Goal: Task Accomplishment & Management: Complete application form

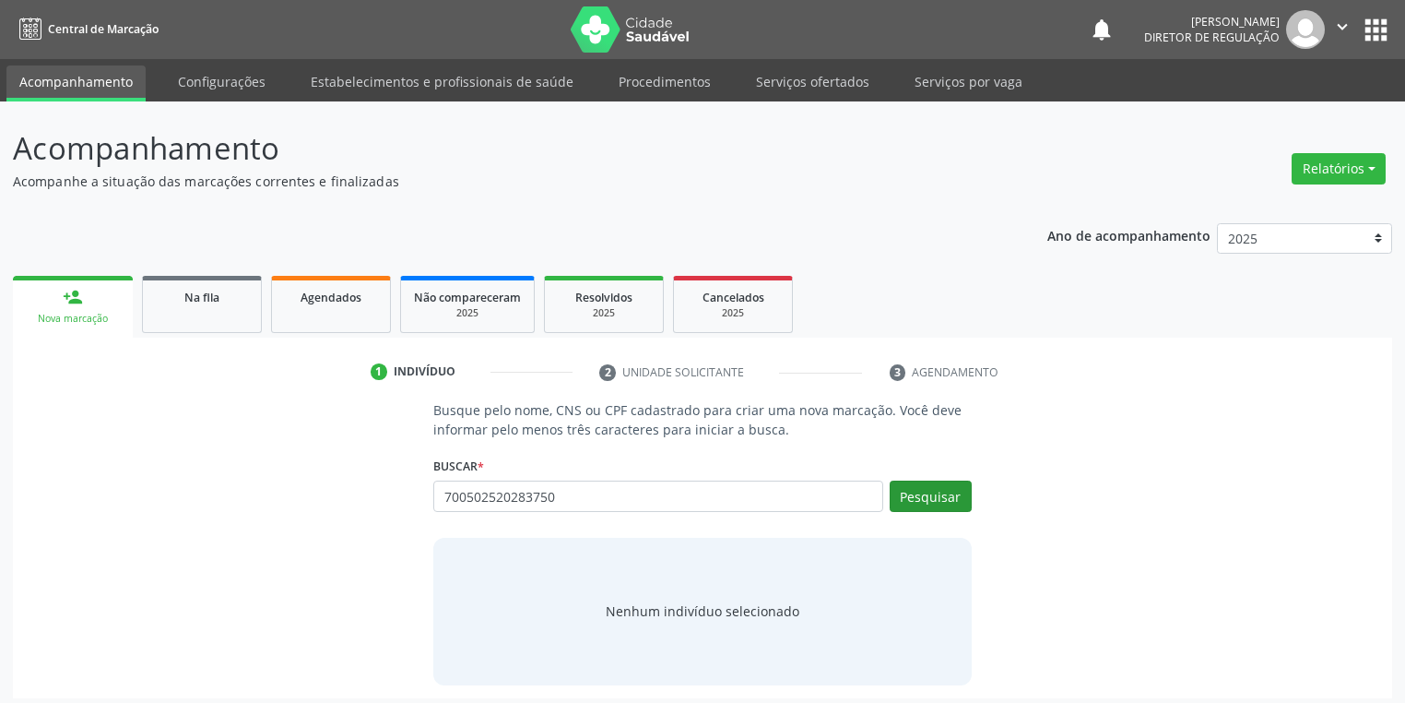
type input "700502520283750"
click at [930, 499] on button "Pesquisar" at bounding box center [931, 495] width 82 height 31
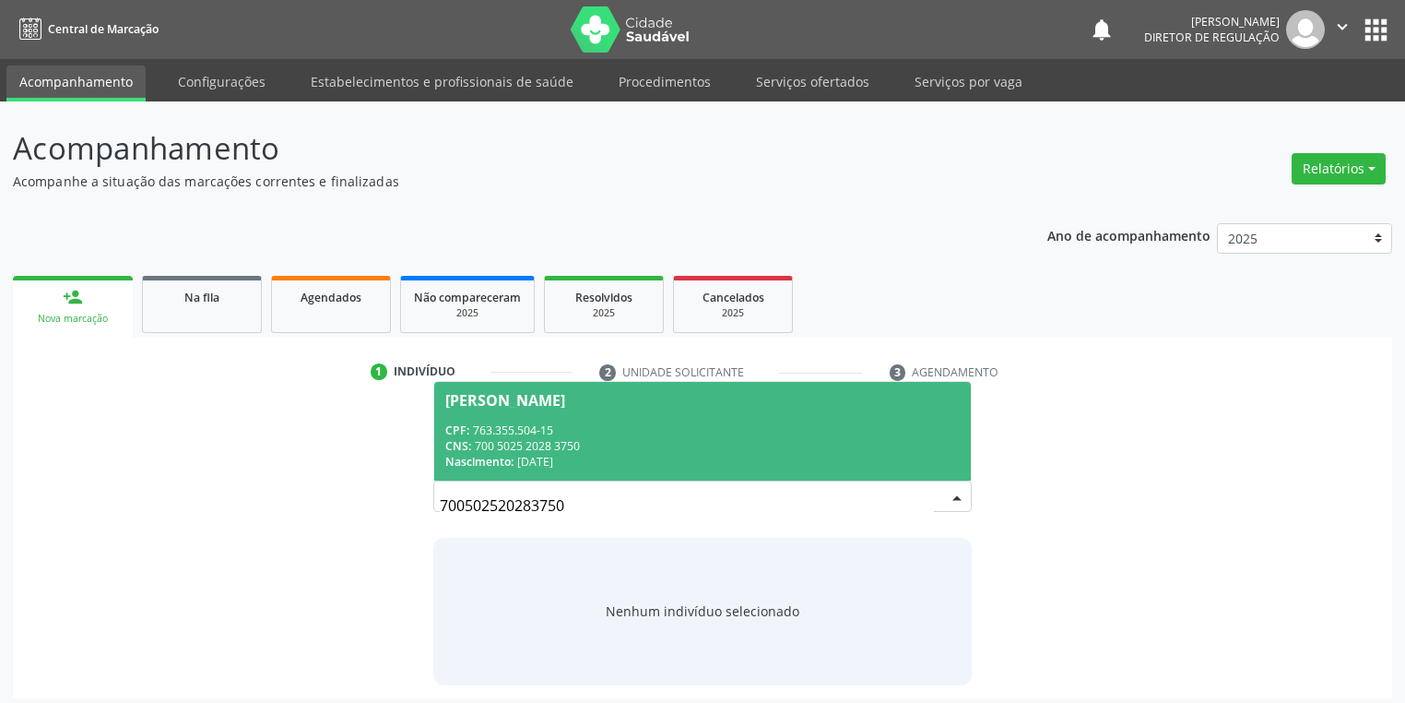
click at [636, 428] on div "CPF: 763.355.504-15" at bounding box center [702, 430] width 515 height 16
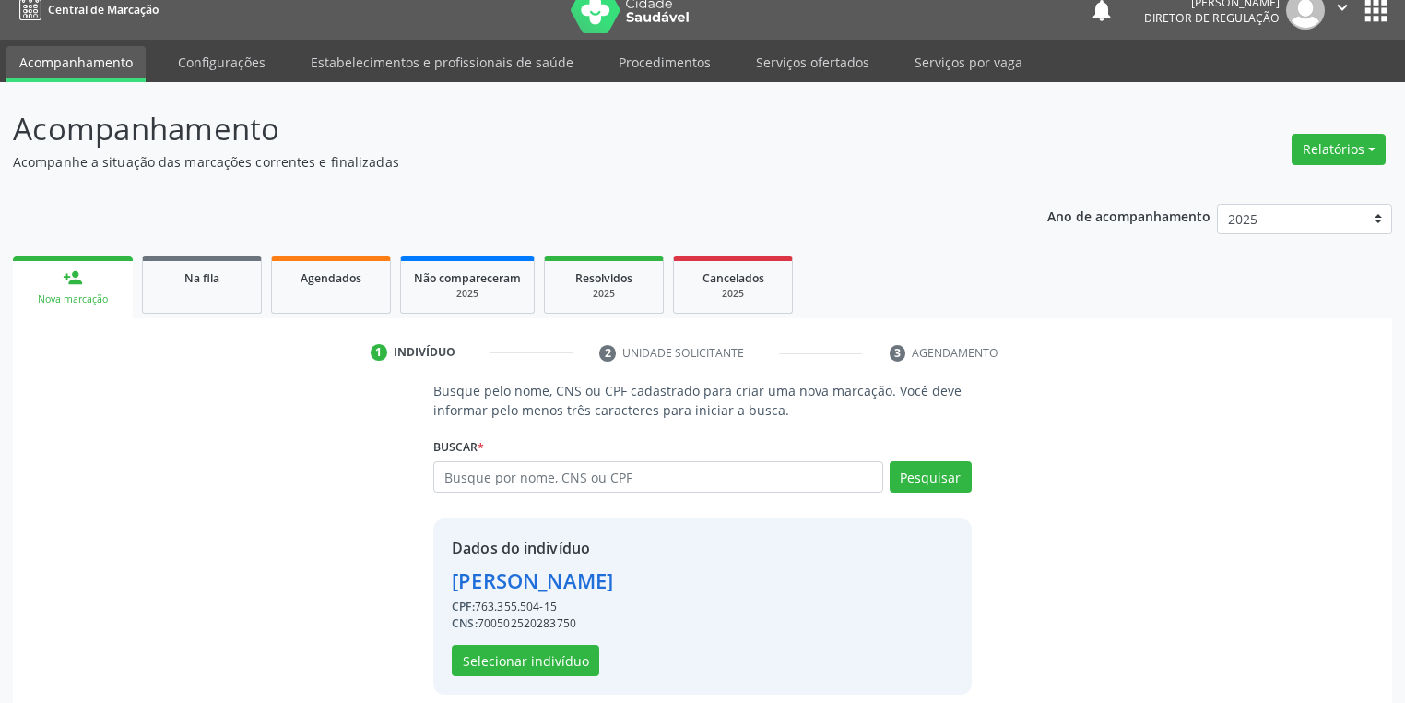
scroll to position [35, 0]
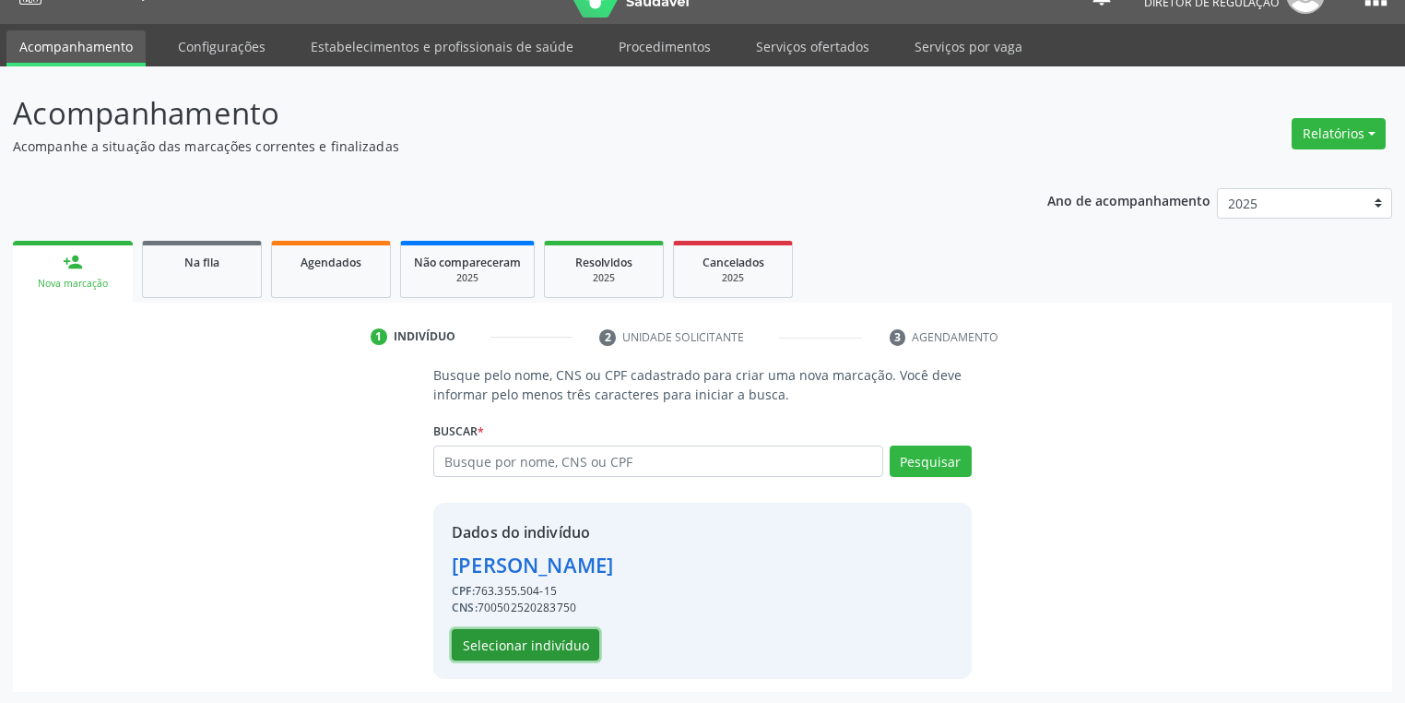
click at [513, 653] on button "Selecionar indivíduo" at bounding box center [526, 644] width 148 height 31
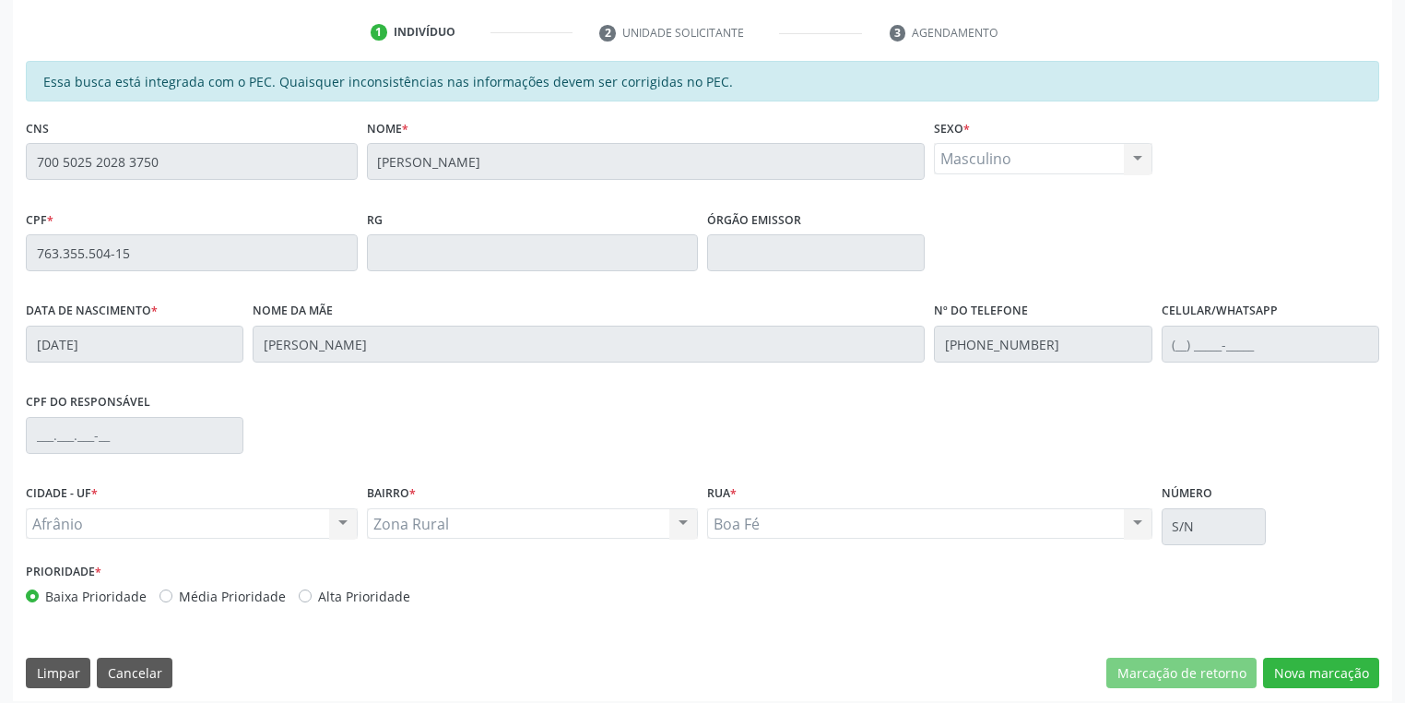
scroll to position [349, 0]
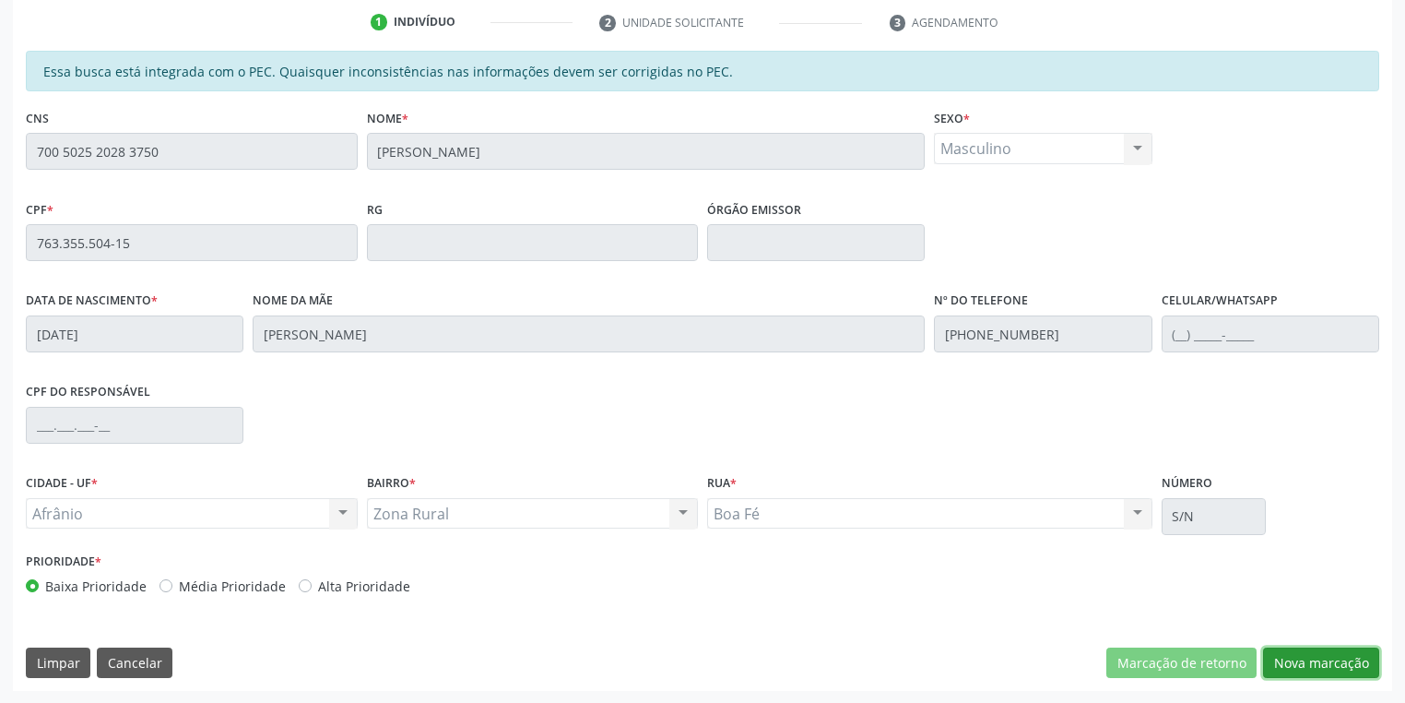
click at [1302, 657] on button "Nova marcação" at bounding box center [1321, 662] width 116 height 31
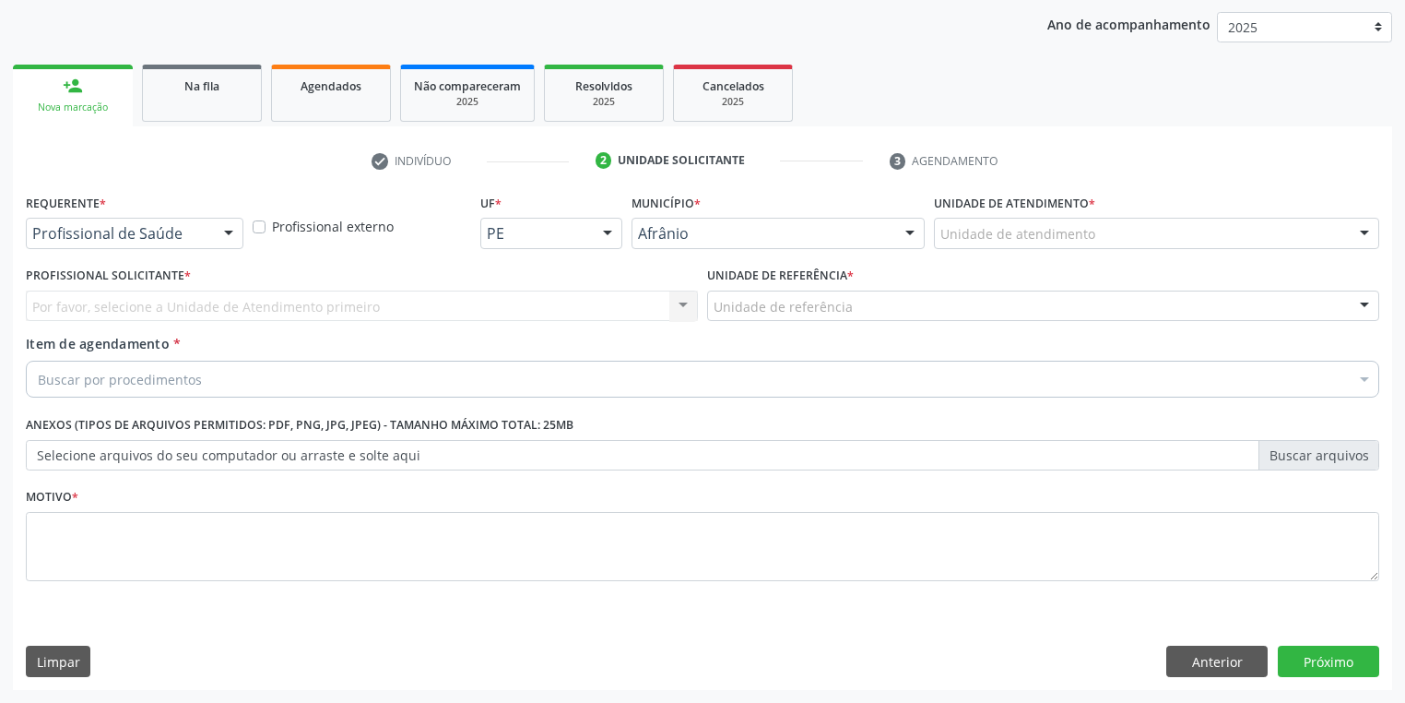
scroll to position [210, 0]
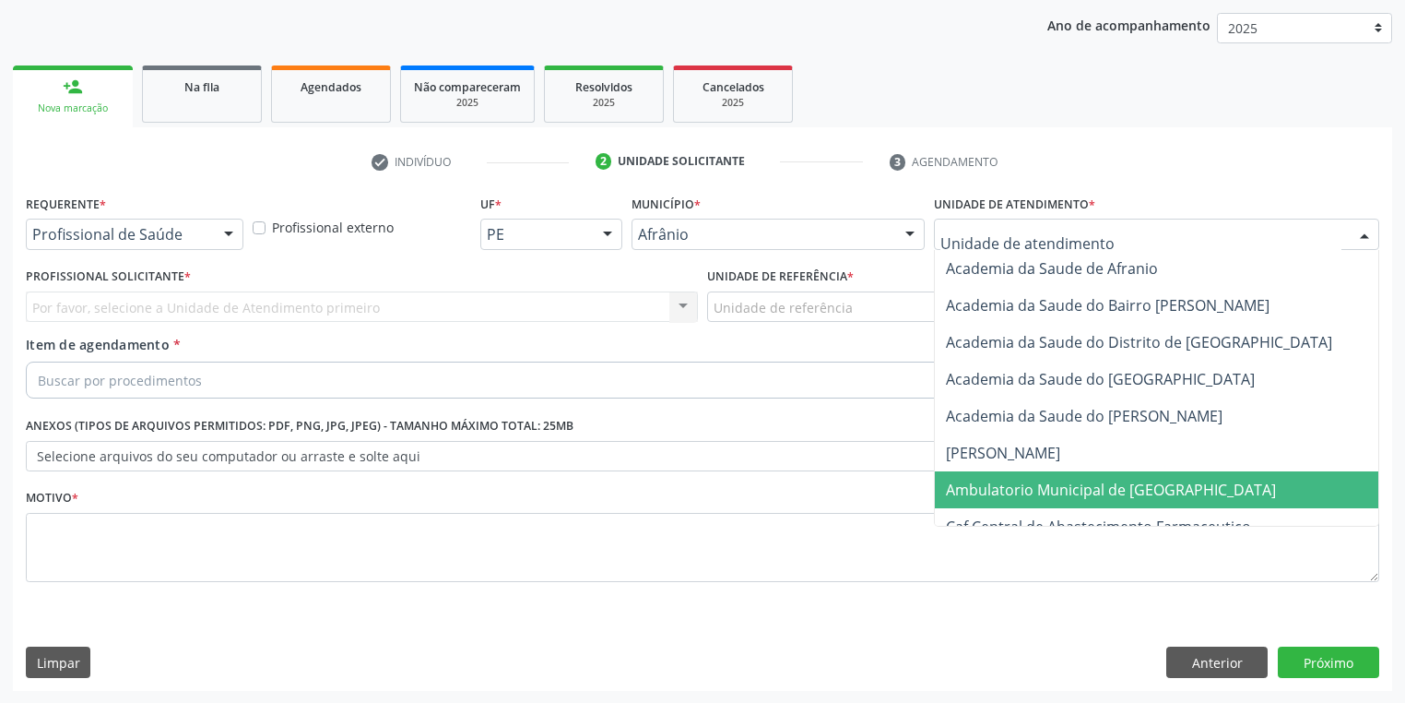
click at [981, 497] on span "Ambulatorio Municipal de [GEOGRAPHIC_DATA]" at bounding box center [1111, 490] width 330 height 20
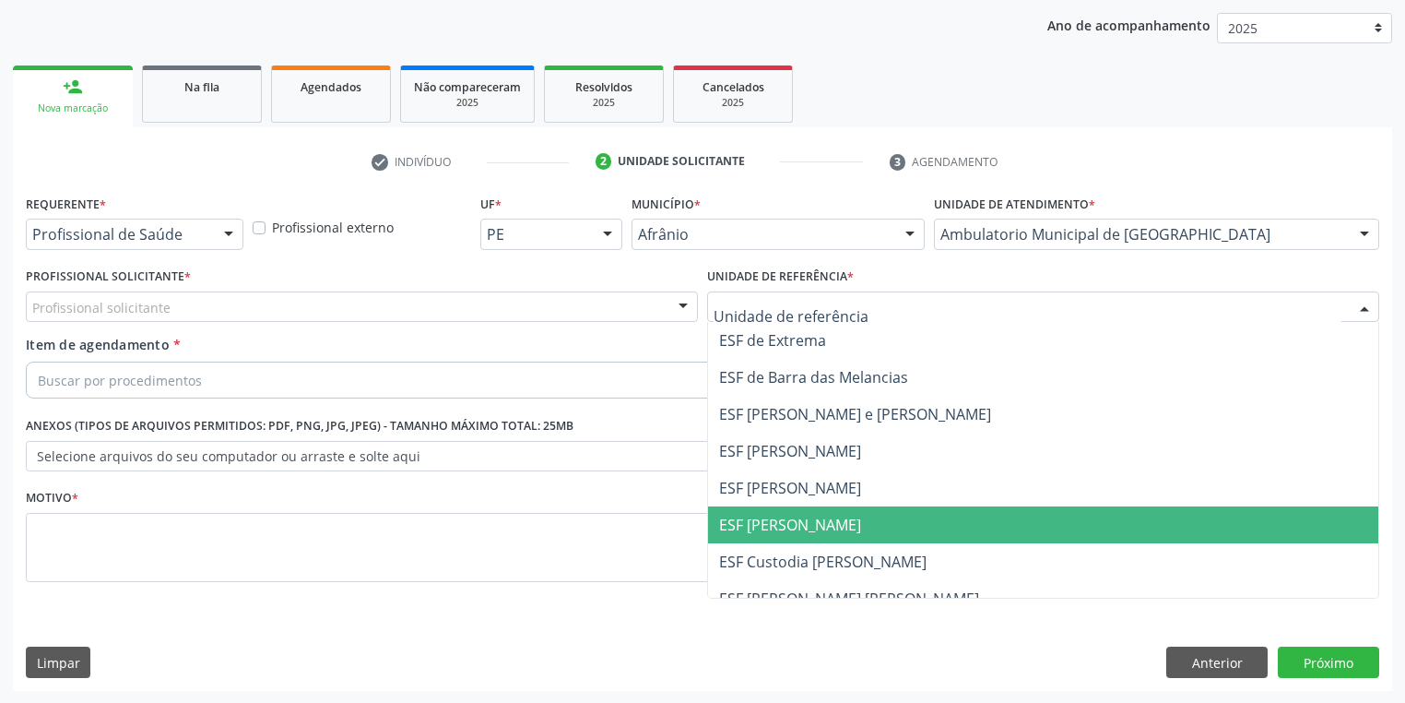
click at [809, 524] on span "ESF [PERSON_NAME]" at bounding box center [790, 525] width 142 height 20
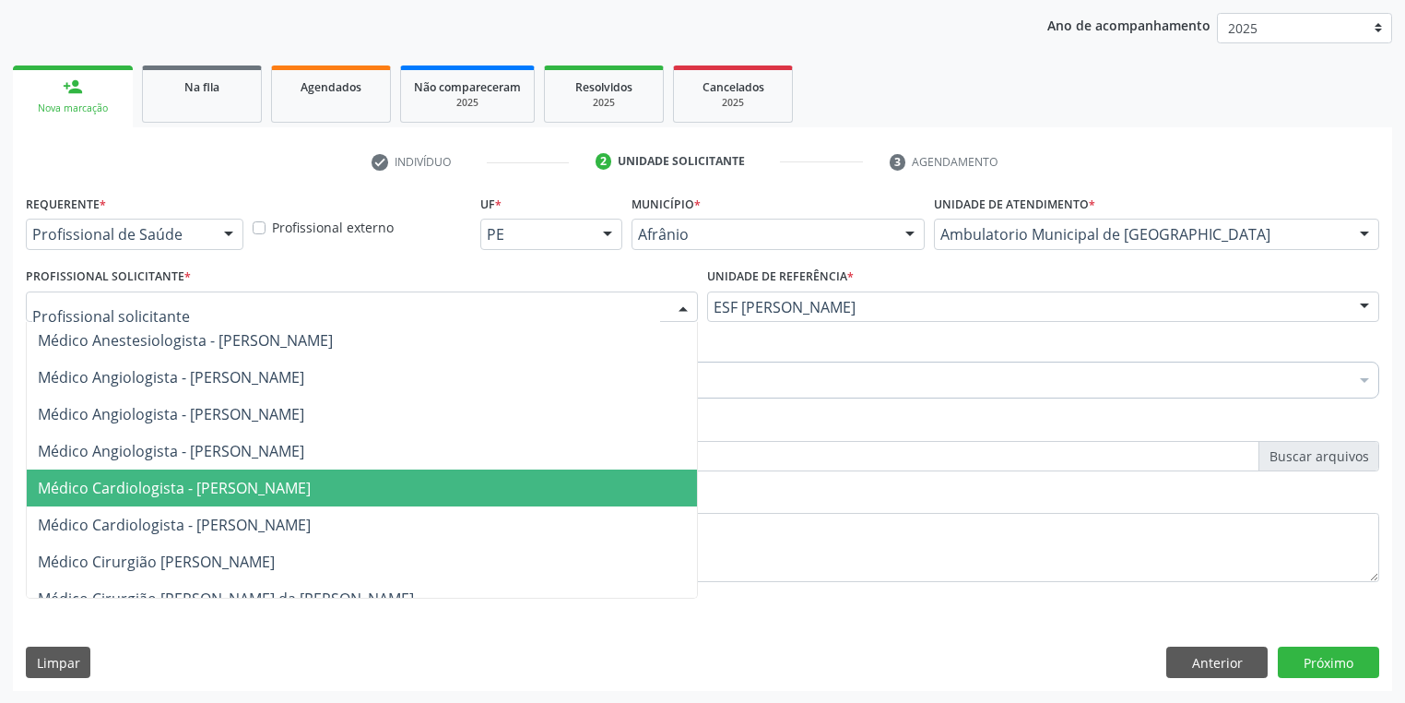
drag, startPoint x: 185, startPoint y: 483, endPoint x: 163, endPoint y: 455, distance: 36.2
click at [185, 480] on span "Médico Cardiologista - [PERSON_NAME]" at bounding box center [174, 488] width 273 height 20
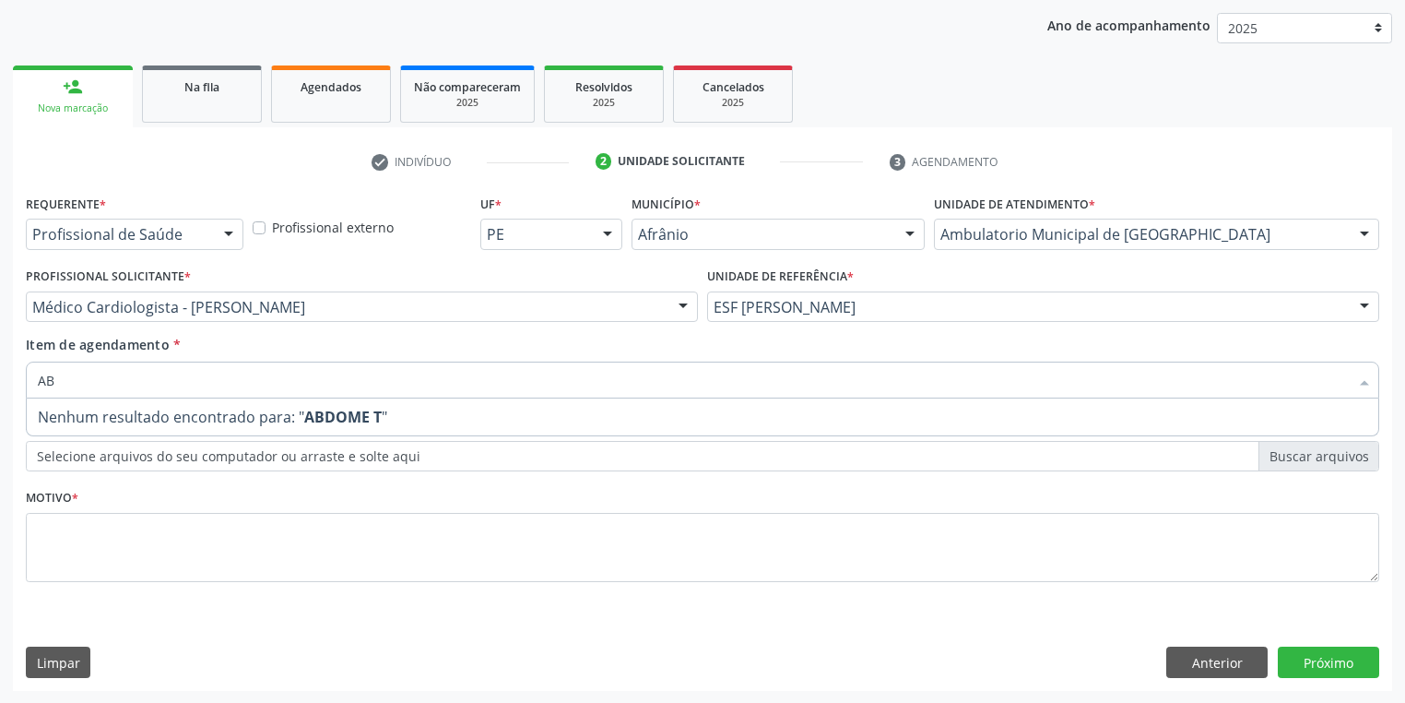
type input "A"
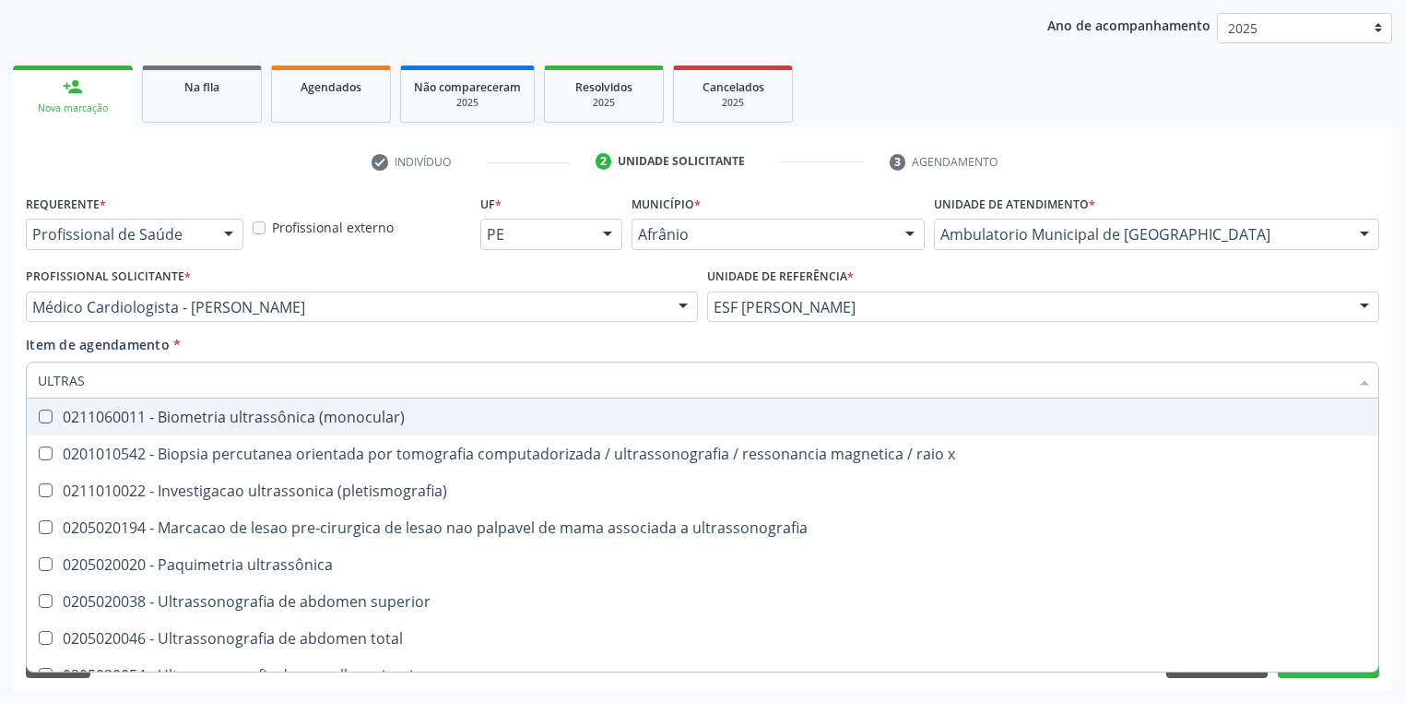
type input "ULTRASS"
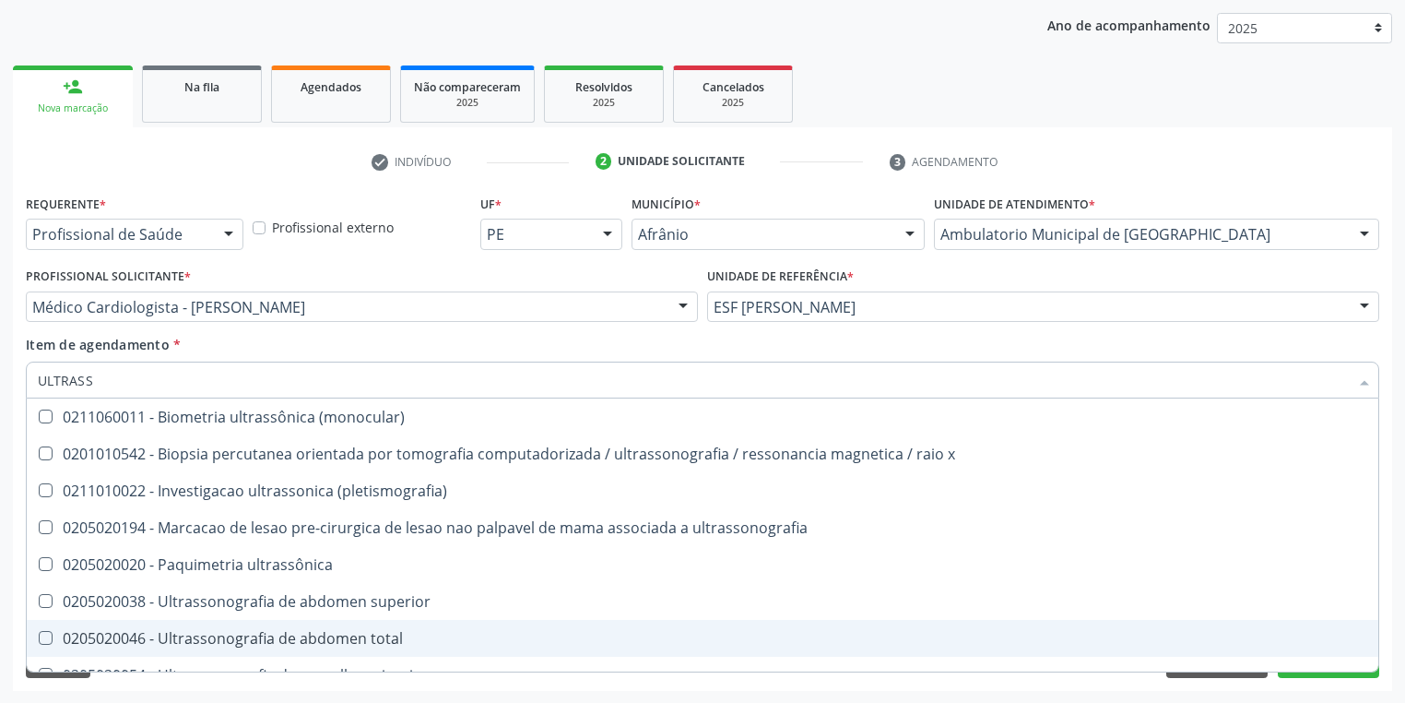
click at [151, 631] on div "0205020046 - Ultrassonografia de abdomen total" at bounding box center [703, 638] width 1330 height 15
checkbox total "true"
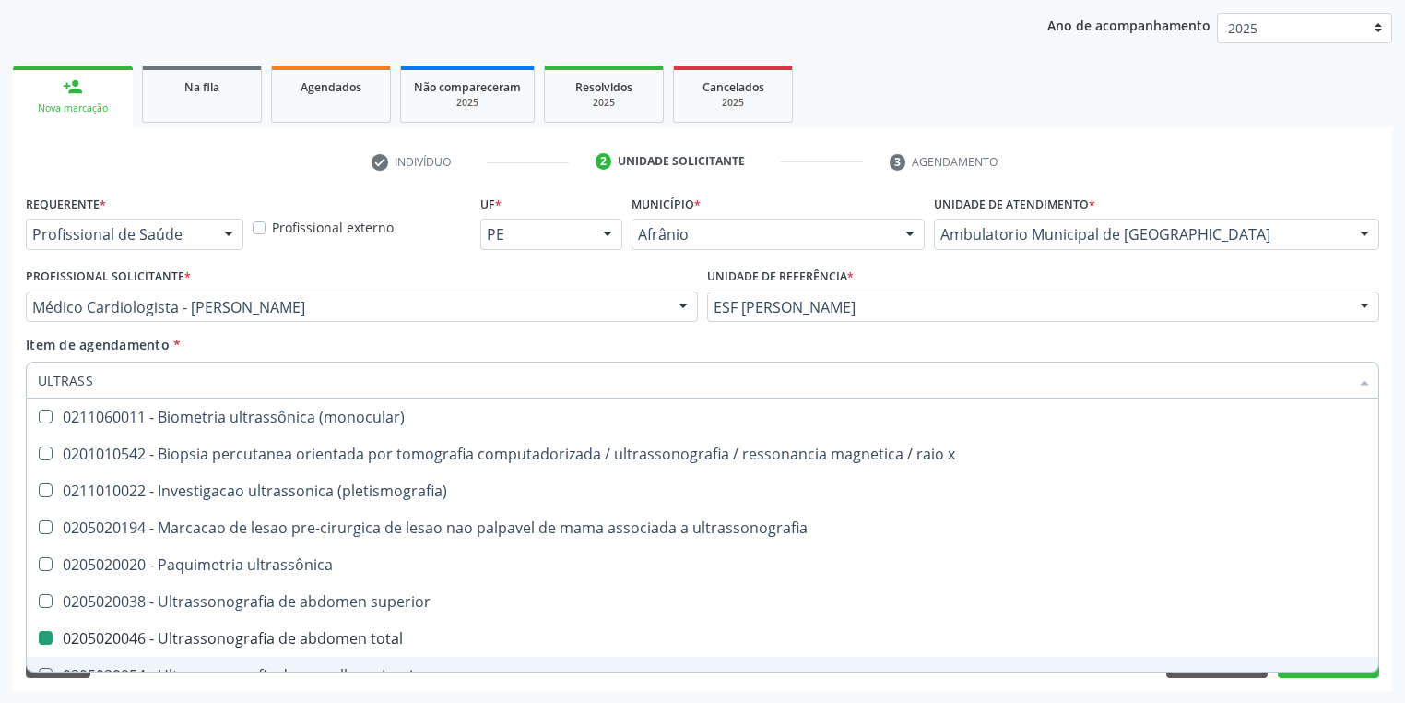
click at [118, 693] on div "Acompanhamento Acompanhe a situação das marcações correntes e finalizadas Relat…" at bounding box center [702, 297] width 1405 height 812
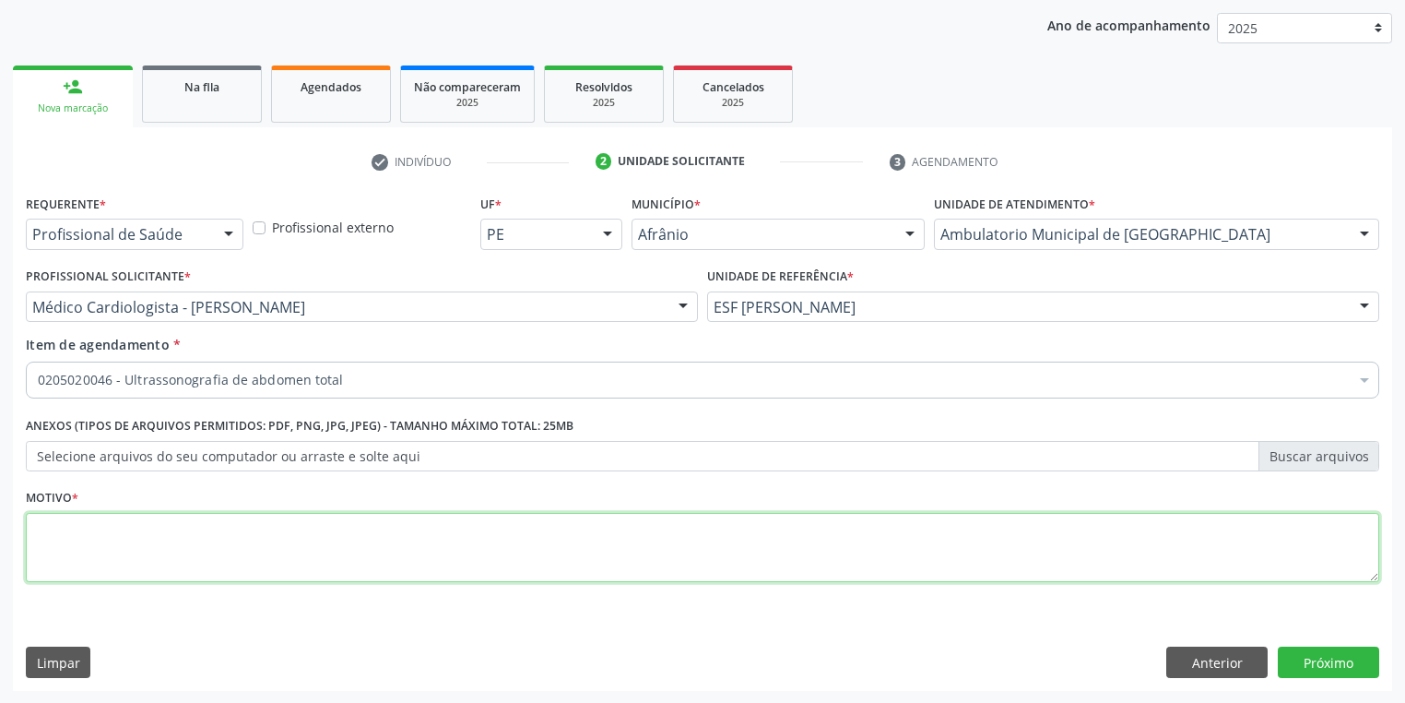
click at [155, 543] on textarea at bounding box center [703, 548] width 1354 height 70
type textarea "*"
click at [1334, 663] on button "Próximo" at bounding box center [1328, 661] width 101 height 31
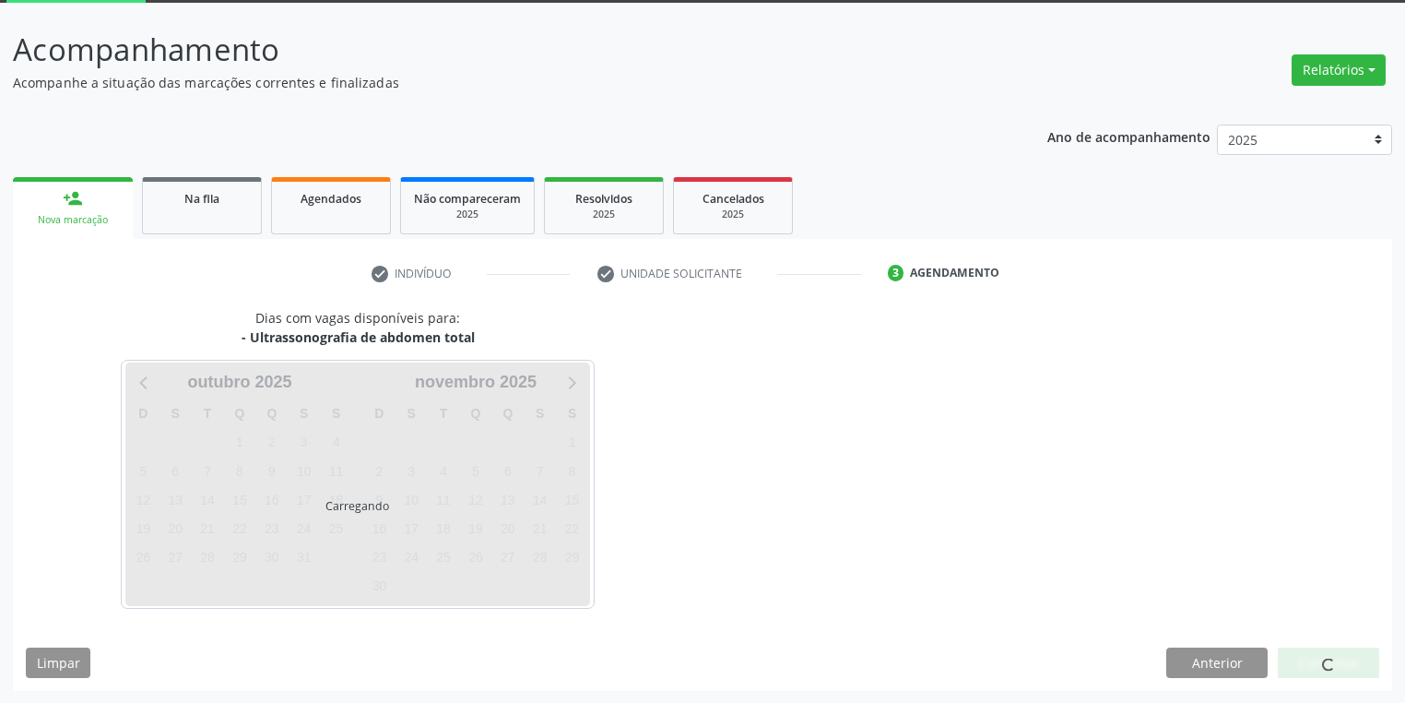
scroll to position [152, 0]
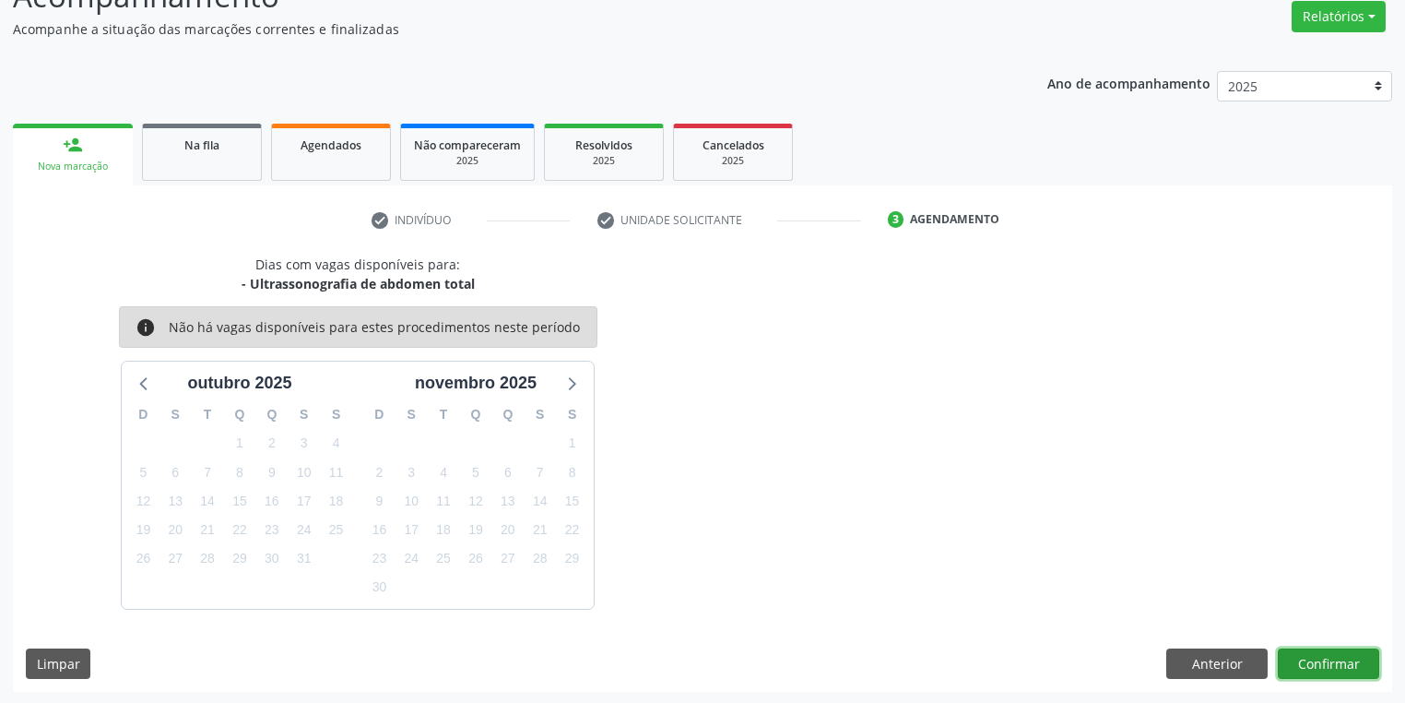
click at [1286, 657] on button "Confirmar" at bounding box center [1328, 663] width 101 height 31
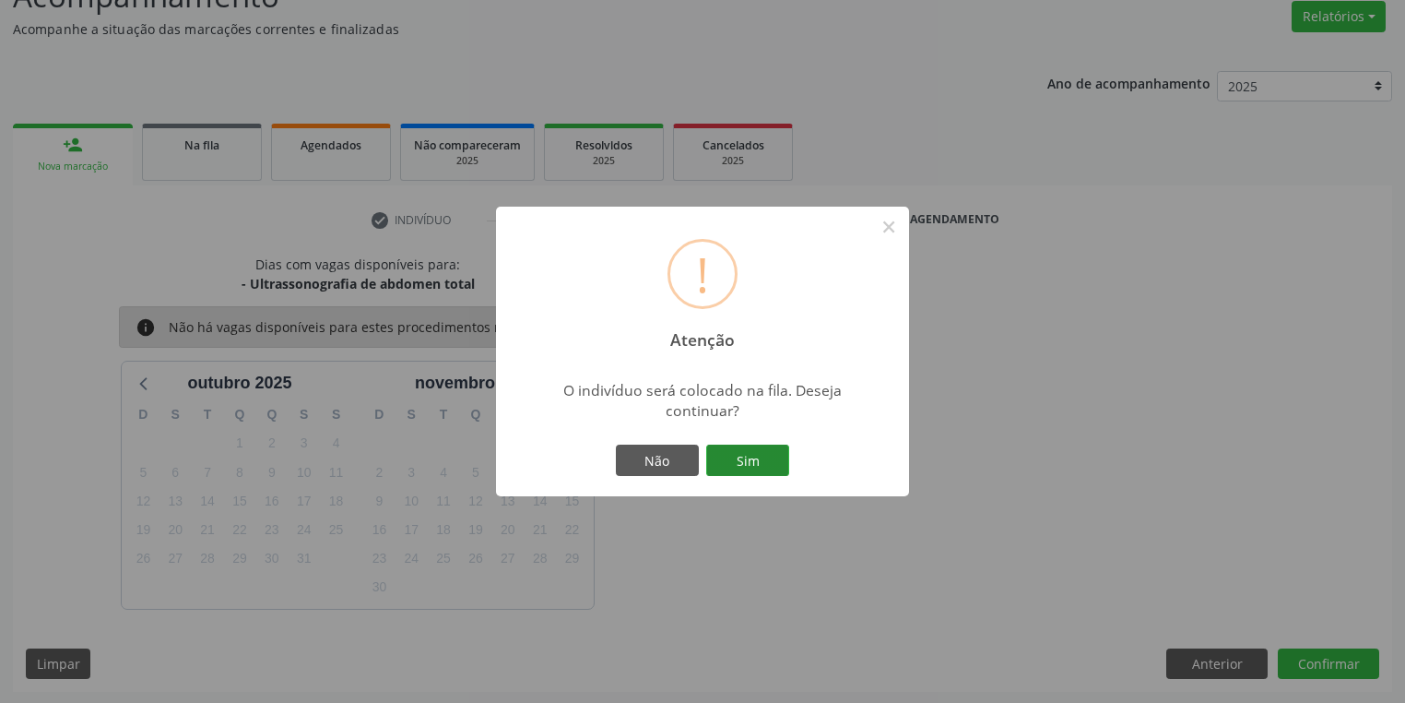
click at [775, 466] on button "Sim" at bounding box center [747, 459] width 83 height 31
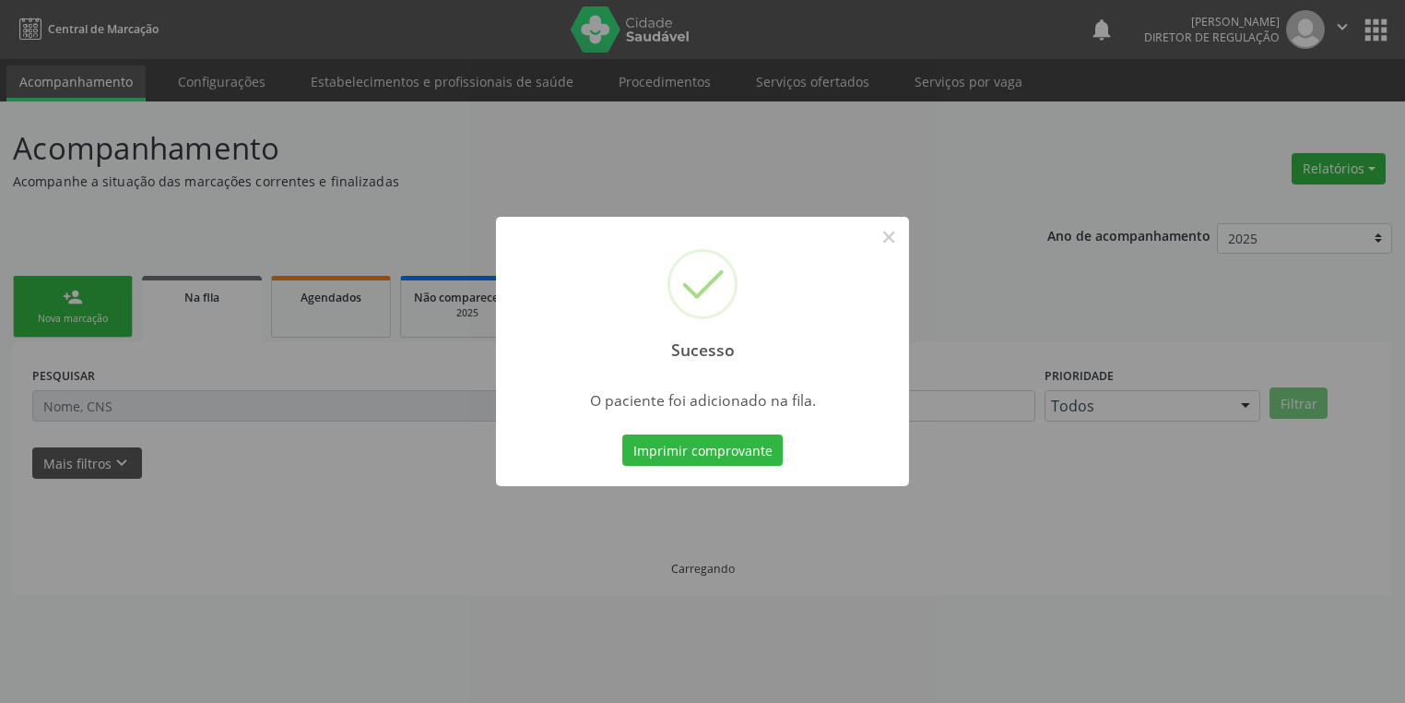
scroll to position [0, 0]
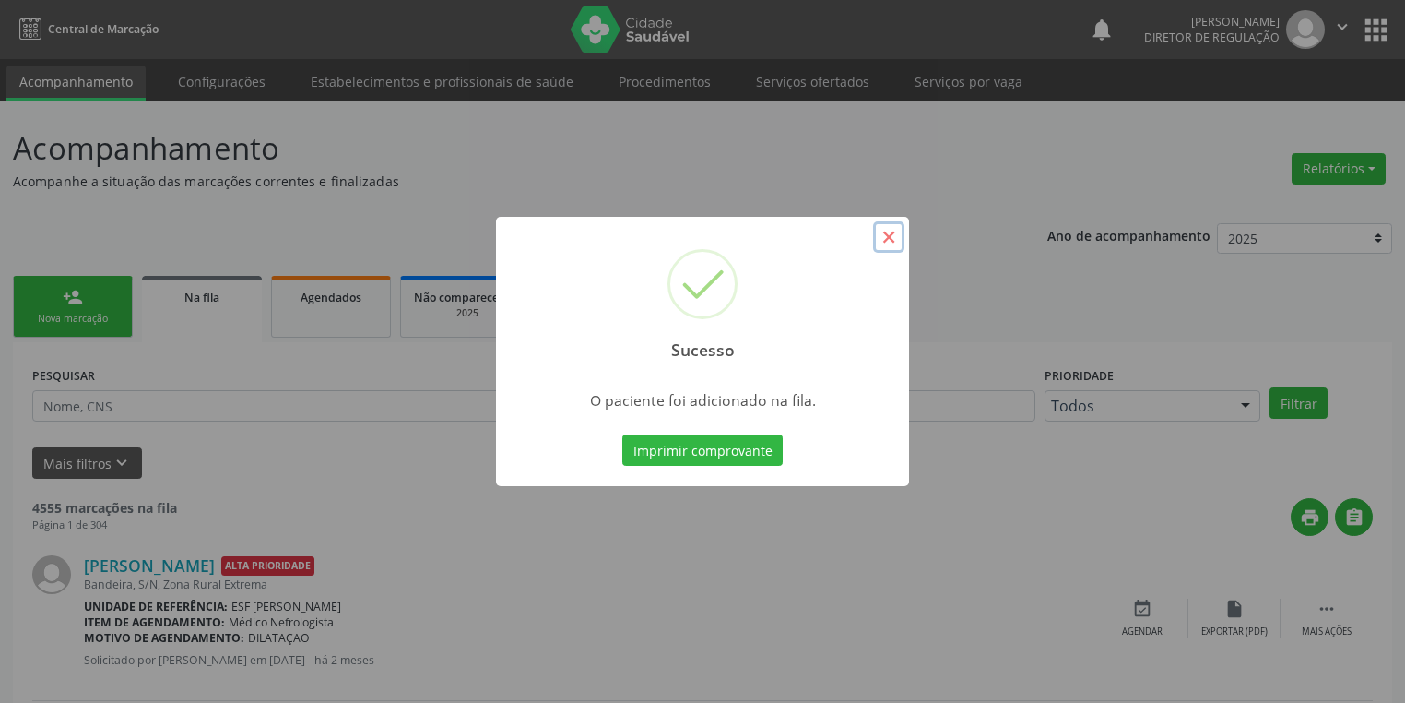
click at [881, 237] on button "×" at bounding box center [888, 236] width 31 height 31
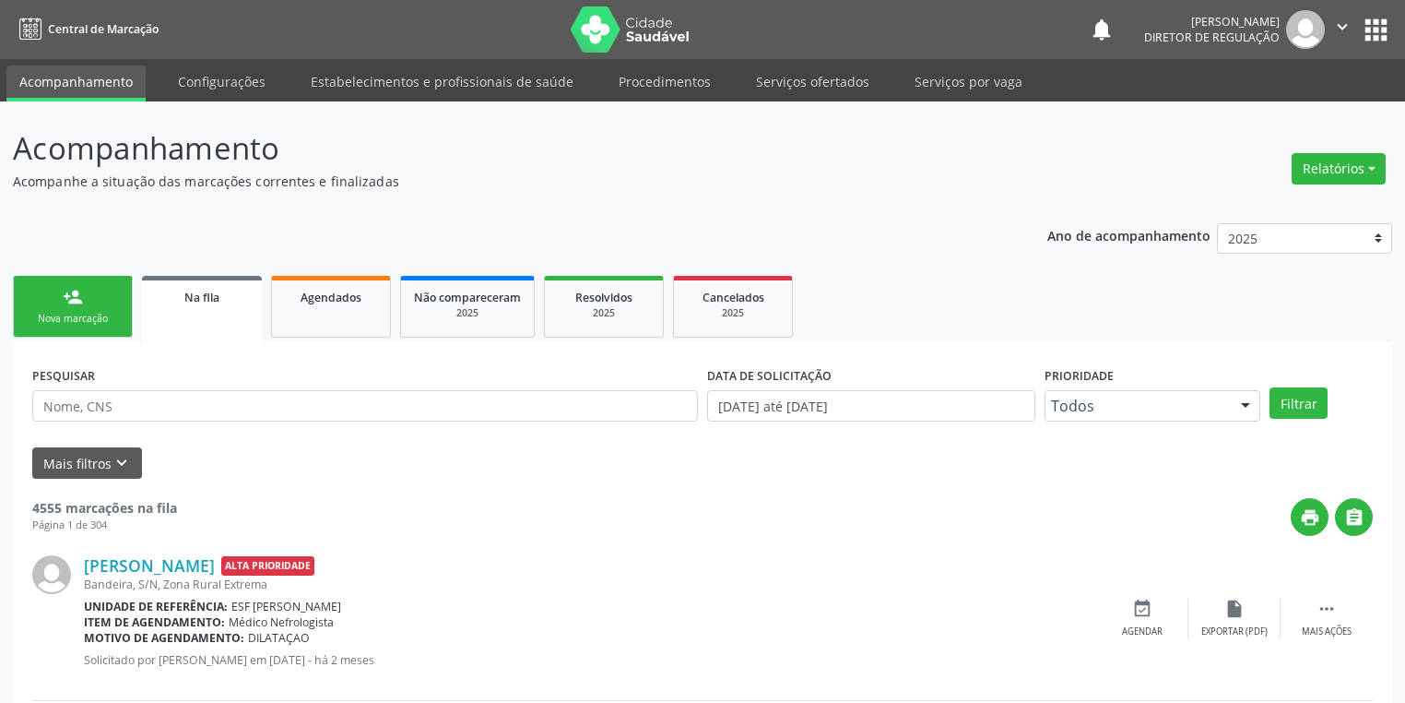
click at [68, 312] on div "Nova marcação" at bounding box center [73, 319] width 92 height 14
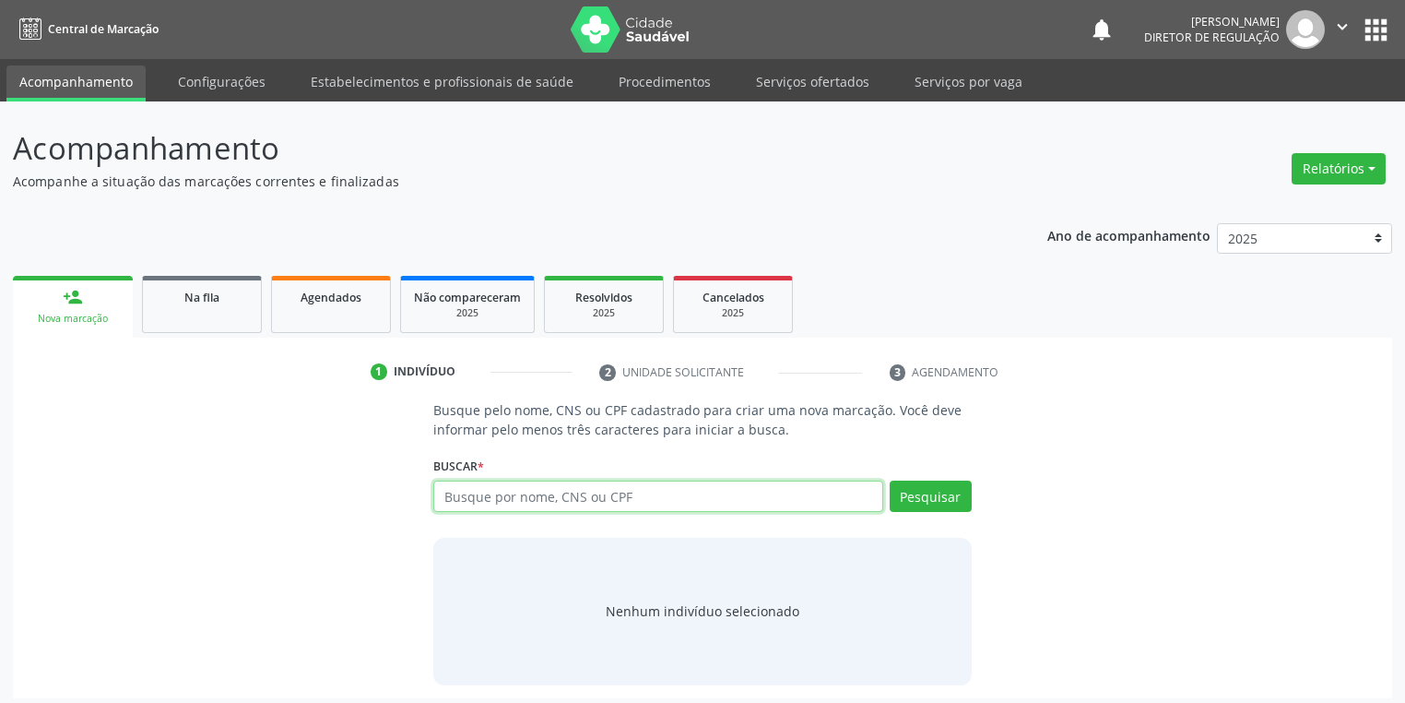
click at [509, 499] on input "text" at bounding box center [658, 495] width 450 height 31
type input "09983510420"
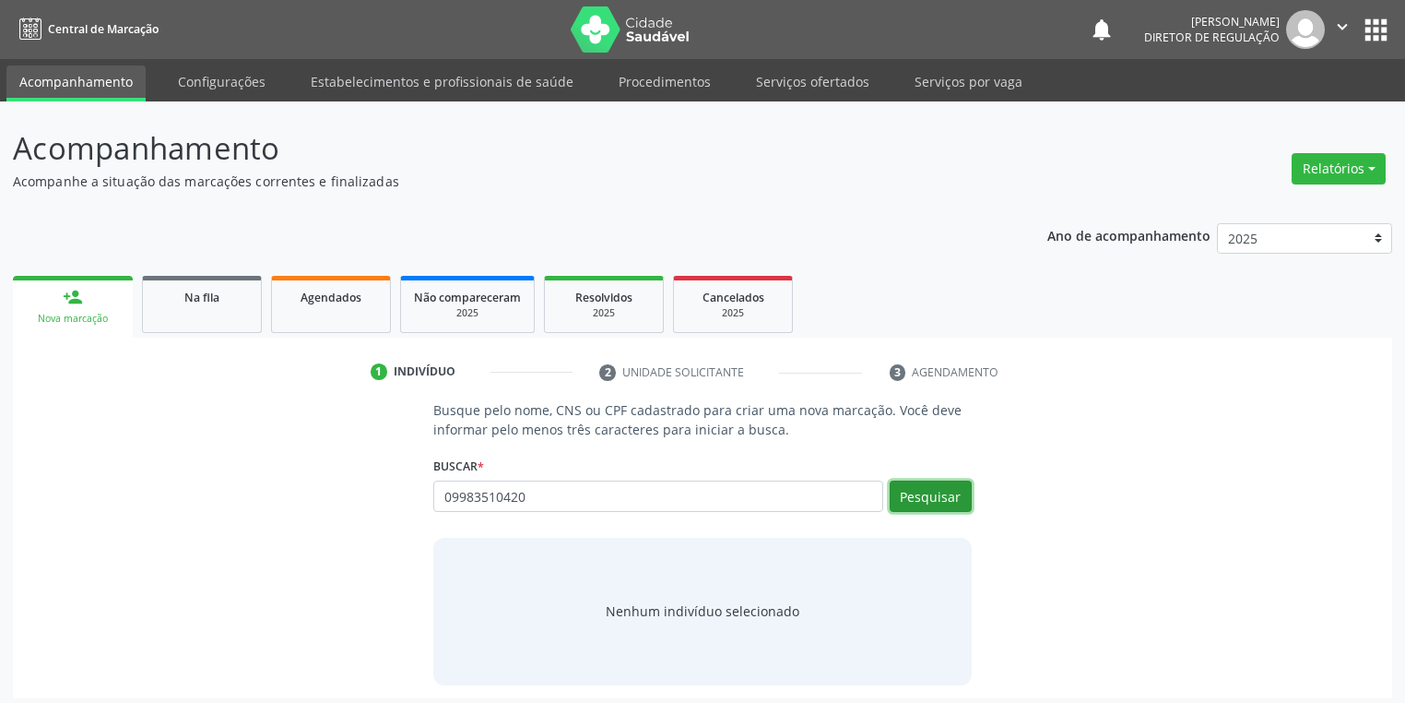
click at [939, 491] on button "Pesquisar" at bounding box center [931, 495] width 82 height 31
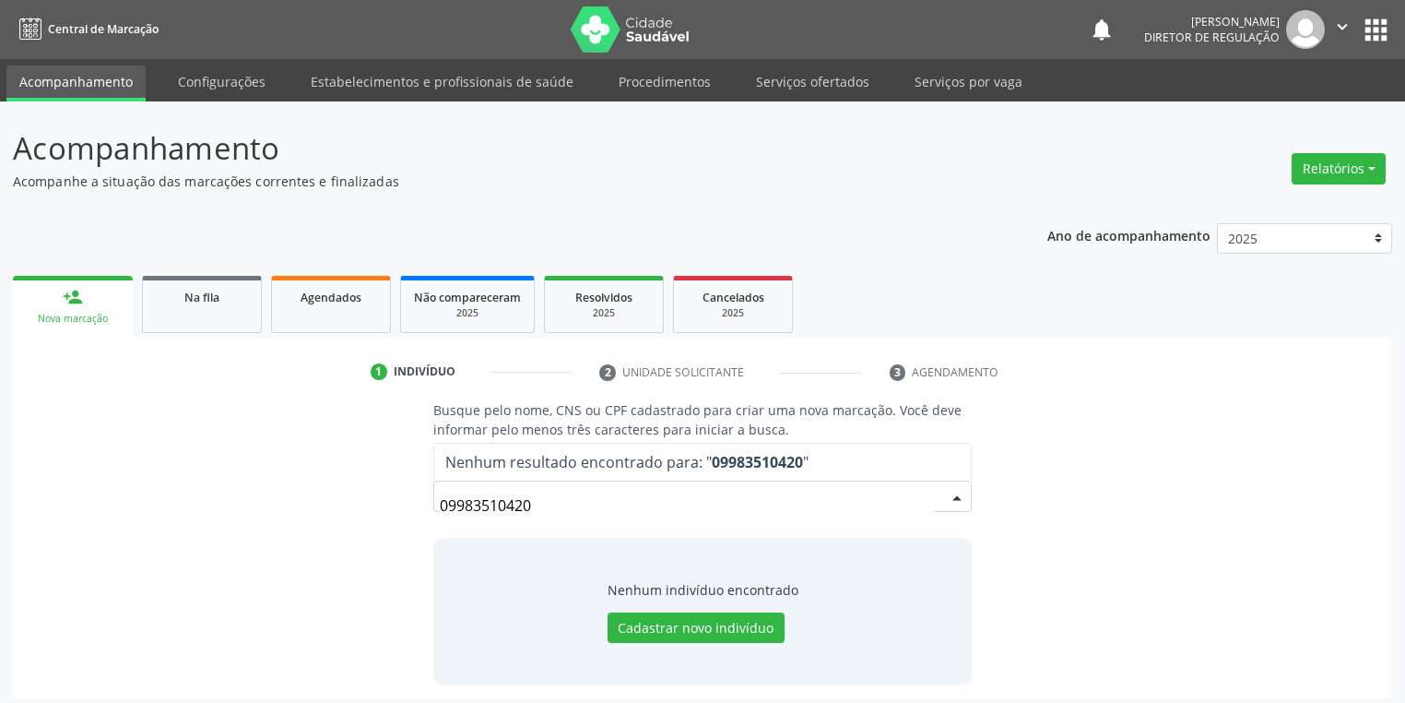
click at [539, 494] on input "09983510420" at bounding box center [687, 505] width 494 height 37
type input "0"
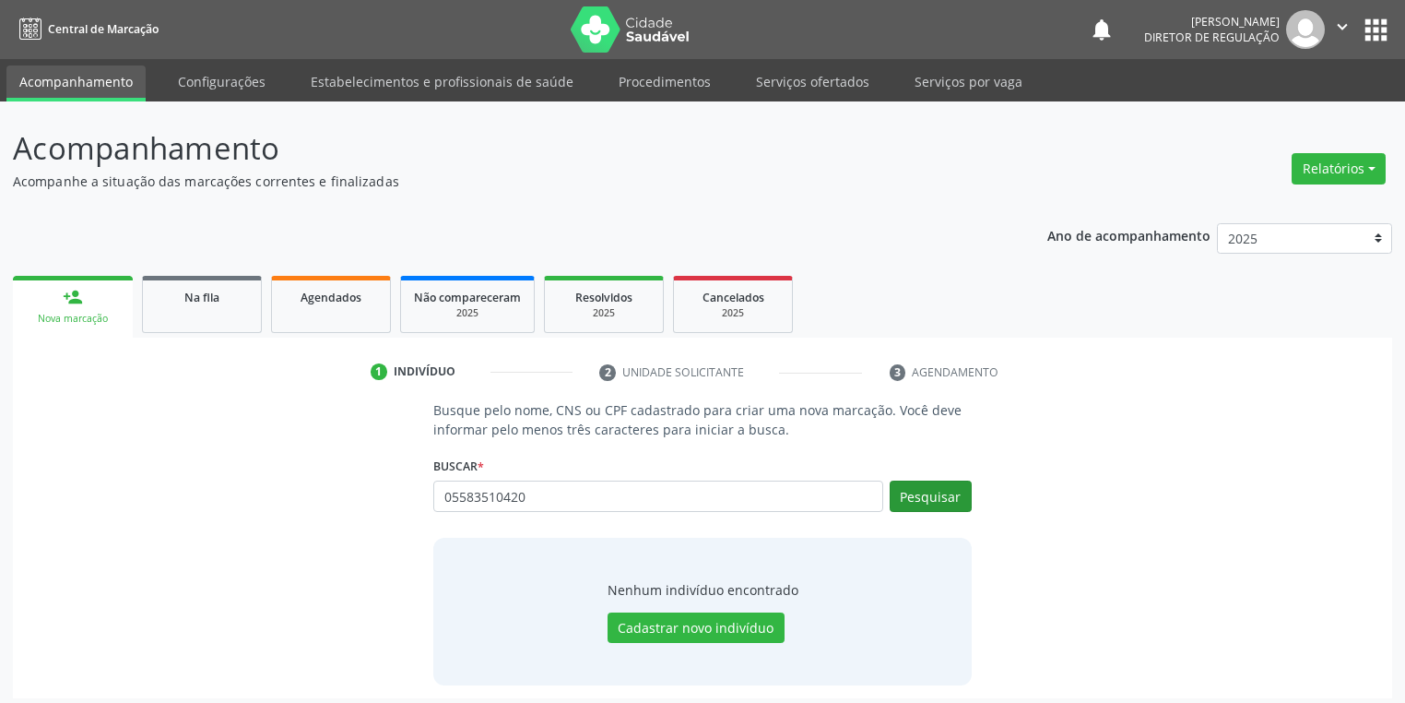
type input "05583510420"
click at [916, 491] on button "Pesquisar" at bounding box center [931, 495] width 82 height 31
type input "05583510420"
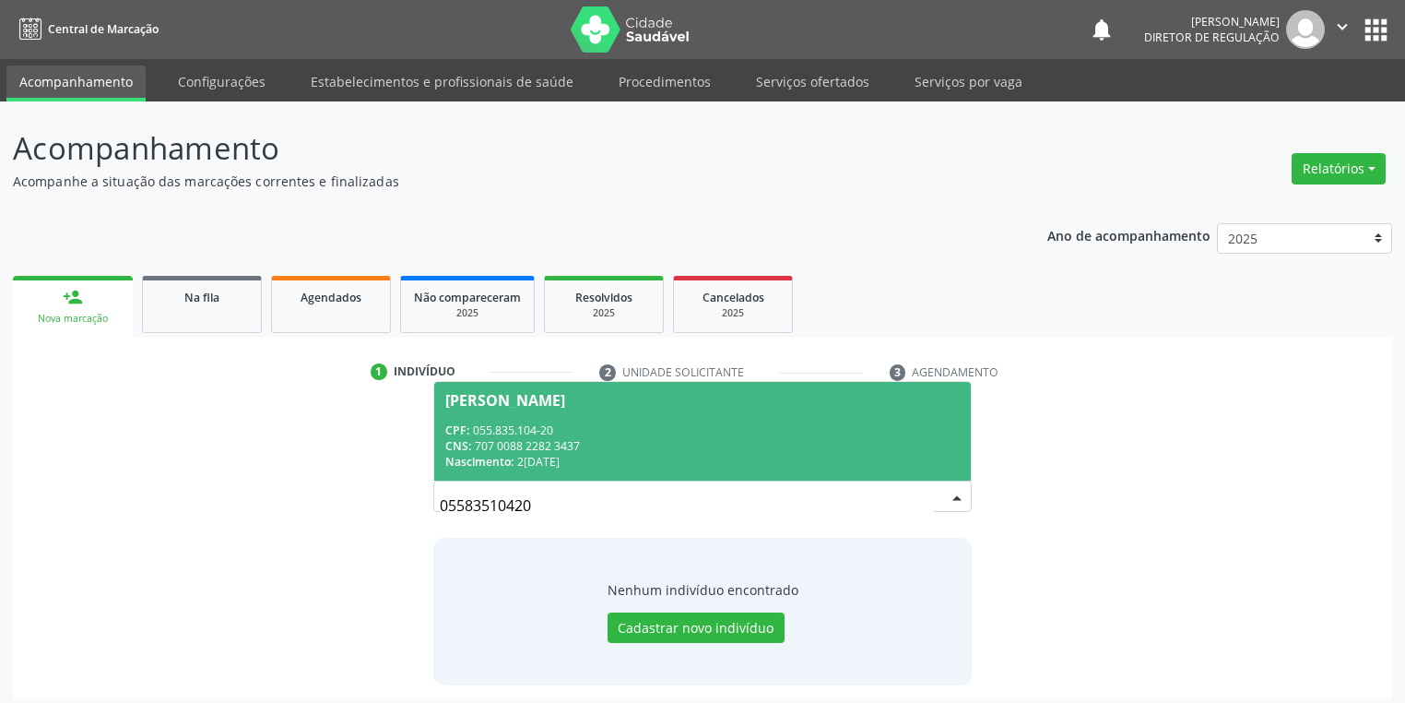
drag, startPoint x: 600, startPoint y: 413, endPoint x: 610, endPoint y: 413, distance: 10.1
click at [600, 413] on span "Joana Antónia de Jesus Rodrigues CPF: 055.835.104-20 CNS: 707 0088 2282 3437 Na…" at bounding box center [702, 431] width 537 height 99
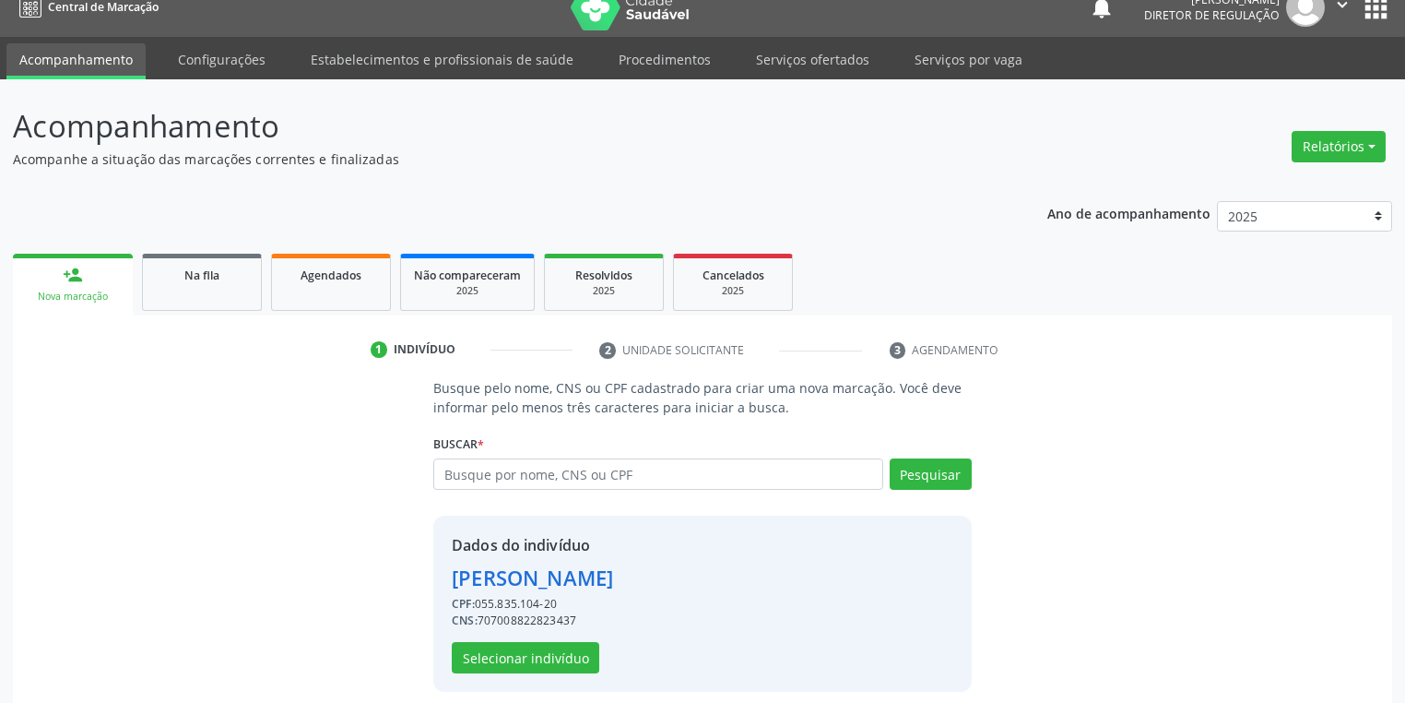
scroll to position [35, 0]
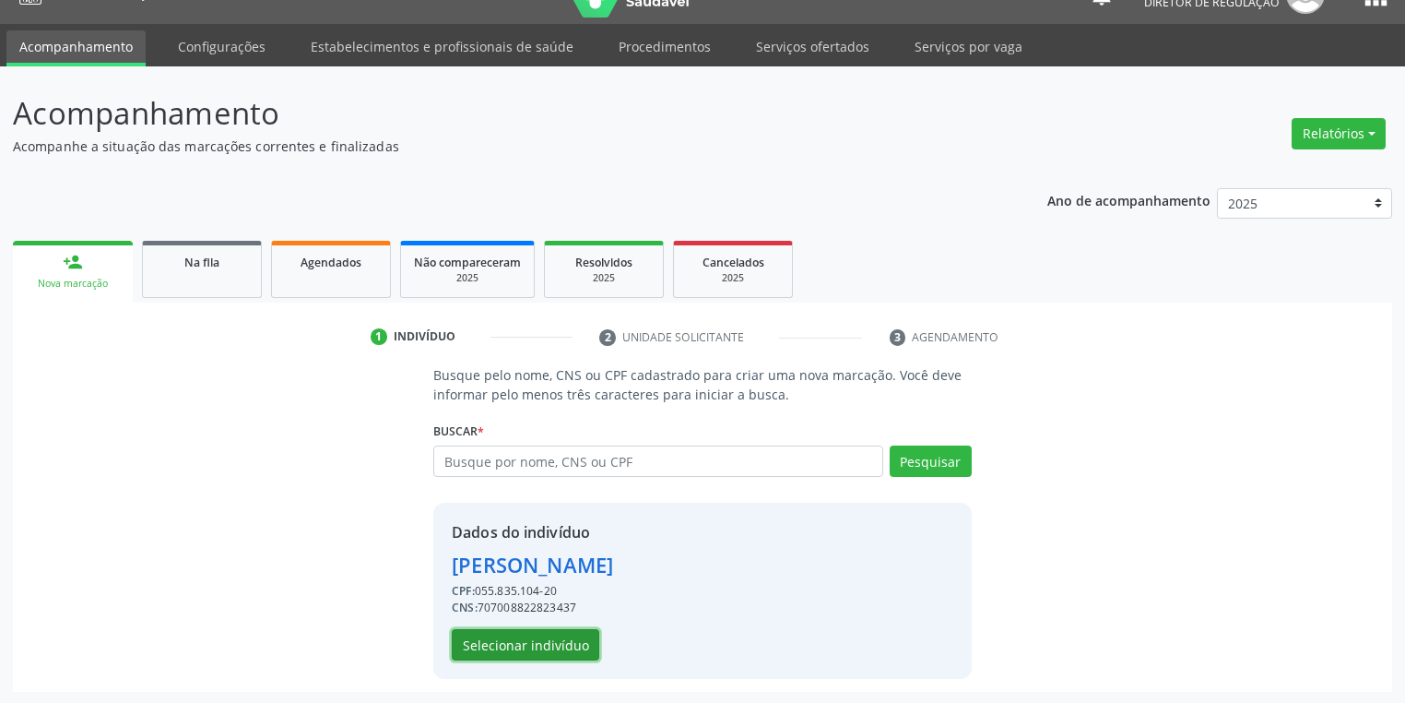
click at [494, 641] on button "Selecionar indivíduo" at bounding box center [526, 644] width 148 height 31
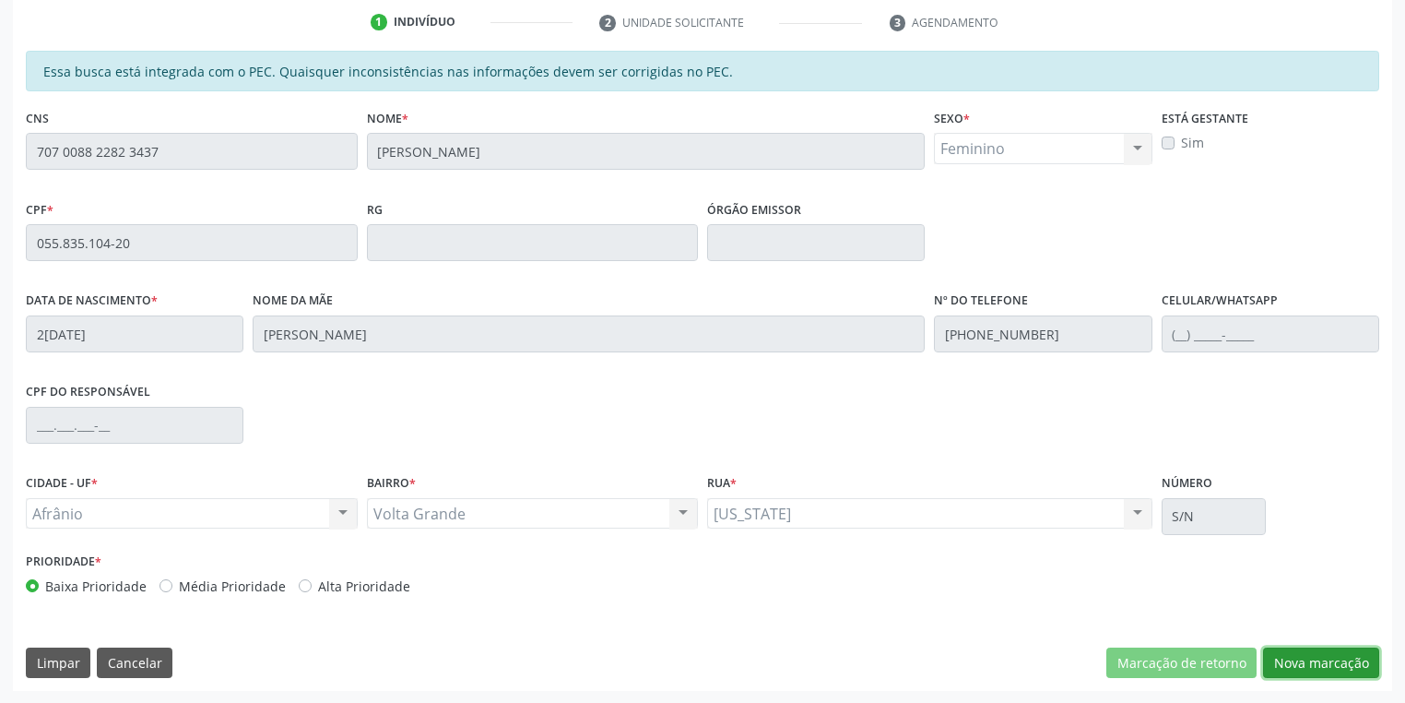
click at [1289, 655] on button "Nova marcação" at bounding box center [1321, 662] width 116 height 31
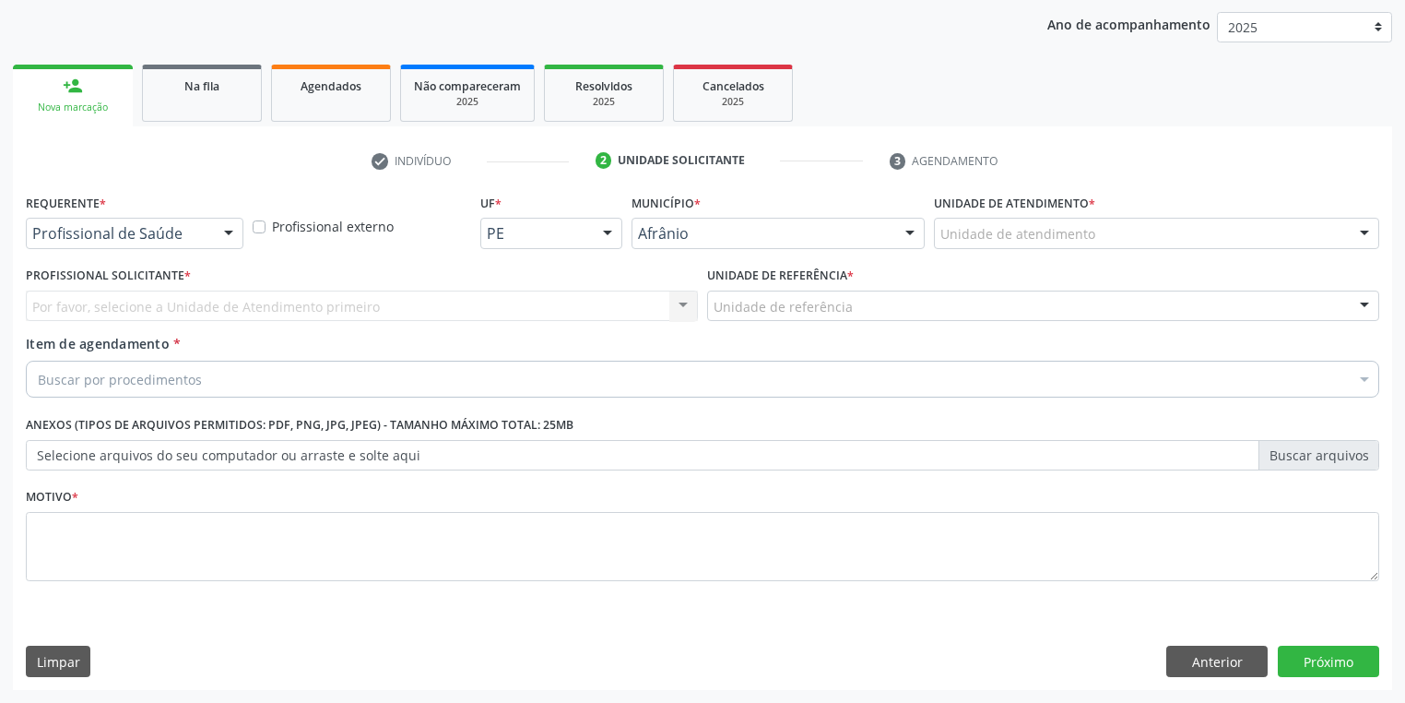
scroll to position [210, 0]
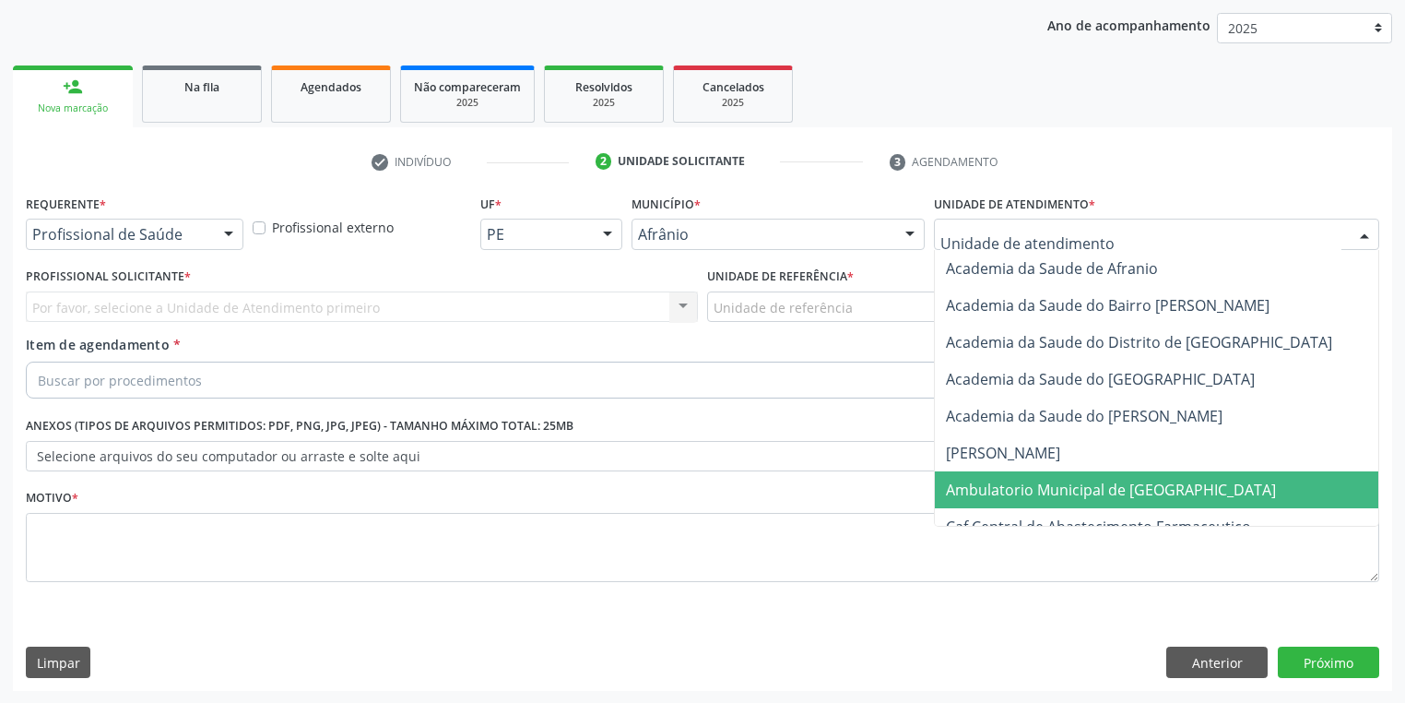
click at [996, 491] on span "Ambulatorio Municipal de [GEOGRAPHIC_DATA]" at bounding box center [1111, 490] width 330 height 20
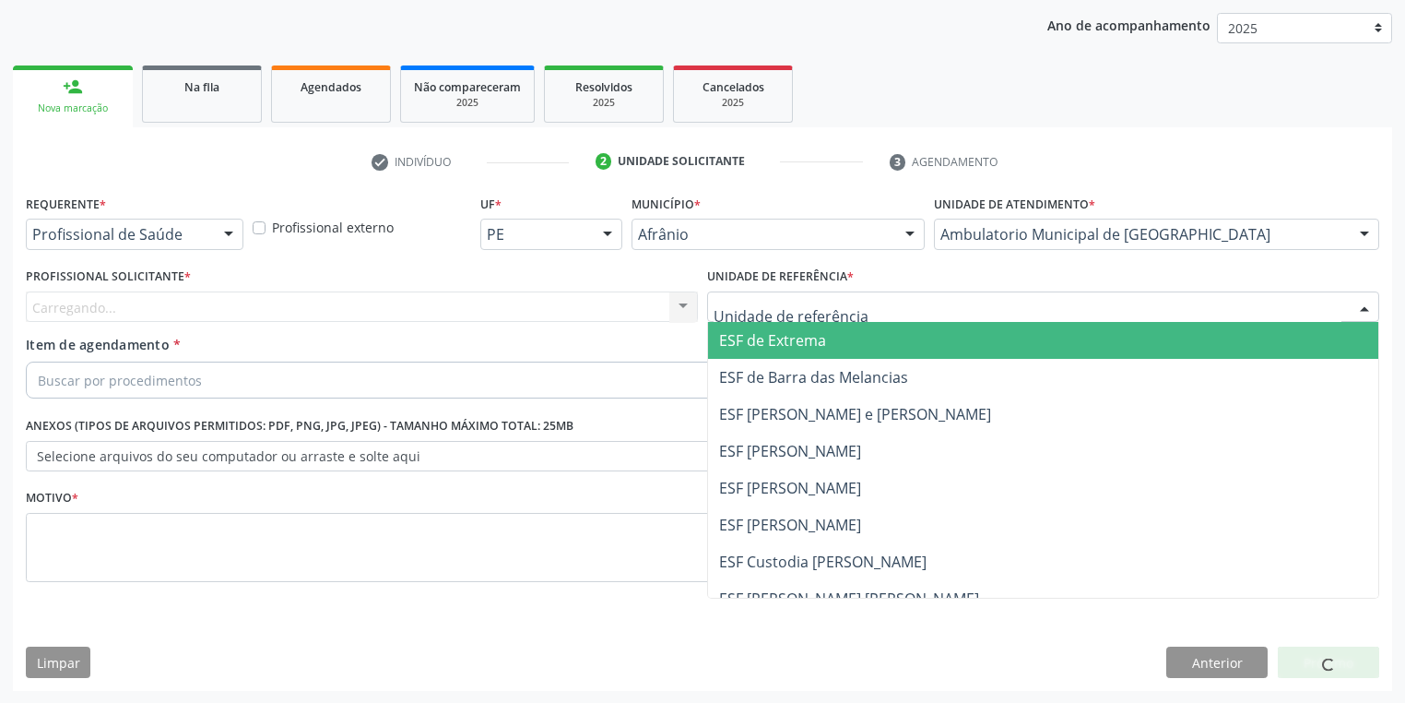
drag, startPoint x: 764, startPoint y: 306, endPoint x: 784, endPoint y: 458, distance: 153.4
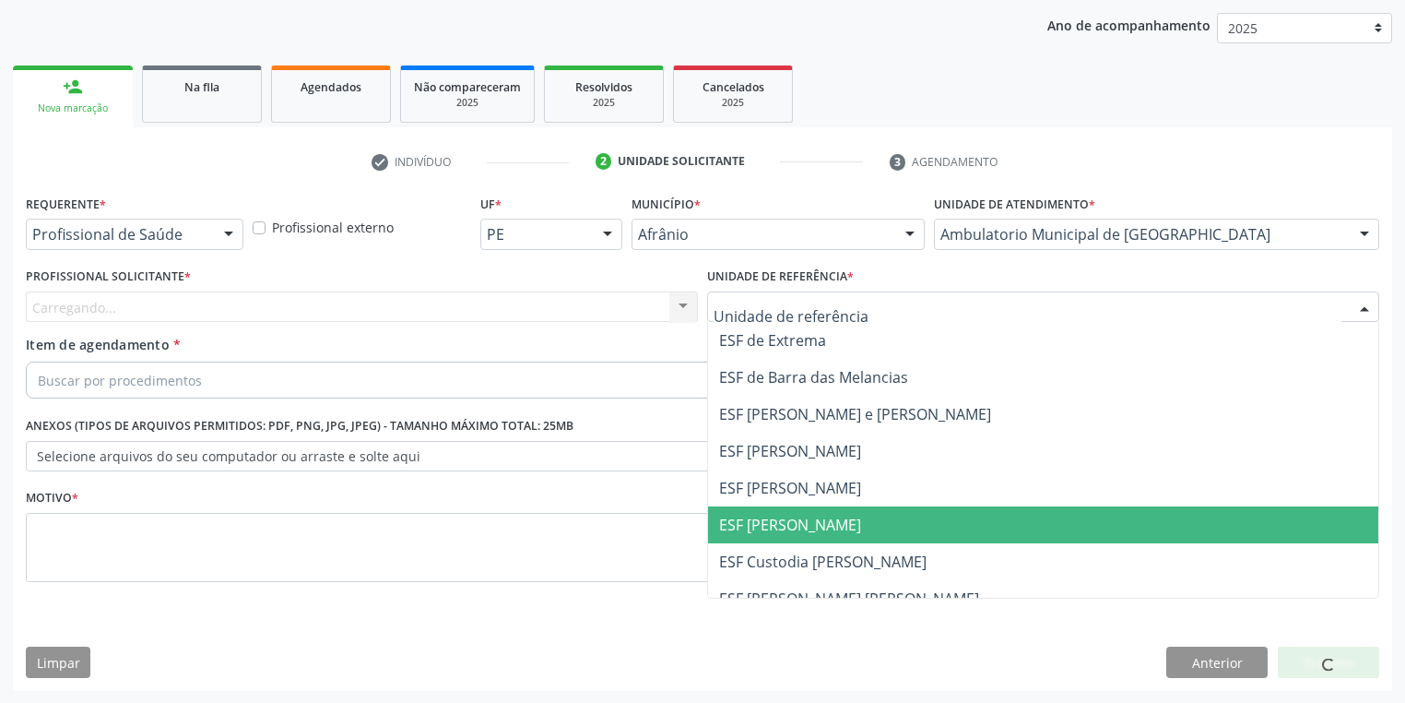
drag, startPoint x: 795, startPoint y: 527, endPoint x: 324, endPoint y: 369, distance: 497.2
click at [793, 527] on span "ESF [PERSON_NAME]" at bounding box center [790, 525] width 142 height 20
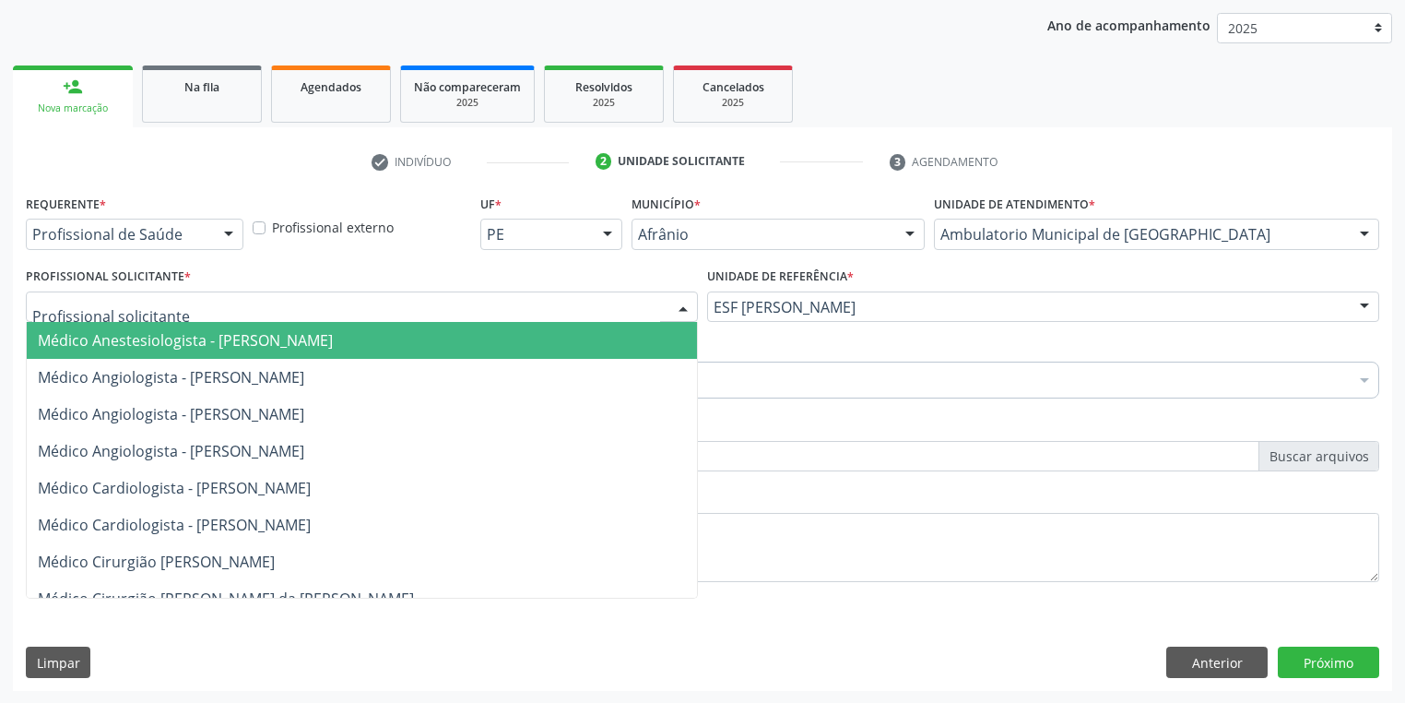
drag, startPoint x: 136, startPoint y: 303, endPoint x: 133, endPoint y: 338, distance: 34.3
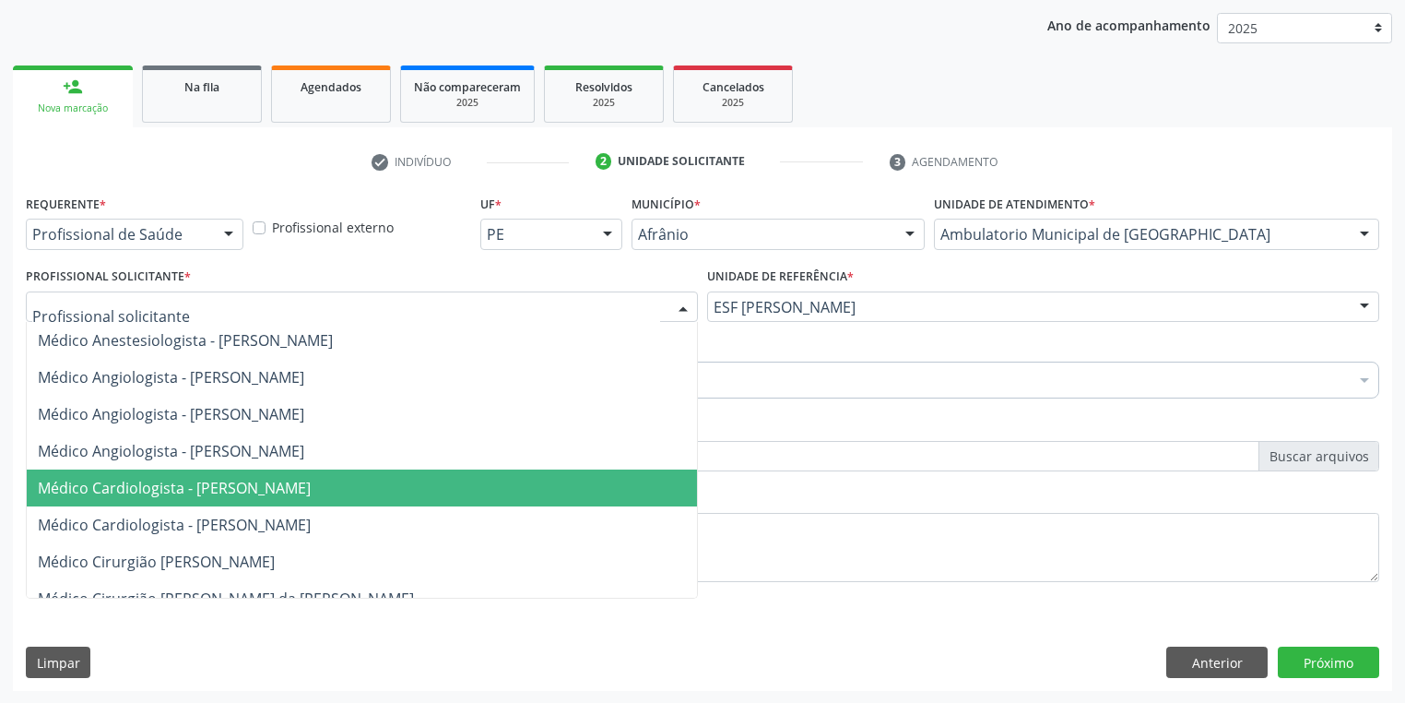
click at [195, 480] on span "Médico Cardiologista - [PERSON_NAME]" at bounding box center [174, 488] width 273 height 20
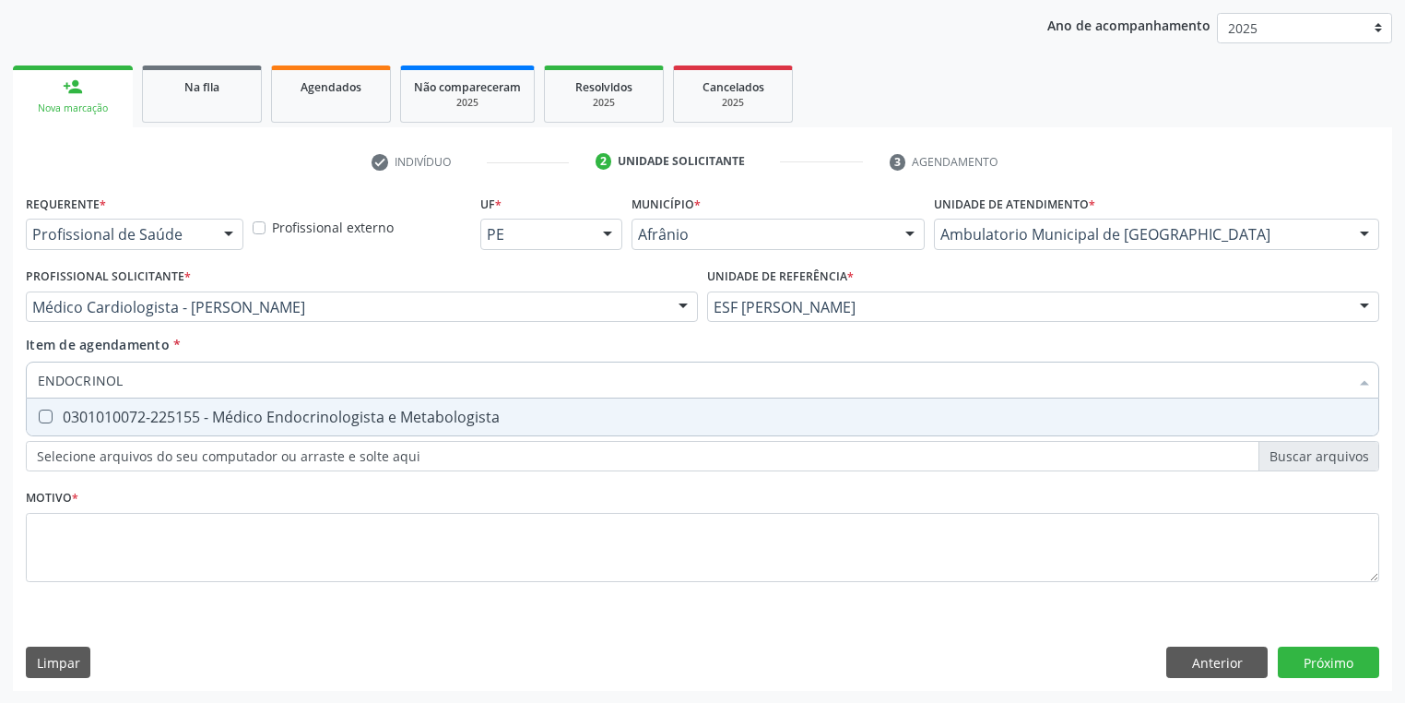
type input "ENDOCRINOLO"
click at [95, 433] on span "0301010072-225155 - Médico Endocrinologista e Metabologista" at bounding box center [703, 416] width 1352 height 37
checkbox Metabologista "true"
click at [91, 531] on div "Requerente * Profissional de Saúde Profissional de Saúde Paciente Nenhum result…" at bounding box center [703, 399] width 1354 height 418
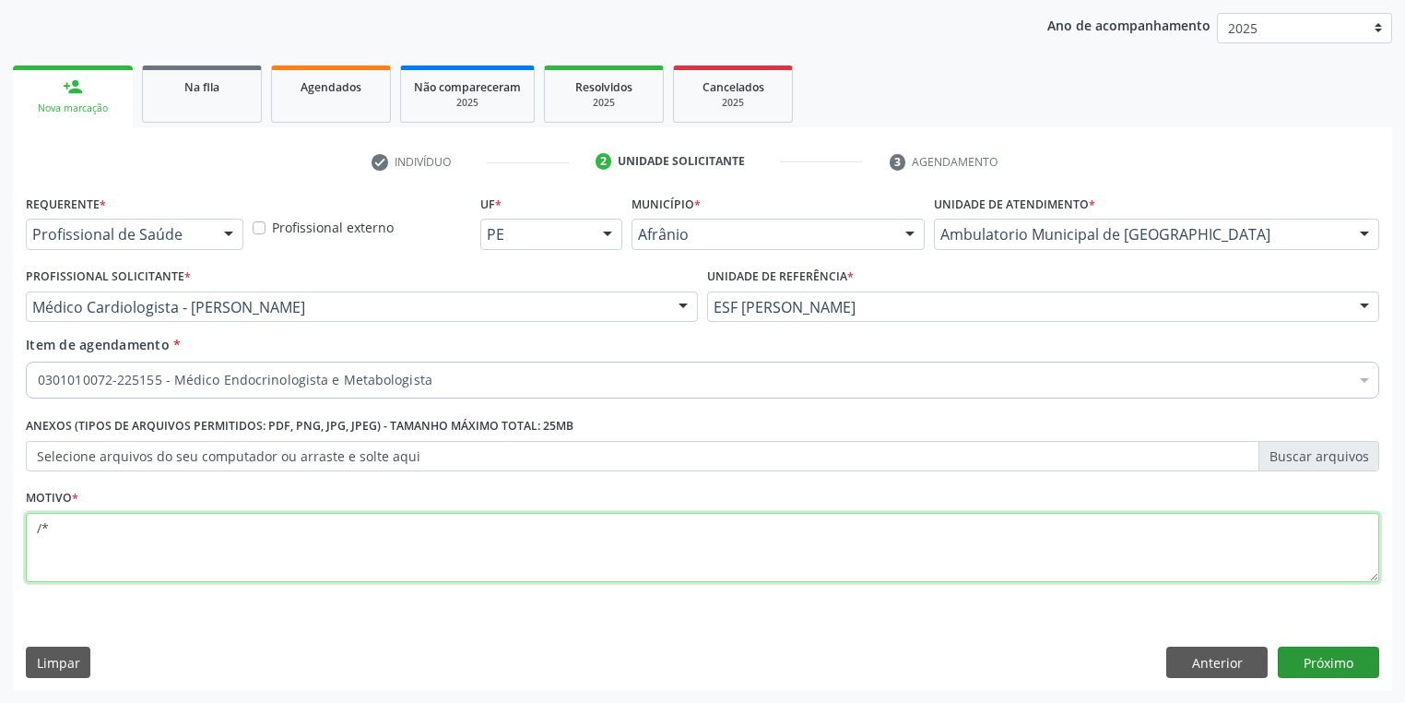
type textarea "/*"
click at [1332, 671] on button "Próximo" at bounding box center [1328, 661] width 101 height 31
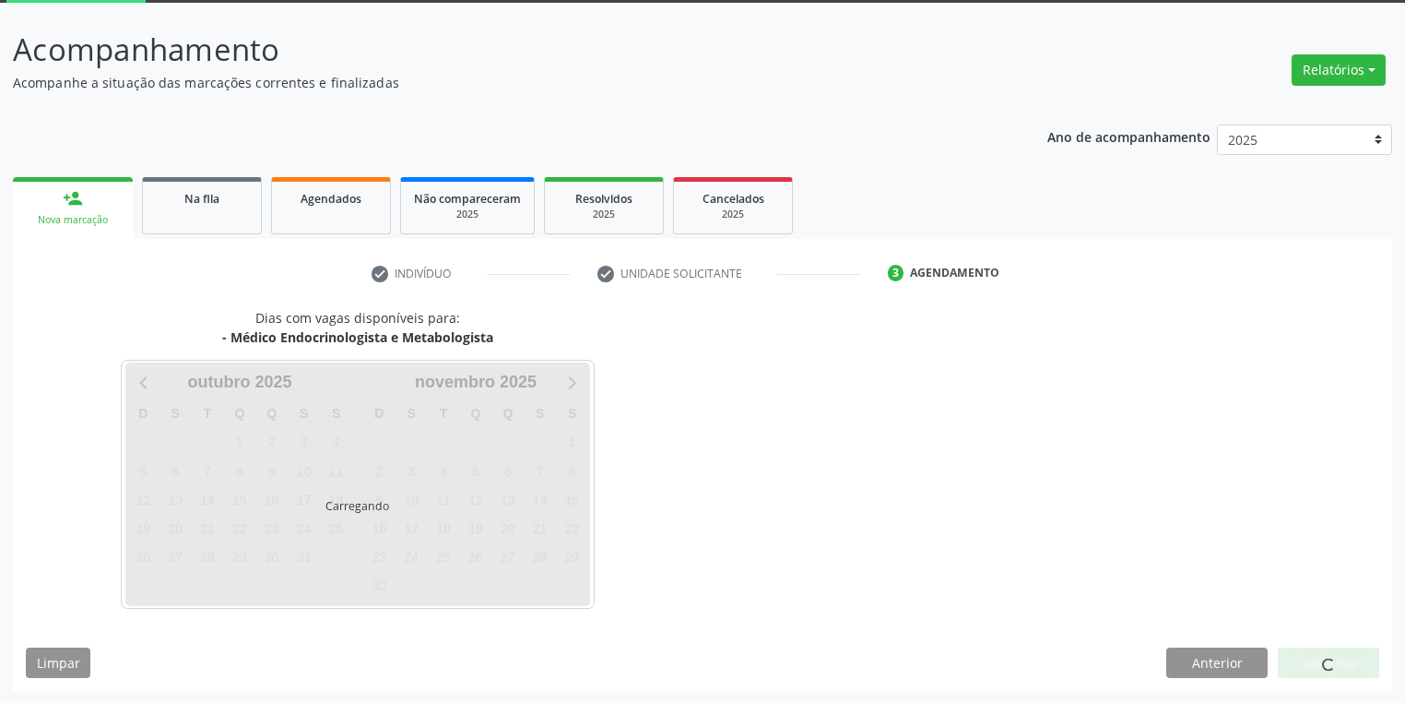
scroll to position [152, 0]
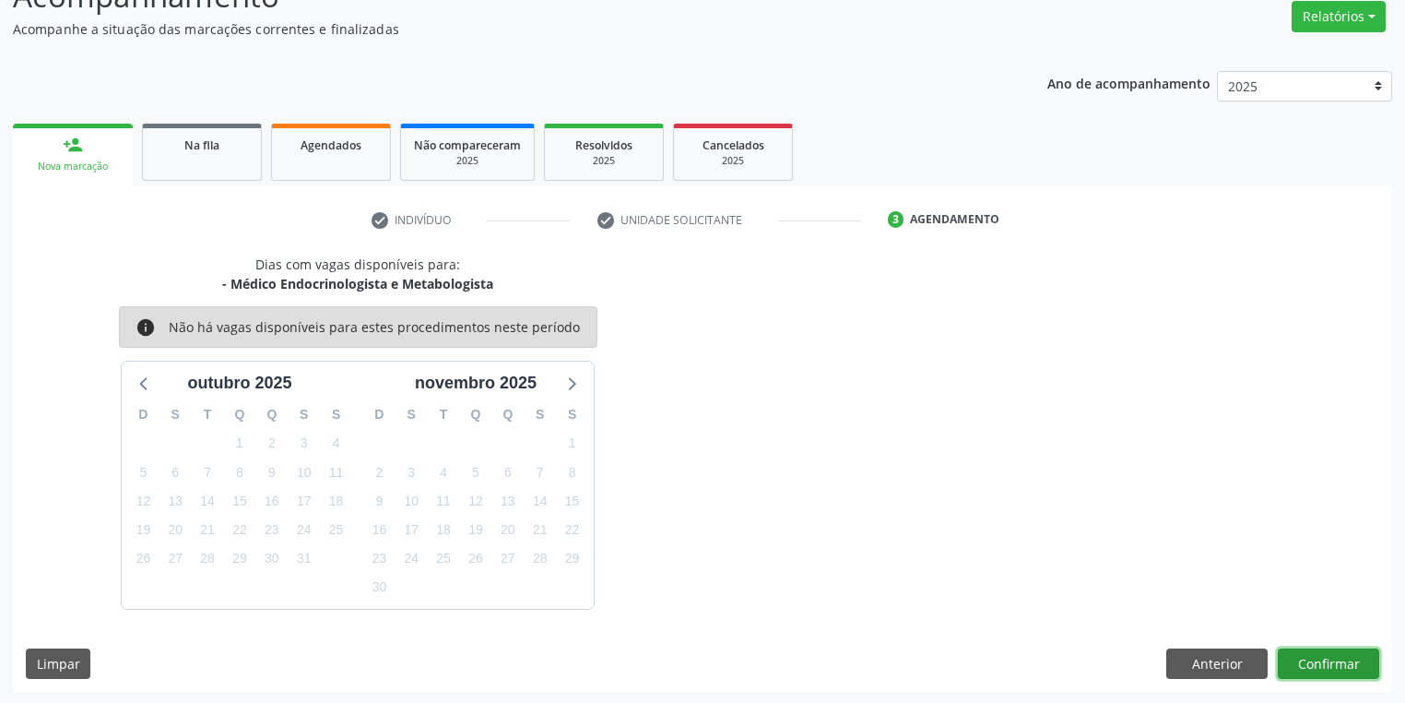
click at [1340, 668] on button "Confirmar" at bounding box center [1328, 663] width 101 height 31
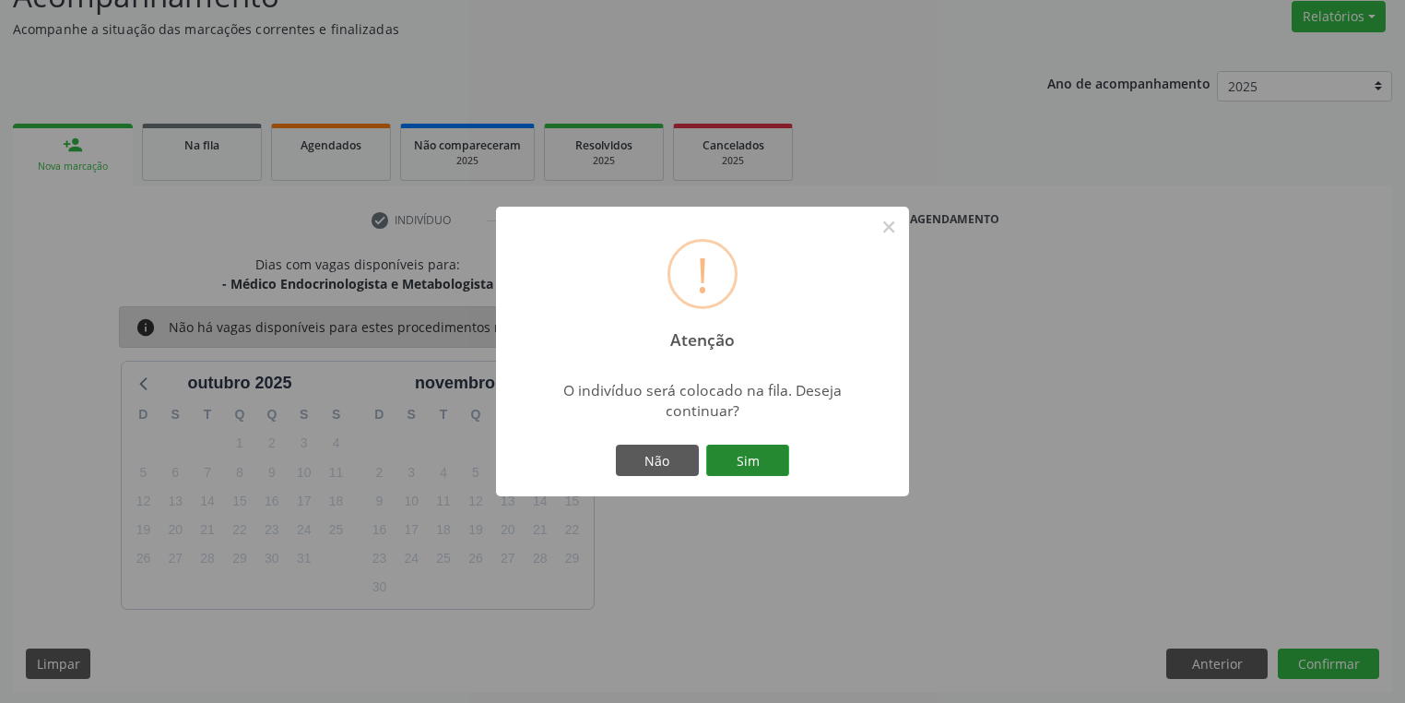
click at [768, 461] on button "Sim" at bounding box center [747, 459] width 83 height 31
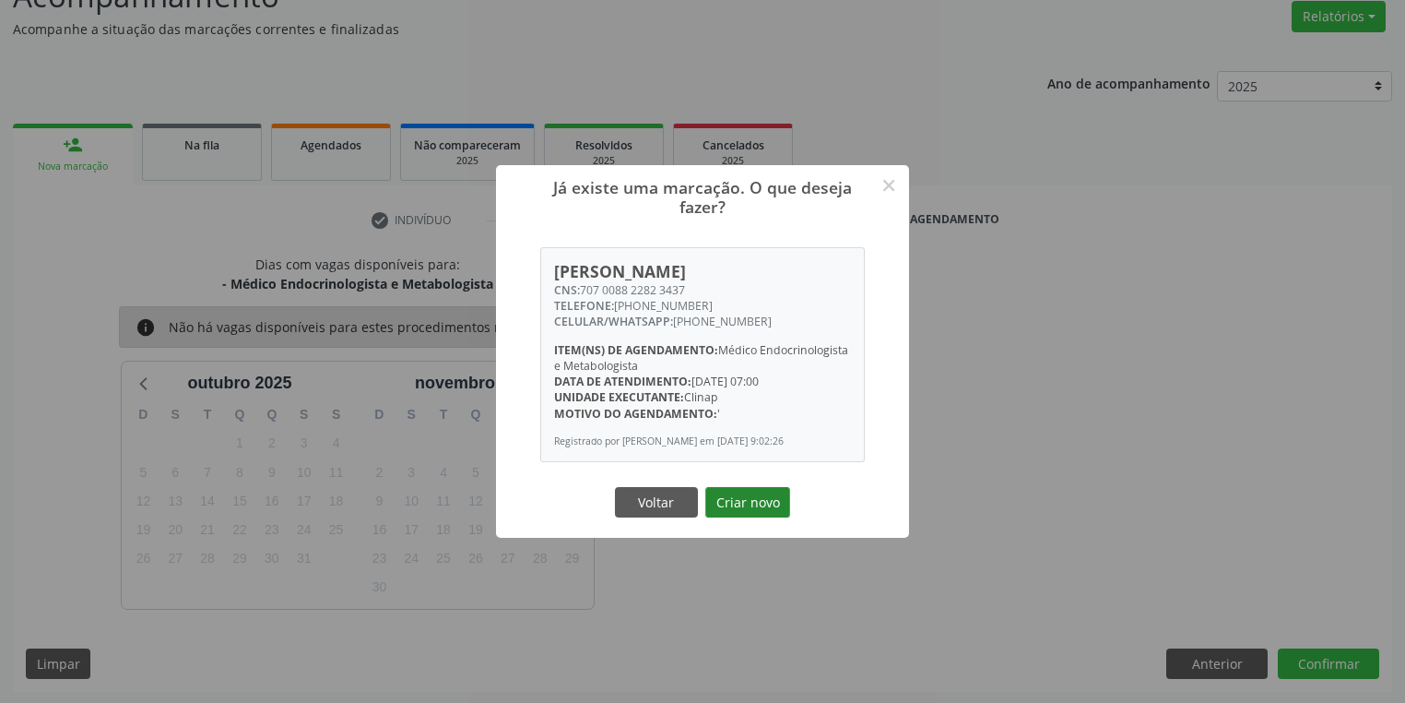
click at [740, 504] on button "Criar novo" at bounding box center [747, 502] width 85 height 31
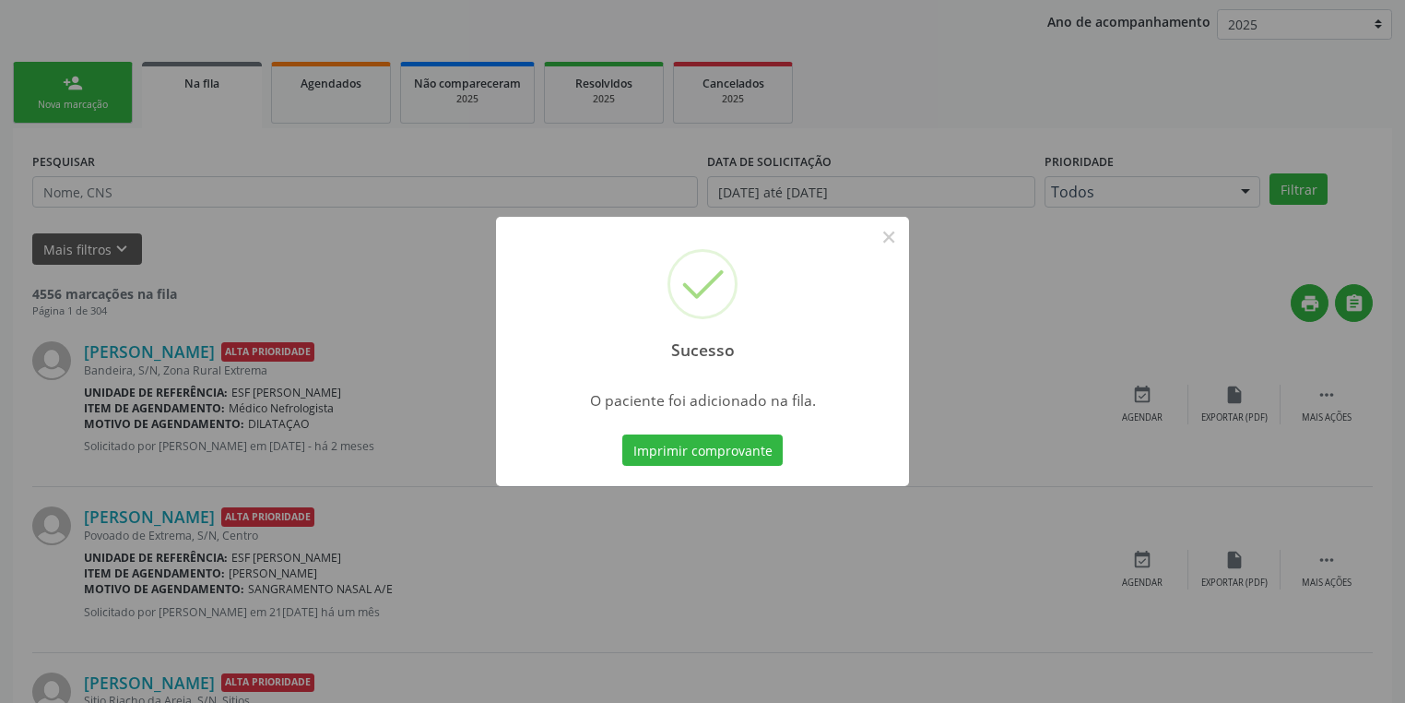
scroll to position [221, 0]
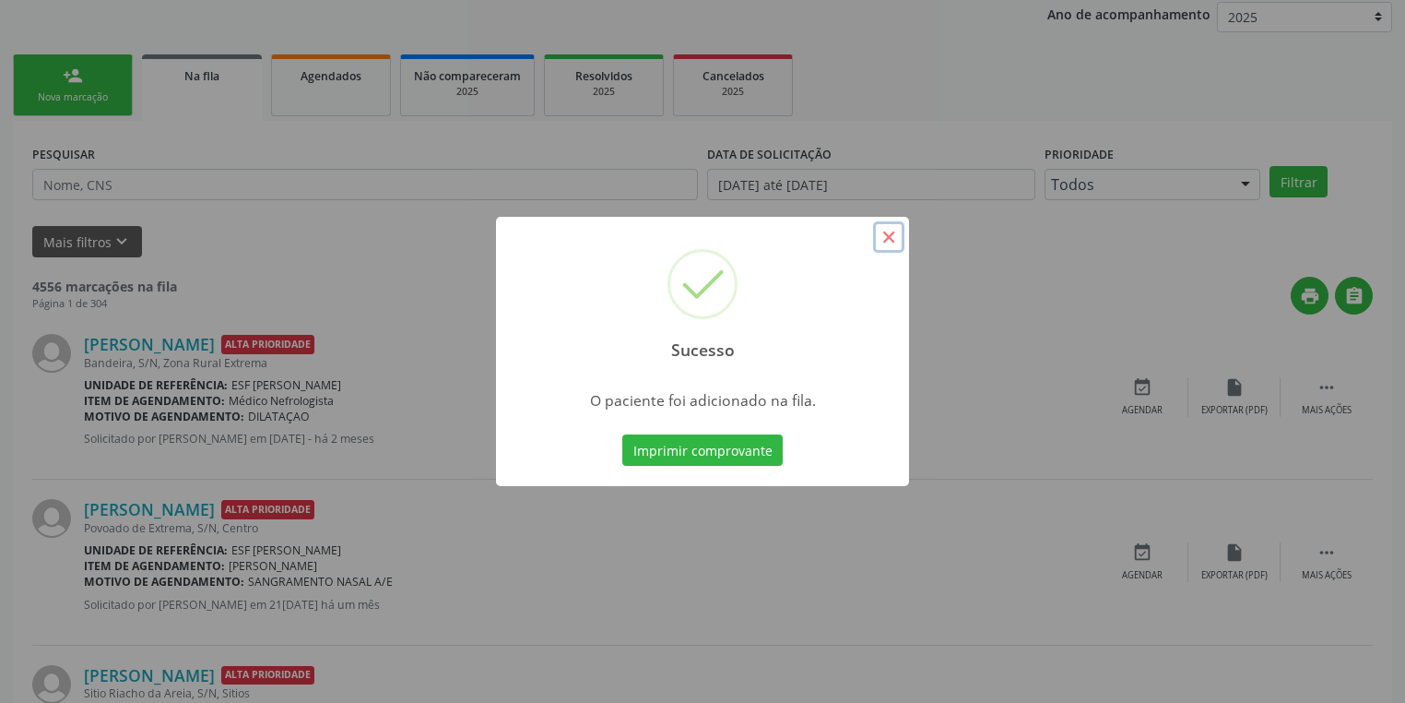
click at [889, 232] on button "×" at bounding box center [888, 236] width 31 height 31
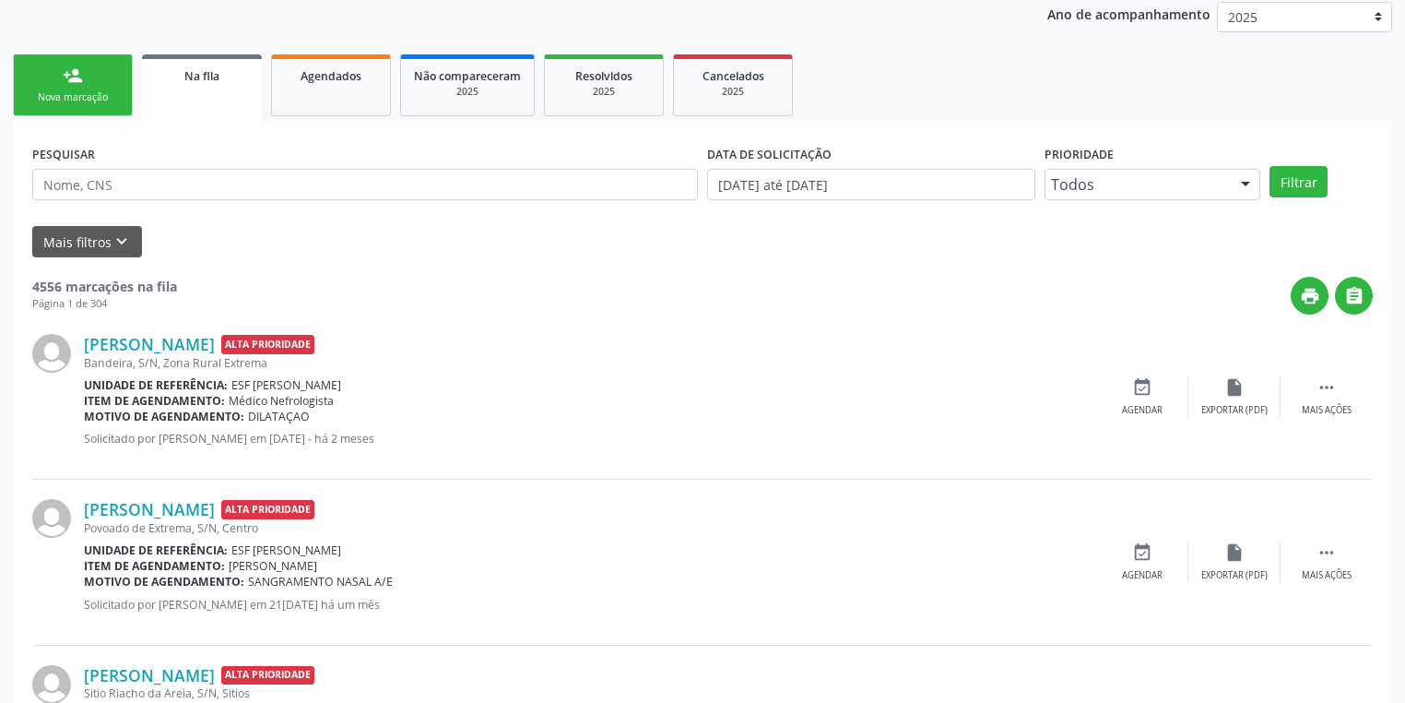
click at [41, 77] on link "person_add Nova marcação" at bounding box center [73, 85] width 120 height 62
drag, startPoint x: 41, startPoint y: 77, endPoint x: 361, endPoint y: 213, distance: 347.5
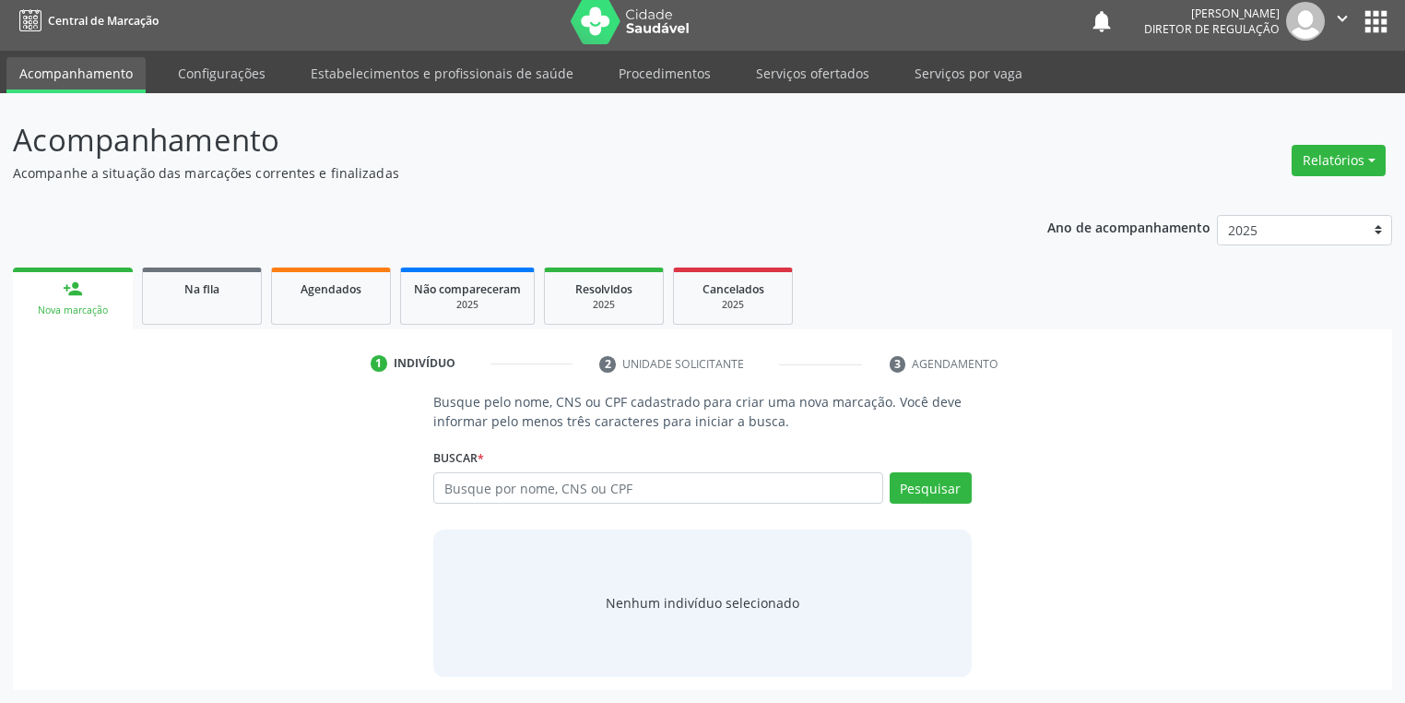
scroll to position [7, 0]
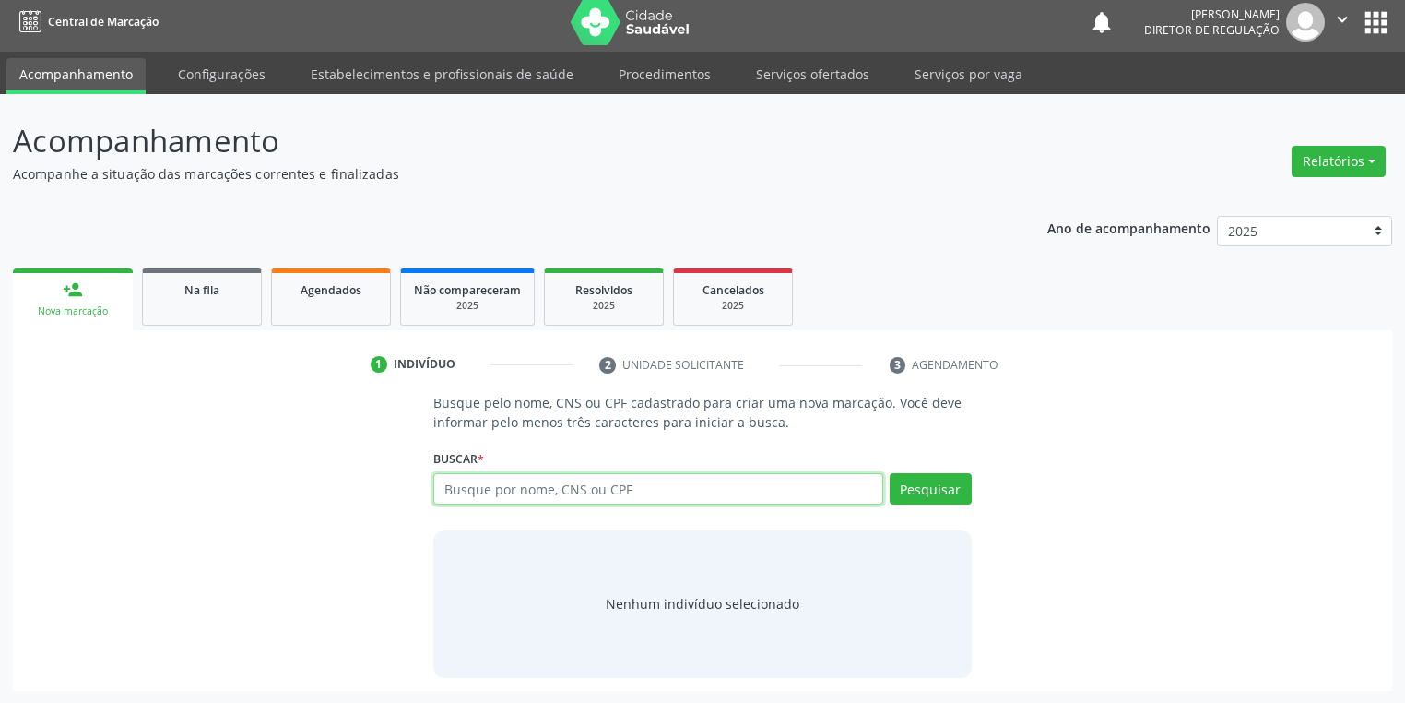
click at [458, 499] on input "text" at bounding box center [658, 488] width 450 height 31
type input "898003417841706"
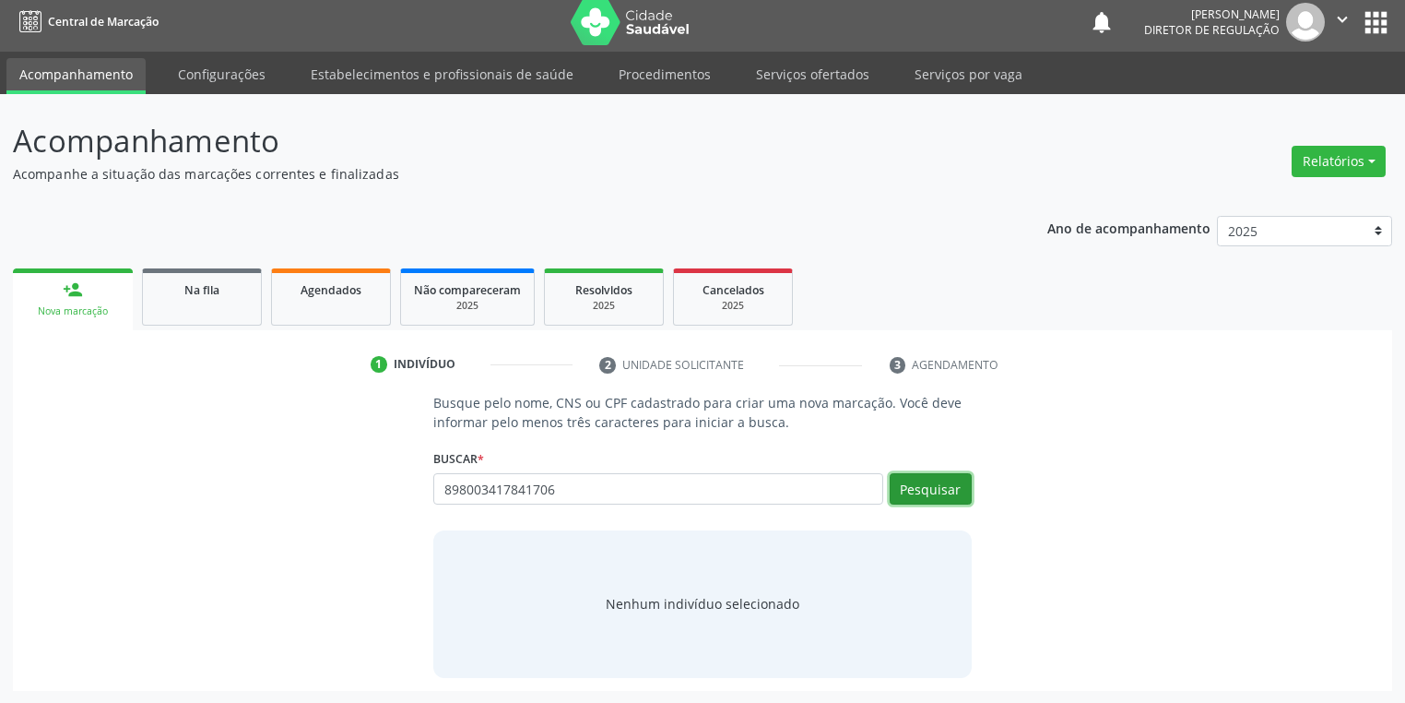
click at [937, 494] on button "Pesquisar" at bounding box center [931, 488] width 82 height 31
type input "898003417841706"
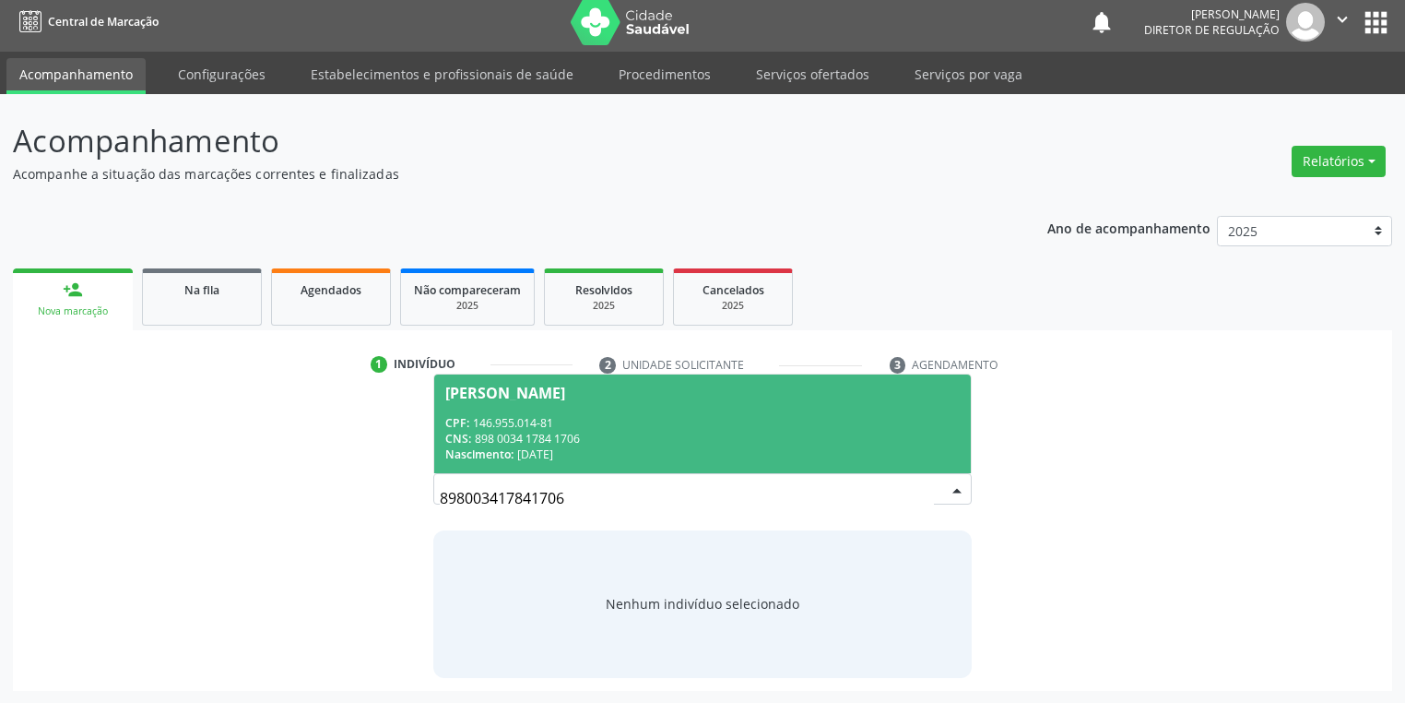
click at [579, 421] on div "CPF: 146.955.014-81" at bounding box center [702, 423] width 515 height 16
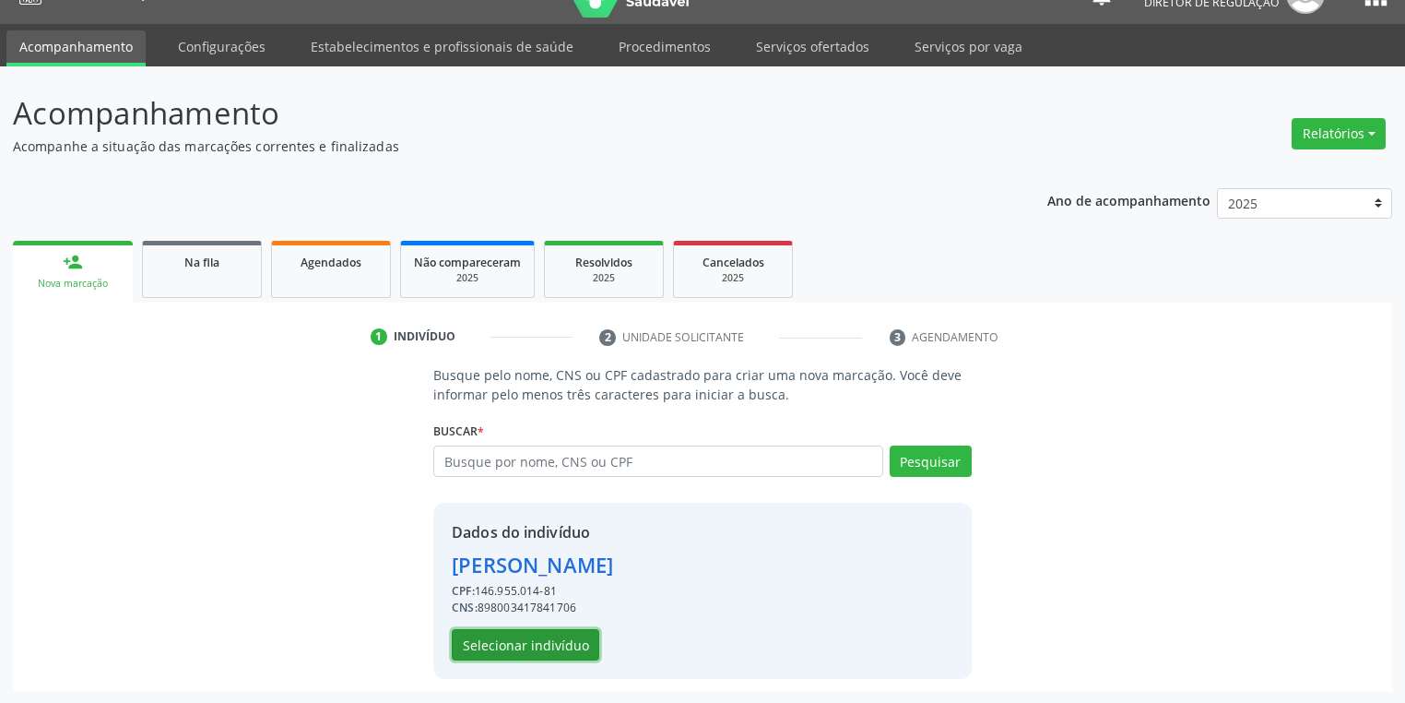
click at [524, 645] on button "Selecionar indivíduo" at bounding box center [526, 644] width 148 height 31
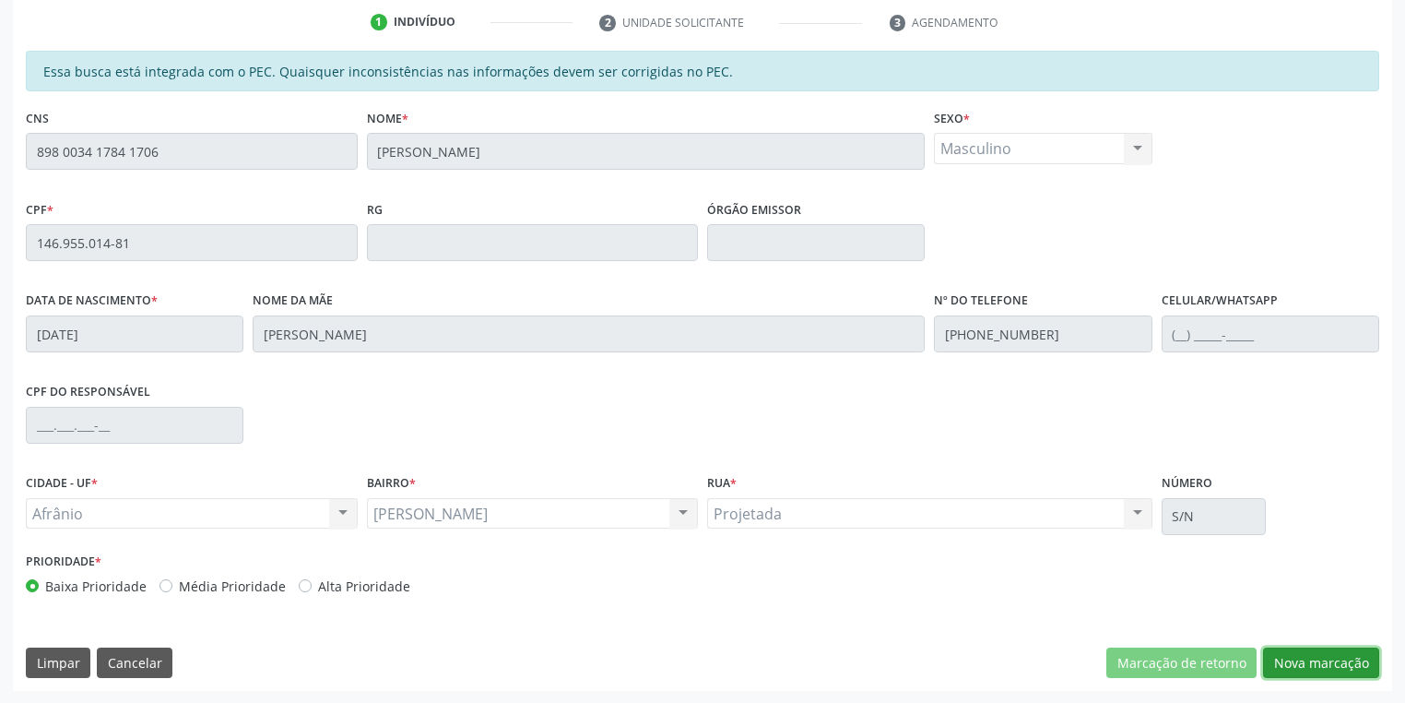
click at [1289, 660] on button "Nova marcação" at bounding box center [1321, 662] width 116 height 31
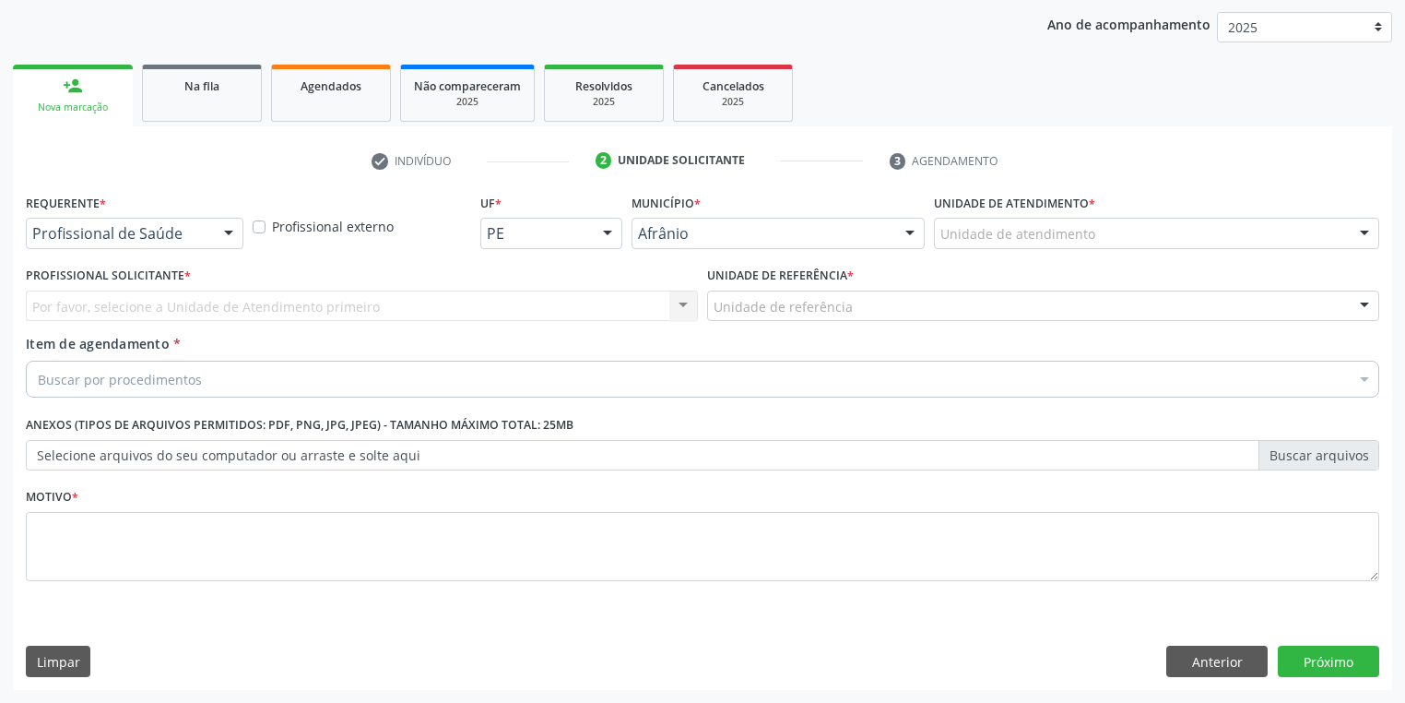
scroll to position [210, 0]
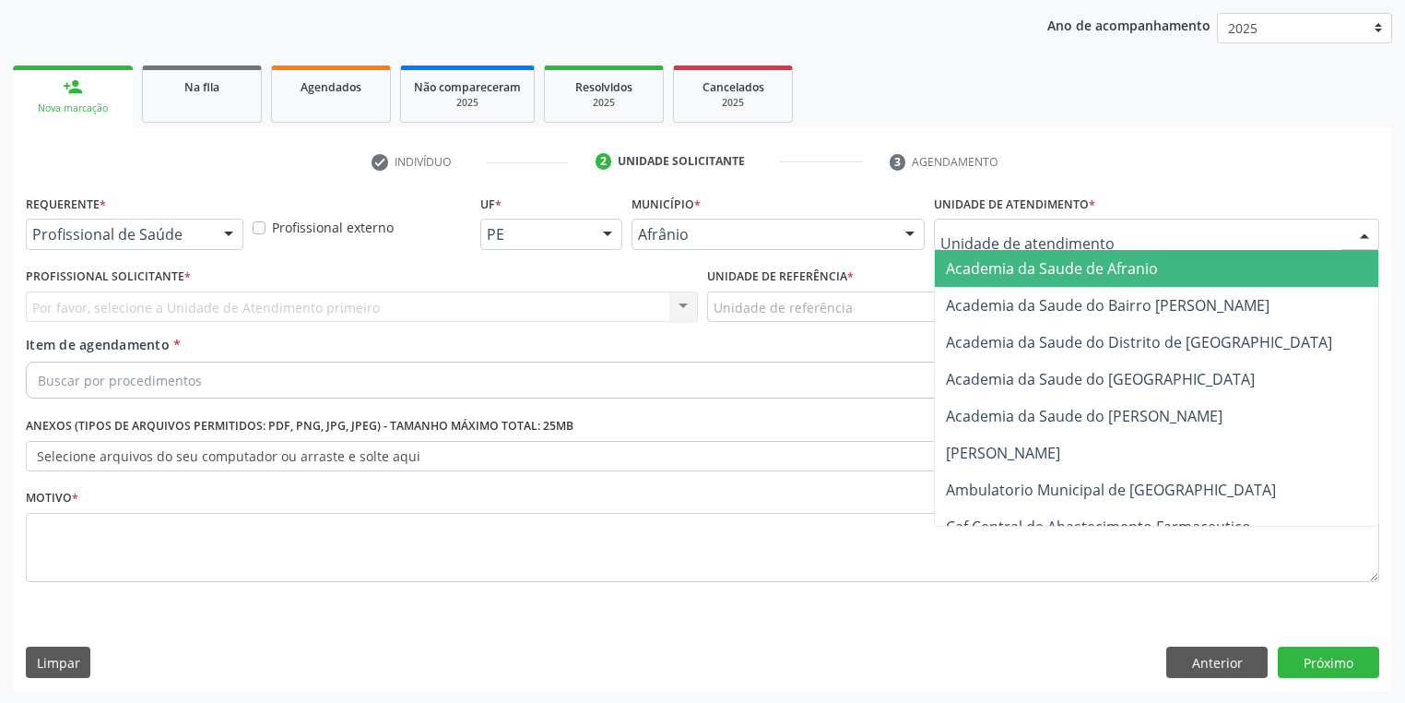
drag, startPoint x: 990, startPoint y: 229, endPoint x: 997, endPoint y: 338, distance: 109.9
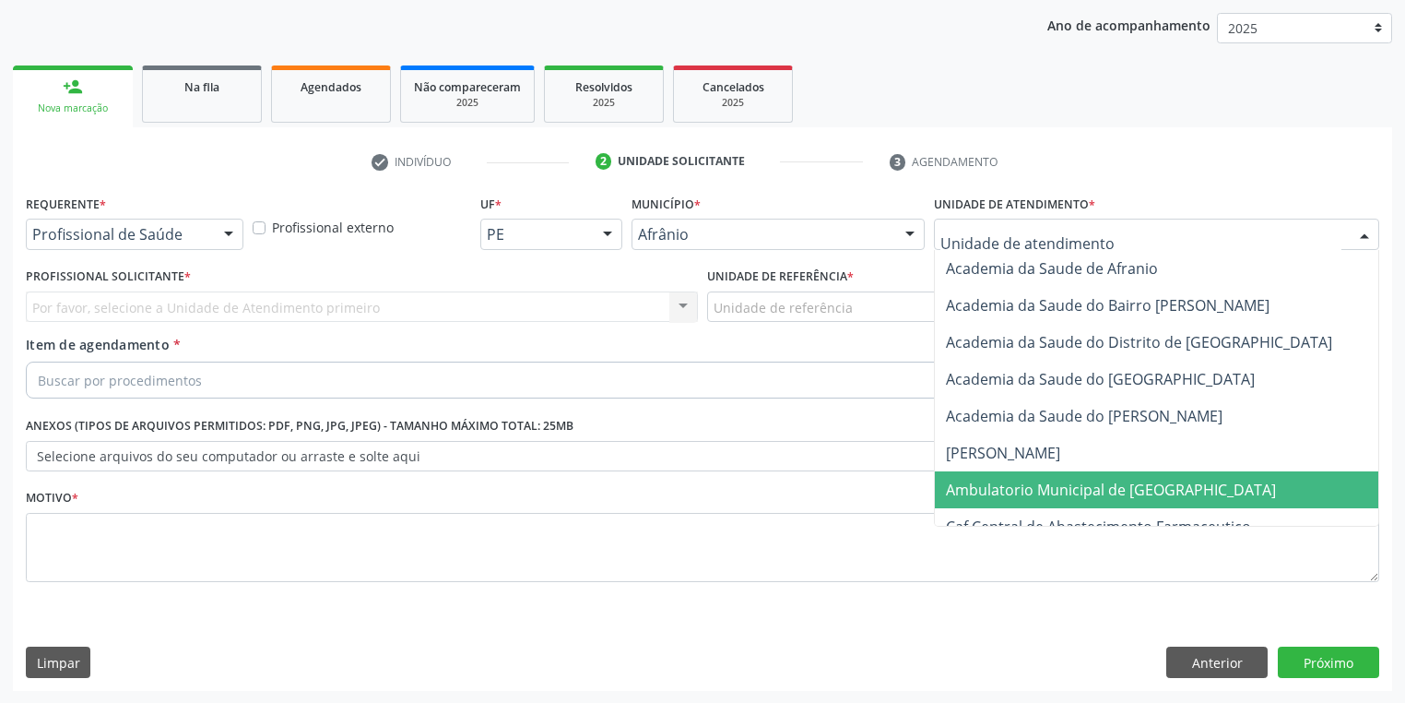
drag, startPoint x: 1011, startPoint y: 479, endPoint x: 963, endPoint y: 430, distance: 68.5
click at [1008, 477] on span "Ambulatorio Municipal de [GEOGRAPHIC_DATA]" at bounding box center [1160, 489] width 450 height 37
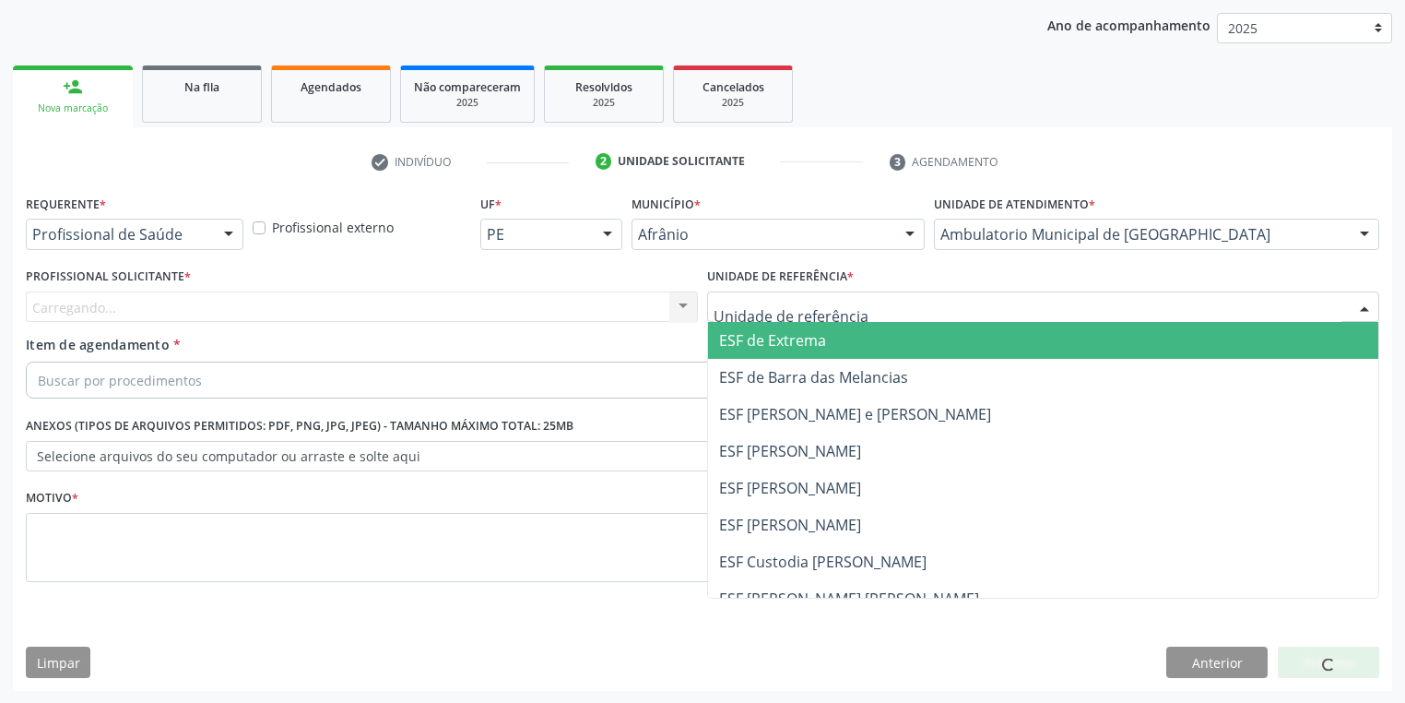
drag, startPoint x: 817, startPoint y: 312, endPoint x: 804, endPoint y: 397, distance: 86.7
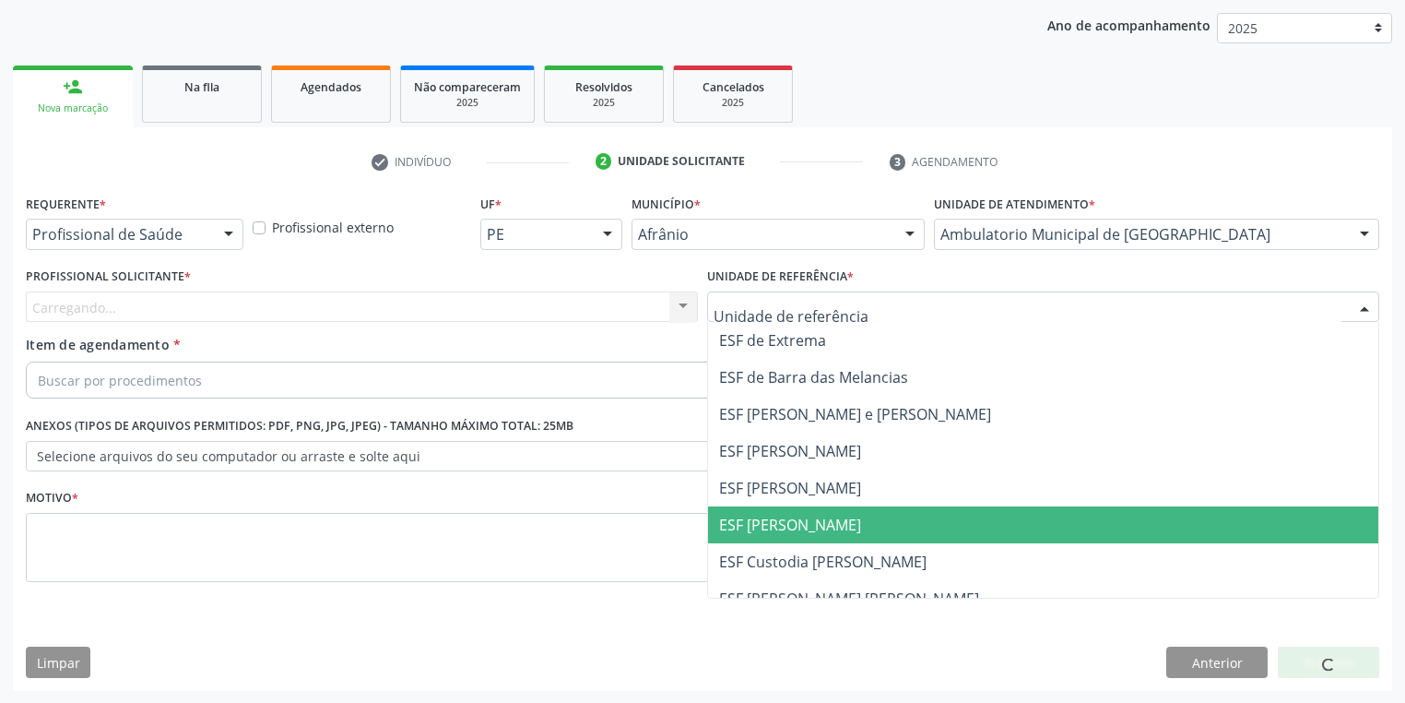
click at [775, 531] on span "ESF [PERSON_NAME]" at bounding box center [790, 525] width 142 height 20
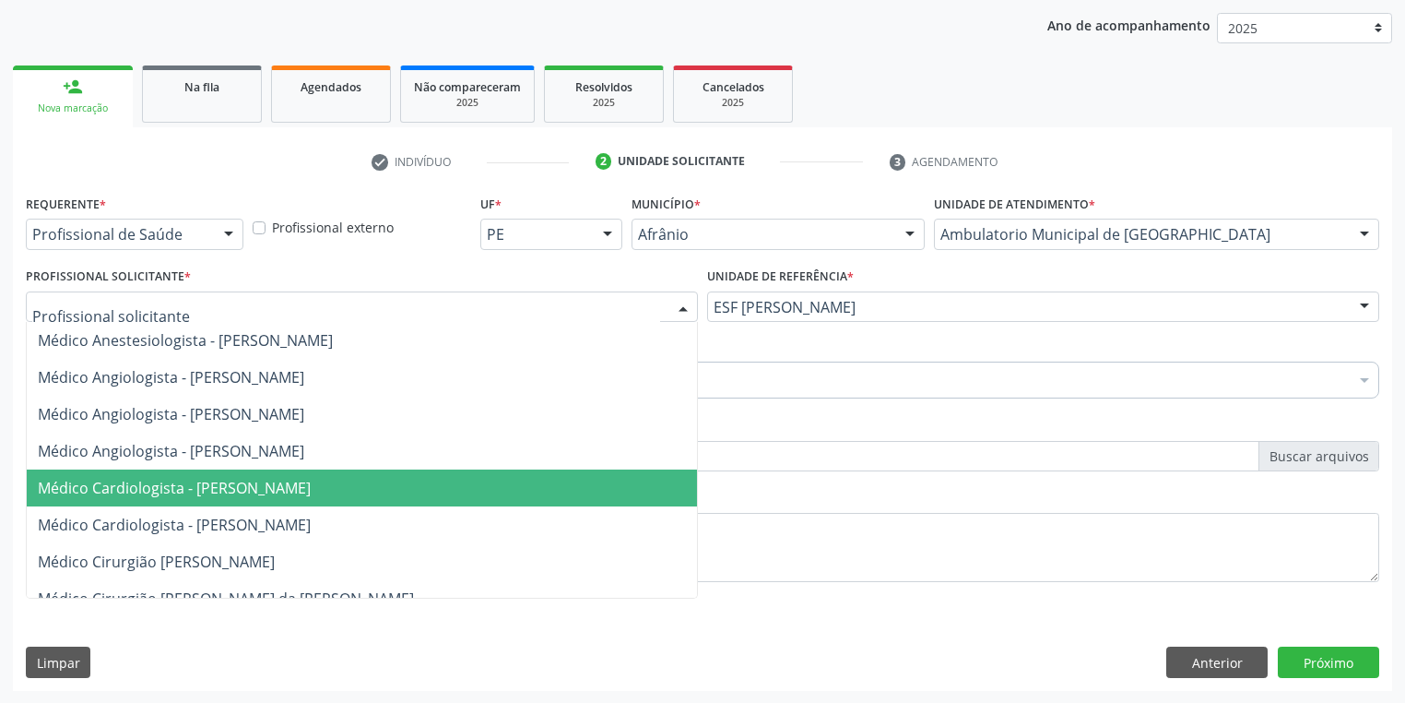
click at [162, 480] on span "Médico Cardiologista - [PERSON_NAME]" at bounding box center [174, 488] width 273 height 20
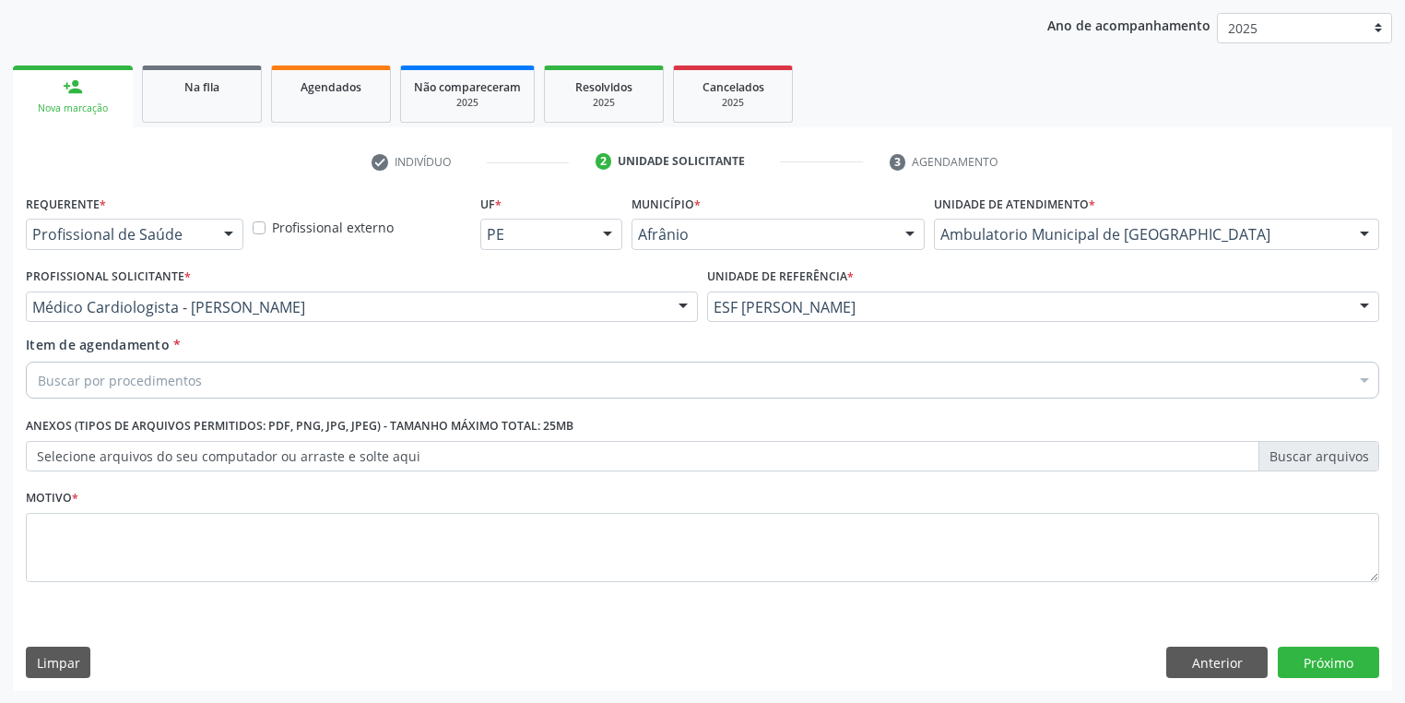
click at [121, 367] on div "Buscar por procedimentos" at bounding box center [703, 379] width 1354 height 37
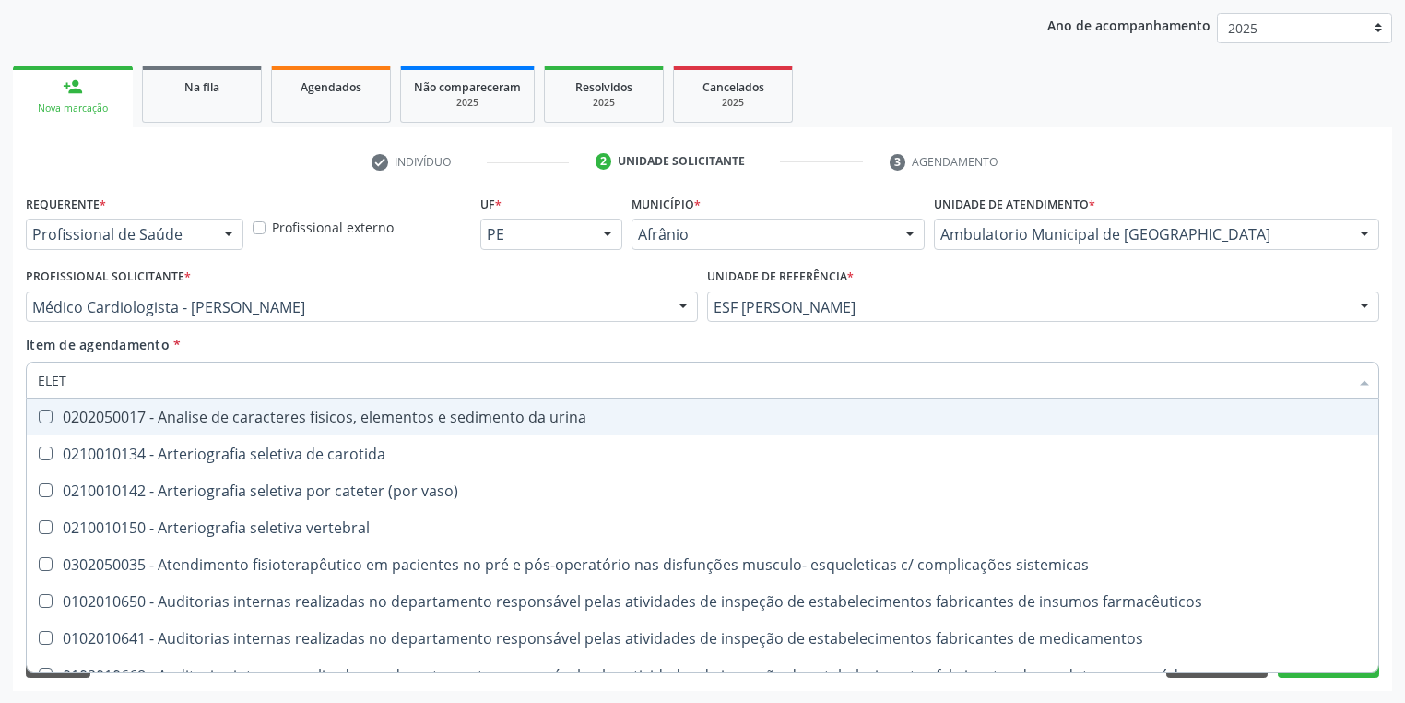
type input "ELETR"
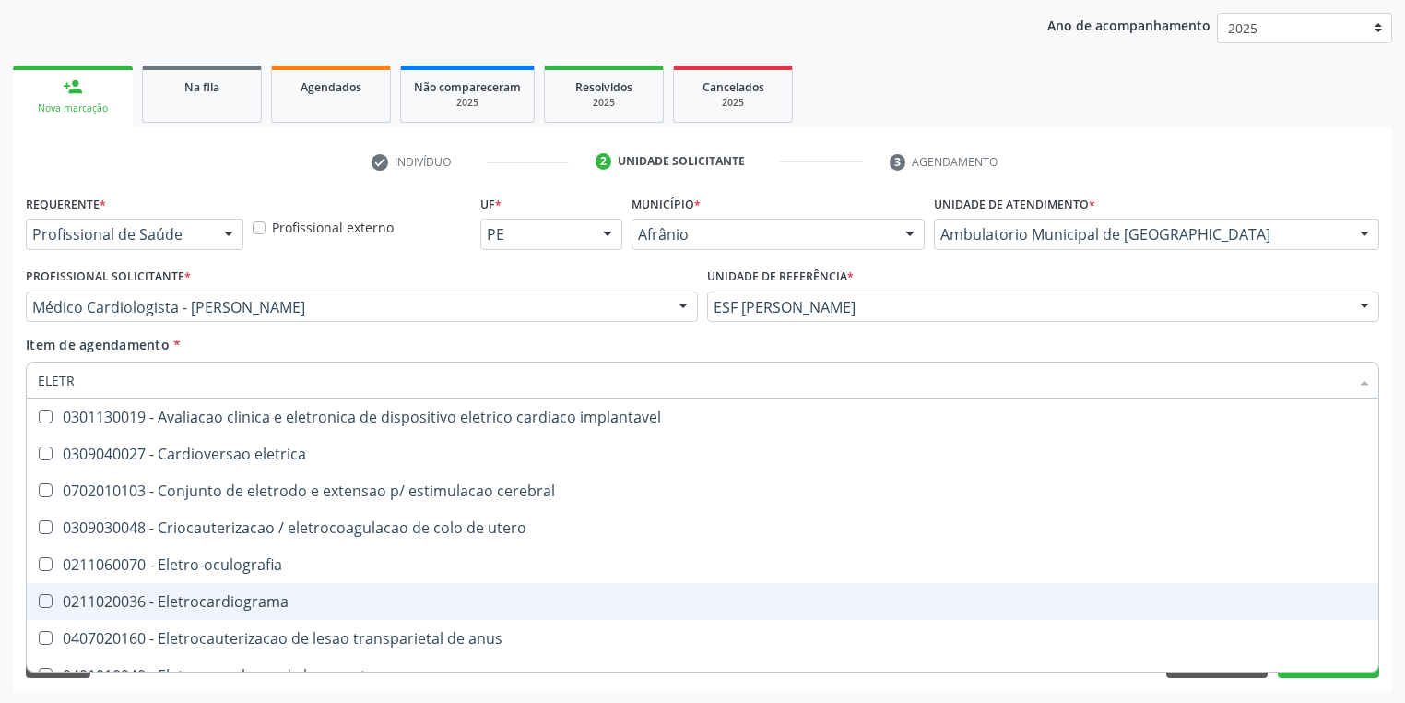
click at [160, 605] on div "0211020036 - Eletrocardiograma" at bounding box center [703, 601] width 1330 height 15
checkbox Eletrocardiograma "true"
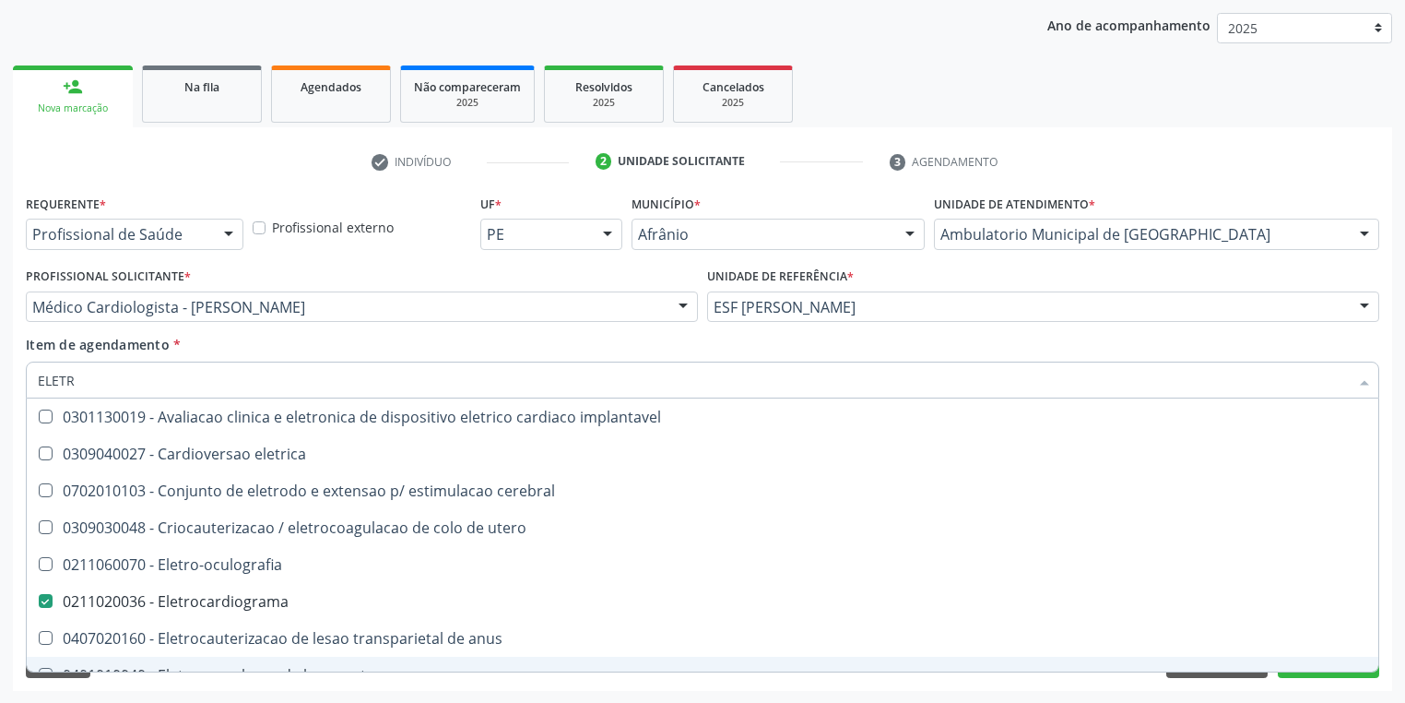
click at [163, 677] on div "Requerente * Profissional de Saúde Profissional de Saúde Paciente Nenhum result…" at bounding box center [703, 440] width 1380 height 501
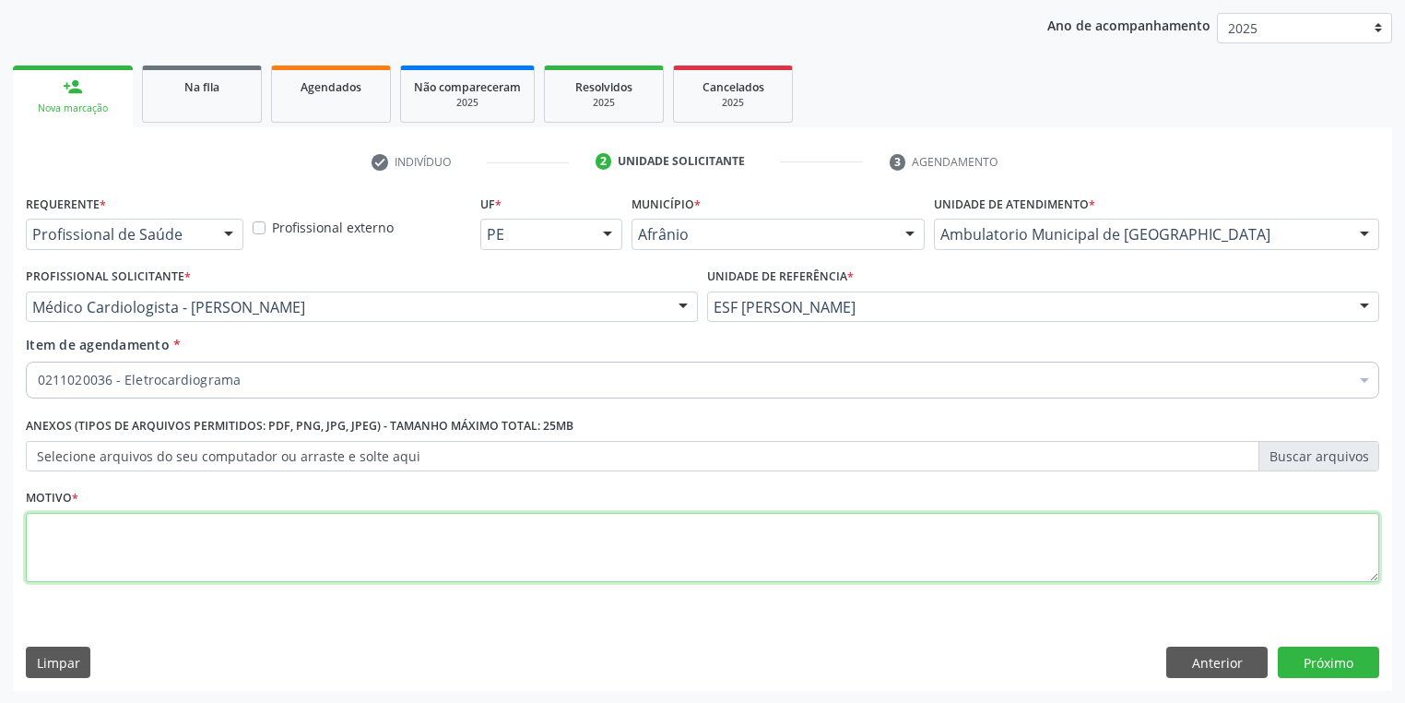
click at [114, 523] on textarea at bounding box center [703, 548] width 1354 height 70
type textarea "*"
click at [1317, 661] on button "Próximo" at bounding box center [1328, 661] width 101 height 31
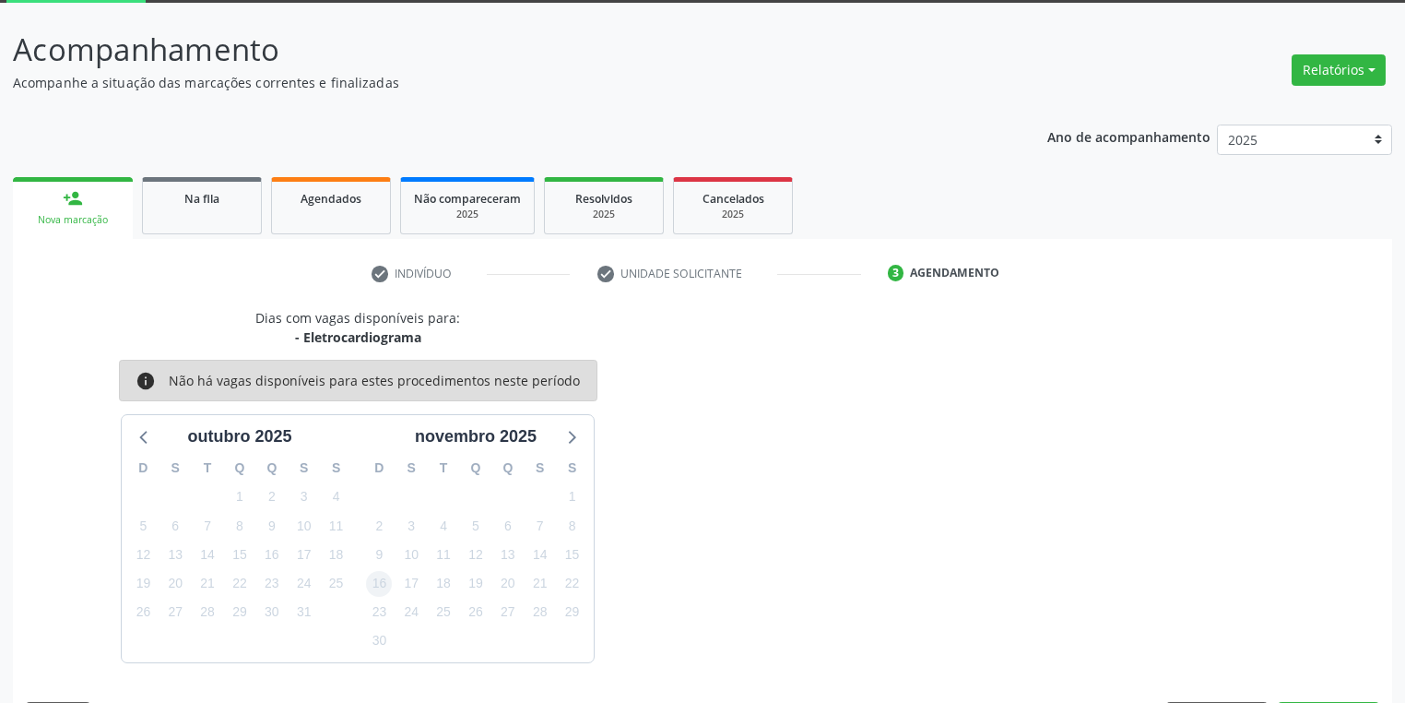
scroll to position [152, 0]
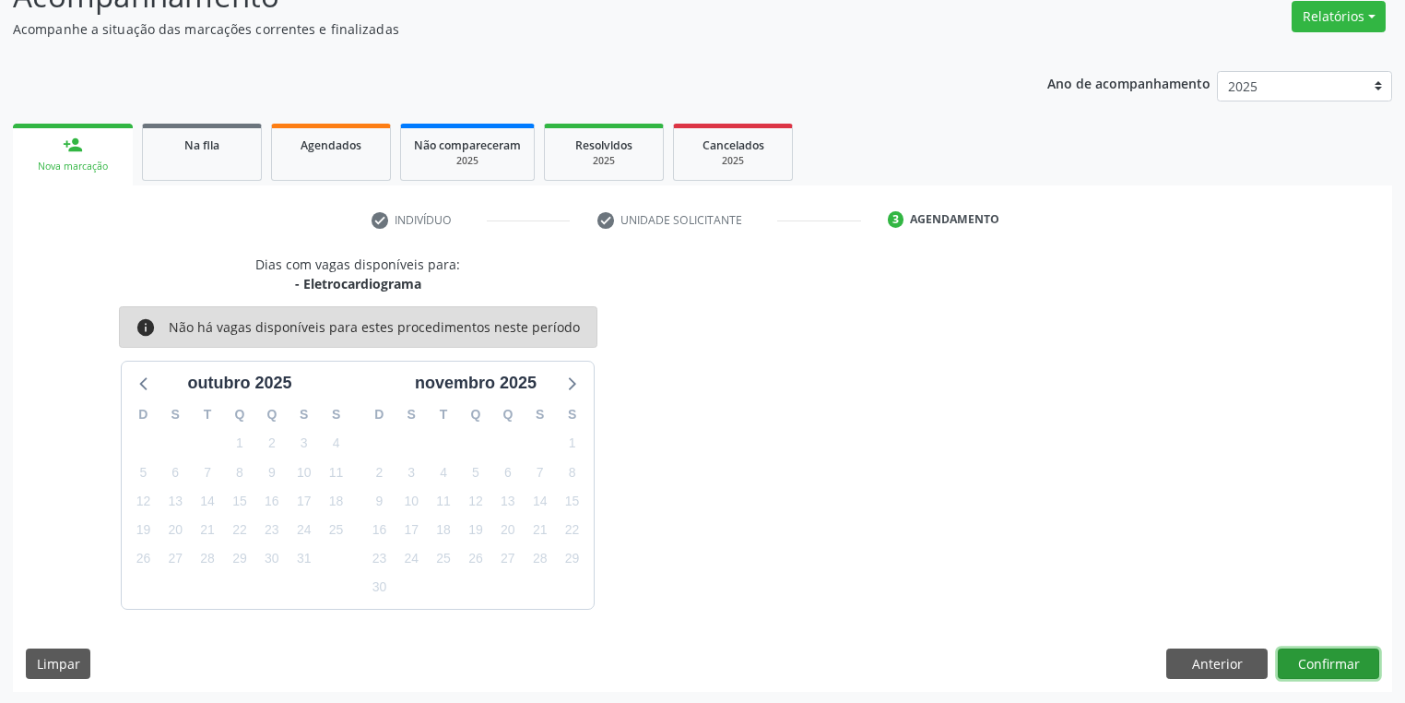
click at [1310, 657] on button "Confirmar" at bounding box center [1328, 663] width 101 height 31
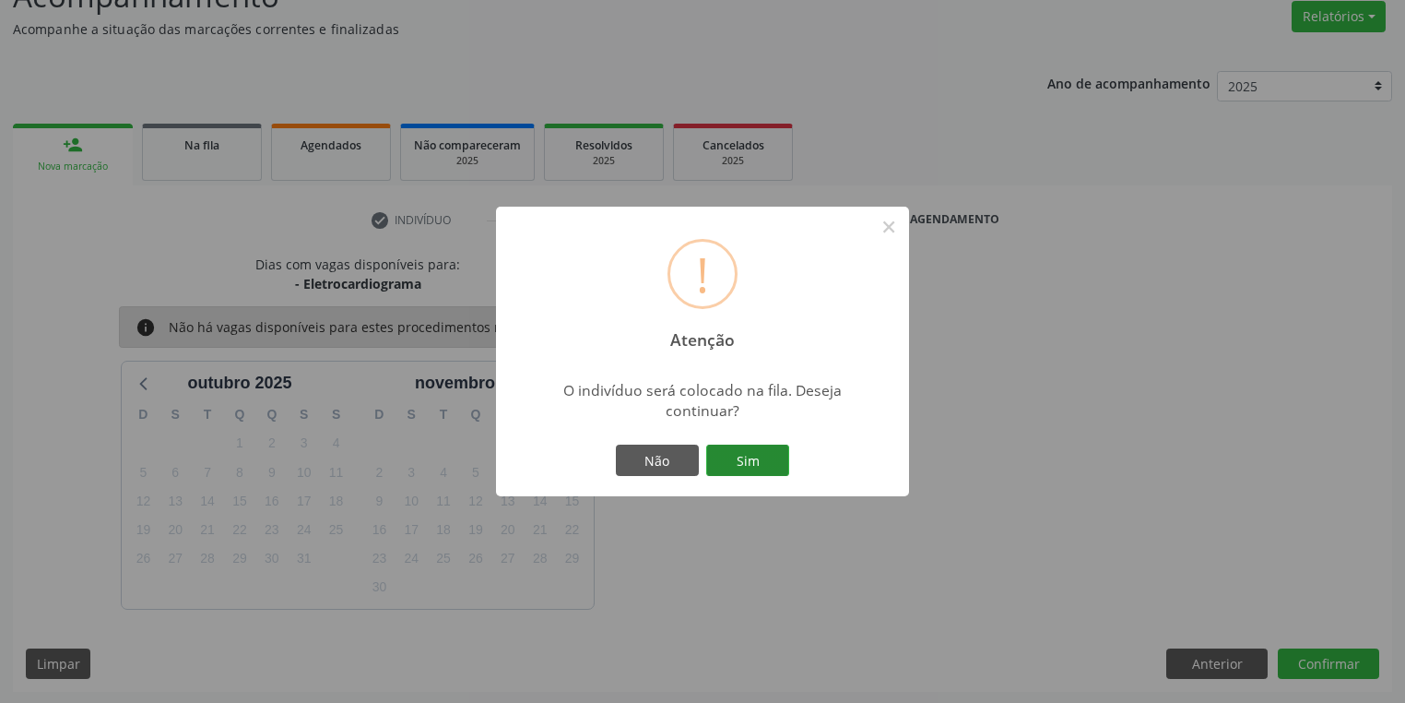
click at [760, 459] on button "Sim" at bounding box center [747, 459] width 83 height 31
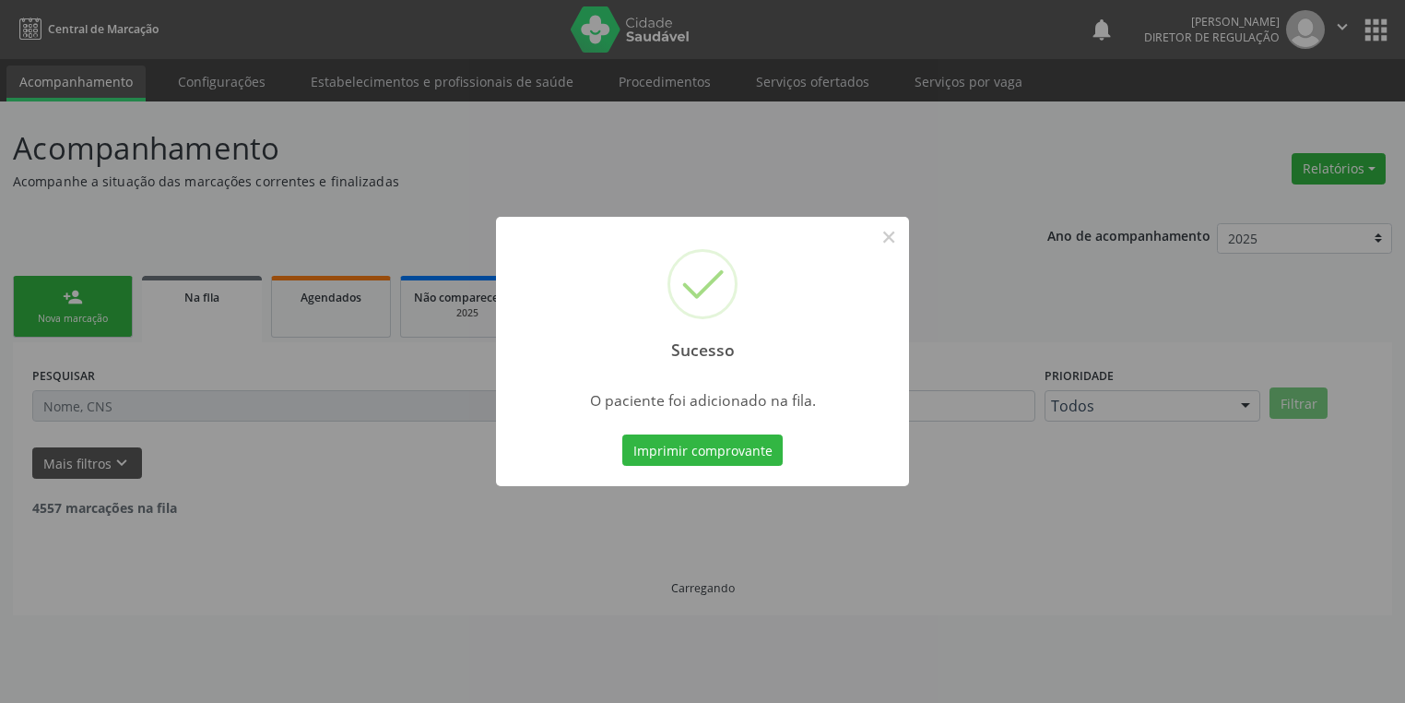
scroll to position [0, 0]
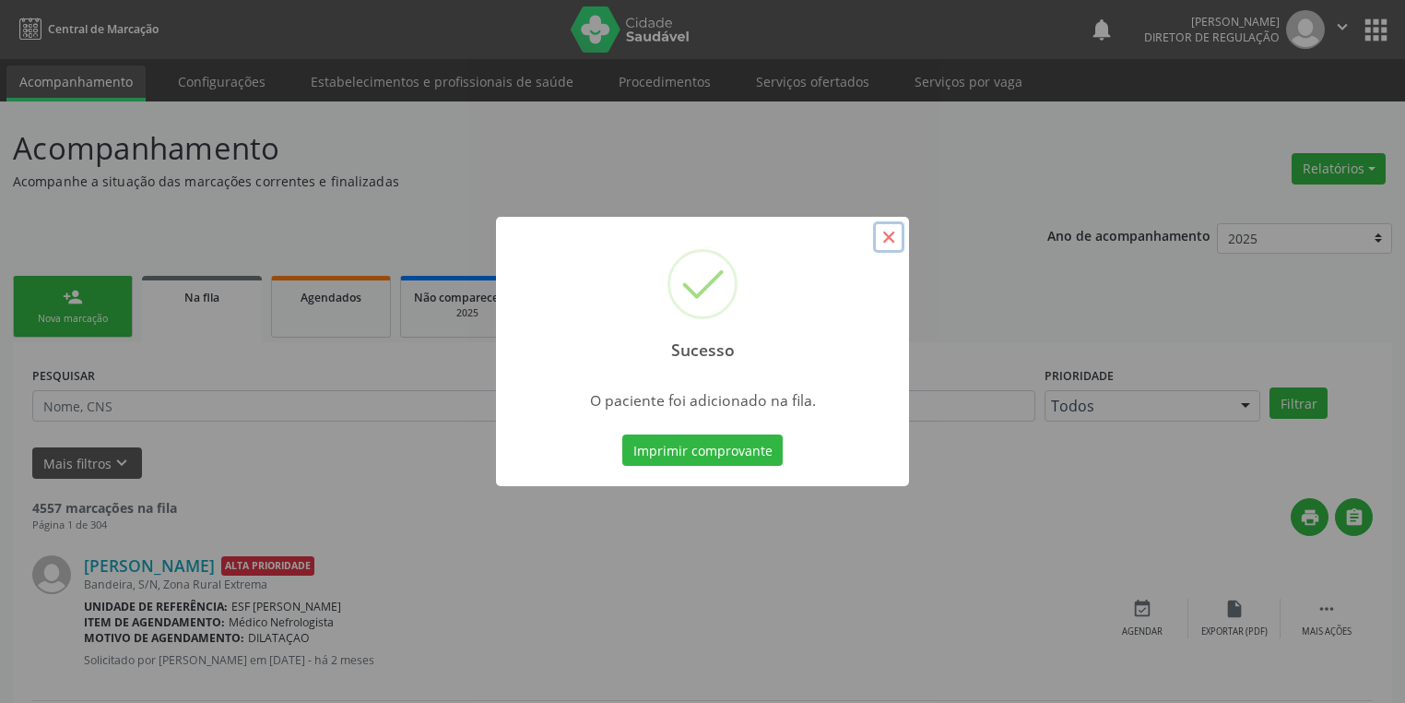
click at [882, 235] on button "×" at bounding box center [888, 236] width 31 height 31
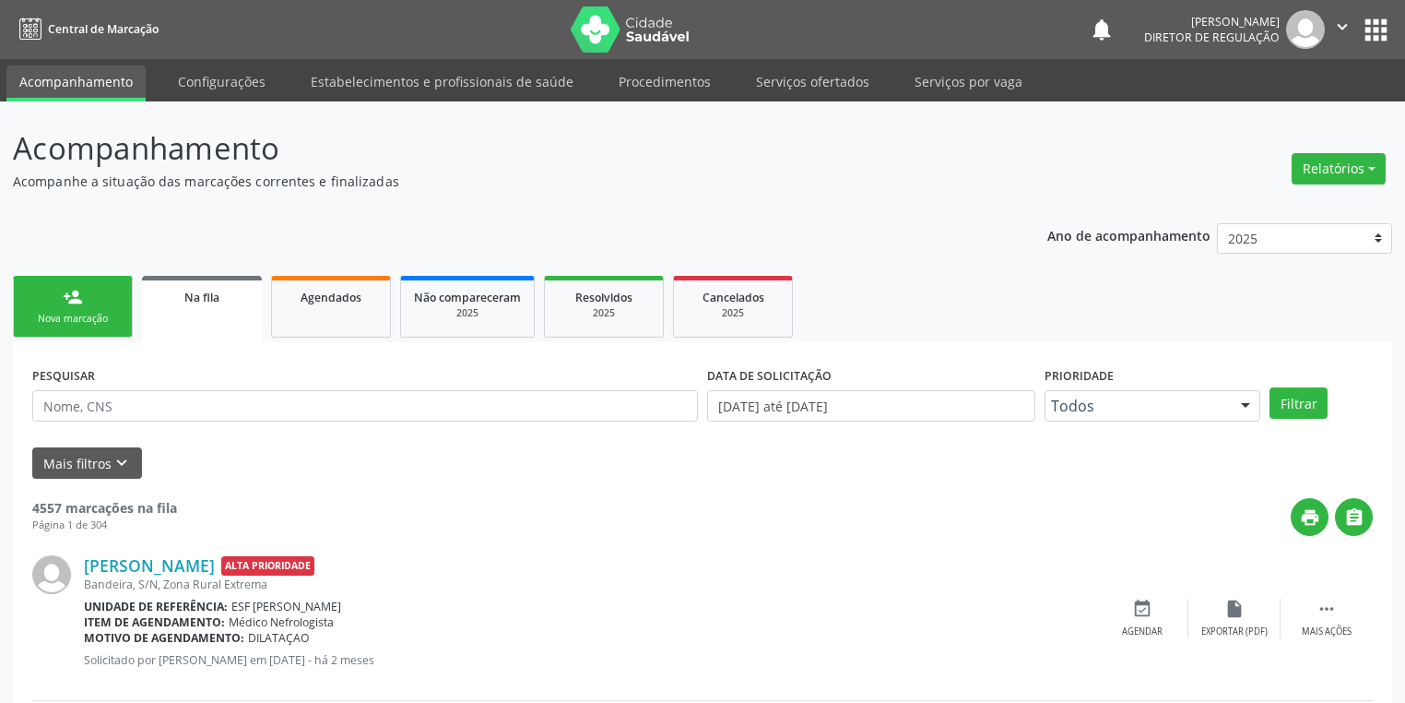
click at [59, 299] on link "person_add Nova marcação" at bounding box center [73, 307] width 120 height 62
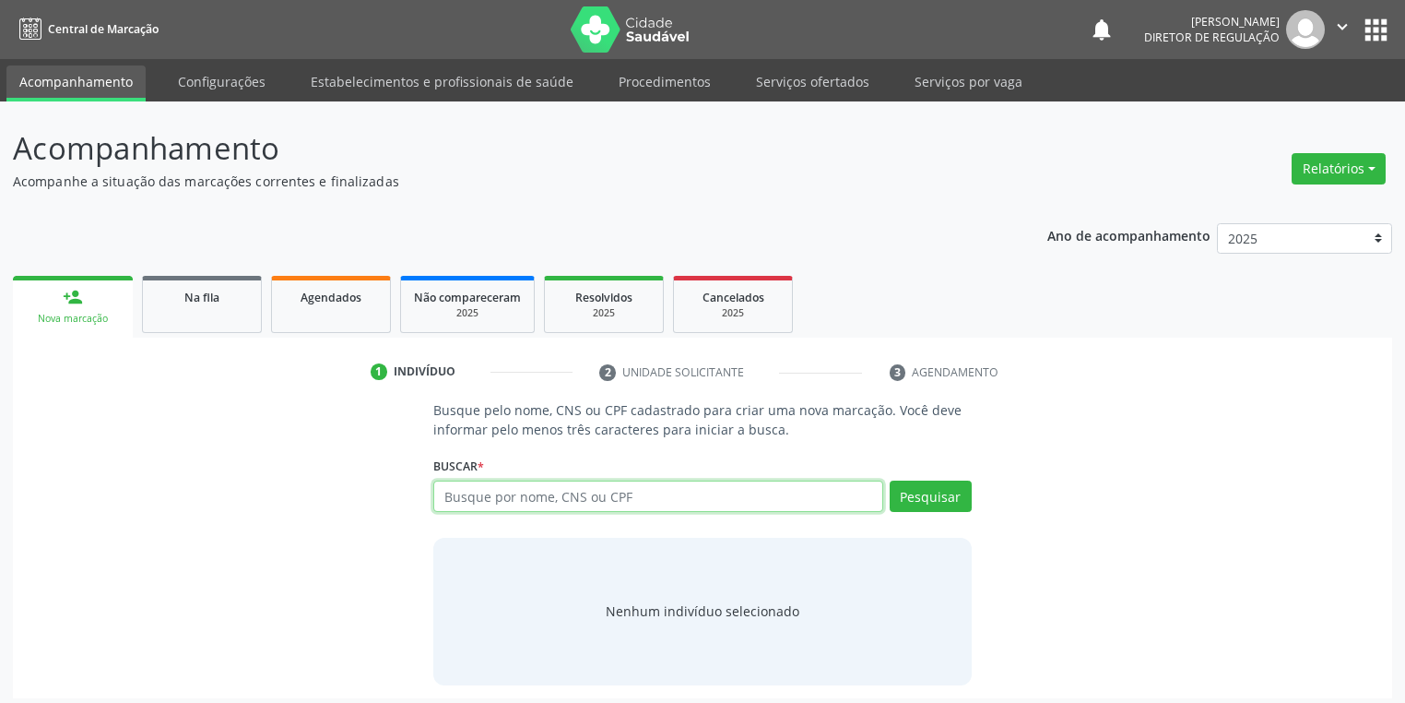
click at [480, 498] on input "text" at bounding box center [658, 495] width 450 height 31
type input "700607924386563"
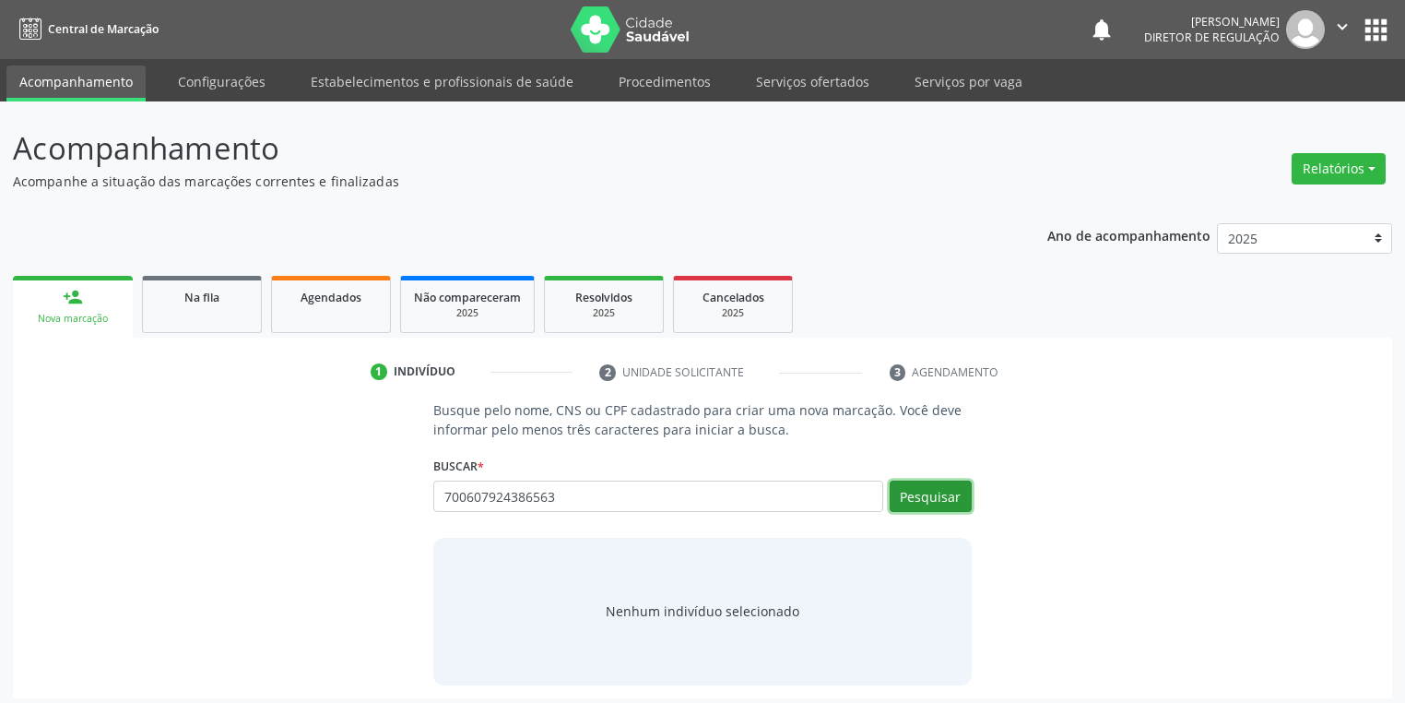
click at [952, 500] on button "Pesquisar" at bounding box center [931, 495] width 82 height 31
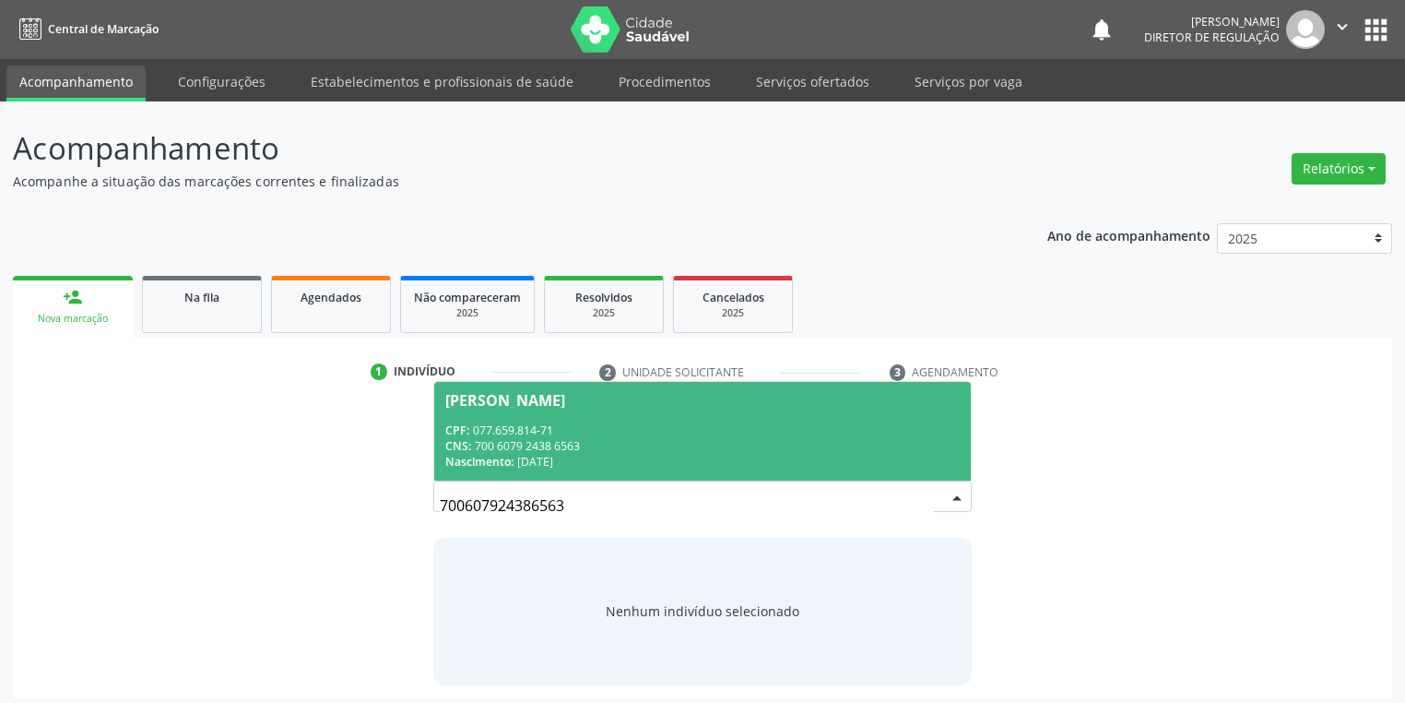
click at [557, 447] on div "CNS: 700 6079 2438 6563" at bounding box center [702, 446] width 515 height 16
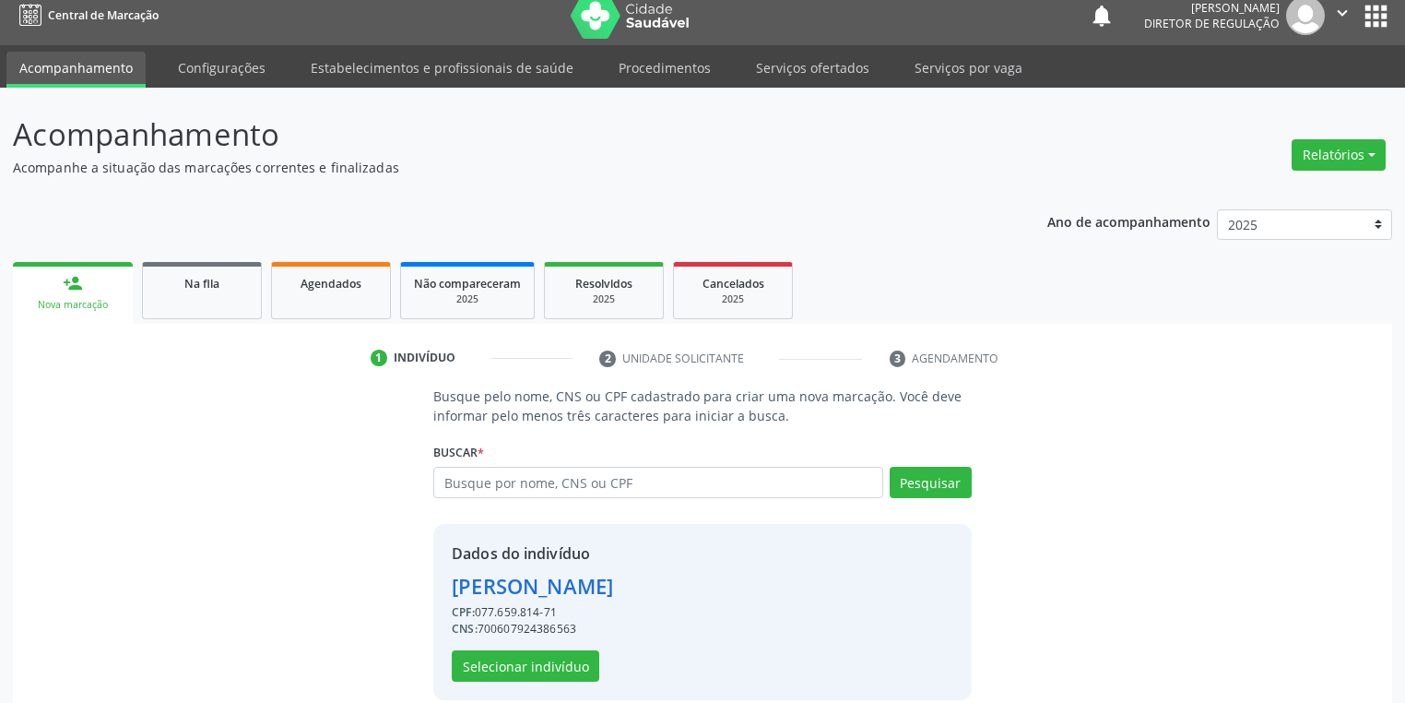
scroll to position [35, 0]
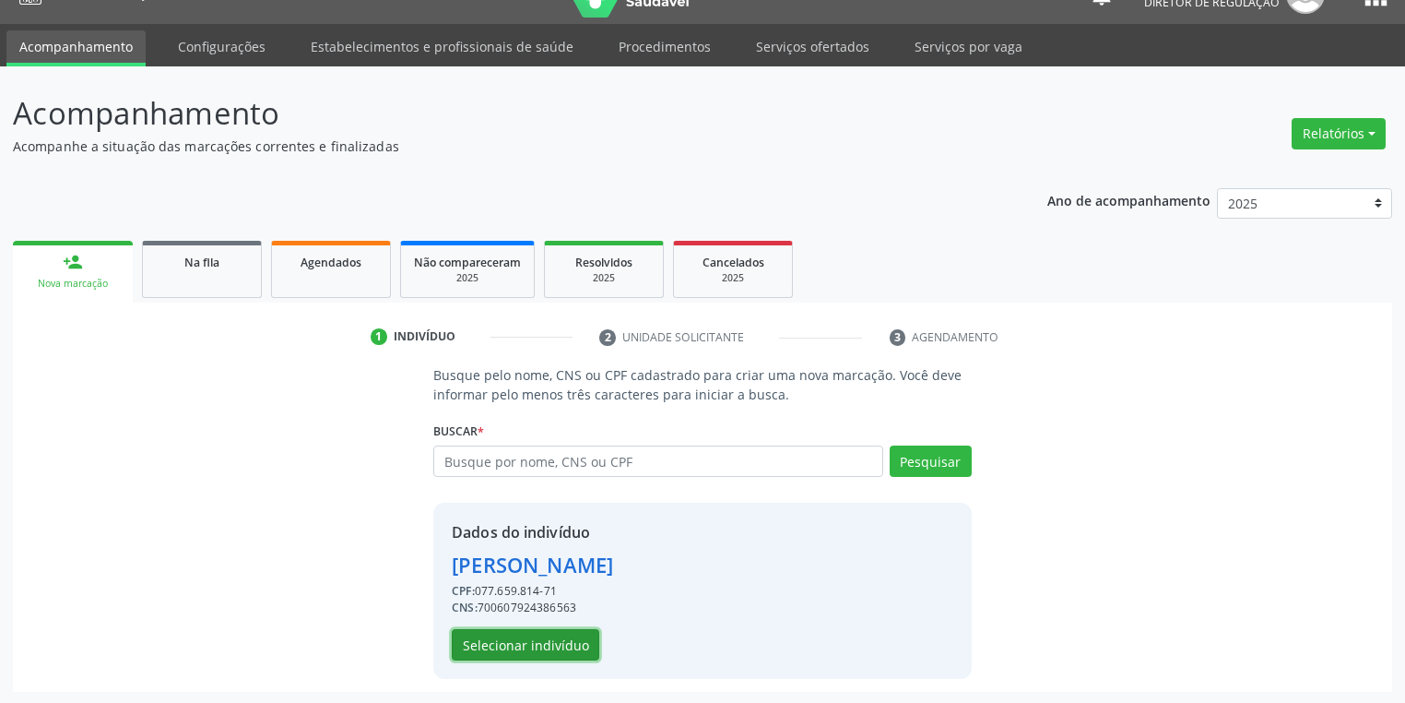
click at [520, 643] on button "Selecionar indivíduo" at bounding box center [526, 644] width 148 height 31
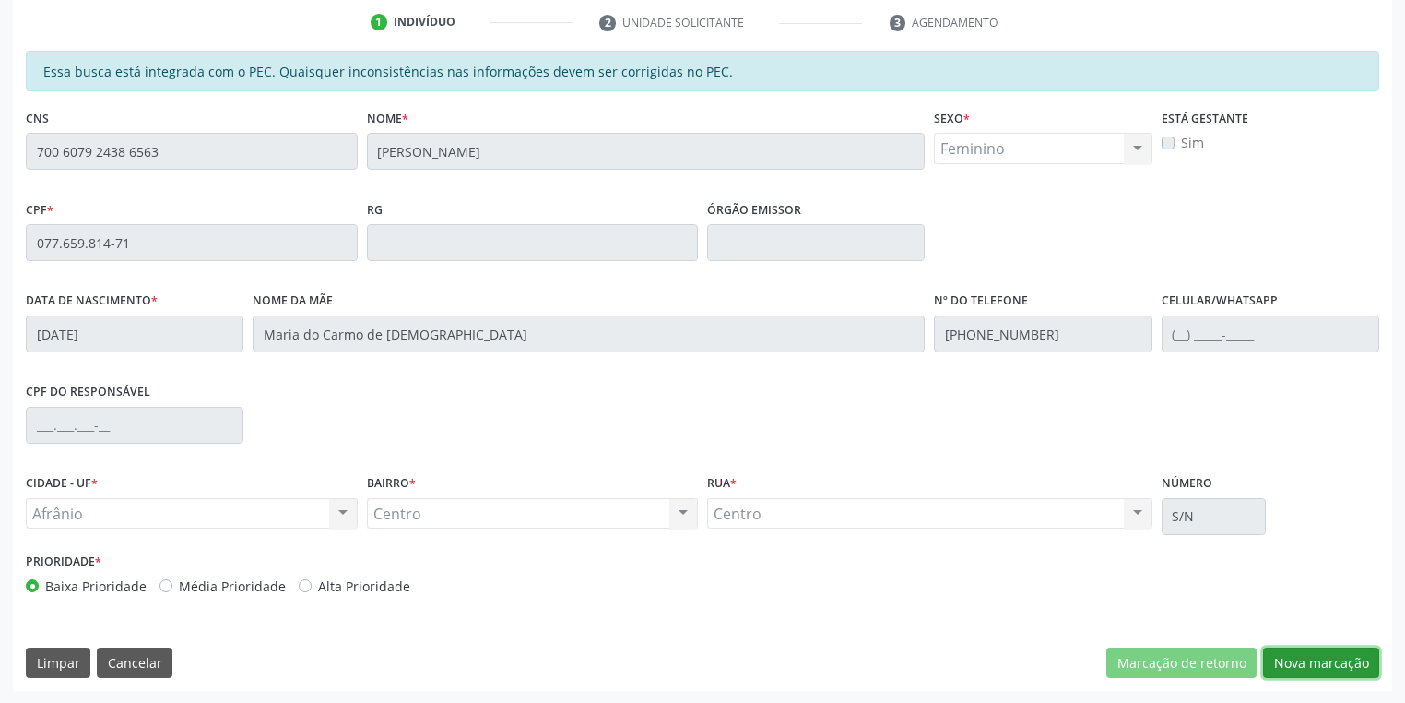
drag, startPoint x: 1291, startPoint y: 666, endPoint x: 1200, endPoint y: 603, distance: 110.8
click at [1291, 664] on button "Nova marcação" at bounding box center [1321, 662] width 116 height 31
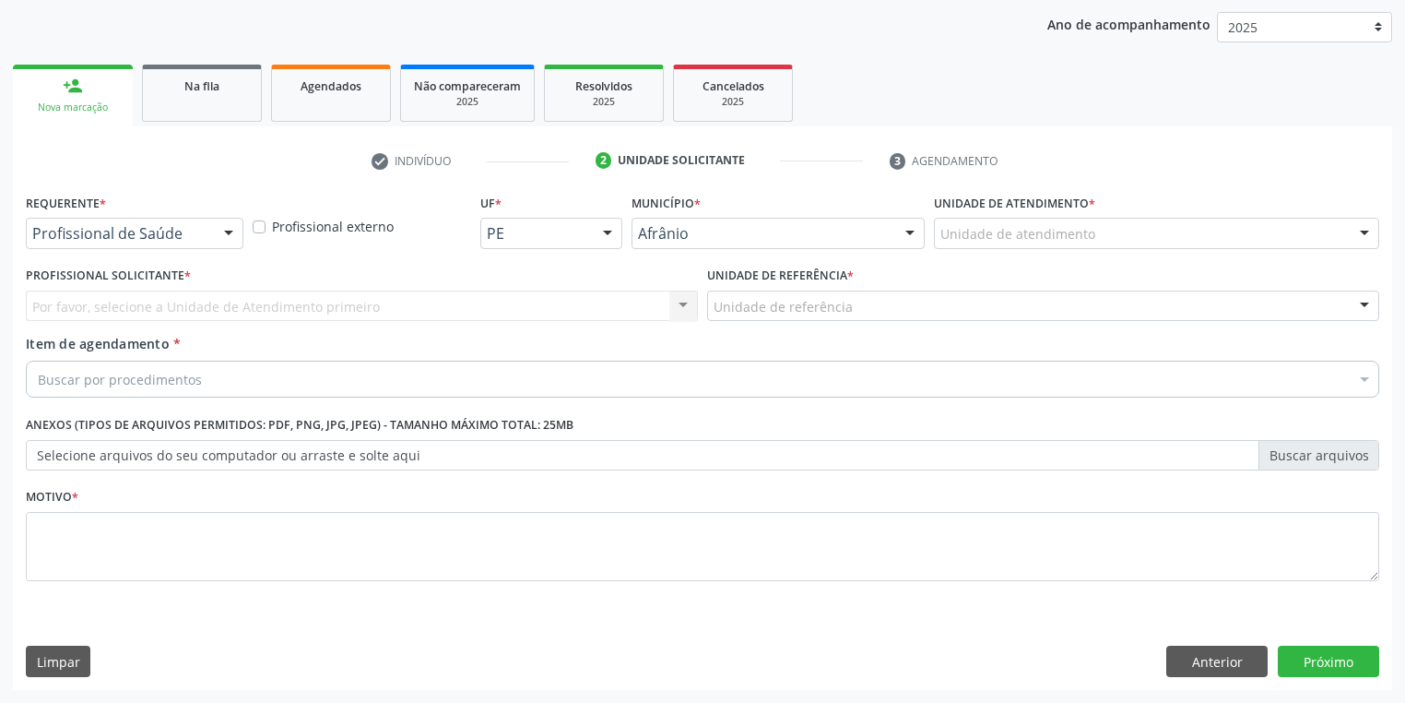
scroll to position [210, 0]
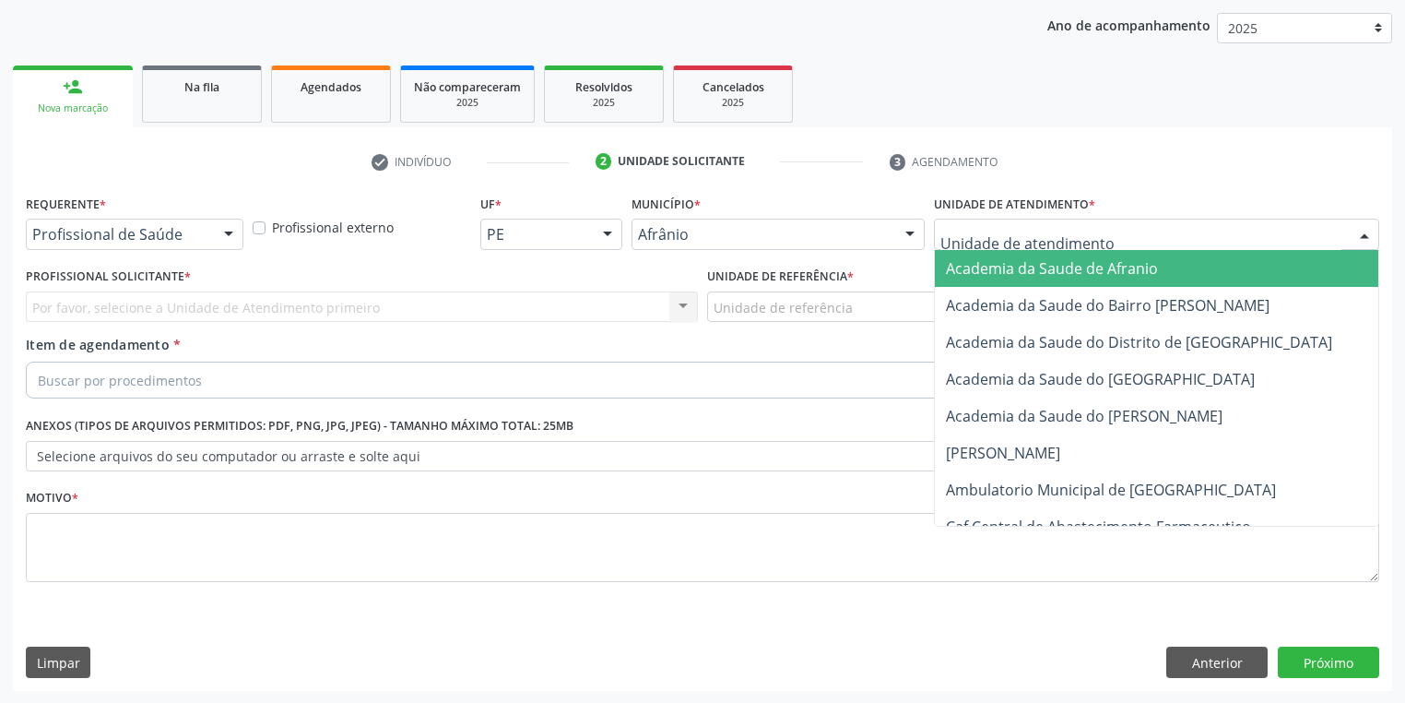
drag, startPoint x: 952, startPoint y: 231, endPoint x: 963, endPoint y: 340, distance: 109.4
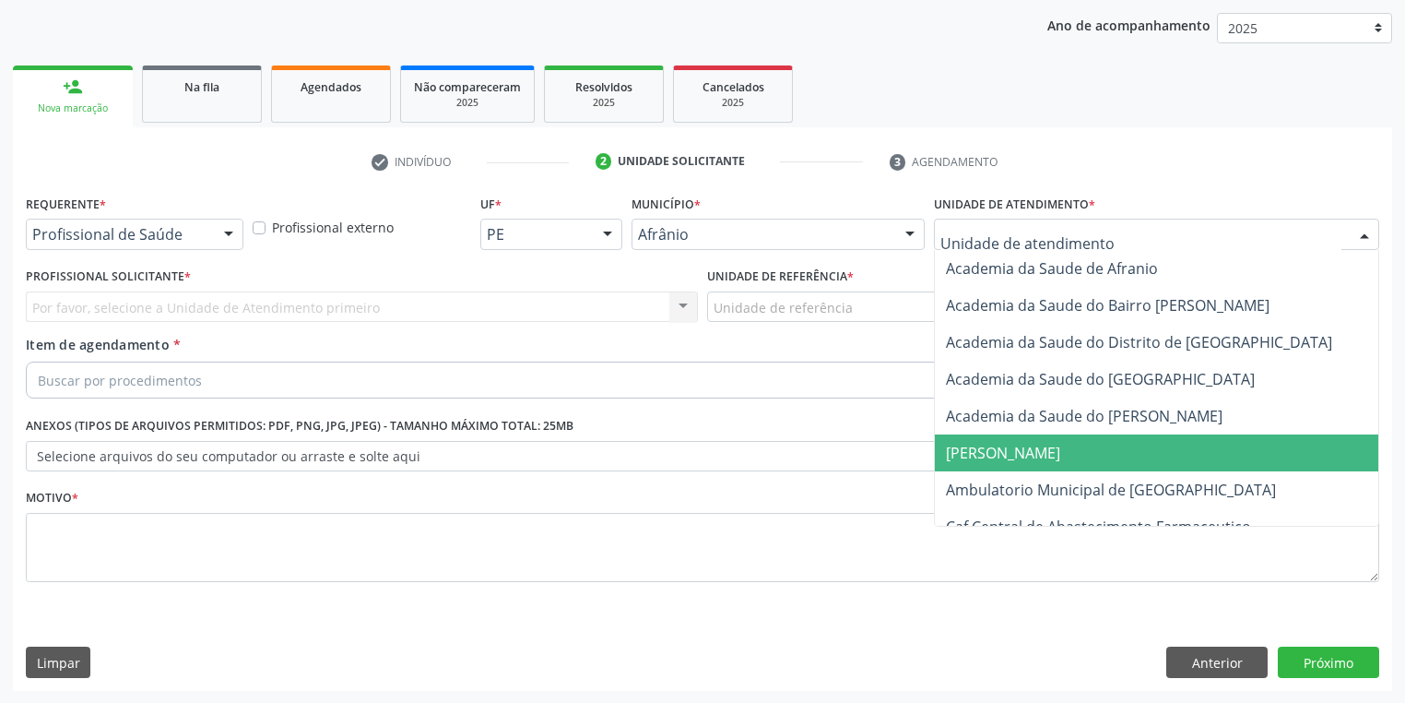
click at [977, 471] on span "Ambulatorio Municipal de [GEOGRAPHIC_DATA]" at bounding box center [1160, 489] width 450 height 37
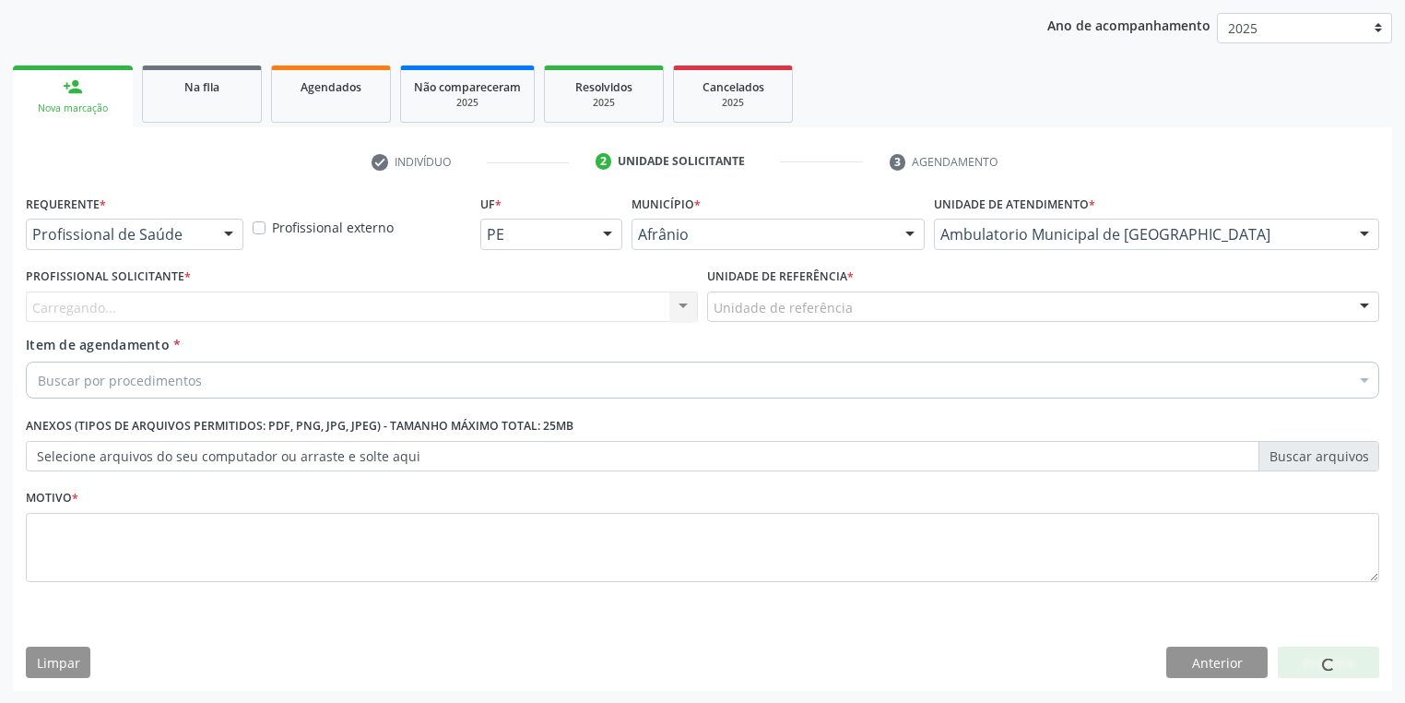
drag, startPoint x: 749, startPoint y: 300, endPoint x: 751, endPoint y: 358, distance: 58.1
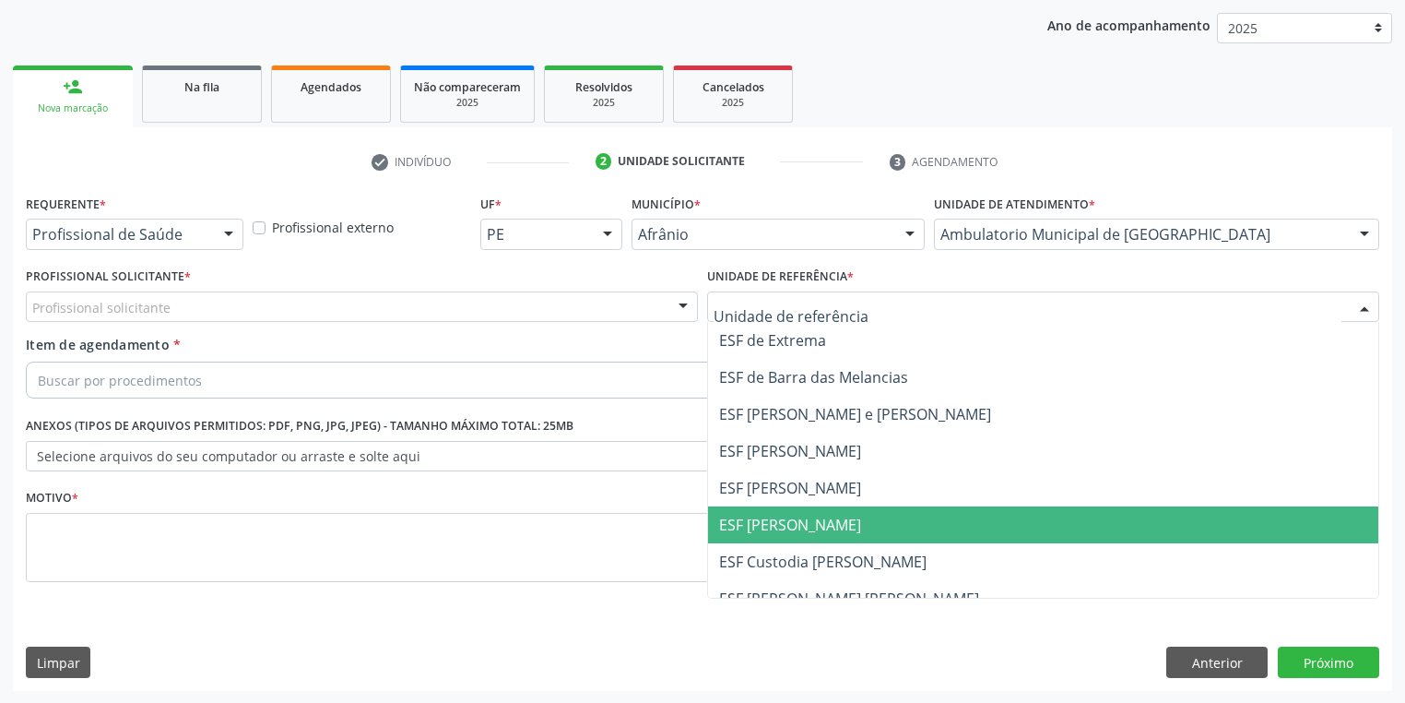
click at [760, 511] on span "ESF [PERSON_NAME]" at bounding box center [1043, 524] width 670 height 37
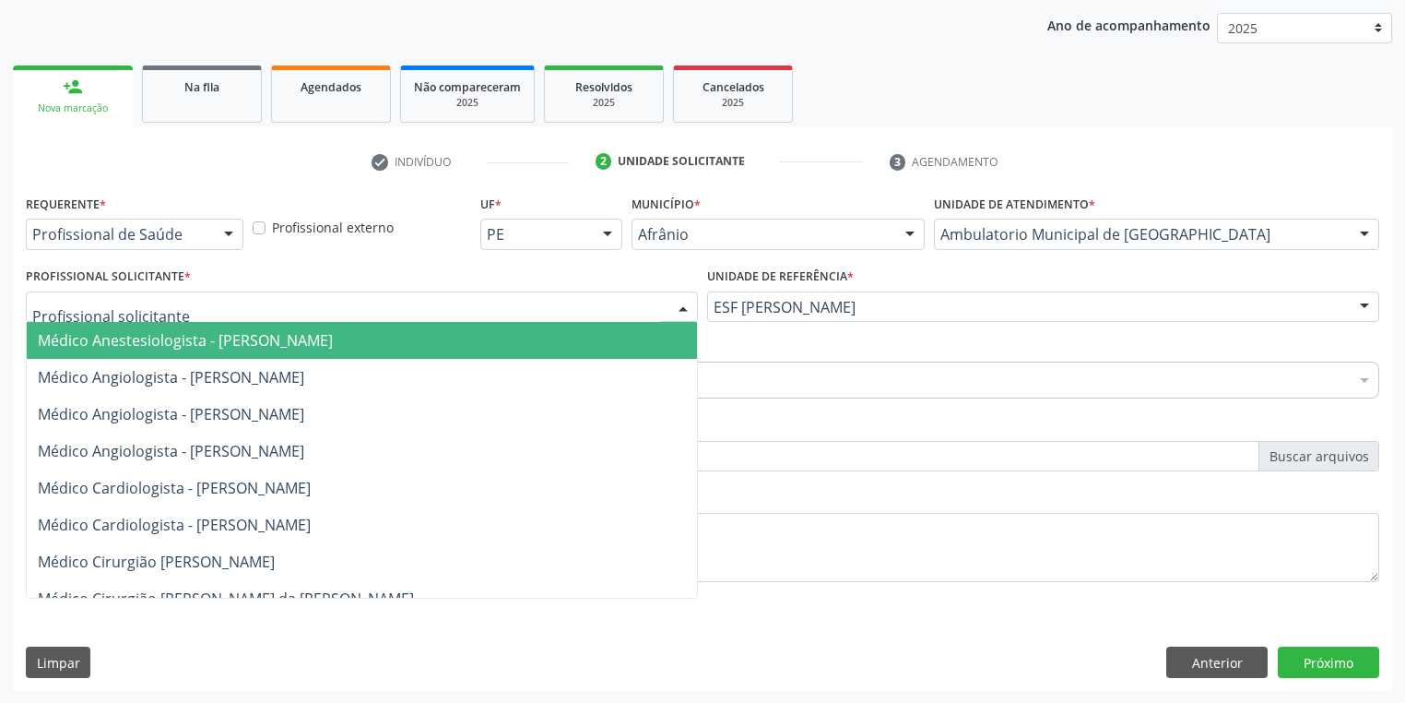
drag, startPoint x: 62, startPoint y: 306, endPoint x: 89, endPoint y: 373, distance: 72.4
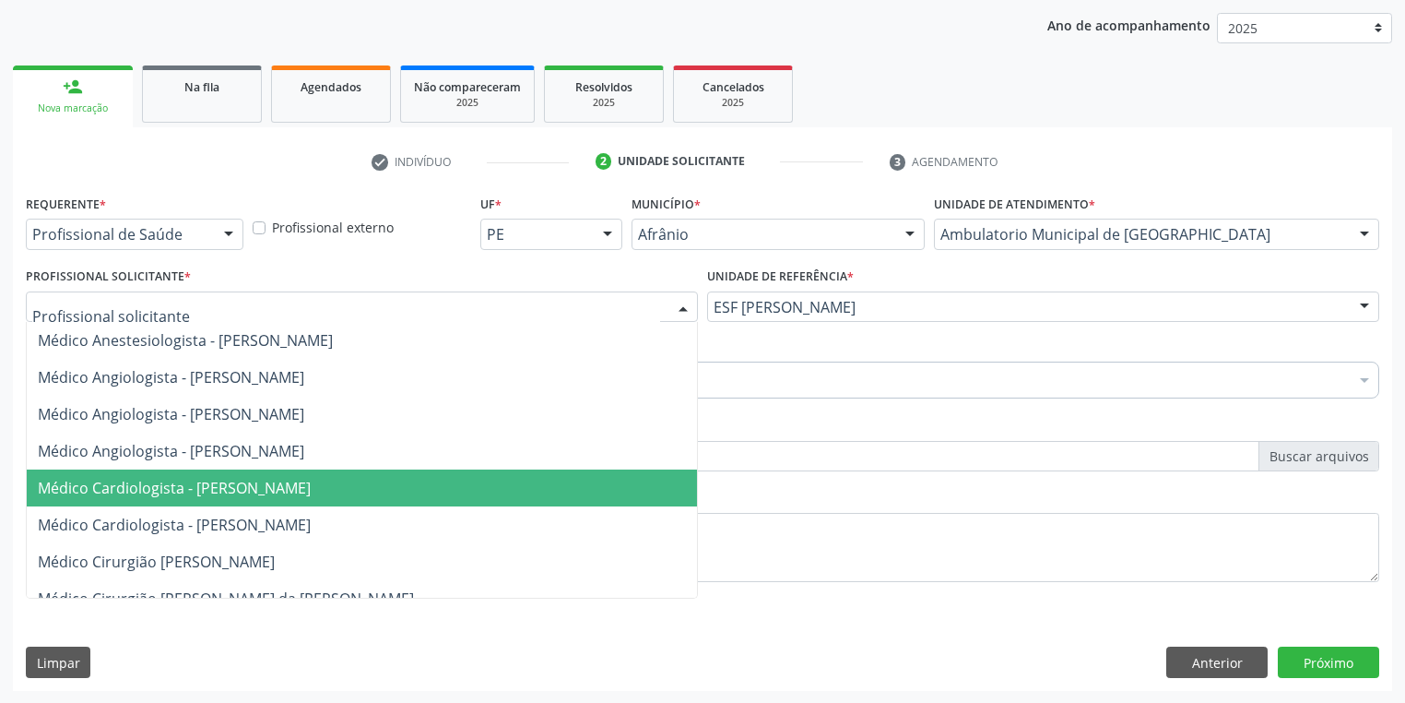
drag, startPoint x: 154, startPoint y: 490, endPoint x: 155, endPoint y: 454, distance: 36.0
click at [154, 489] on span "Médico Cardiologista - [PERSON_NAME]" at bounding box center [174, 488] width 273 height 20
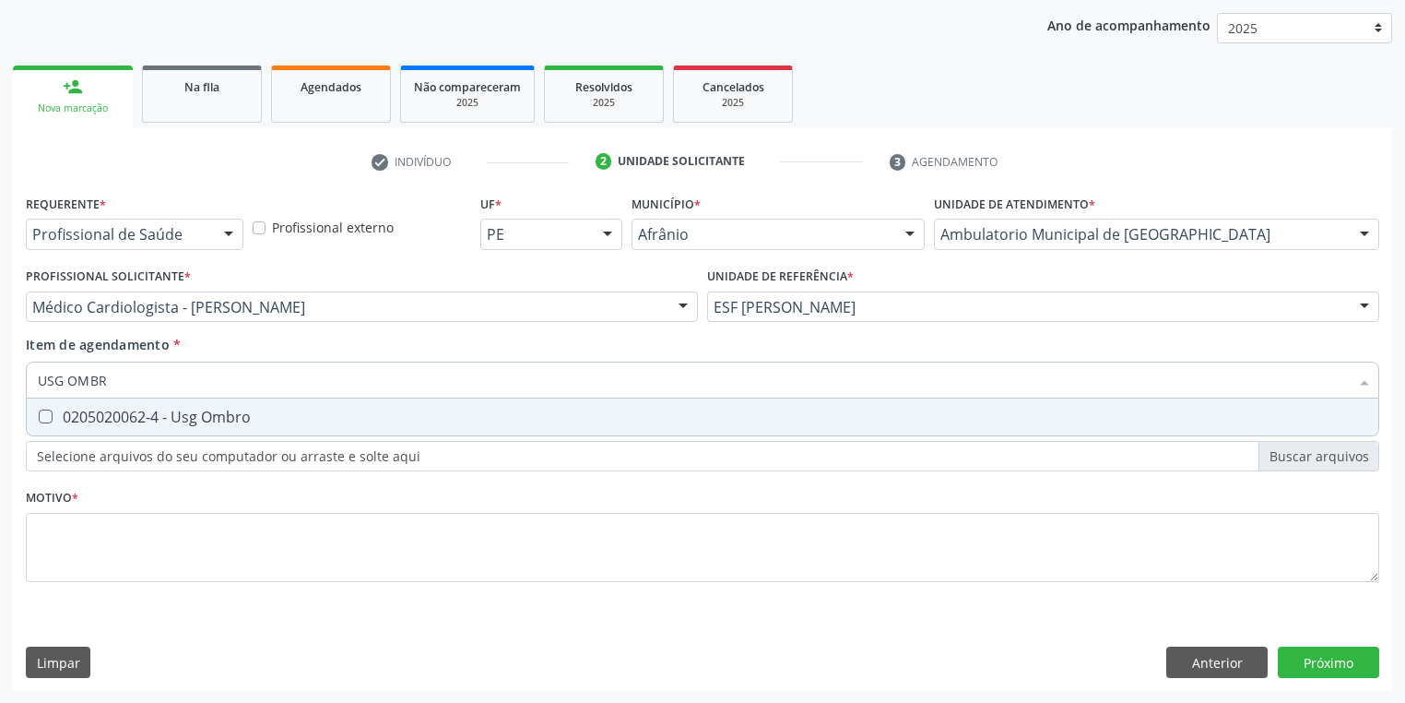
type input "USG OMBRO"
click at [205, 417] on div "0205020062-4 - Usg Ombro" at bounding box center [703, 416] width 1330 height 15
checkbox Ombro "true"
click at [106, 540] on div "Requerente * Profissional de Saúde Profissional de Saúde Paciente Nenhum result…" at bounding box center [703, 399] width 1354 height 418
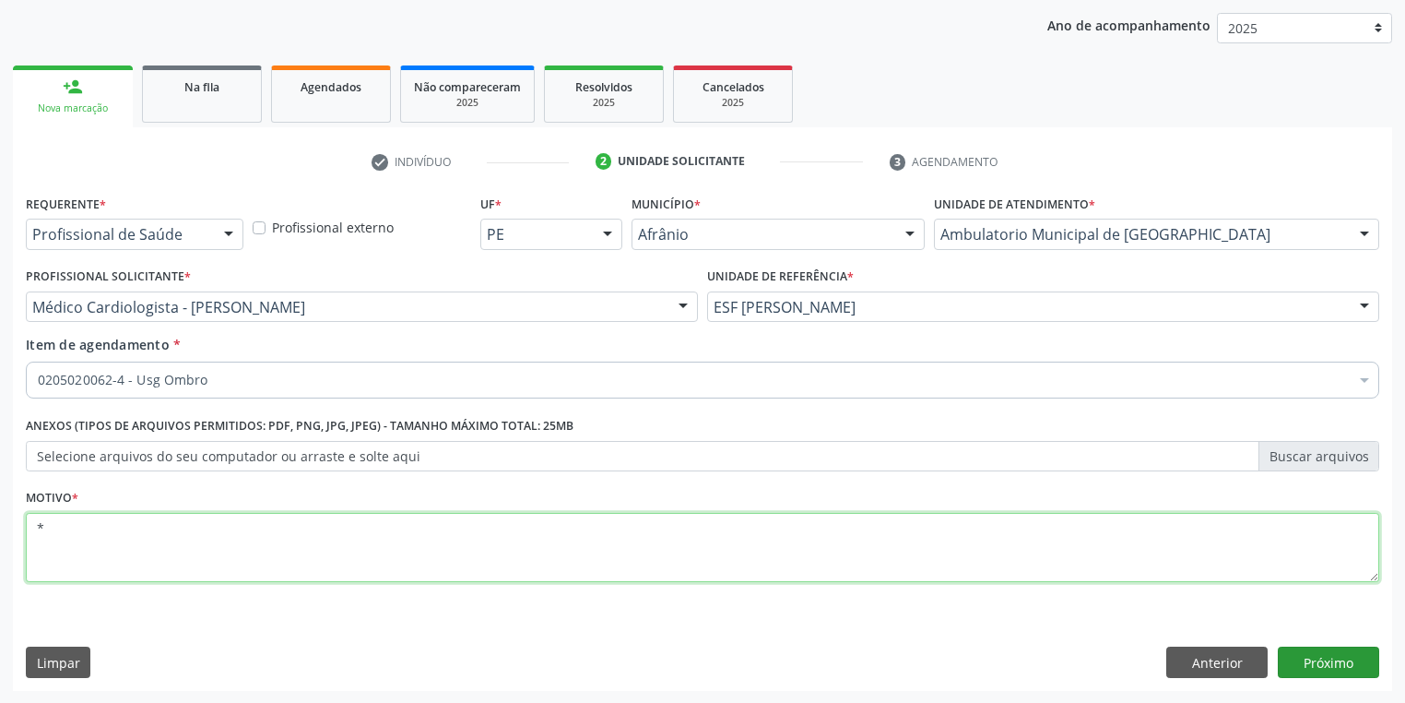
type textarea "*"
click at [1323, 660] on button "Próximo" at bounding box center [1328, 661] width 101 height 31
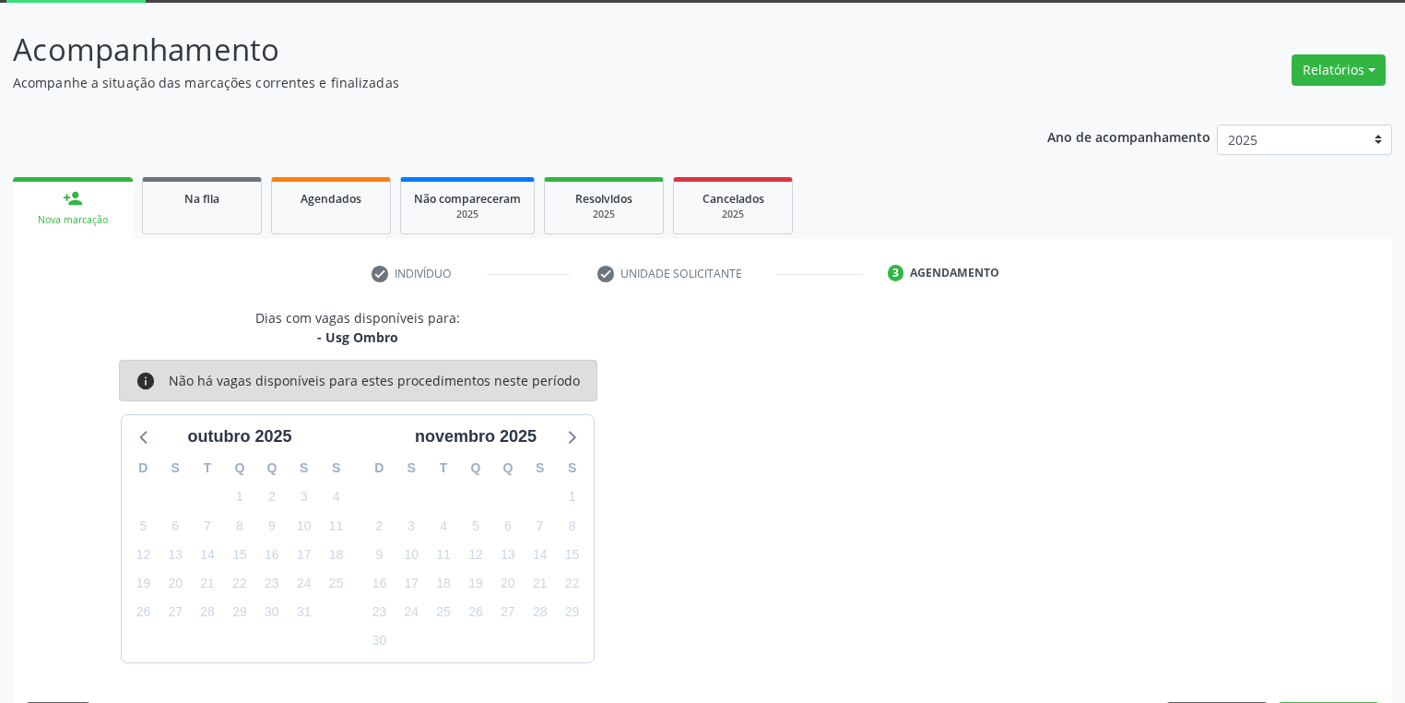
scroll to position [152, 0]
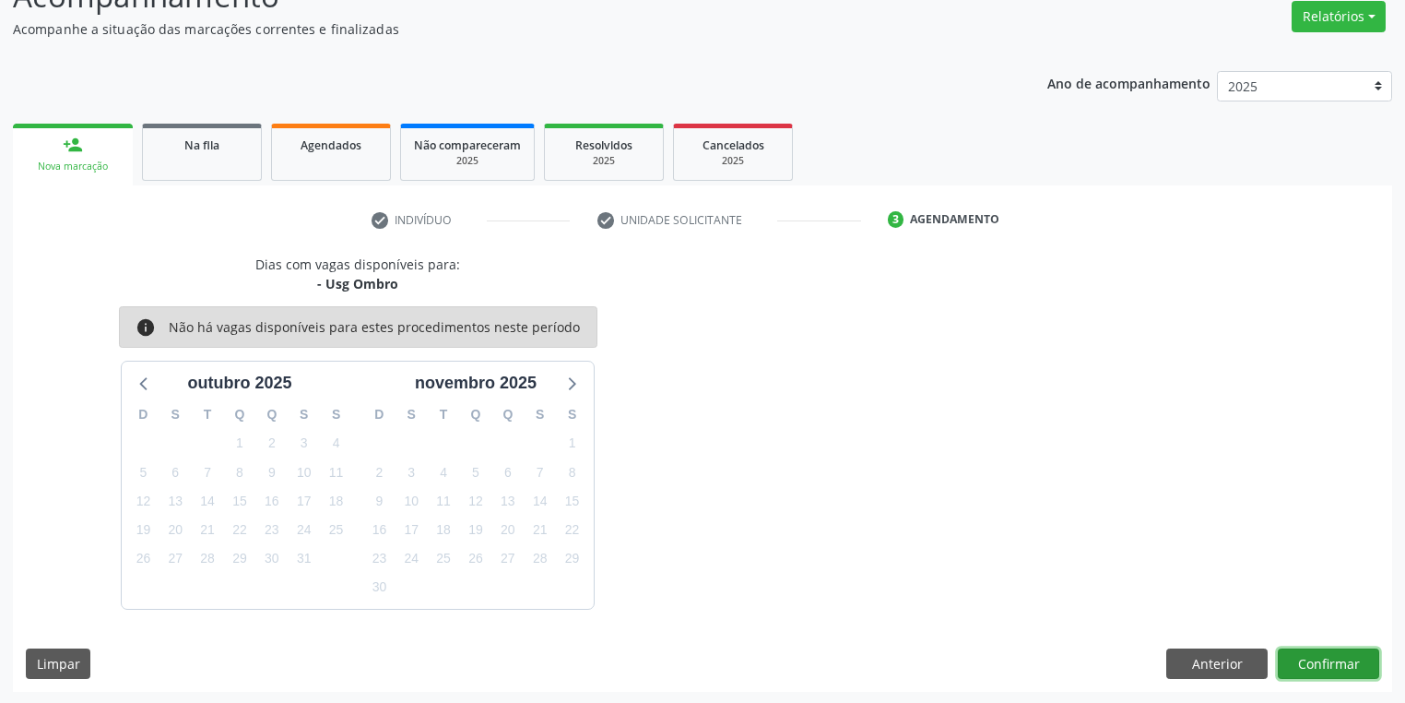
click at [1317, 648] on button "Confirmar" at bounding box center [1328, 663] width 101 height 31
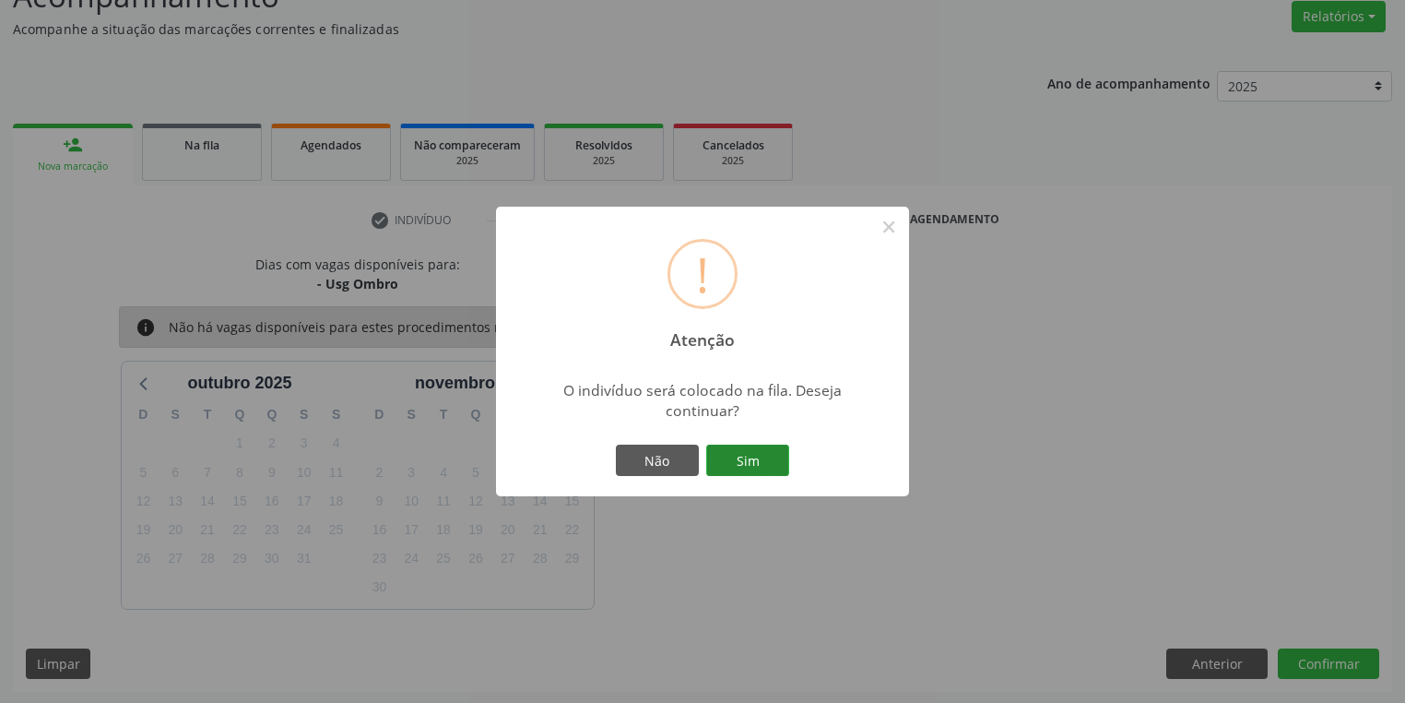
click at [765, 454] on button "Sim" at bounding box center [747, 459] width 83 height 31
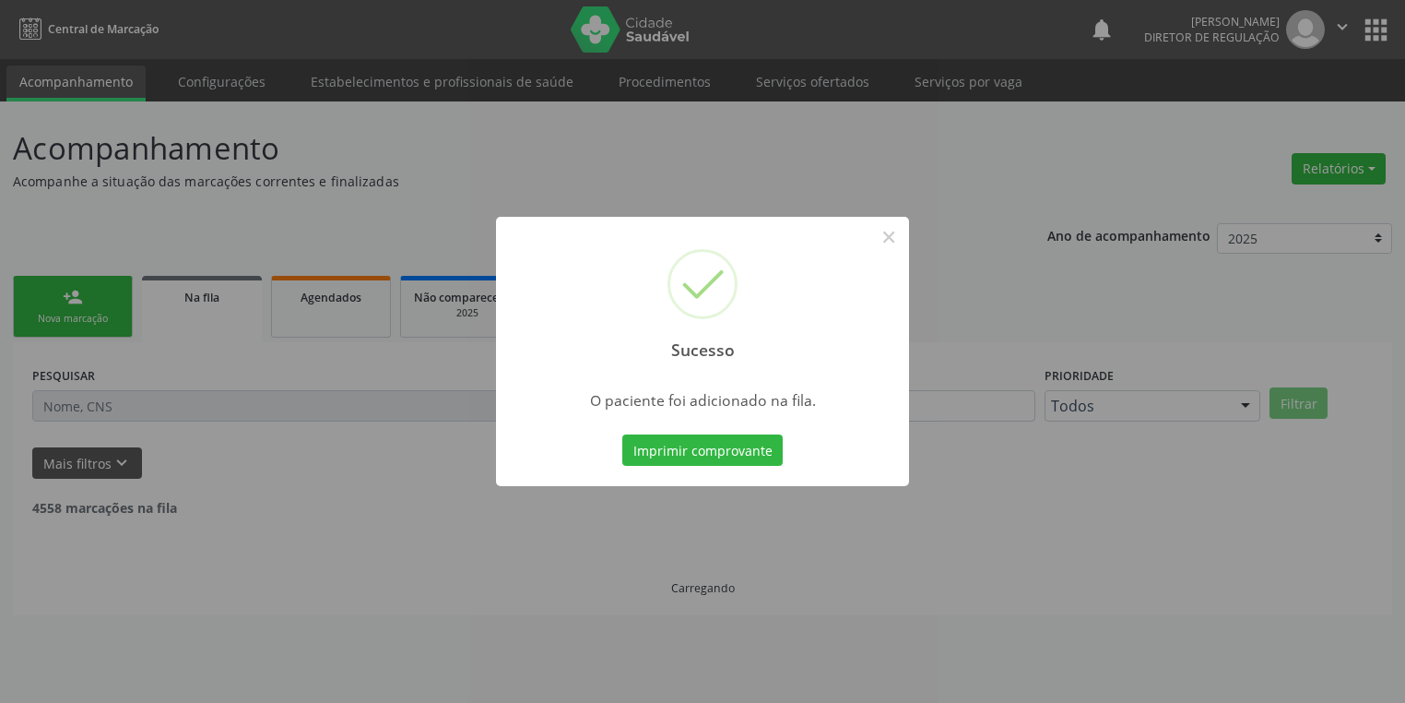
scroll to position [0, 0]
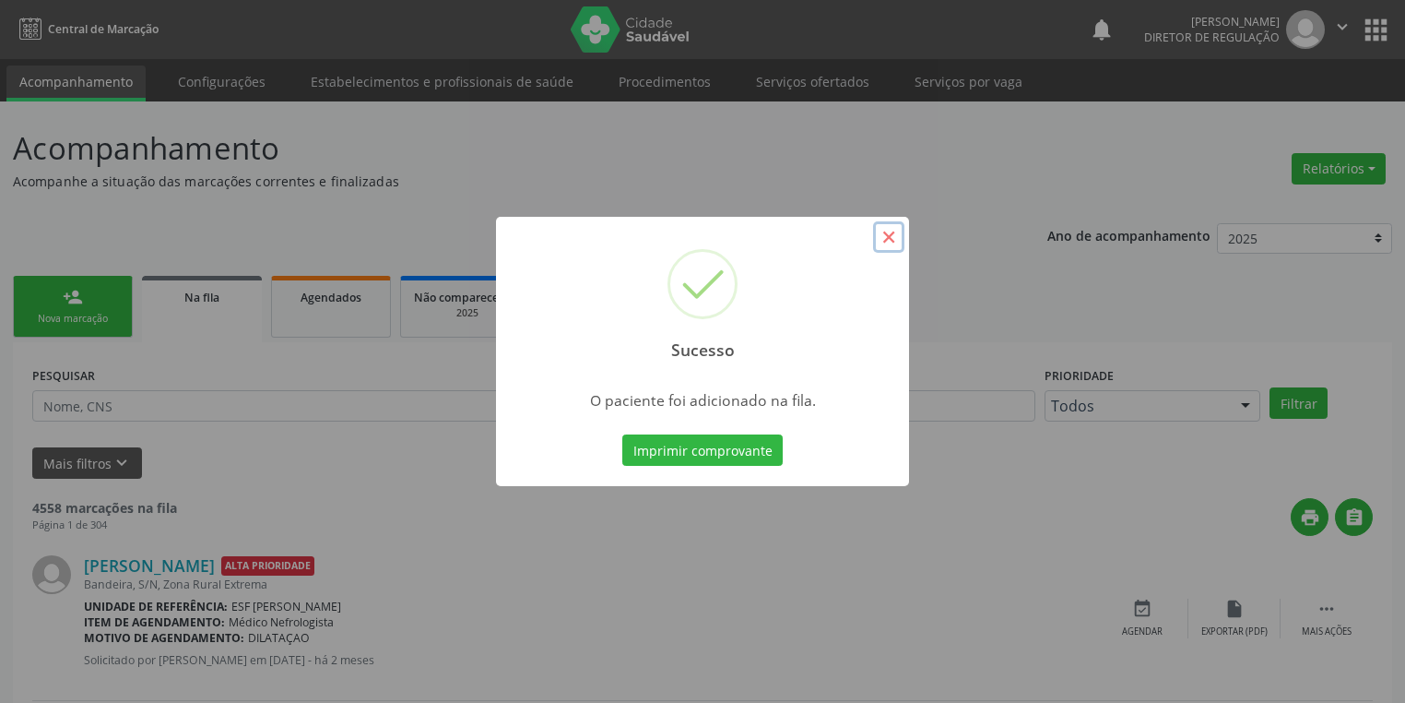
click at [885, 235] on button "×" at bounding box center [888, 236] width 31 height 31
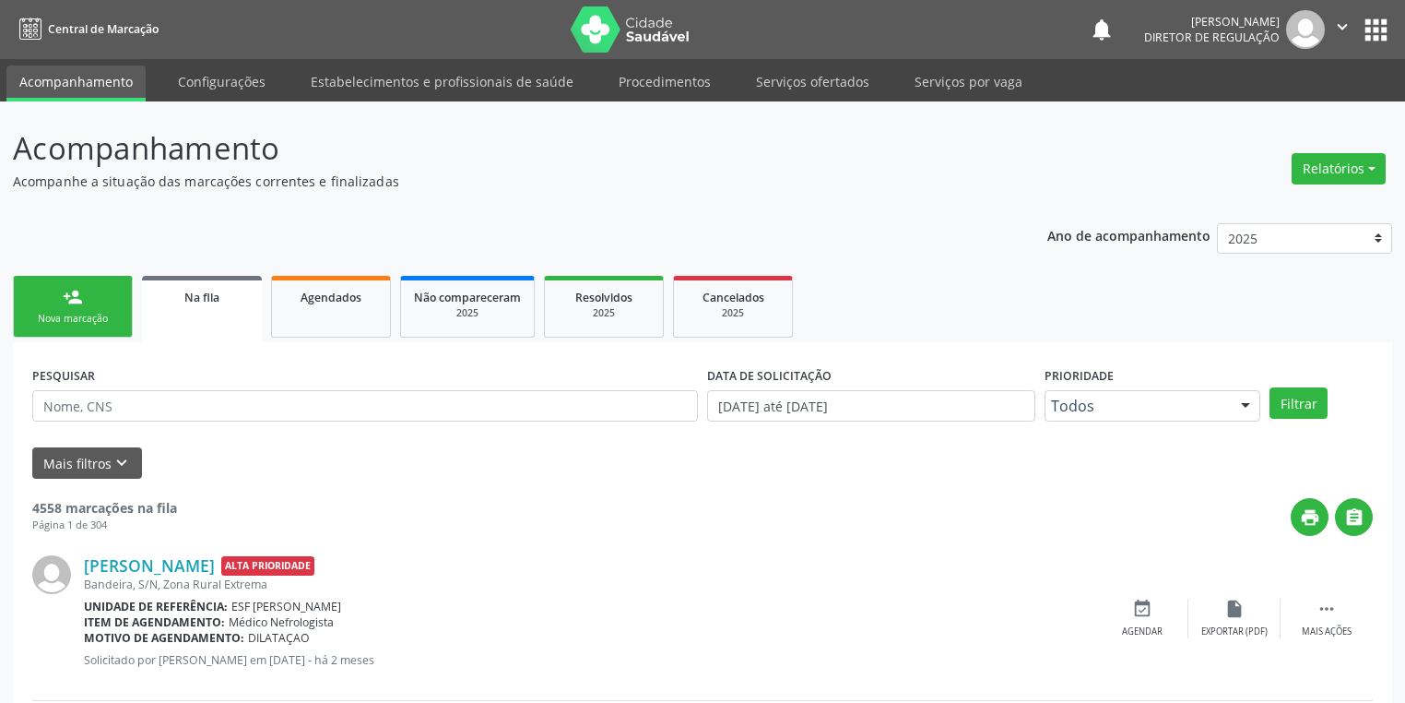
click at [72, 295] on div "person_add" at bounding box center [73, 297] width 20 height 20
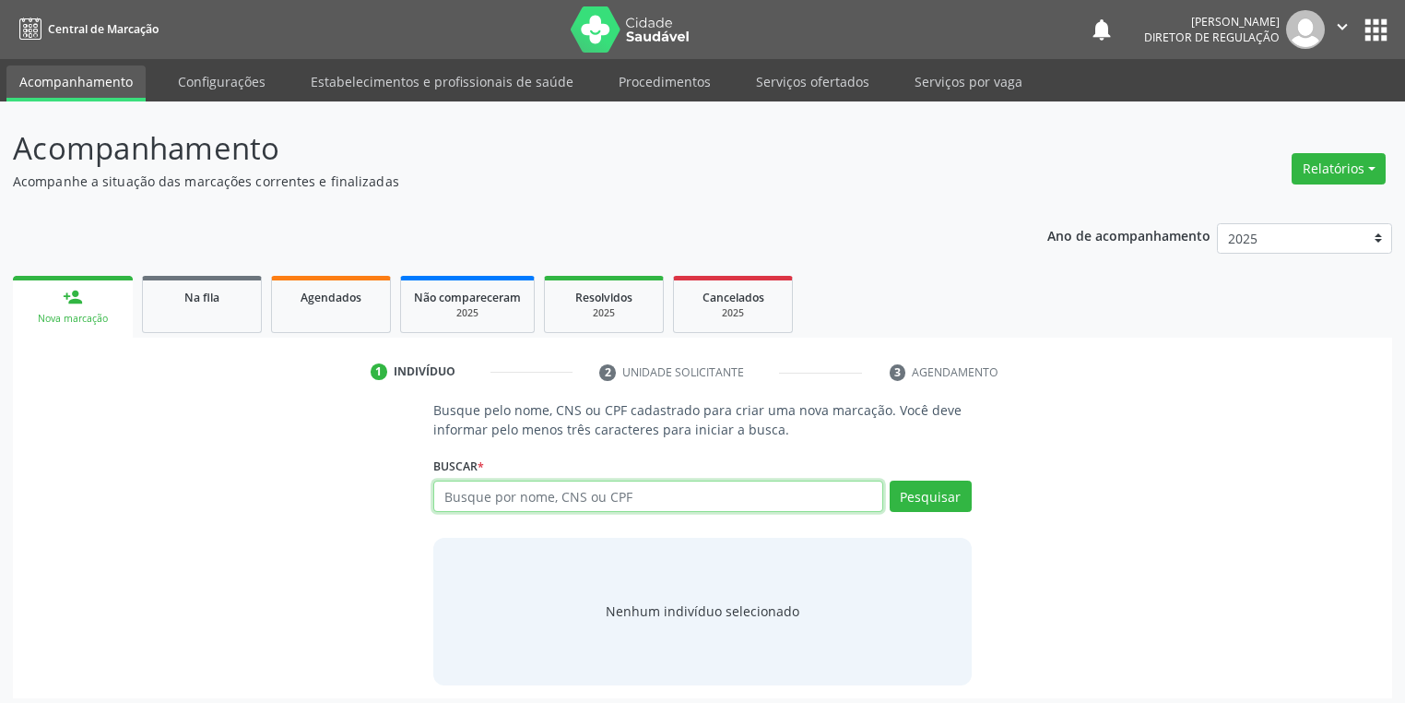
click at [502, 496] on input "text" at bounding box center [658, 495] width 450 height 31
type input "02279898489"
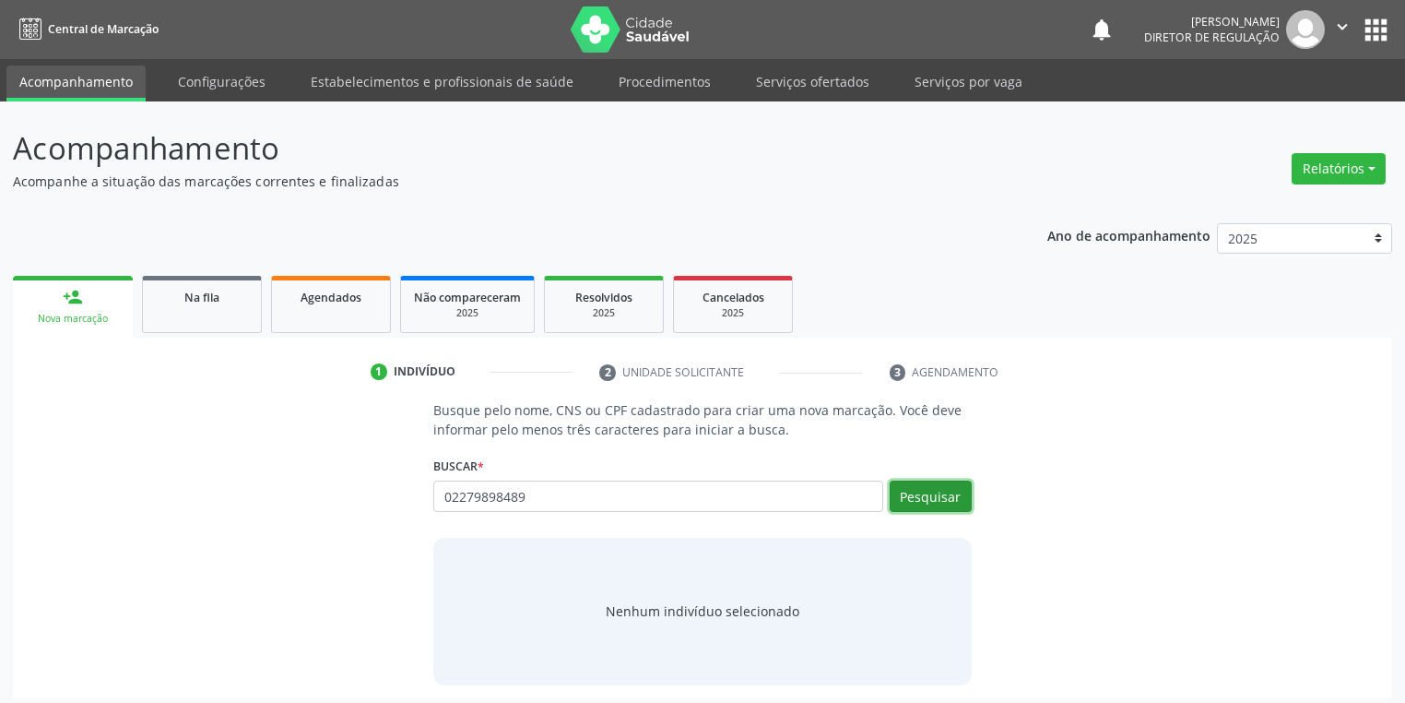
click at [922, 498] on button "Pesquisar" at bounding box center [931, 495] width 82 height 31
type input "02279898489"
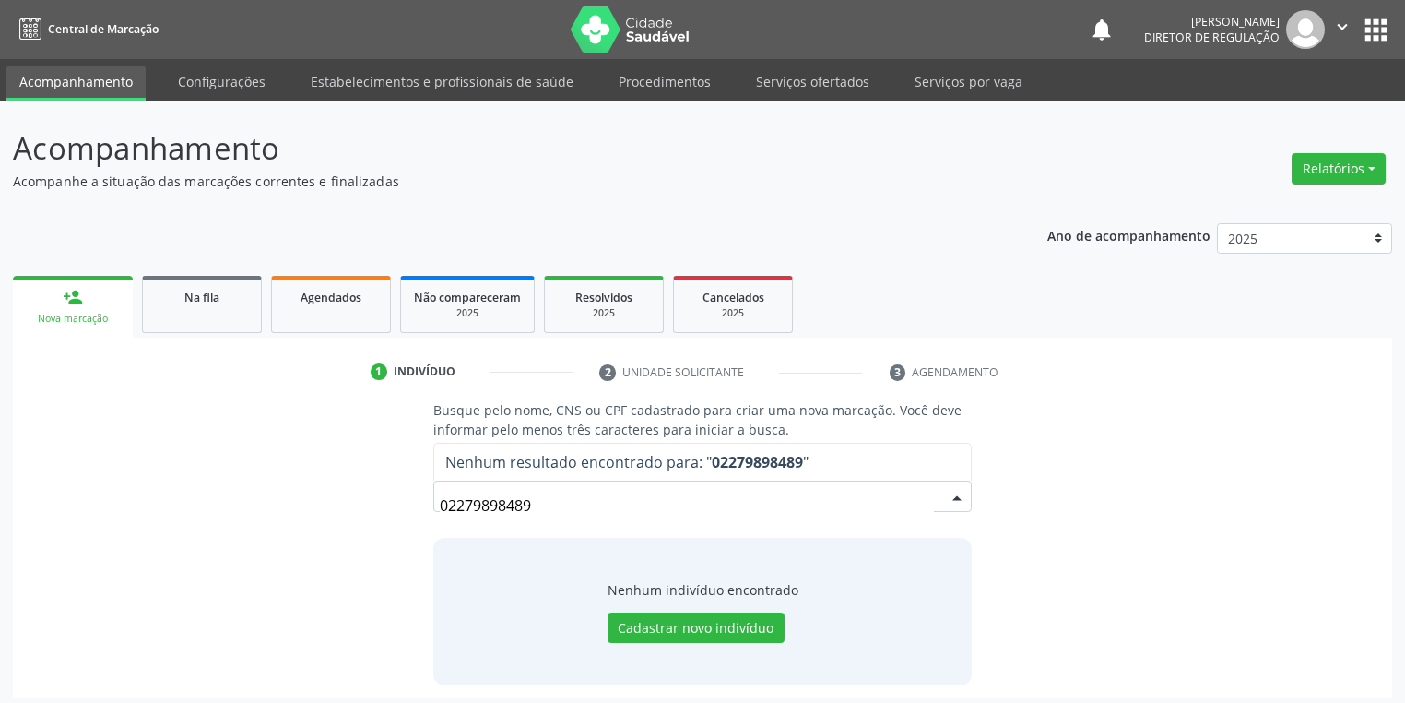
click at [582, 501] on input "02279898489" at bounding box center [687, 505] width 494 height 37
type input "0"
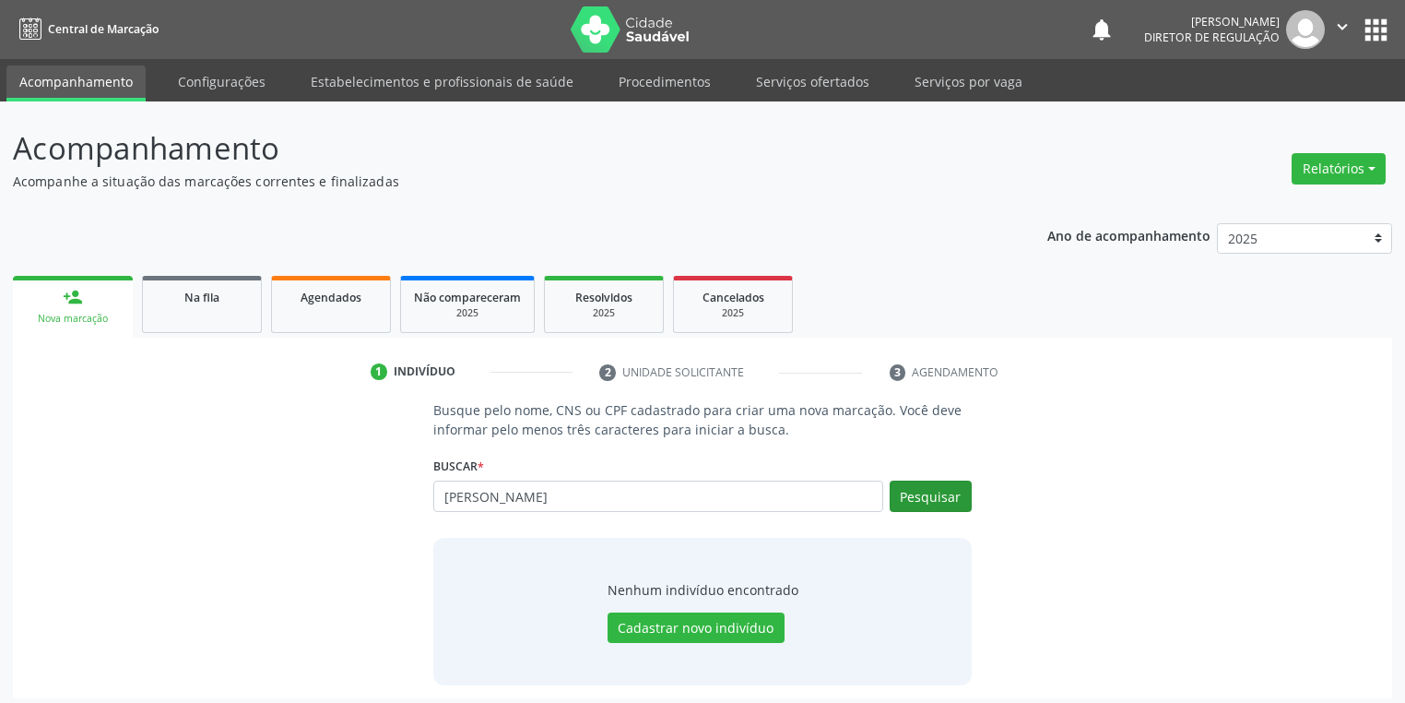
type input "EDVALDO PEREIRA"
click at [933, 491] on button "Pesquisar" at bounding box center [931, 495] width 82 height 31
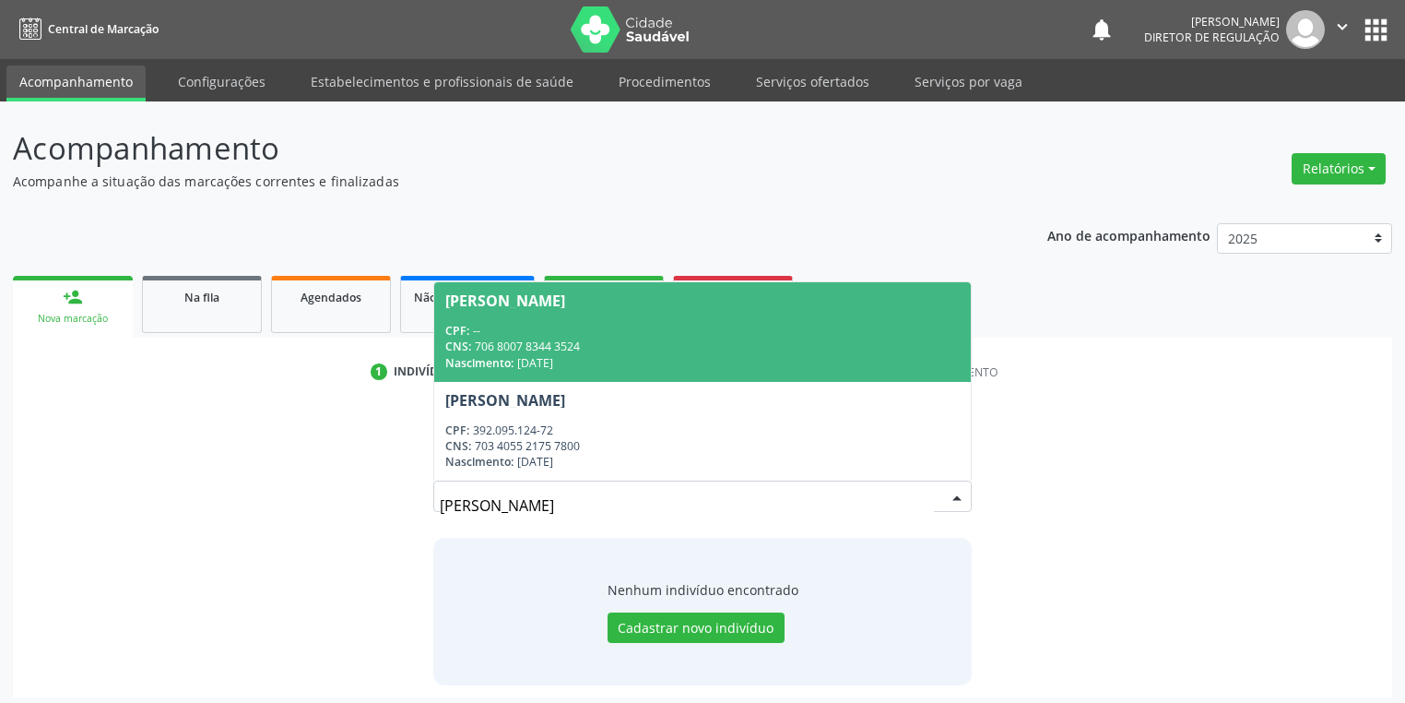
drag, startPoint x: 568, startPoint y: 352, endPoint x: 586, endPoint y: 334, distance: 26.1
click at [585, 334] on div "CPF: -- CNS: 706 8007 8344 3524 Nascimento: 26/06/1976" at bounding box center [702, 346] width 515 height 47
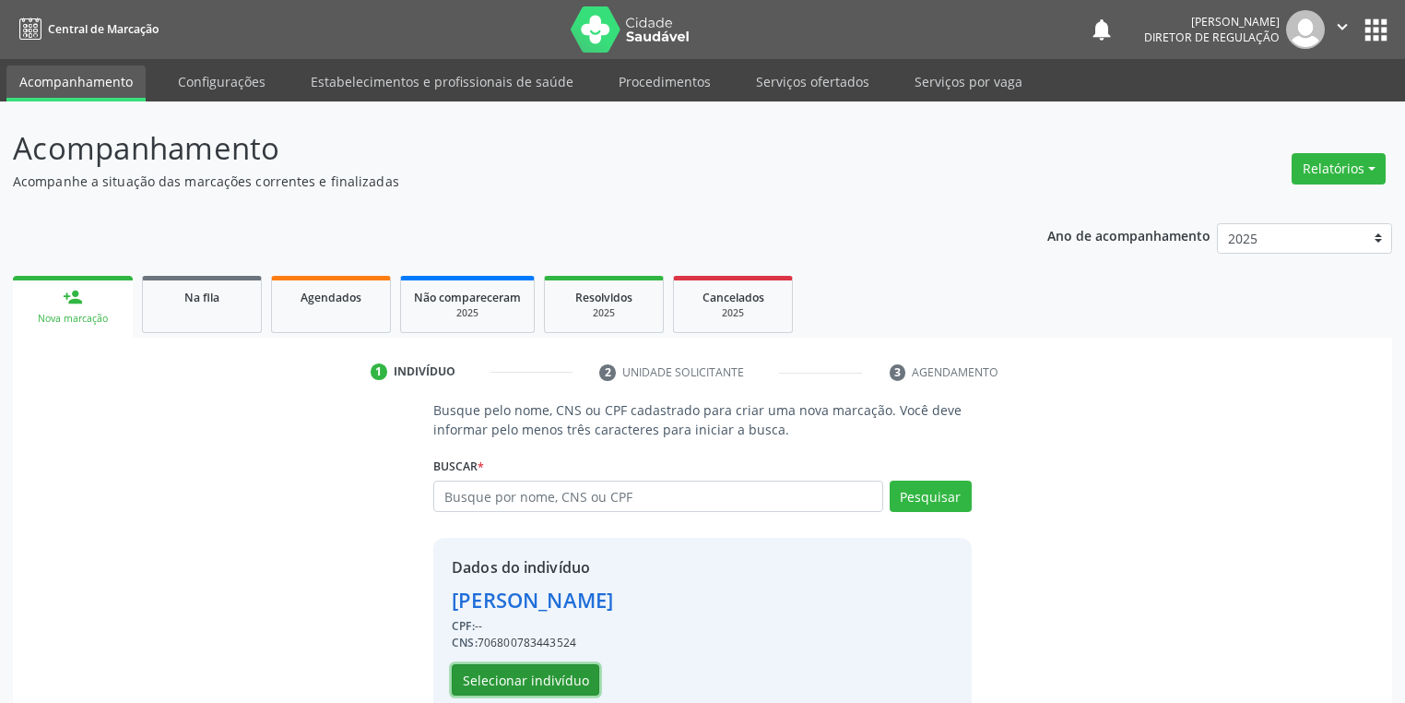
click at [503, 675] on button "Selecionar indivíduo" at bounding box center [526, 679] width 148 height 31
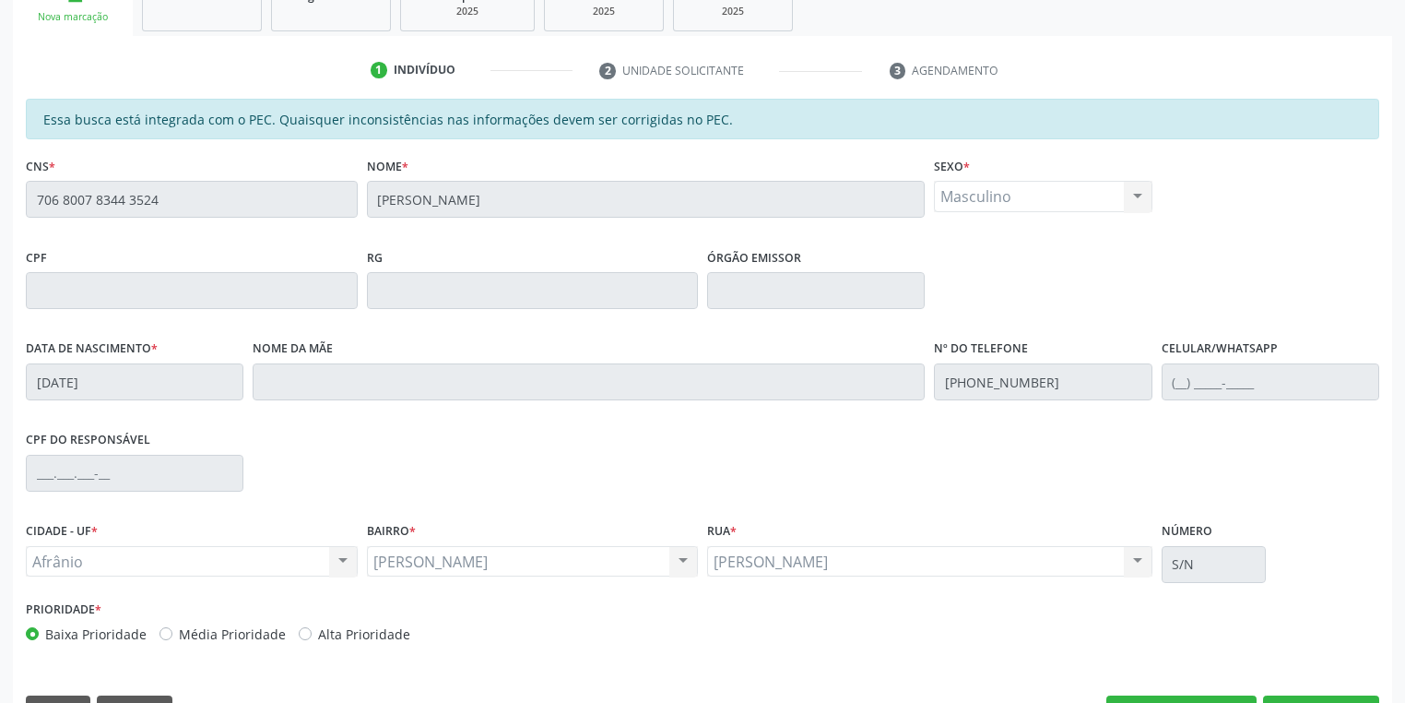
scroll to position [349, 0]
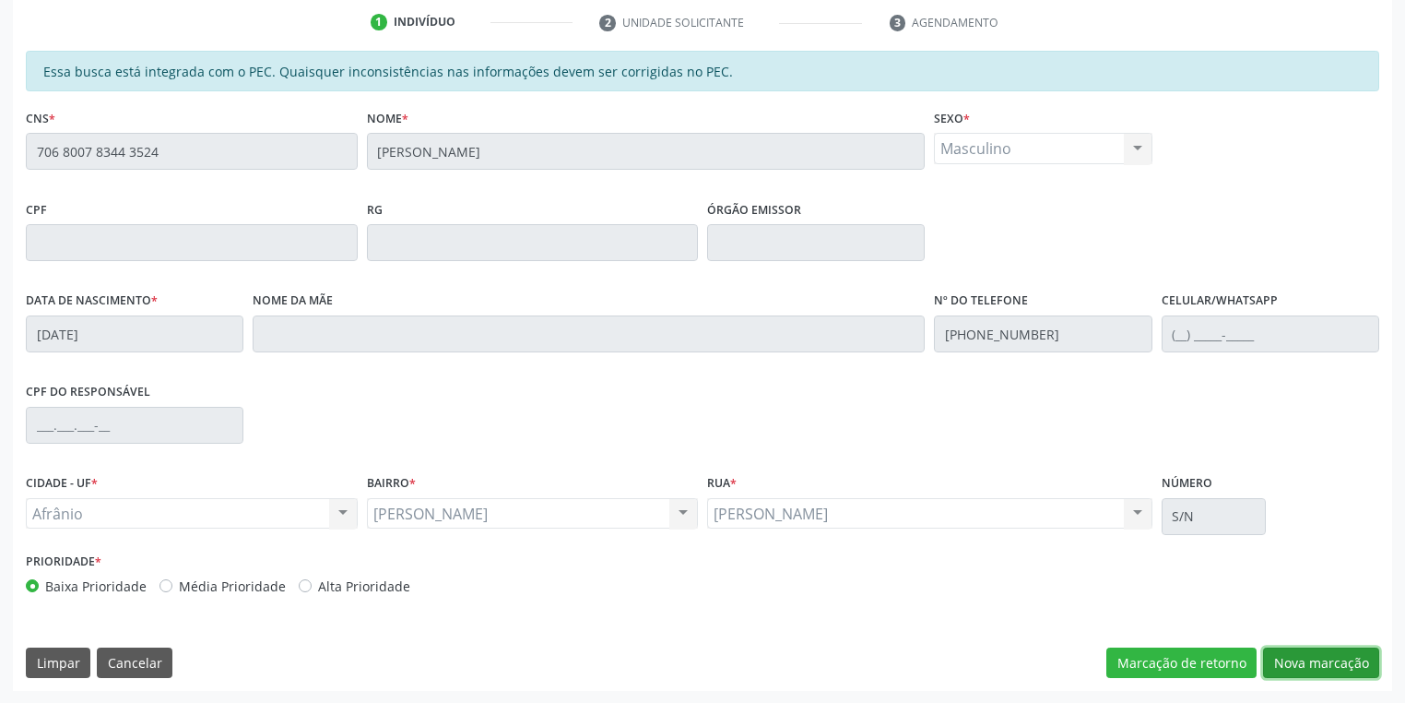
drag, startPoint x: 1321, startPoint y: 657, endPoint x: 1309, endPoint y: 649, distance: 13.3
click at [1321, 657] on button "Nova marcação" at bounding box center [1321, 662] width 116 height 31
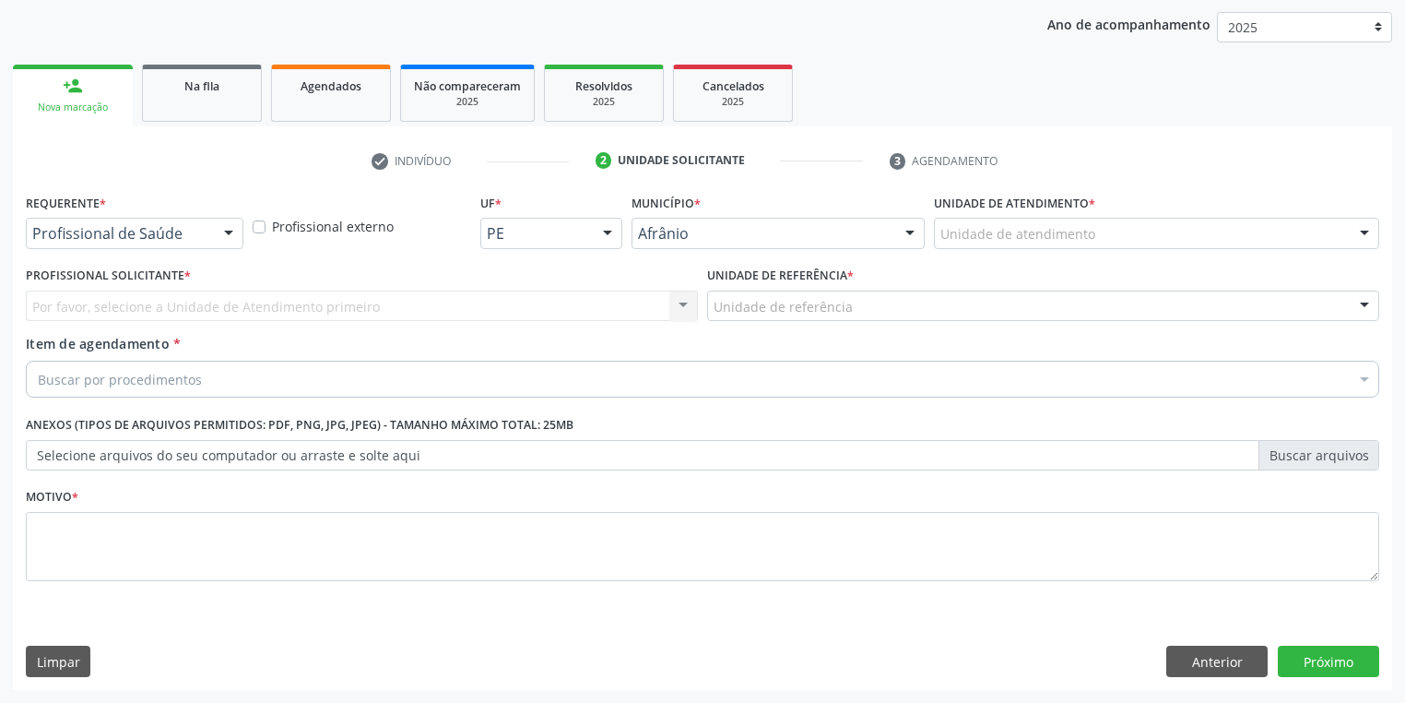
scroll to position [210, 0]
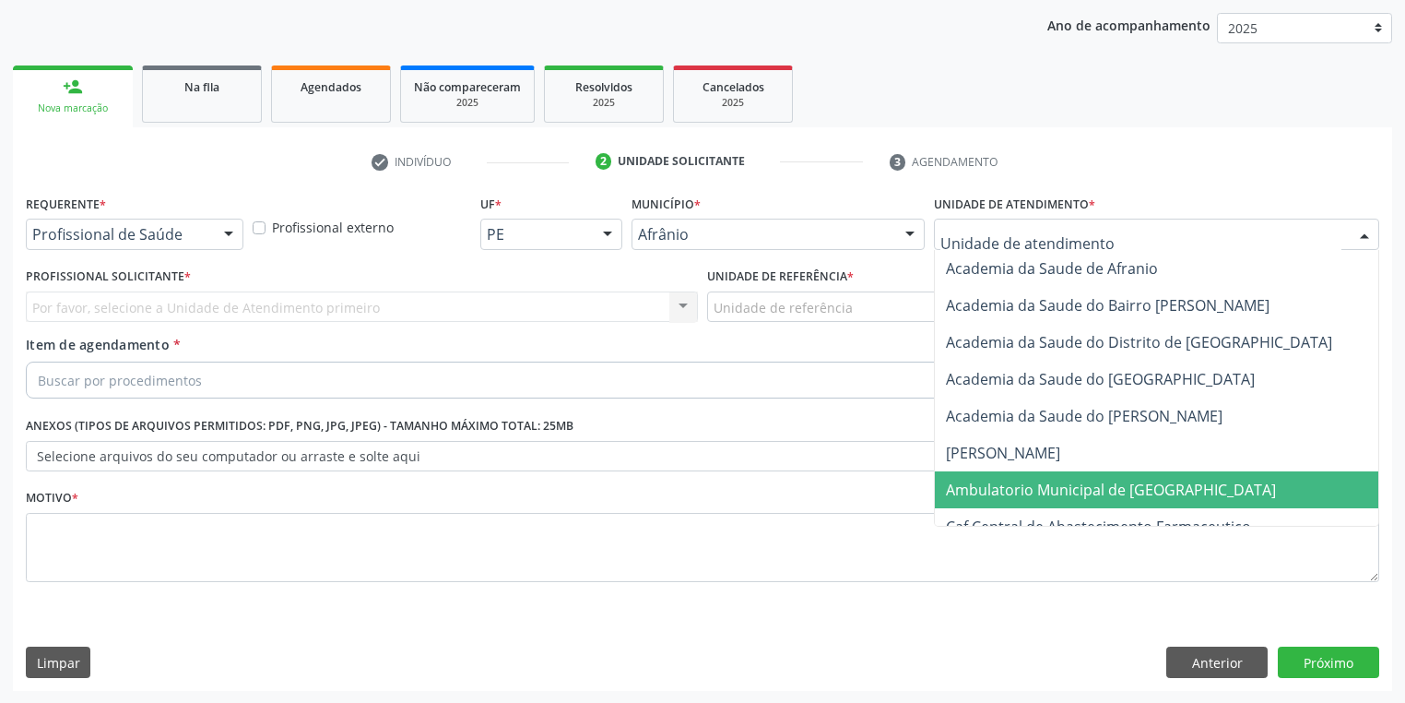
click at [992, 474] on span "Ambulatorio Municipal de [GEOGRAPHIC_DATA]" at bounding box center [1160, 489] width 450 height 37
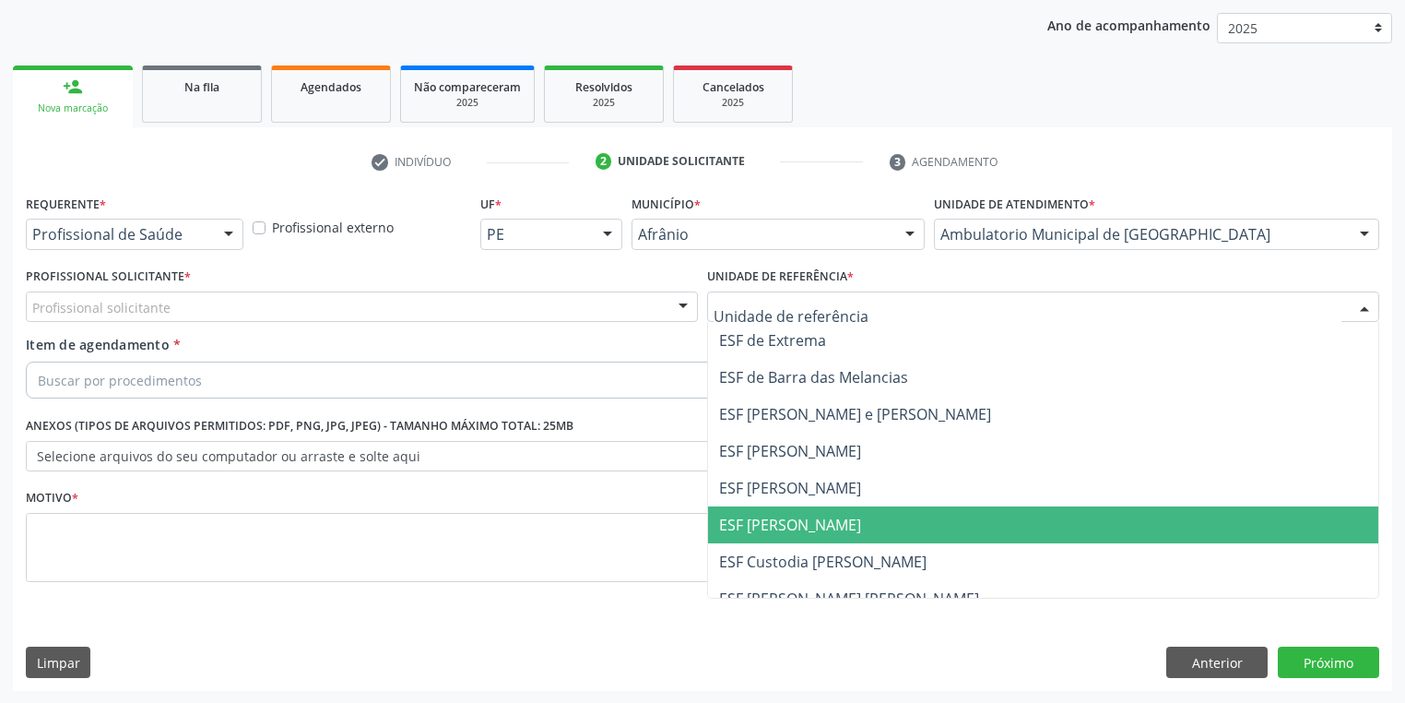
drag, startPoint x: 752, startPoint y: 529, endPoint x: 460, endPoint y: 460, distance: 299.5
click at [748, 528] on span "ESF [PERSON_NAME]" at bounding box center [790, 525] width 142 height 20
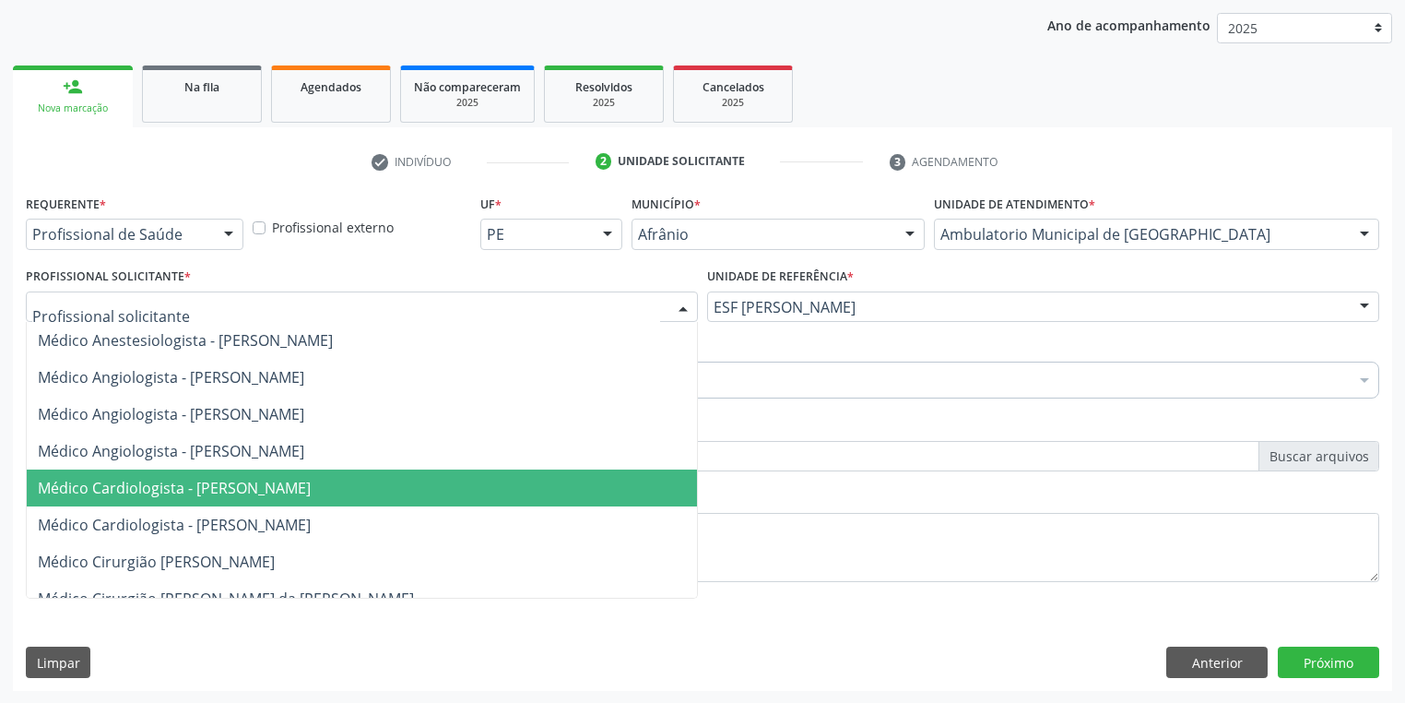
click at [161, 498] on span "Médico Cardiologista - [PERSON_NAME]" at bounding box center [362, 487] width 670 height 37
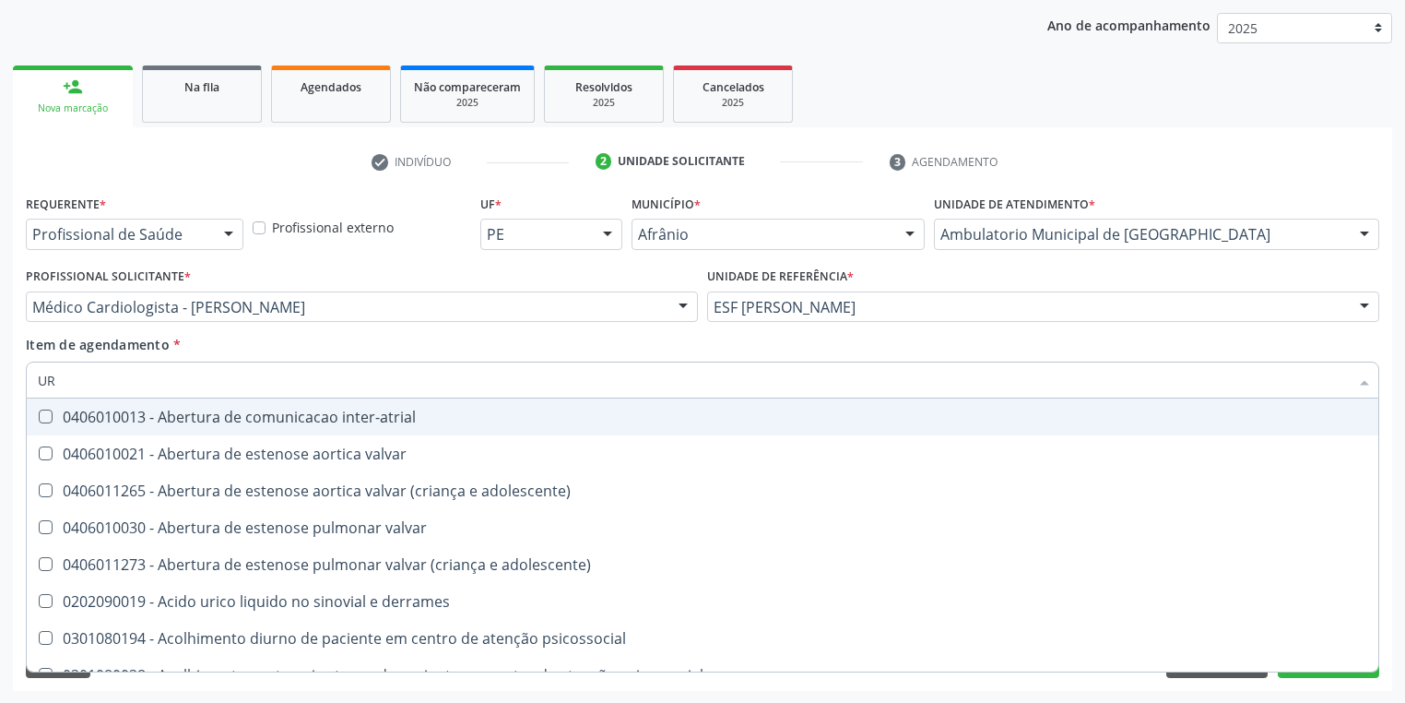
type input "U"
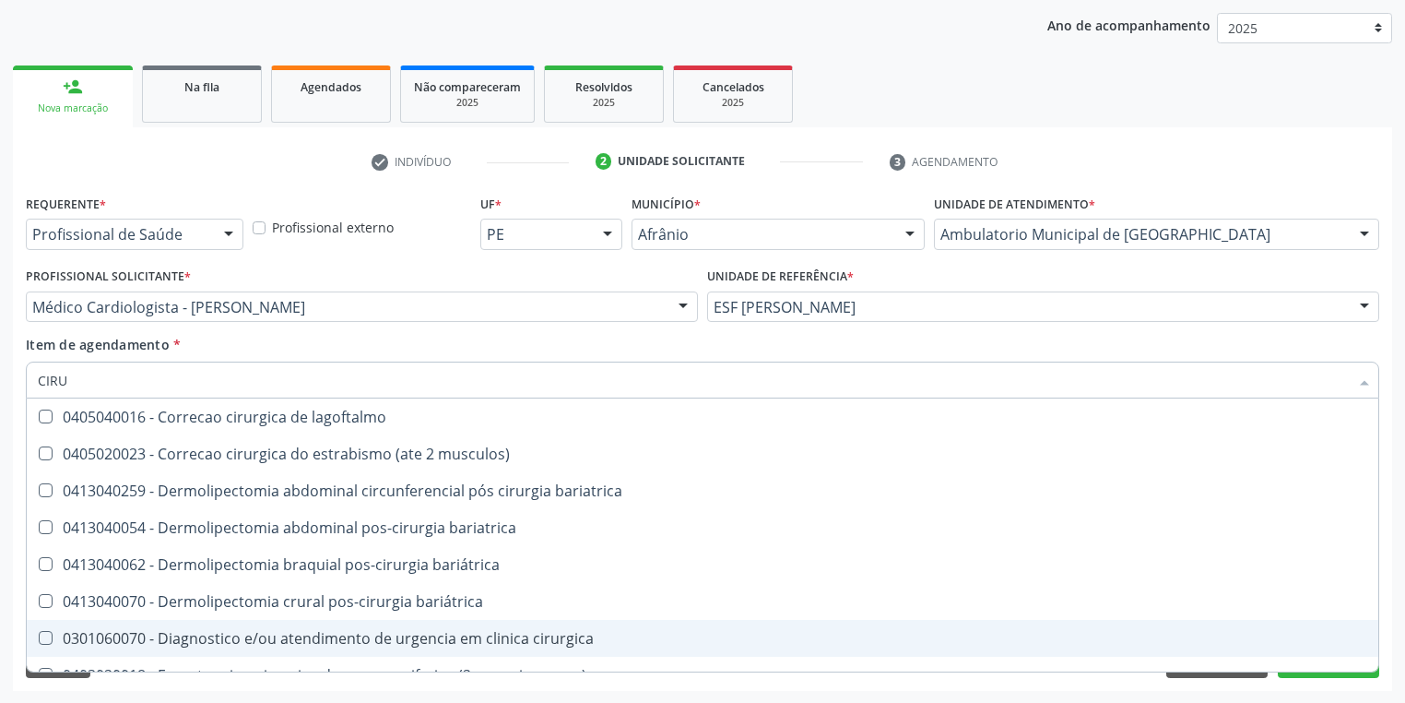
scroll to position [1180, 0]
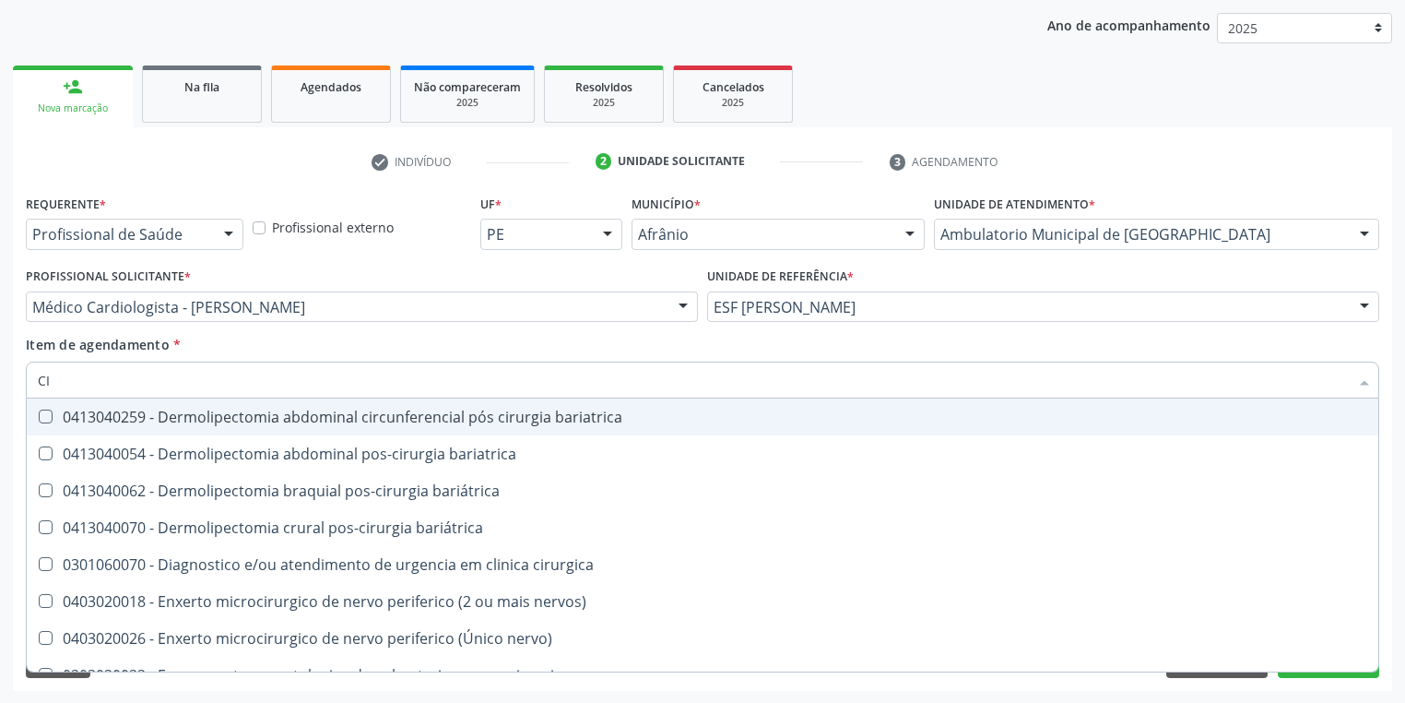
type input "C"
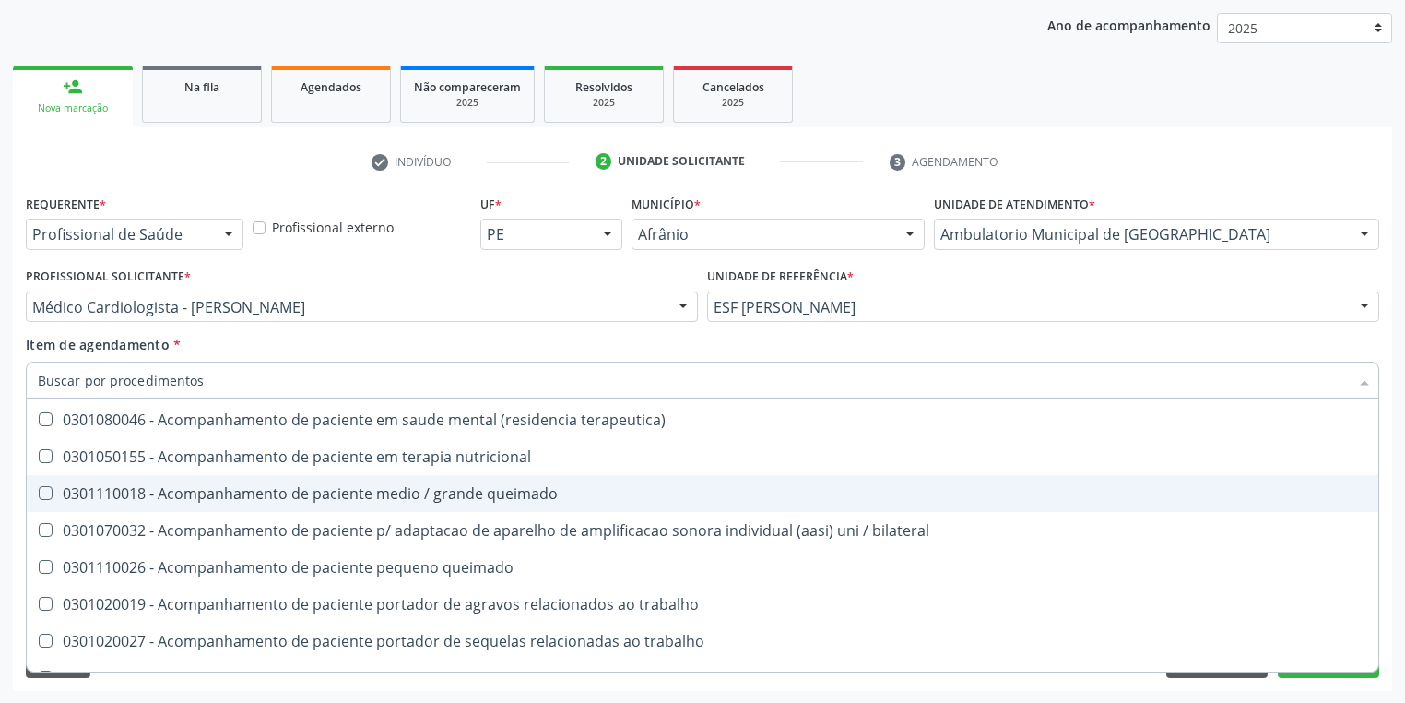
scroll to position [1257, 0]
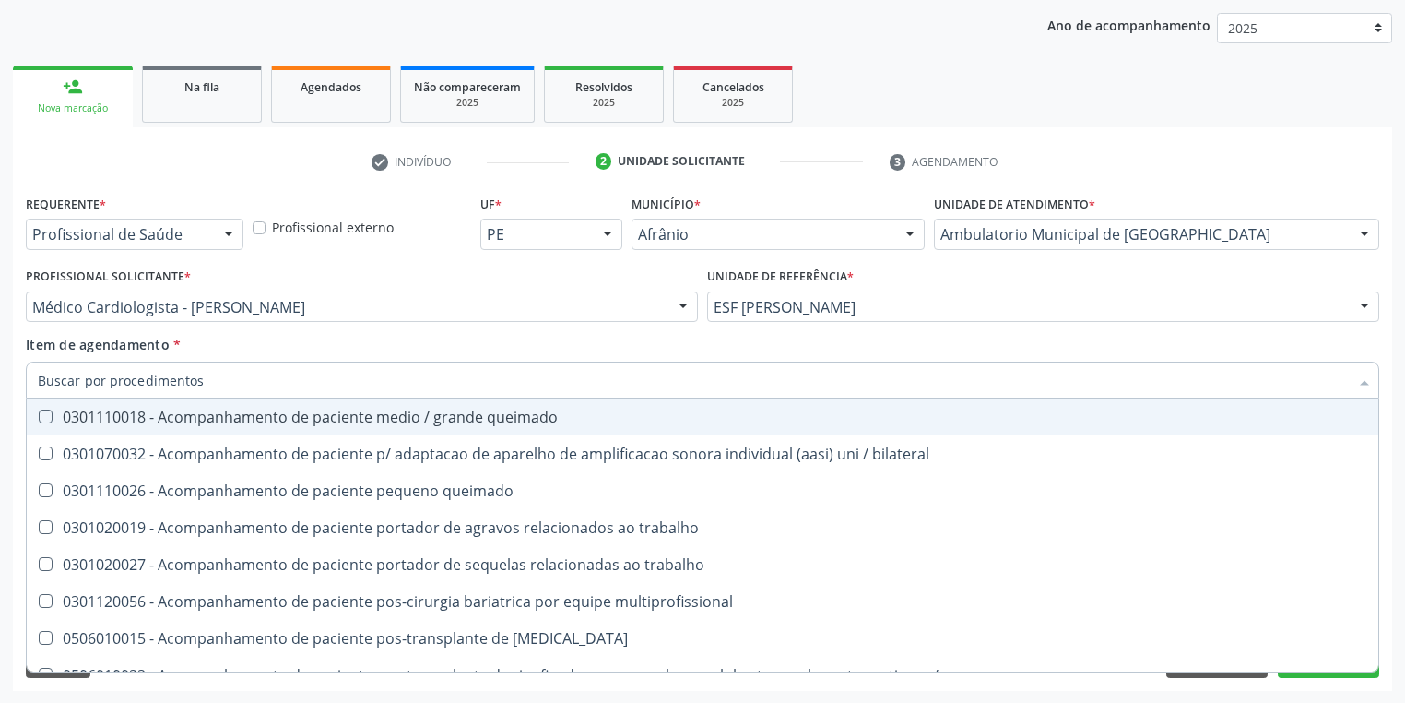
type input "G"
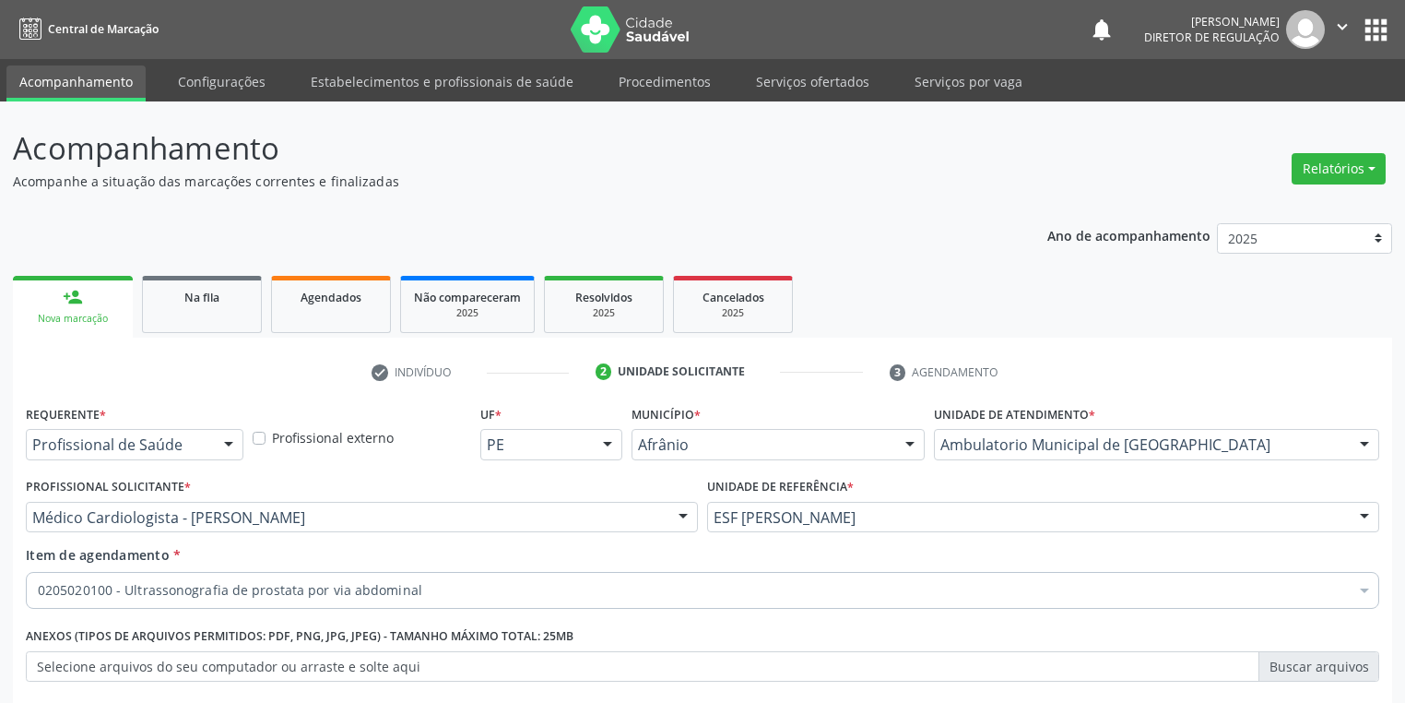
scroll to position [210, 0]
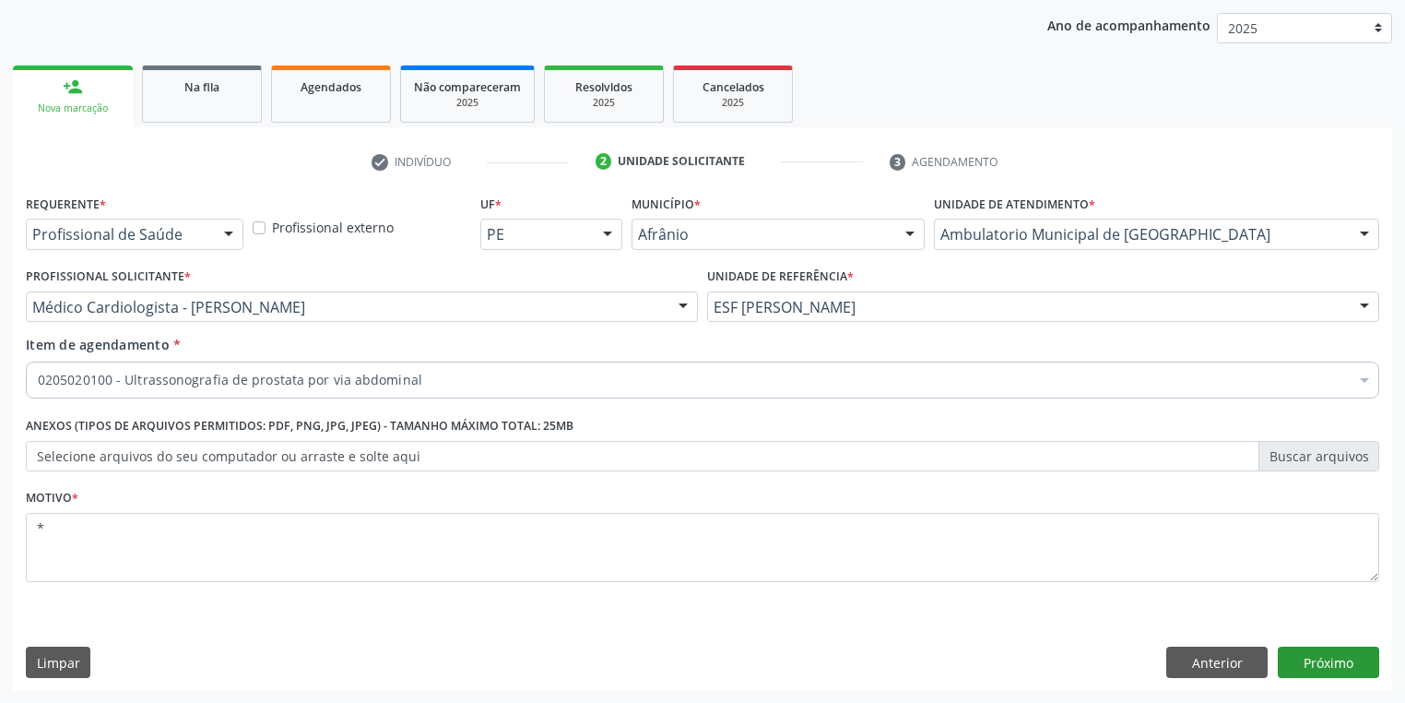
type textarea "*"
click at [1332, 654] on button "Próximo" at bounding box center [1328, 661] width 101 height 31
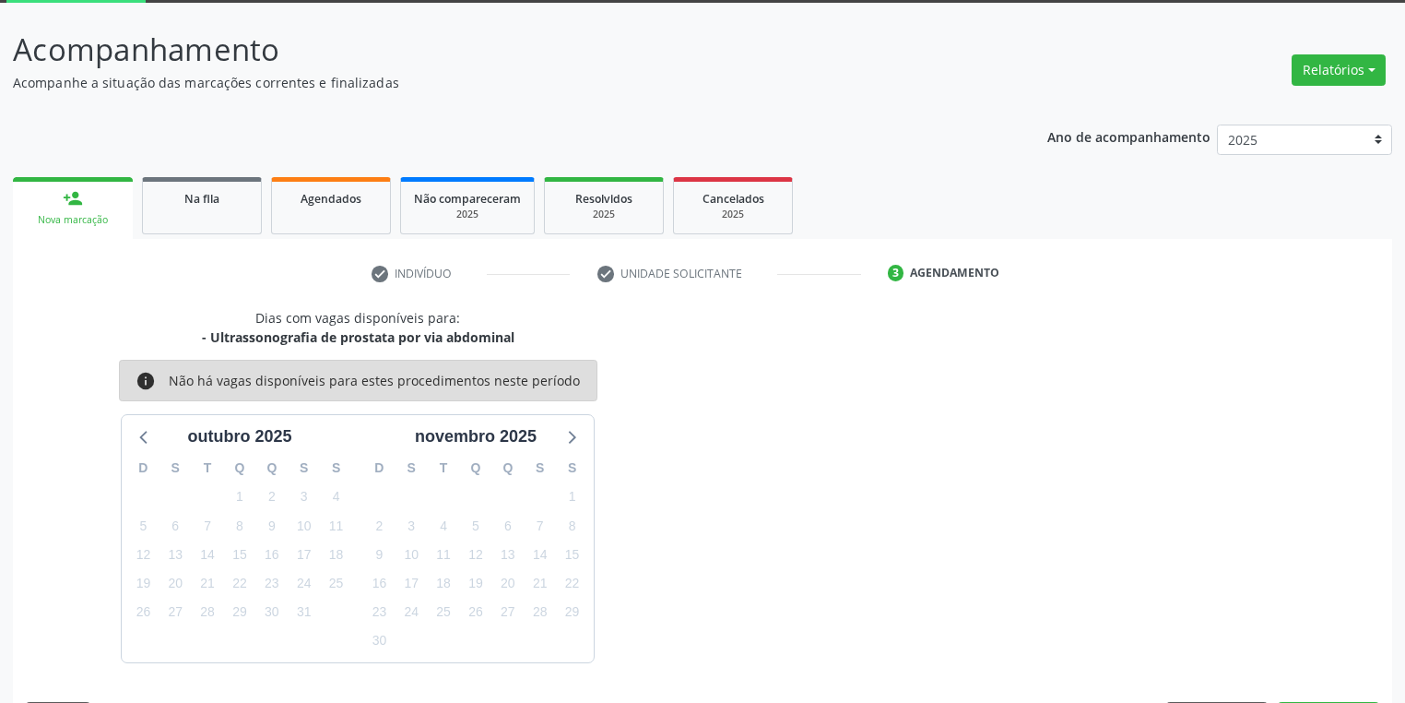
scroll to position [152, 0]
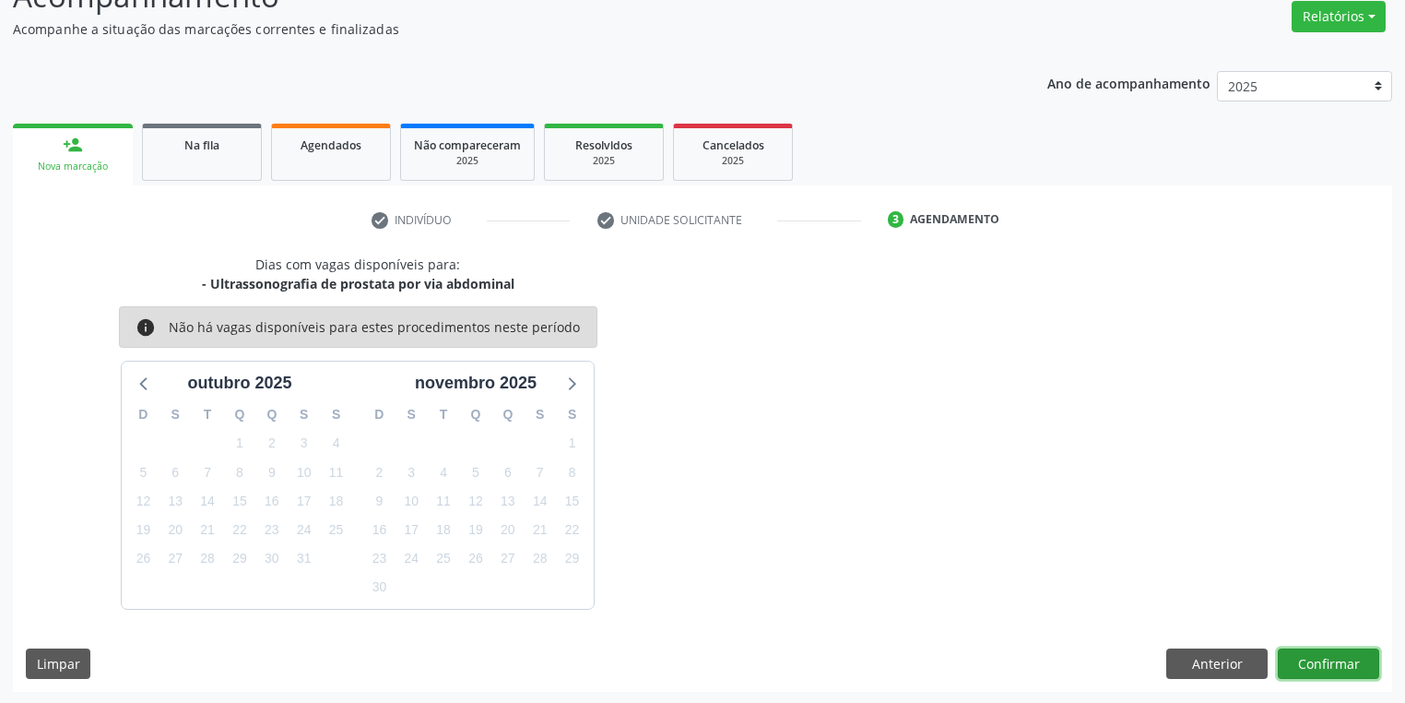
click at [1302, 664] on button "Confirmar" at bounding box center [1328, 663] width 101 height 31
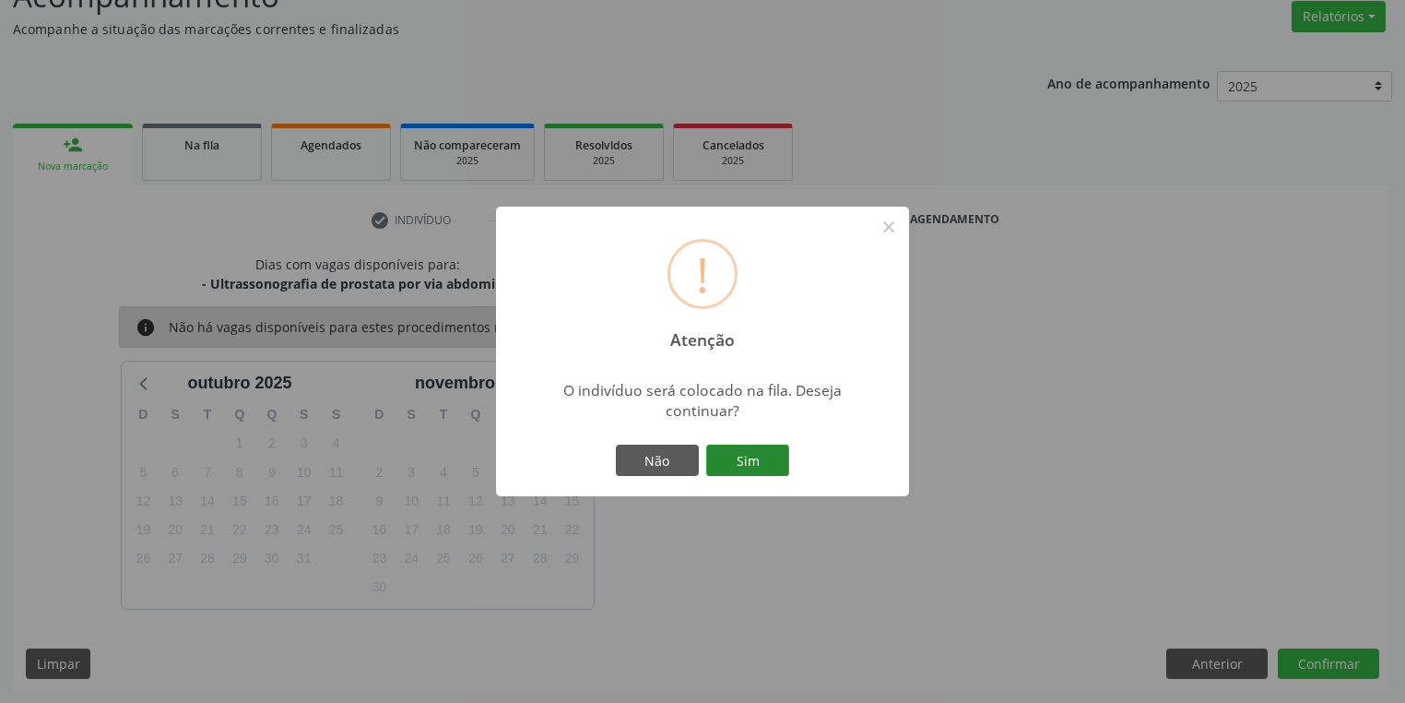
click at [753, 456] on button "Sim" at bounding box center [747, 459] width 83 height 31
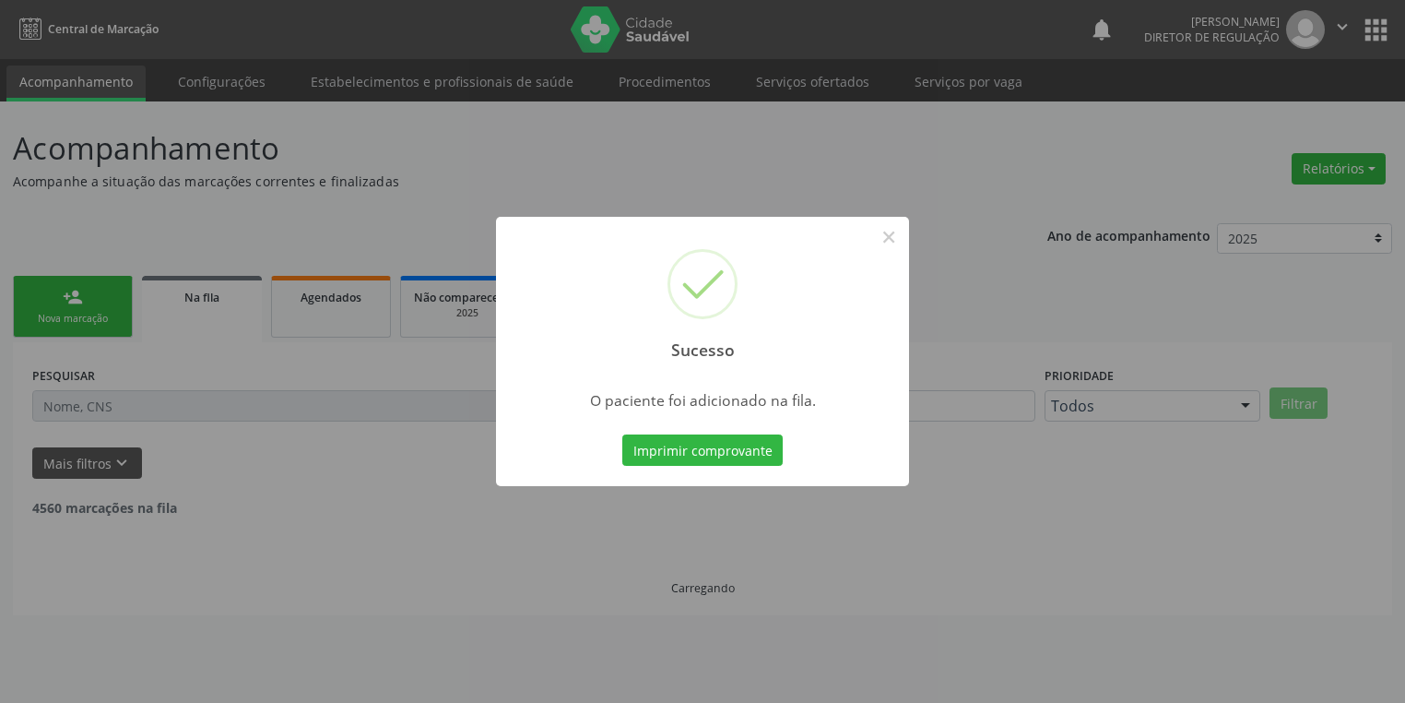
scroll to position [0, 0]
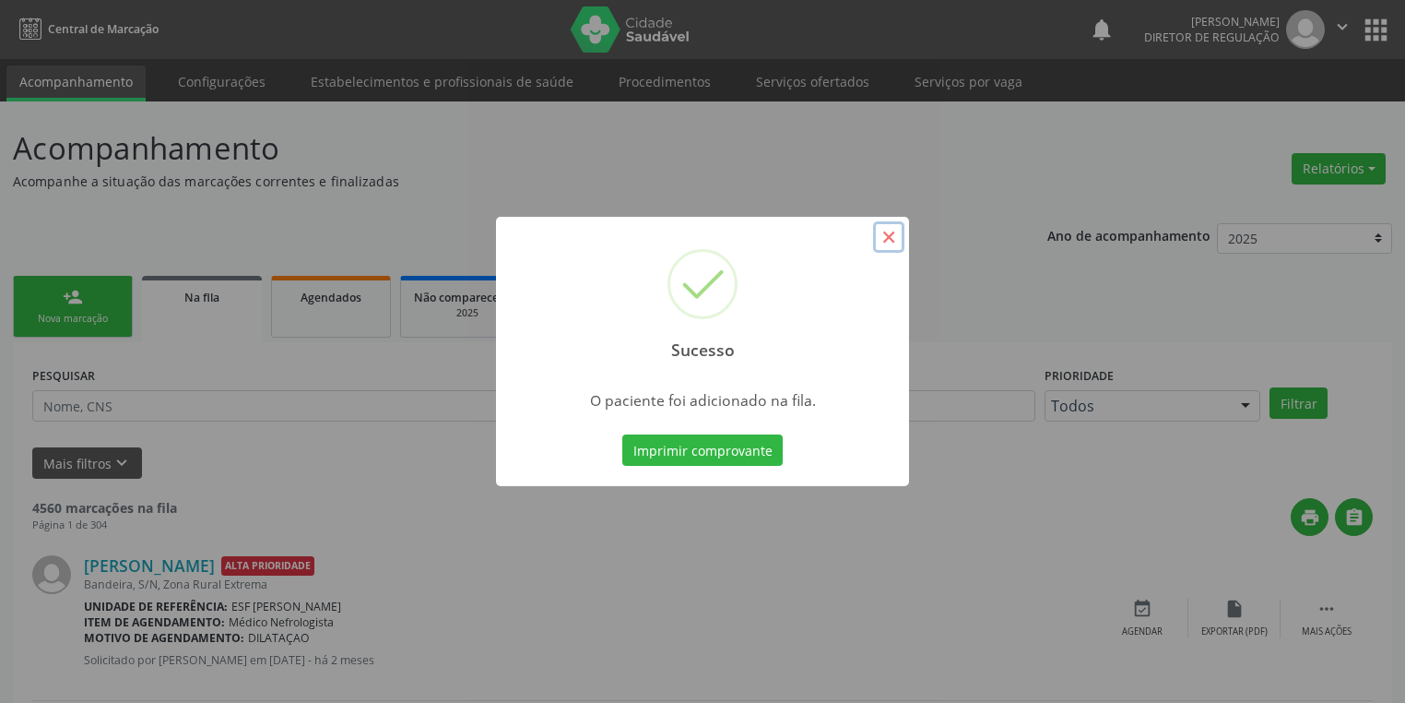
click at [884, 232] on button "×" at bounding box center [888, 236] width 31 height 31
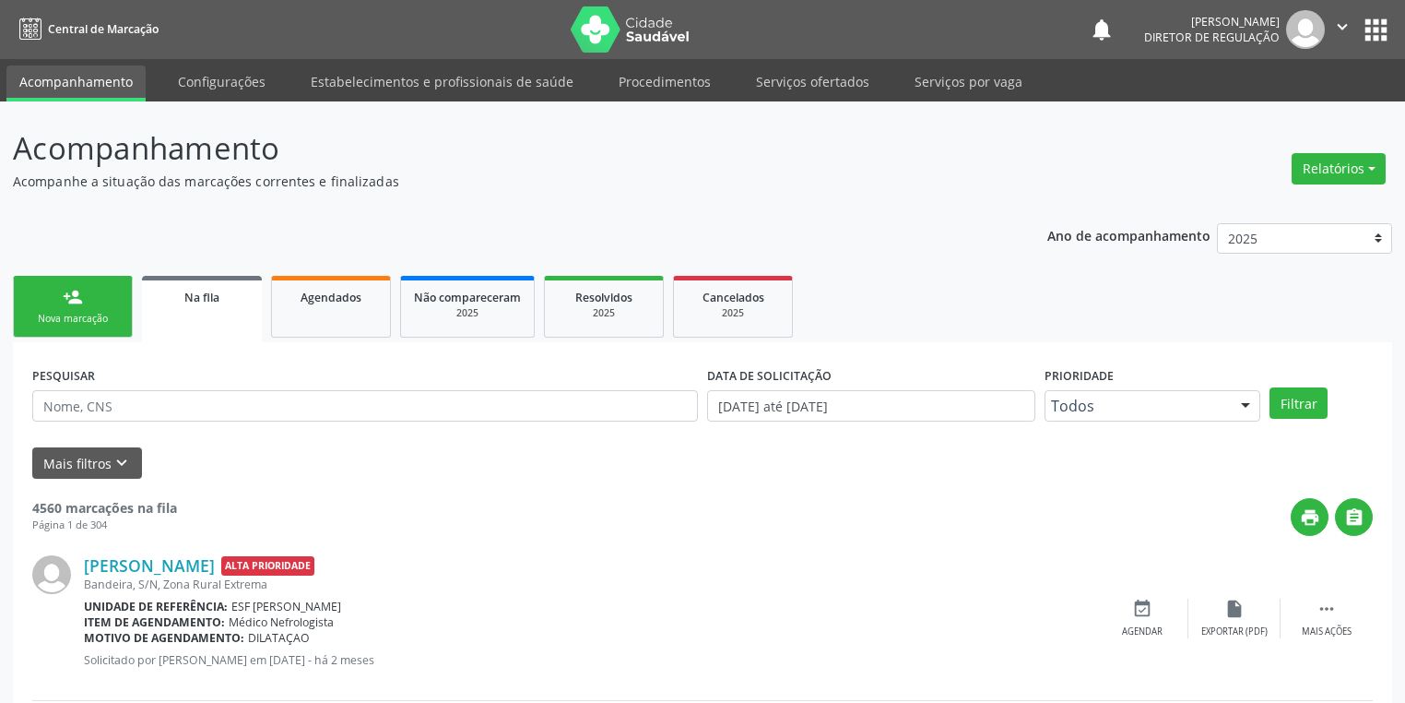
click at [92, 317] on div "Nova marcação" at bounding box center [73, 319] width 92 height 14
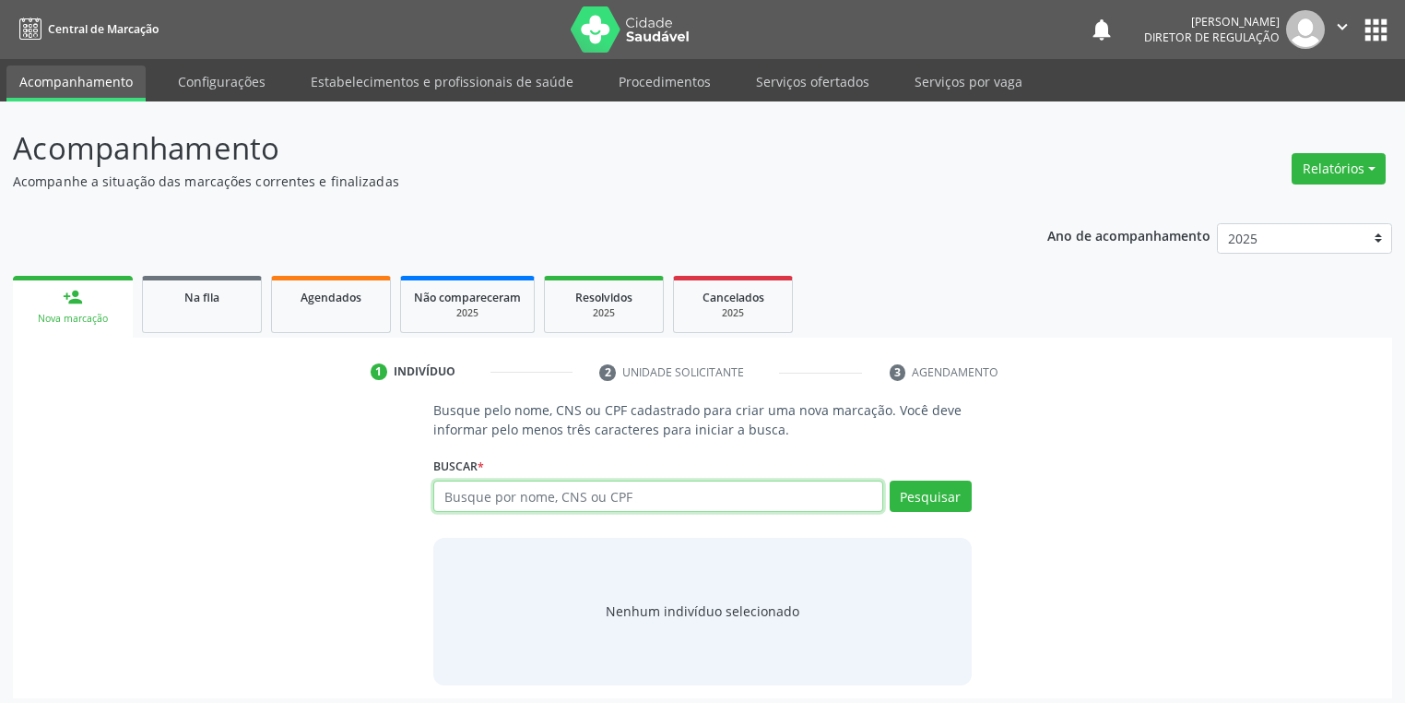
click at [557, 499] on input "text" at bounding box center [658, 495] width 450 height 31
type input "706505329156091"
click at [913, 505] on button "Pesquisar" at bounding box center [931, 495] width 82 height 31
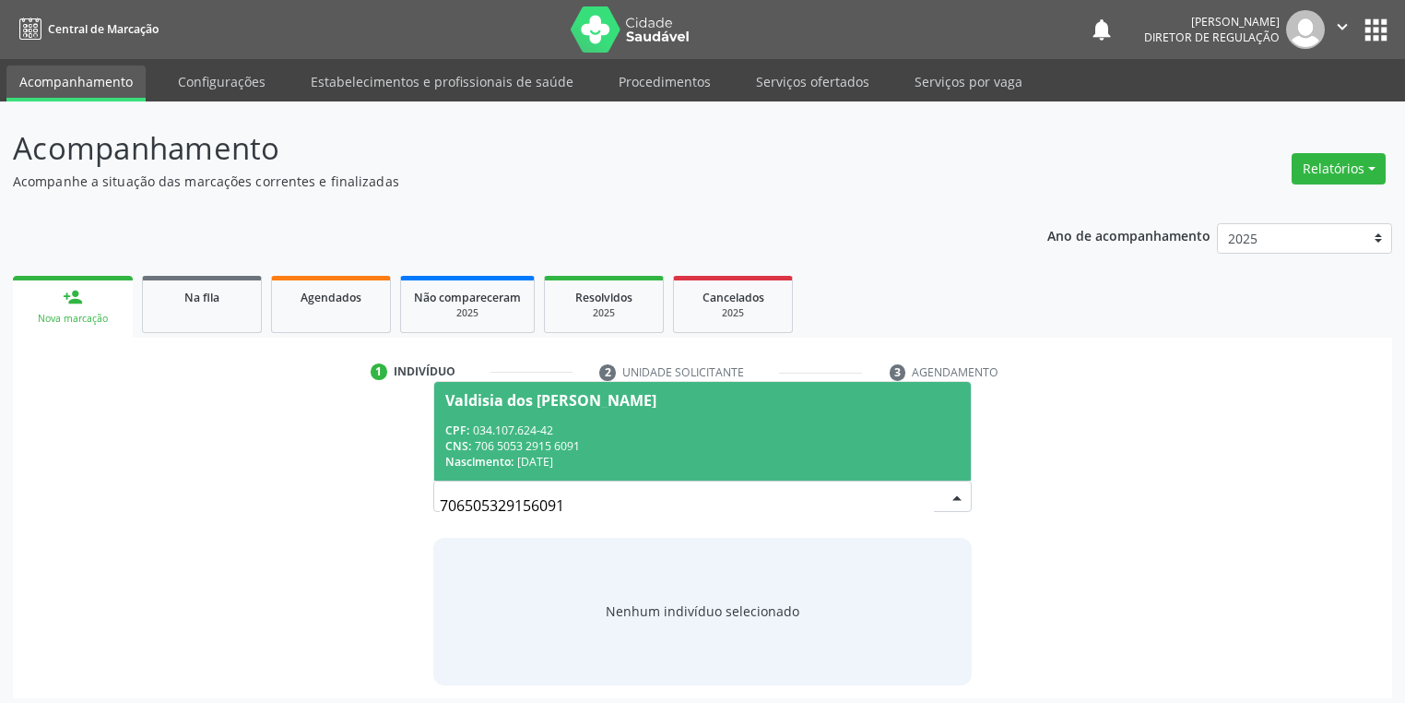
click at [590, 422] on div "CPF: 034.107.624-42" at bounding box center [702, 430] width 515 height 16
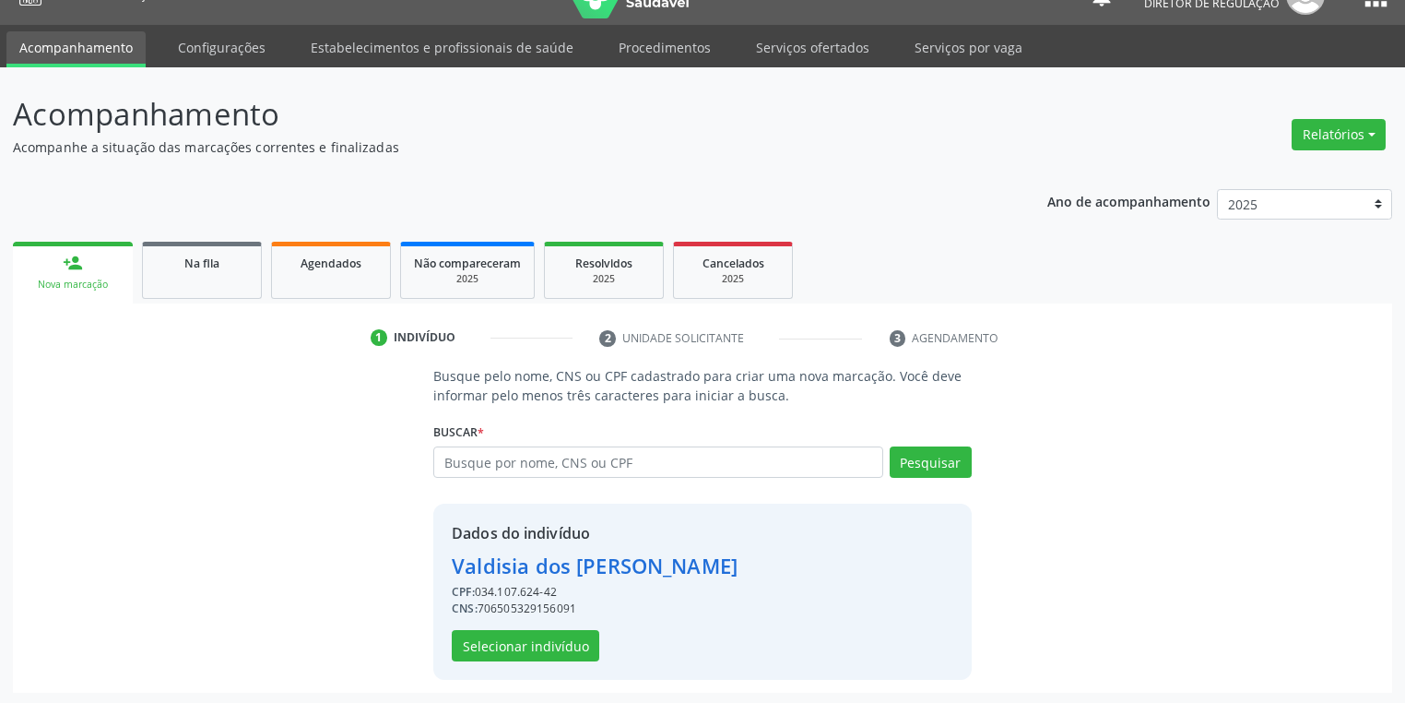
scroll to position [35, 0]
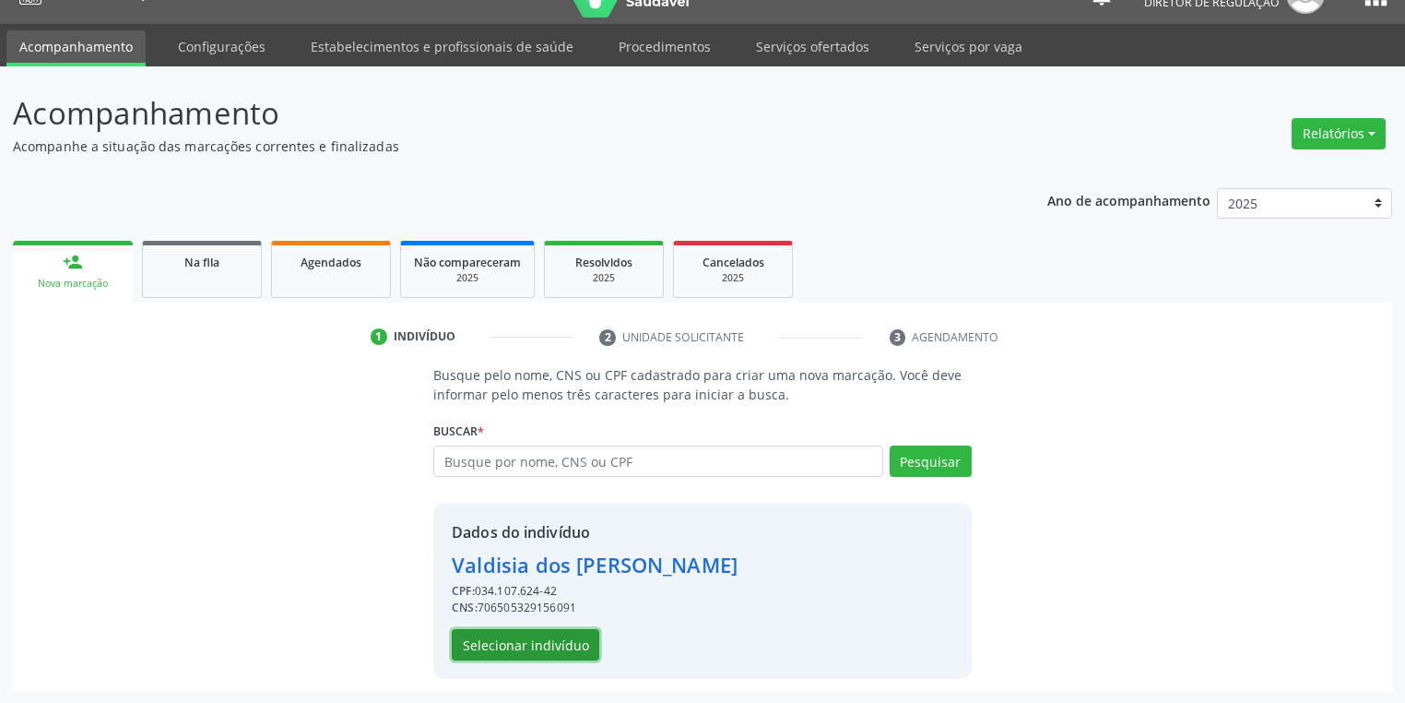
click at [493, 638] on button "Selecionar indivíduo" at bounding box center [526, 644] width 148 height 31
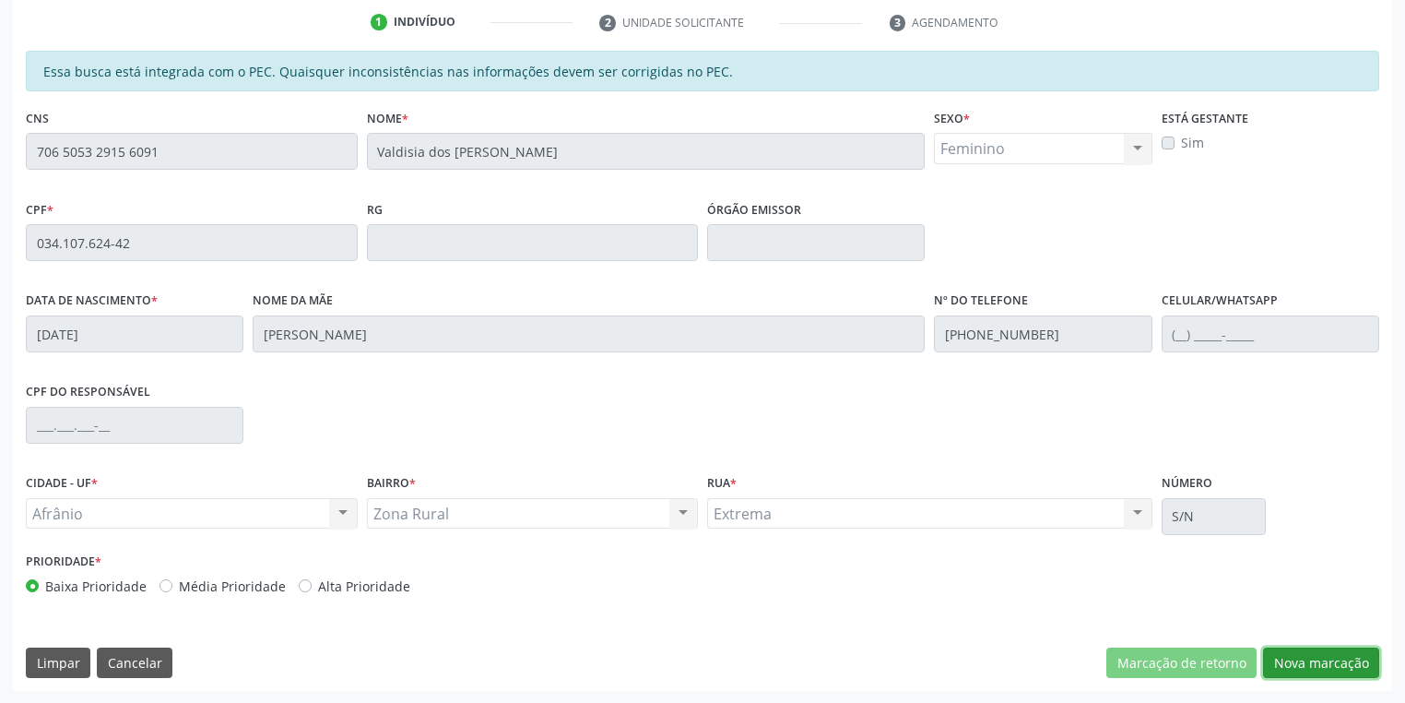
click at [1285, 659] on button "Nova marcação" at bounding box center [1321, 662] width 116 height 31
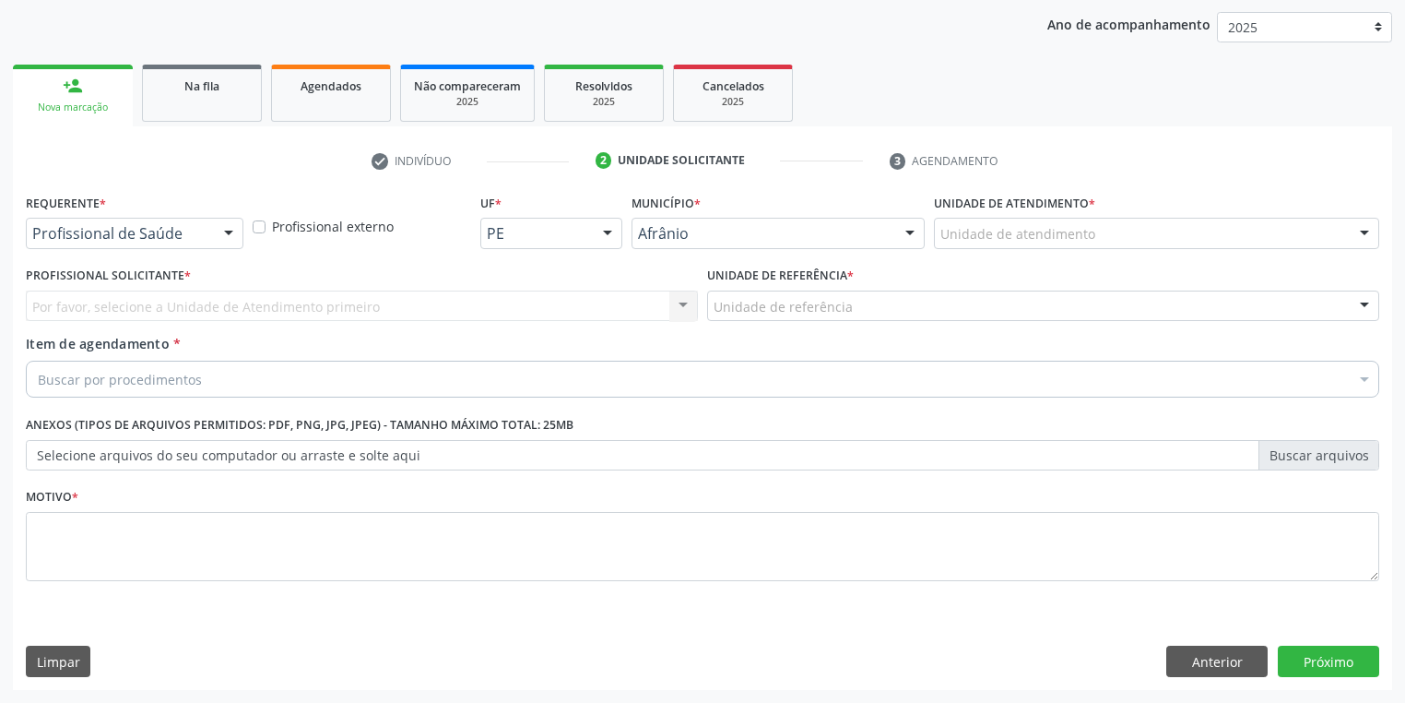
scroll to position [210, 0]
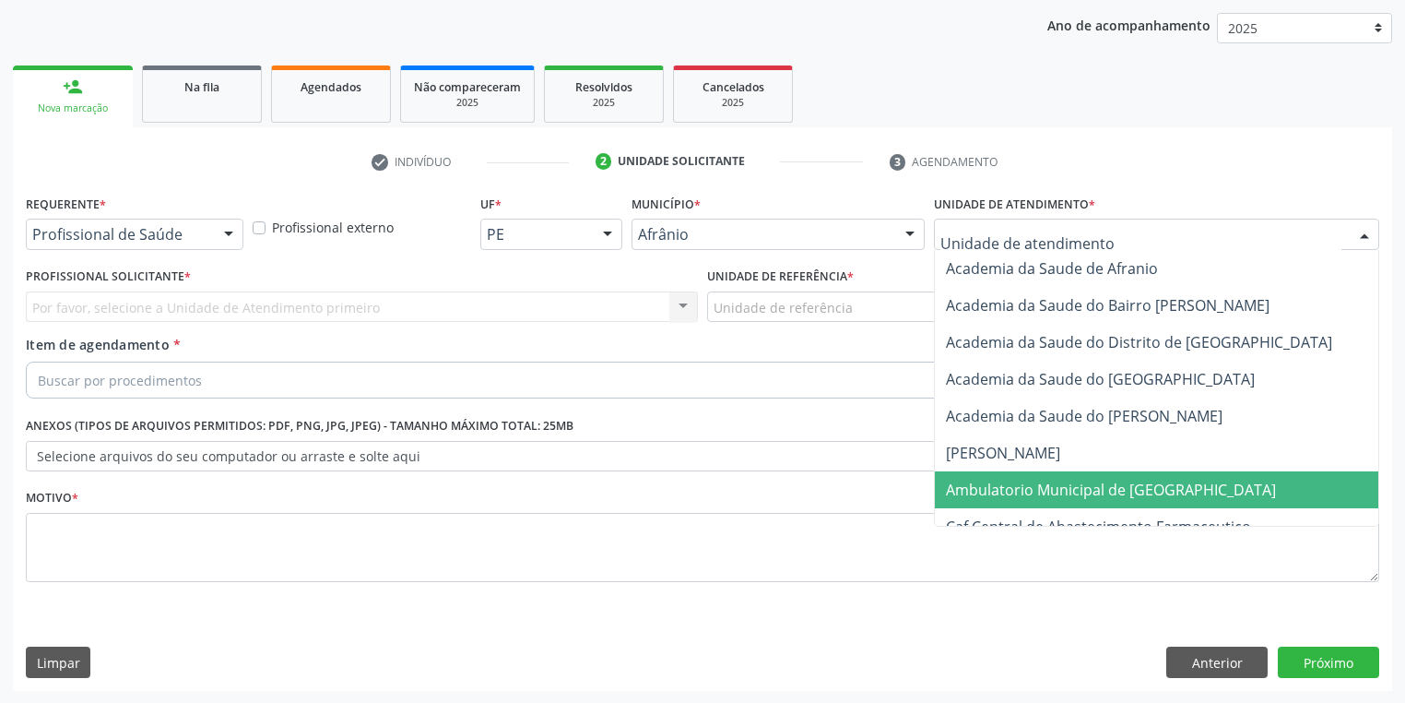
click at [985, 483] on span "Ambulatorio Municipal de [GEOGRAPHIC_DATA]" at bounding box center [1111, 490] width 330 height 20
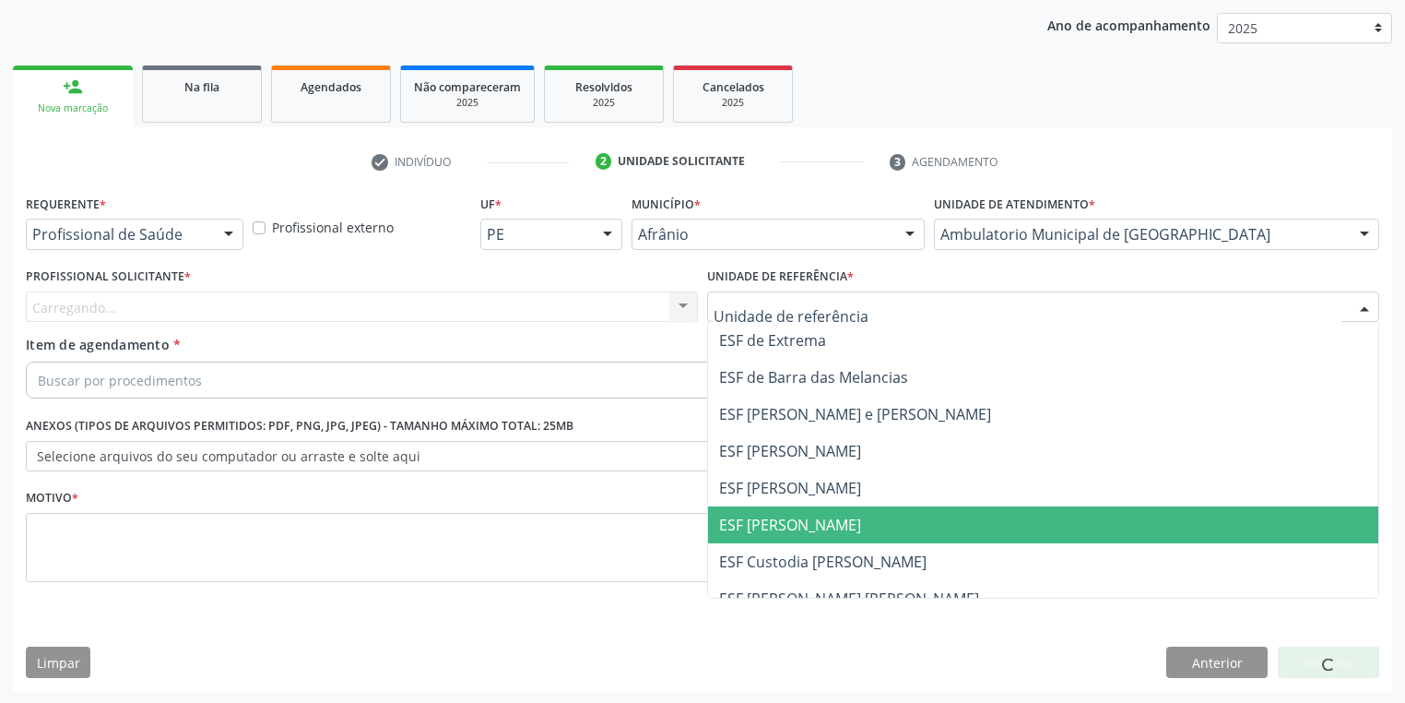
click at [769, 523] on span "ESF [PERSON_NAME]" at bounding box center [790, 525] width 142 height 20
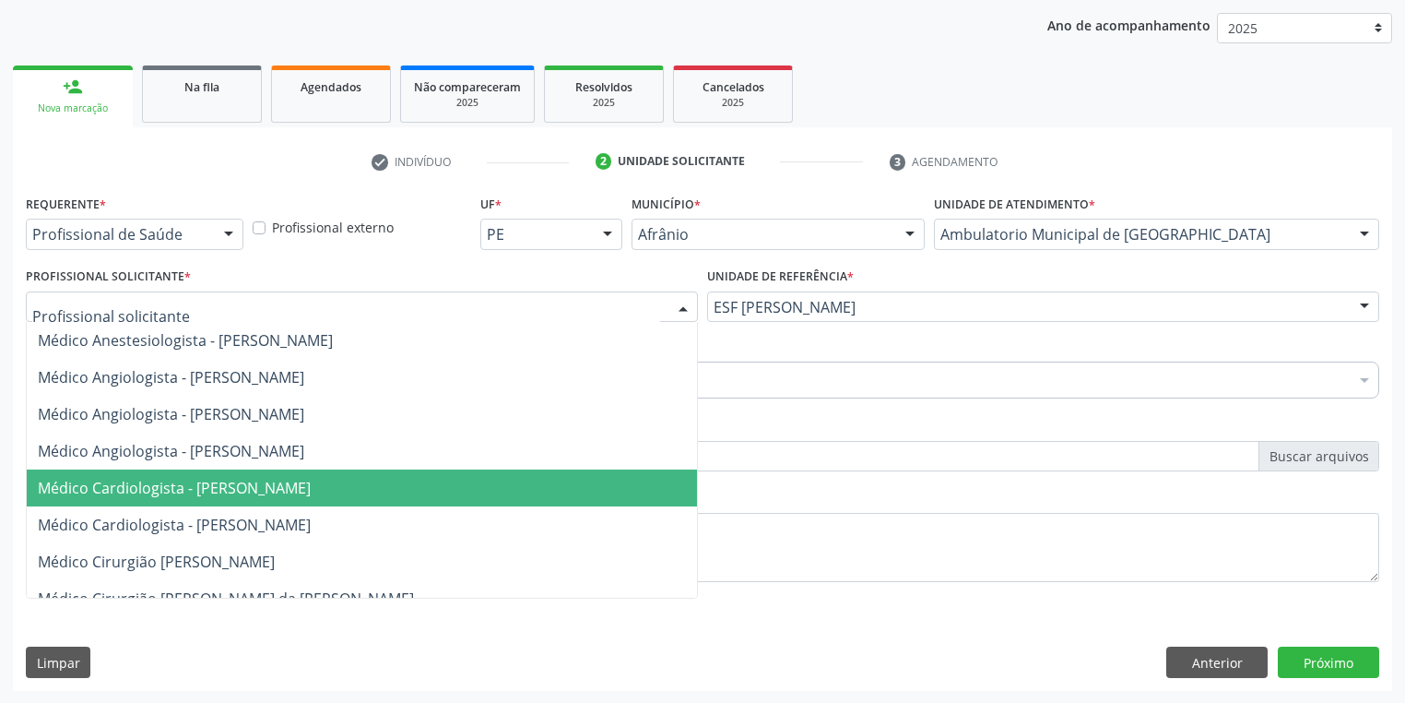
drag, startPoint x: 129, startPoint y: 480, endPoint x: 120, endPoint y: 443, distance: 38.0
click at [129, 479] on span "Médico Cardiologista - [PERSON_NAME]" at bounding box center [174, 488] width 273 height 20
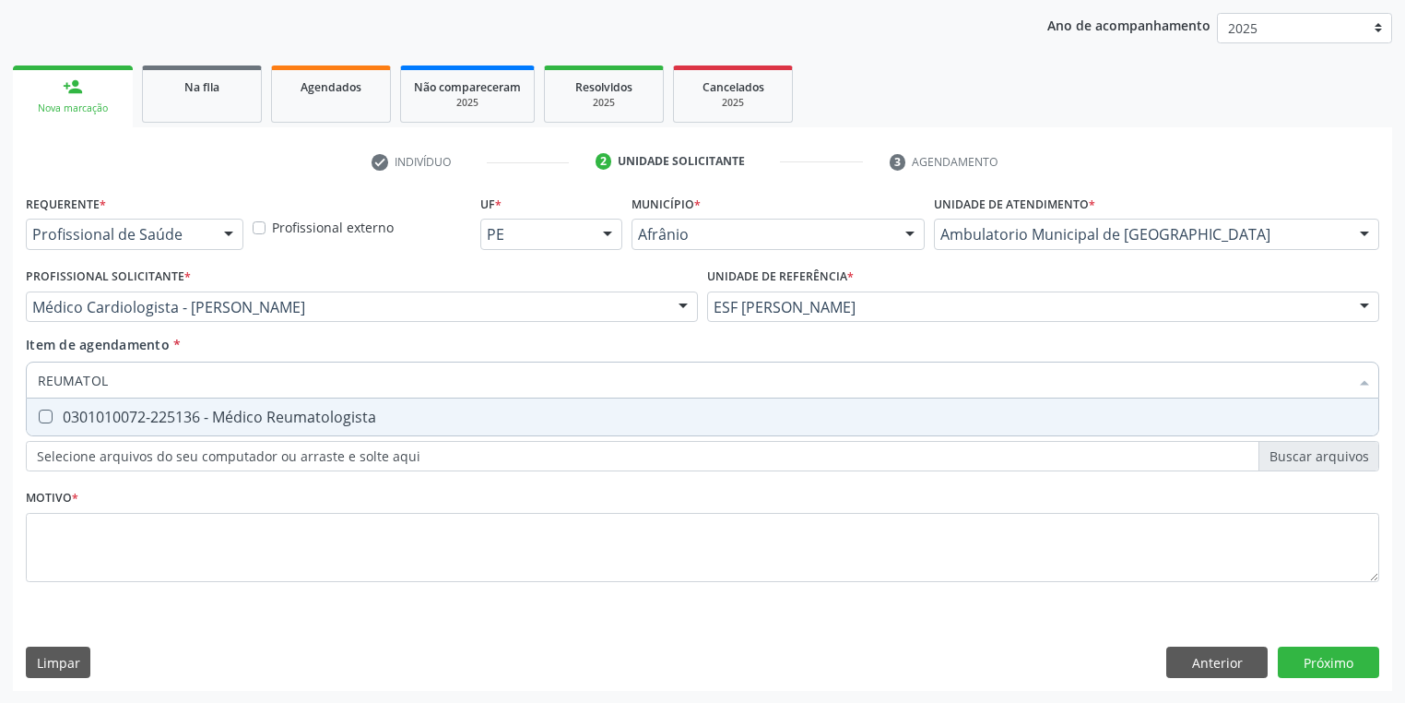
type input "REUMATOLO"
drag, startPoint x: 96, startPoint y: 409, endPoint x: 101, endPoint y: 427, distance: 18.1
click at [98, 410] on div "0301010072-225136 - Médico Reumatologista" at bounding box center [703, 416] width 1330 height 15
checkbox Reumatologista "true"
click at [101, 536] on div "Requerente * Profissional de Saúde Profissional de Saúde Paciente Nenhum result…" at bounding box center [703, 399] width 1354 height 418
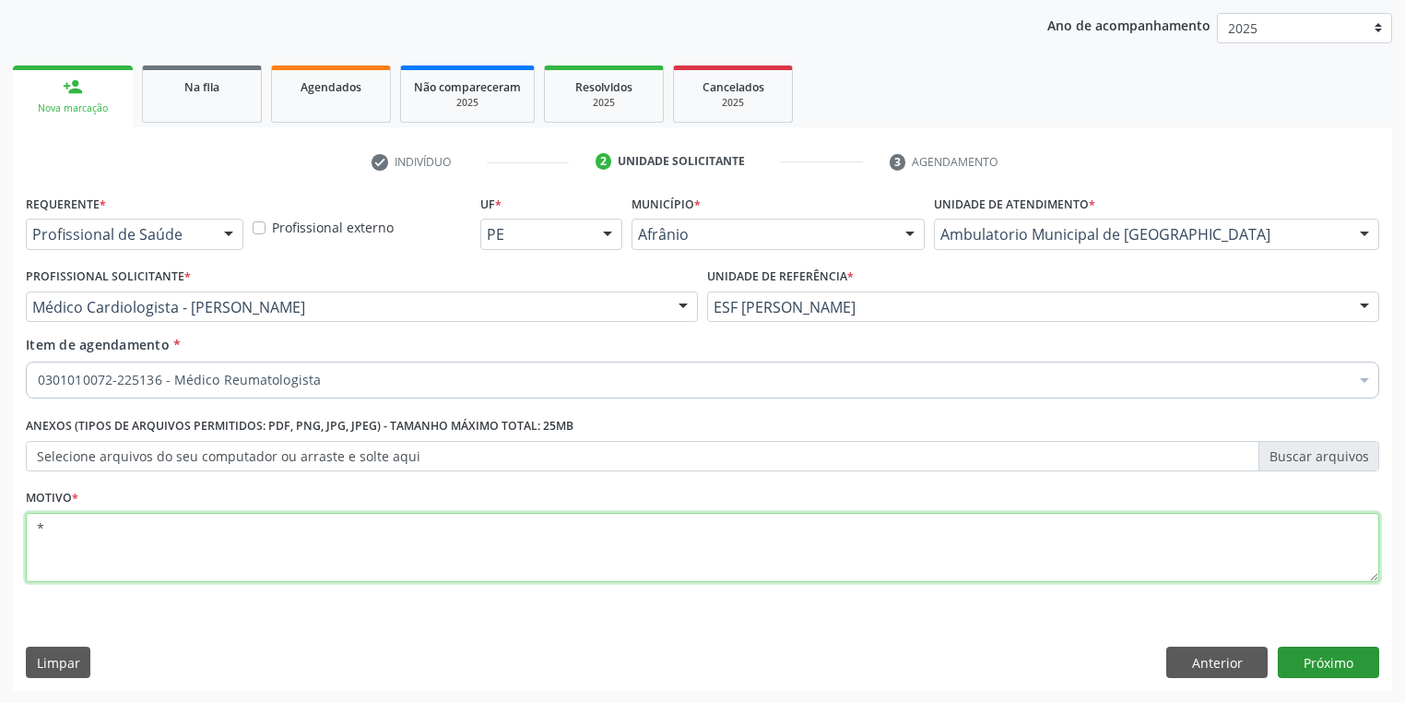
type textarea "*"
click at [1301, 661] on button "Próximo" at bounding box center [1328, 661] width 101 height 31
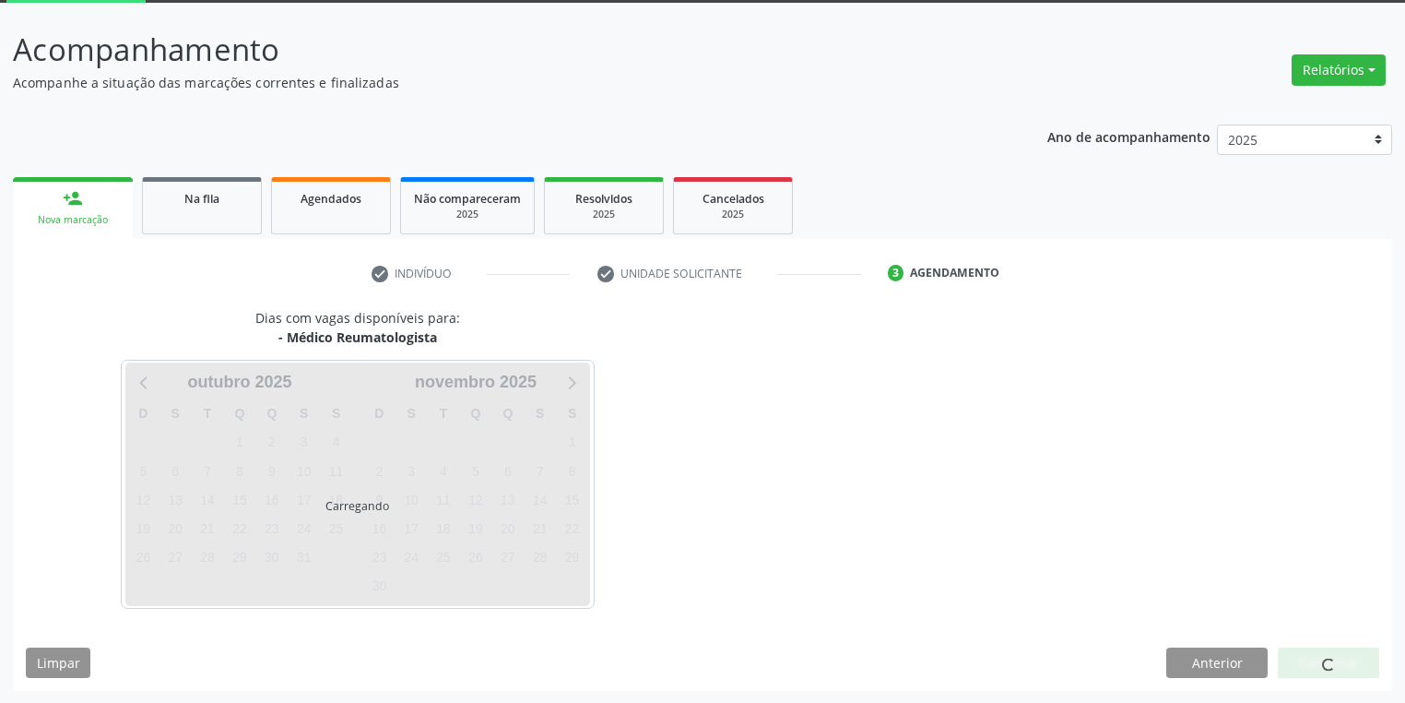
scroll to position [152, 0]
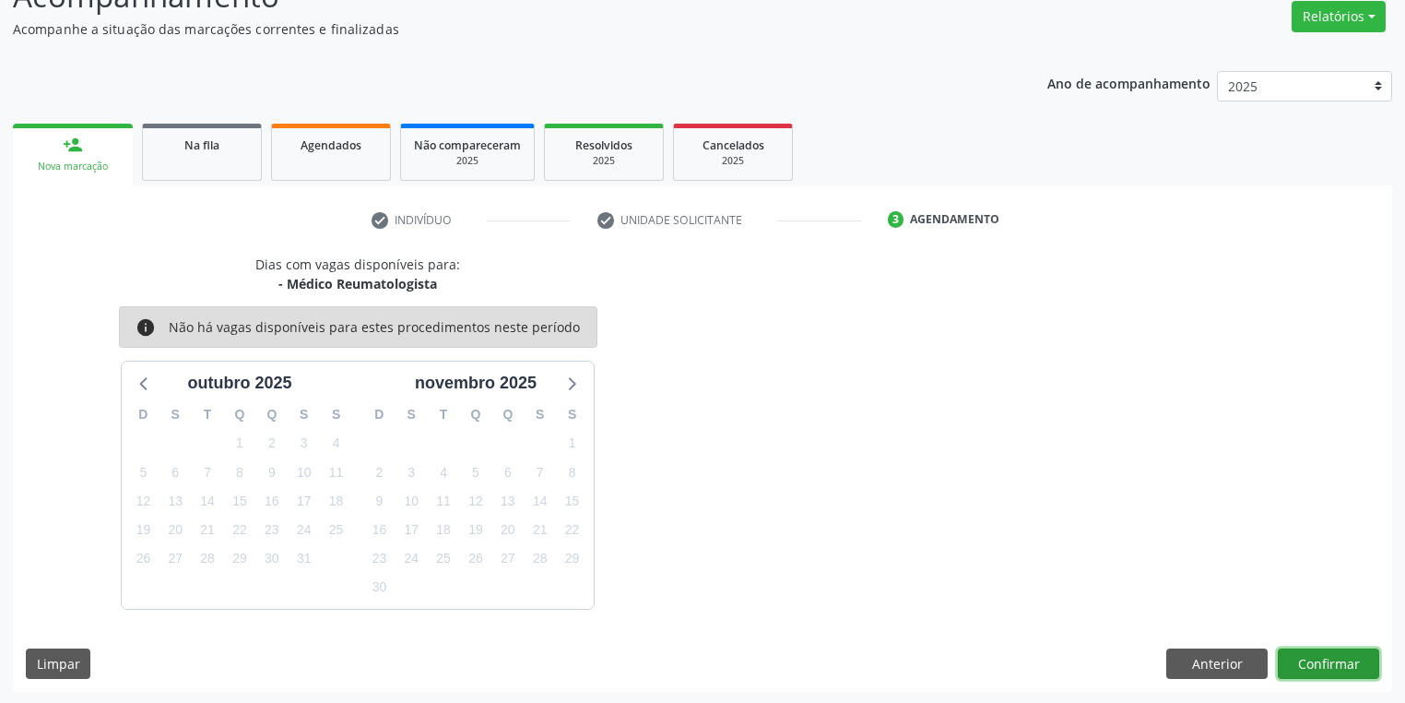
click at [1306, 660] on button "Confirmar" at bounding box center [1328, 663] width 101 height 31
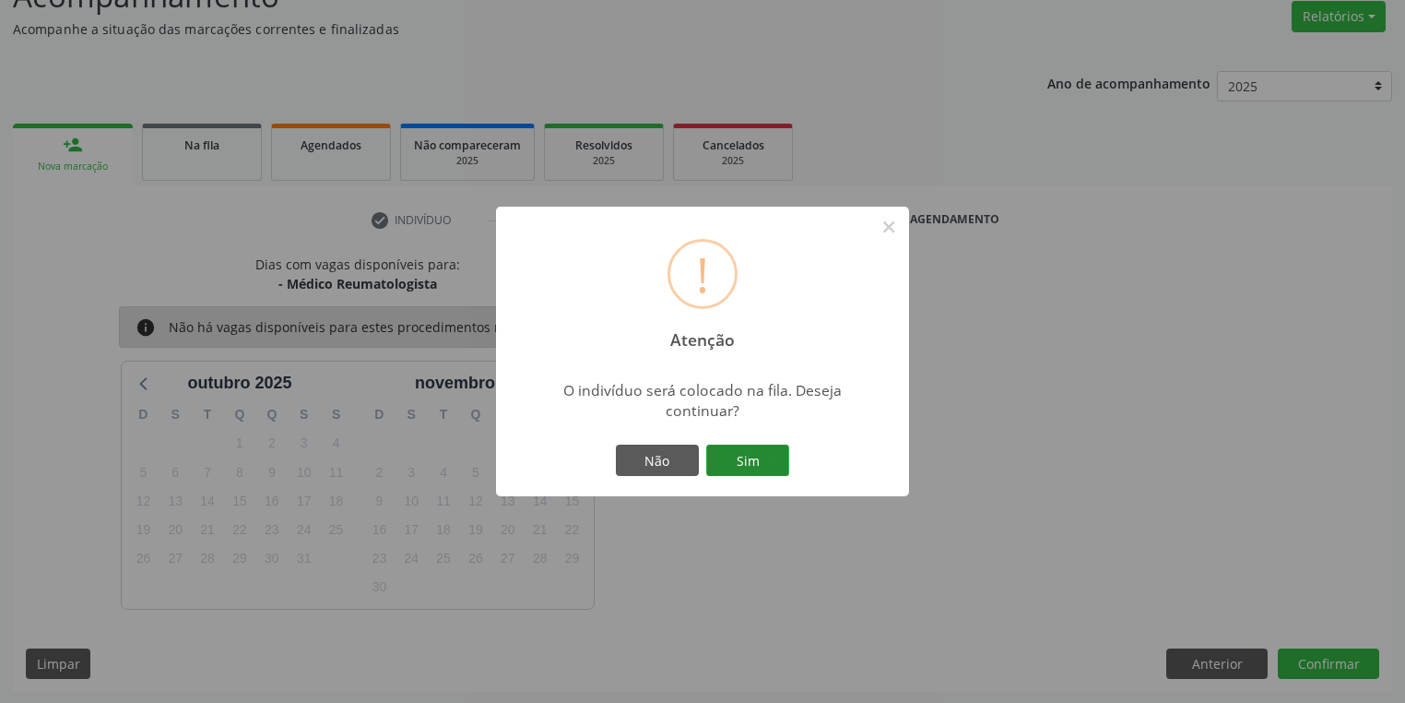
click at [768, 468] on button "Sim" at bounding box center [747, 459] width 83 height 31
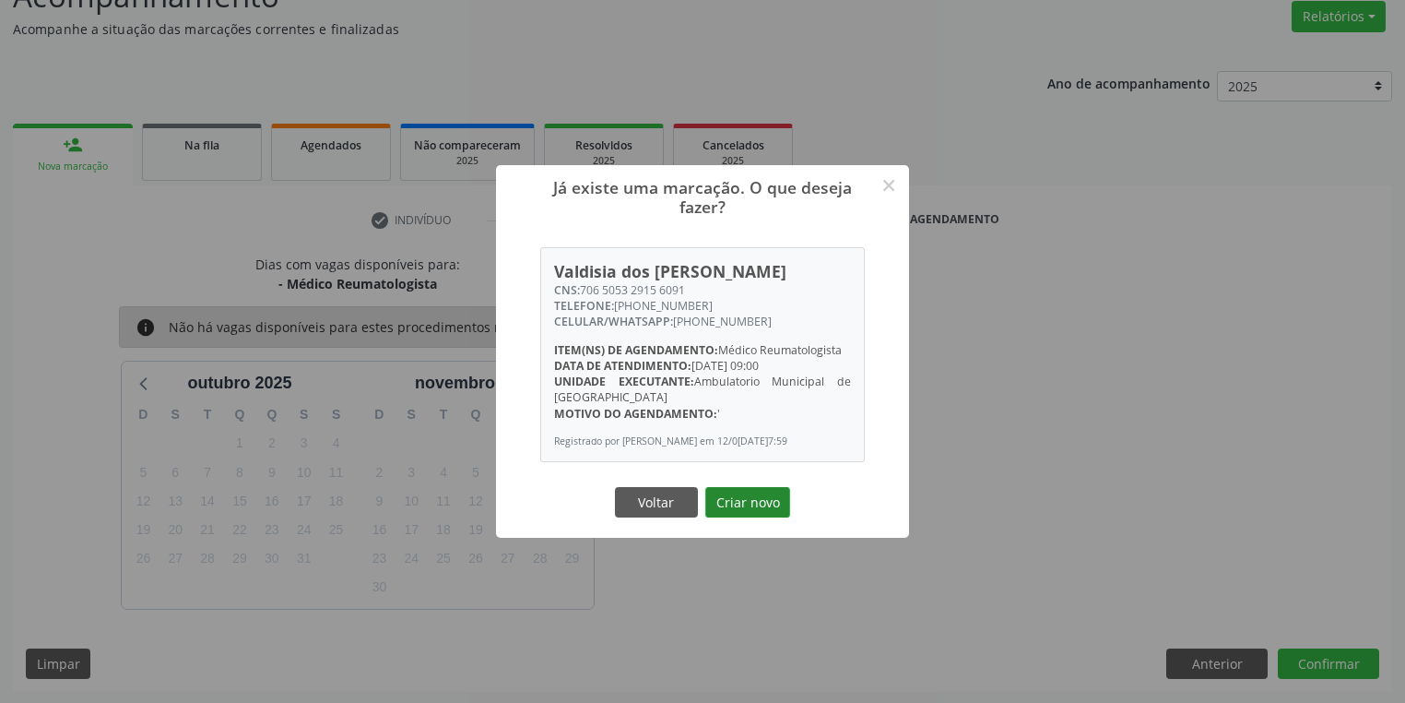
click at [761, 508] on button "Criar novo" at bounding box center [747, 502] width 85 height 31
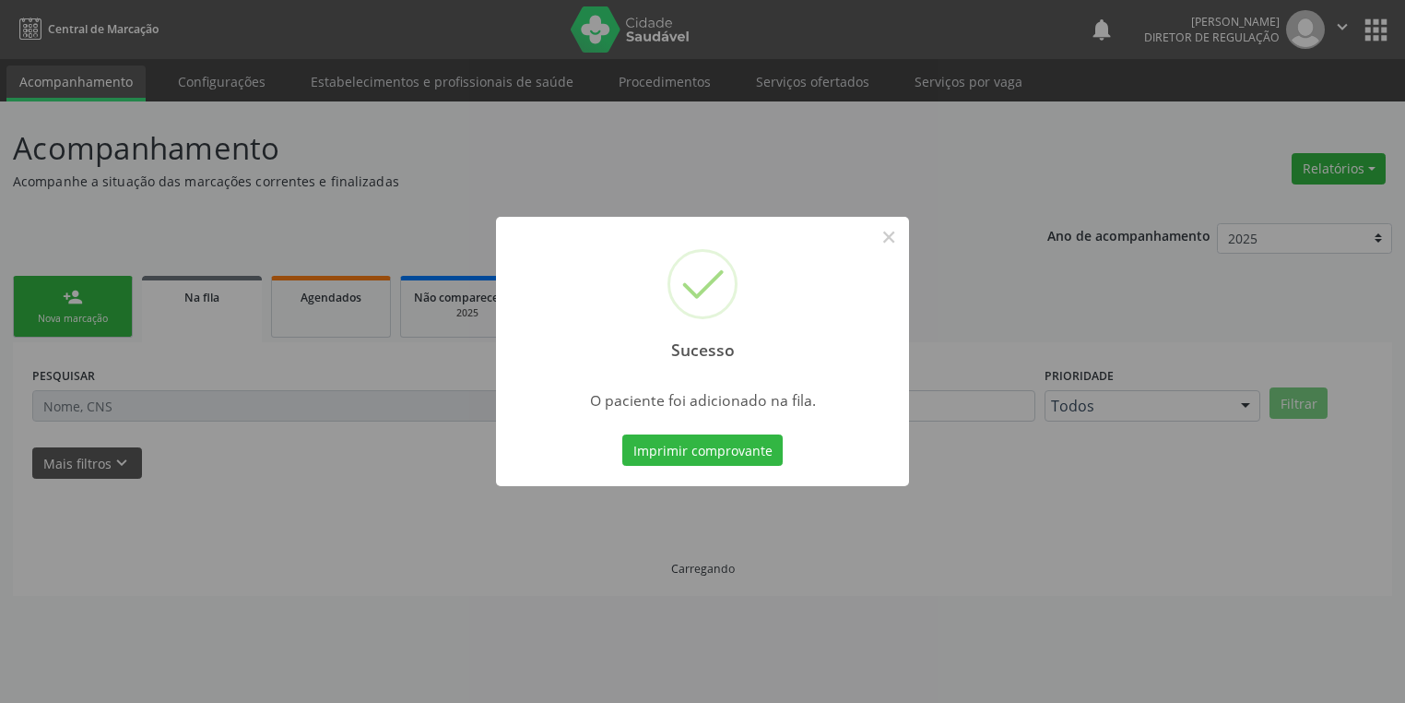
scroll to position [0, 0]
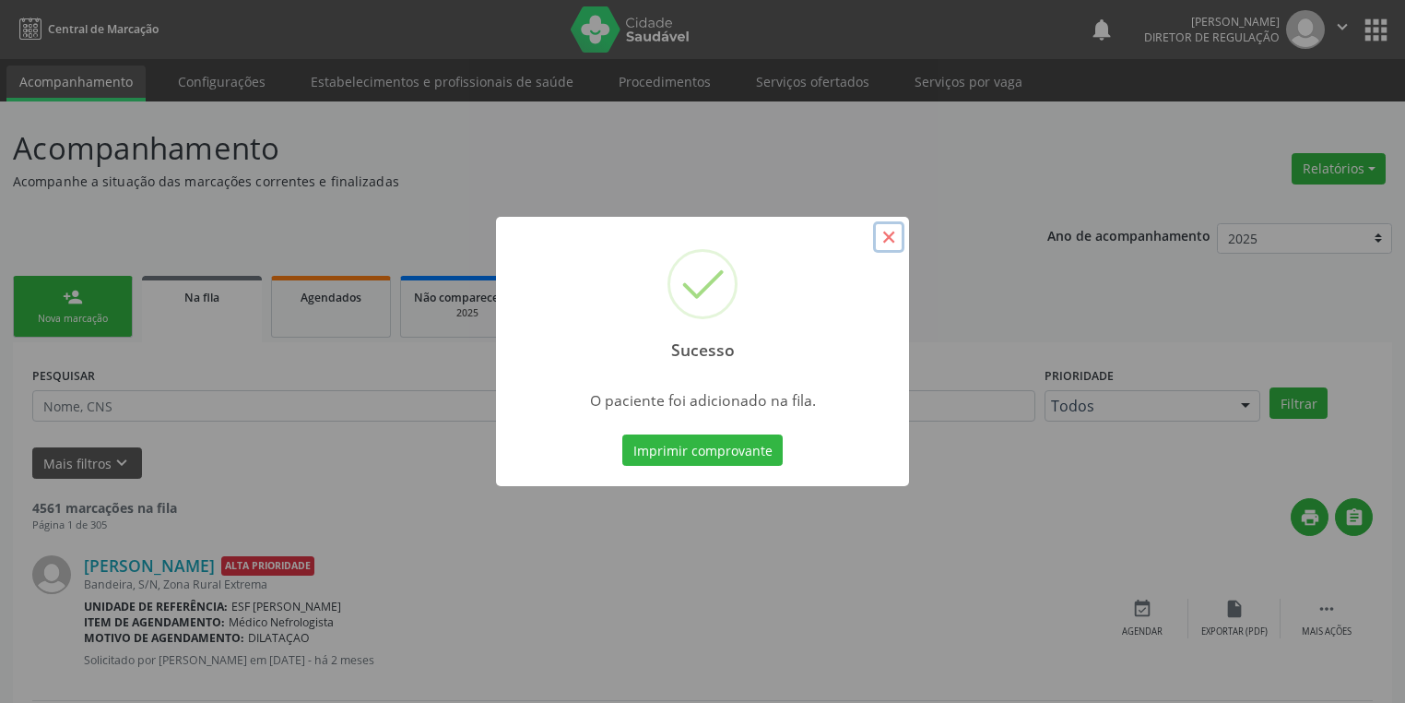
click at [892, 243] on button "×" at bounding box center [888, 236] width 31 height 31
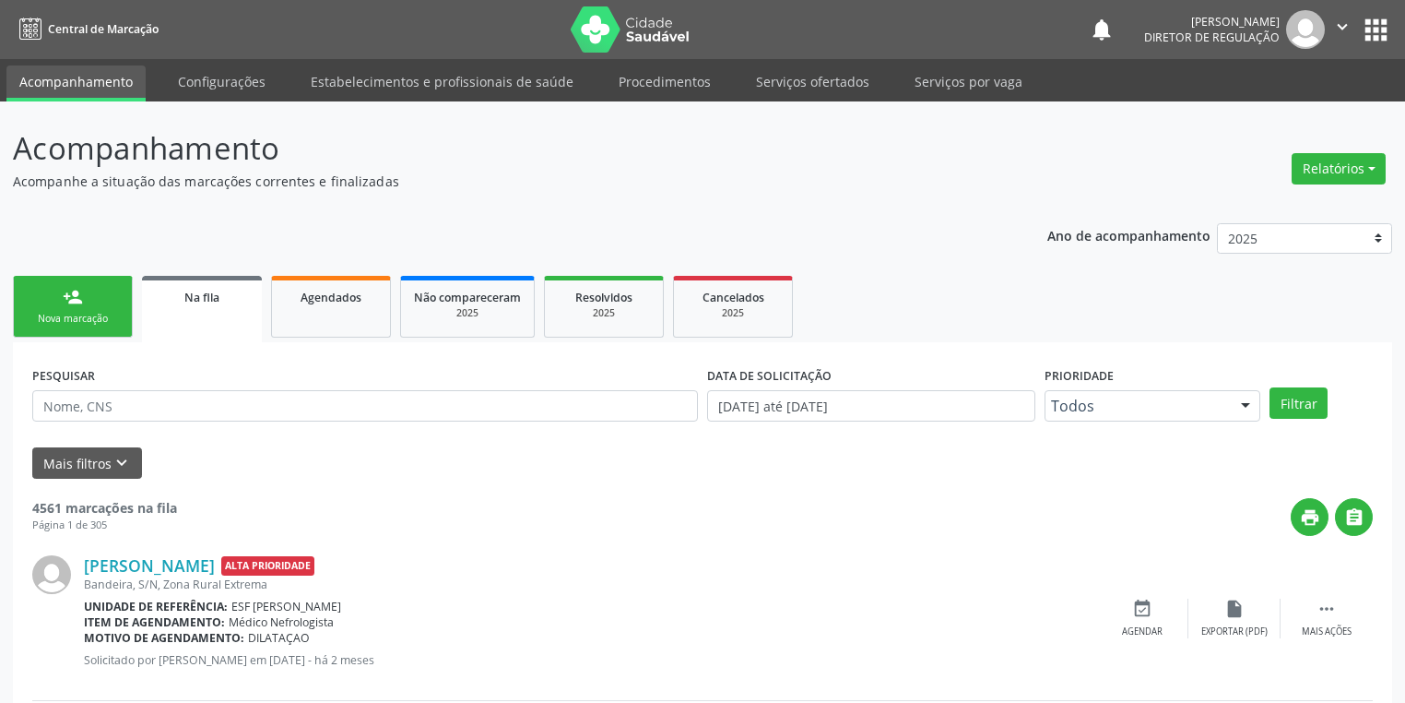
click at [66, 296] on div "person_add" at bounding box center [73, 297] width 20 height 20
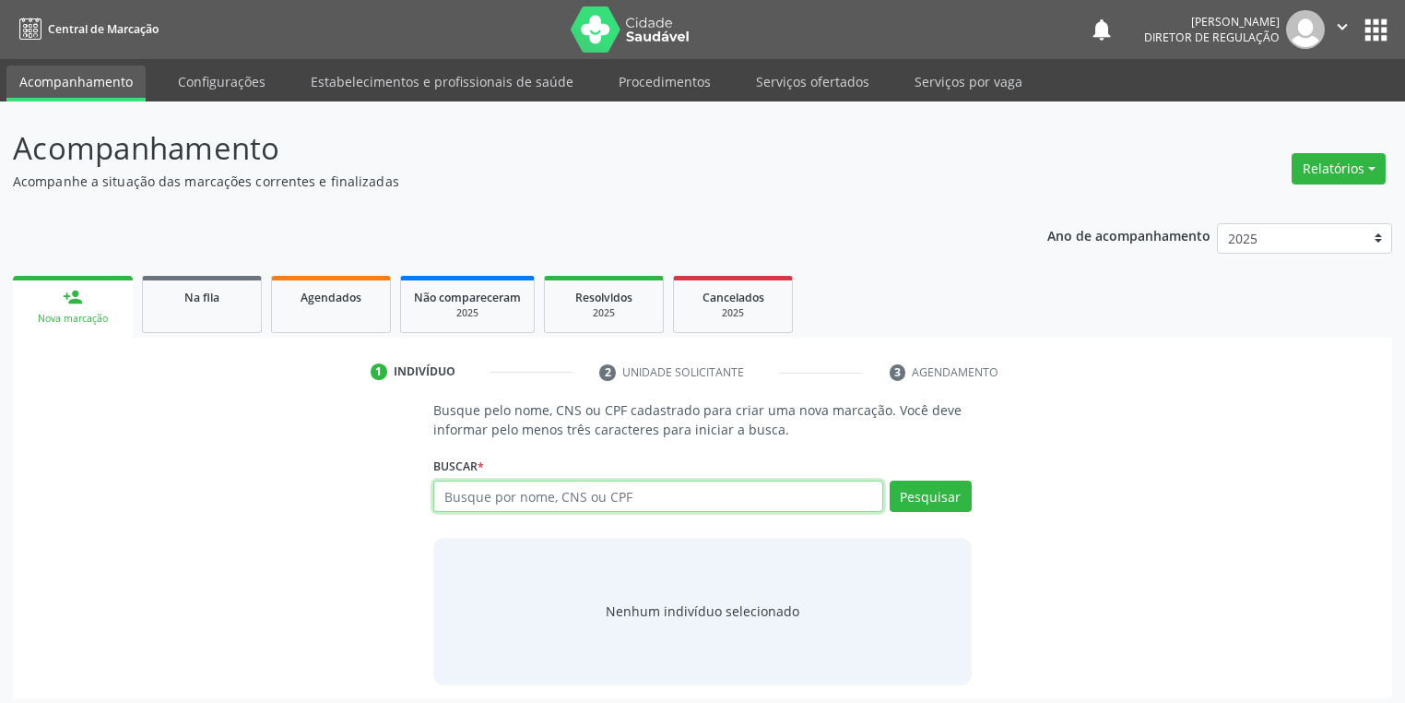
click at [556, 503] on input "text" at bounding box center [658, 495] width 450 height 31
type input "705605421731510"
click at [930, 492] on button "Pesquisar" at bounding box center [931, 495] width 82 height 31
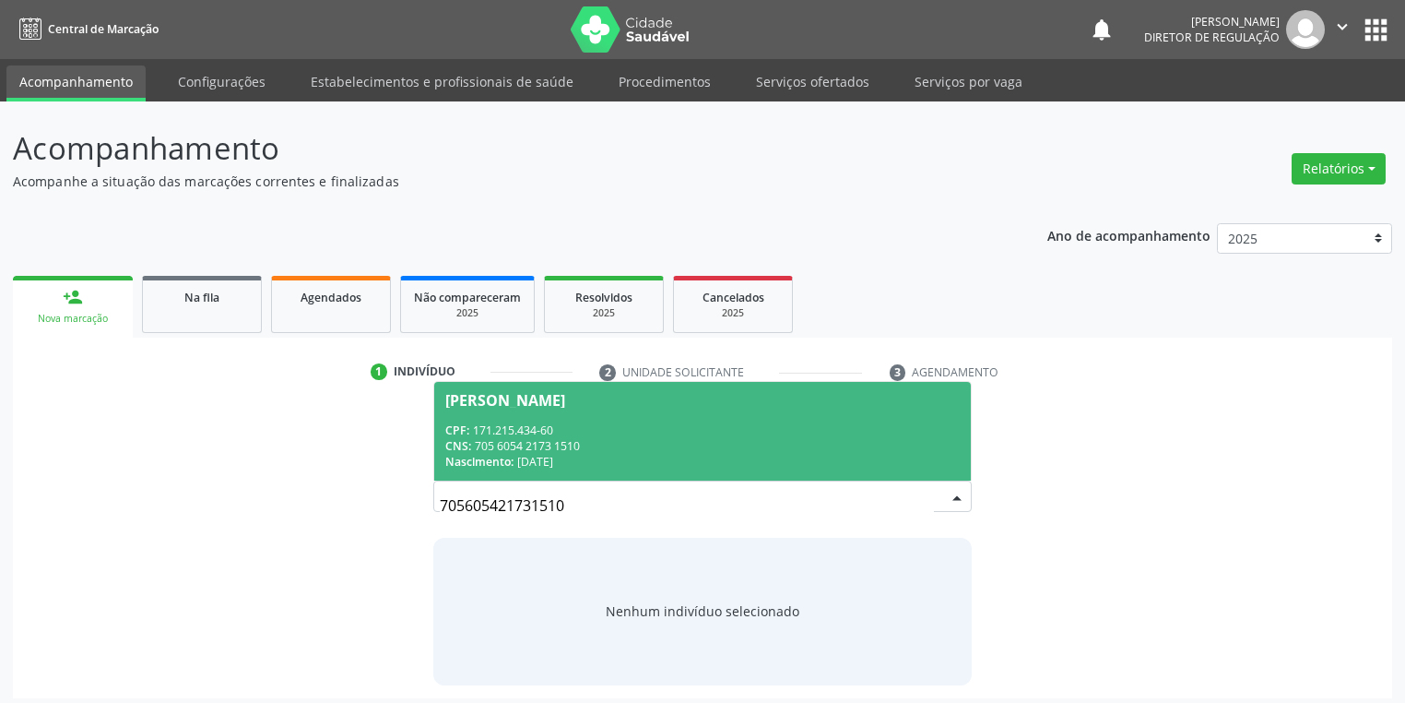
click at [616, 411] on span "Enzo Gomes Freitas CPF: 171.215.434-60 CNS: 705 6054 2173 1510 Nascimento: 01/0…" at bounding box center [702, 431] width 537 height 99
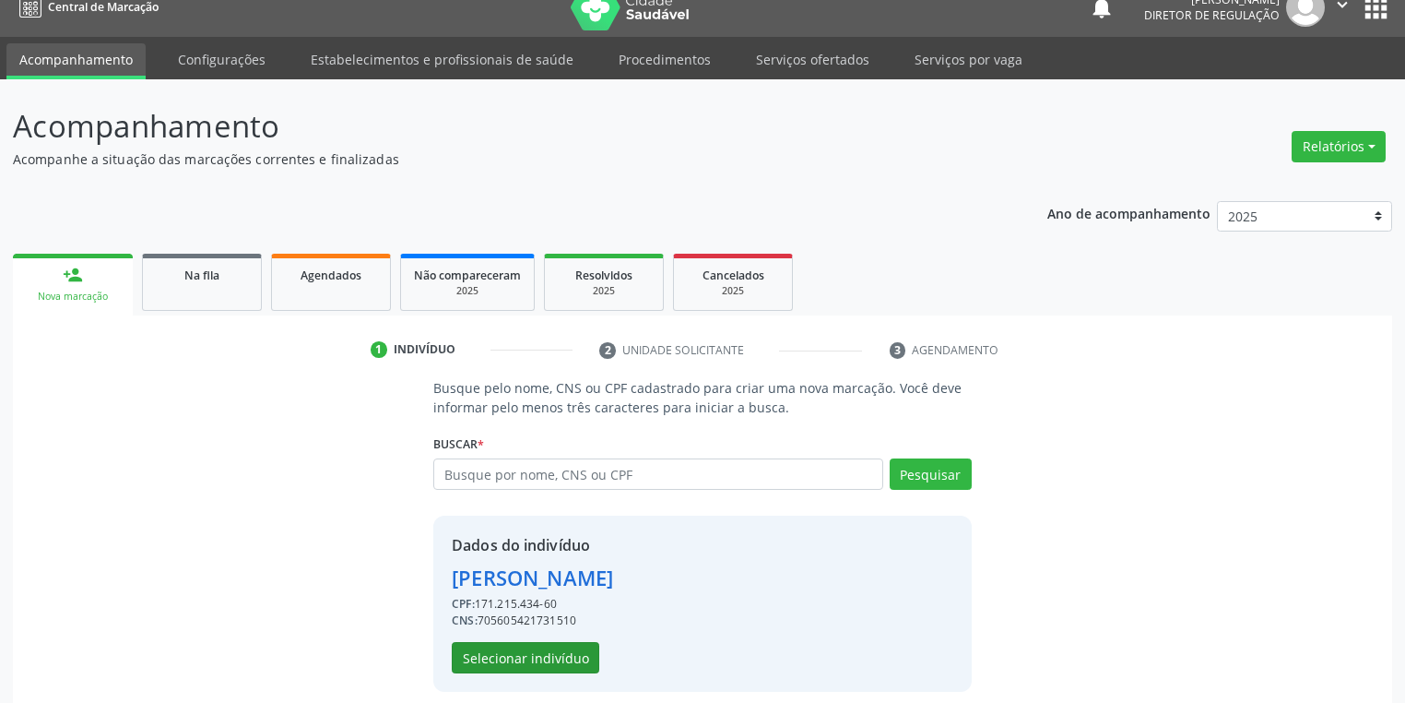
scroll to position [35, 0]
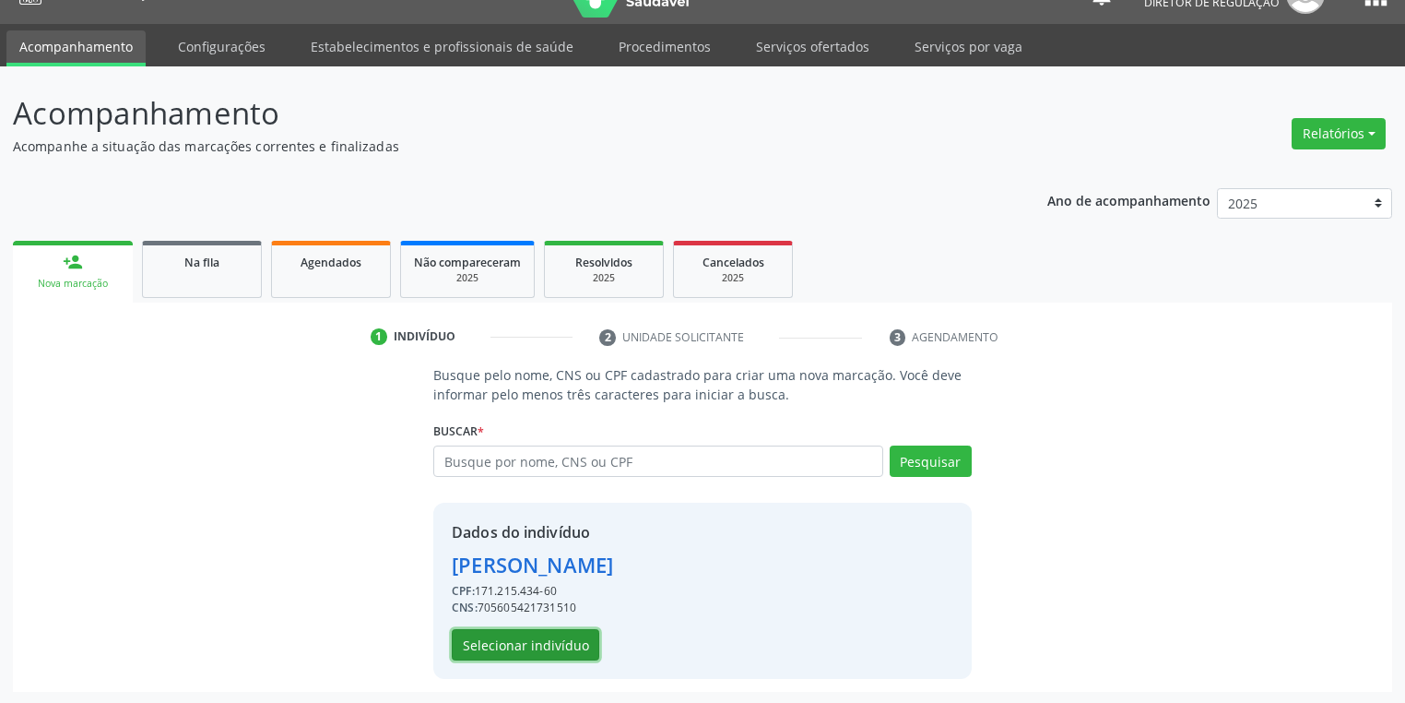
click at [539, 647] on button "Selecionar indivíduo" at bounding box center [526, 644] width 148 height 31
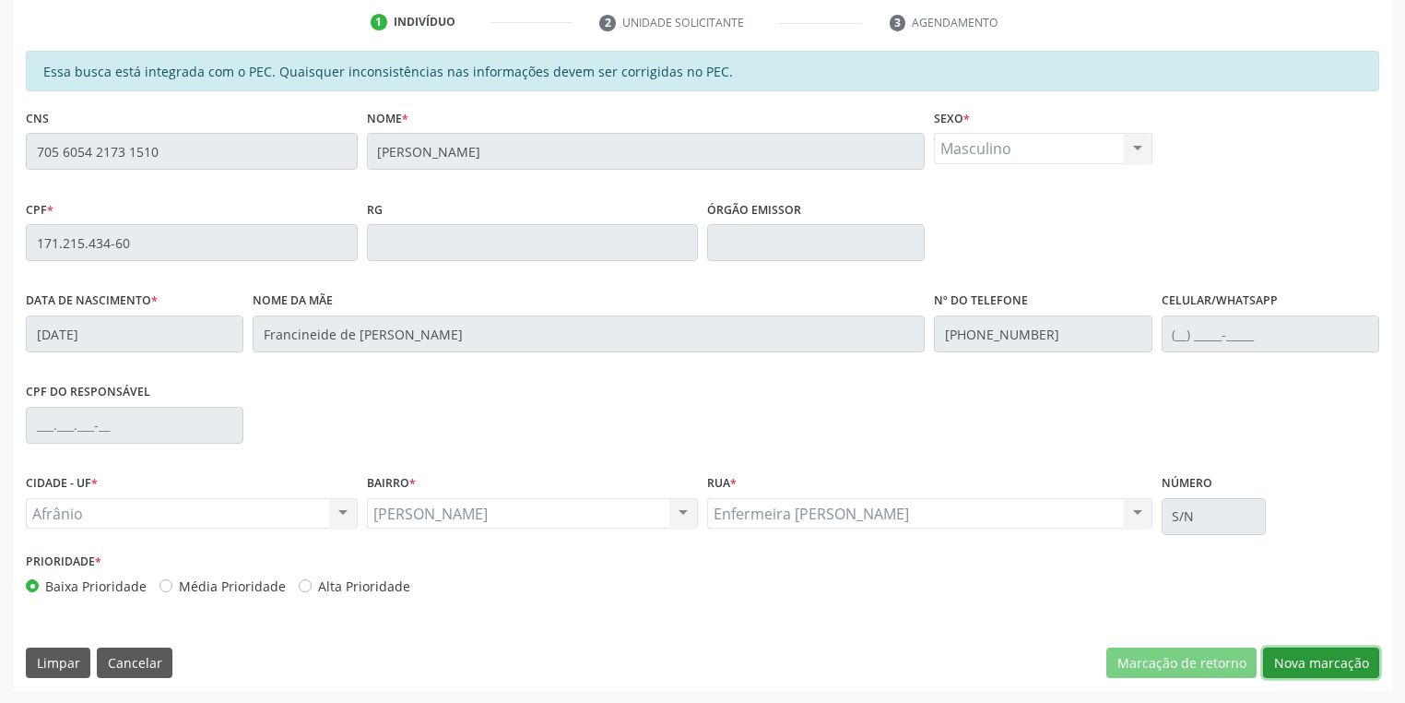
click at [1286, 659] on button "Nova marcação" at bounding box center [1321, 662] width 116 height 31
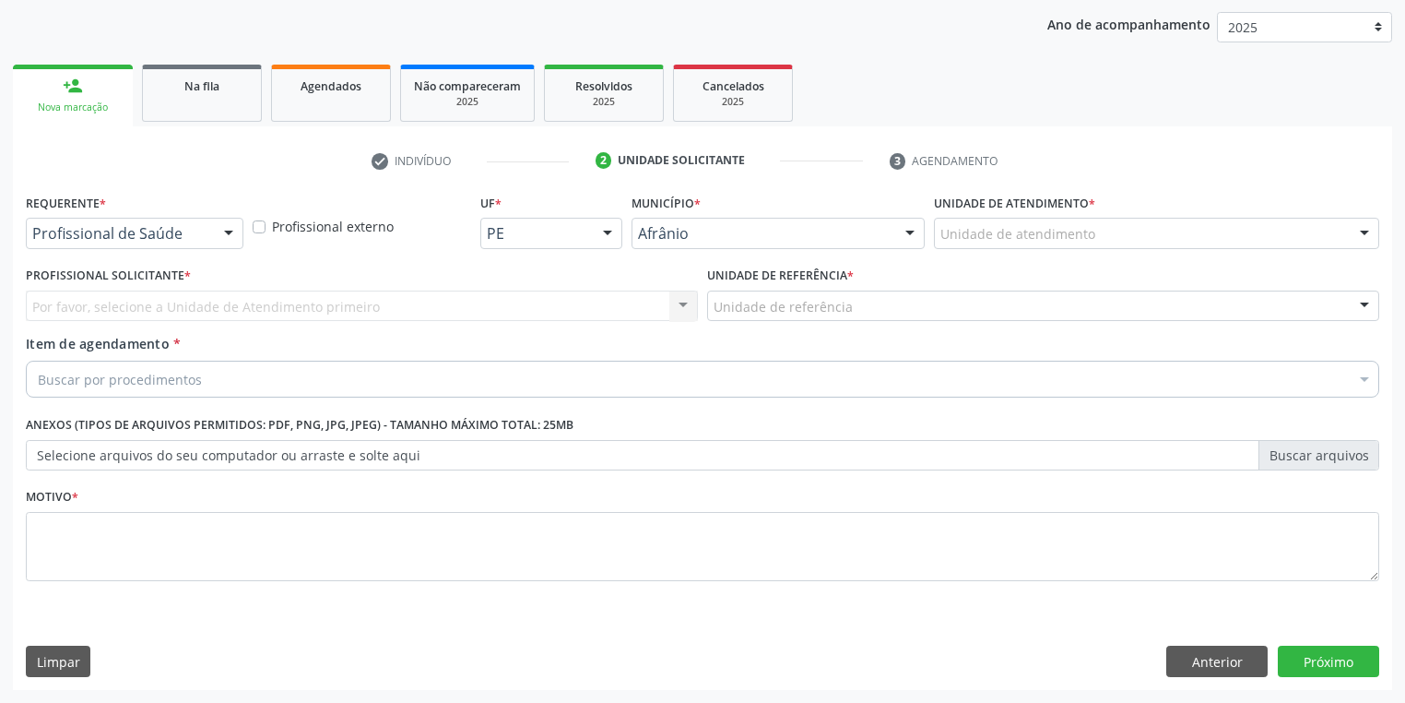
scroll to position [210, 0]
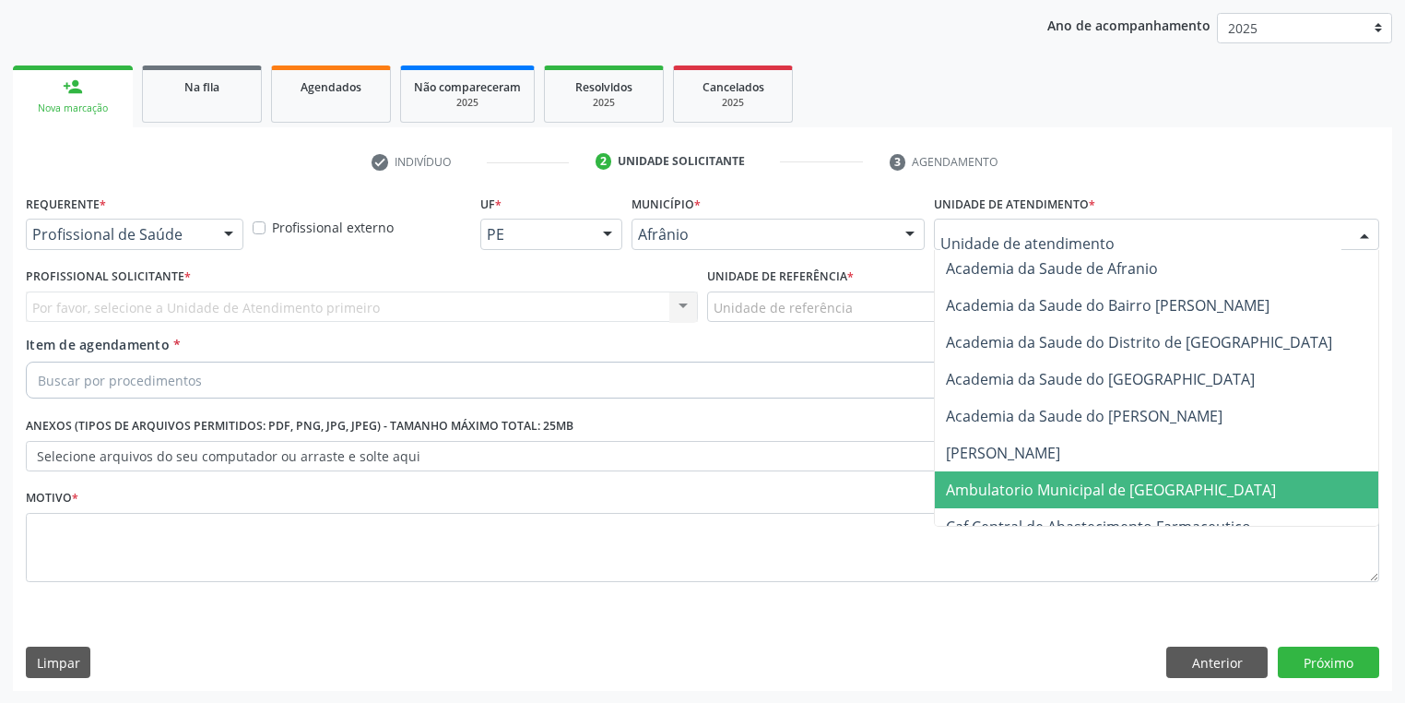
drag, startPoint x: 1002, startPoint y: 491, endPoint x: 949, endPoint y: 450, distance: 67.1
click at [1001, 491] on span "Ambulatorio Municipal de [GEOGRAPHIC_DATA]" at bounding box center [1111, 490] width 330 height 20
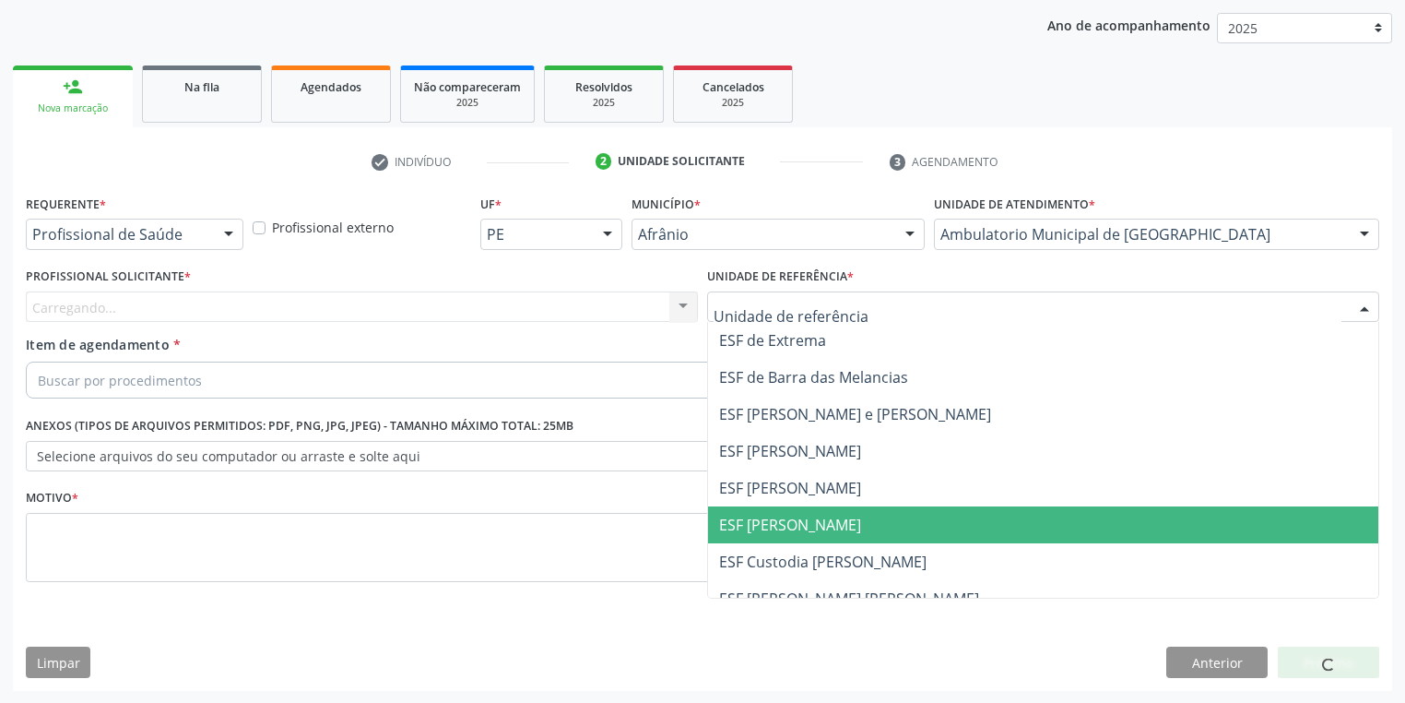
click at [788, 519] on span "ESF [PERSON_NAME]" at bounding box center [790, 525] width 142 height 20
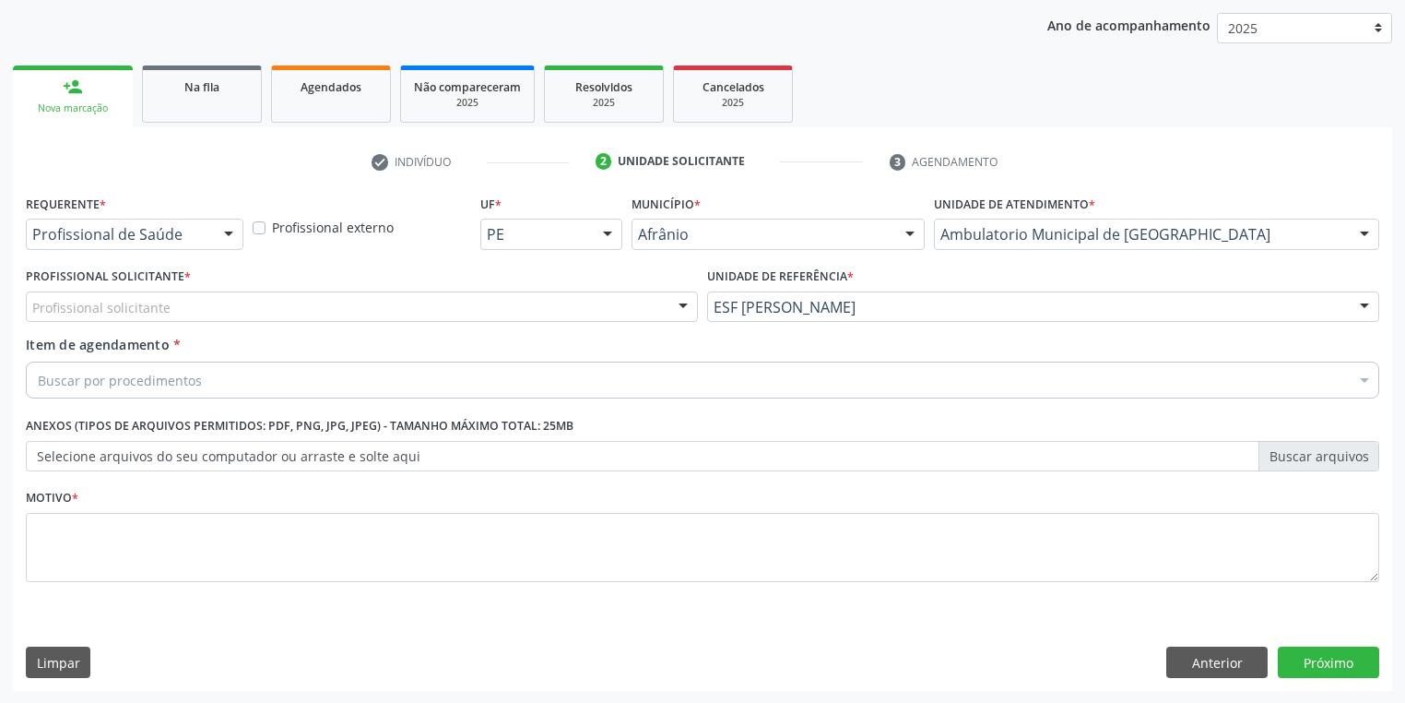
click at [183, 310] on div "Profissional solicitante" at bounding box center [362, 306] width 672 height 31
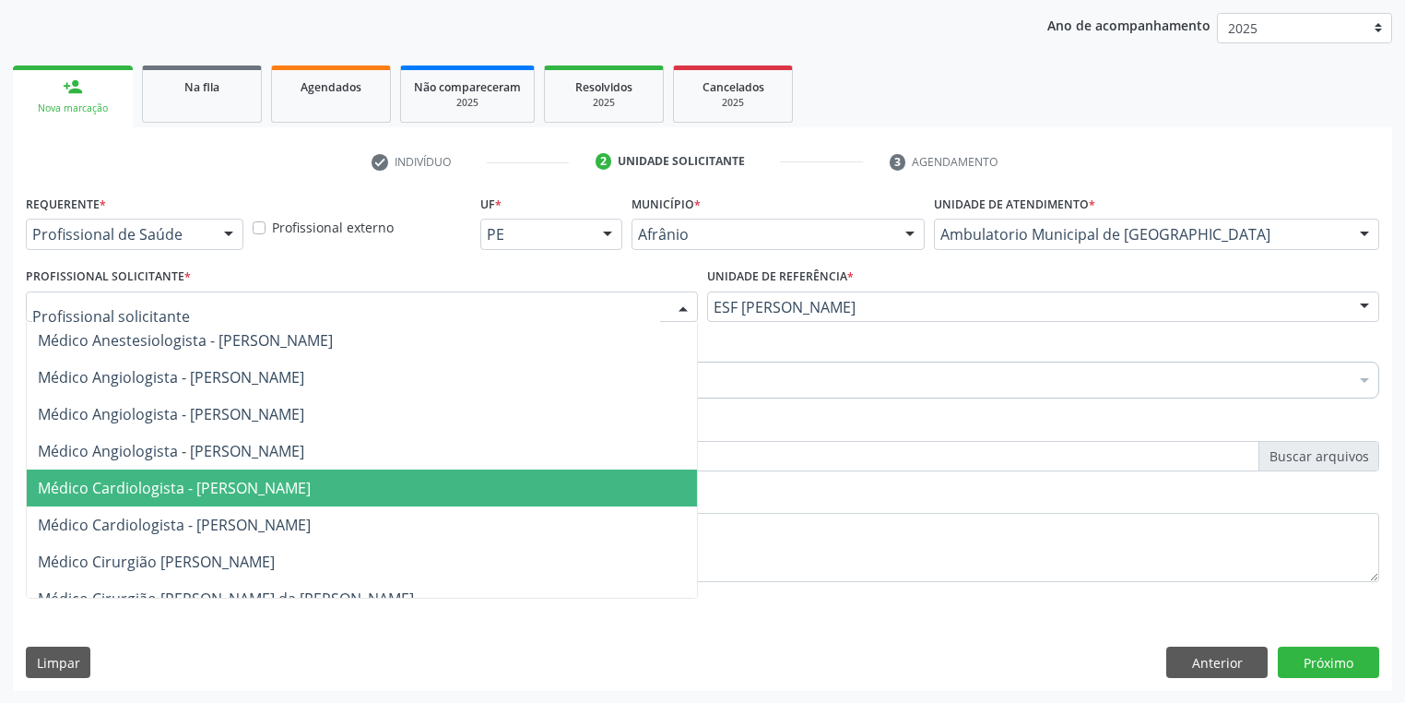
click at [218, 481] on span "Médico Cardiologista - [PERSON_NAME]" at bounding box center [174, 488] width 273 height 20
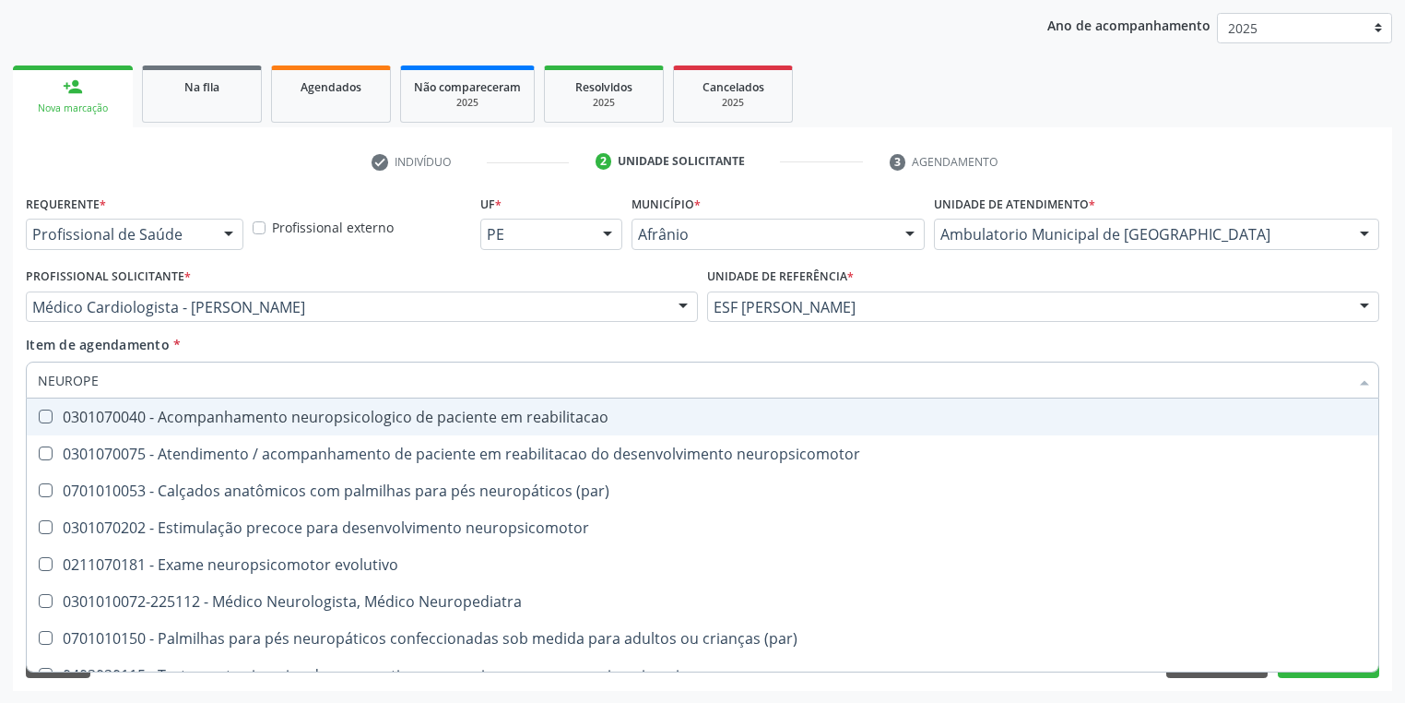
type input "NEUROPED"
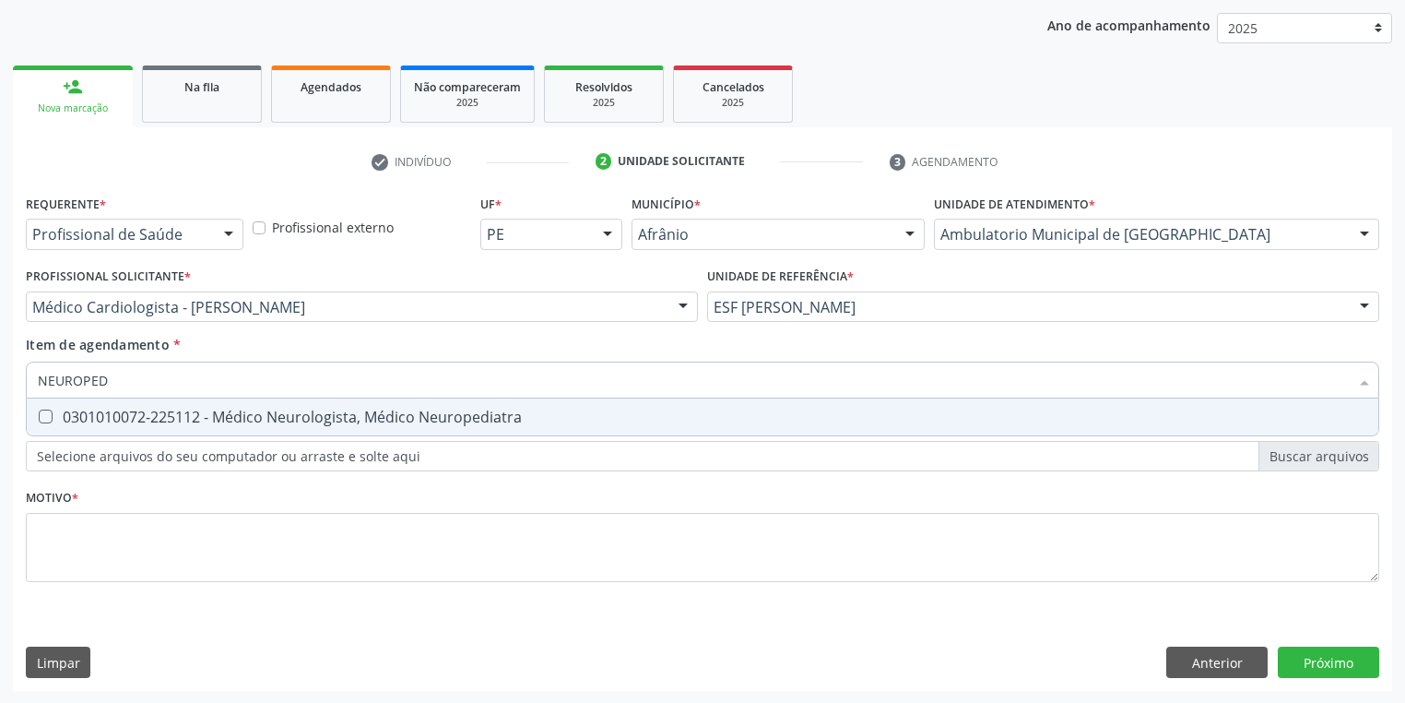
click at [154, 418] on div "0301010072-225112 - Médico Neurologista, Médico Neuropediatra" at bounding box center [703, 416] width 1330 height 15
checkbox Neuropediatra "true"
click at [80, 532] on div "Requerente * Profissional de Saúde Profissional de Saúde Paciente Nenhum result…" at bounding box center [703, 399] width 1354 height 418
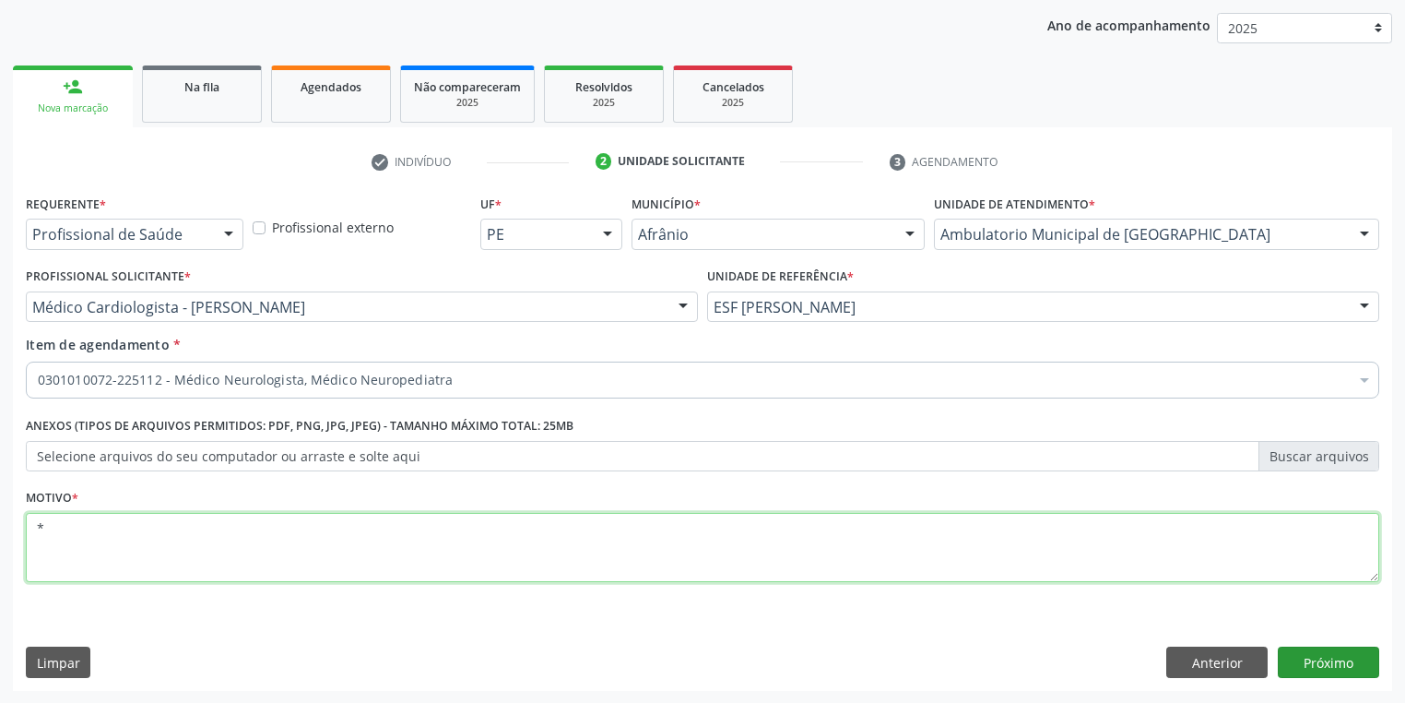
type textarea "*"
click at [1316, 658] on button "Próximo" at bounding box center [1328, 661] width 101 height 31
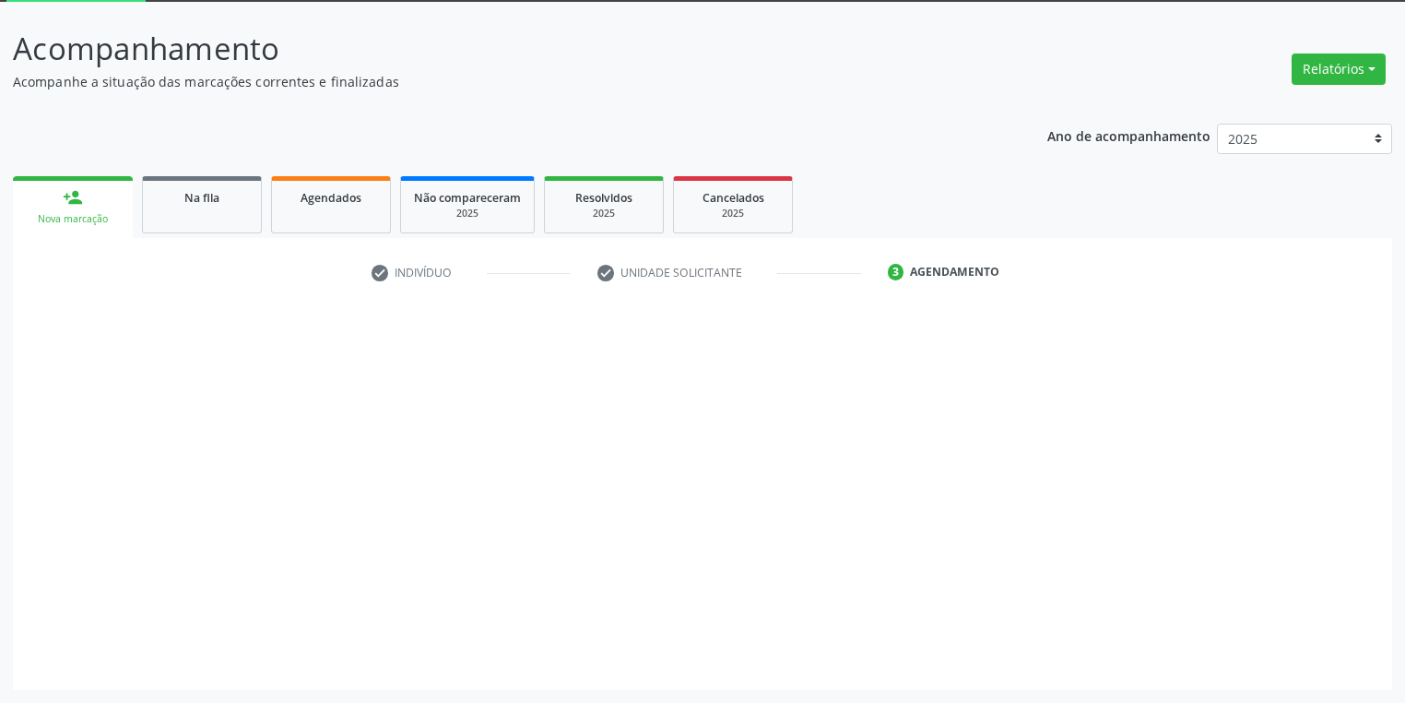
scroll to position [99, 0]
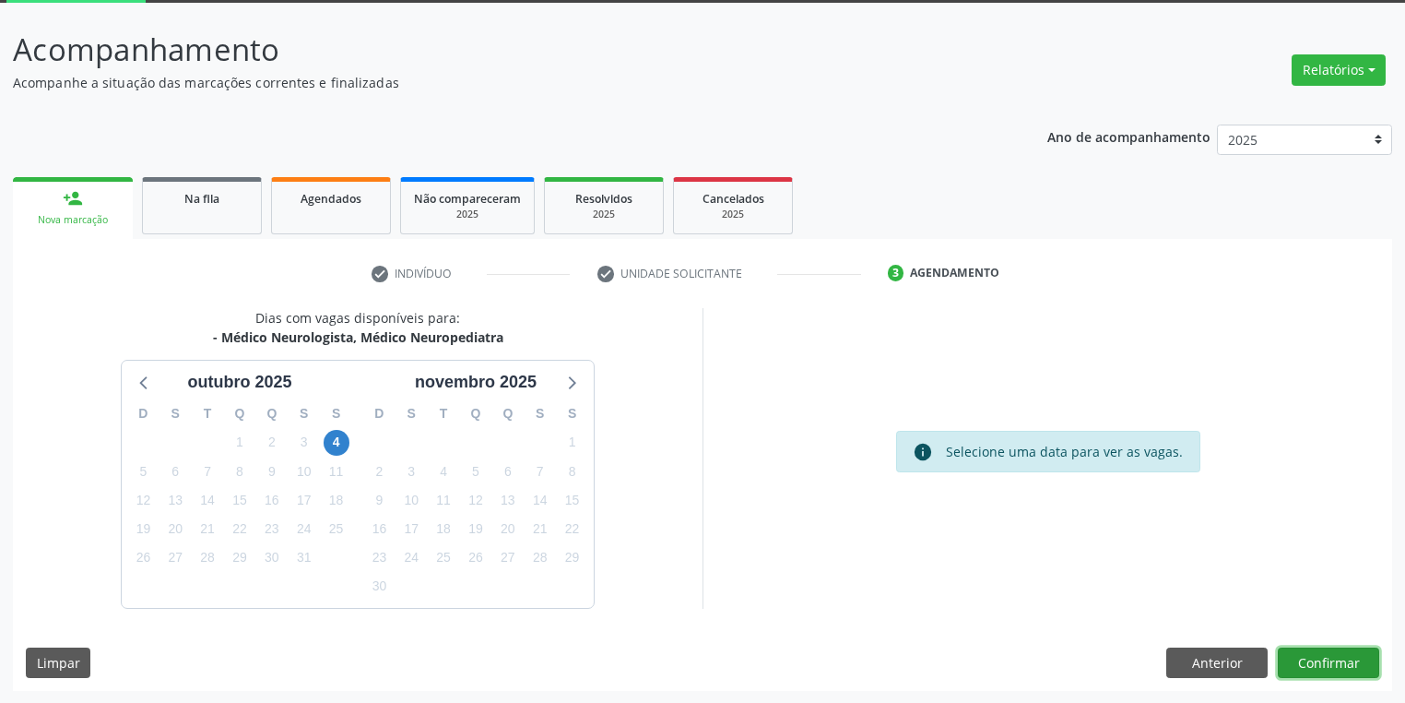
click at [1293, 659] on button "Confirmar" at bounding box center [1328, 662] width 101 height 31
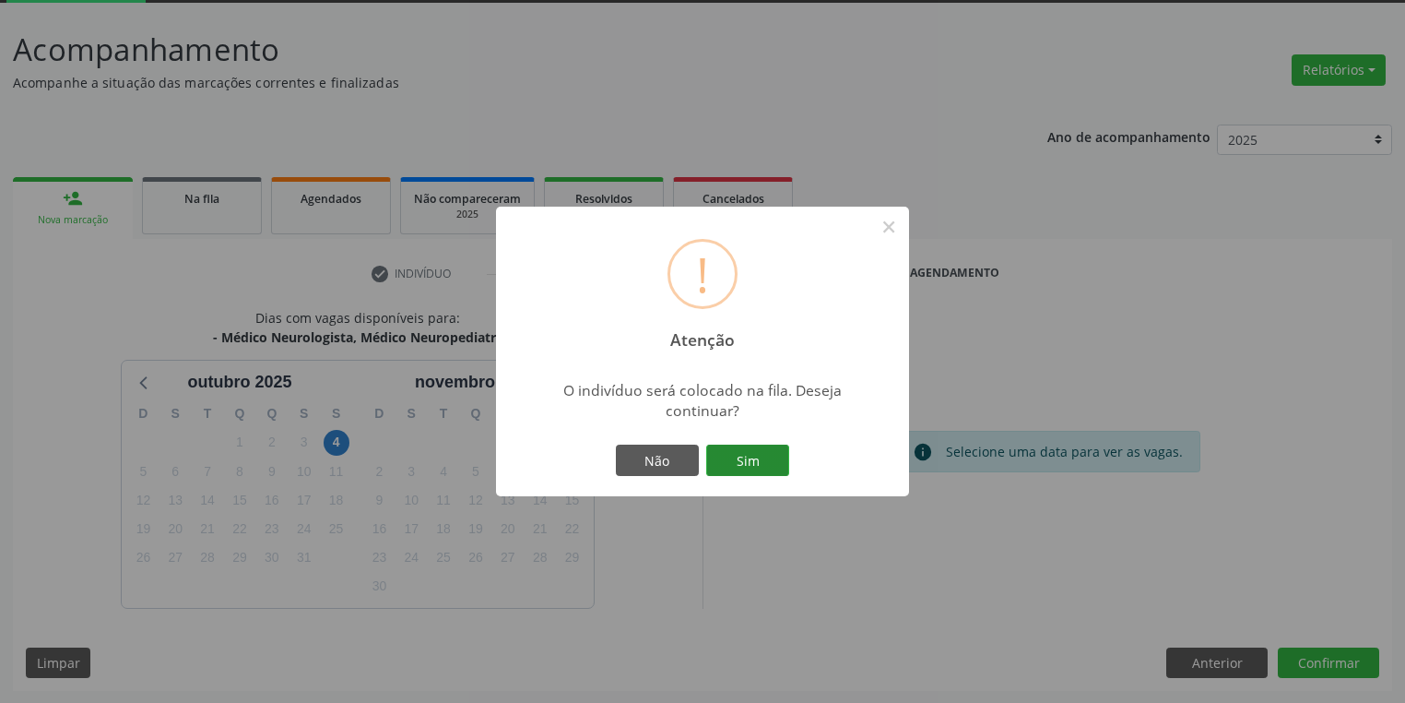
click at [776, 461] on button "Sim" at bounding box center [747, 459] width 83 height 31
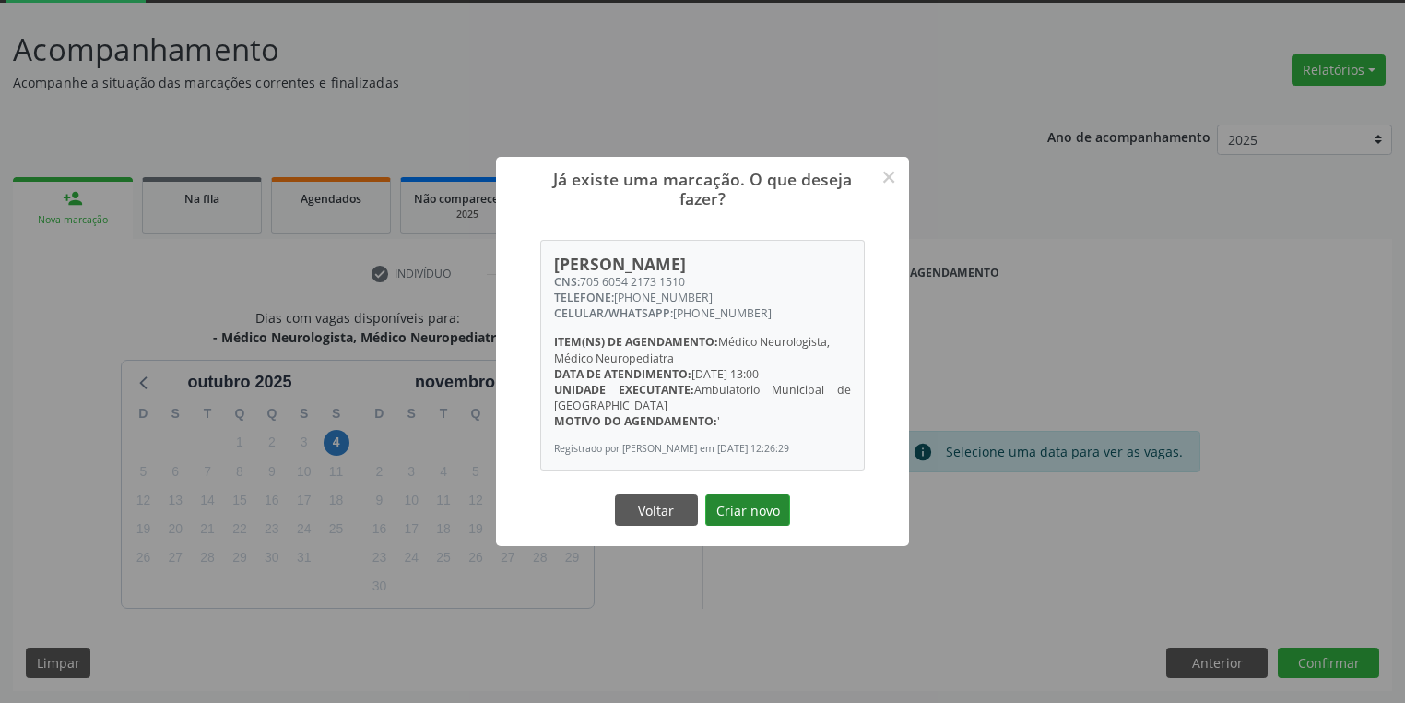
click at [748, 512] on button "Criar novo" at bounding box center [747, 509] width 85 height 31
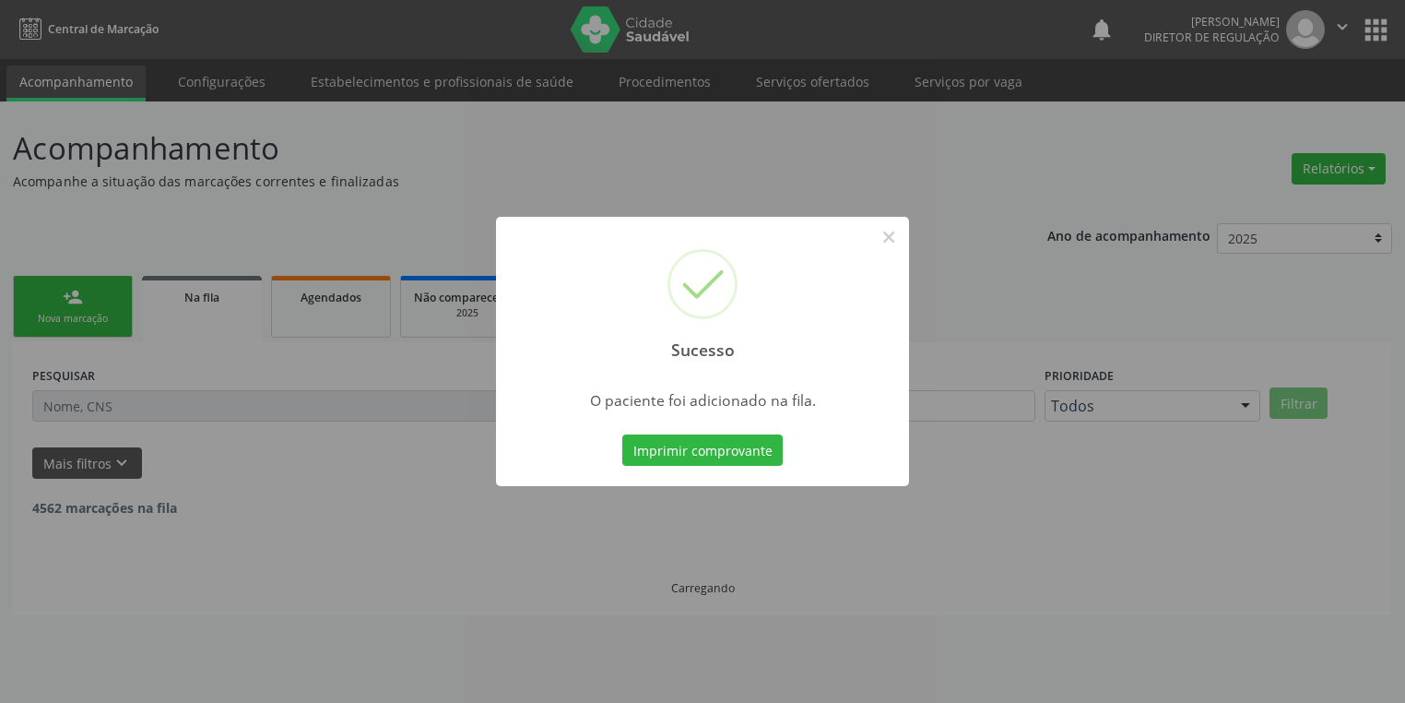
scroll to position [0, 0]
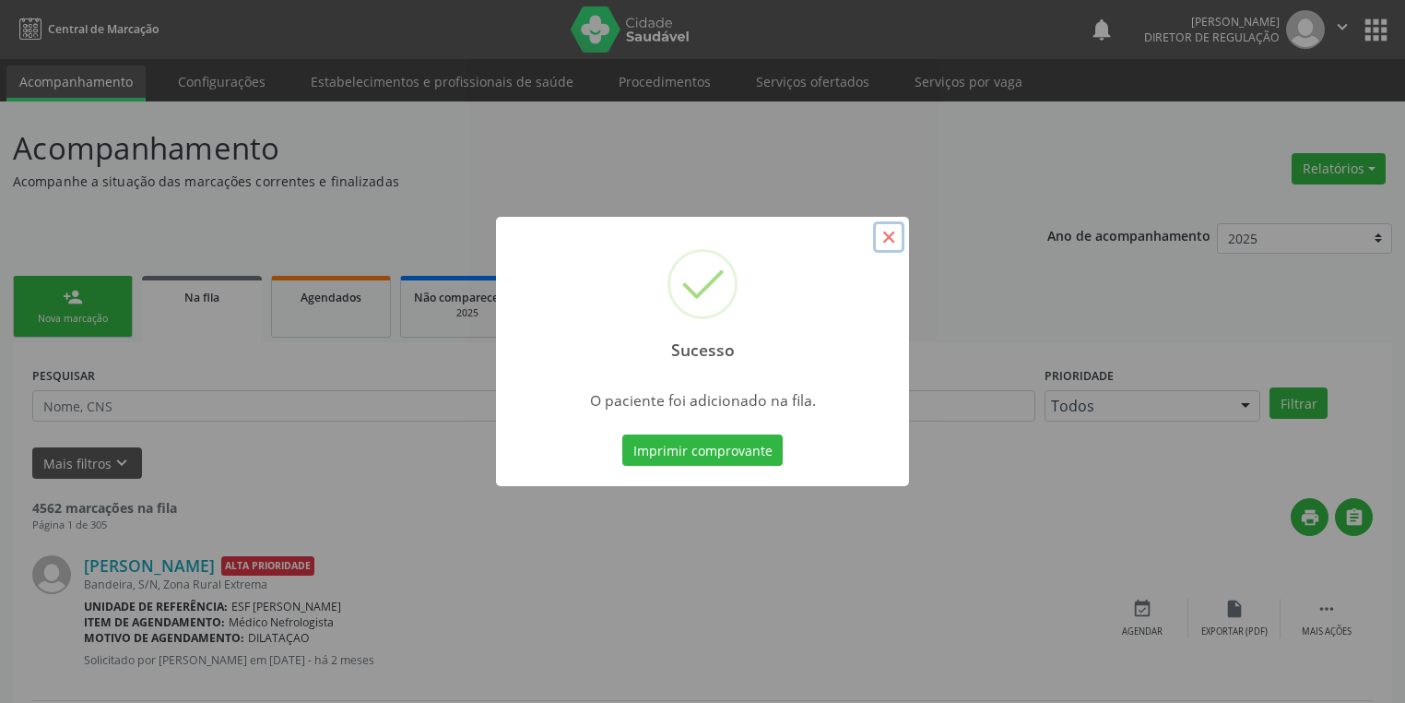
click at [892, 230] on button "×" at bounding box center [888, 236] width 31 height 31
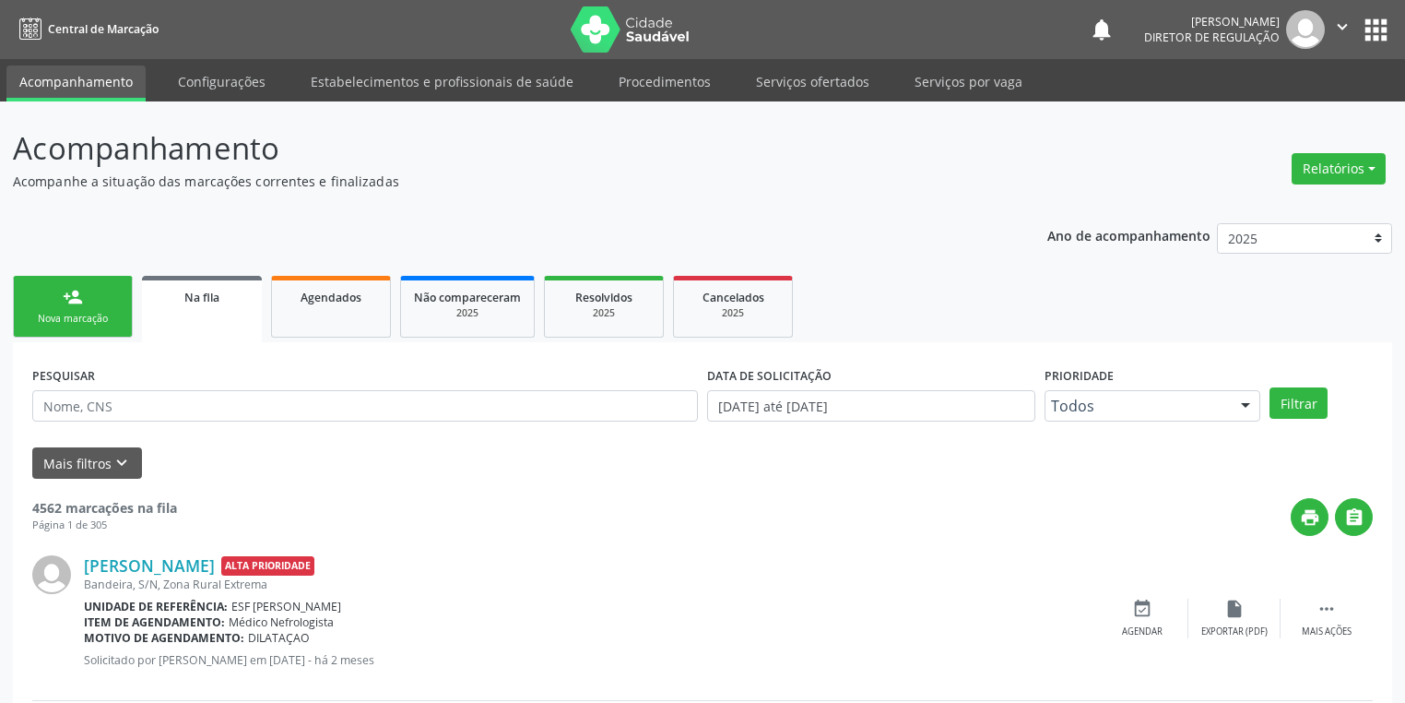
click at [93, 295] on link "person_add Nova marcação" at bounding box center [73, 307] width 120 height 62
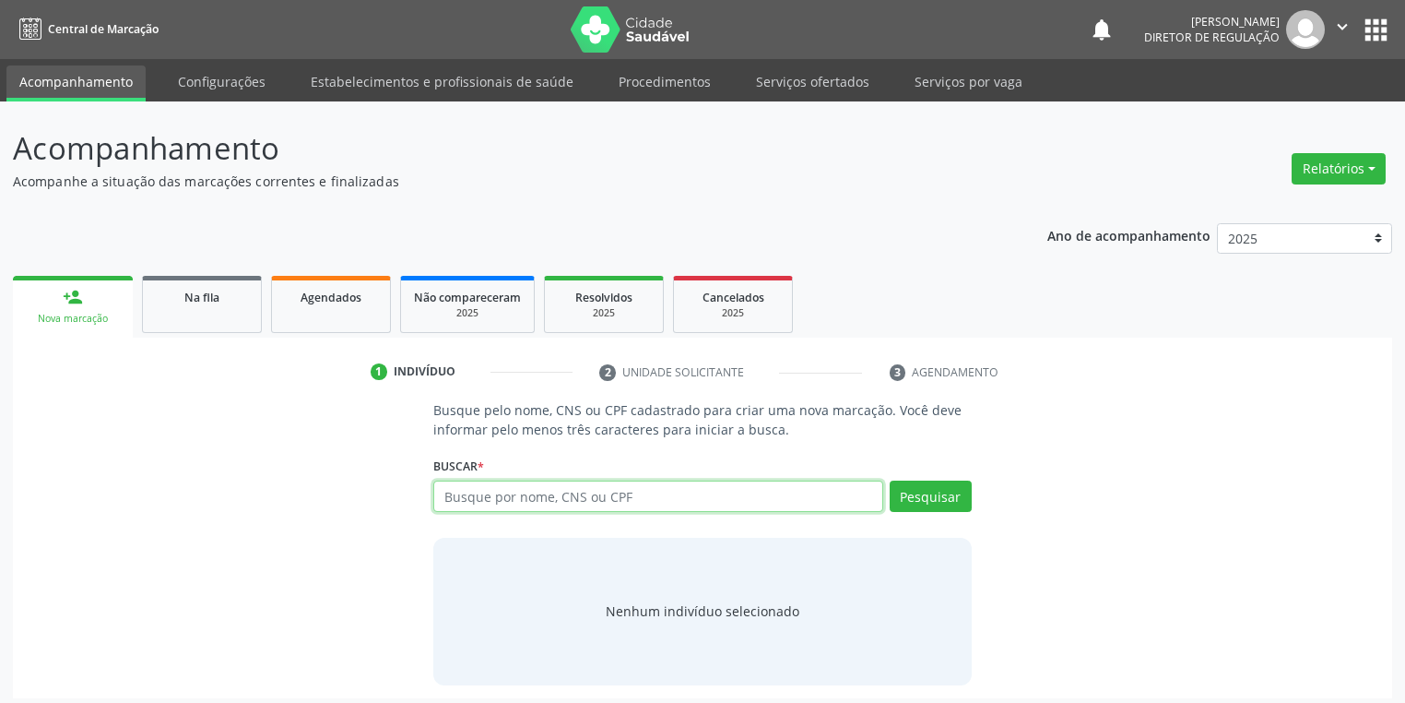
click at [473, 495] on input "text" at bounding box center [658, 495] width 450 height 31
type input "03866587490"
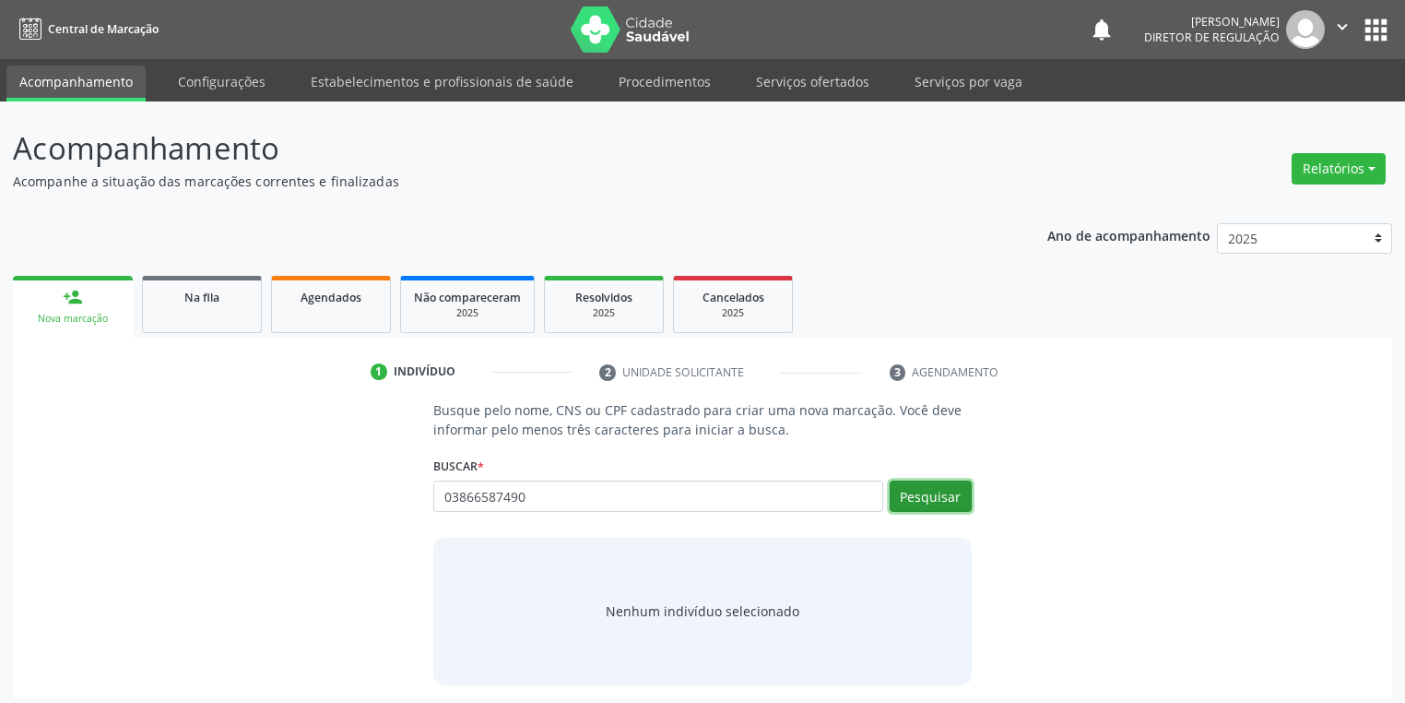
click at [918, 487] on button "Pesquisar" at bounding box center [931, 495] width 82 height 31
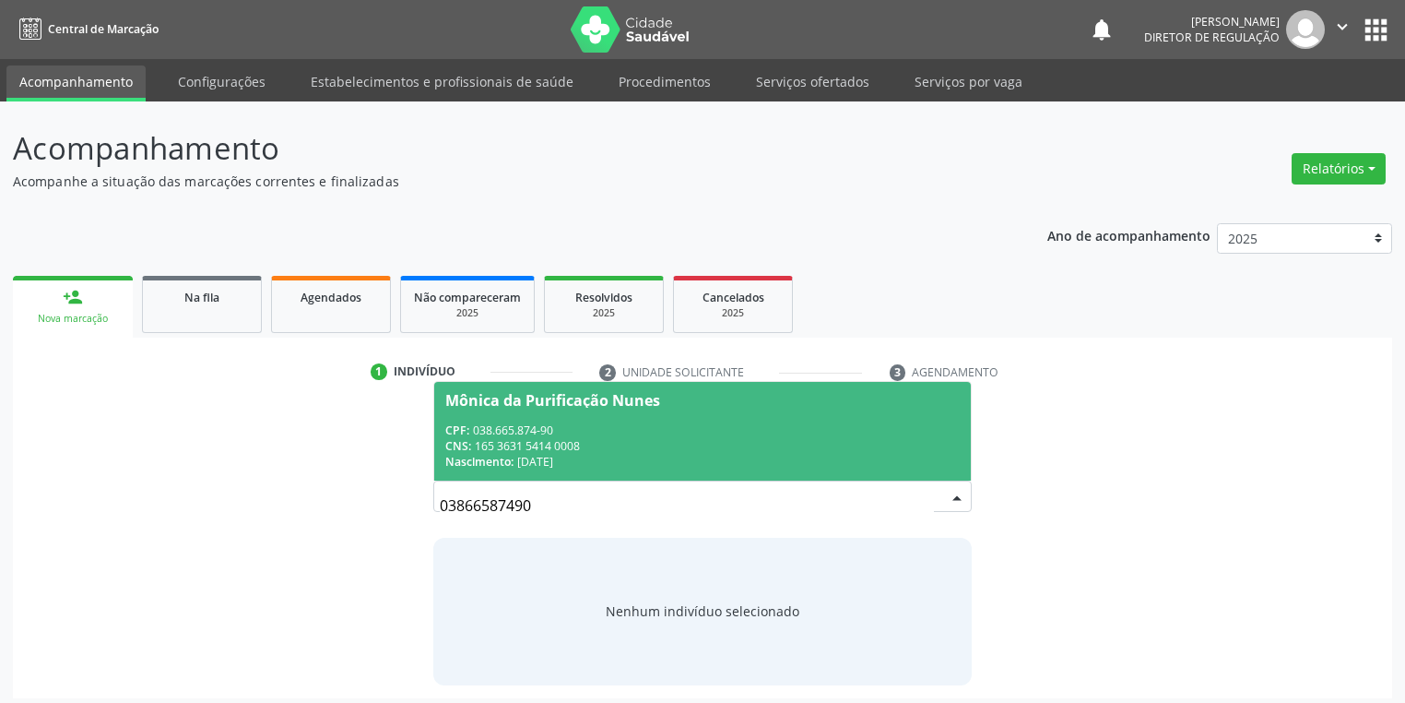
click at [539, 444] on div "CNS: 165 3631 5414 0008" at bounding box center [702, 446] width 515 height 16
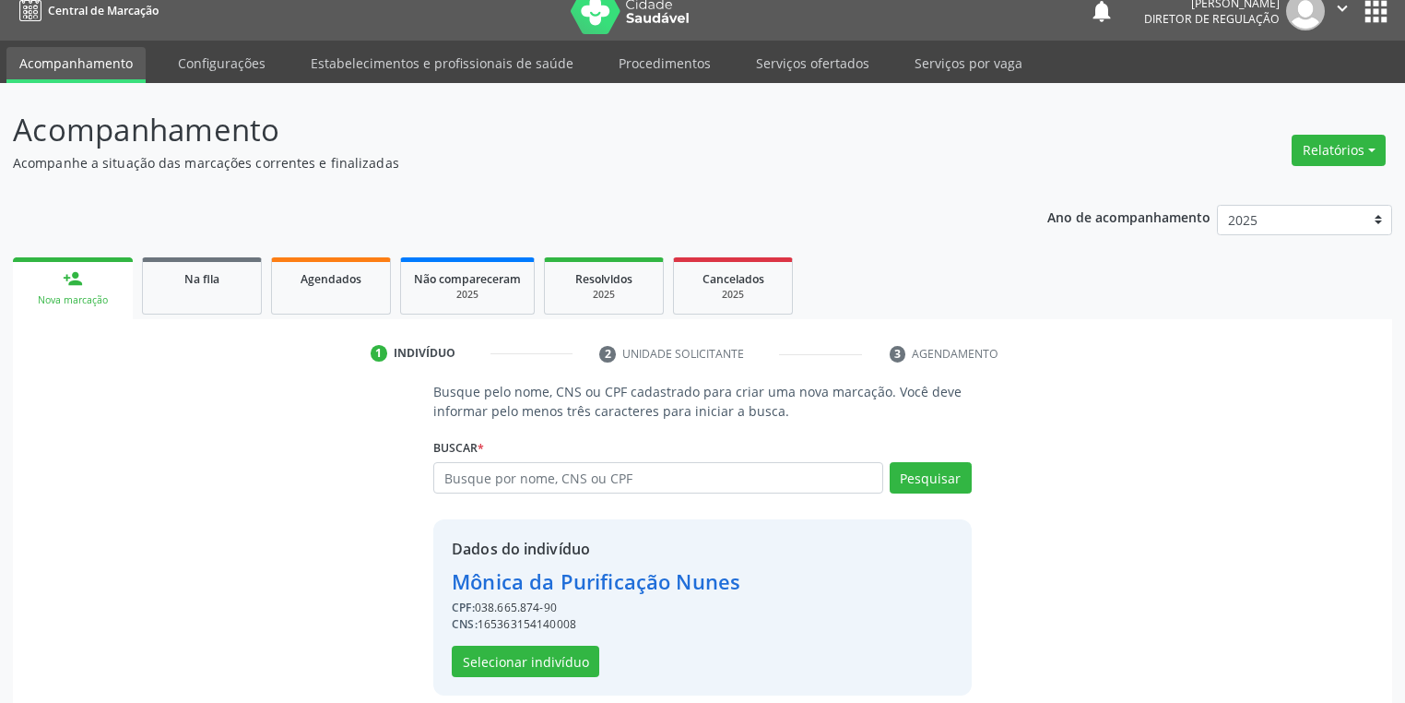
scroll to position [35, 0]
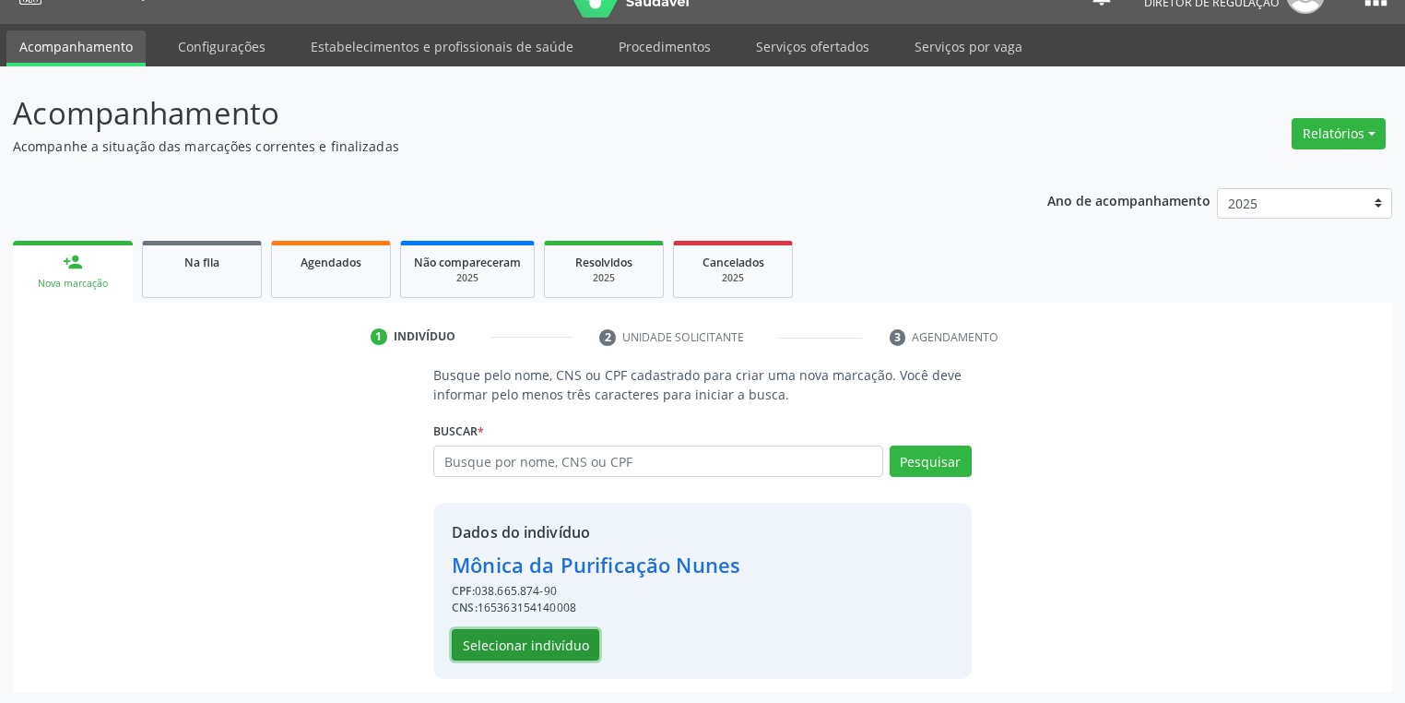
click at [524, 641] on button "Selecionar indivíduo" at bounding box center [526, 644] width 148 height 31
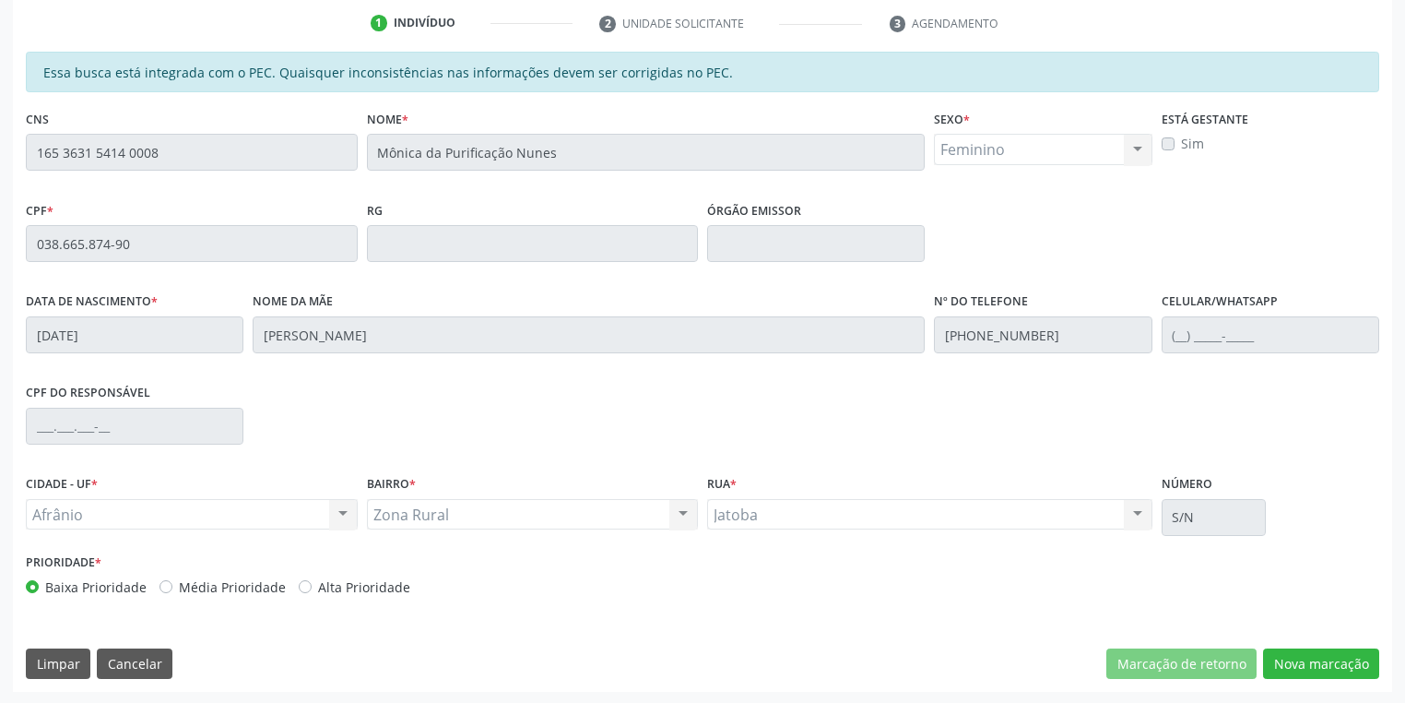
scroll to position [349, 0]
click at [1290, 660] on button "Nova marcação" at bounding box center [1321, 662] width 116 height 31
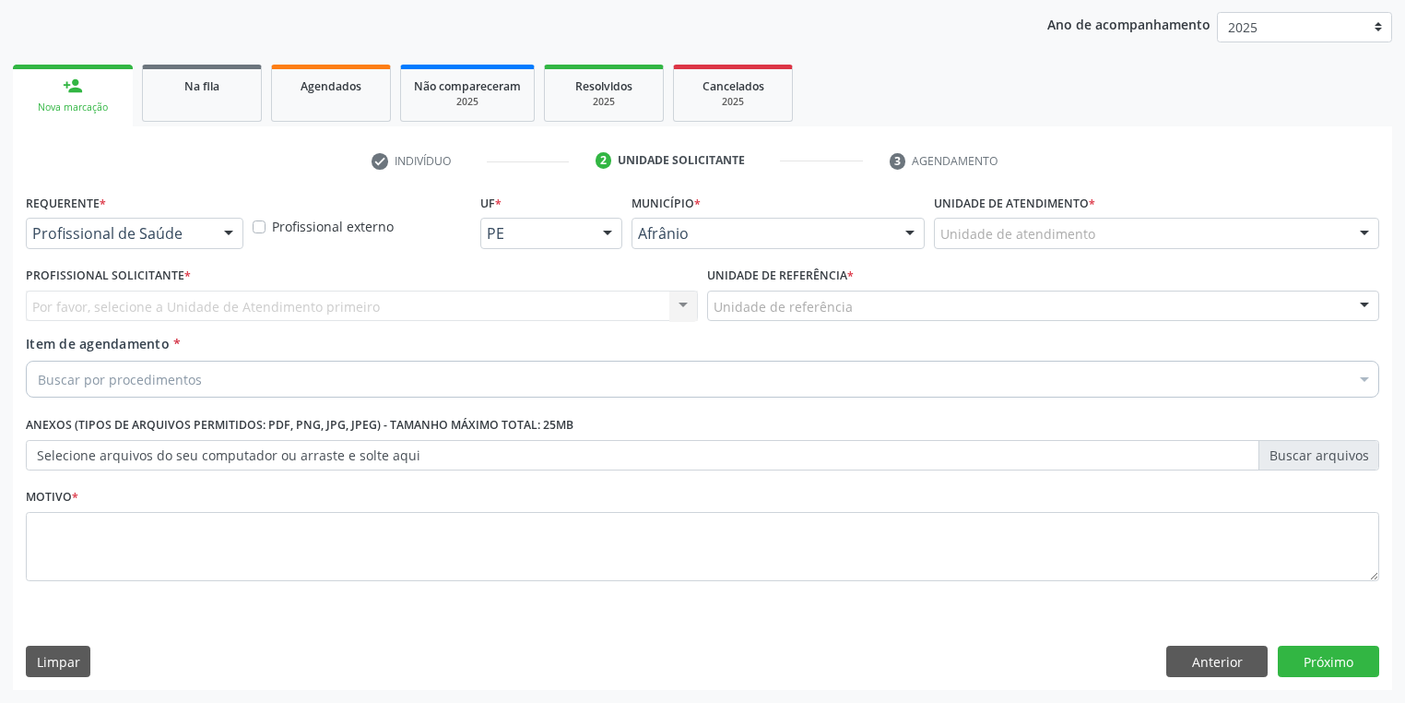
scroll to position [210, 0]
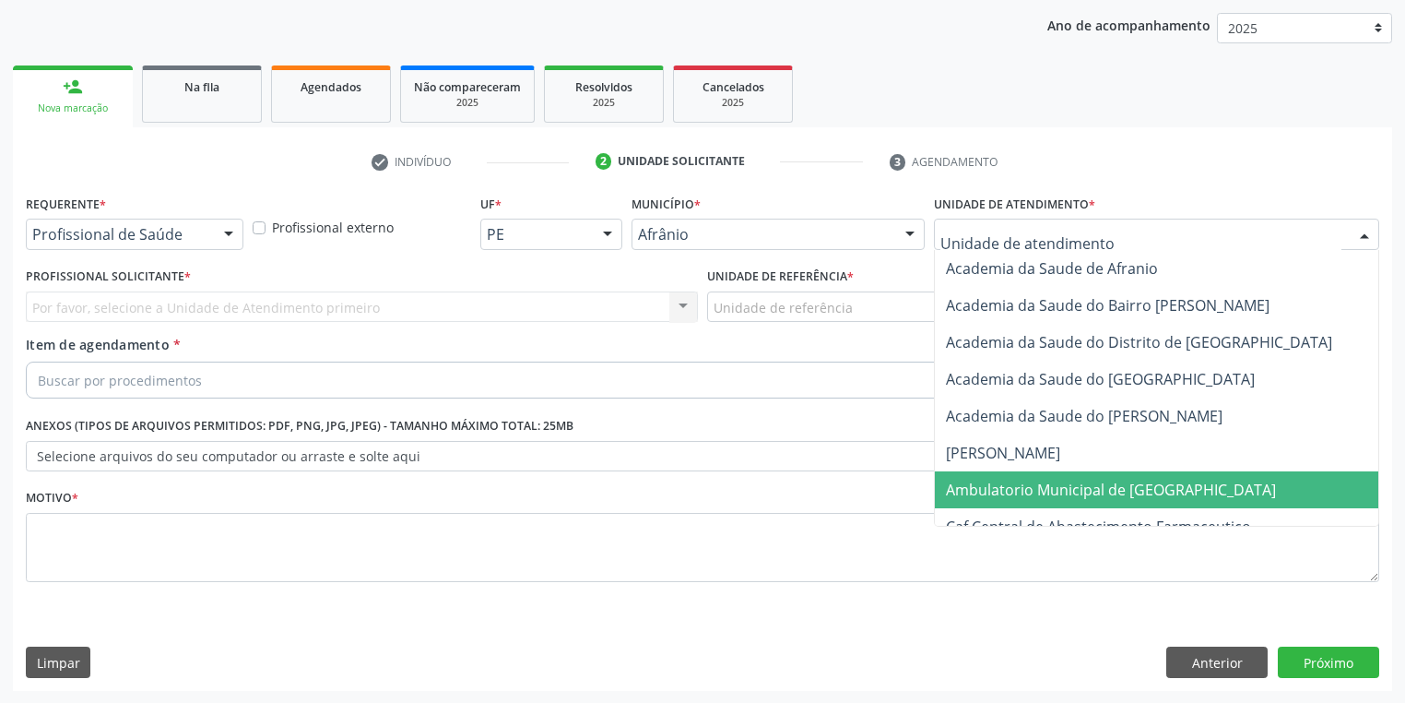
drag, startPoint x: 987, startPoint y: 485, endPoint x: 907, endPoint y: 439, distance: 91.7
click at [976, 480] on span "Ambulatorio Municipal de [GEOGRAPHIC_DATA]" at bounding box center [1111, 490] width 330 height 20
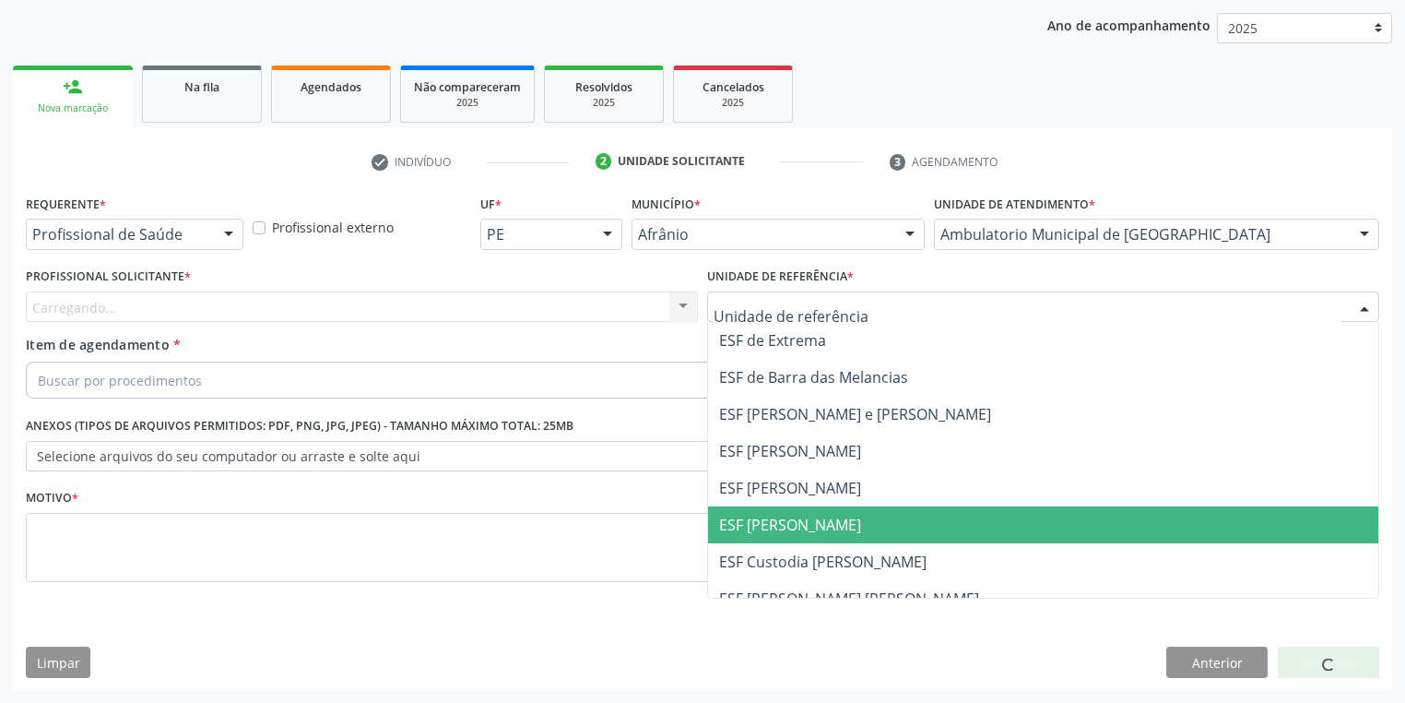
drag, startPoint x: 742, startPoint y: 534, endPoint x: 687, endPoint y: 500, distance: 65.0
click at [741, 532] on span "ESF [PERSON_NAME]" at bounding box center [1043, 524] width 670 height 37
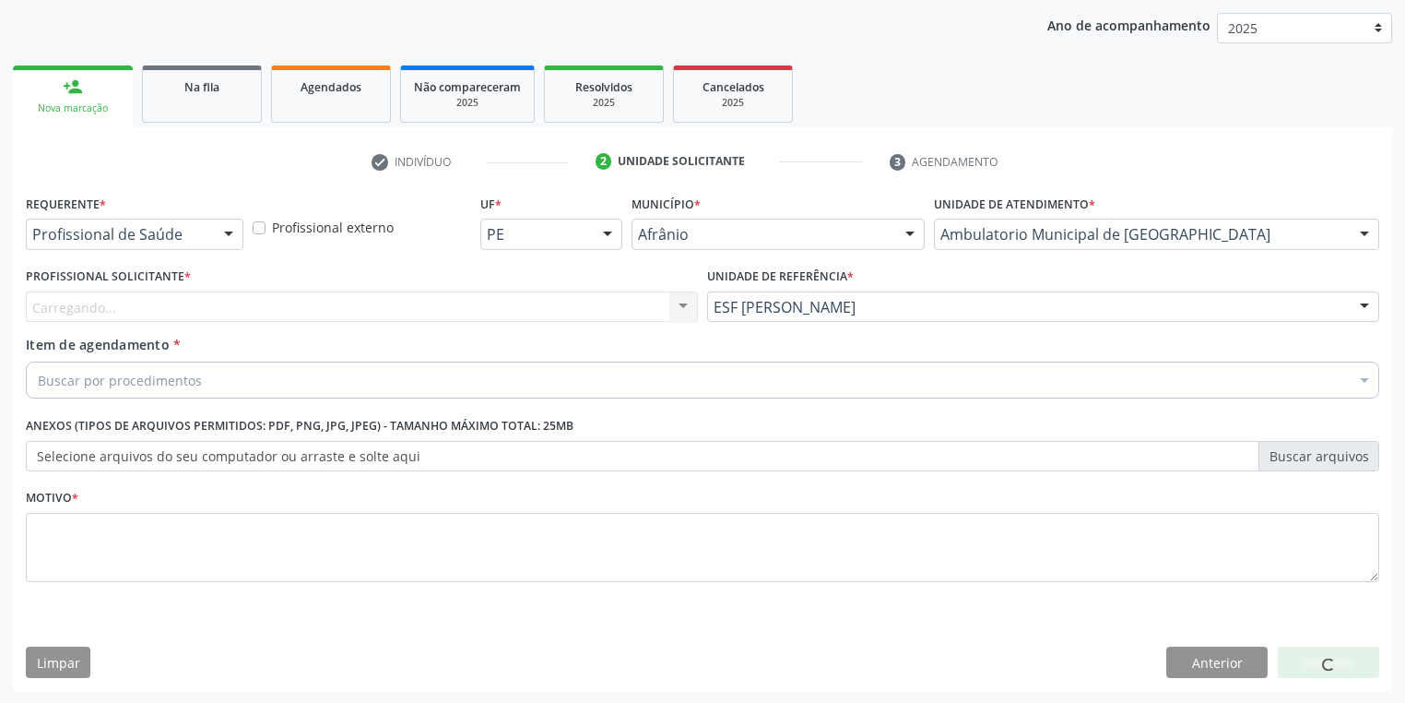
click at [134, 310] on div "Carregando... Nenhum resultado encontrado para: " " Não há nenhuma opção para s…" at bounding box center [362, 306] width 672 height 31
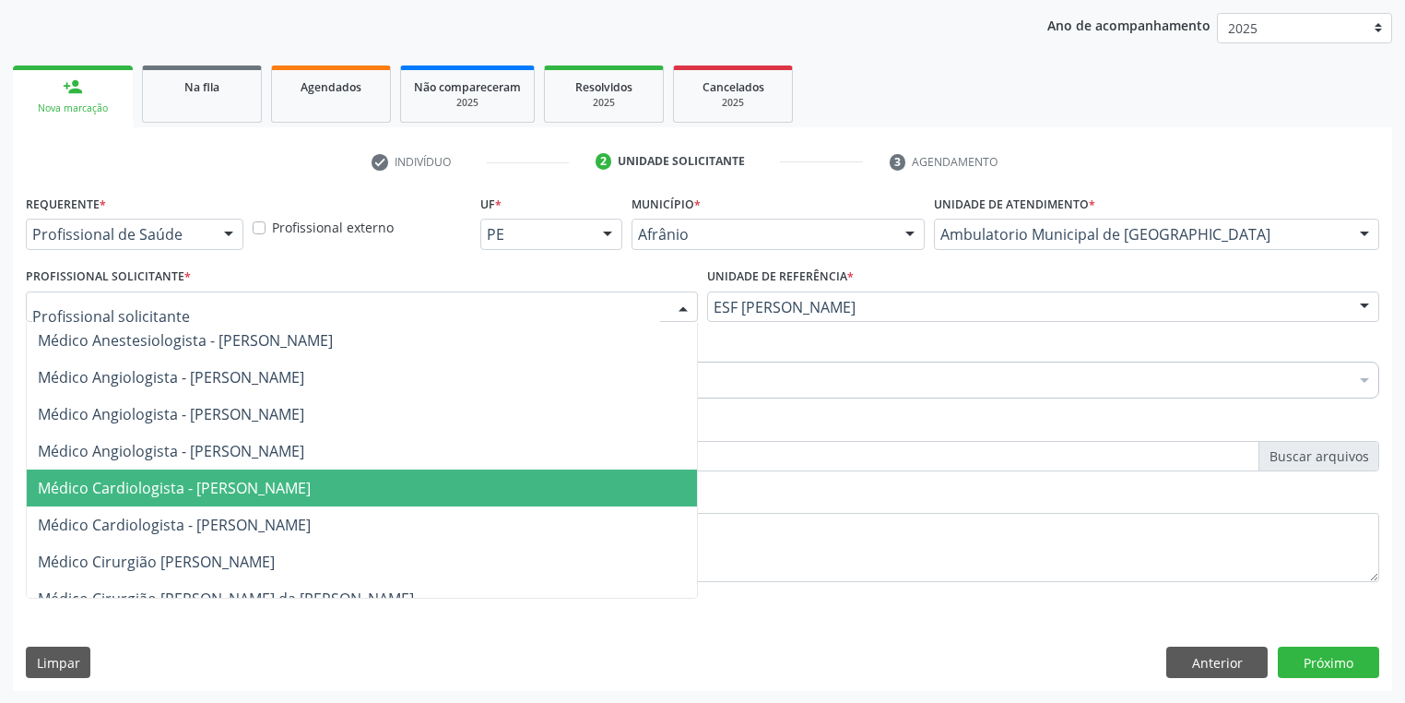
drag, startPoint x: 194, startPoint y: 490, endPoint x: 187, endPoint y: 480, distance: 12.0
click at [194, 488] on span "Médico Cardiologista - [PERSON_NAME]" at bounding box center [174, 488] width 273 height 20
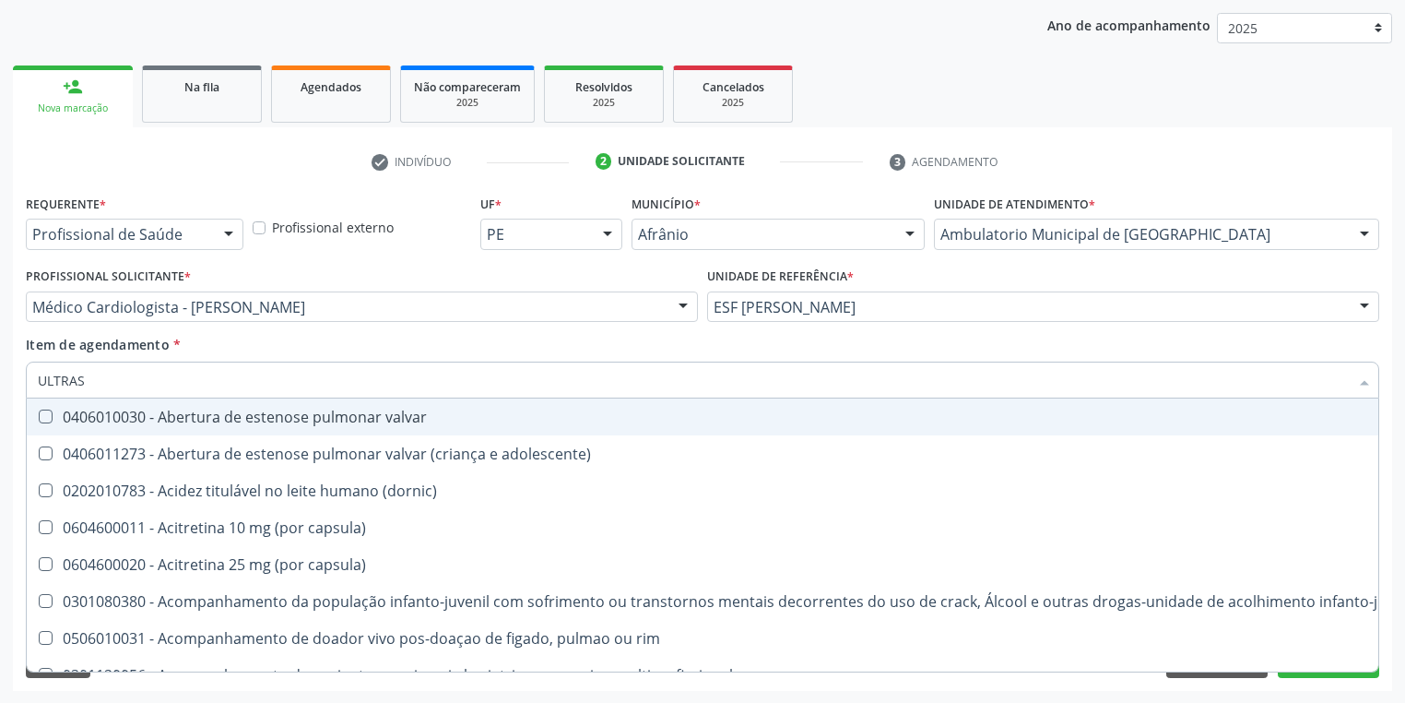
type input "ULTRASS"
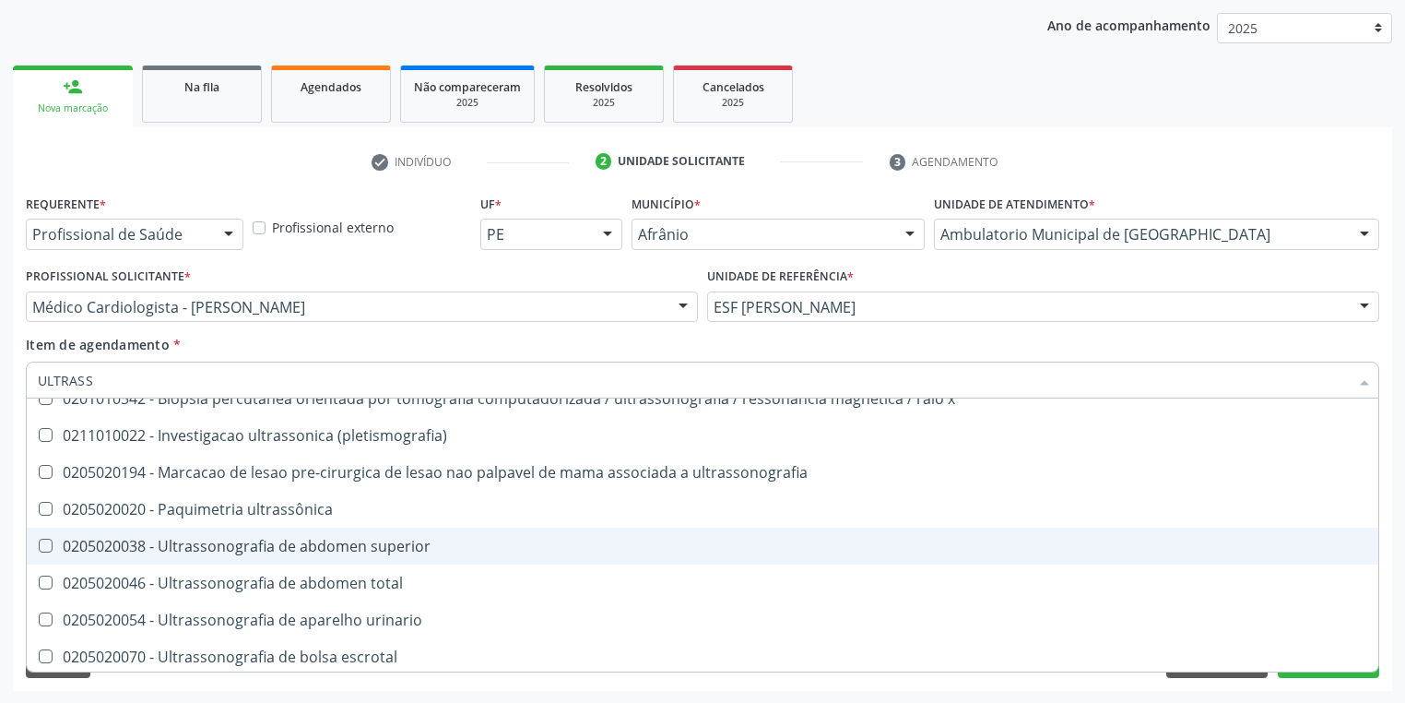
scroll to position [148, 0]
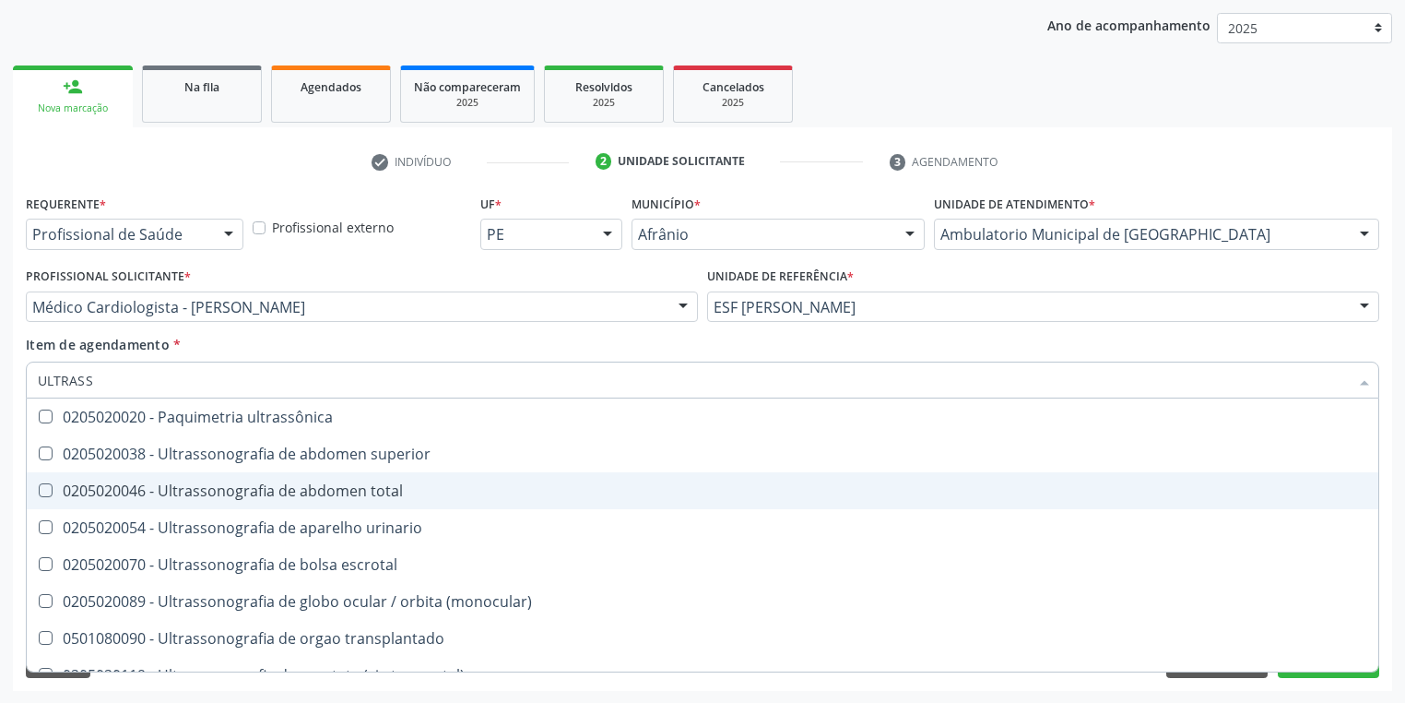
click at [247, 492] on div "0205020046 - Ultrassonografia de abdomen total" at bounding box center [703, 490] width 1330 height 15
checkbox total "true"
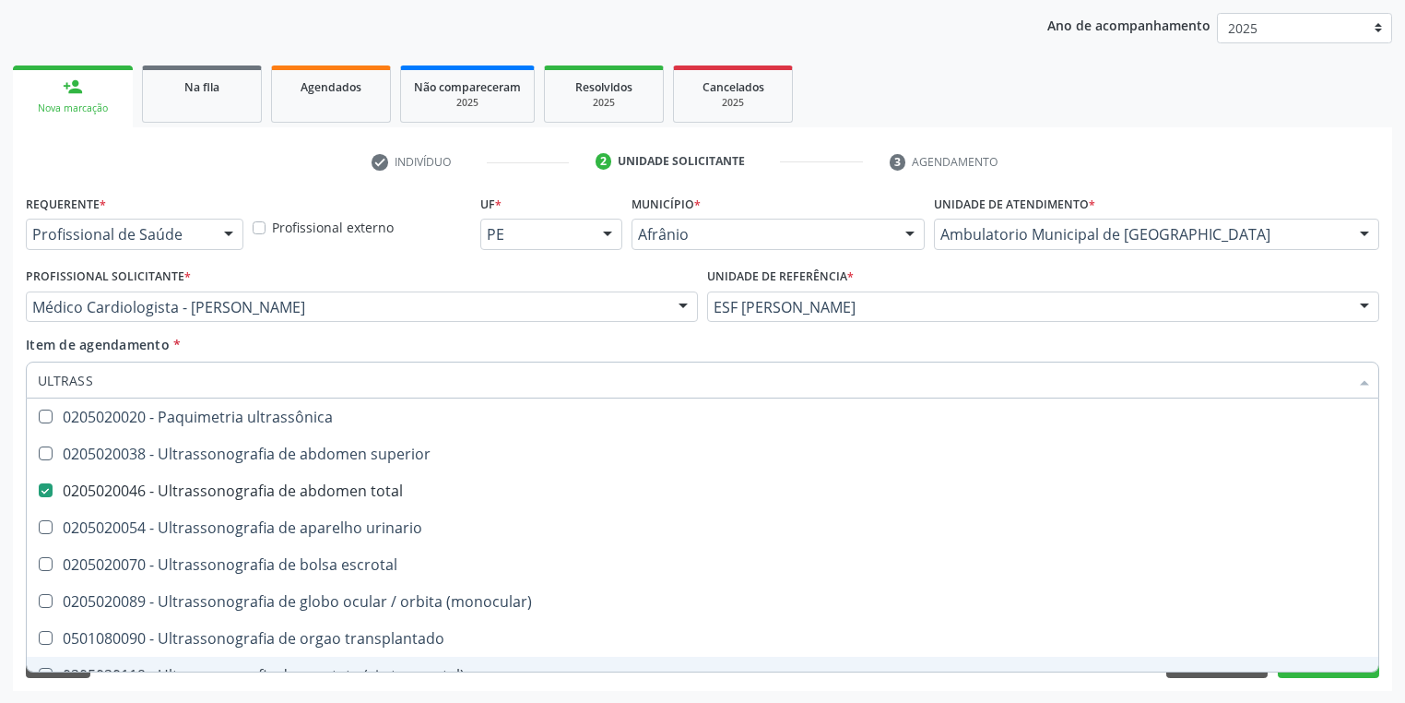
click at [128, 685] on div "Requerente * Profissional de Saúde Profissional de Saúde Paciente Nenhum result…" at bounding box center [703, 440] width 1380 height 501
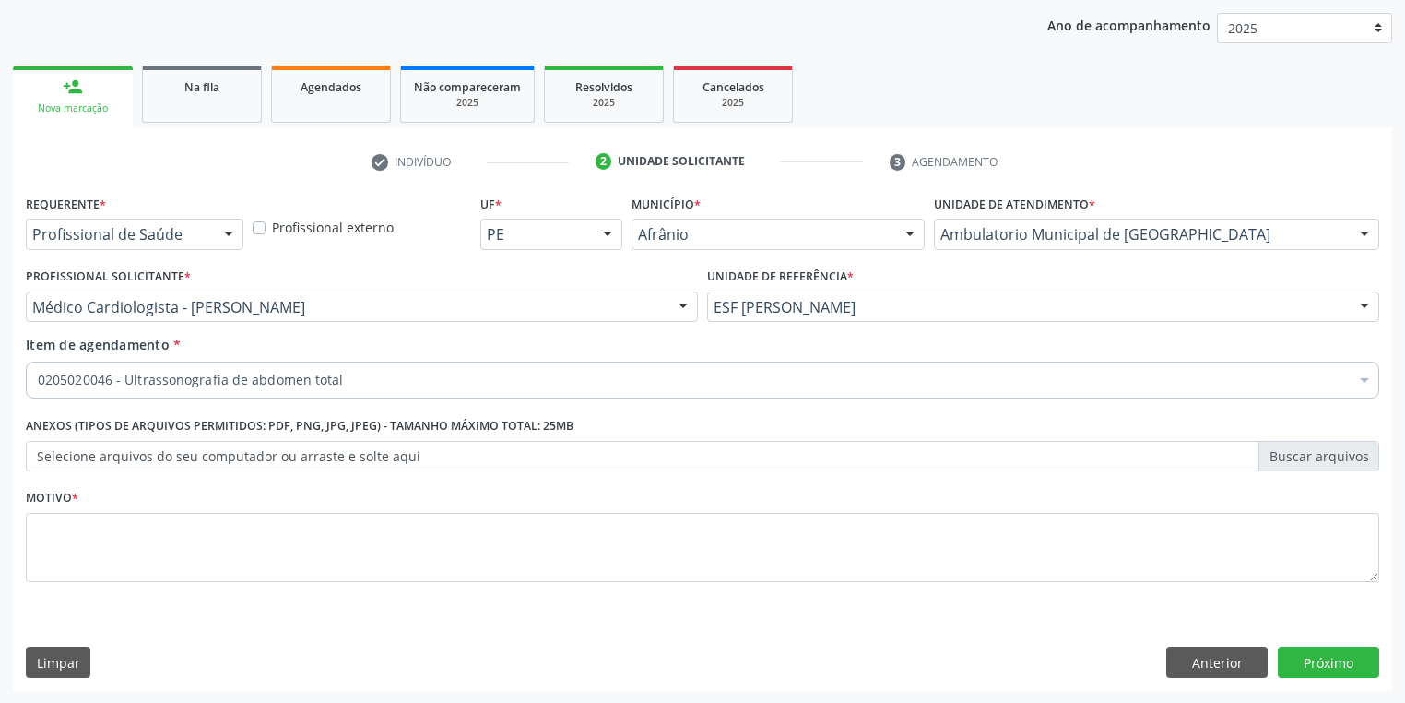
scroll to position [0, 0]
click at [92, 503] on div "Motivo *" at bounding box center [703, 533] width 1354 height 98
click at [94, 527] on textarea at bounding box center [703, 548] width 1354 height 70
type textarea "*"
click at [1319, 657] on button "Próximo" at bounding box center [1328, 661] width 101 height 31
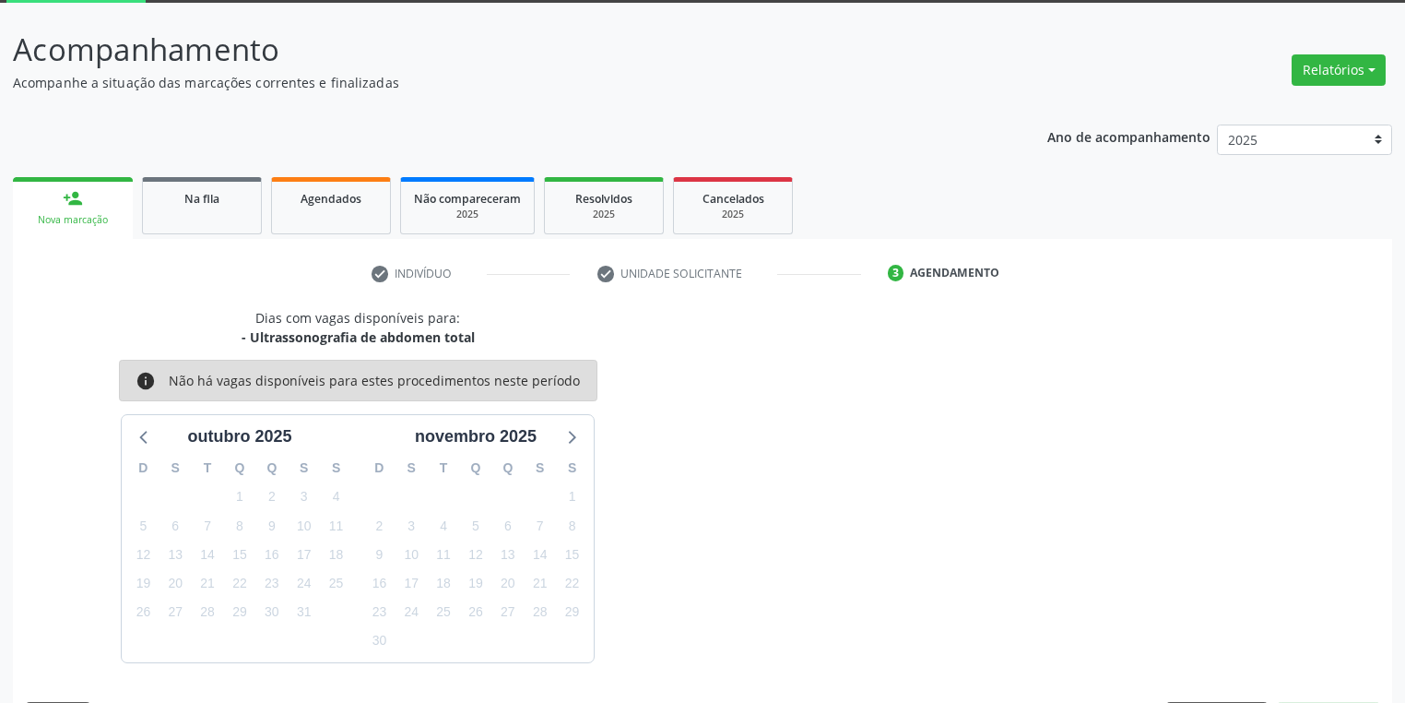
scroll to position [152, 0]
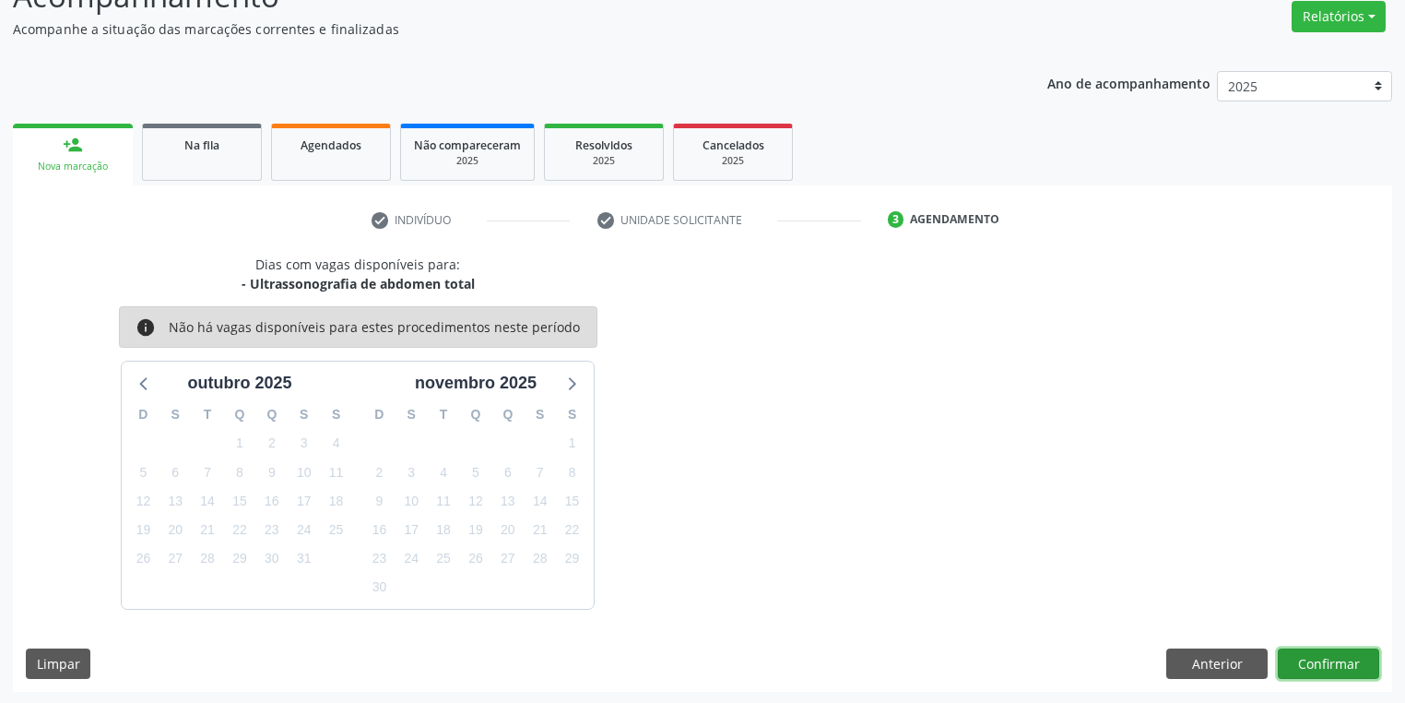
click at [1293, 660] on button "Confirmar" at bounding box center [1328, 663] width 101 height 31
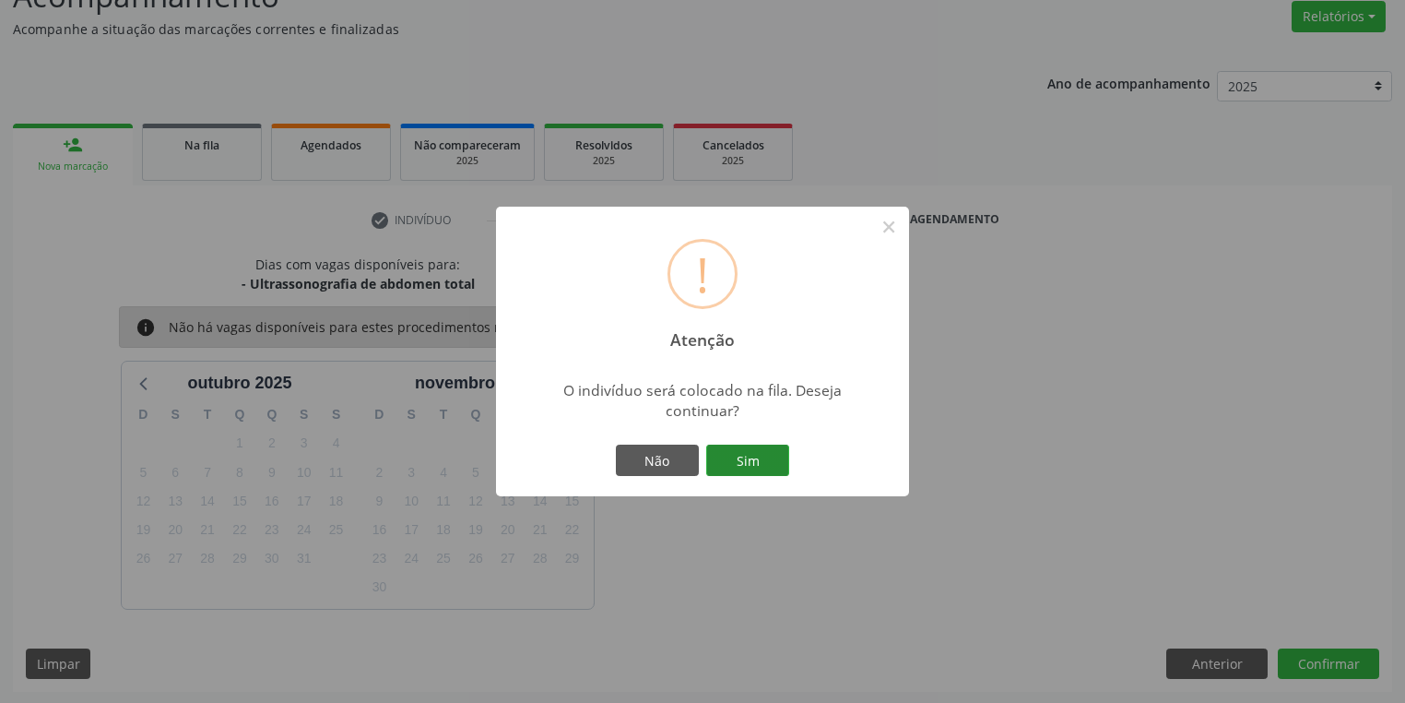
click at [764, 464] on button "Sim" at bounding box center [747, 459] width 83 height 31
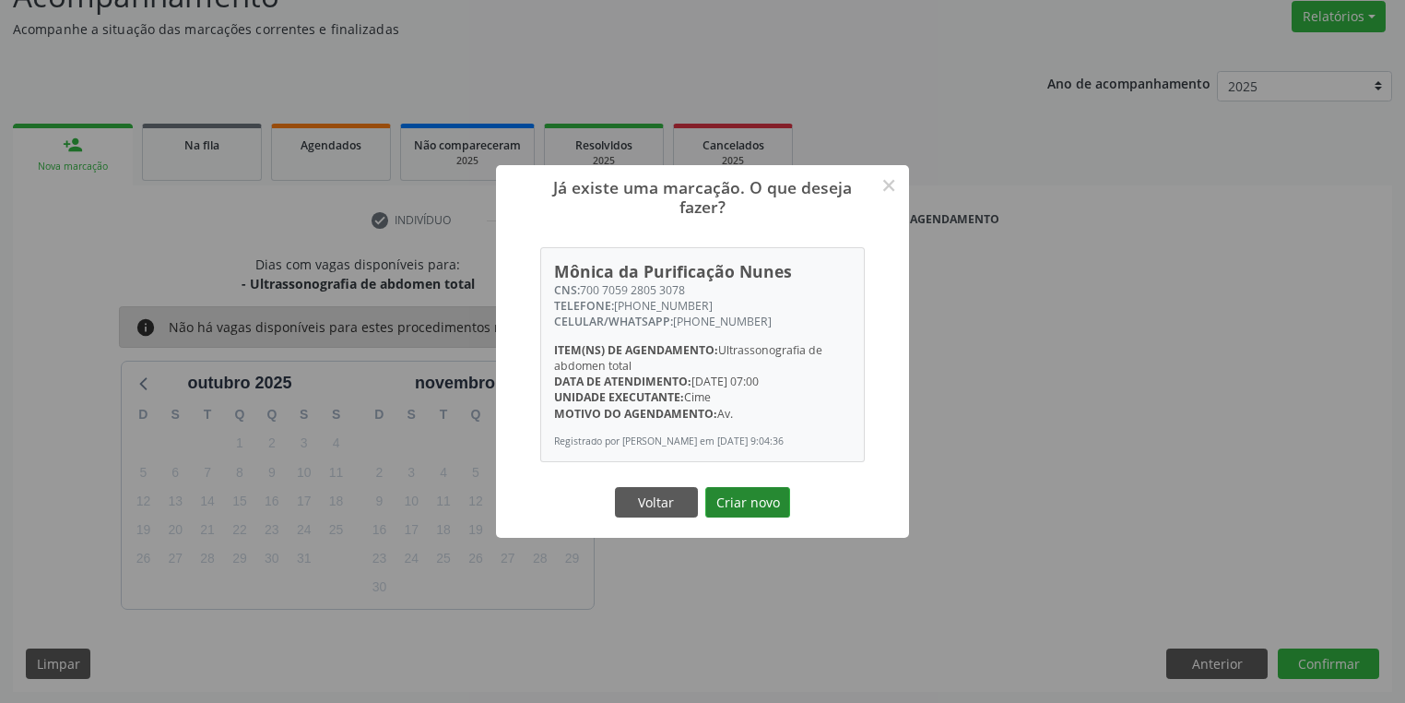
click at [768, 502] on button "Criar novo" at bounding box center [747, 502] width 85 height 31
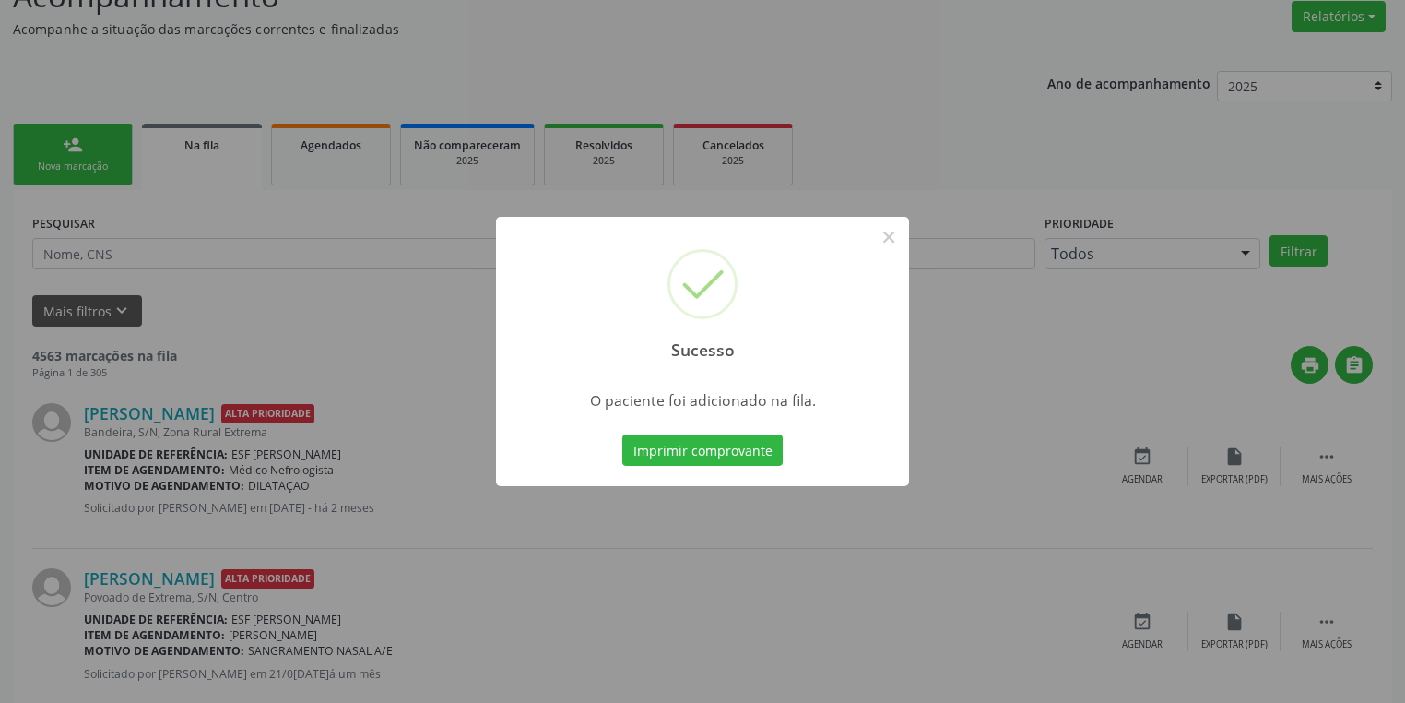
scroll to position [0, 0]
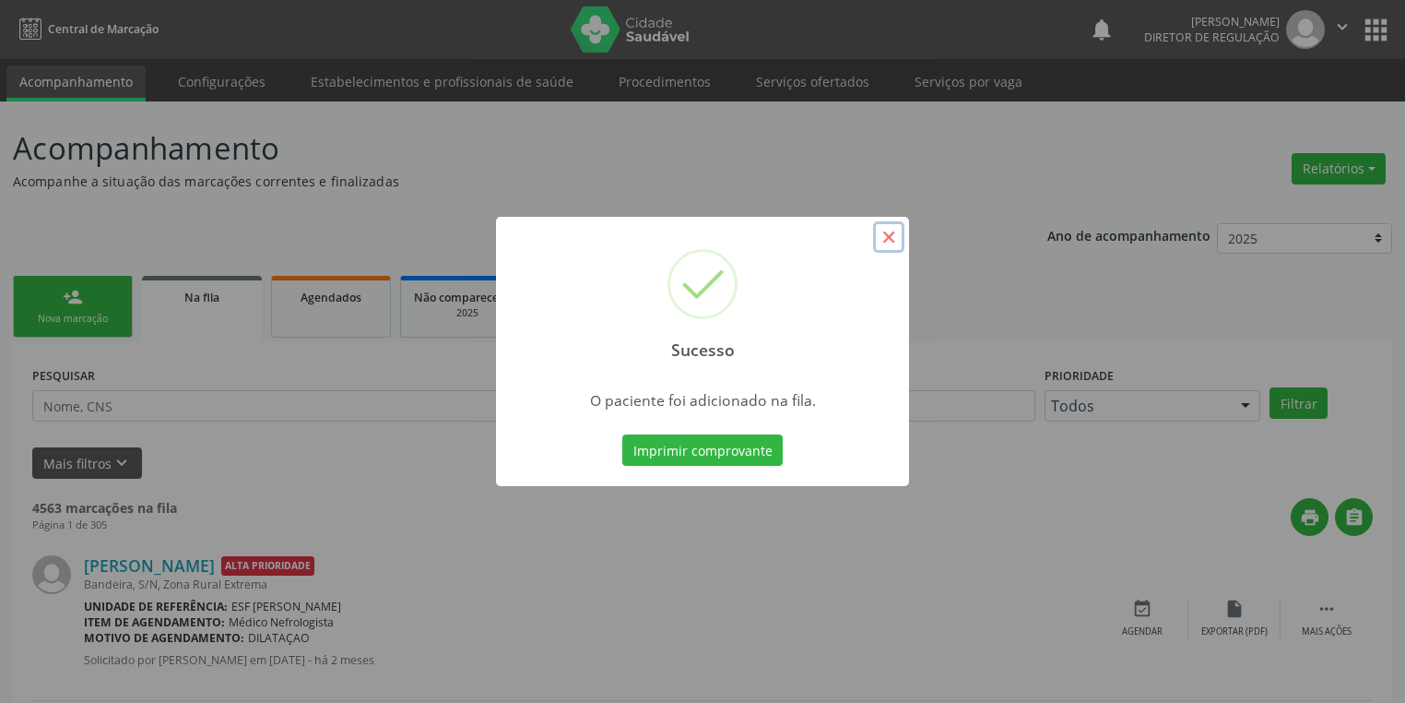
click at [893, 243] on button "×" at bounding box center [888, 236] width 31 height 31
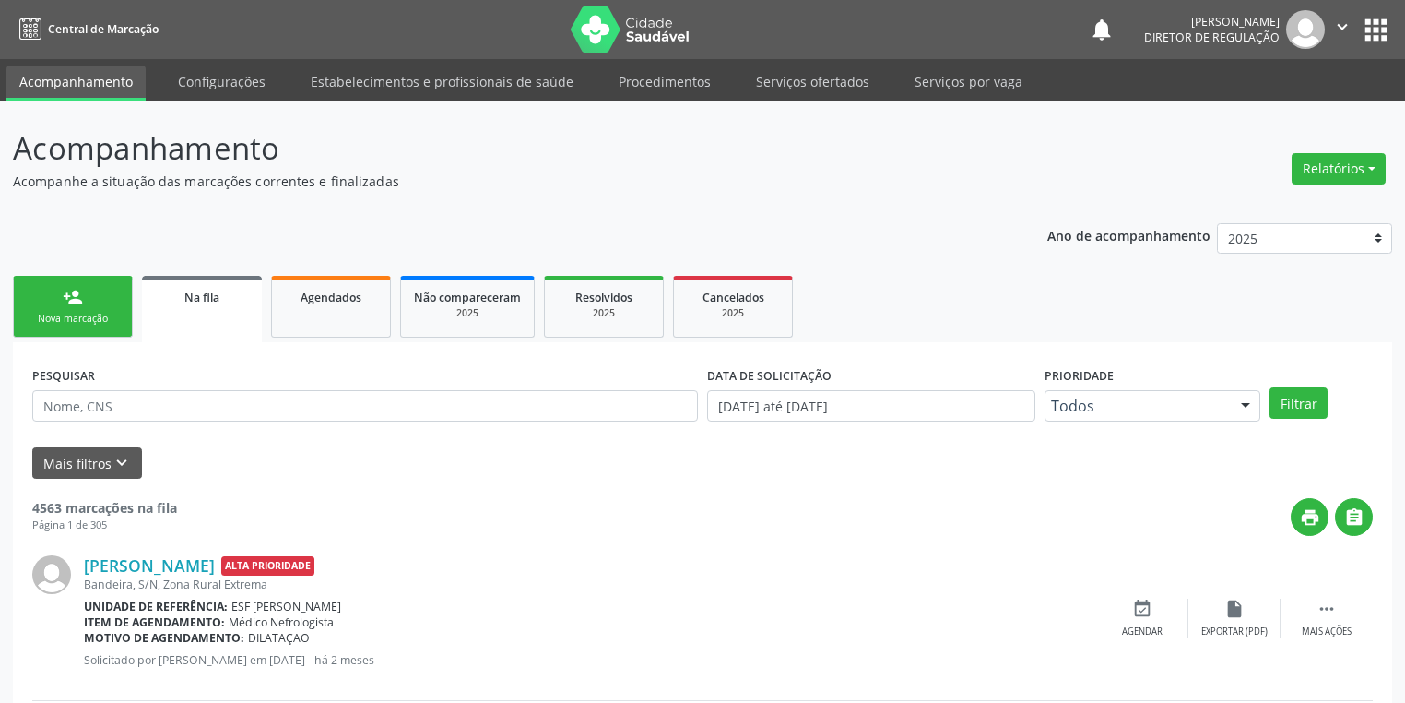
click at [105, 315] on div "Nova marcação" at bounding box center [73, 319] width 92 height 14
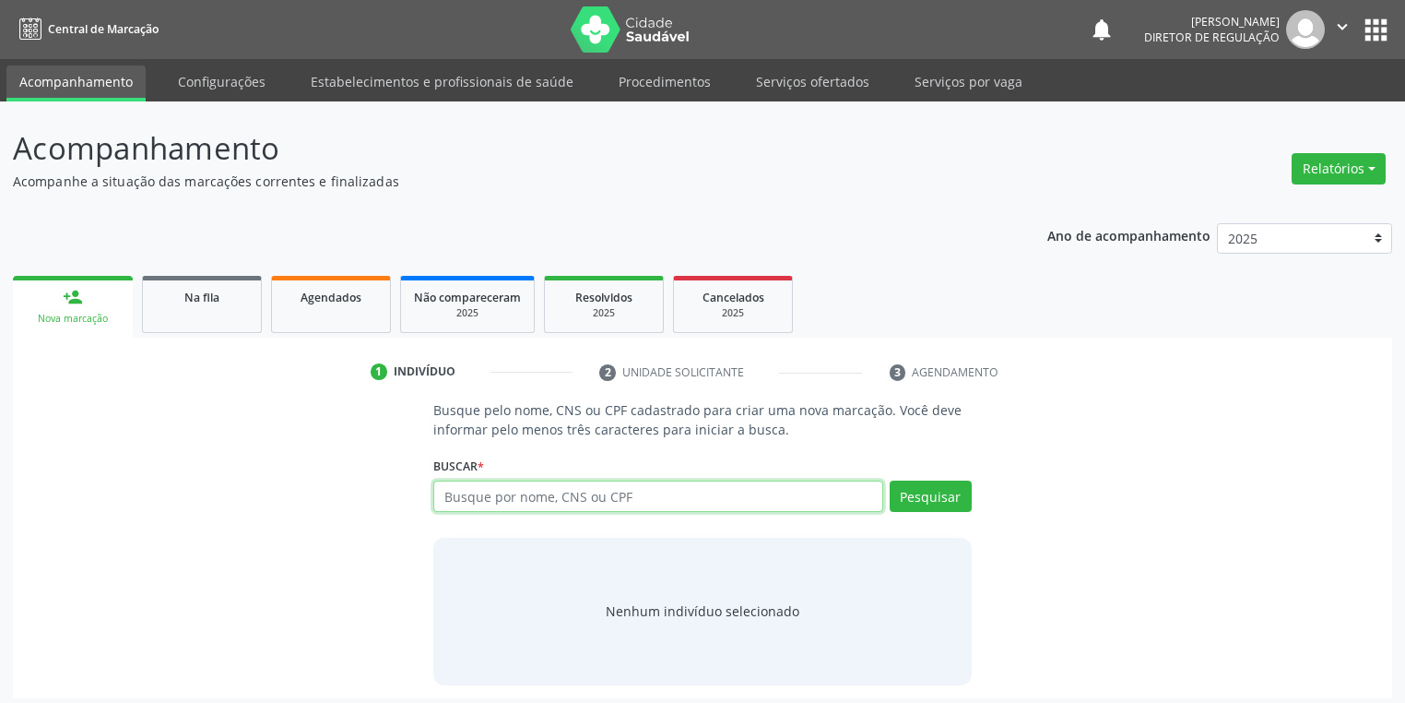
click at [476, 494] on input "text" at bounding box center [658, 495] width 450 height 31
click at [900, 498] on button "Pesquisar" at bounding box center [931, 495] width 82 height 31
click at [699, 378] on li "2 Unidade solicitante" at bounding box center [731, 372] width 290 height 31
click at [689, 404] on p "Busque pelo nome, CNS ou CPF cadastrado para criar uma nova marcação. Você deve…" at bounding box center [702, 419] width 539 height 39
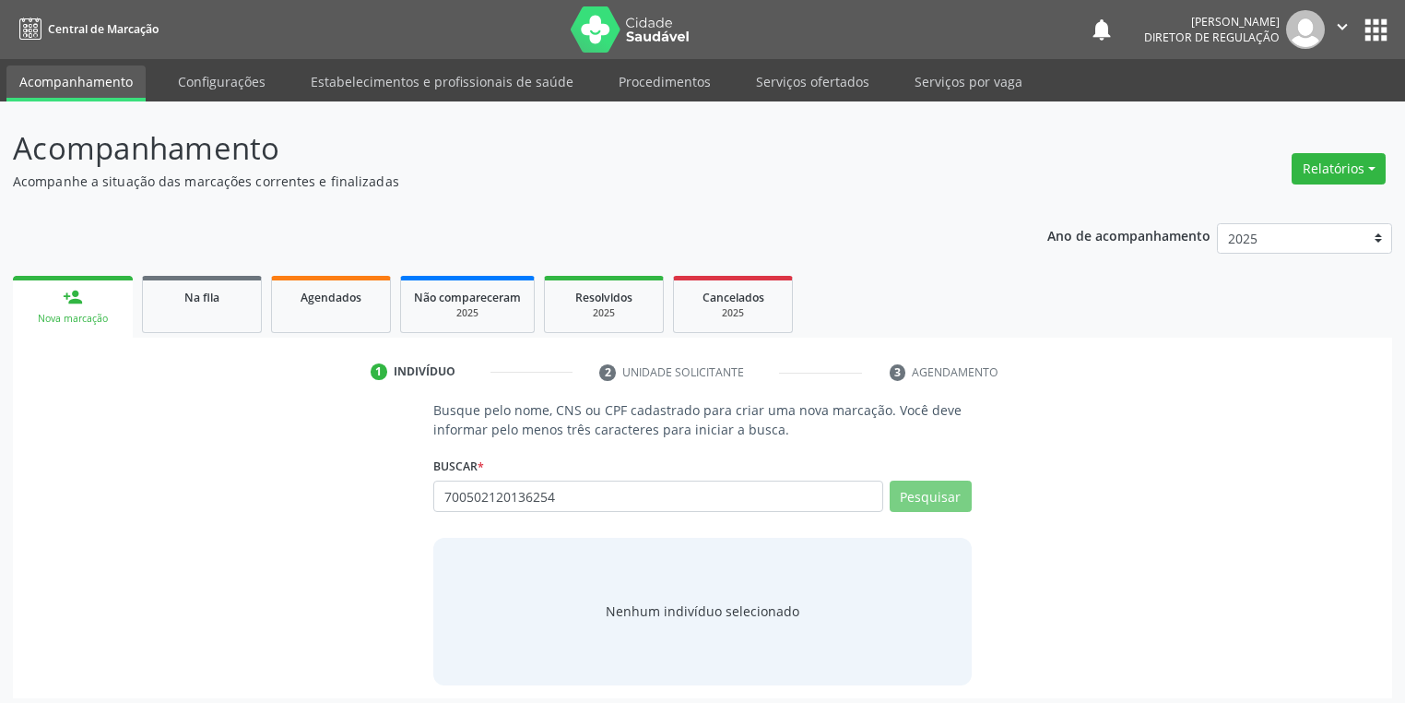
click at [676, 414] on p "Busque pelo nome, CNS ou CPF cadastrado para criar uma nova marcação. Você deve…" at bounding box center [702, 419] width 539 height 39
click at [586, 506] on input "700502120136254" at bounding box center [658, 495] width 450 height 31
type input "7"
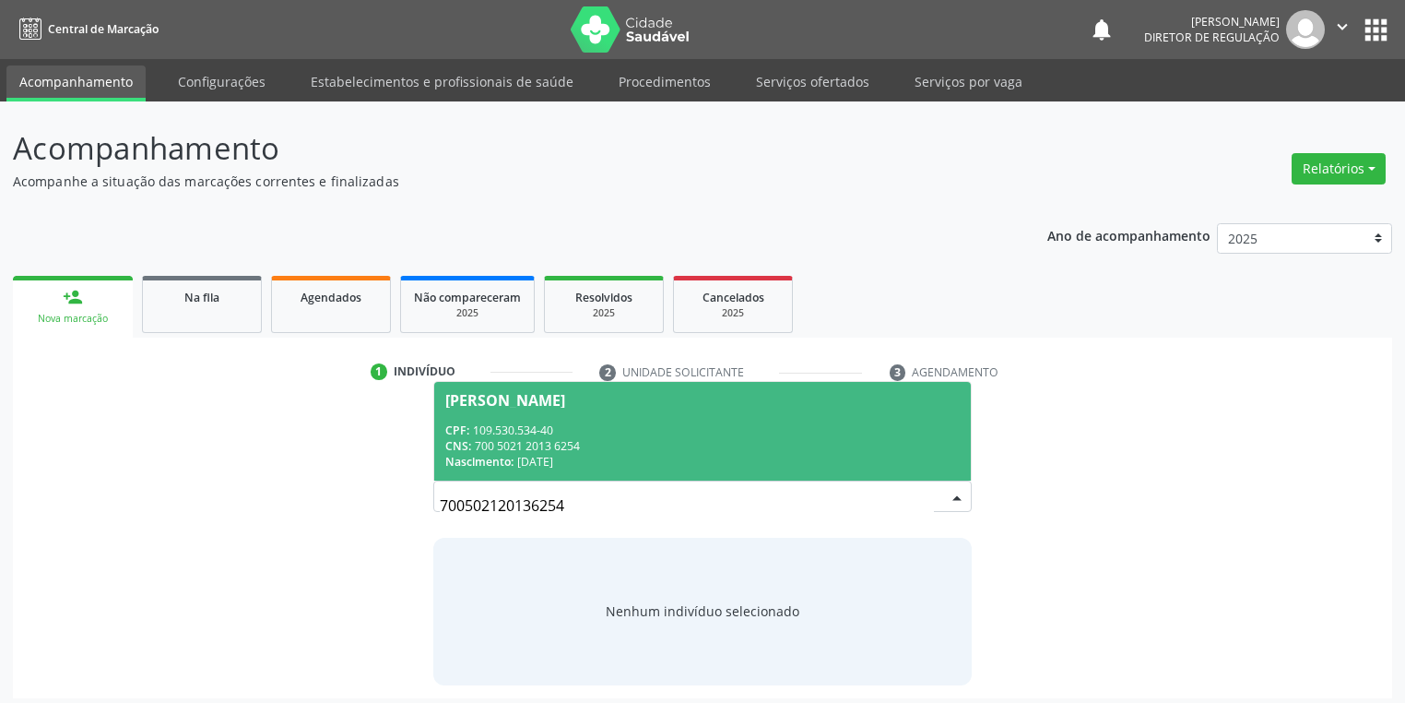
click at [611, 449] on div "CNS: 700 5021 2013 6254" at bounding box center [702, 446] width 515 height 16
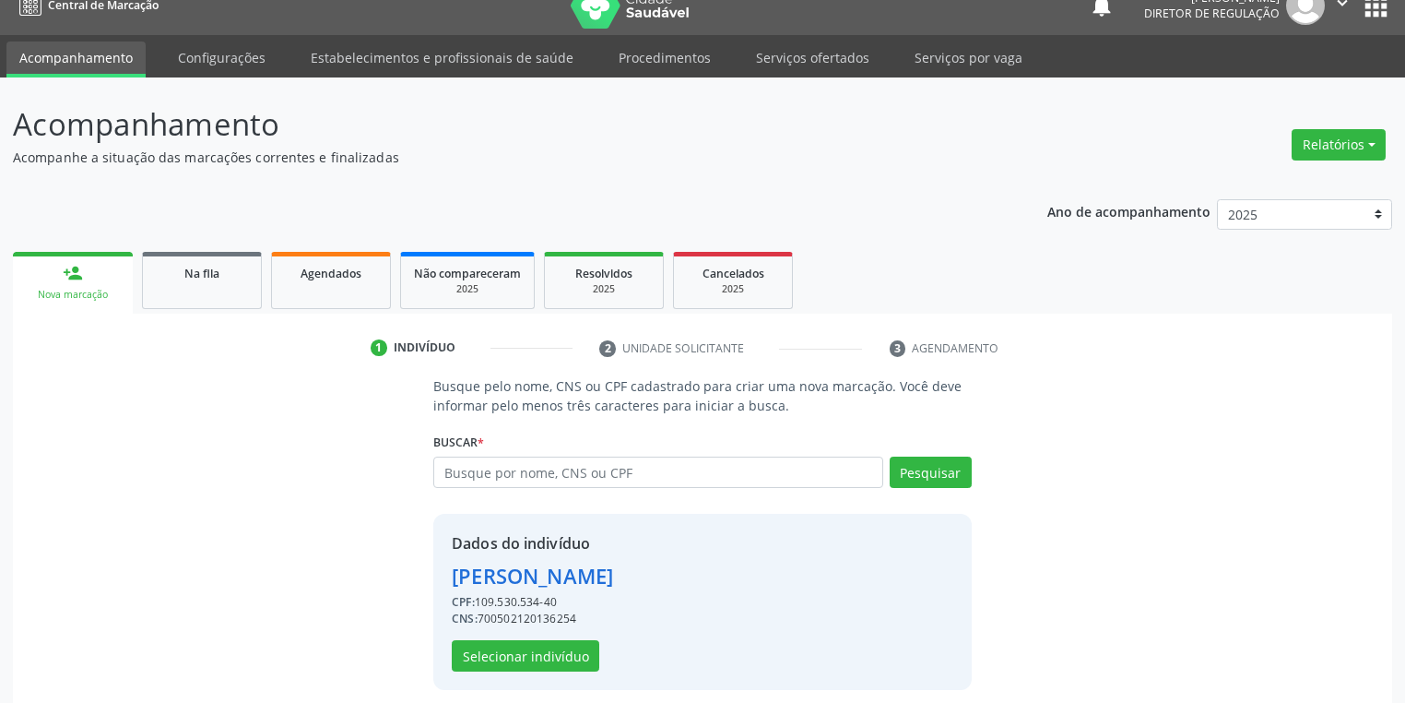
scroll to position [35, 0]
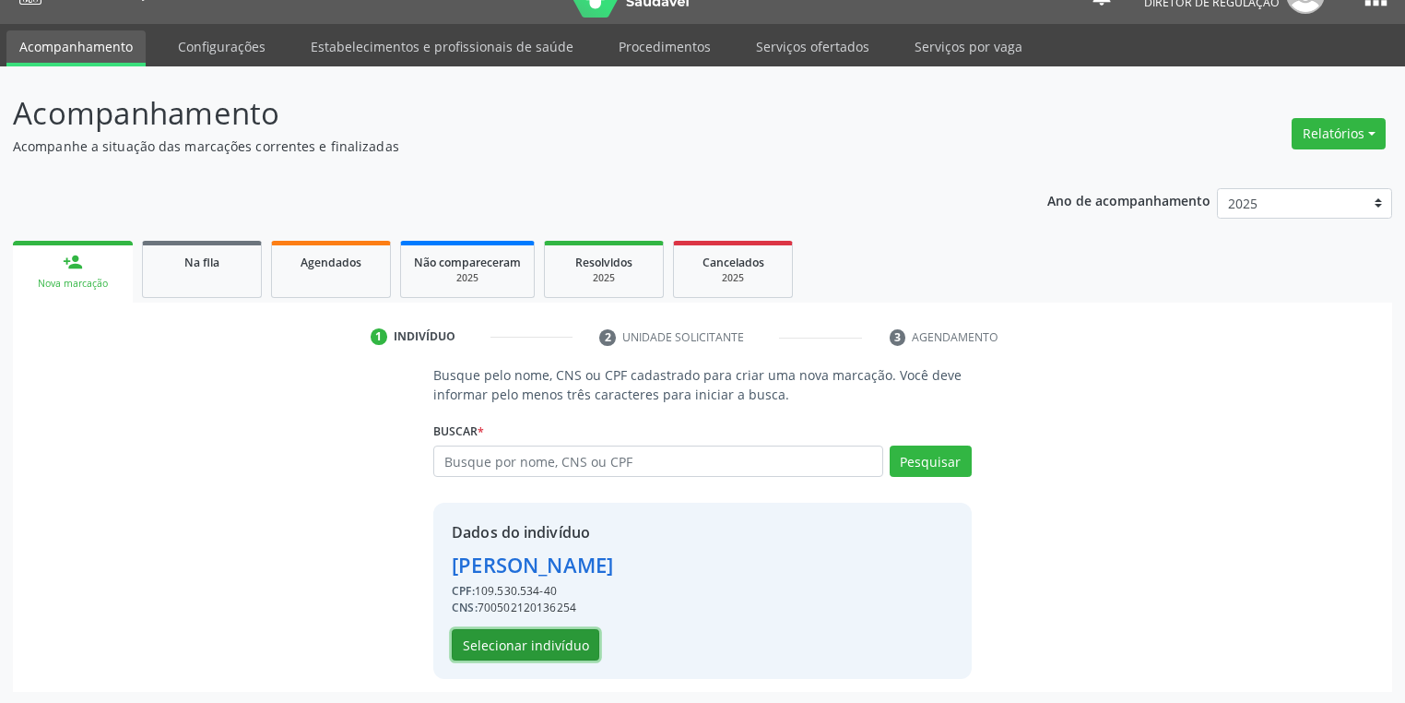
click at [531, 644] on button "Selecionar indivíduo" at bounding box center [526, 644] width 148 height 31
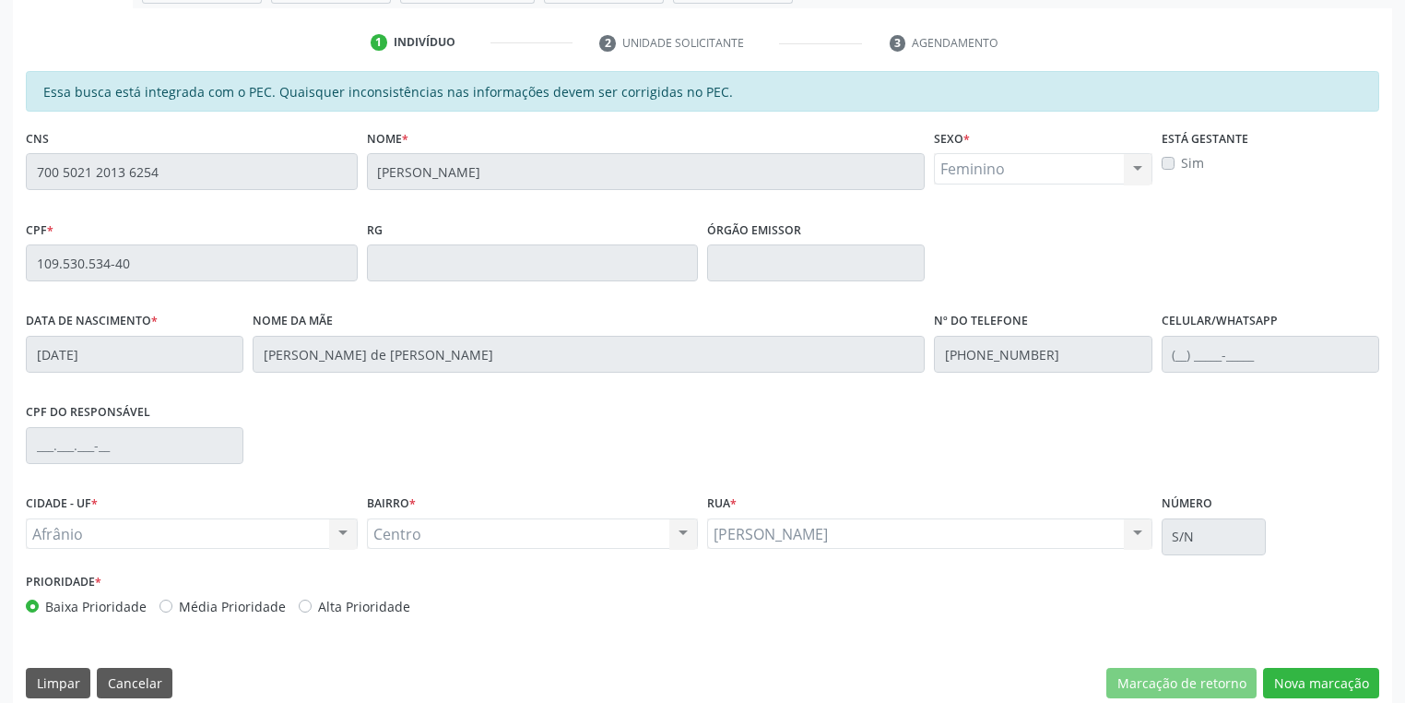
scroll to position [330, 0]
drag, startPoint x: 1293, startPoint y: 677, endPoint x: 1113, endPoint y: 657, distance: 181.0
click at [1291, 675] on button "Nova marcação" at bounding box center [1321, 682] width 116 height 31
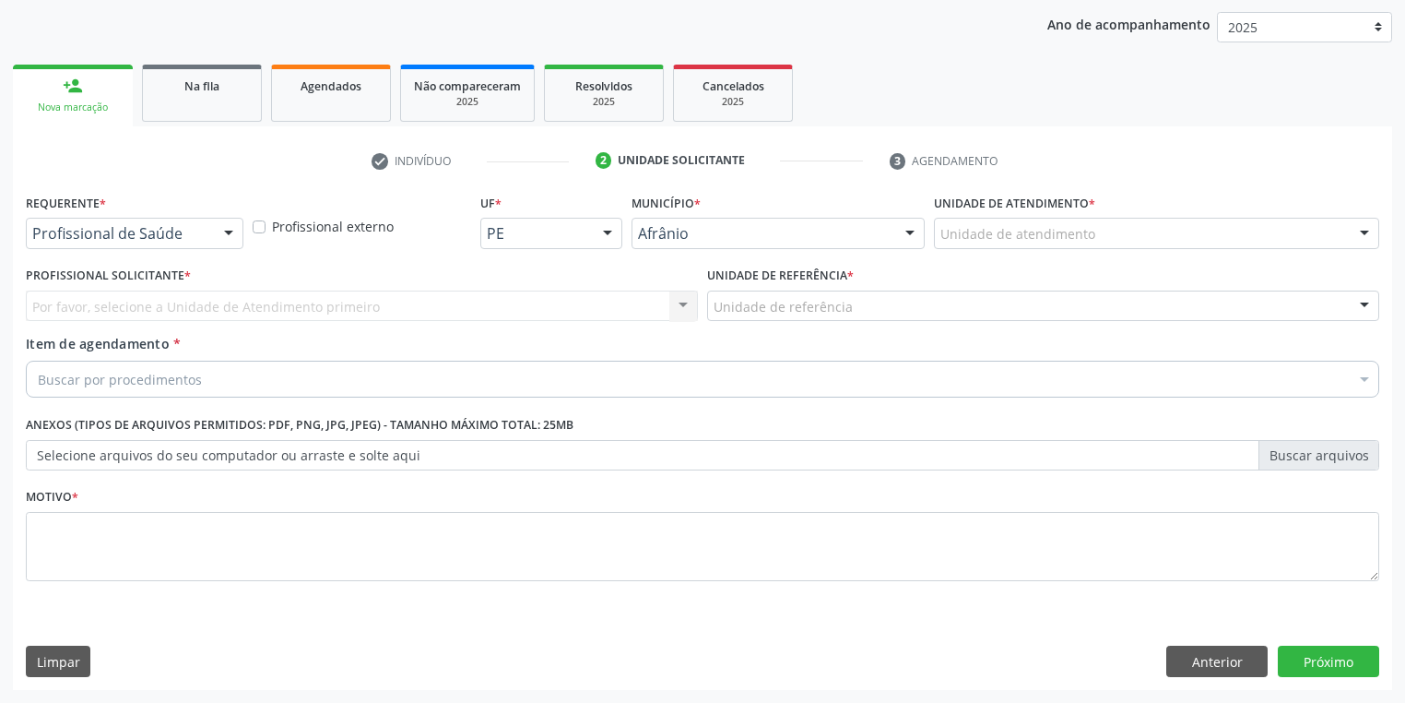
scroll to position [210, 0]
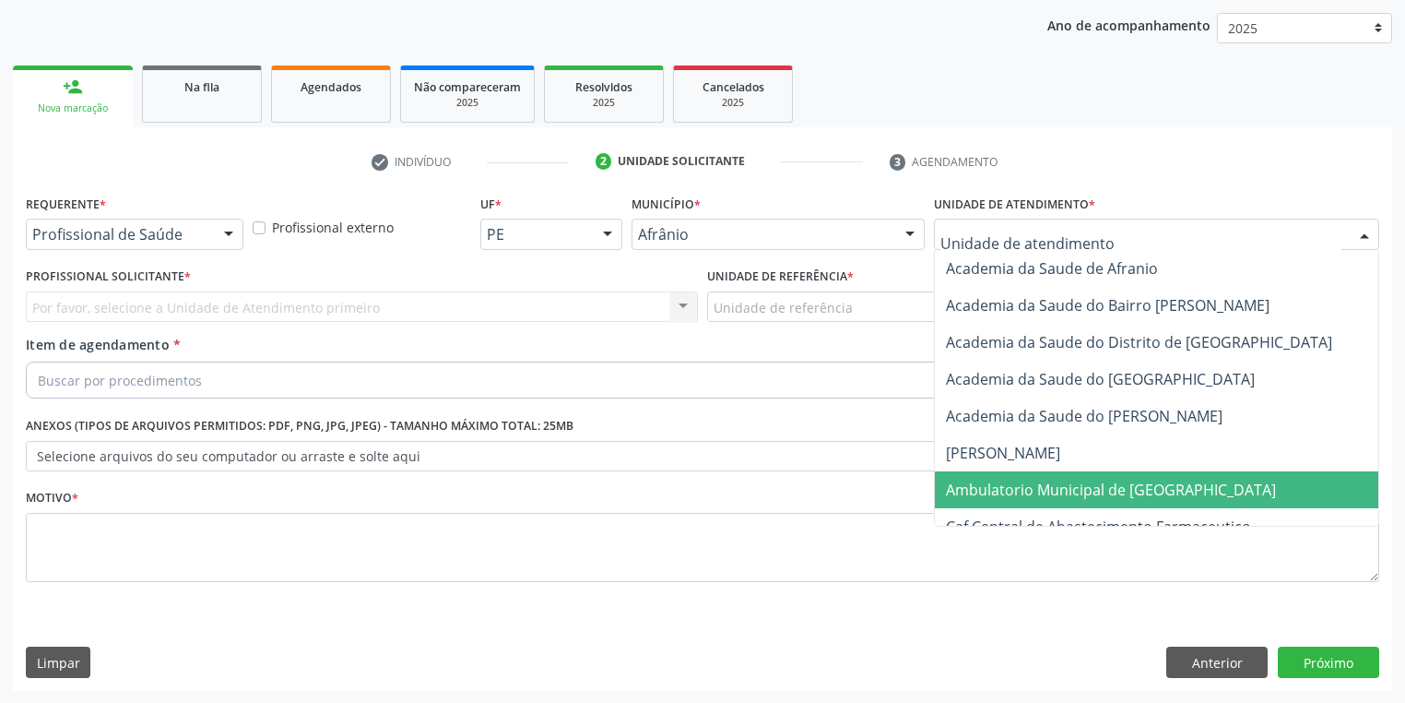
drag, startPoint x: 1006, startPoint y: 490, endPoint x: 839, endPoint y: 398, distance: 190.2
click at [1005, 490] on span "Ambulatorio Municipal de [GEOGRAPHIC_DATA]" at bounding box center [1111, 490] width 330 height 20
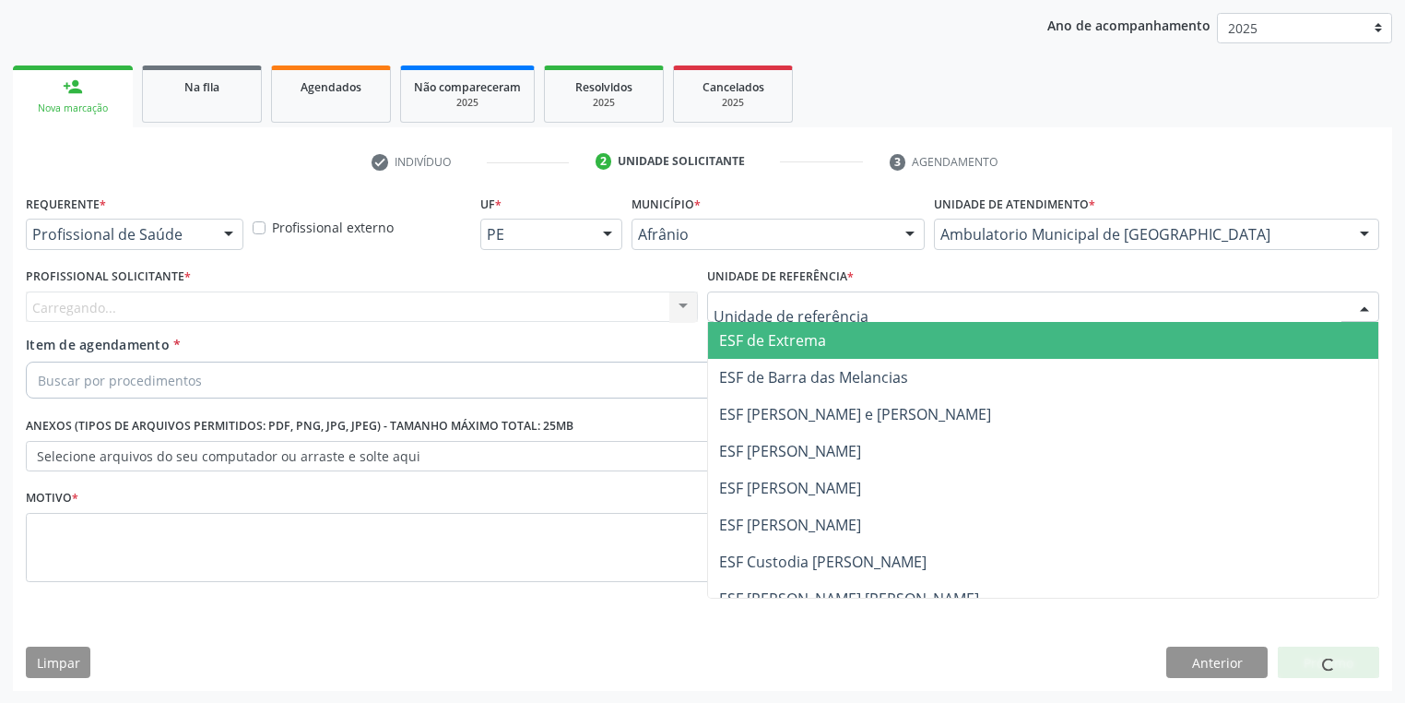
drag, startPoint x: 774, startPoint y: 315, endPoint x: 773, endPoint y: 429, distance: 113.4
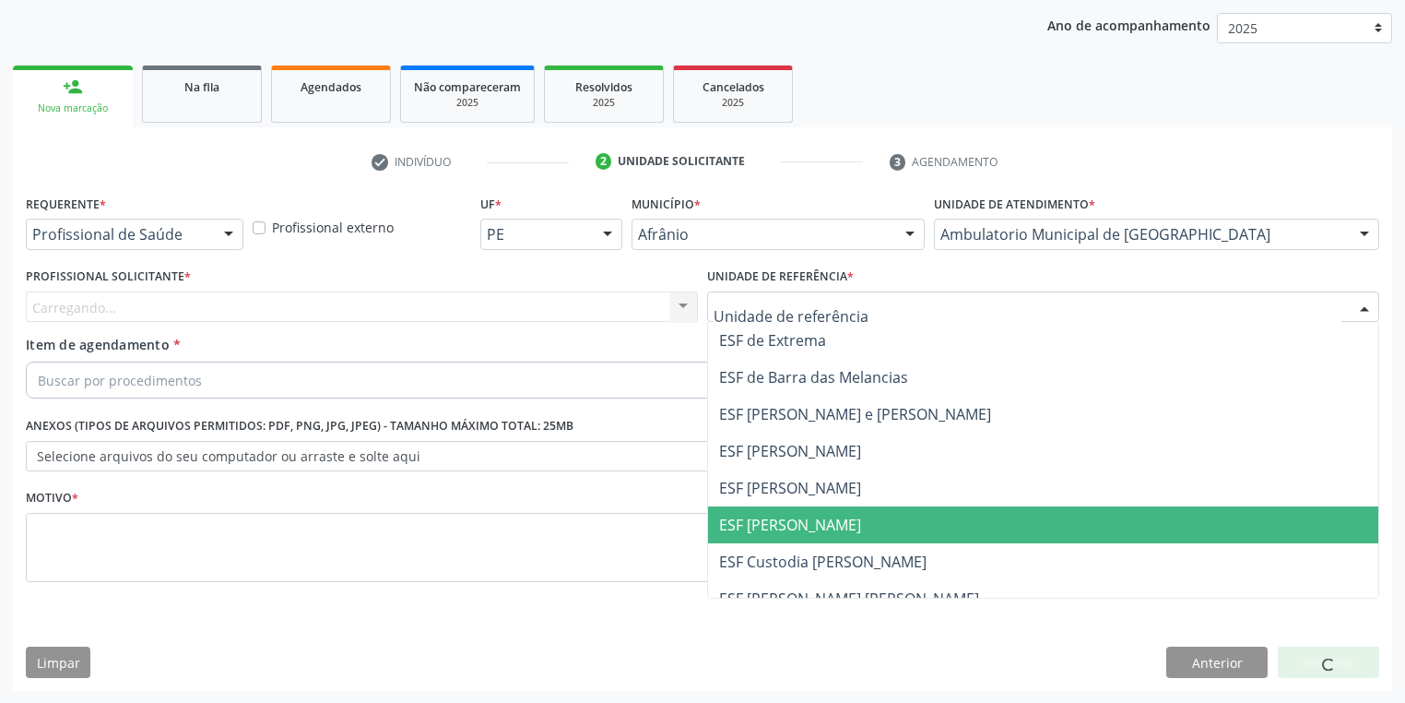
click at [773, 518] on span "ESF [PERSON_NAME]" at bounding box center [790, 525] width 142 height 20
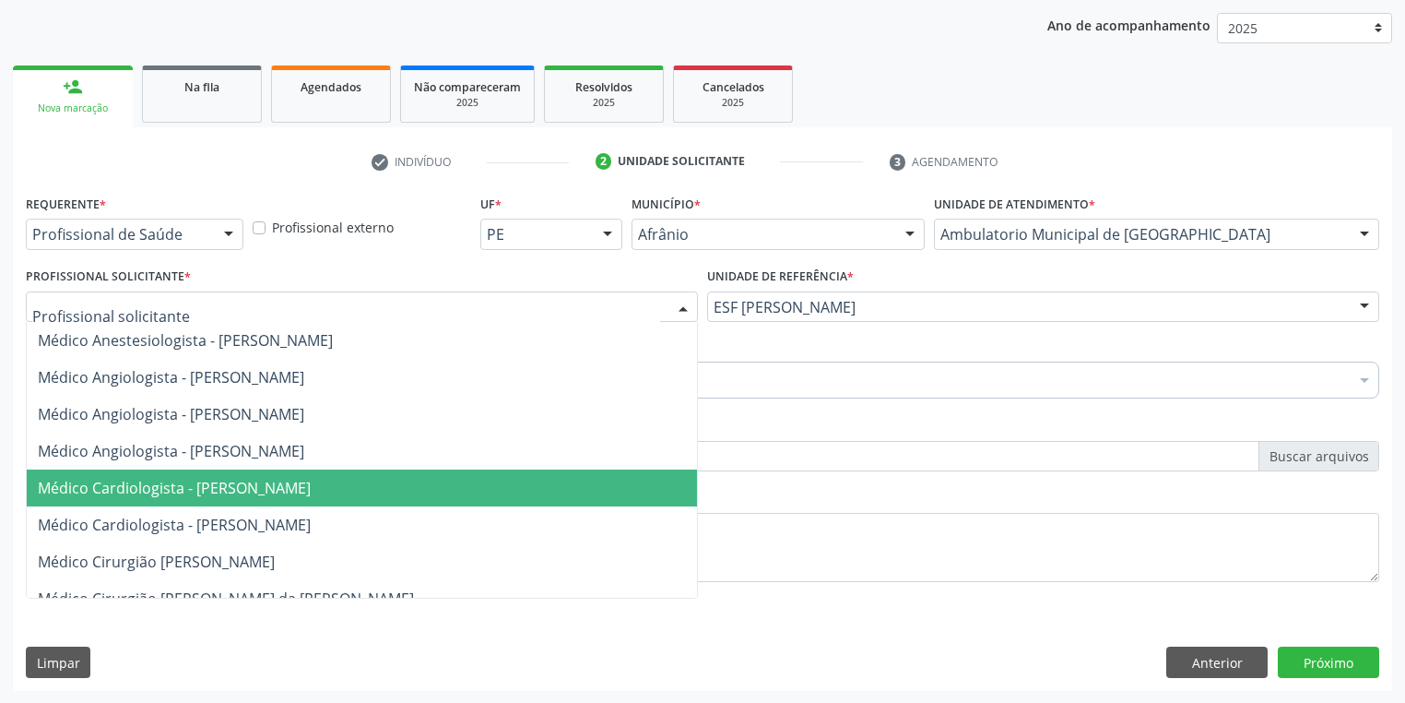
click at [162, 469] on span "Médico Cardiologista - [PERSON_NAME]" at bounding box center [362, 487] width 670 height 37
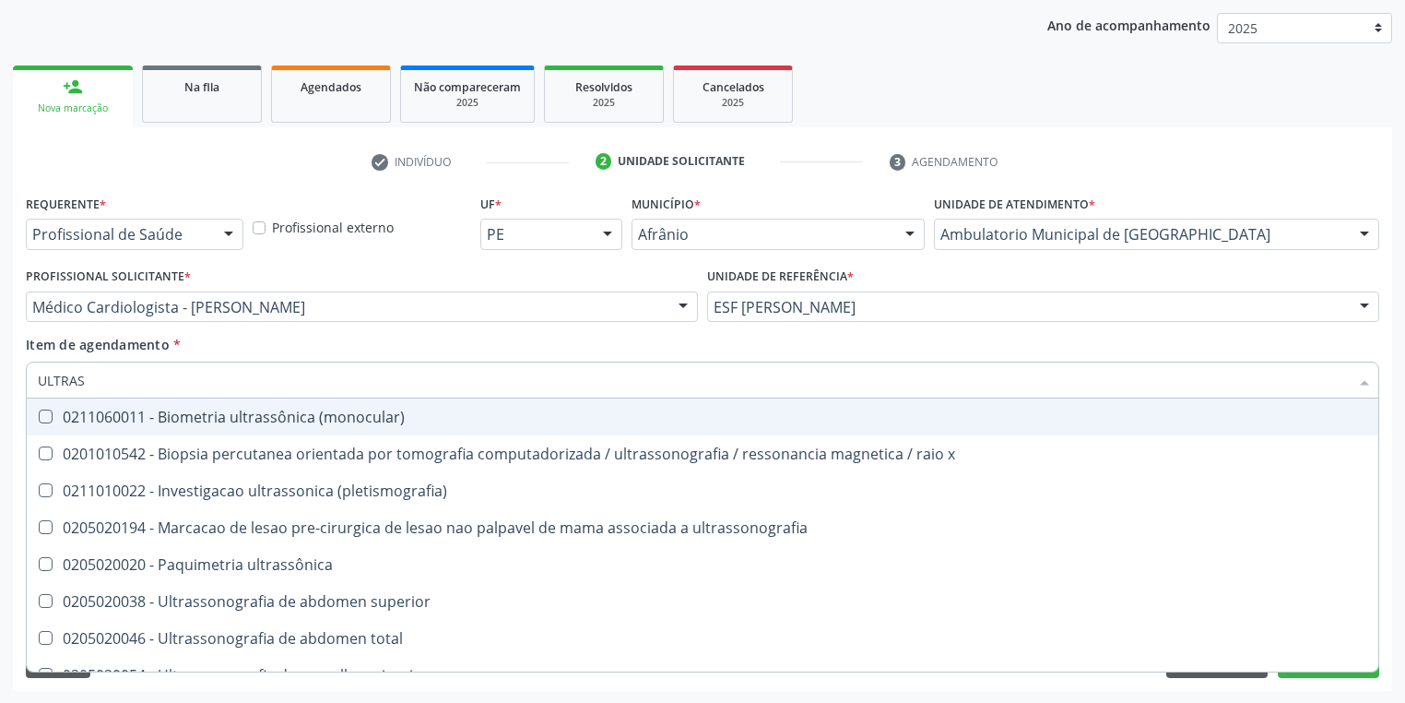
type input "ULTRASS"
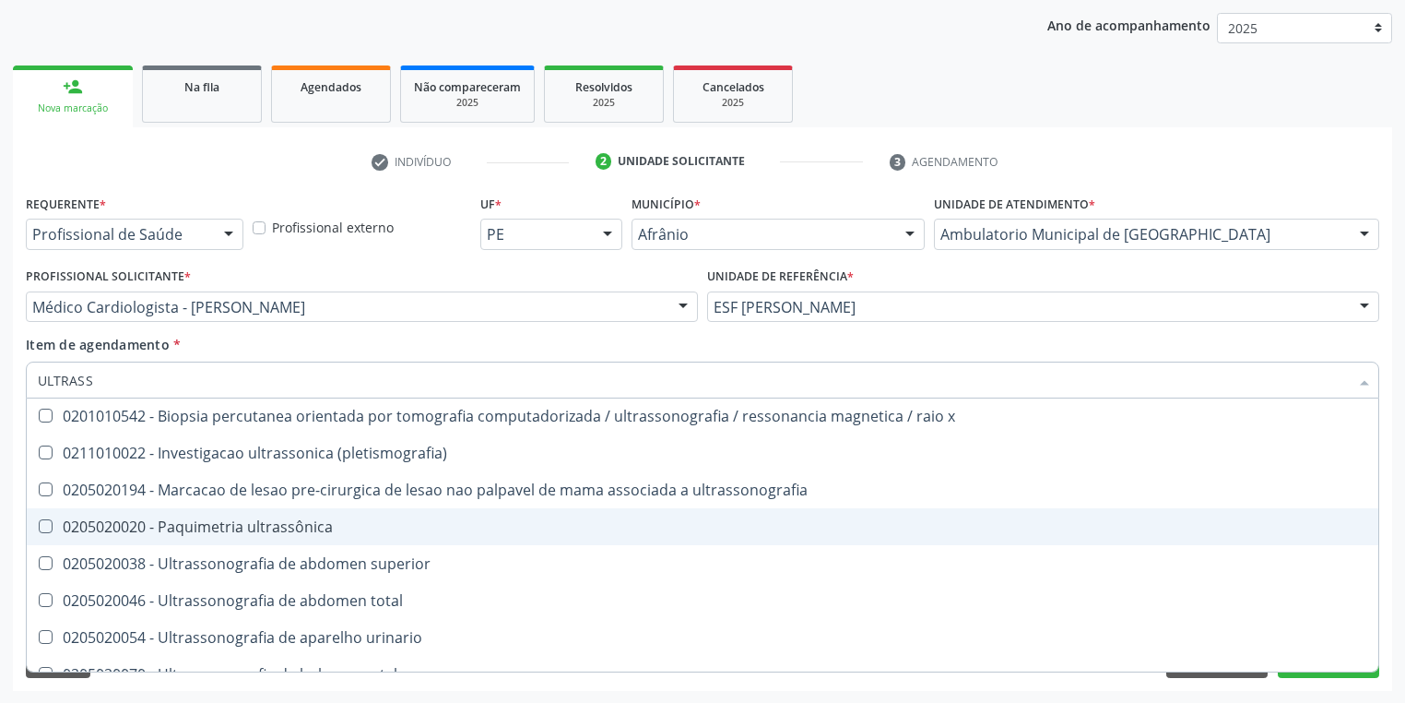
scroll to position [74, 0]
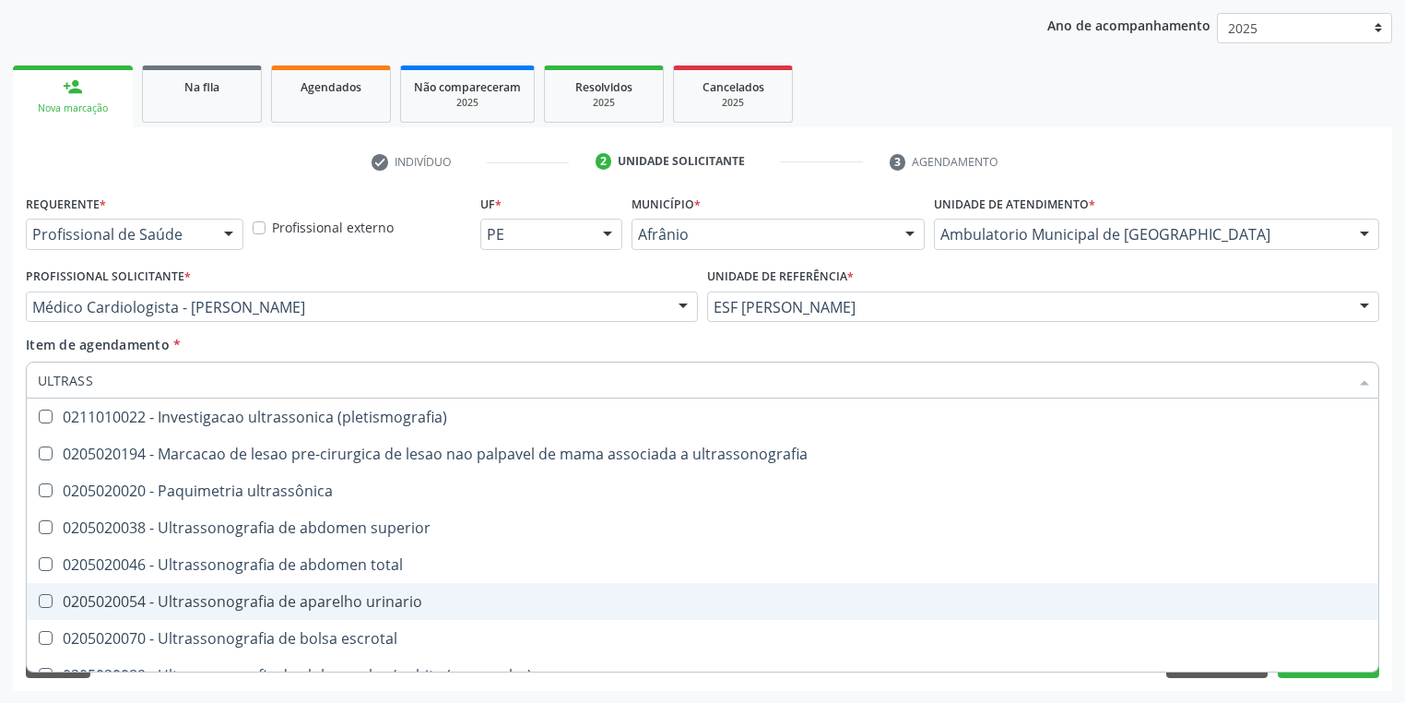
drag, startPoint x: 291, startPoint y: 596, endPoint x: 282, endPoint y: 598, distance: 9.4
click at [288, 596] on div "0205020054 - Ultrassonografia de aparelho urinario" at bounding box center [703, 601] width 1330 height 15
checkbox urinario "true"
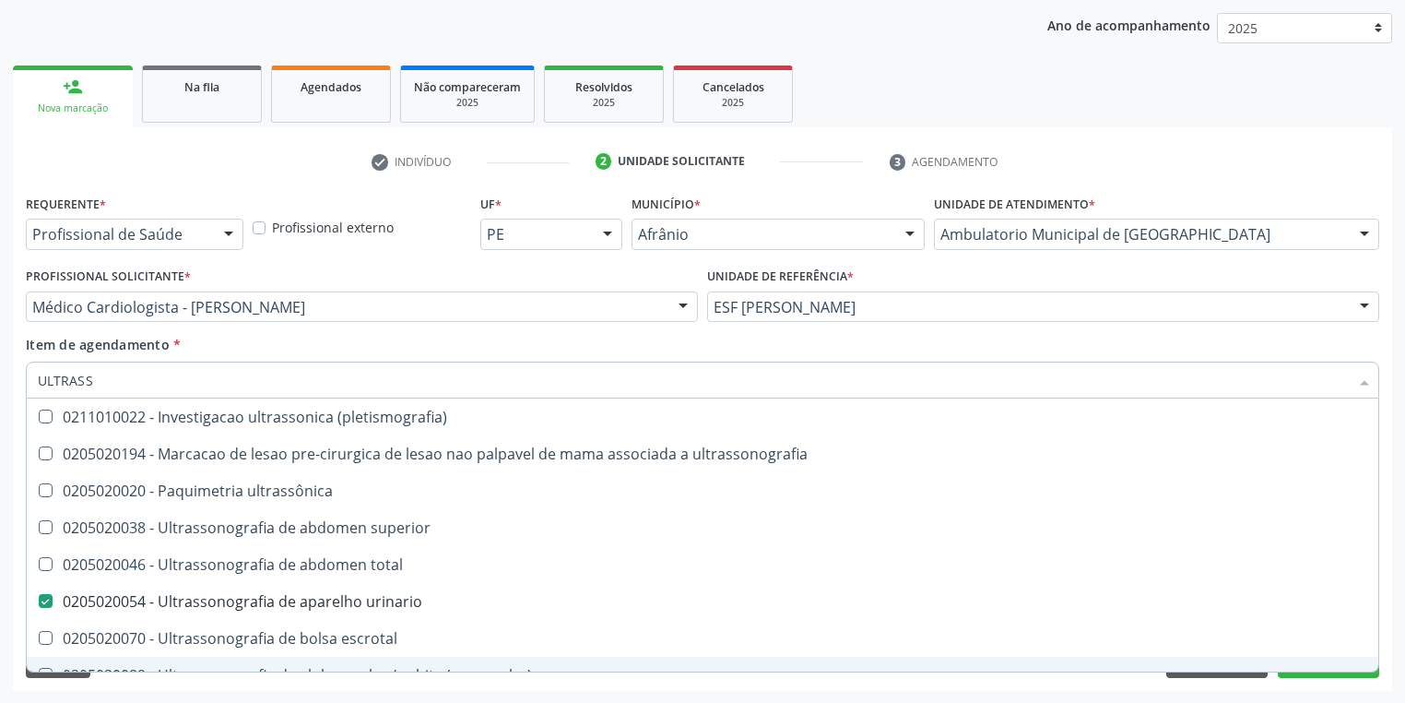
click at [118, 689] on div "Requerente * Profissional de Saúde Profissional de Saúde Paciente Nenhum result…" at bounding box center [703, 440] width 1380 height 501
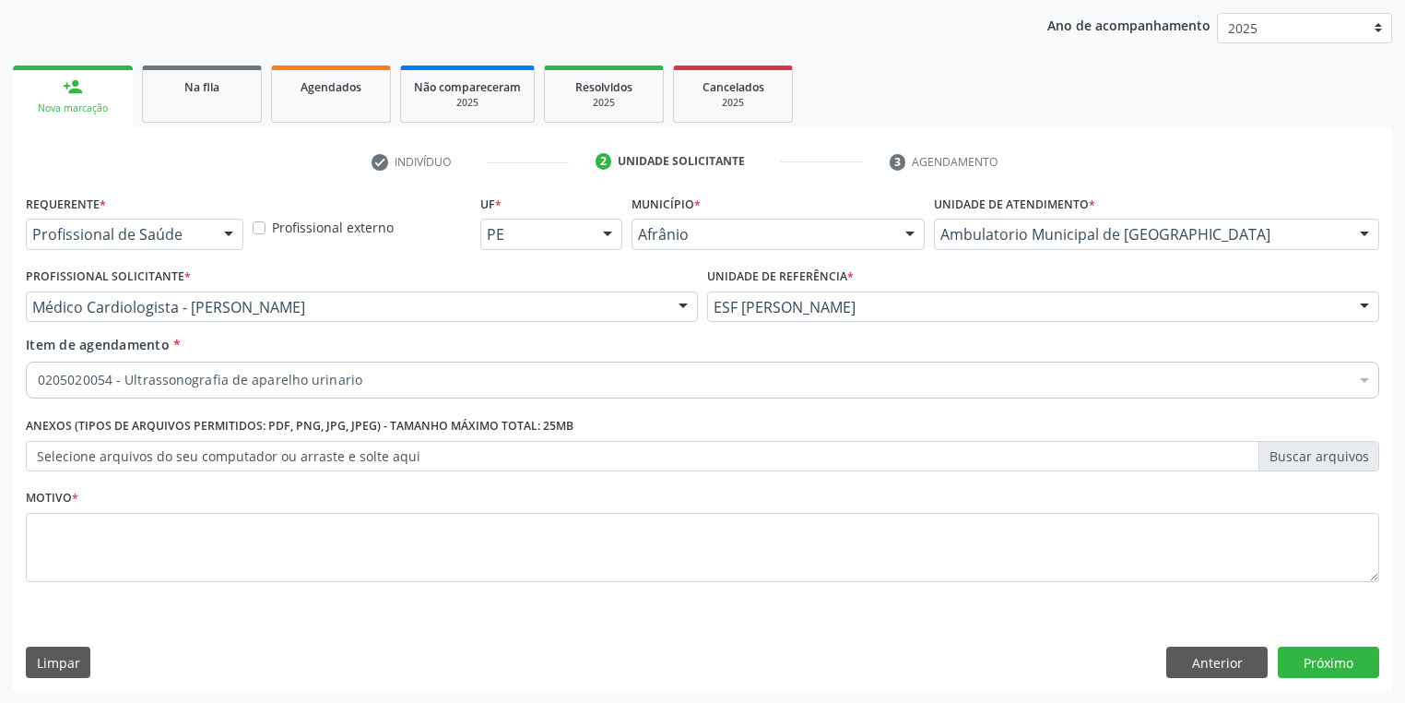
scroll to position [0, 0]
drag, startPoint x: 102, startPoint y: 530, endPoint x: 92, endPoint y: 531, distance: 10.2
click at [101, 531] on textarea at bounding box center [703, 548] width 1354 height 70
type textarea "*"
click at [1291, 669] on button "Próximo" at bounding box center [1328, 661] width 101 height 31
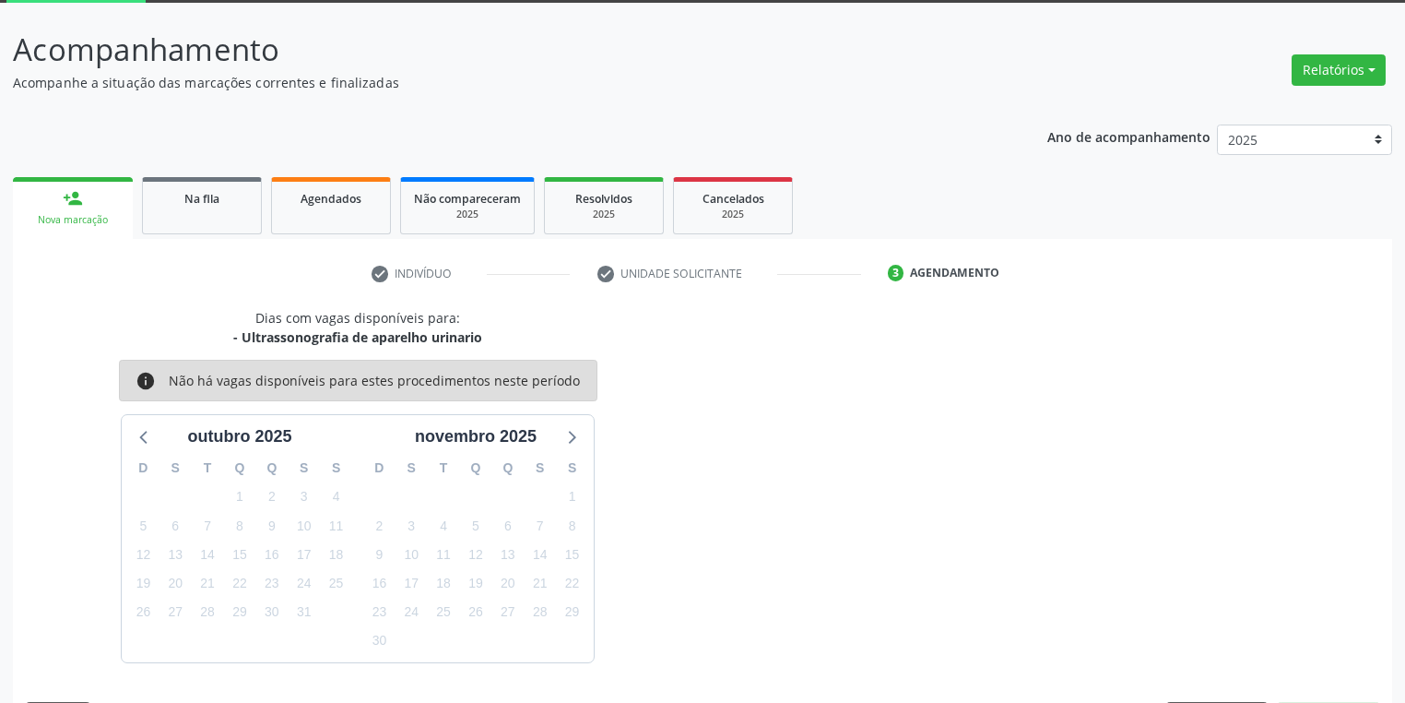
scroll to position [152, 0]
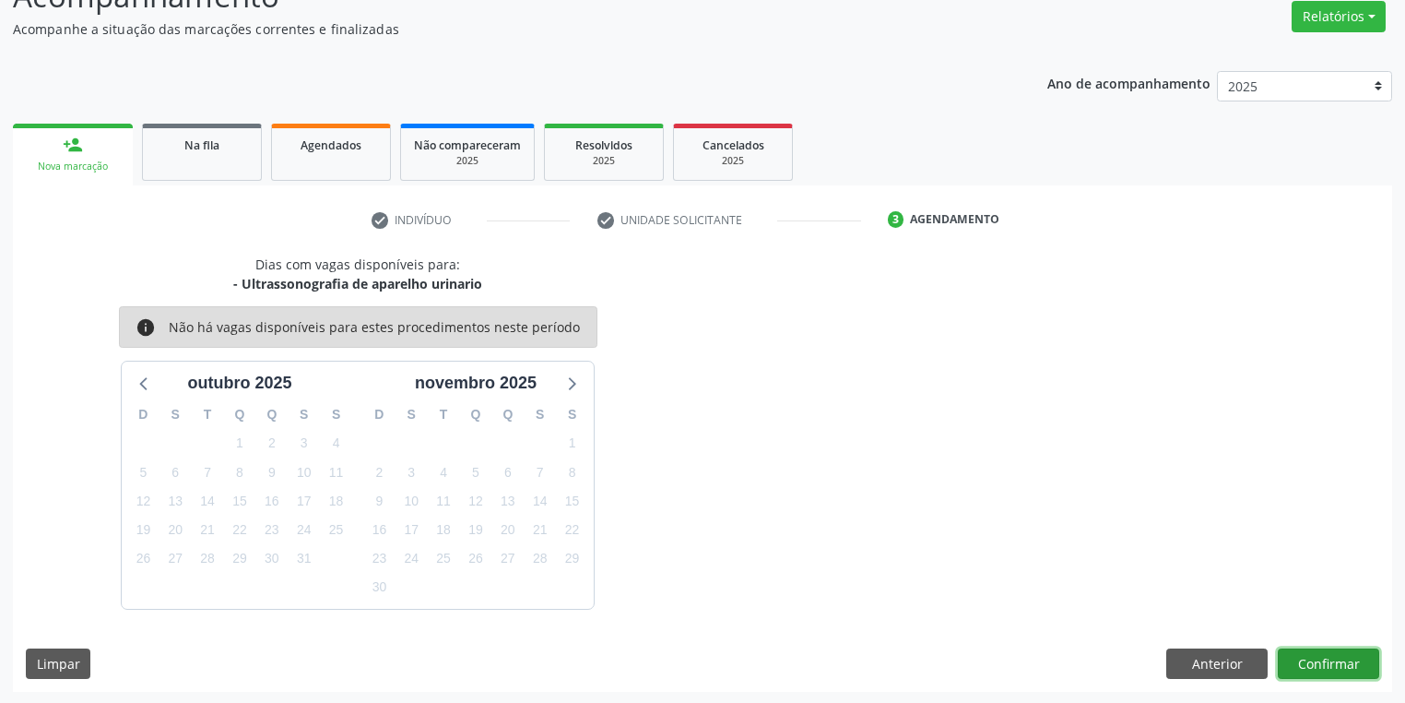
click at [1303, 658] on button "Confirmar" at bounding box center [1328, 663] width 101 height 31
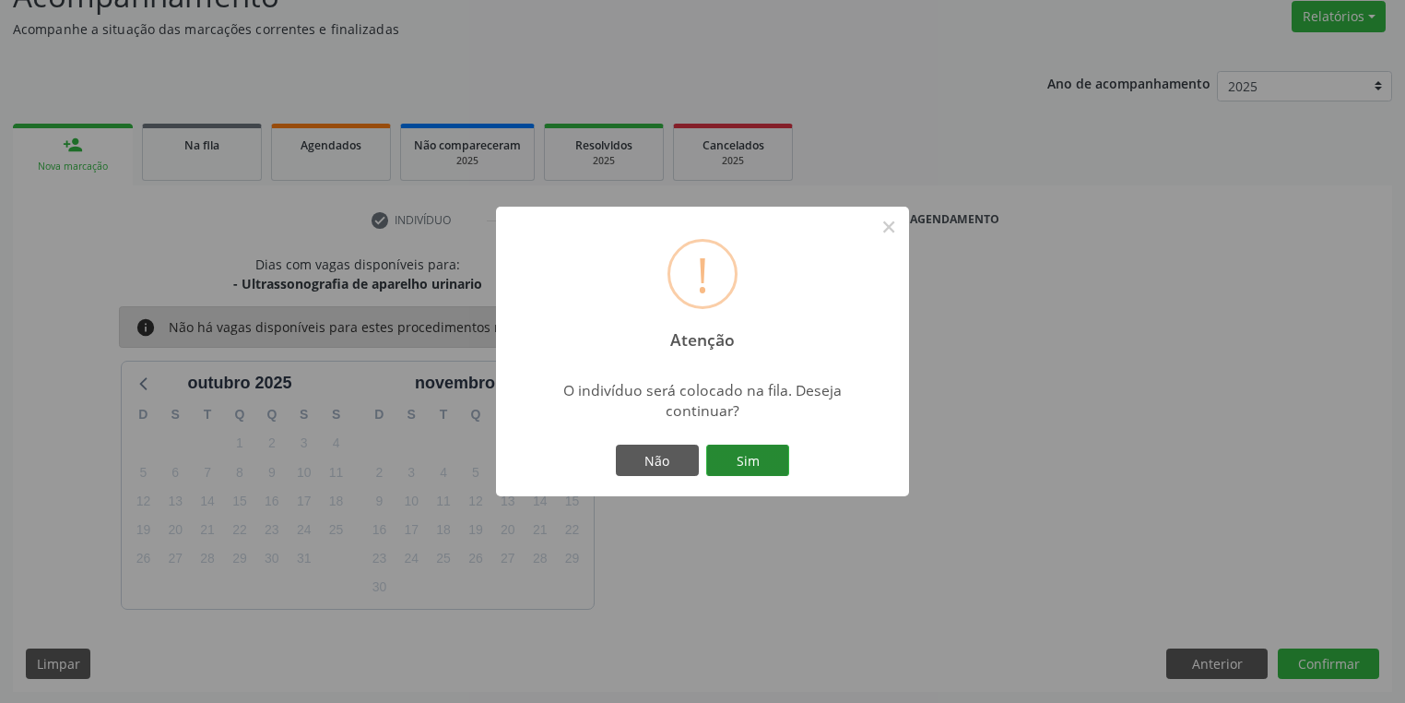
click at [751, 471] on button "Sim" at bounding box center [747, 459] width 83 height 31
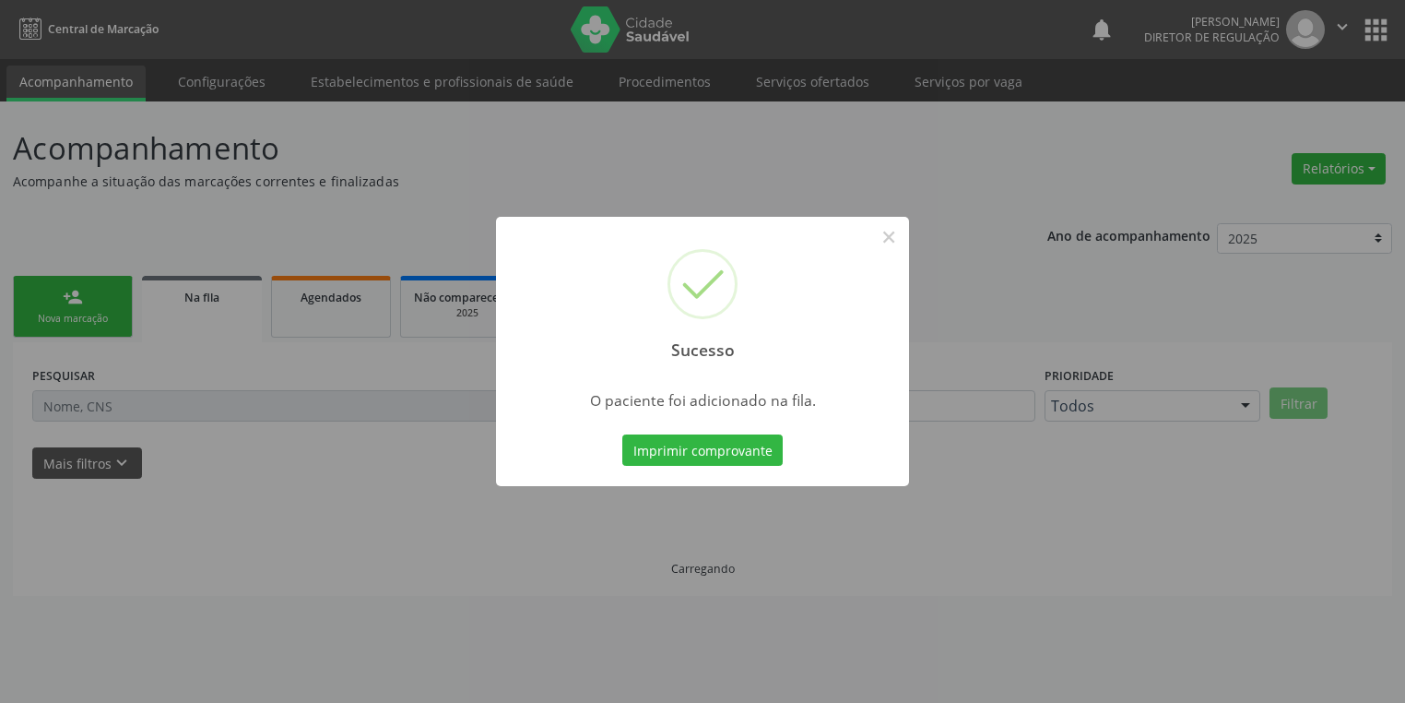
scroll to position [0, 0]
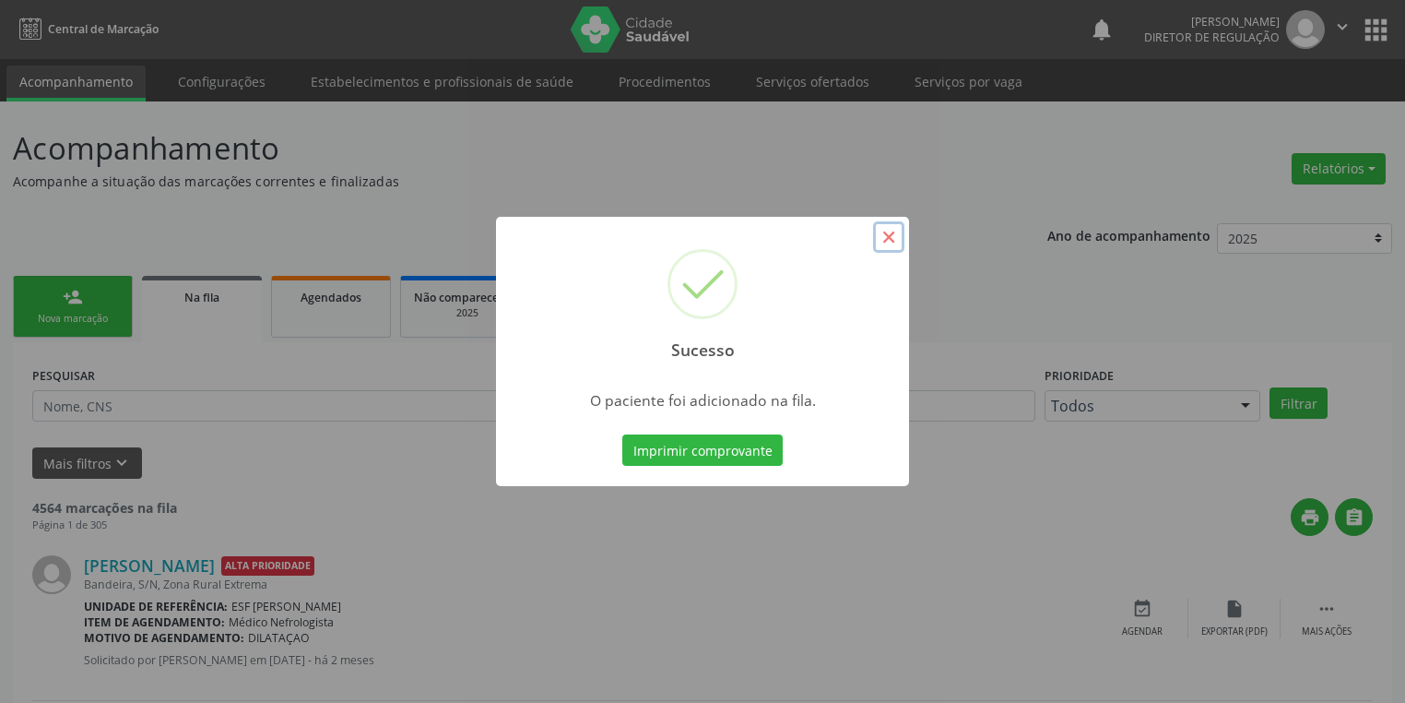
click at [895, 234] on button "×" at bounding box center [888, 236] width 31 height 31
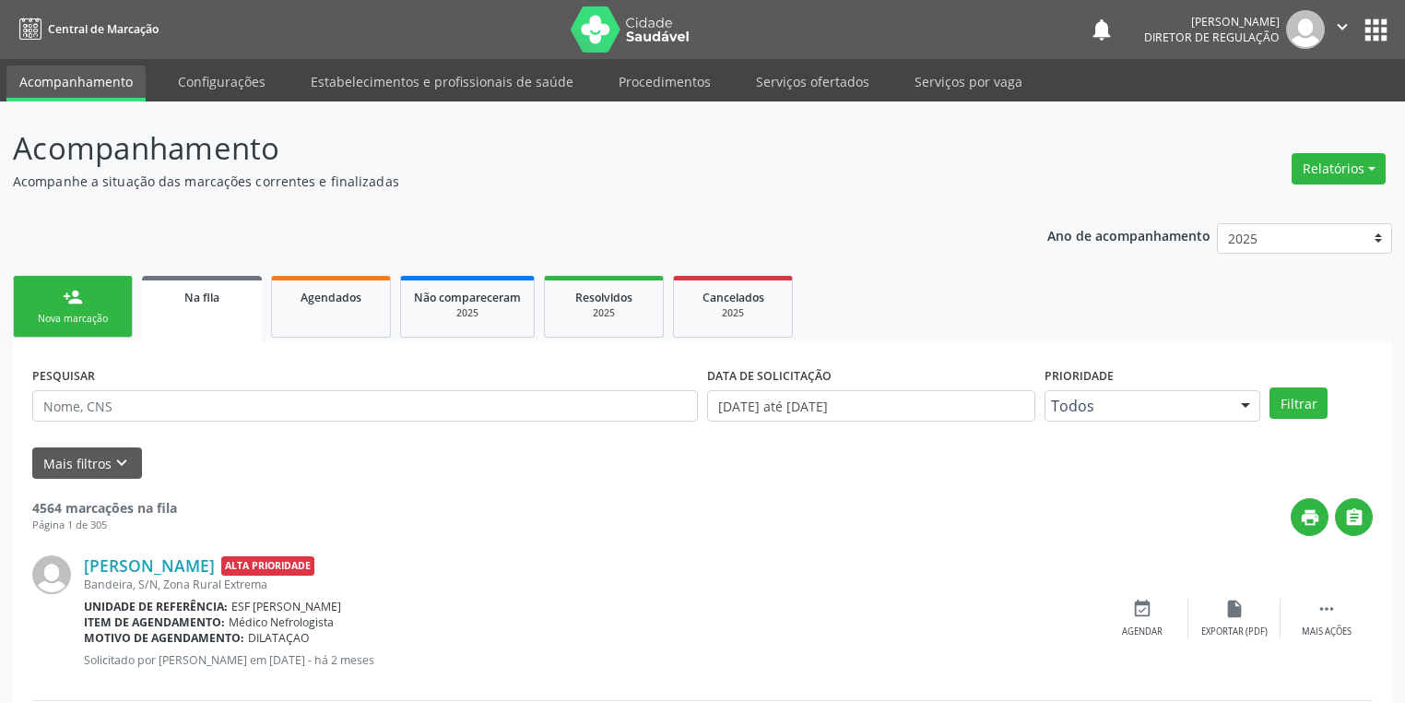
click at [116, 294] on link "person_add Nova marcação" at bounding box center [73, 307] width 120 height 62
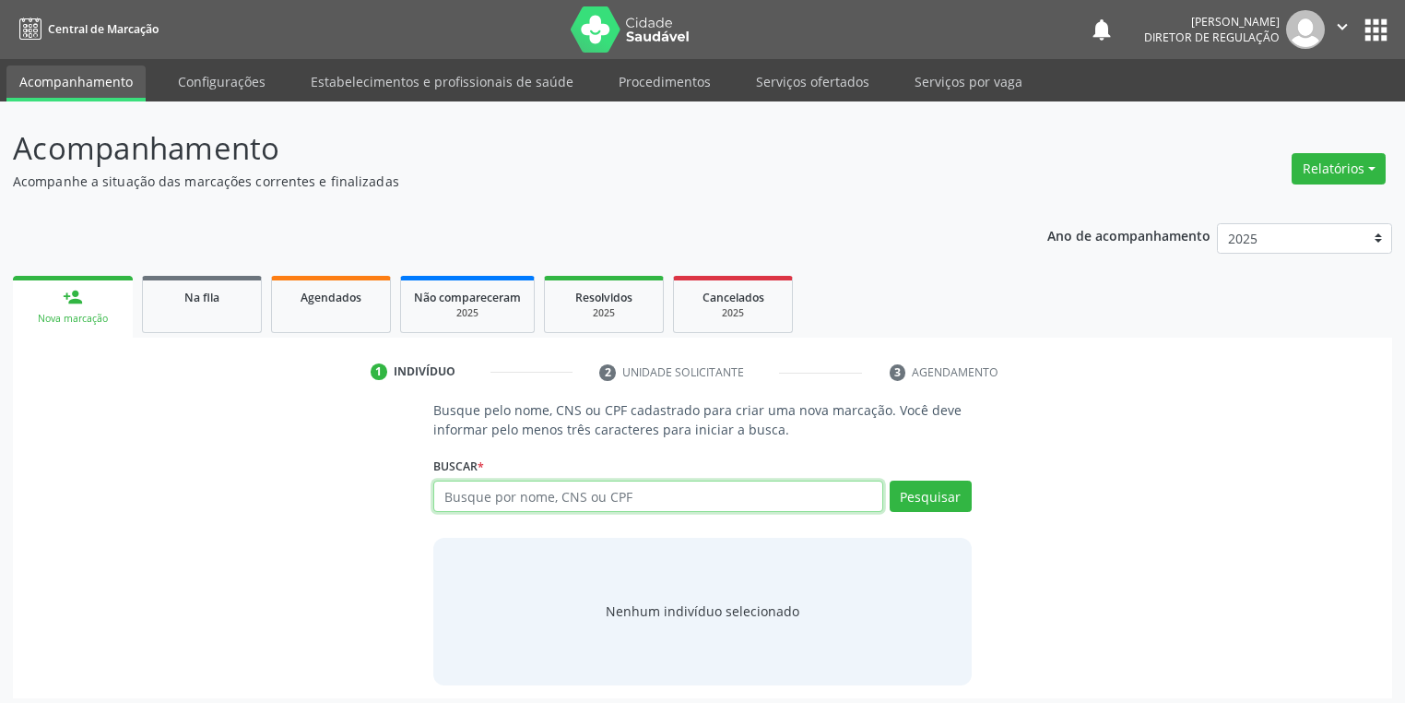
click at [463, 491] on input "text" at bounding box center [658, 495] width 450 height 31
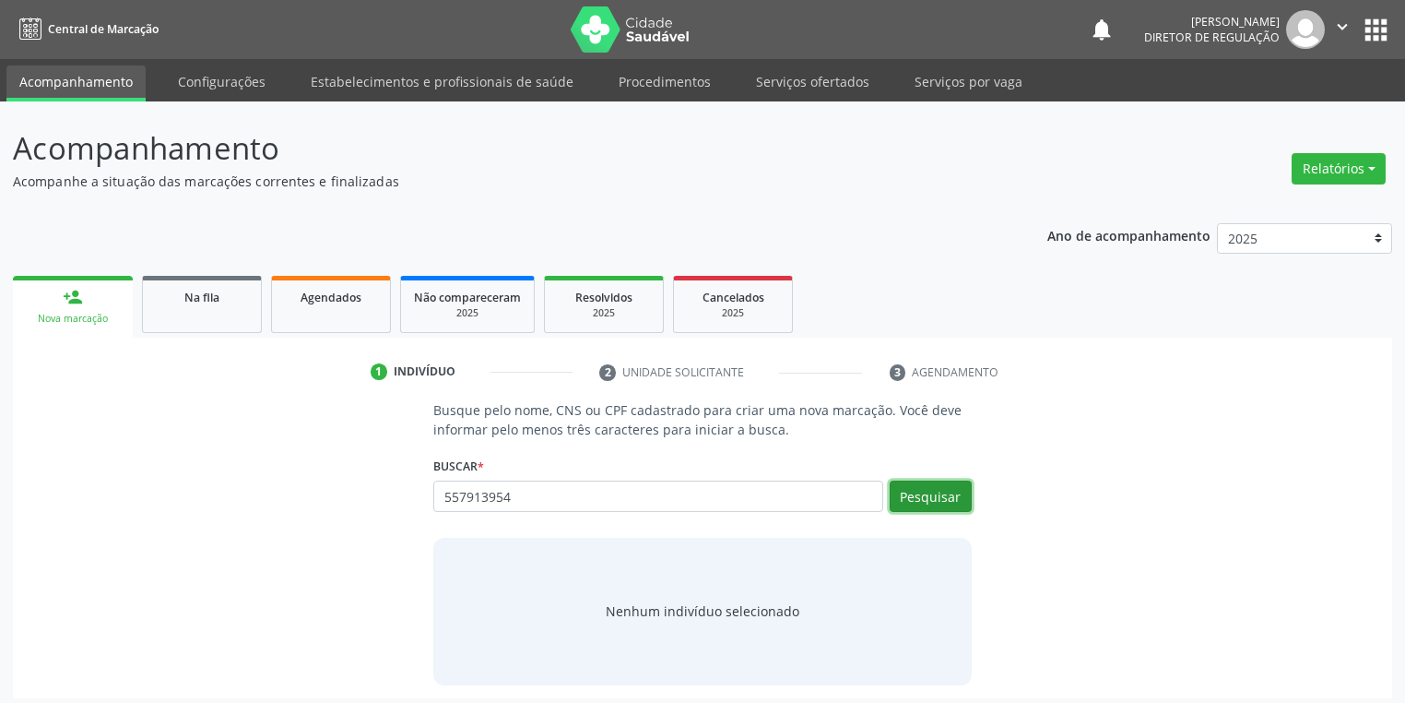
click at [947, 505] on button "Pesquisar" at bounding box center [931, 495] width 82 height 31
click at [537, 507] on input "557913954" at bounding box center [658, 495] width 450 height 31
type input "55791395434"
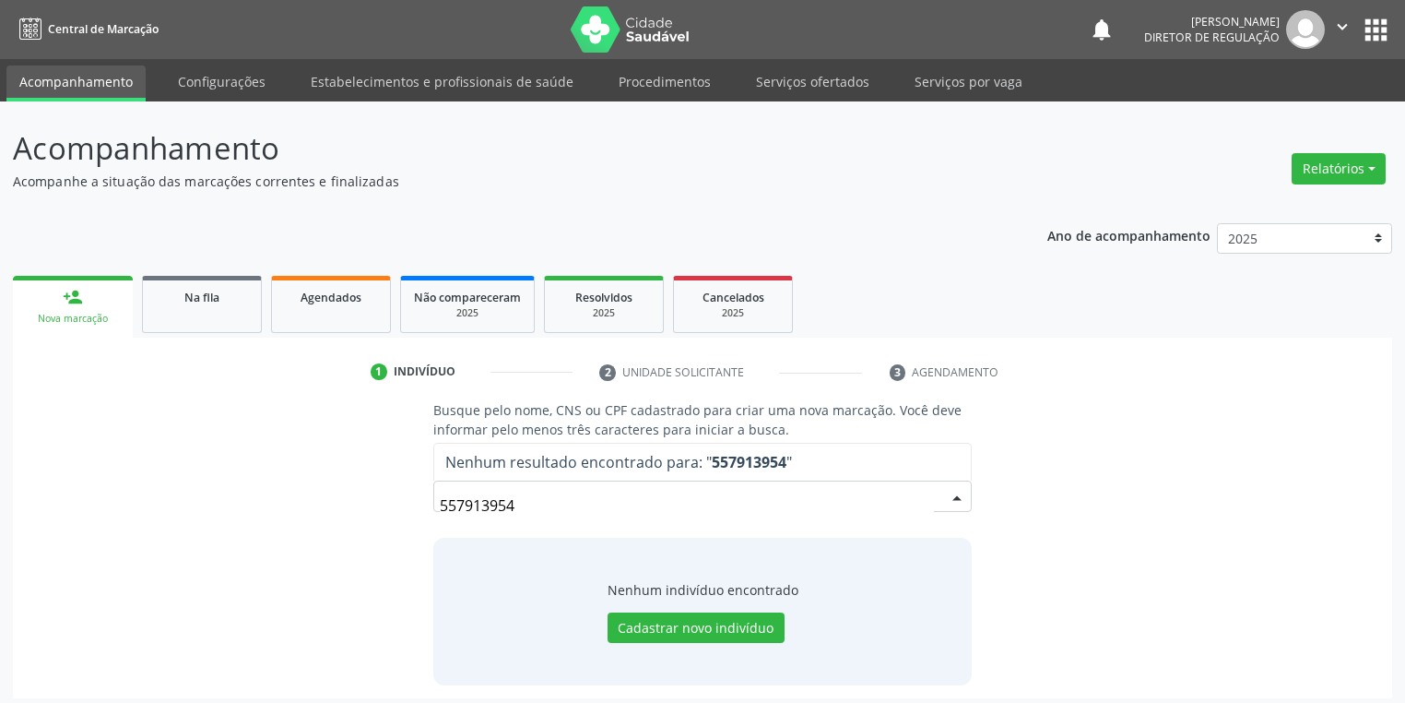
click at [586, 505] on input "557913954" at bounding box center [687, 505] width 494 height 37
type input "5"
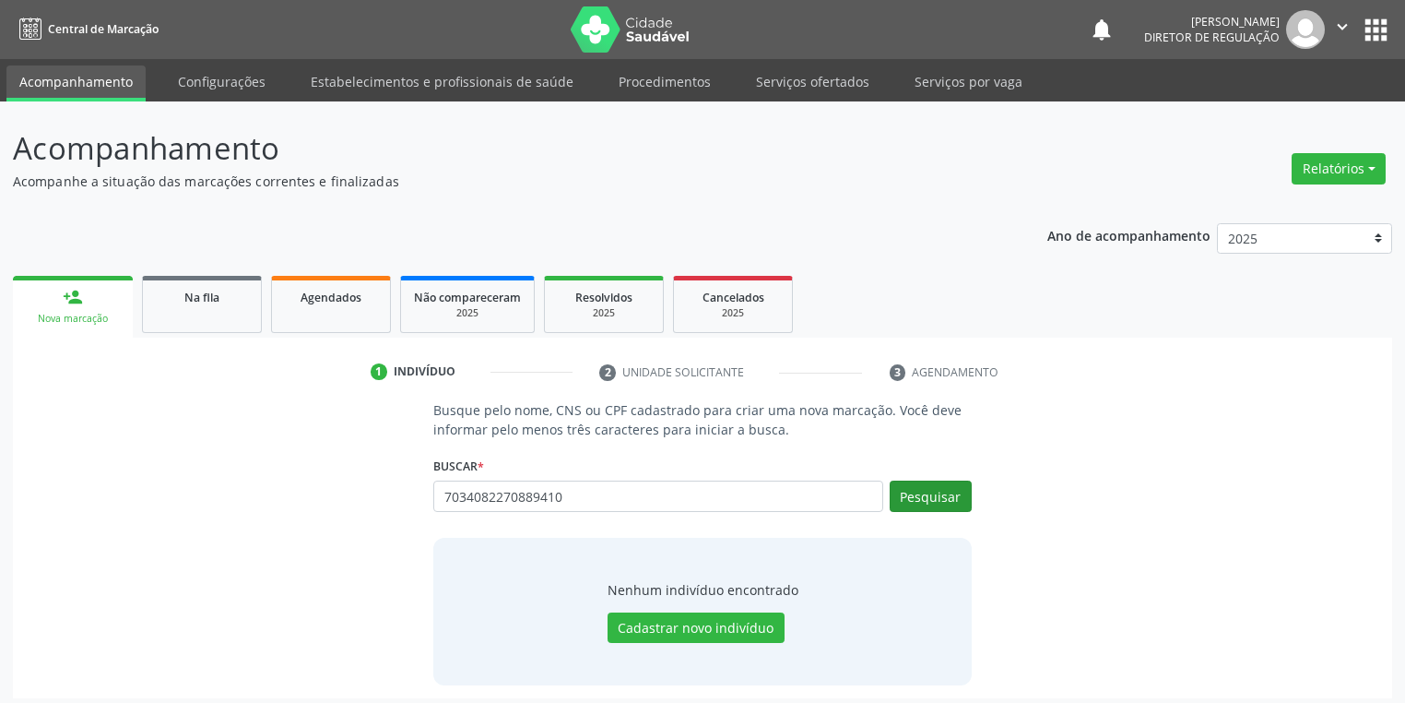
type input "7034082270889410"
click at [942, 495] on button "Pesquisar" at bounding box center [931, 495] width 82 height 31
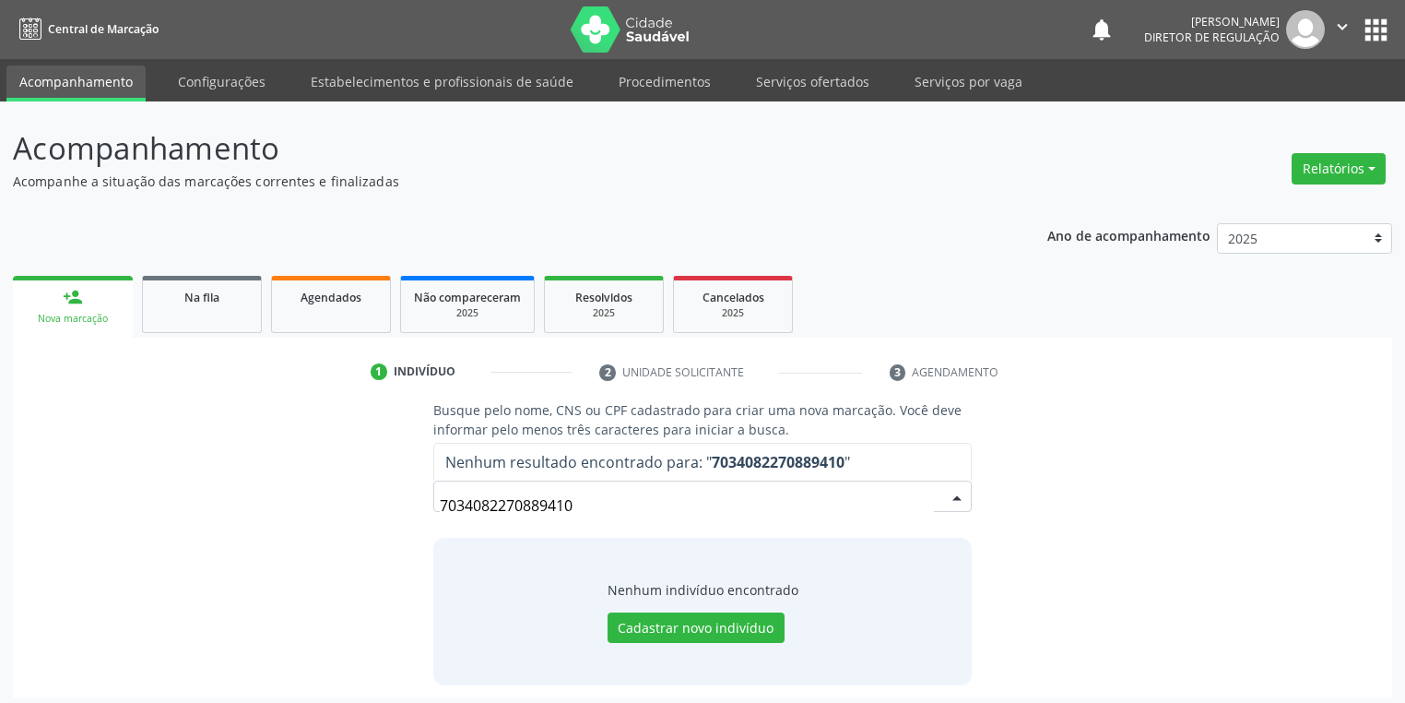
click at [578, 503] on input "7034082270889410" at bounding box center [687, 505] width 494 height 37
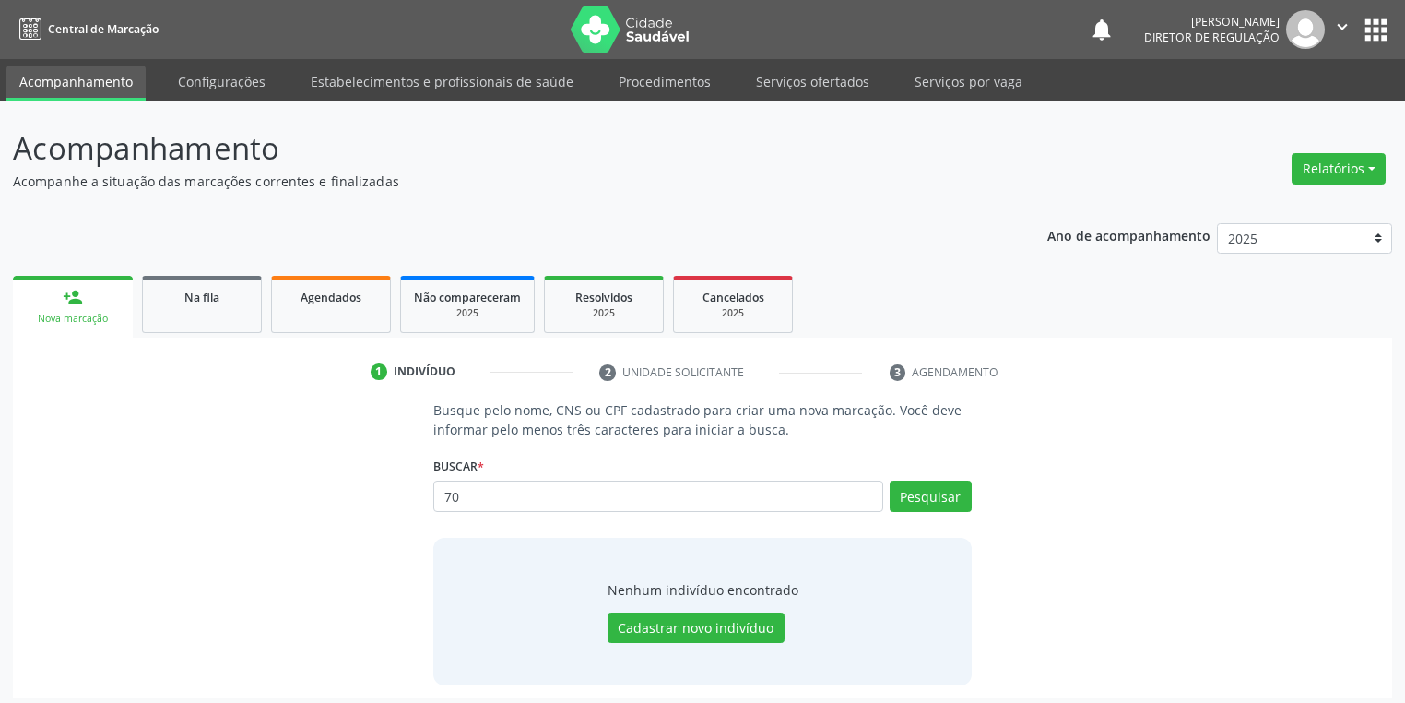
type input "7"
type input "703408270889410"
click at [915, 494] on button "Pesquisar" at bounding box center [931, 495] width 82 height 31
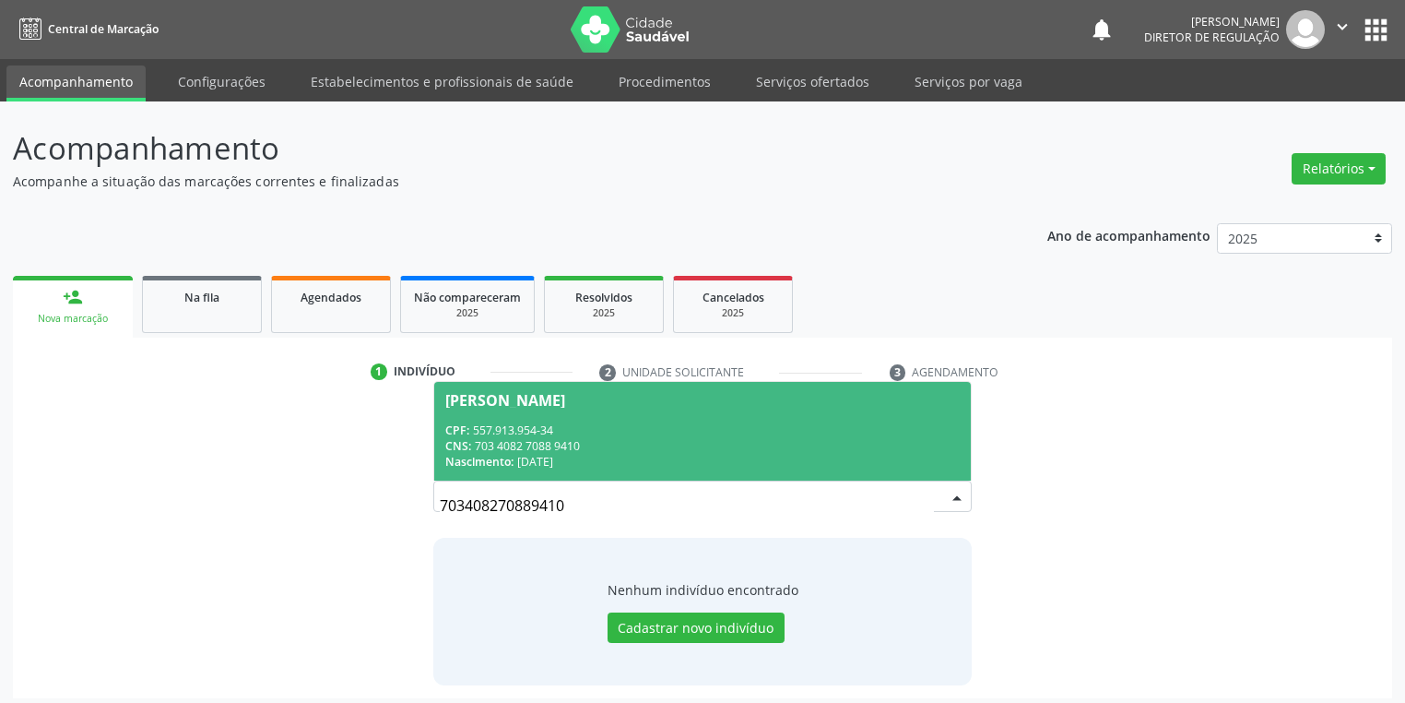
click at [578, 446] on div "CNS: 703 4082 7088 9410" at bounding box center [702, 446] width 515 height 16
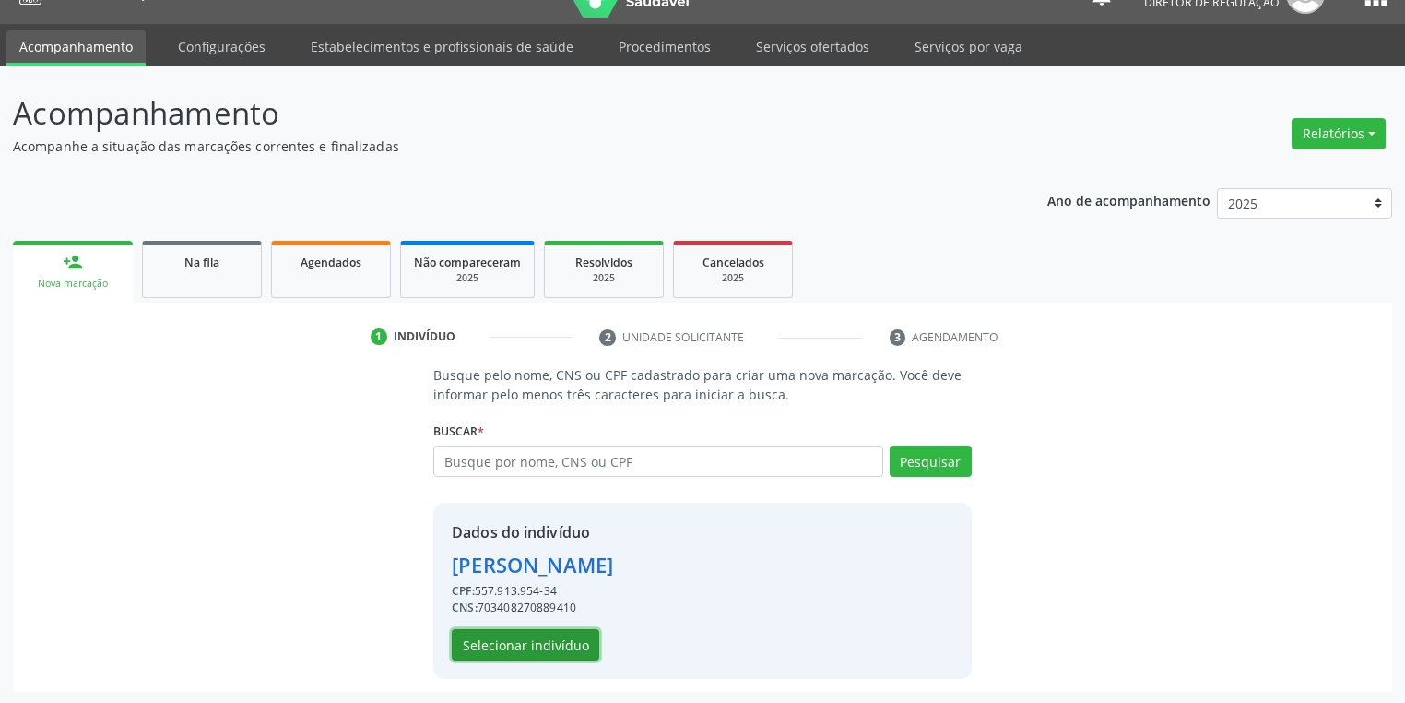
click at [527, 640] on button "Selecionar indivíduo" at bounding box center [526, 644] width 148 height 31
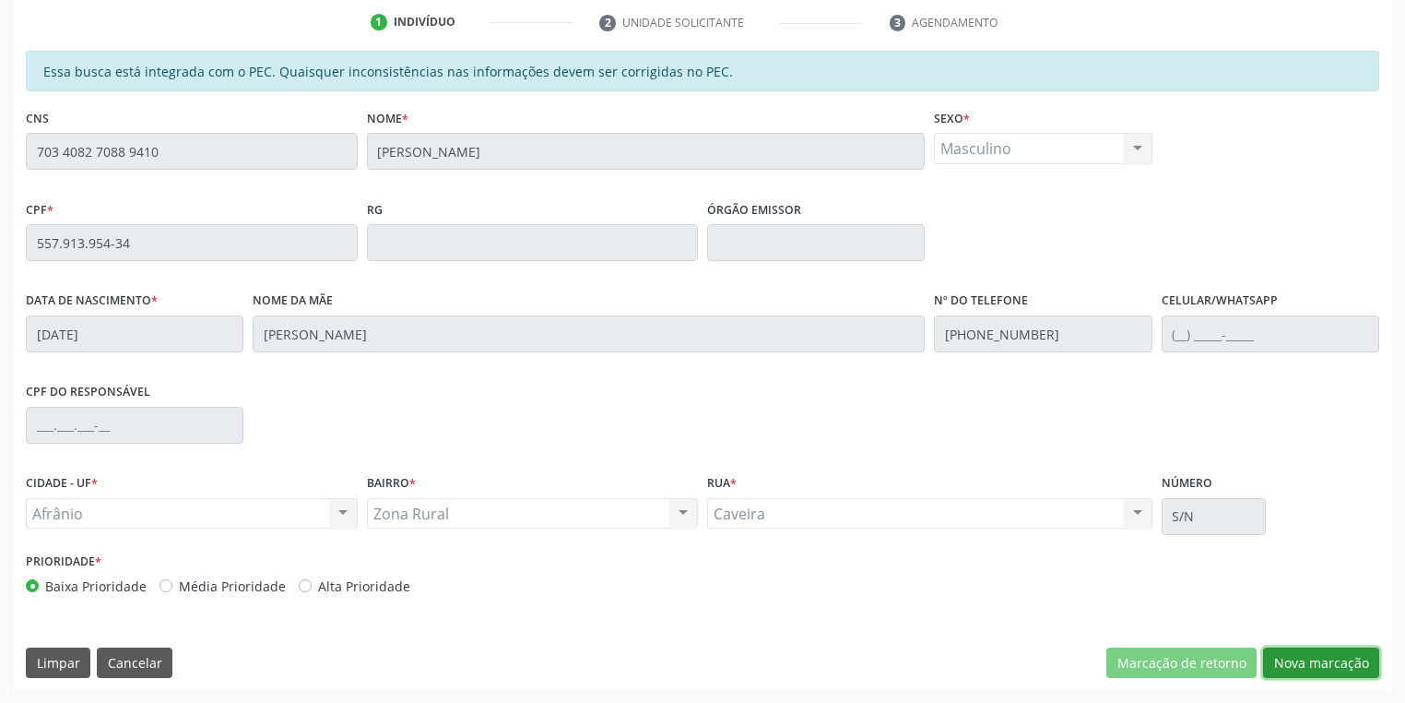
click at [1297, 668] on button "Nova marcação" at bounding box center [1321, 662] width 116 height 31
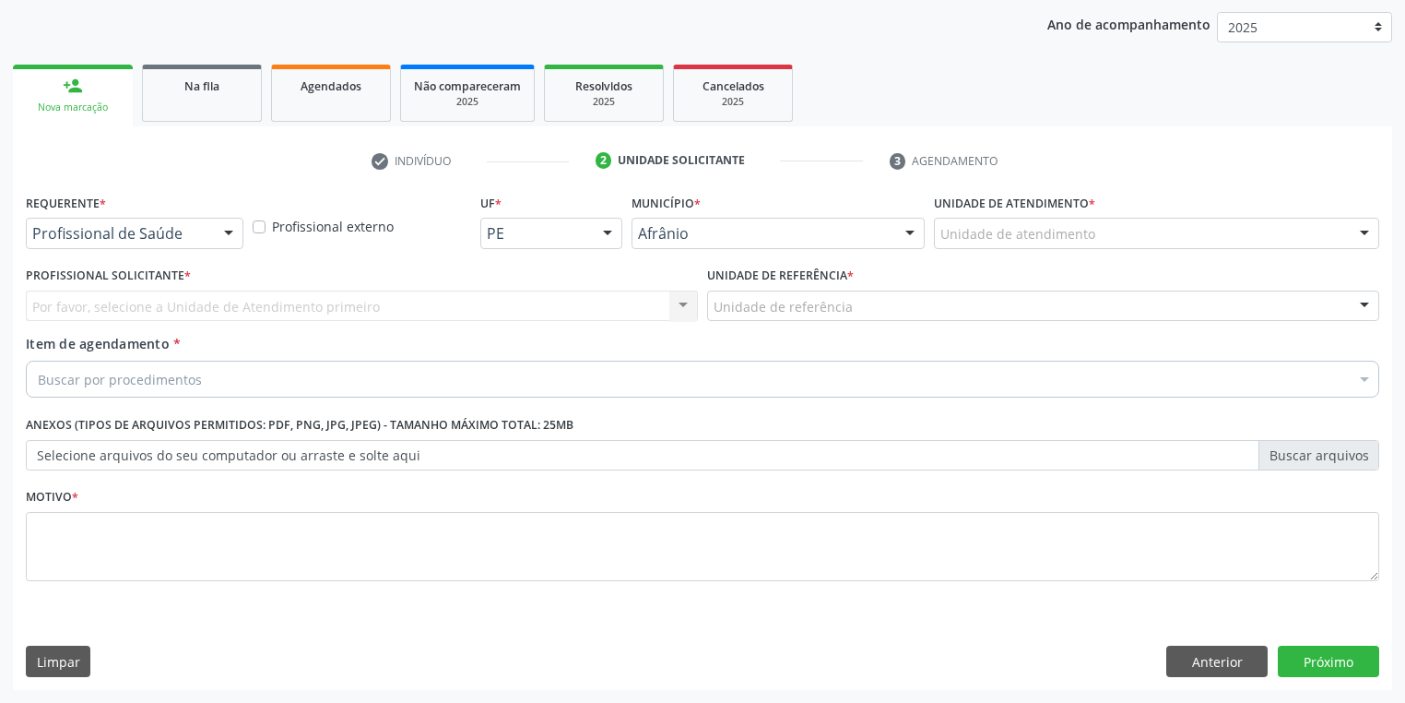
scroll to position [210, 0]
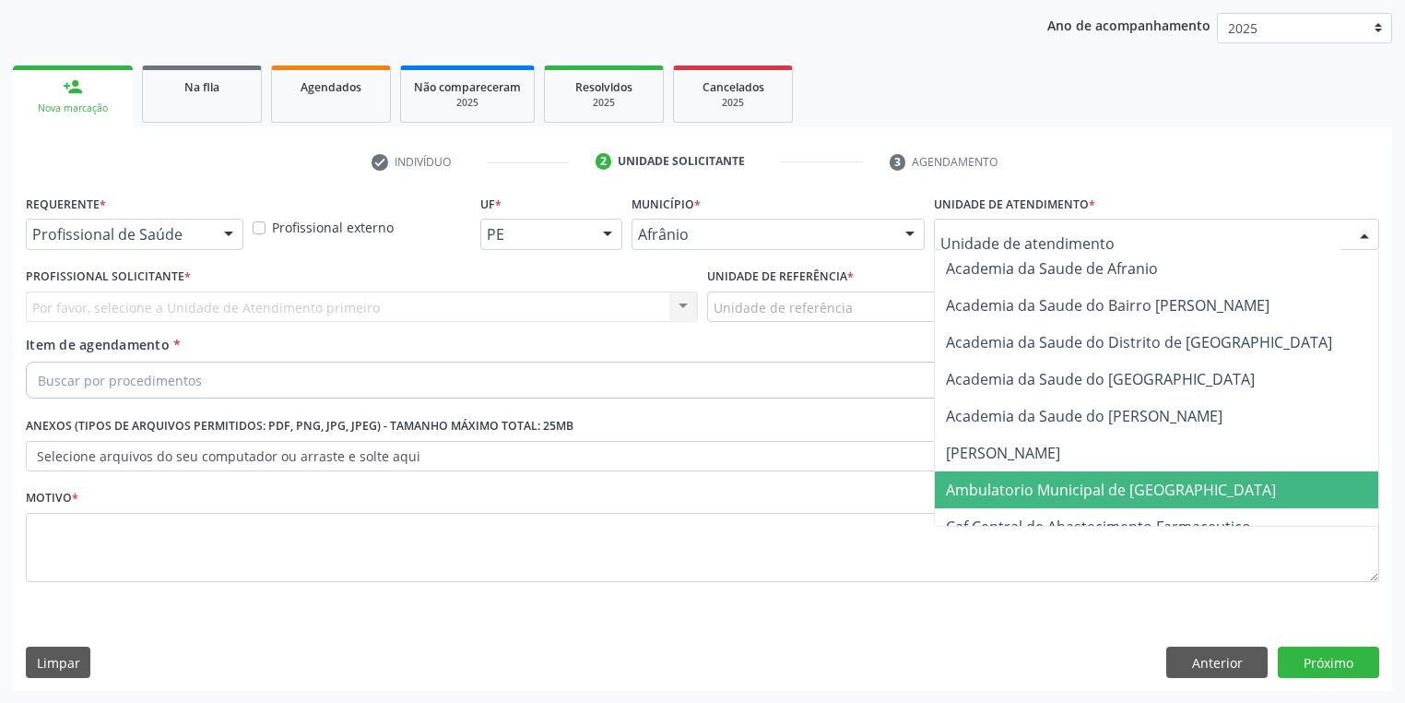
drag, startPoint x: 984, startPoint y: 483, endPoint x: 834, endPoint y: 391, distance: 176.3
click at [982, 481] on span "Ambulatorio Municipal de [GEOGRAPHIC_DATA]" at bounding box center [1111, 490] width 330 height 20
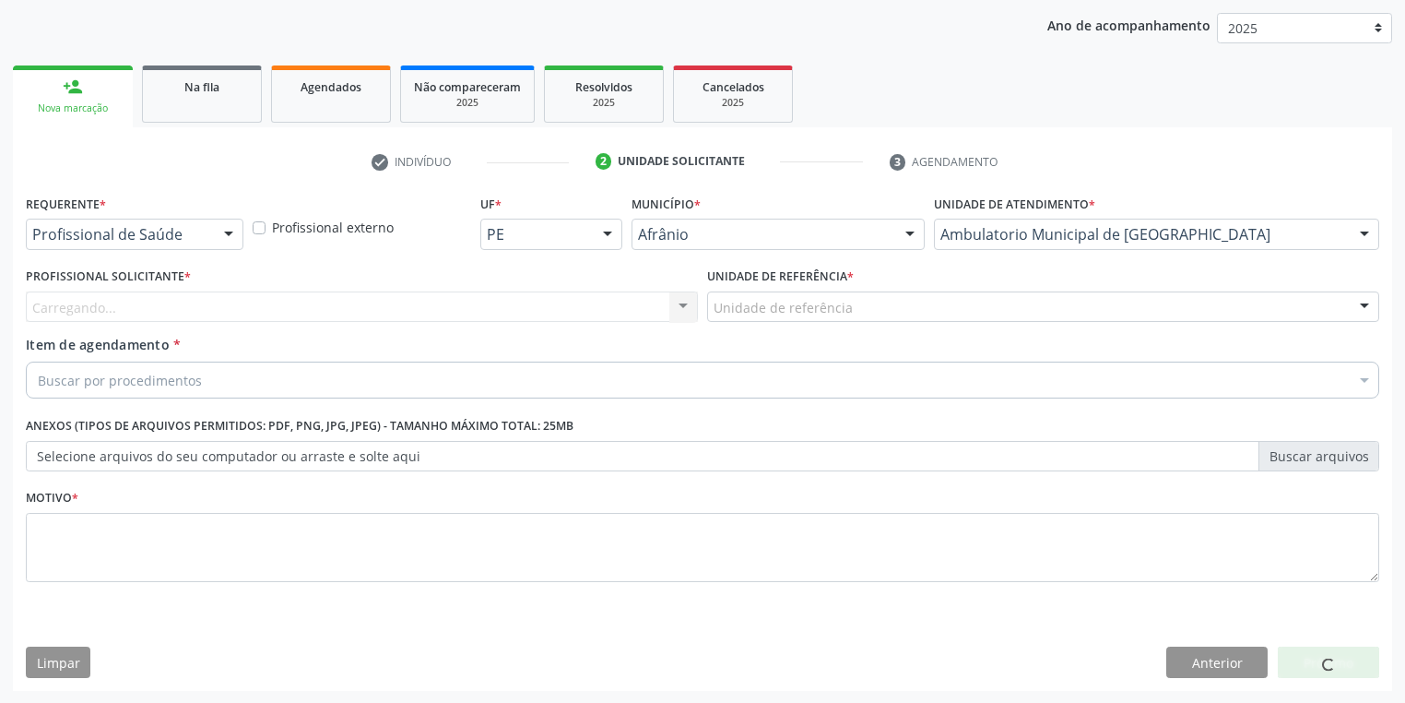
drag, startPoint x: 767, startPoint y: 299, endPoint x: 752, endPoint y: 348, distance: 51.3
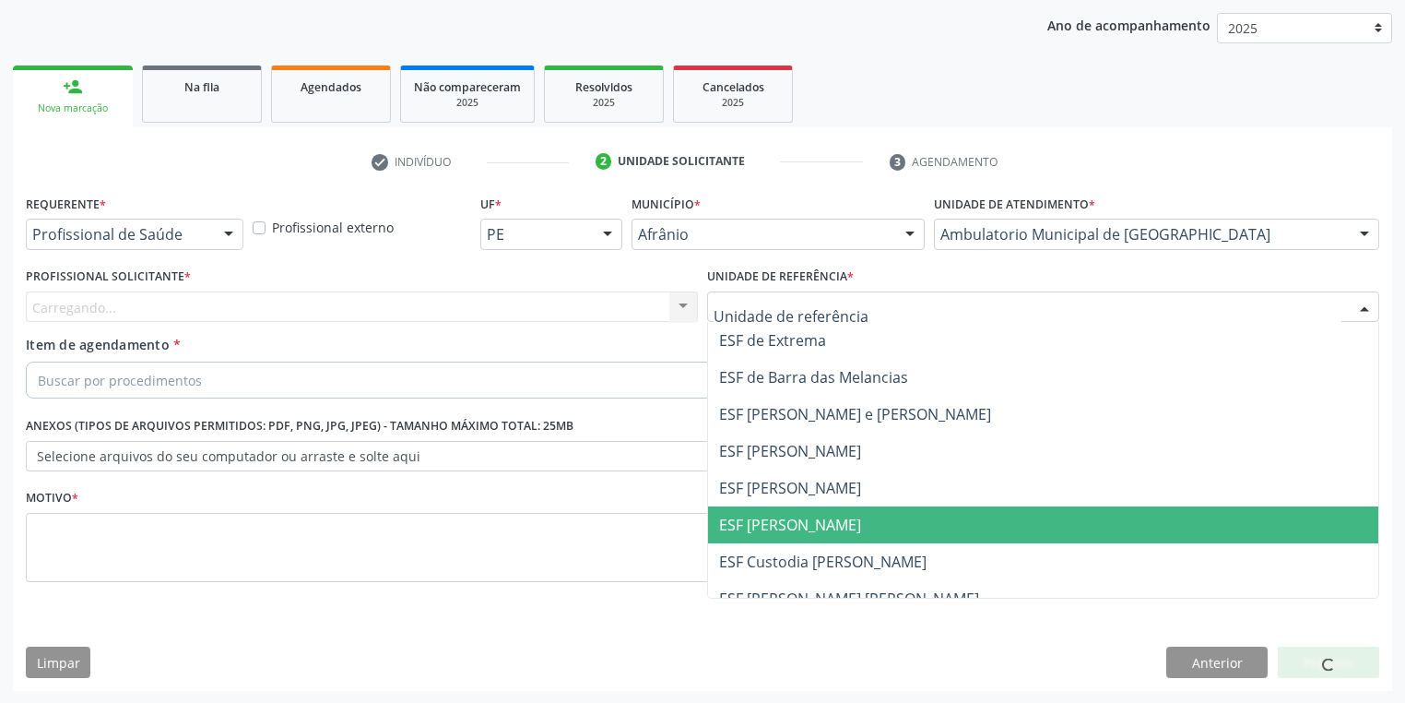
drag, startPoint x: 752, startPoint y: 522, endPoint x: 682, endPoint y: 487, distance: 78.4
click at [752, 522] on span "ESF [PERSON_NAME]" at bounding box center [790, 525] width 142 height 20
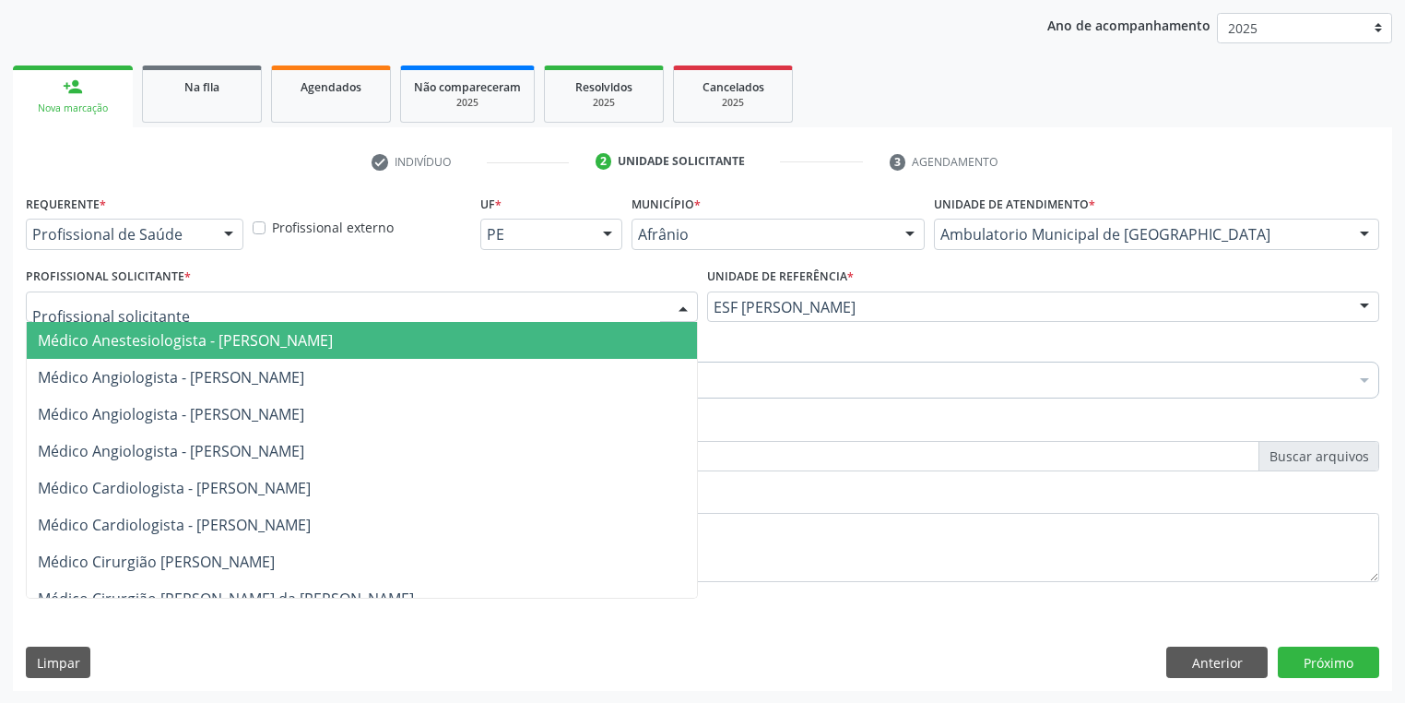
click at [227, 308] on div at bounding box center [362, 306] width 672 height 31
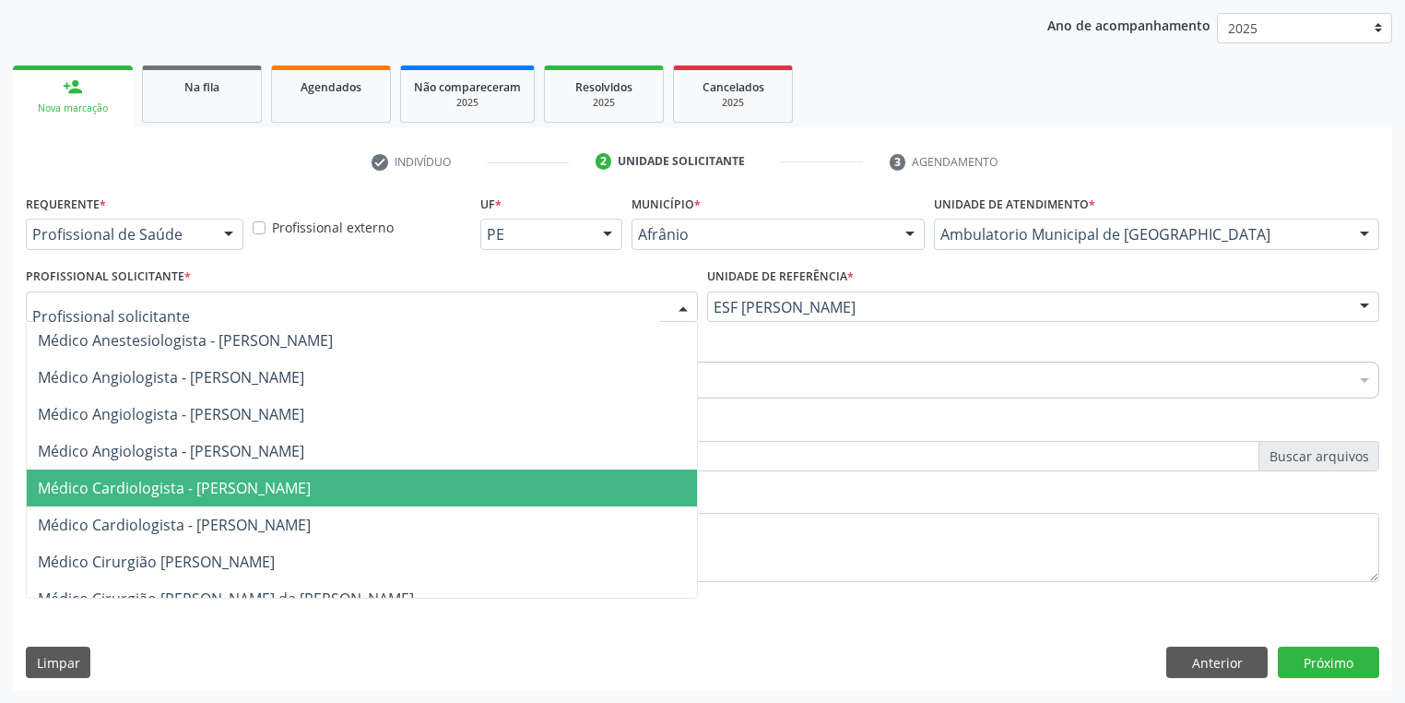
click at [273, 491] on span "Médico Cardiologista - [PERSON_NAME]" at bounding box center [174, 488] width 273 height 20
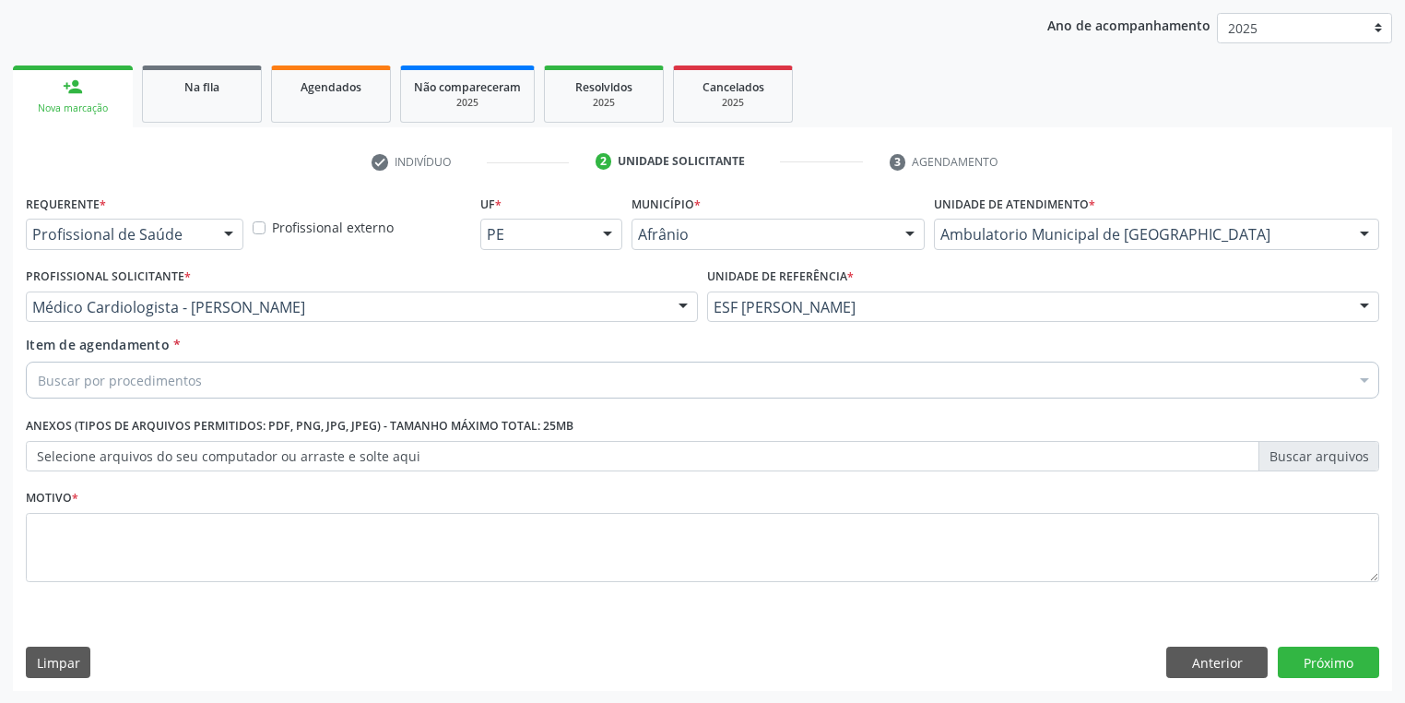
click at [148, 391] on div "Buscar por procedimentos" at bounding box center [703, 379] width 1354 height 37
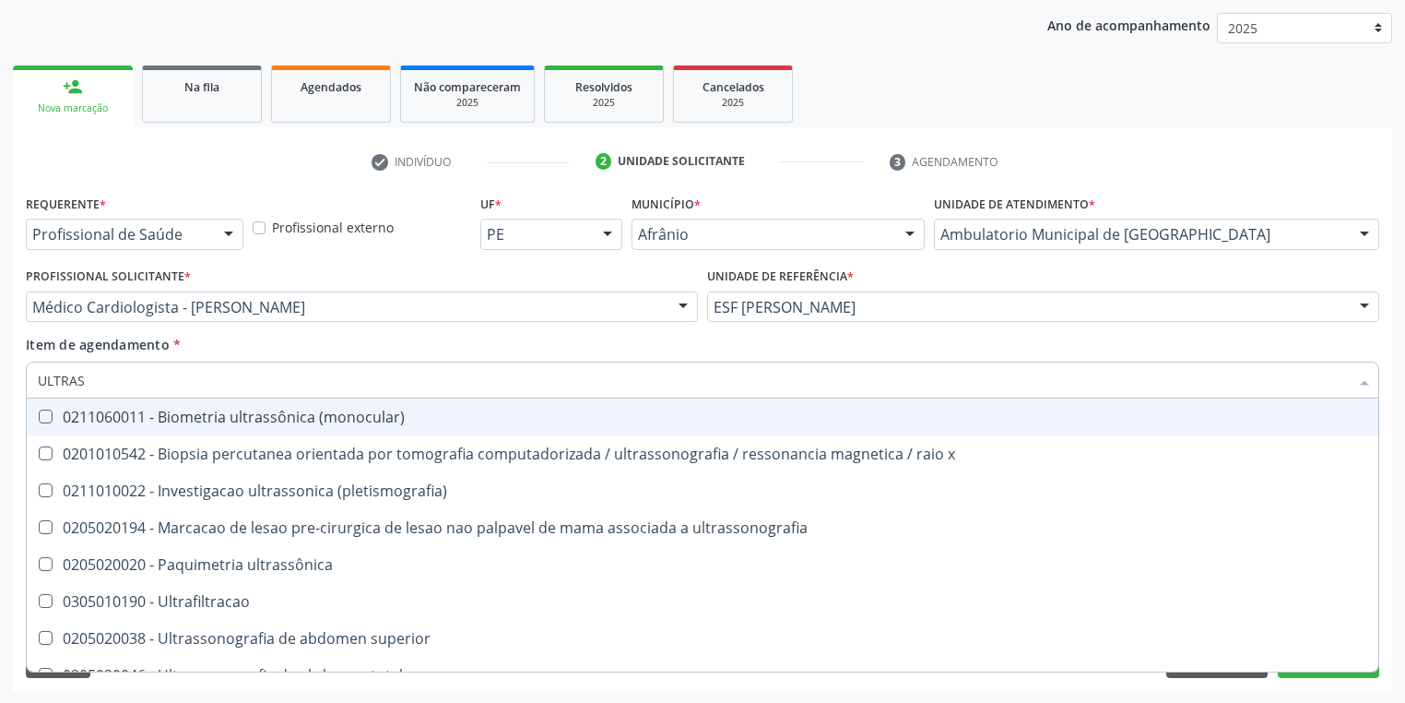
type input "ULTRASS"
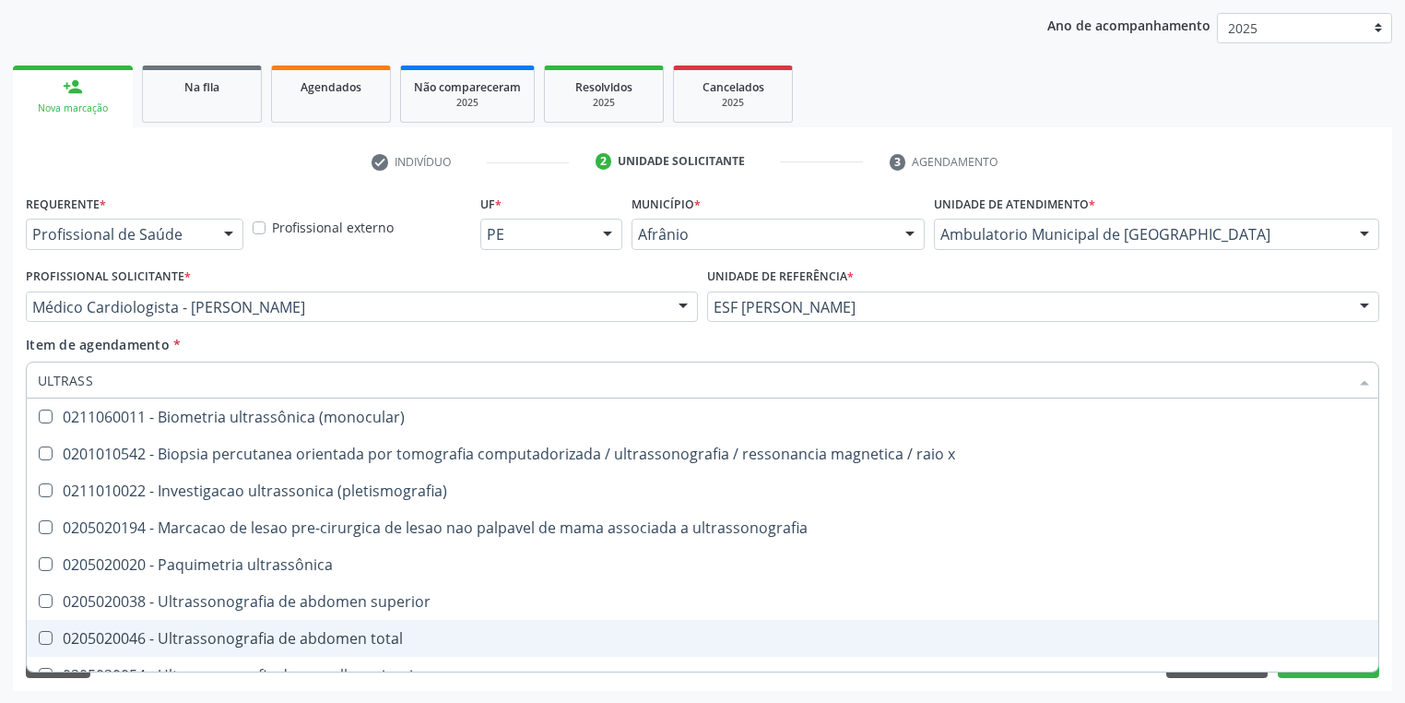
click at [220, 622] on span "0205020046 - Ultrassonografia de abdomen total" at bounding box center [703, 638] width 1352 height 37
checkbox total "true"
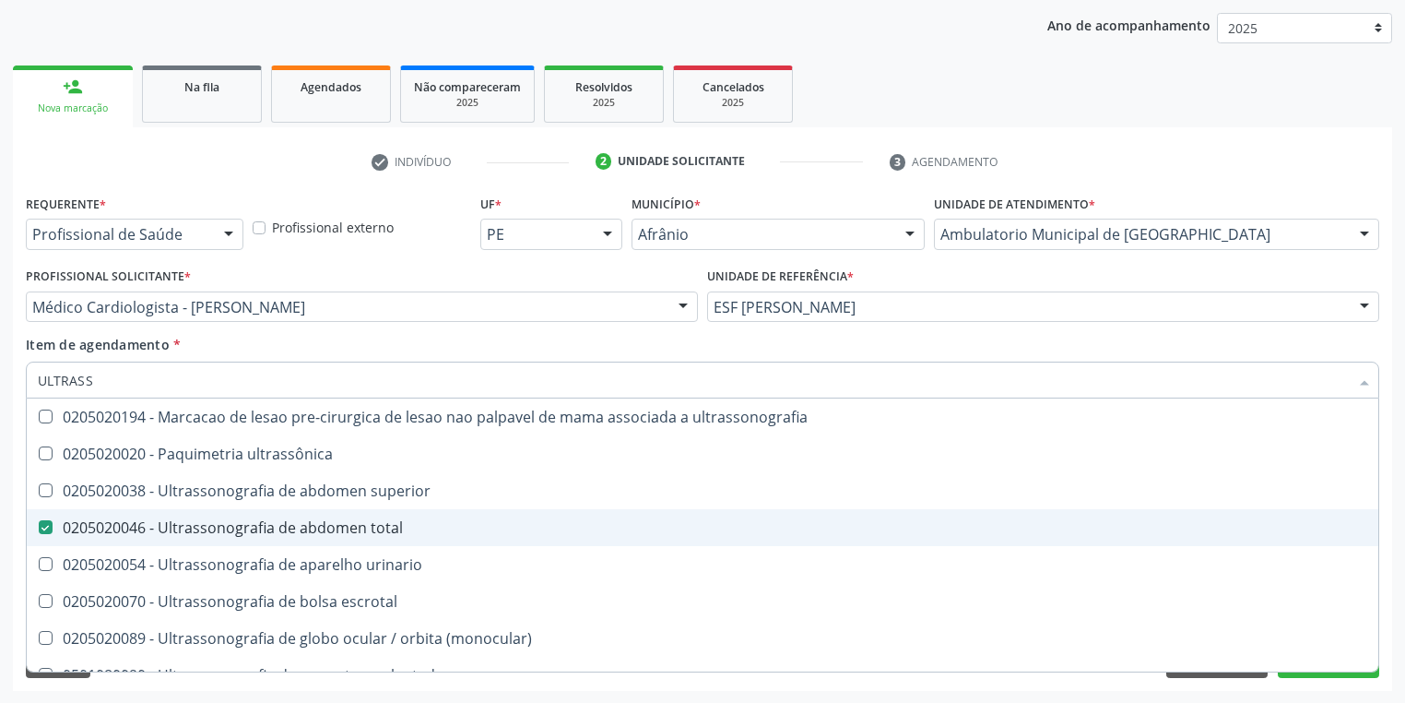
scroll to position [295, 0]
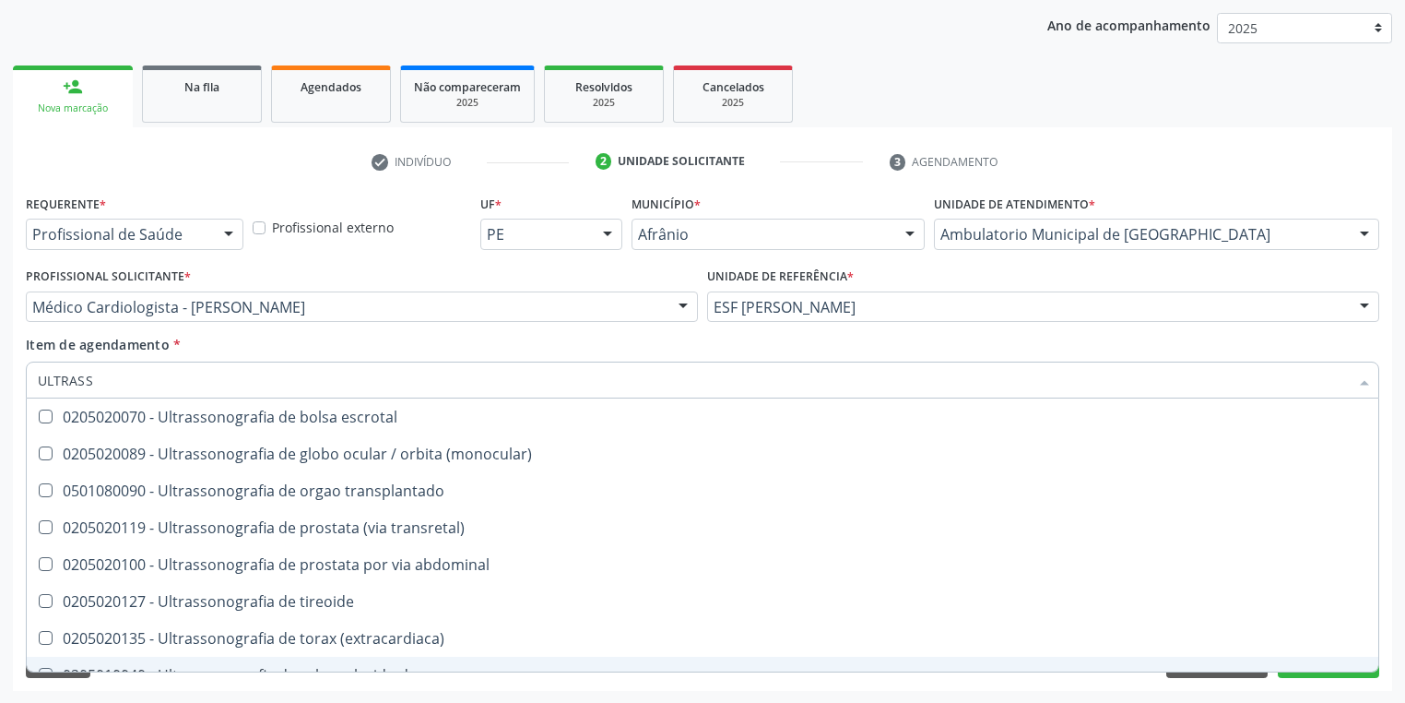
click at [195, 682] on div "Requerente * Profissional de Saúde Profissional de Saúde Paciente Nenhum result…" at bounding box center [703, 440] width 1380 height 501
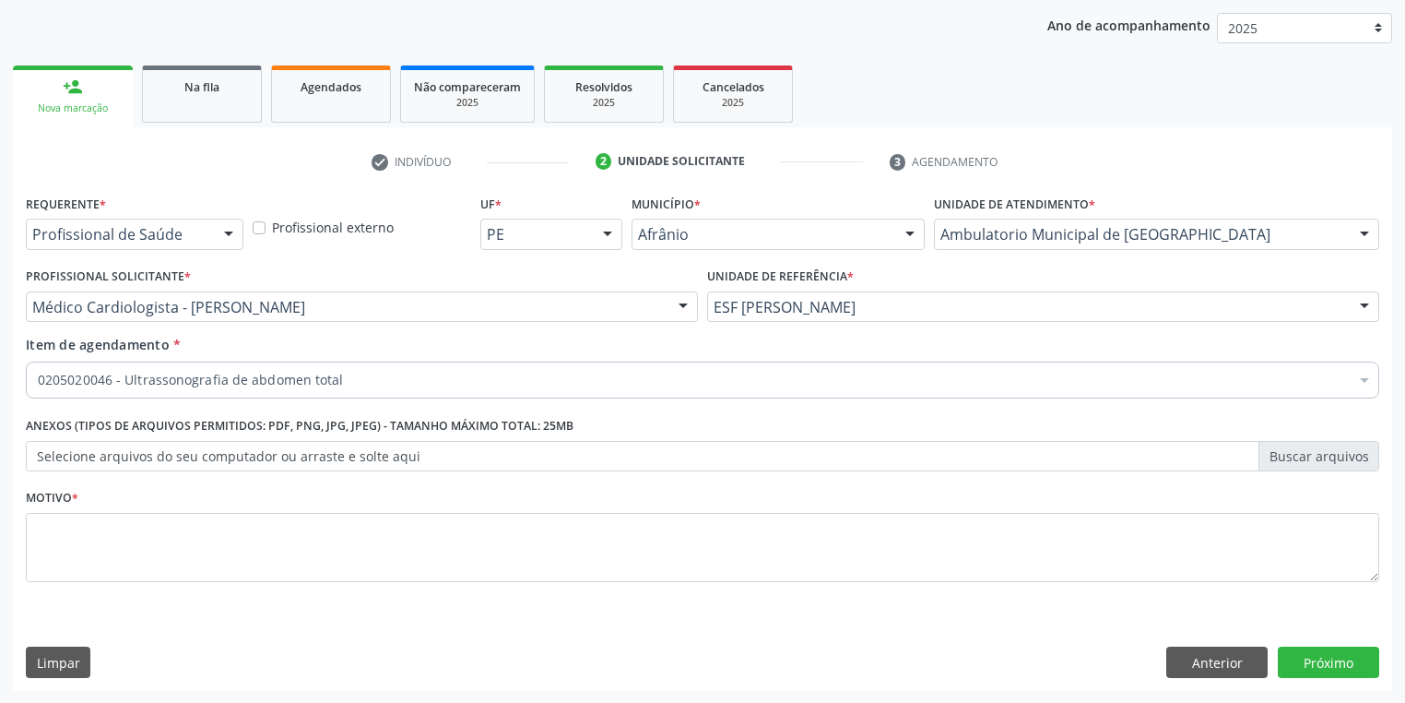
scroll to position [0, 0]
click at [107, 539] on textarea at bounding box center [703, 548] width 1354 height 70
type textarea "*"
click at [1317, 657] on button "Próximo" at bounding box center [1328, 661] width 101 height 31
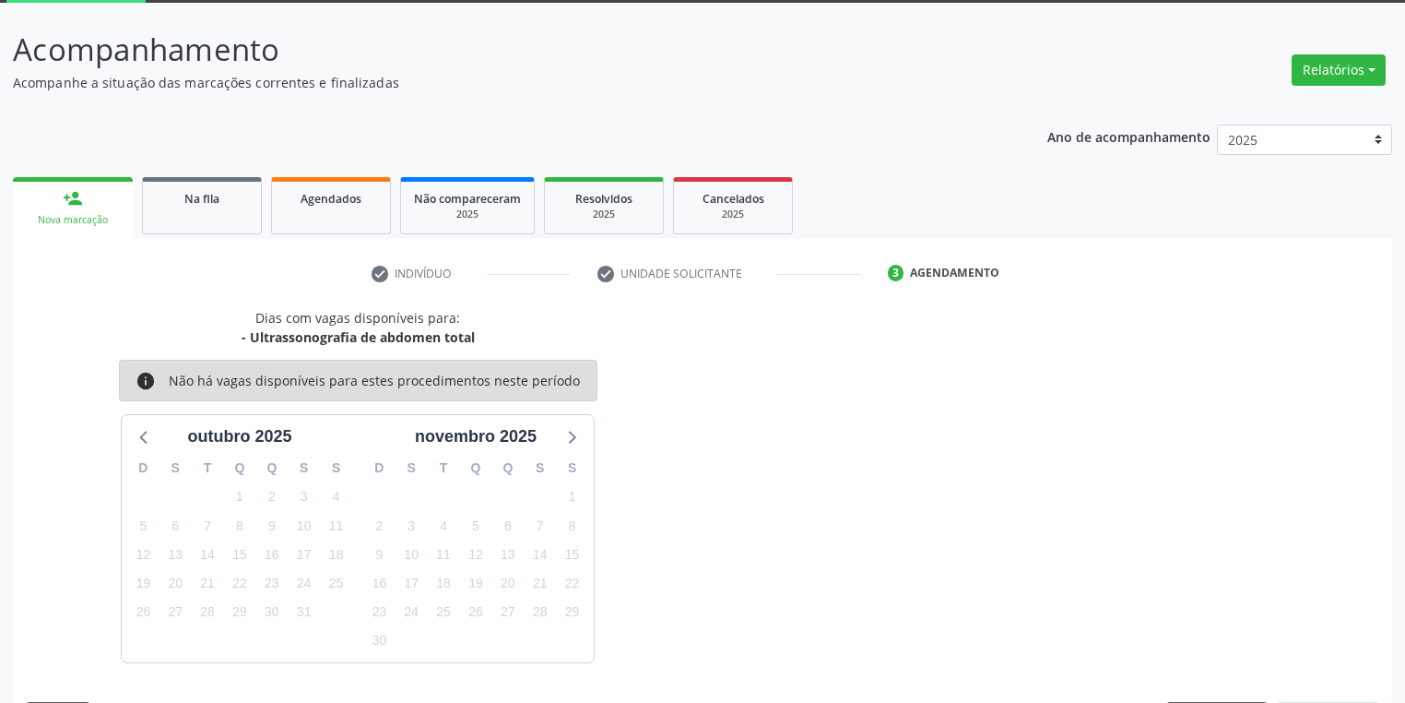
scroll to position [152, 0]
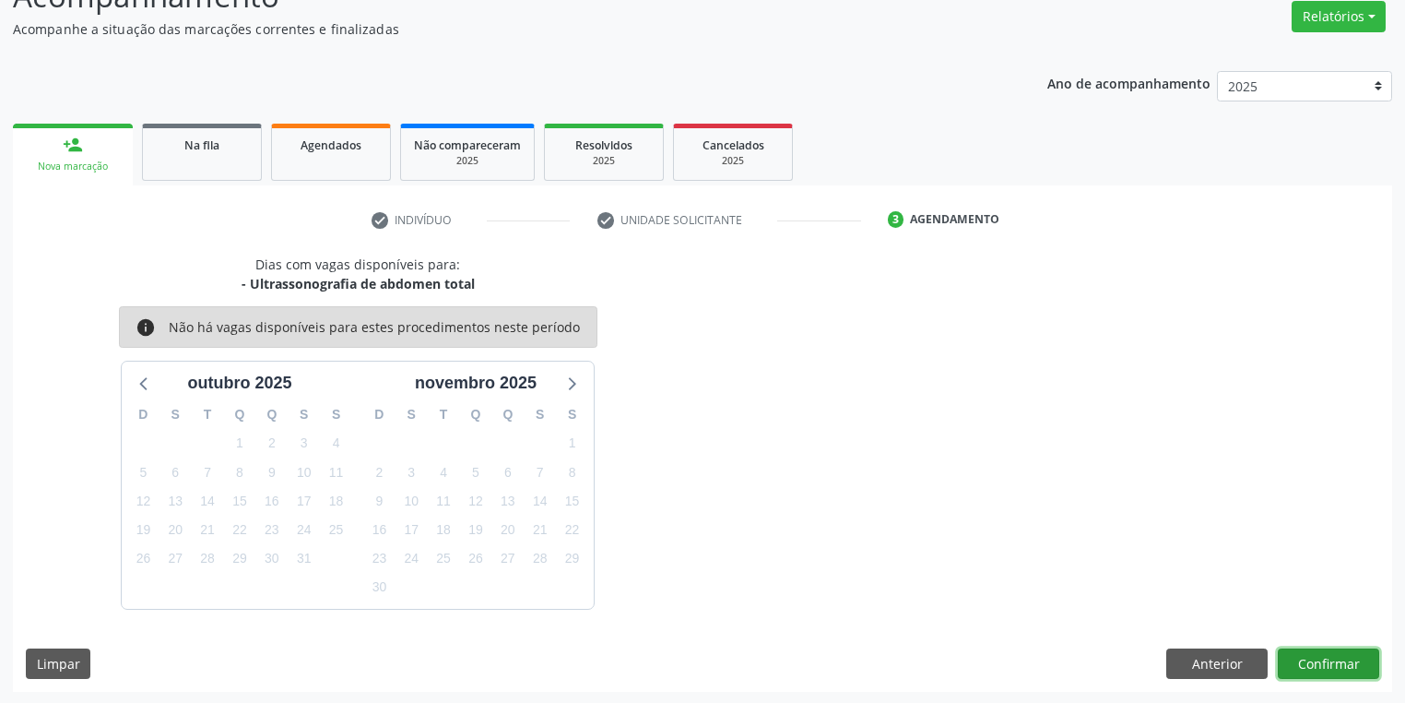
click at [1335, 662] on button "Confirmar" at bounding box center [1328, 663] width 101 height 31
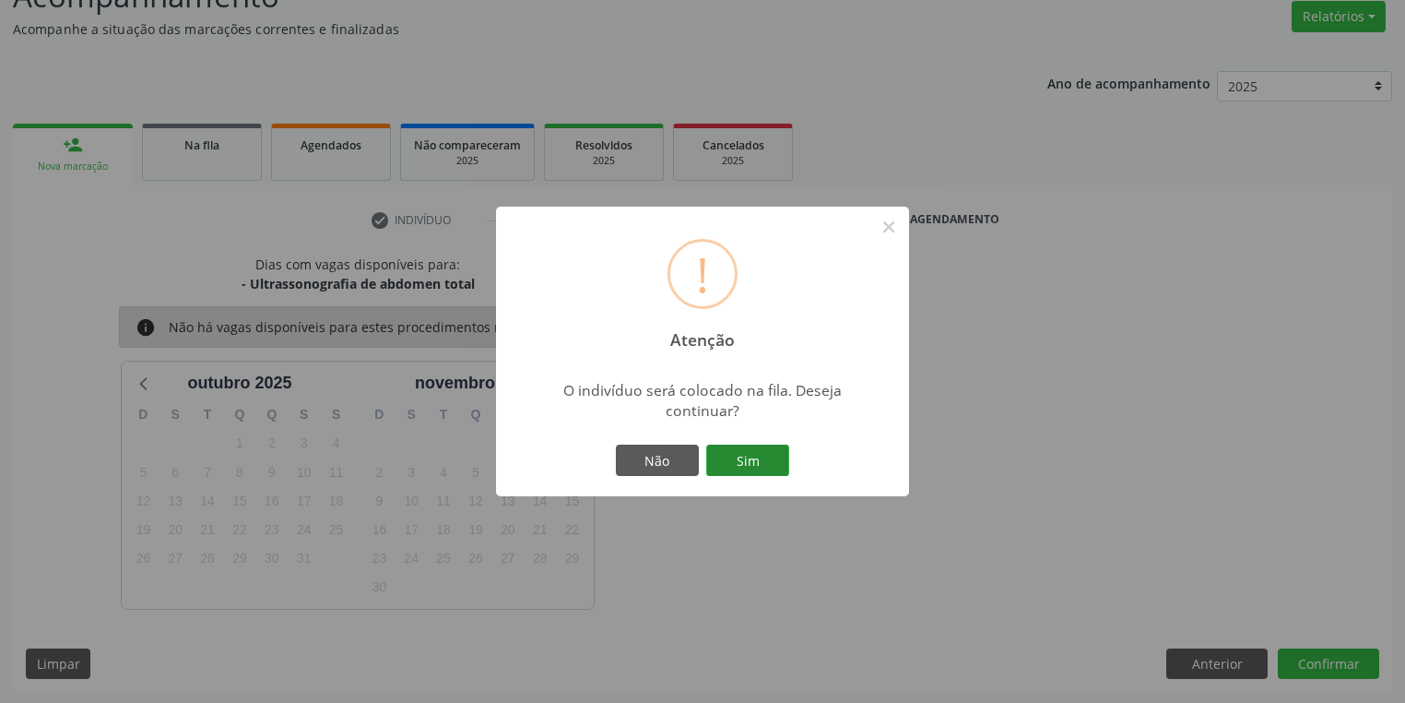
click at [765, 461] on button "Sim" at bounding box center [747, 459] width 83 height 31
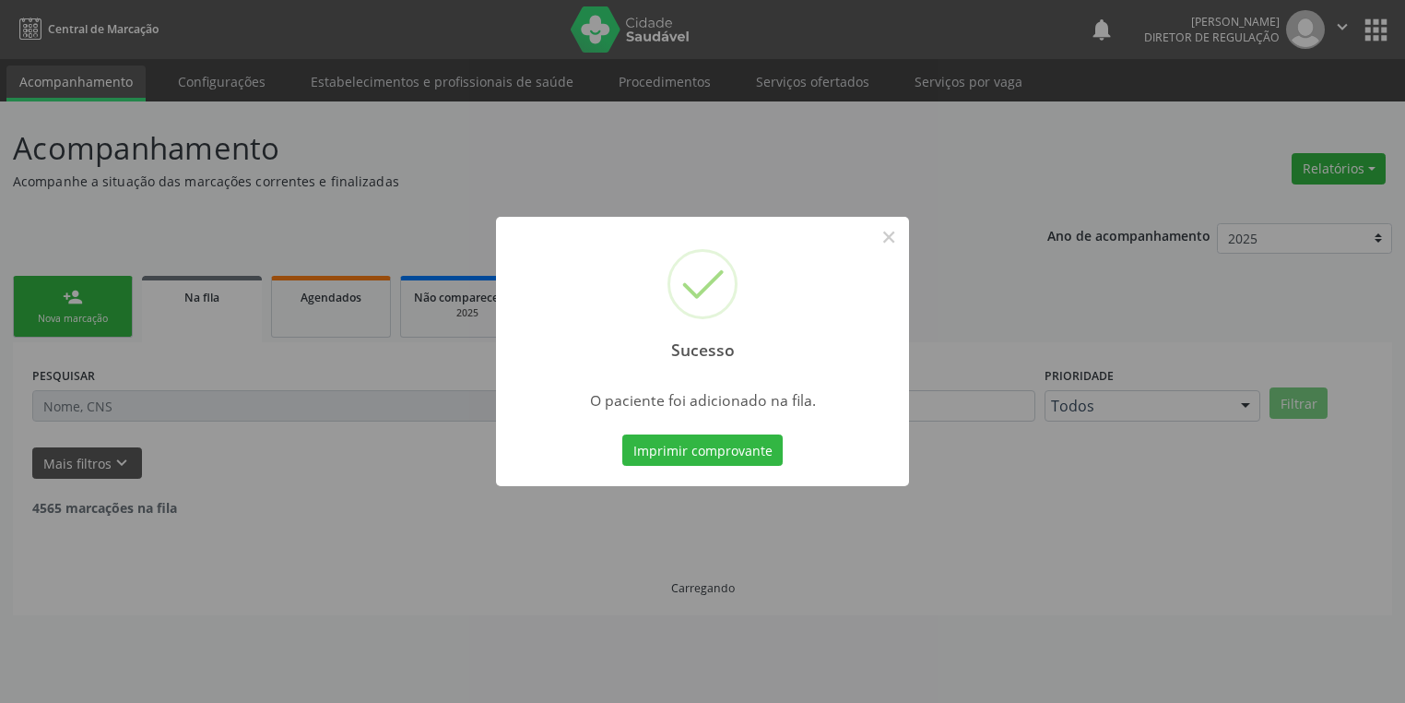
scroll to position [0, 0]
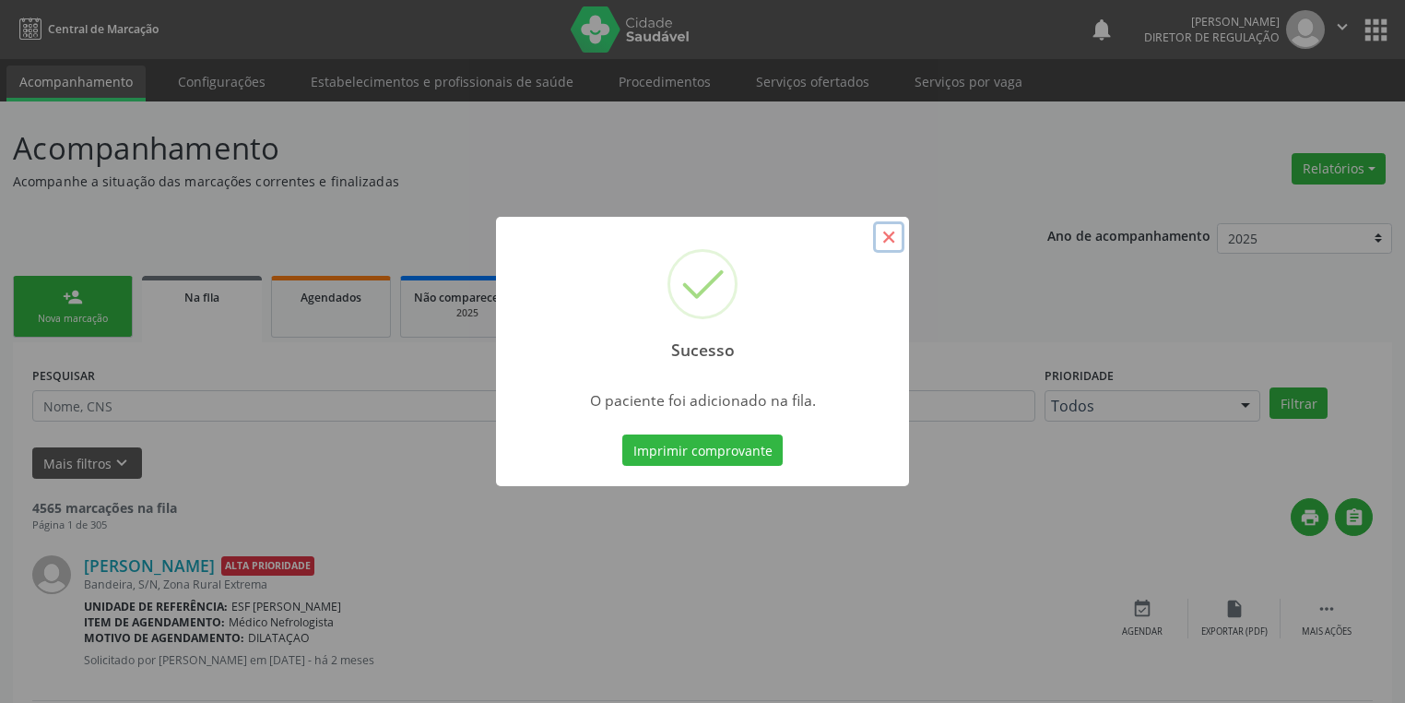
drag, startPoint x: 889, startPoint y: 236, endPoint x: 819, endPoint y: 276, distance: 80.5
click at [889, 236] on button "×" at bounding box center [888, 236] width 31 height 31
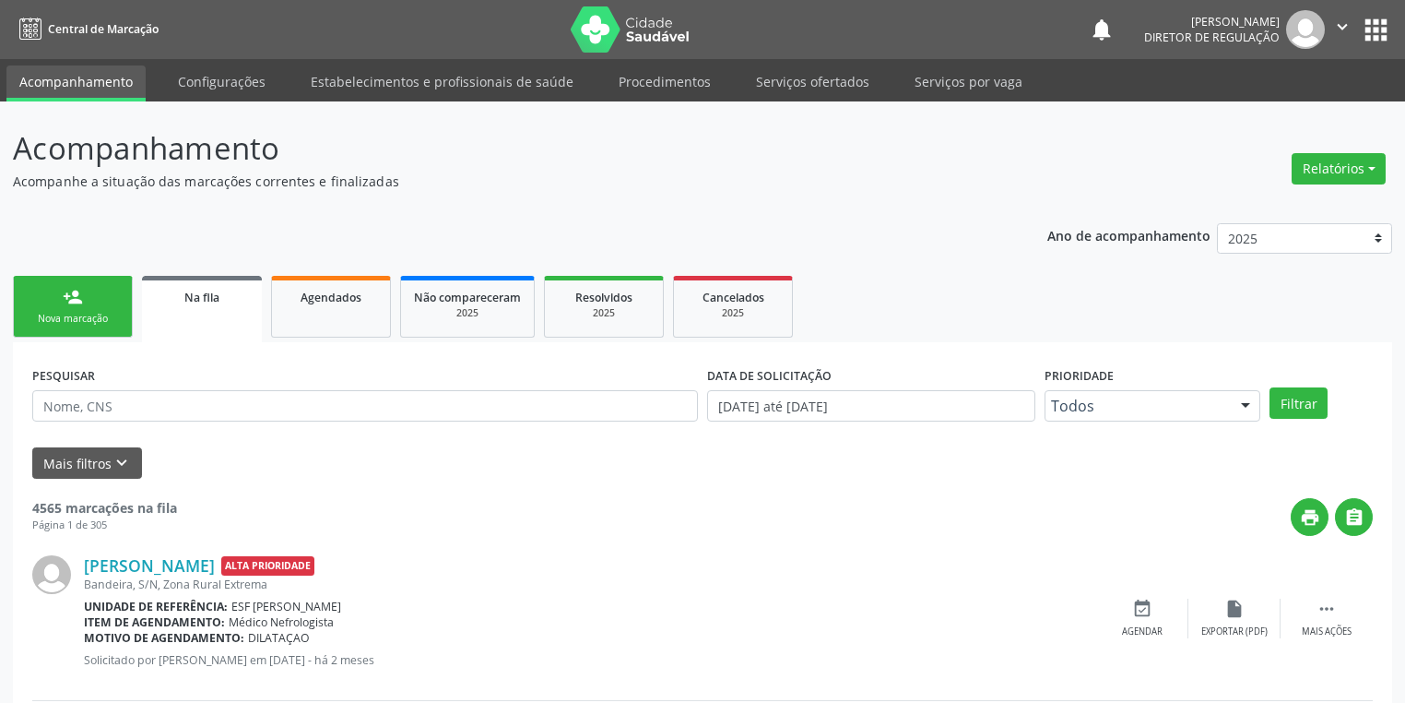
click at [81, 312] on div "Nova marcação" at bounding box center [73, 319] width 92 height 14
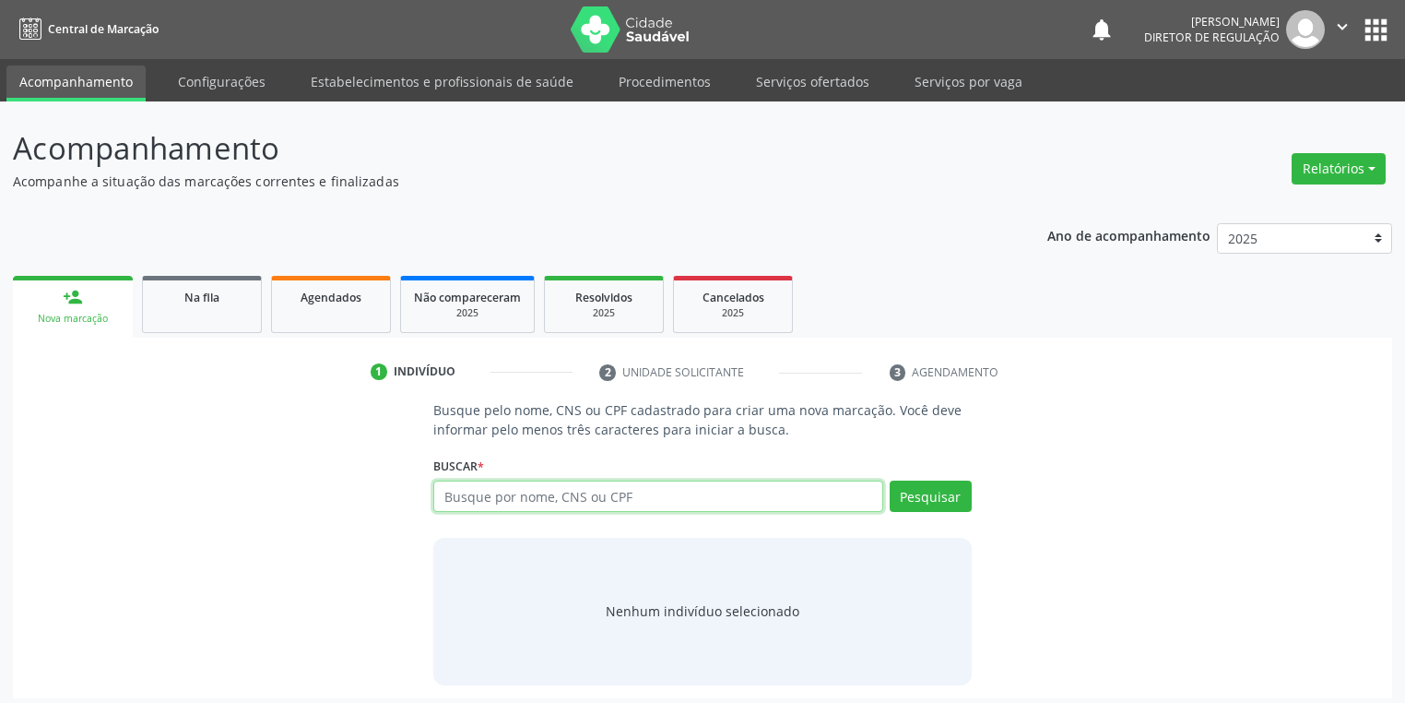
click at [466, 497] on input "text" at bounding box center [658, 495] width 450 height 31
type input "05666744402"
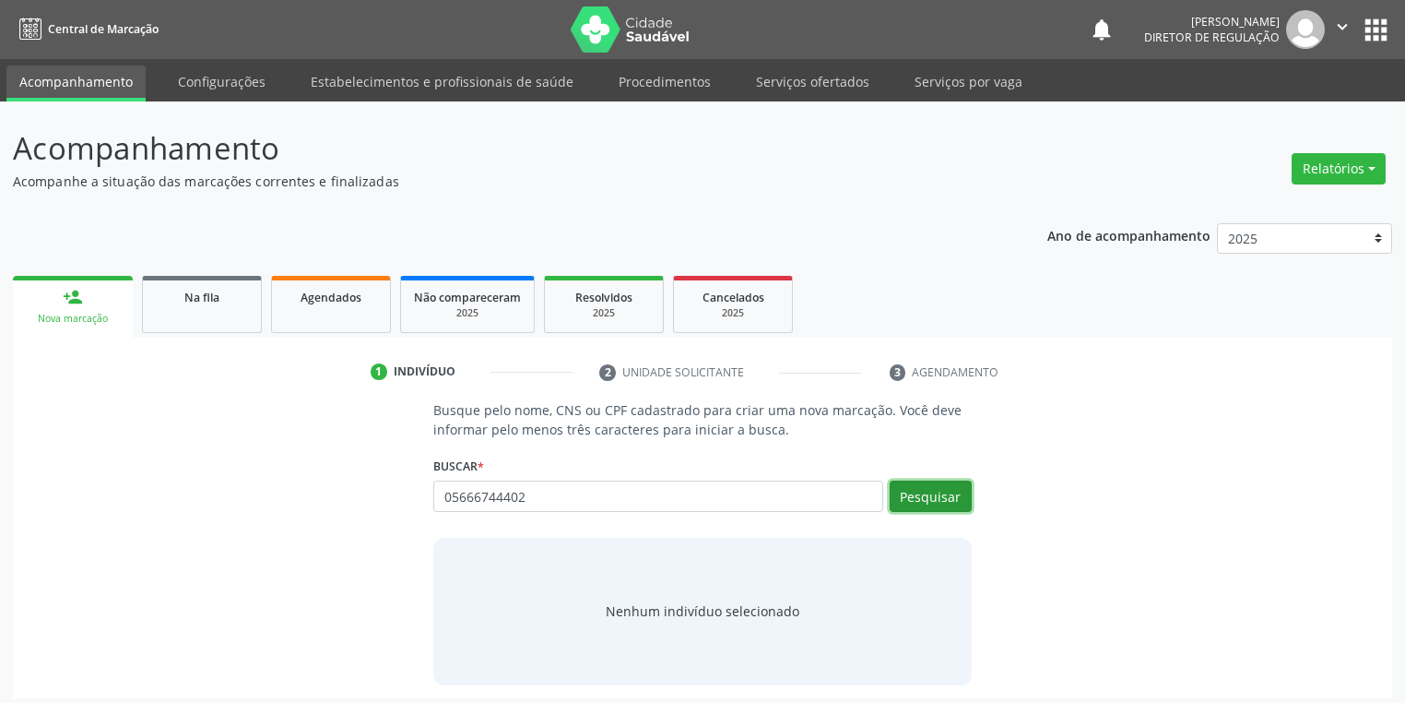
click at [898, 491] on button "Pesquisar" at bounding box center [931, 495] width 82 height 31
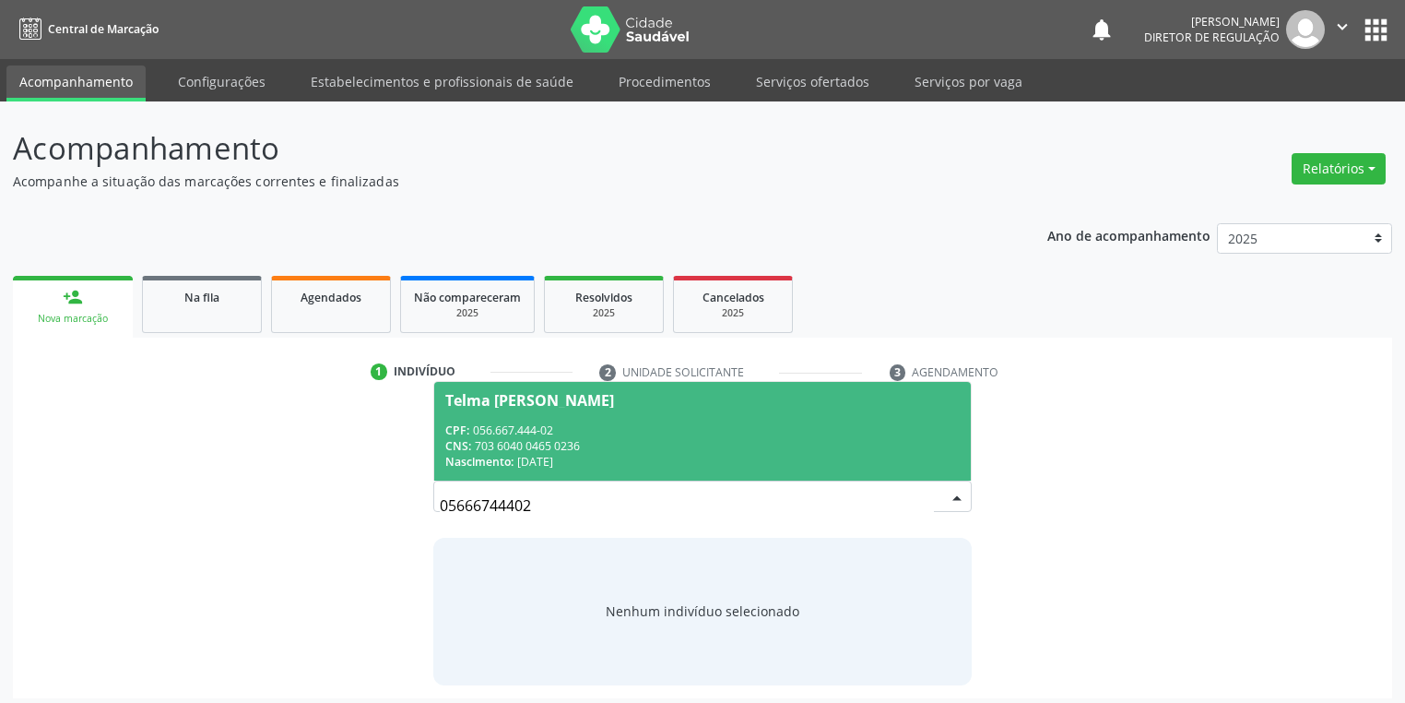
click at [657, 417] on span "Telma Madalena da Silva CPF: 056.667.444-02 CNS: 703 6040 0465 0236 Nascimento:…" at bounding box center [702, 431] width 537 height 99
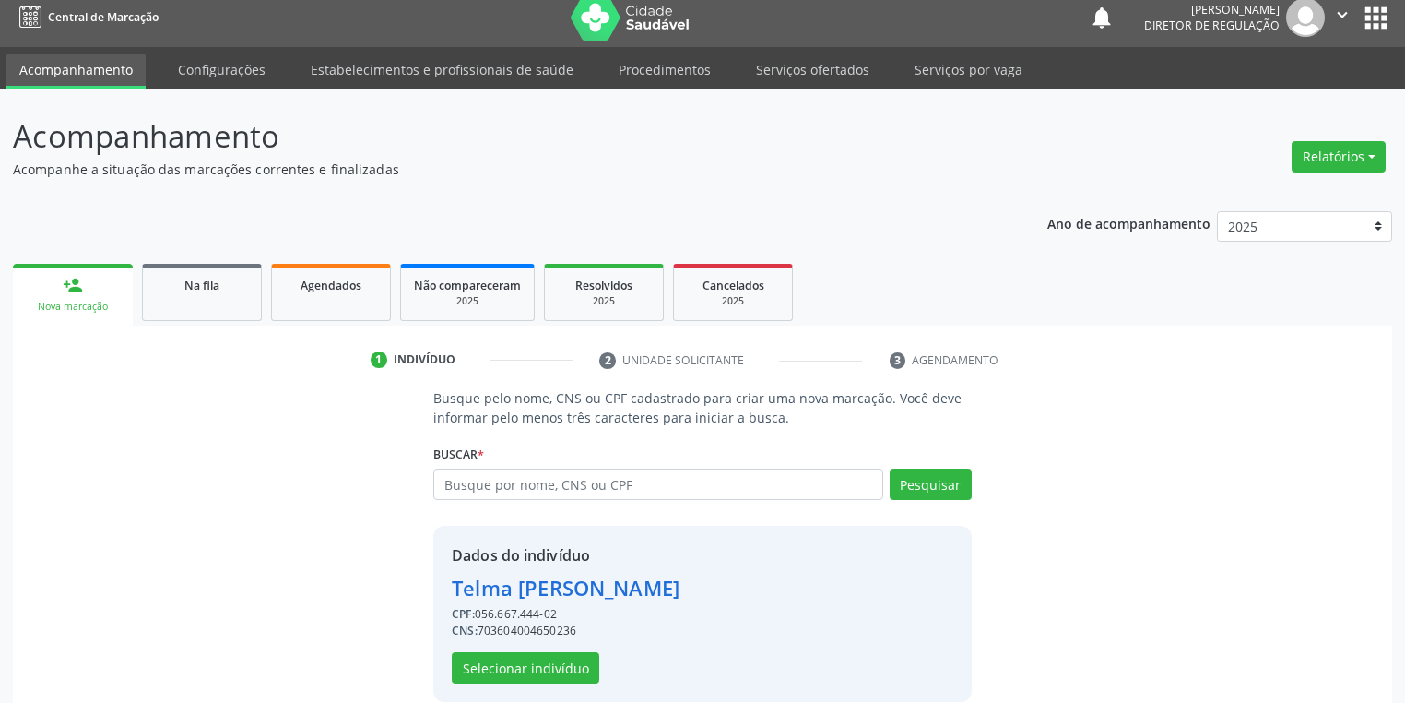
scroll to position [35, 0]
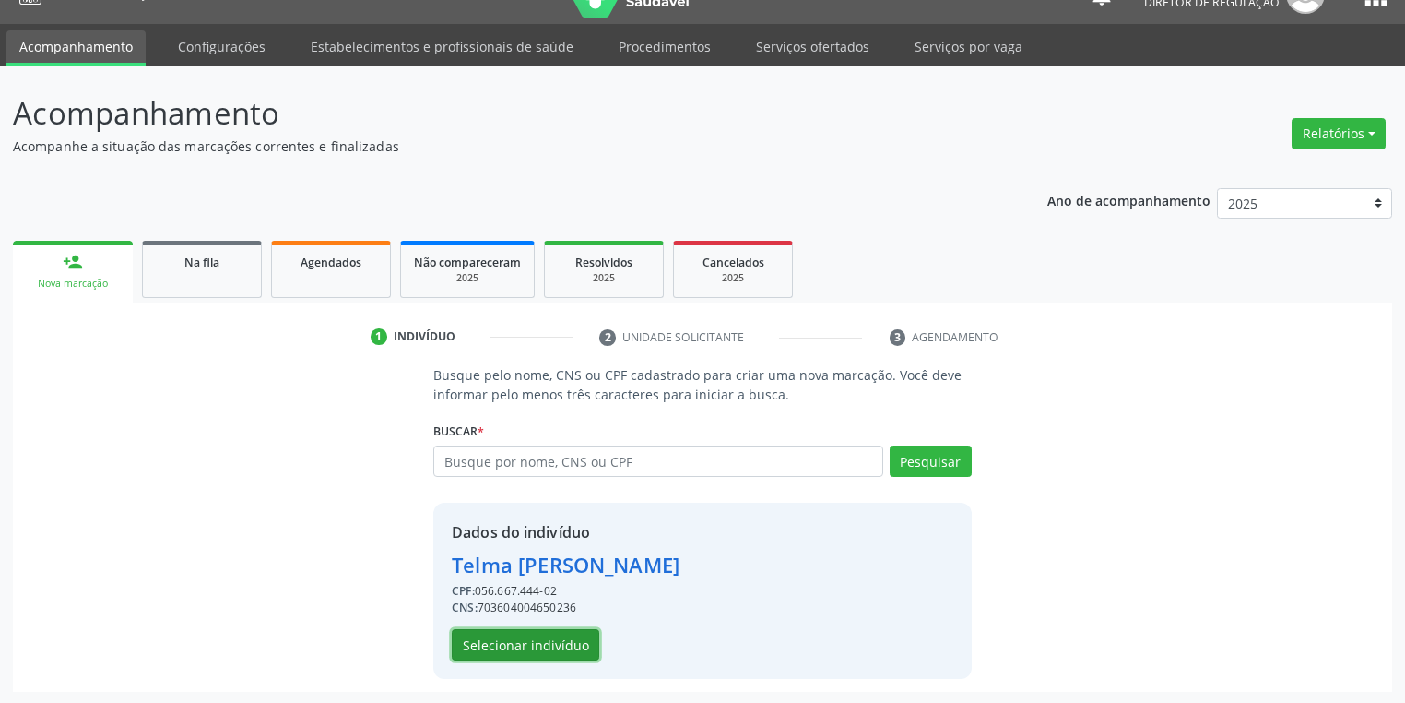
click at [517, 634] on button "Selecionar indivíduo" at bounding box center [526, 644] width 148 height 31
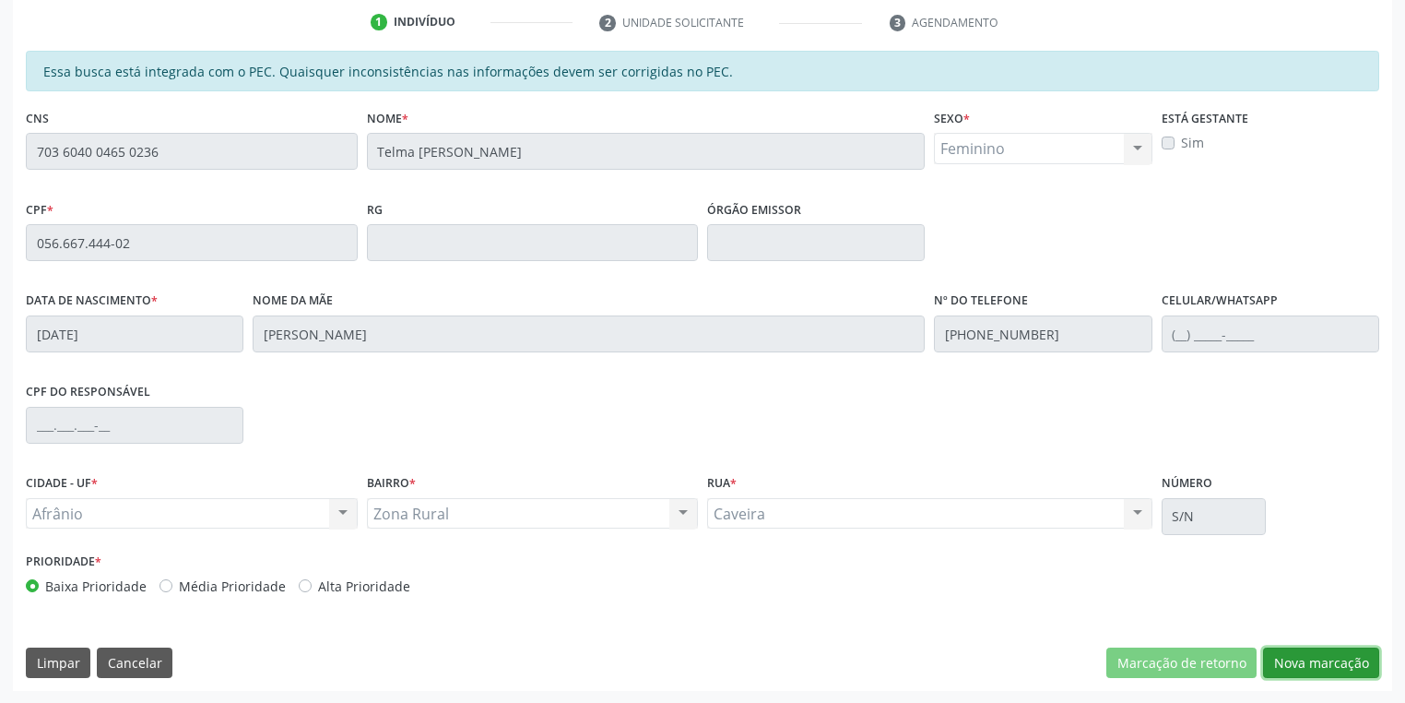
drag, startPoint x: 1306, startPoint y: 663, endPoint x: 1258, endPoint y: 599, distance: 79.7
click at [1306, 663] on button "Nova marcação" at bounding box center [1321, 662] width 116 height 31
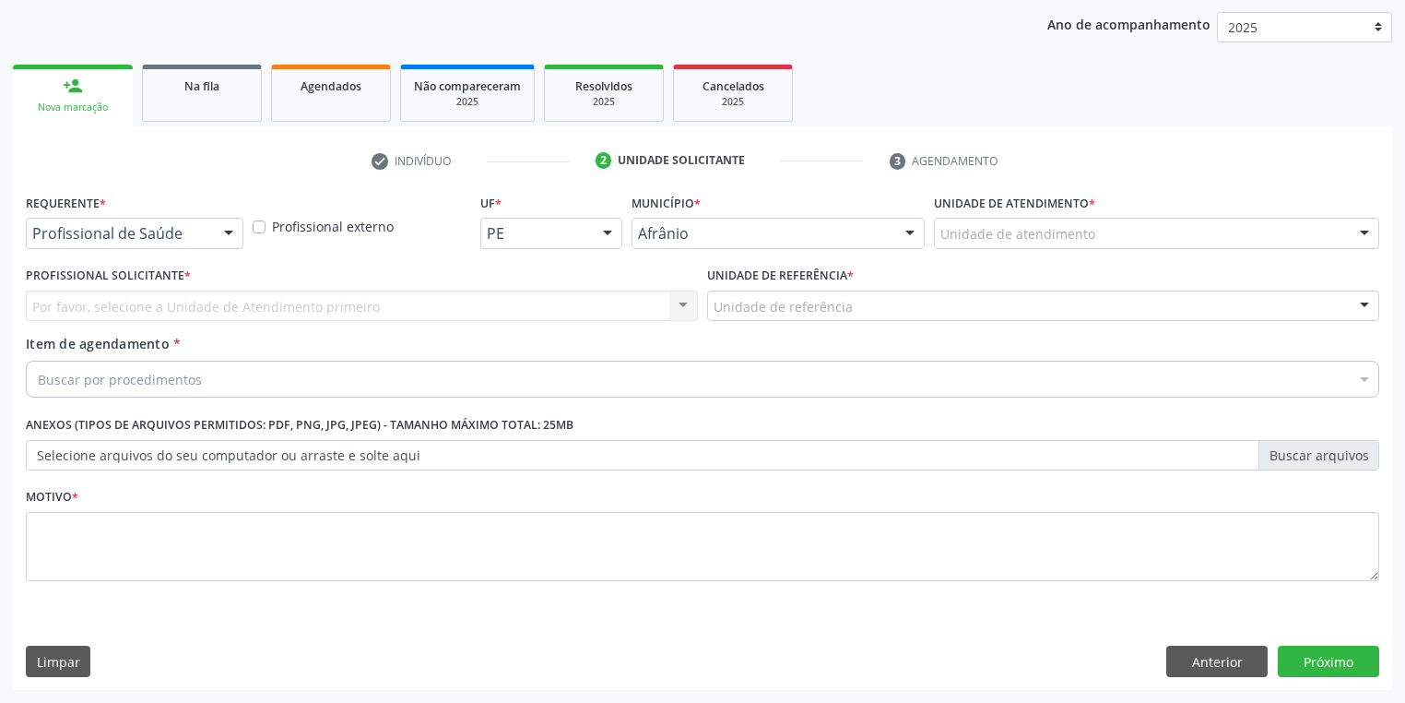
scroll to position [210, 0]
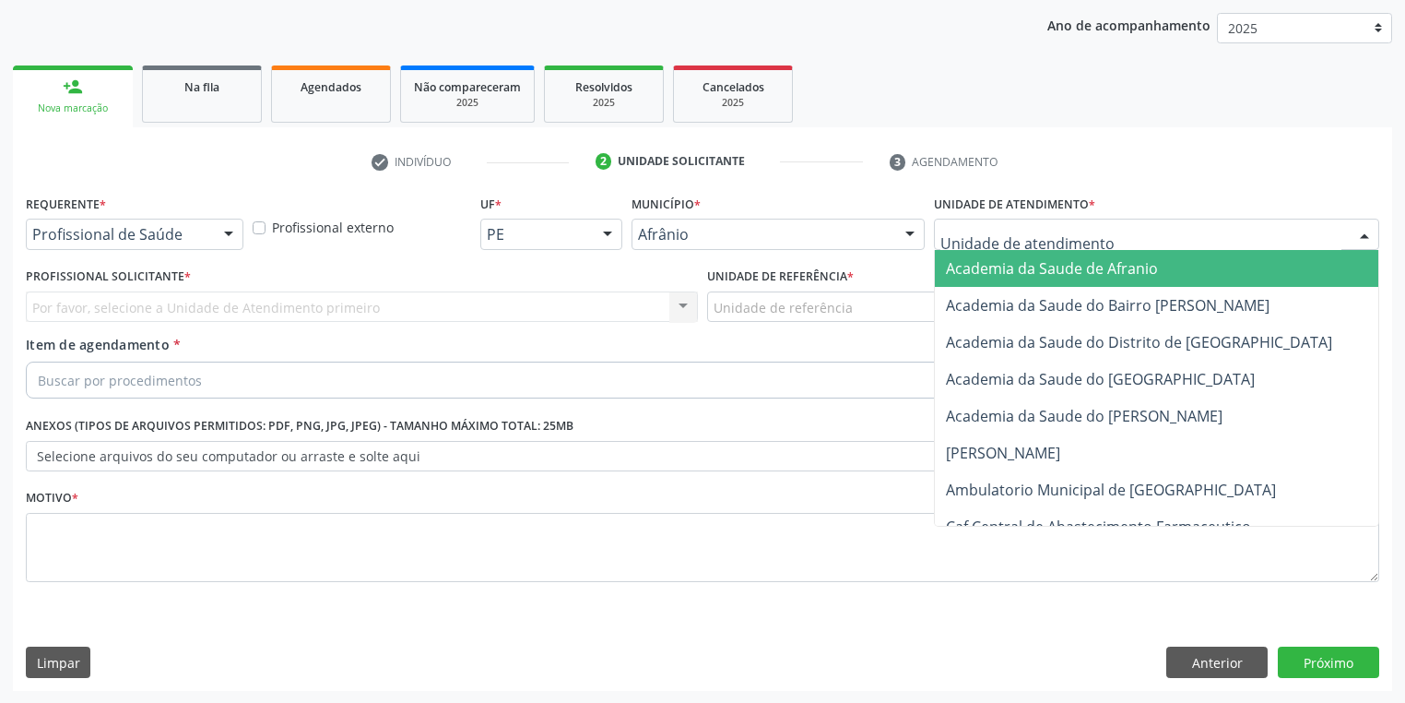
drag, startPoint x: 1001, startPoint y: 236, endPoint x: 1014, endPoint y: 336, distance: 100.5
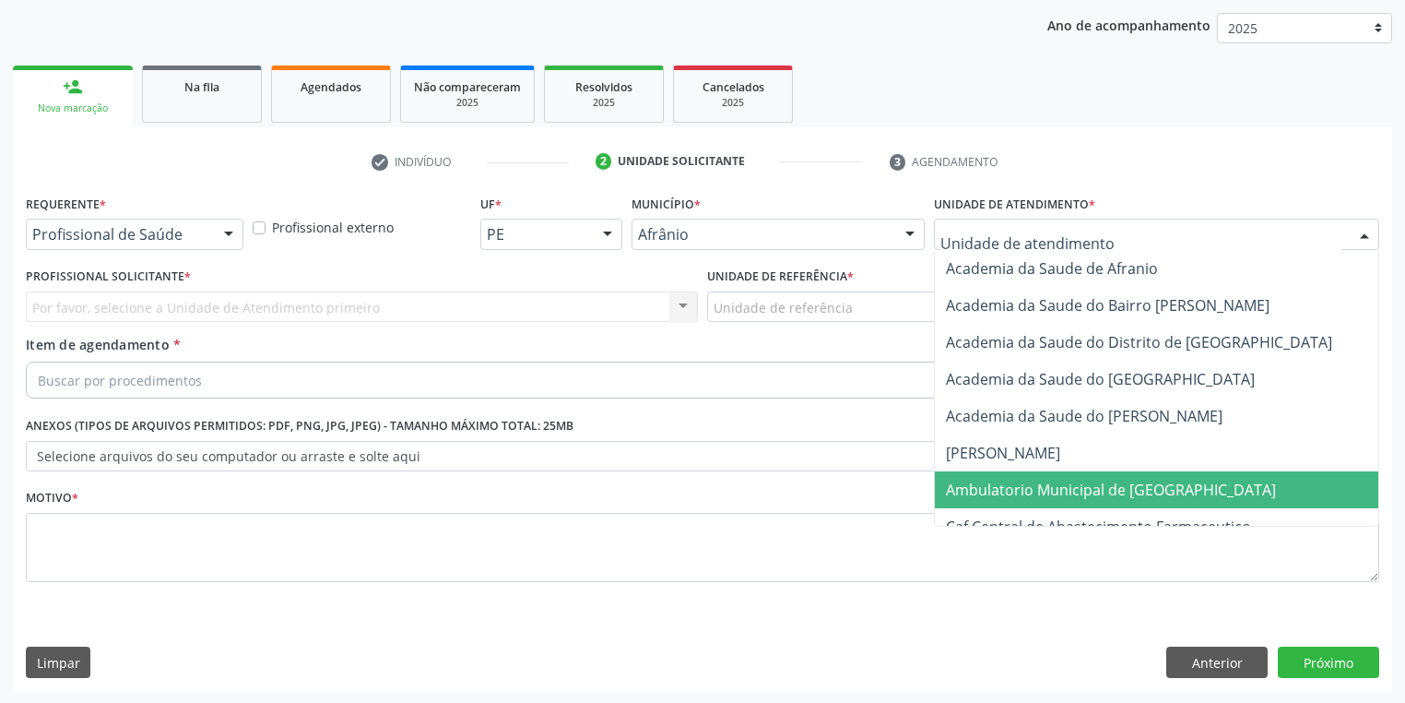
click at [1017, 487] on span "Ambulatorio Municipal de [GEOGRAPHIC_DATA]" at bounding box center [1111, 490] width 330 height 20
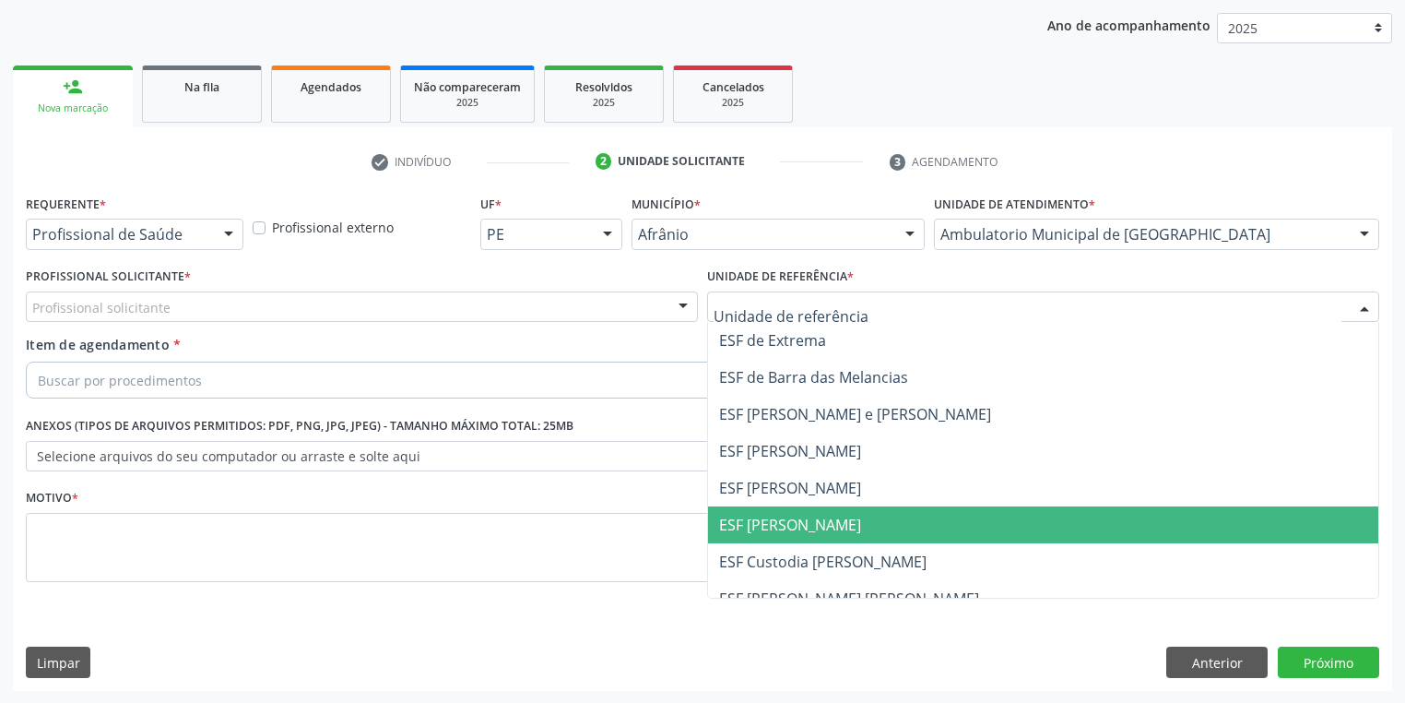
click at [747, 539] on span "ESF [PERSON_NAME]" at bounding box center [1043, 524] width 670 height 37
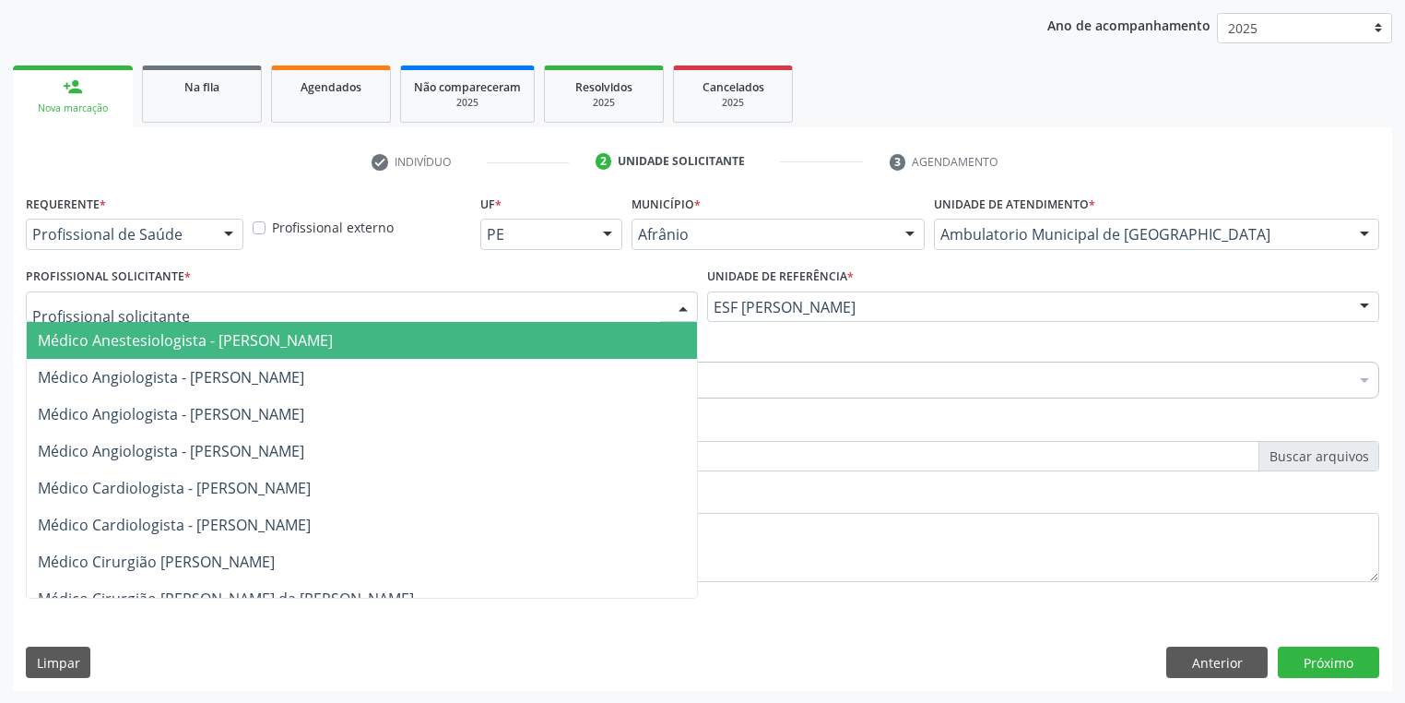
click at [214, 310] on div at bounding box center [362, 306] width 672 height 31
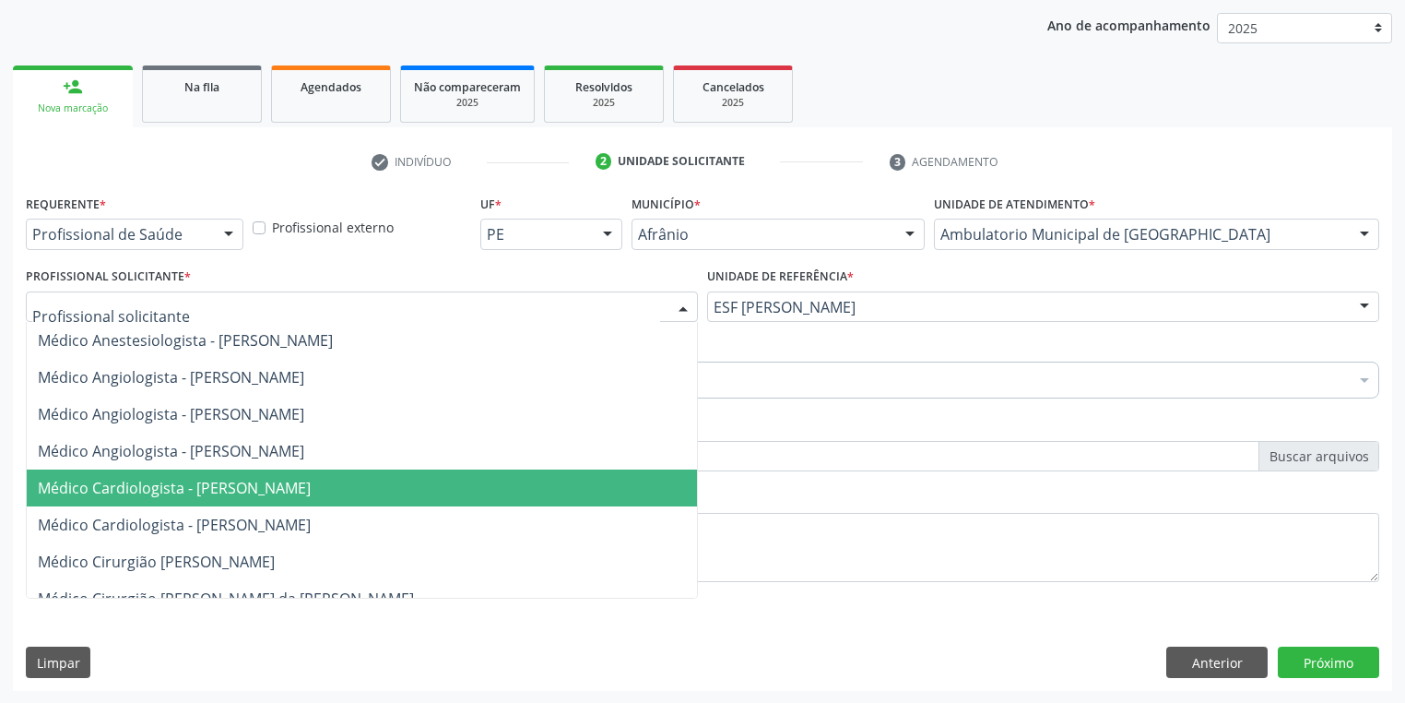
click at [238, 498] on span "Médico Cardiologista - [PERSON_NAME]" at bounding box center [362, 487] width 670 height 37
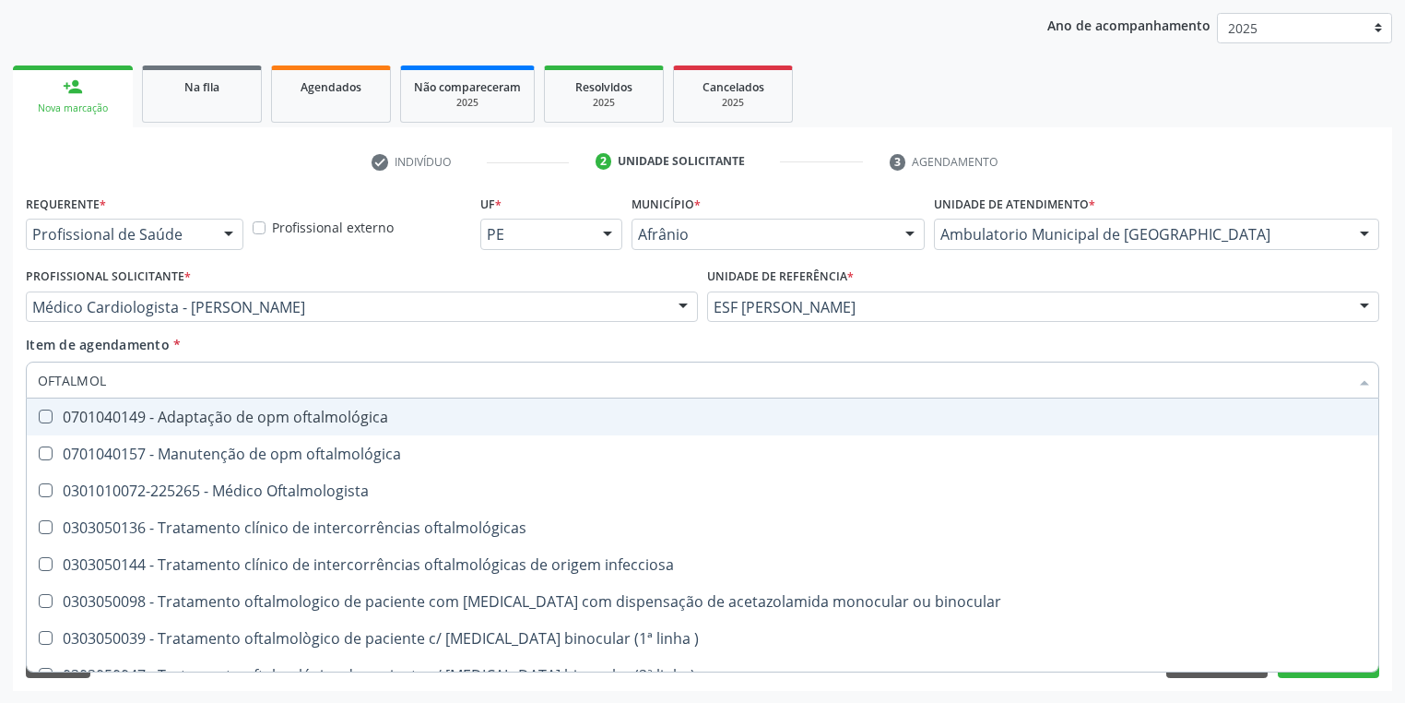
type input "OFTALMOLO"
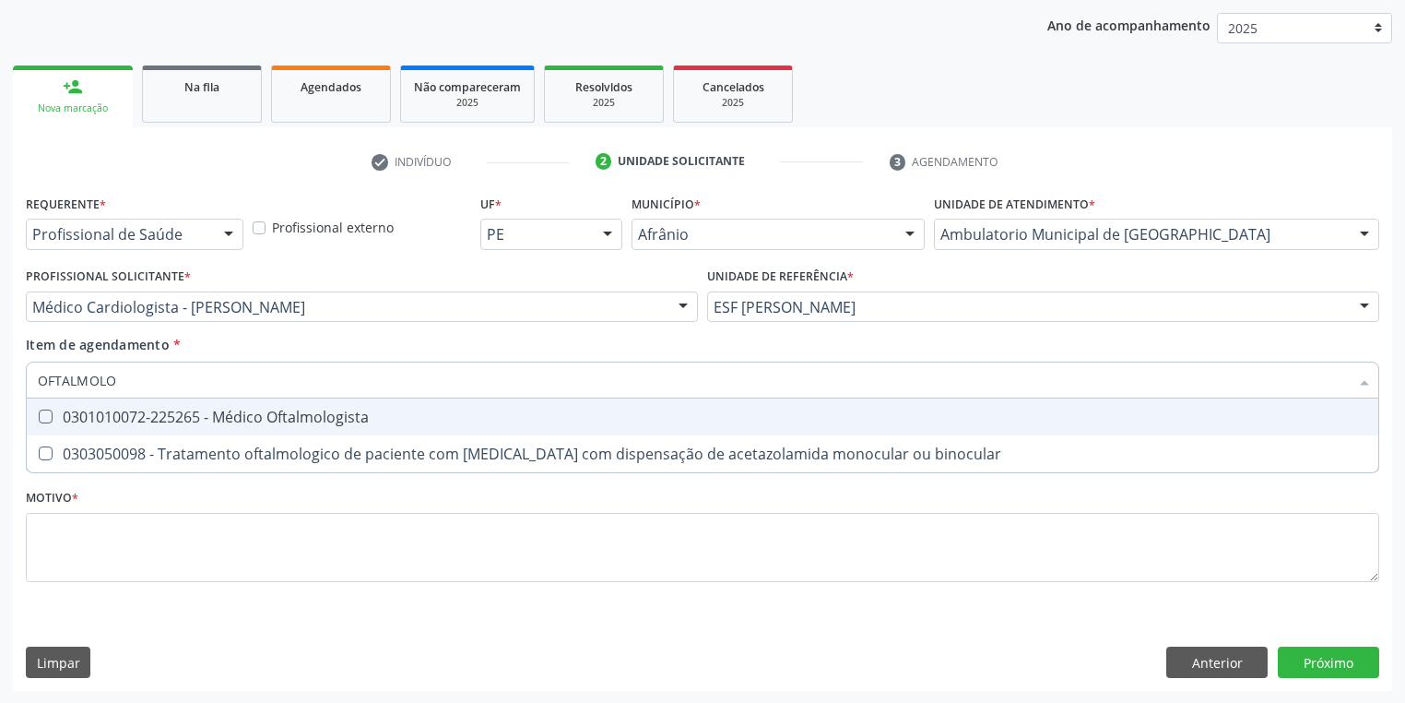
click at [77, 410] on div "0301010072-225265 - Médico Oftalmologista" at bounding box center [703, 416] width 1330 height 15
checkbox Oftalmologista "true"
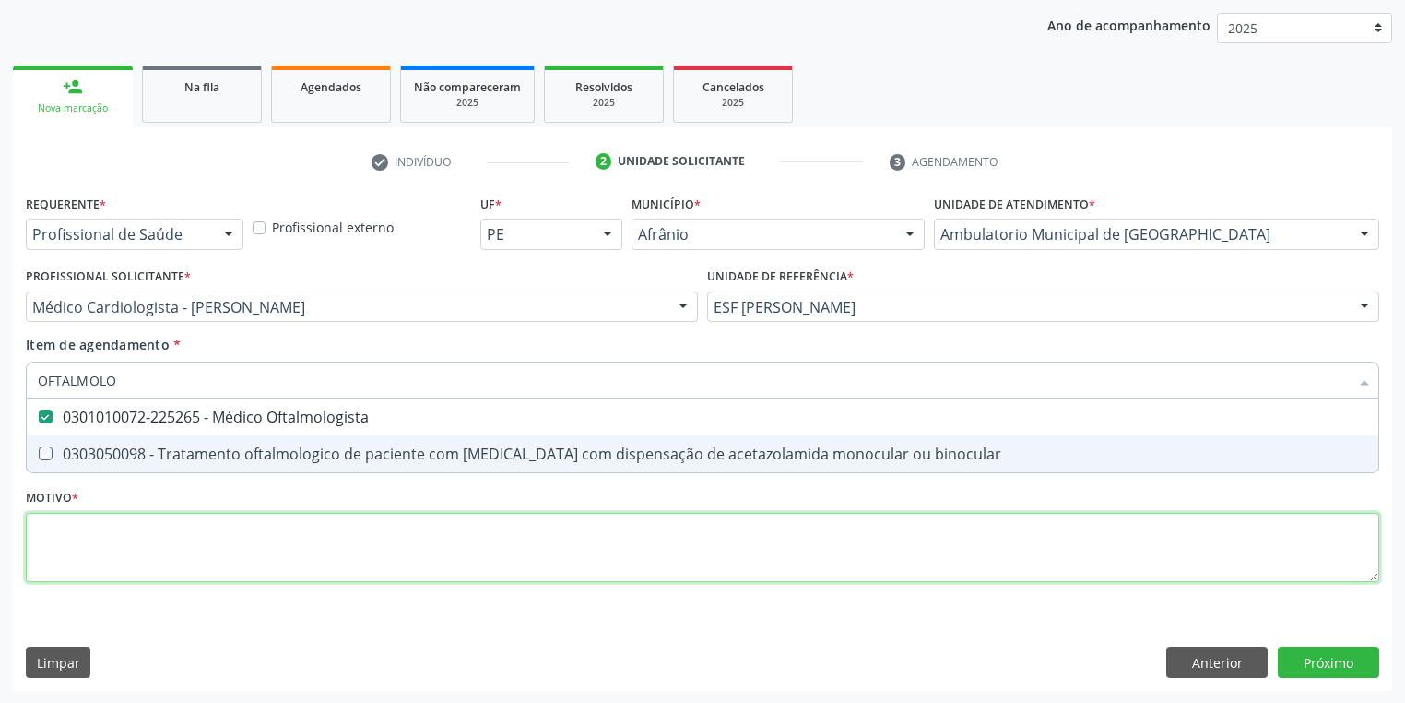
click at [113, 540] on div "Requerente * Profissional de Saúde Profissional de Saúde Paciente Nenhum result…" at bounding box center [703, 399] width 1354 height 418
checkbox binocular "true"
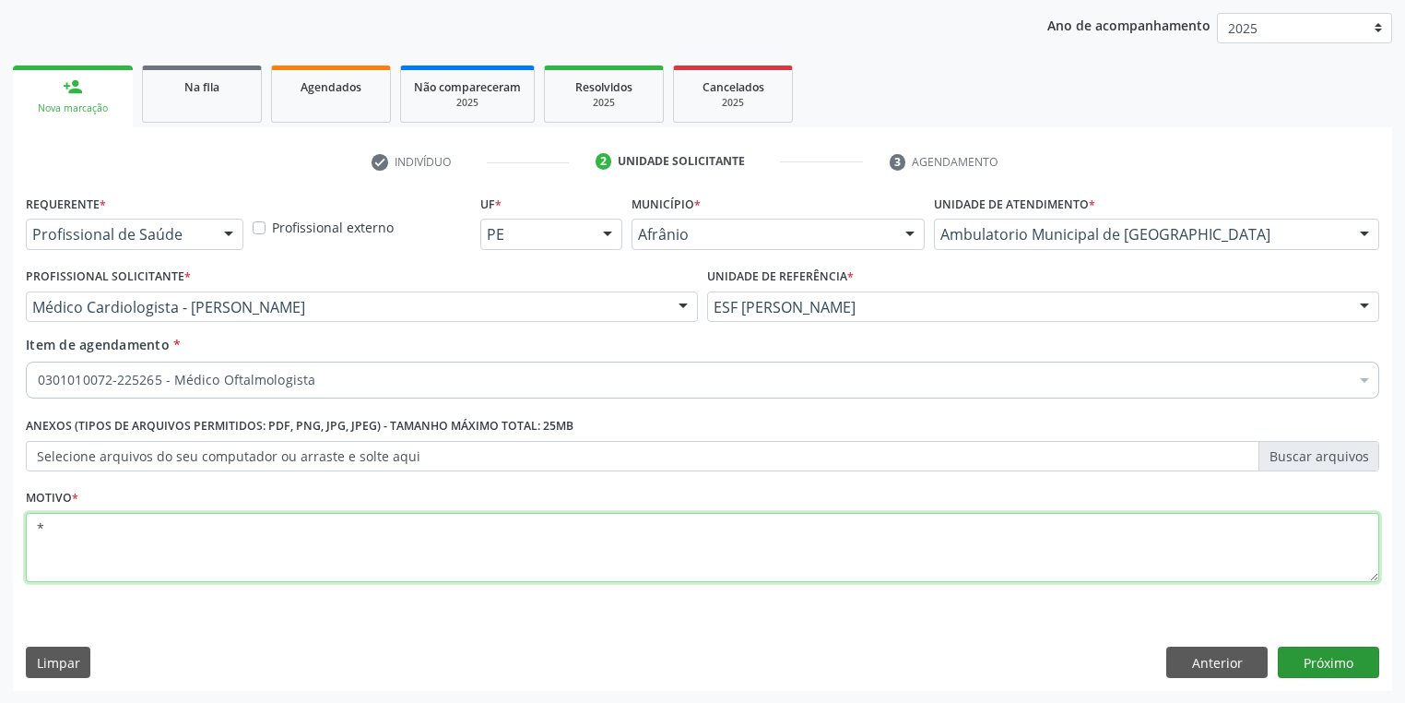
type textarea "*"
click at [1291, 667] on button "Próximo" at bounding box center [1328, 661] width 101 height 31
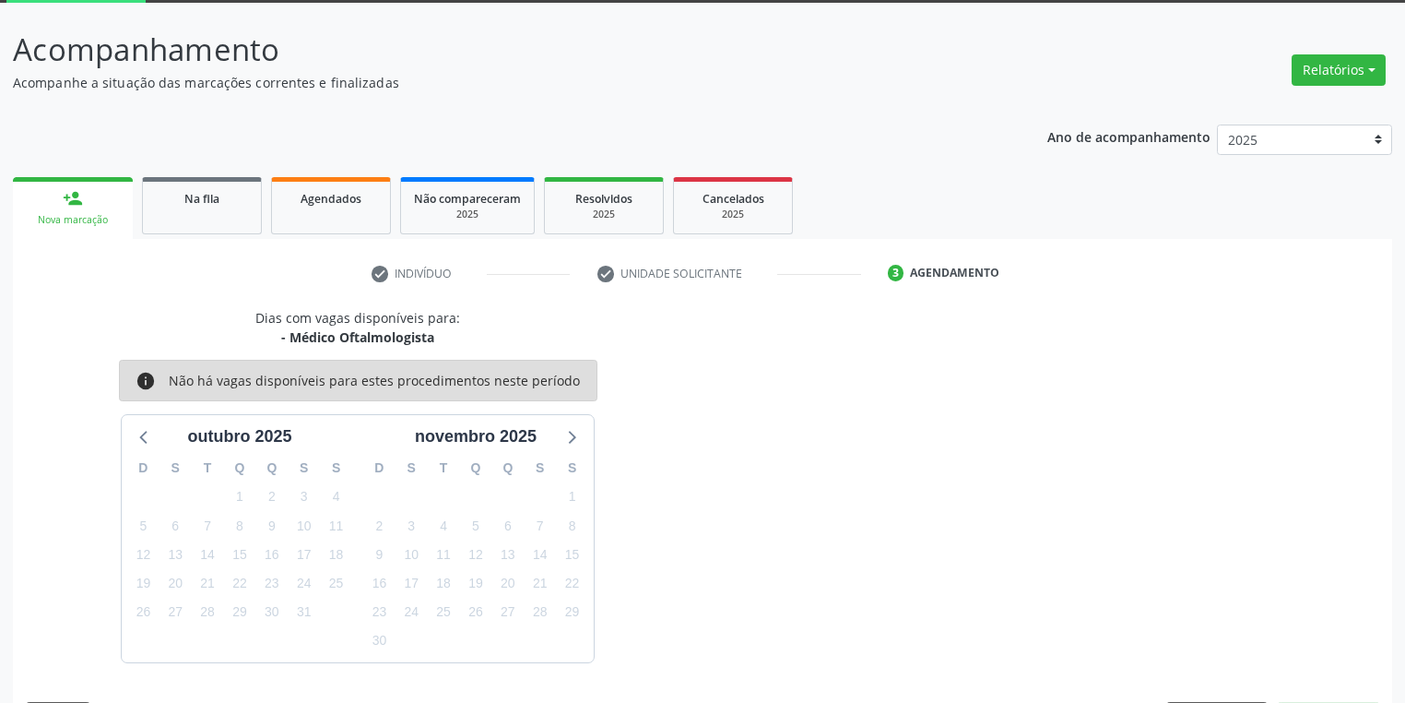
scroll to position [152, 0]
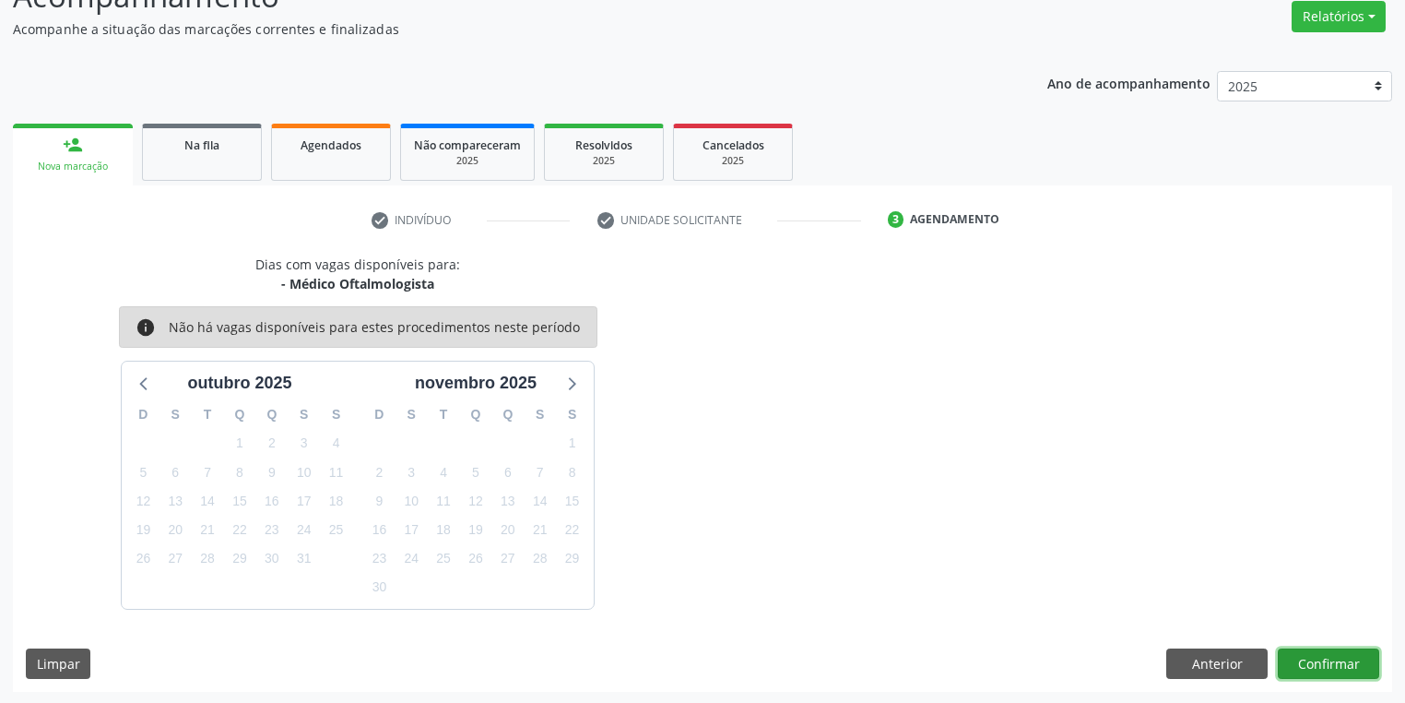
click at [1295, 655] on button "Confirmar" at bounding box center [1328, 663] width 101 height 31
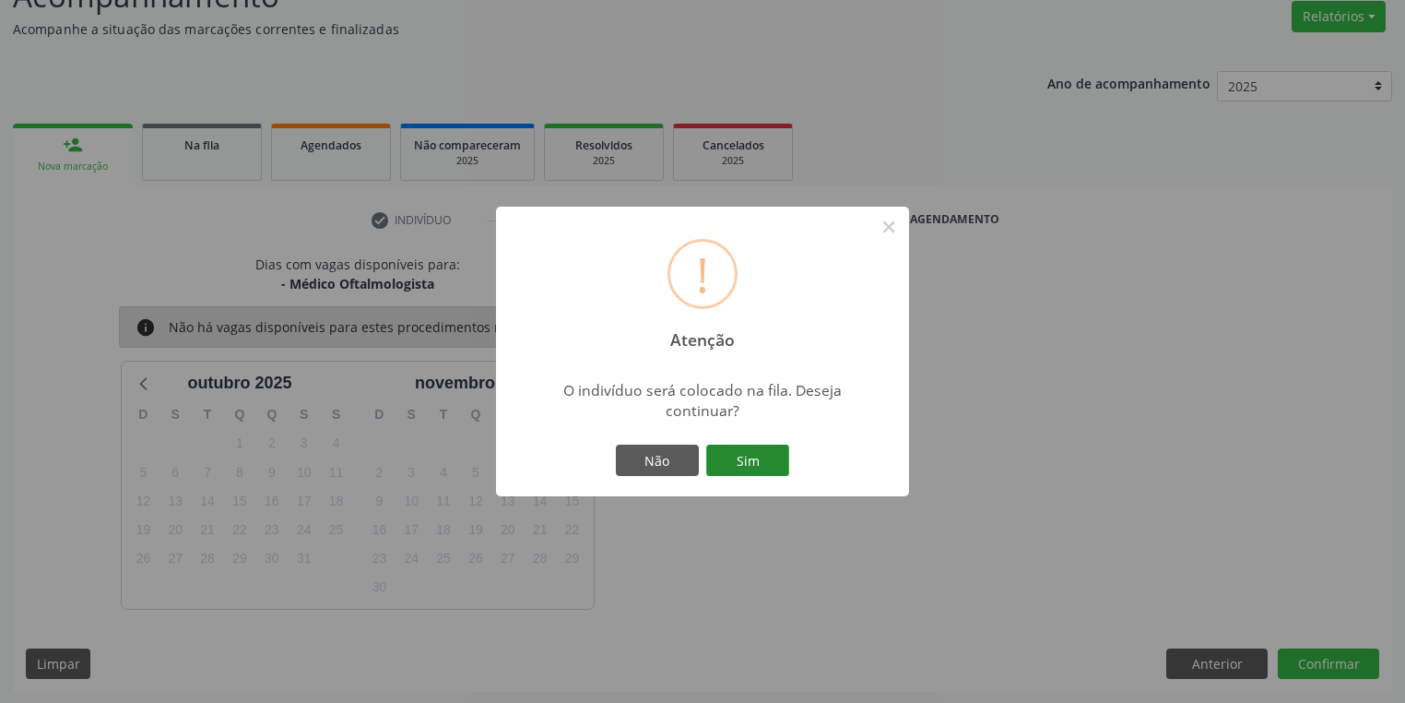
click at [749, 454] on button "Sim" at bounding box center [747, 459] width 83 height 31
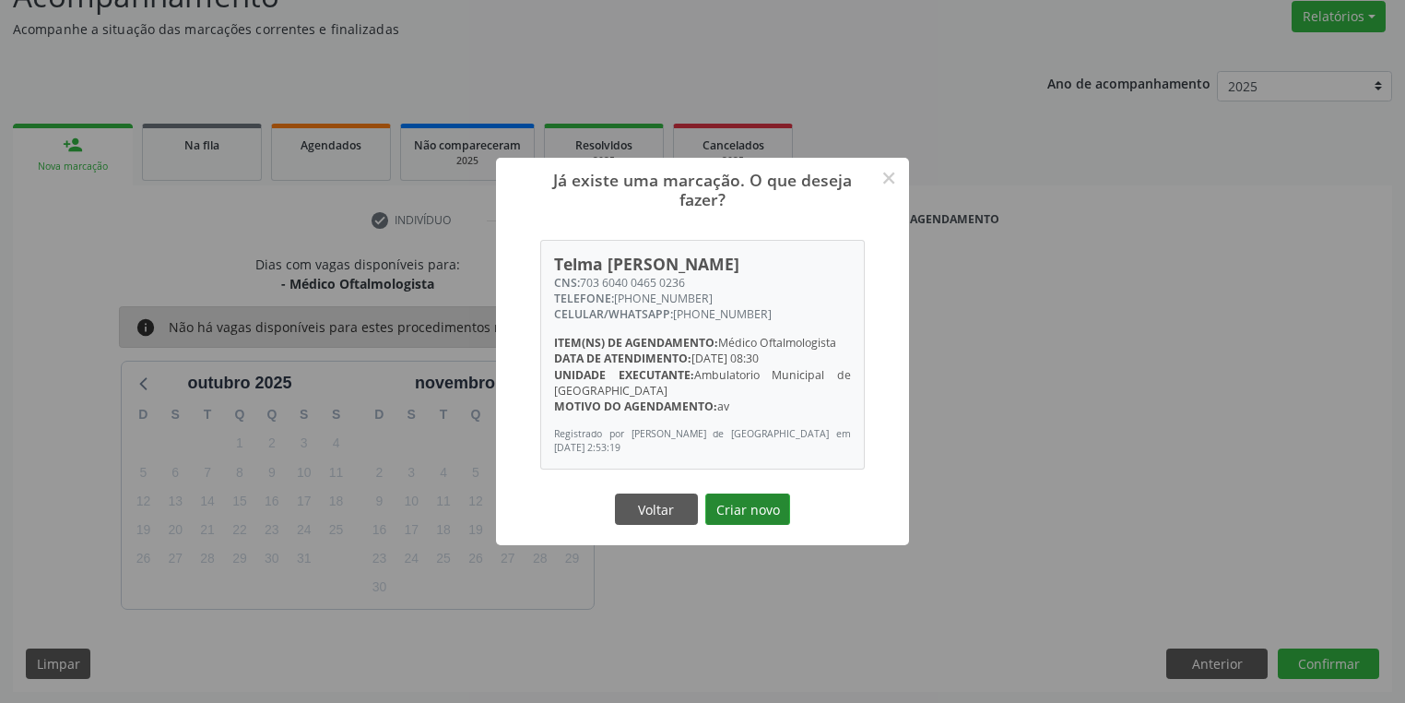
click at [746, 509] on button "Criar novo" at bounding box center [747, 508] width 85 height 31
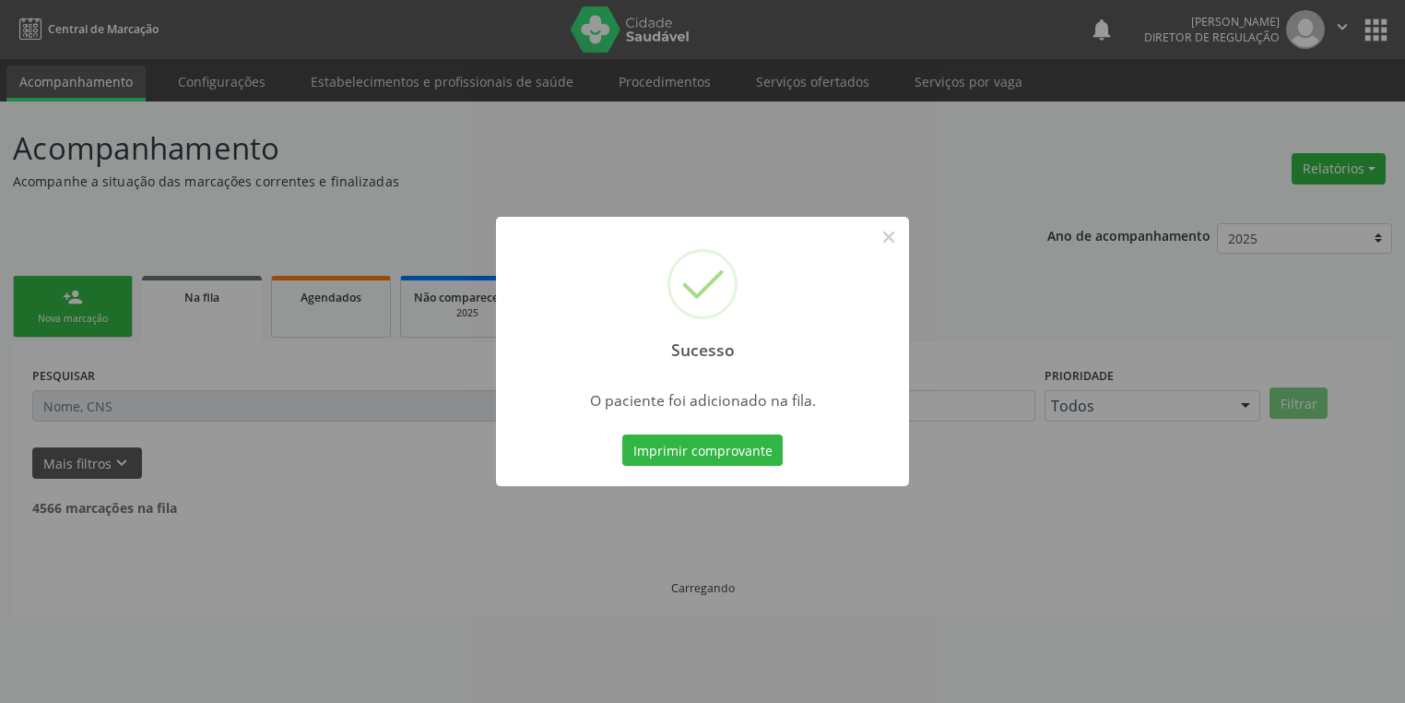
scroll to position [0, 0]
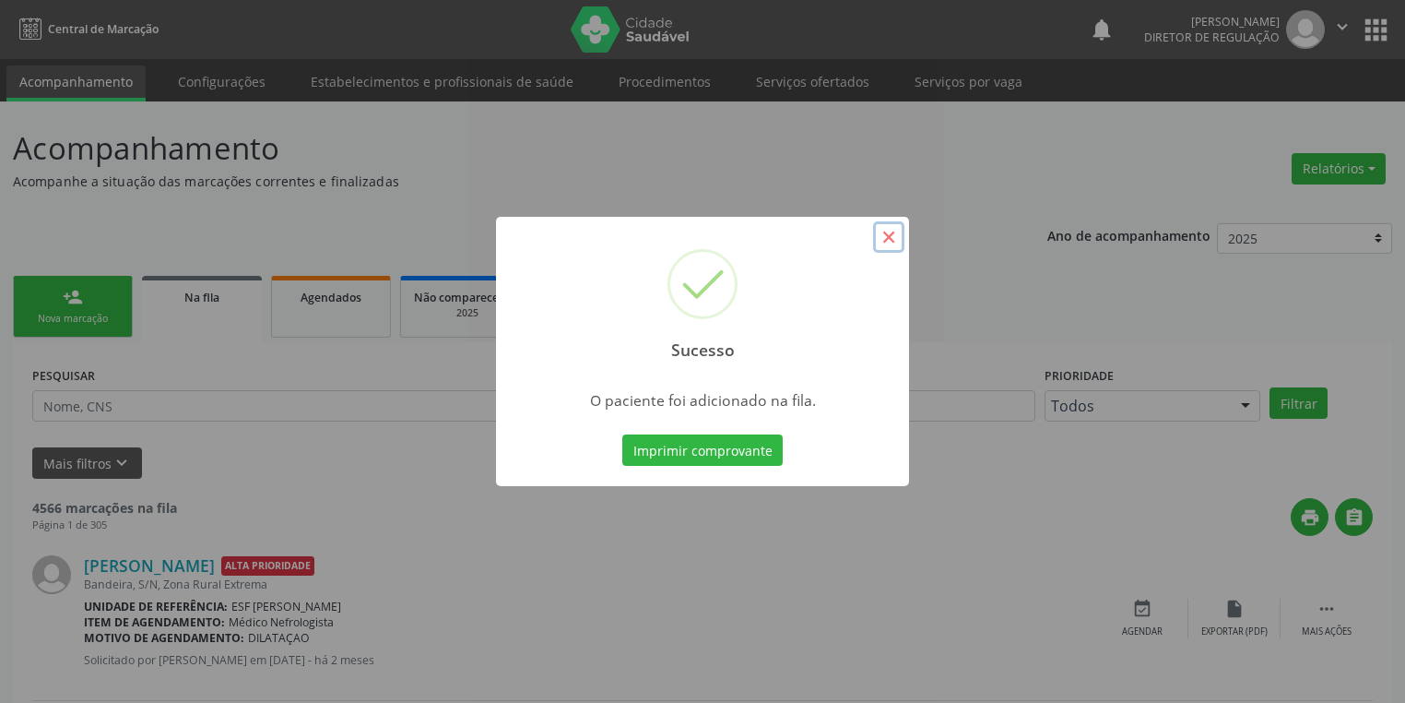
click at [893, 243] on button "×" at bounding box center [888, 236] width 31 height 31
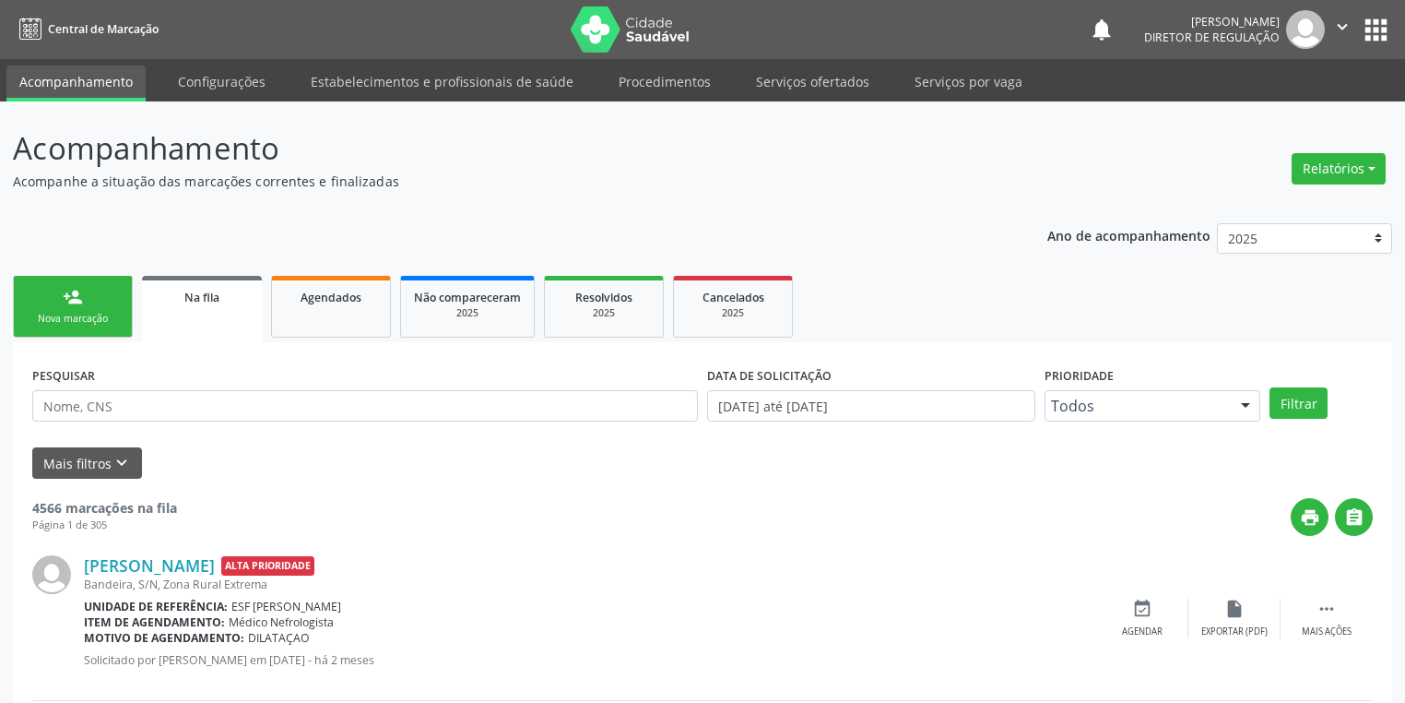
click at [107, 305] on link "person_add Nova marcação" at bounding box center [73, 307] width 120 height 62
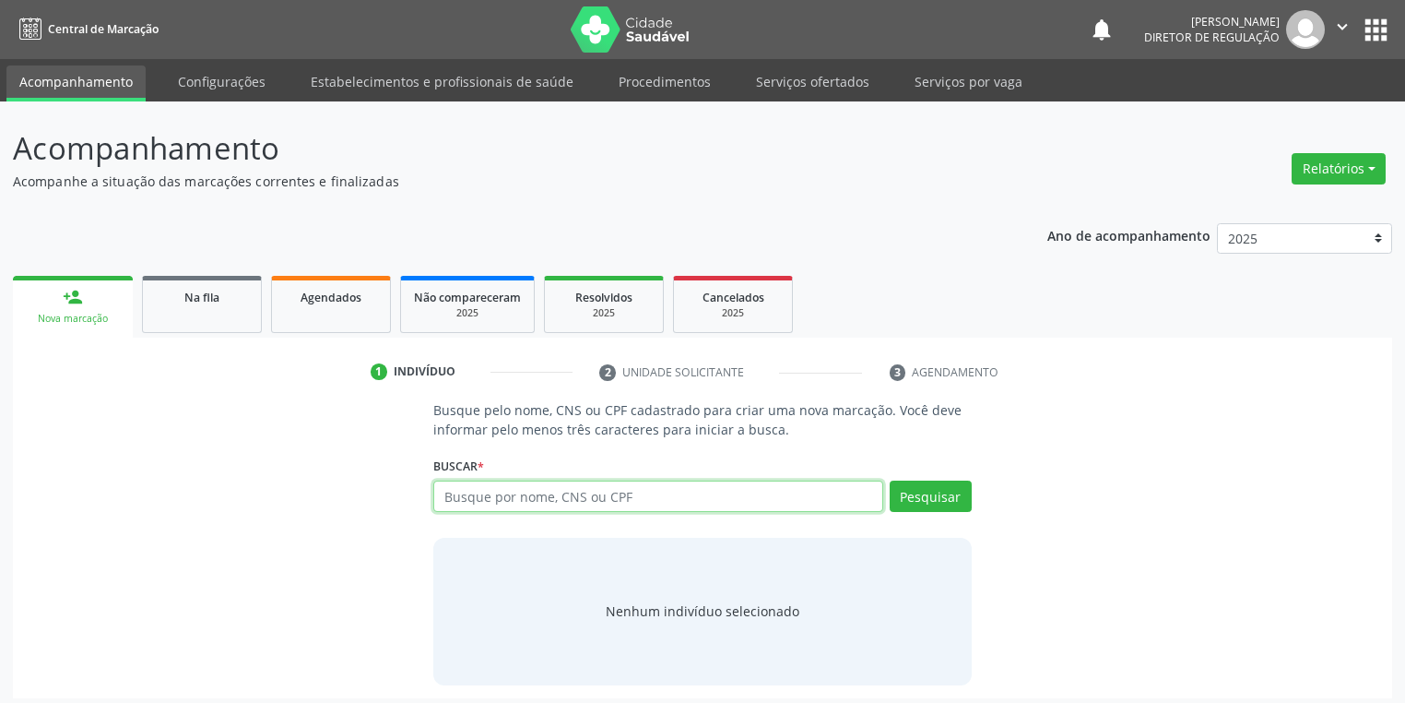
click at [501, 487] on input "text" at bounding box center [658, 495] width 450 height 31
type input "13937997440"
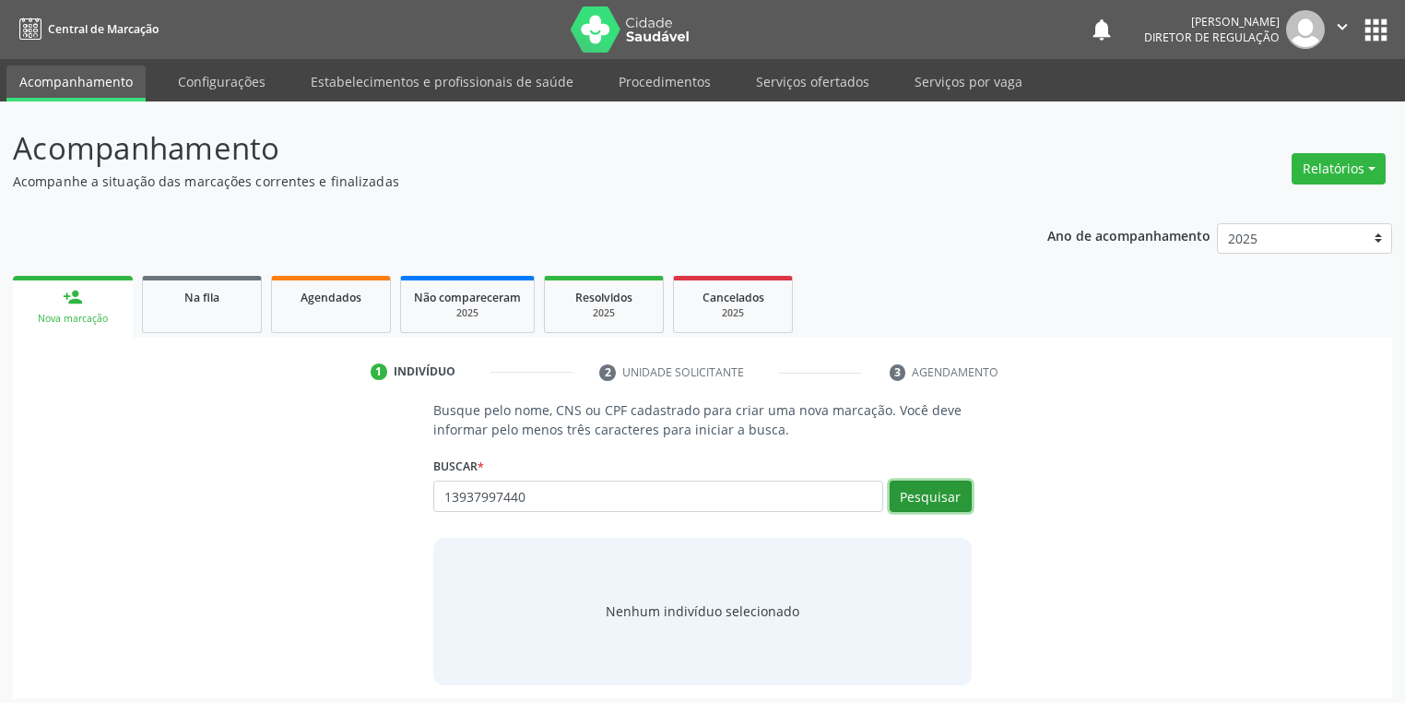
click at [930, 494] on button "Pesquisar" at bounding box center [931, 495] width 82 height 31
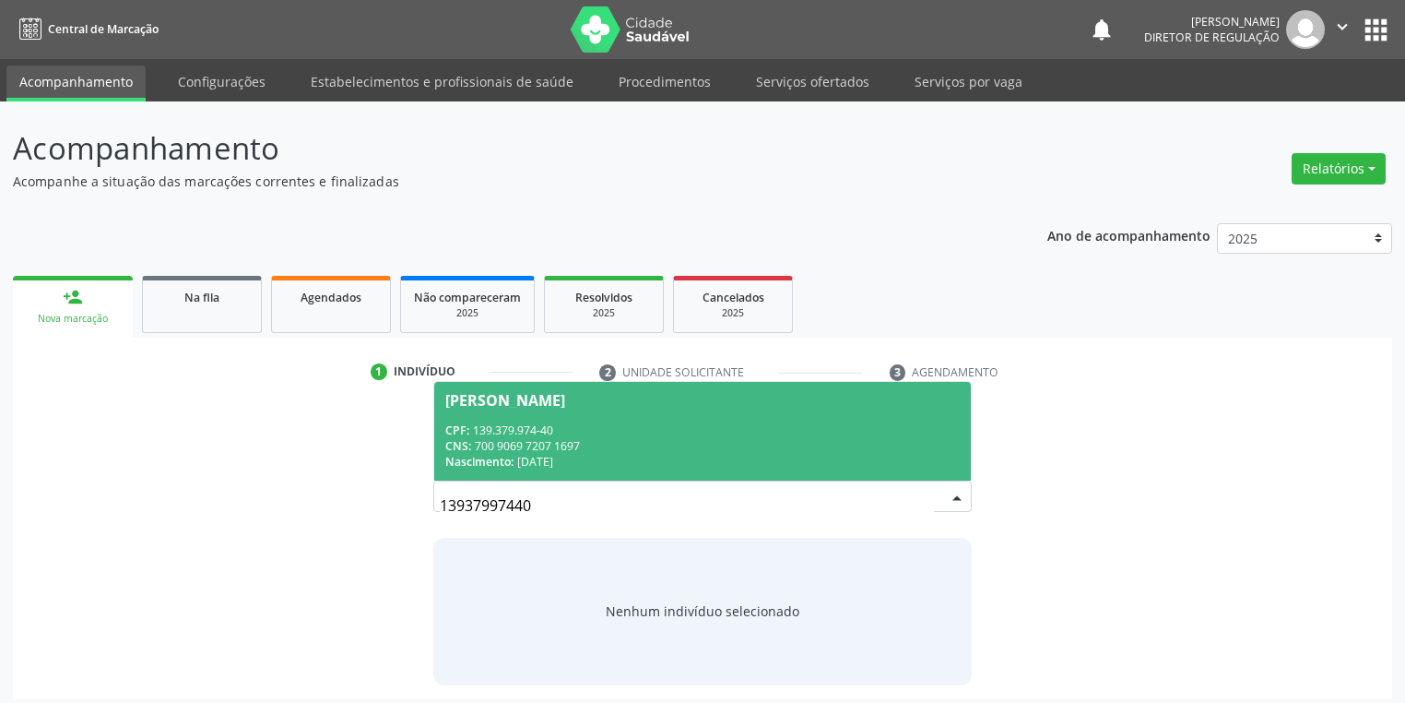
click at [585, 444] on div "CNS: 700 9069 7207 1697" at bounding box center [702, 446] width 515 height 16
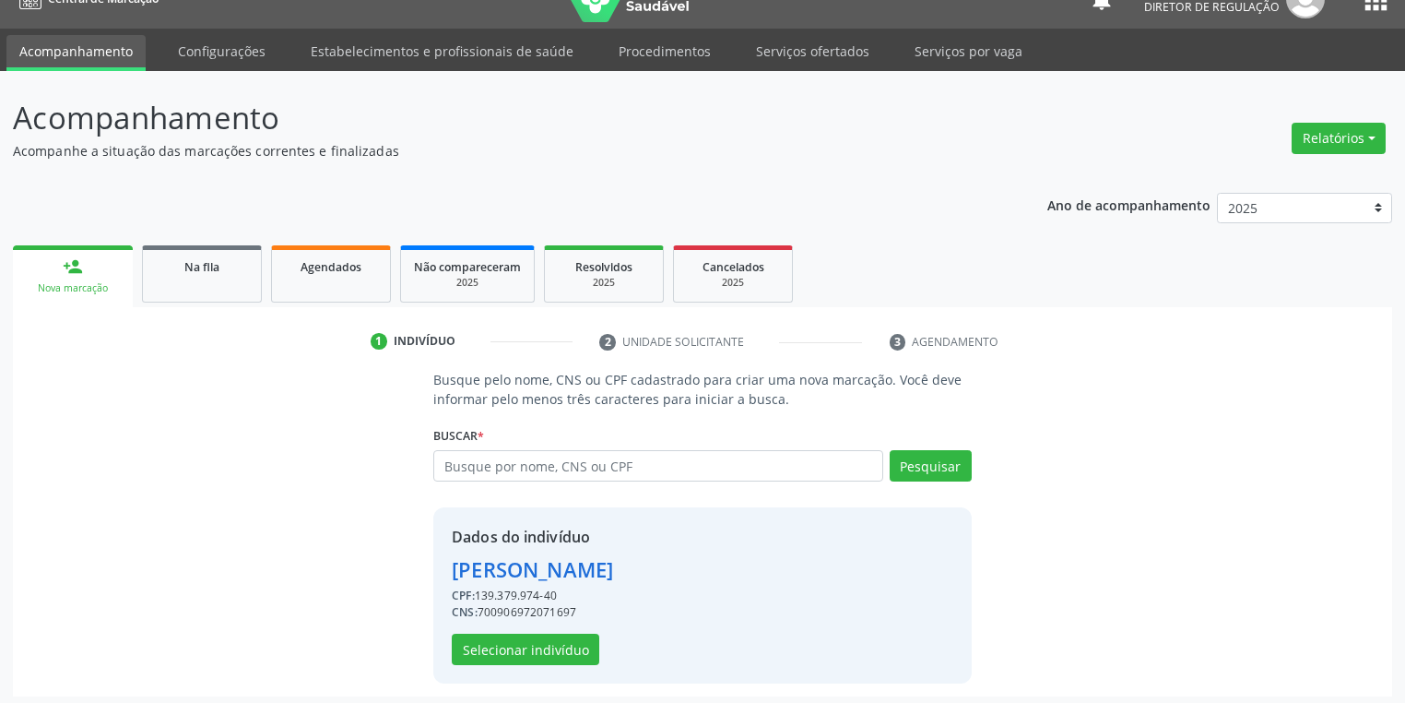
scroll to position [35, 0]
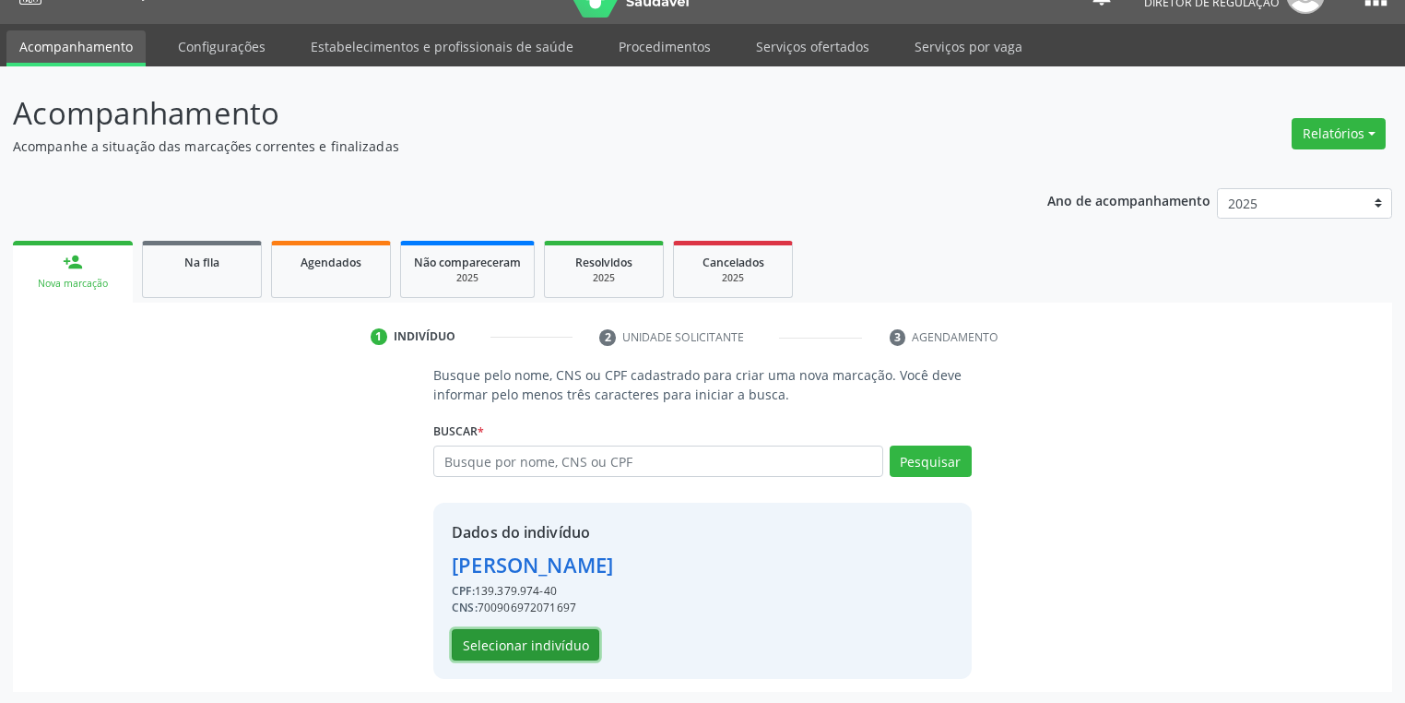
click at [509, 652] on button "Selecionar indivíduo" at bounding box center [526, 644] width 148 height 31
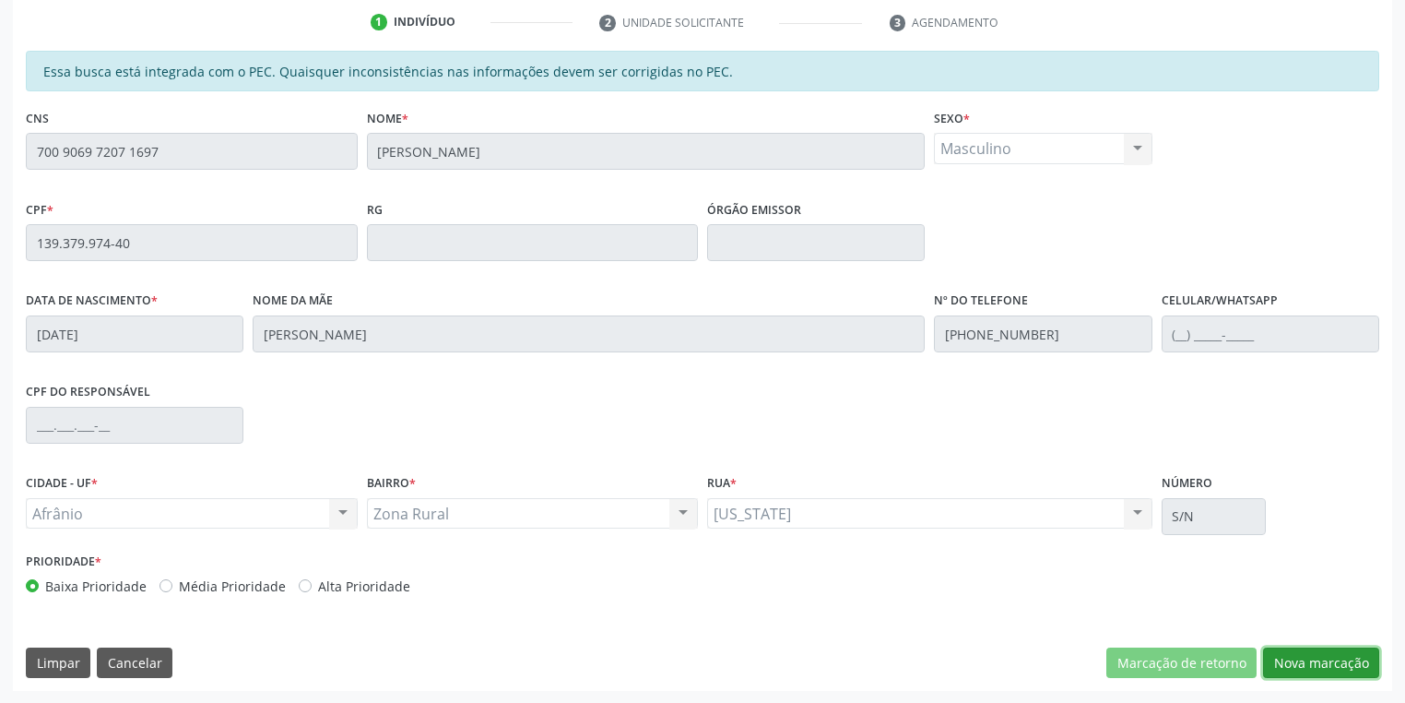
click at [1276, 654] on button "Nova marcação" at bounding box center [1321, 662] width 116 height 31
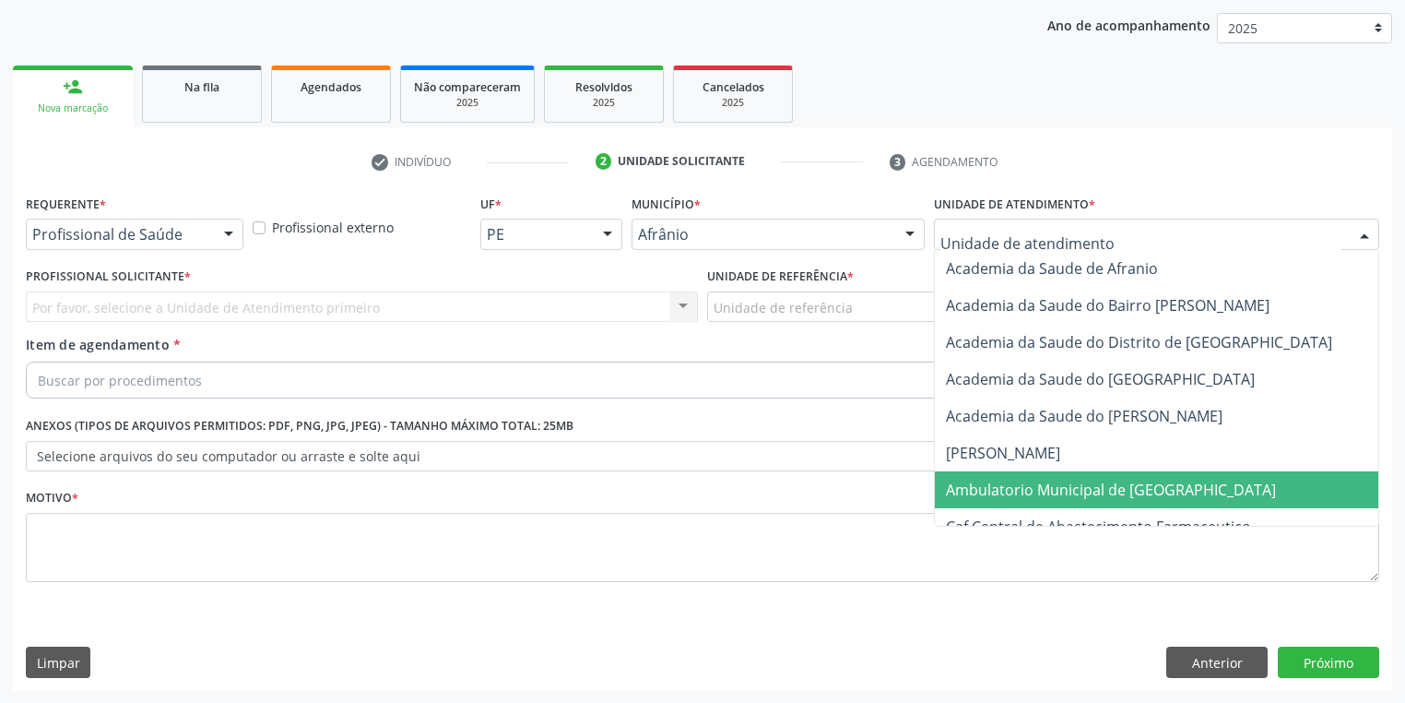
click at [988, 494] on span "Ambulatorio Municipal de [GEOGRAPHIC_DATA]" at bounding box center [1111, 490] width 330 height 20
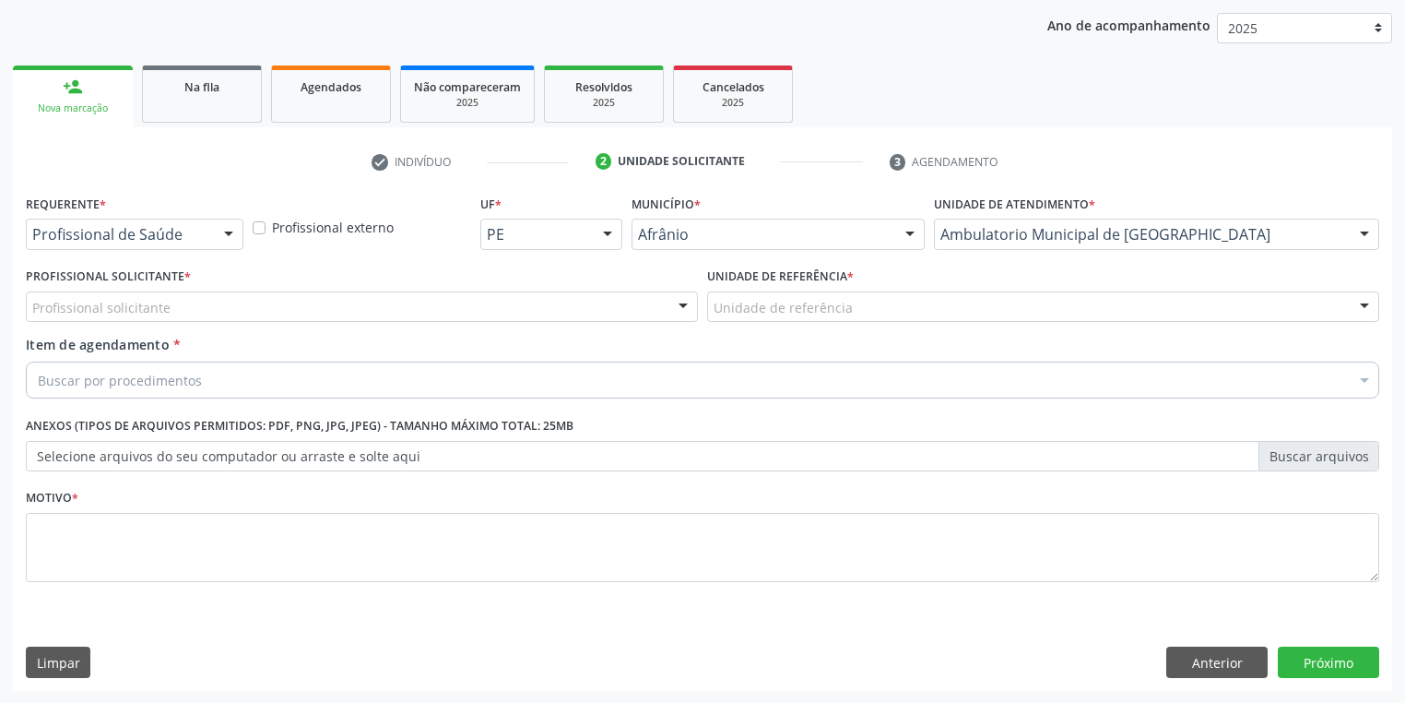
drag, startPoint x: 774, startPoint y: 302, endPoint x: 803, endPoint y: 378, distance: 81.2
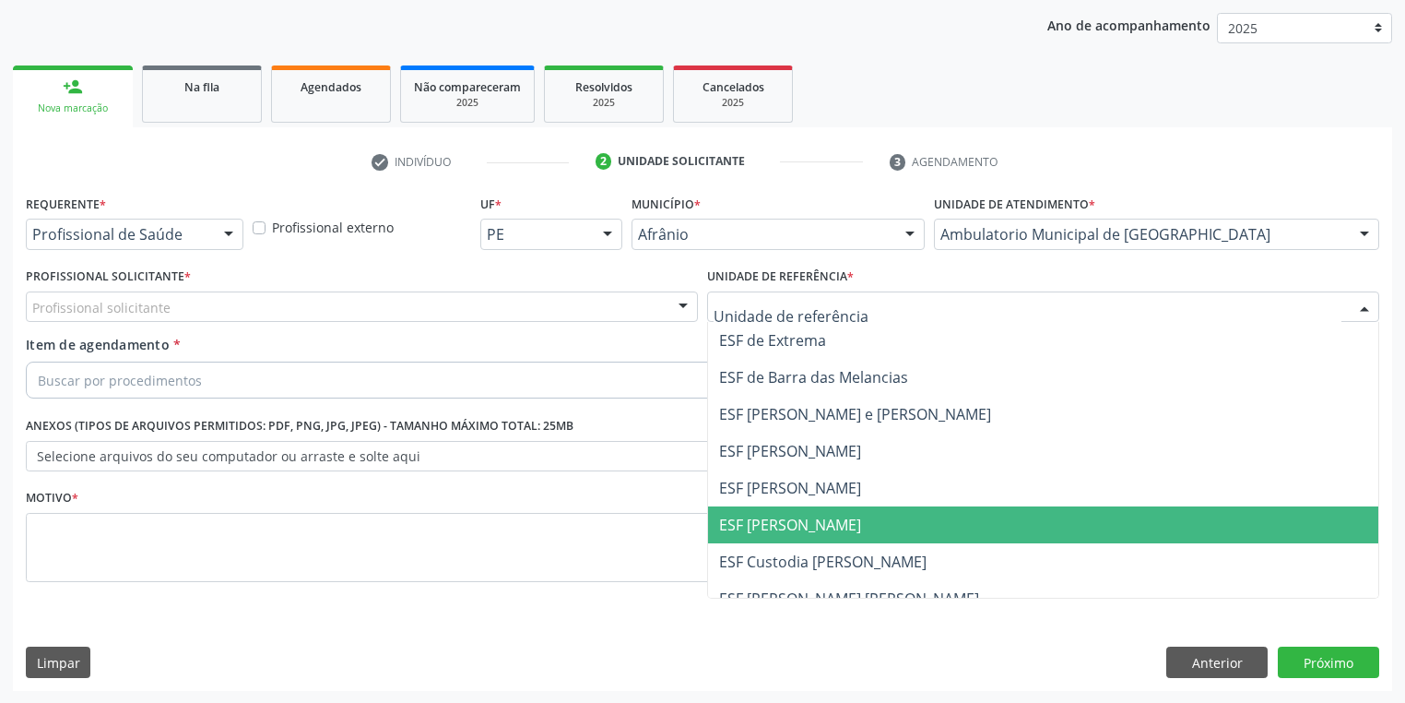
click at [824, 515] on span "ESF [PERSON_NAME]" at bounding box center [790, 525] width 142 height 20
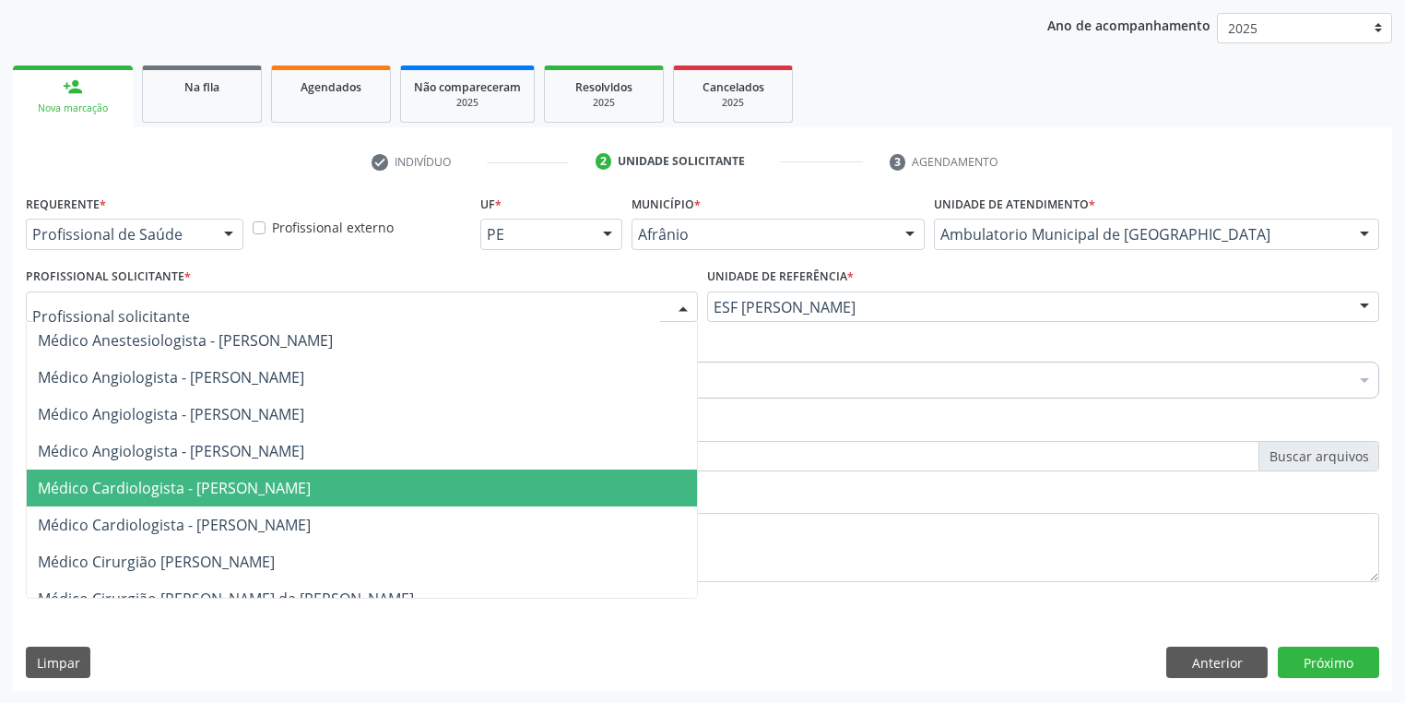
click at [167, 484] on span "Médico Cardiologista - [PERSON_NAME]" at bounding box center [174, 488] width 273 height 20
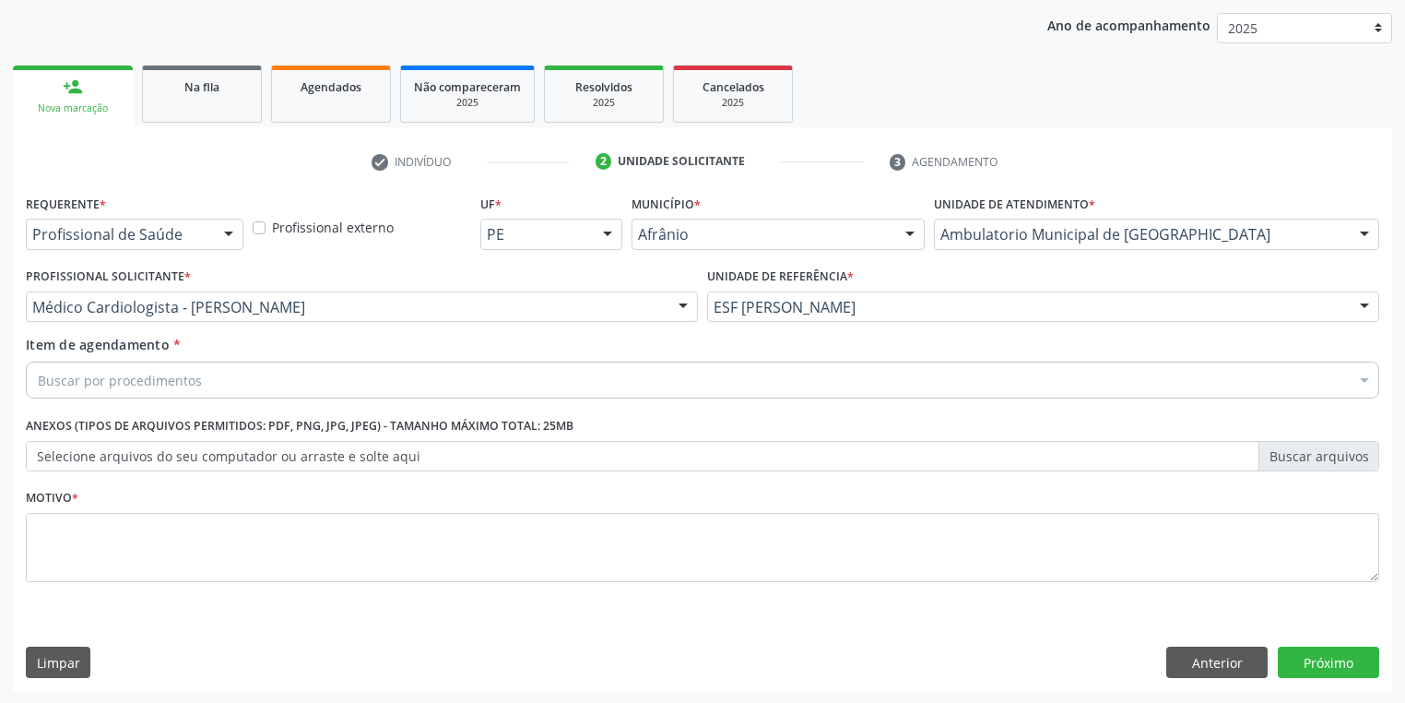
click at [136, 364] on div "Buscar por procedimentos" at bounding box center [703, 379] width 1354 height 37
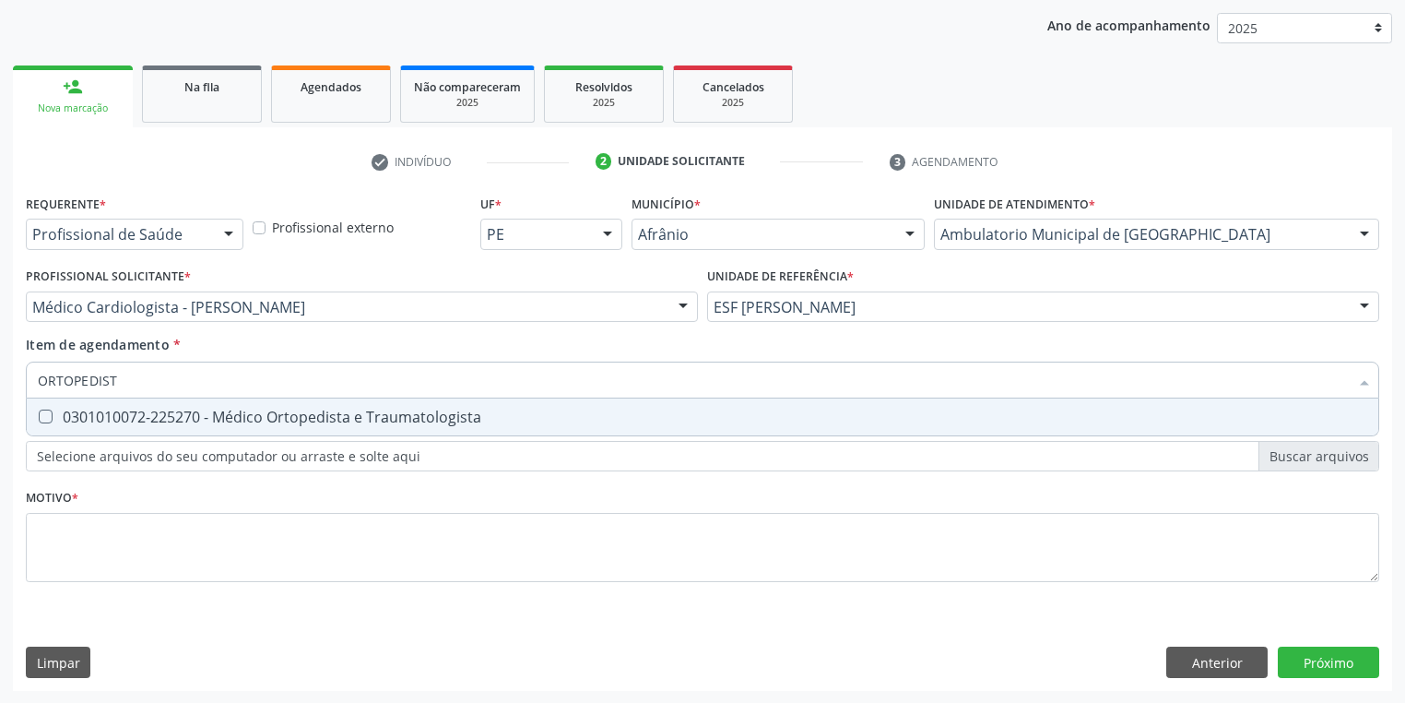
type input "ORTOPEDISTA"
click at [106, 421] on div "0301010072-225270 - Médico Ortopedista e Traumatologista" at bounding box center [703, 416] width 1330 height 15
checkbox Traumatologista "true"
click at [101, 523] on div "Requerente * Profissional de Saúde Profissional de Saúde Paciente Nenhum result…" at bounding box center [703, 399] width 1354 height 418
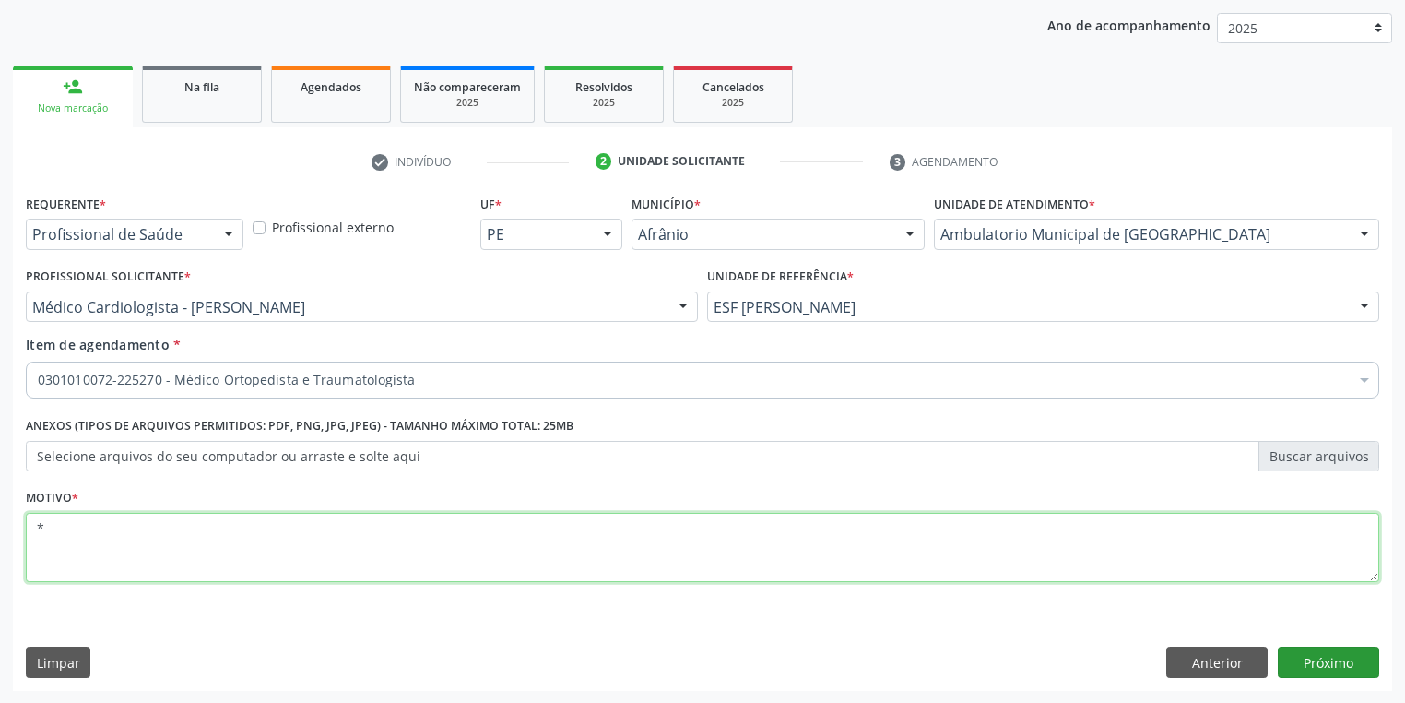
type textarea "*"
click at [1330, 664] on button "Próximo" at bounding box center [1328, 661] width 101 height 31
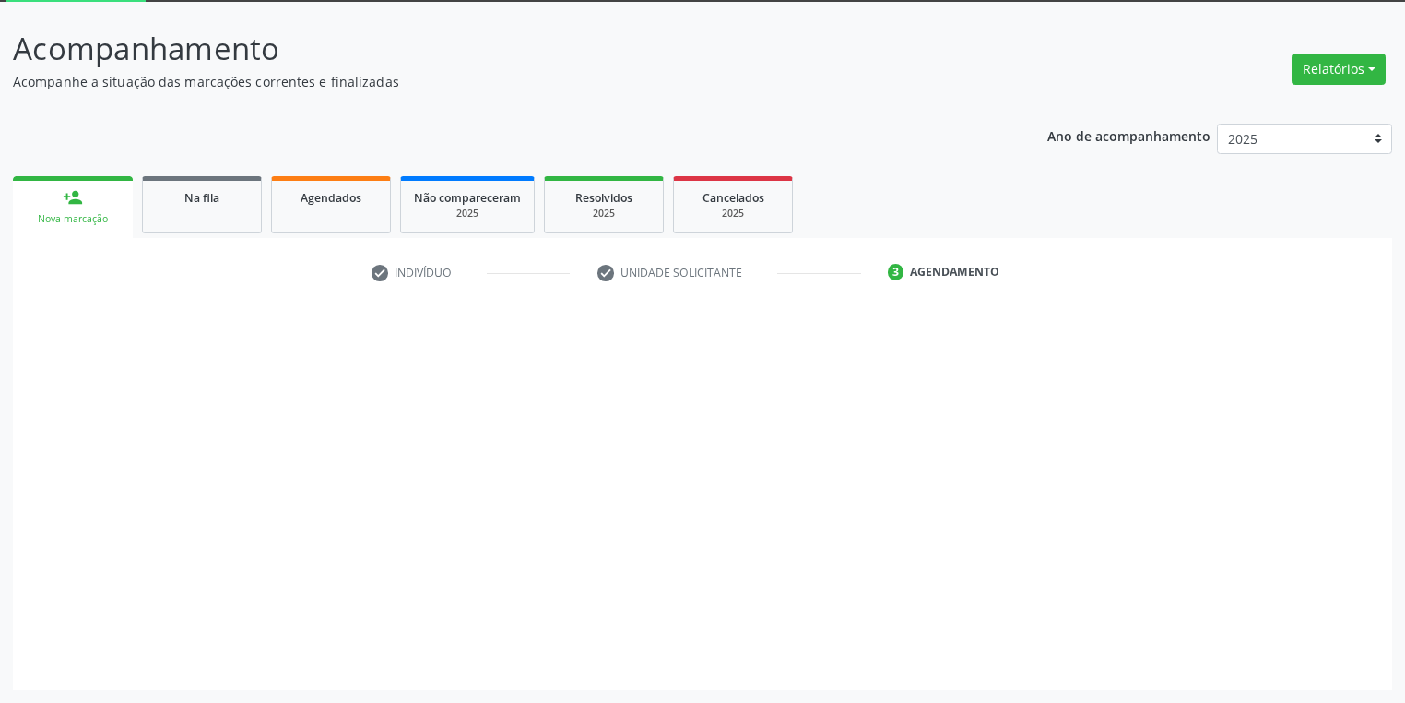
scroll to position [99, 0]
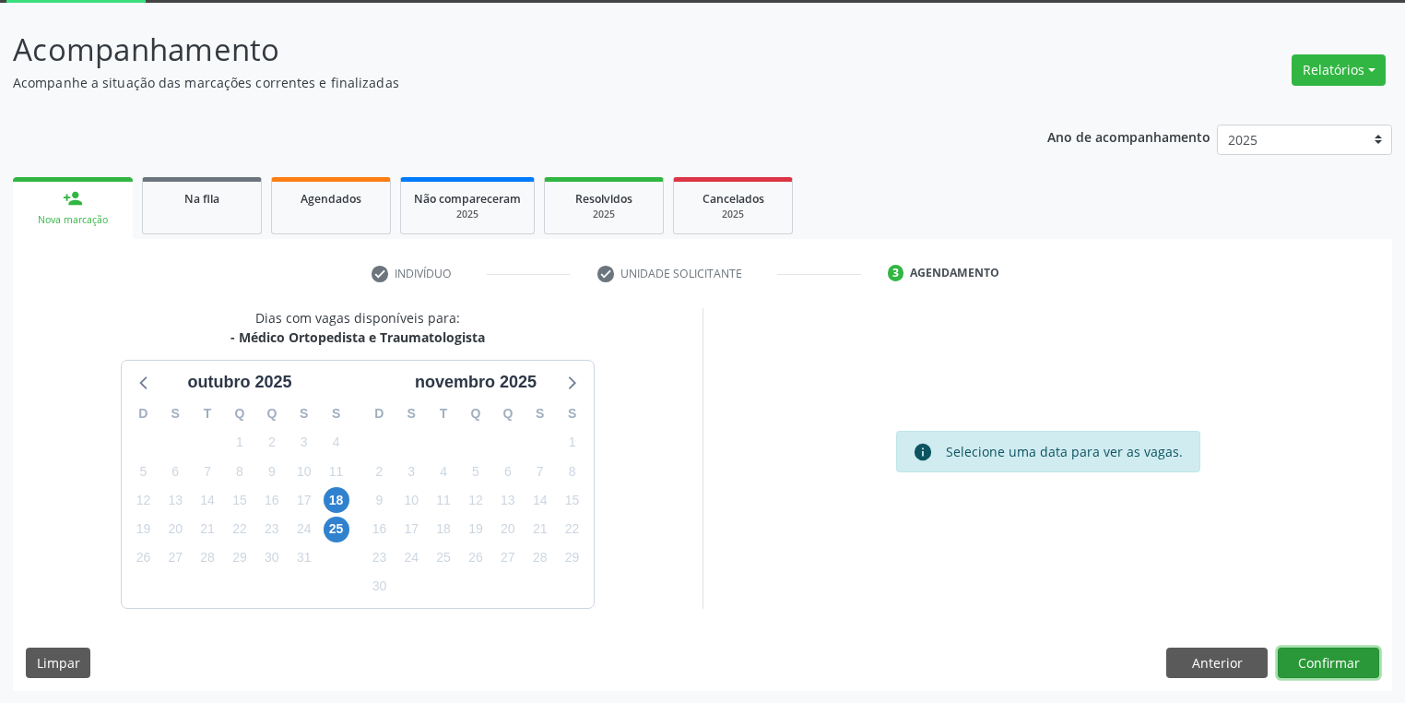
click at [1311, 657] on button "Confirmar" at bounding box center [1328, 662] width 101 height 31
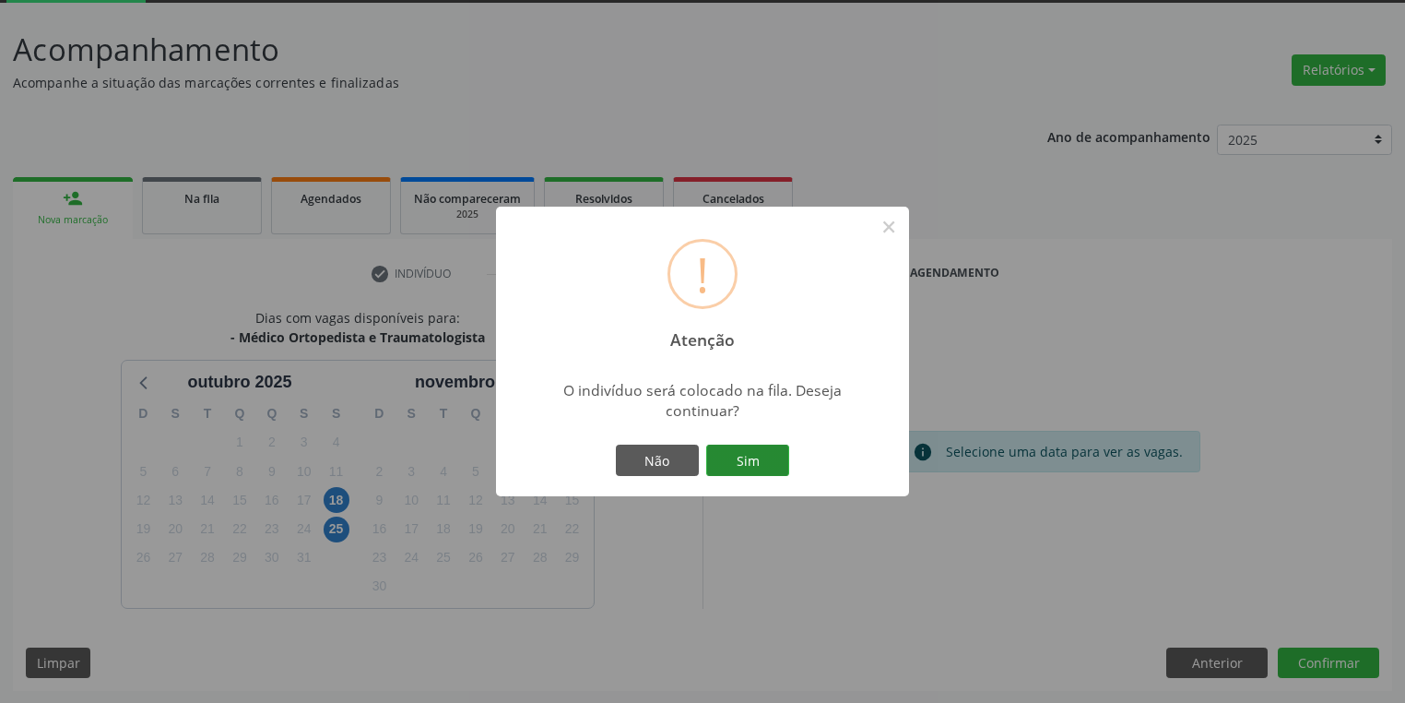
click at [758, 457] on button "Sim" at bounding box center [747, 459] width 83 height 31
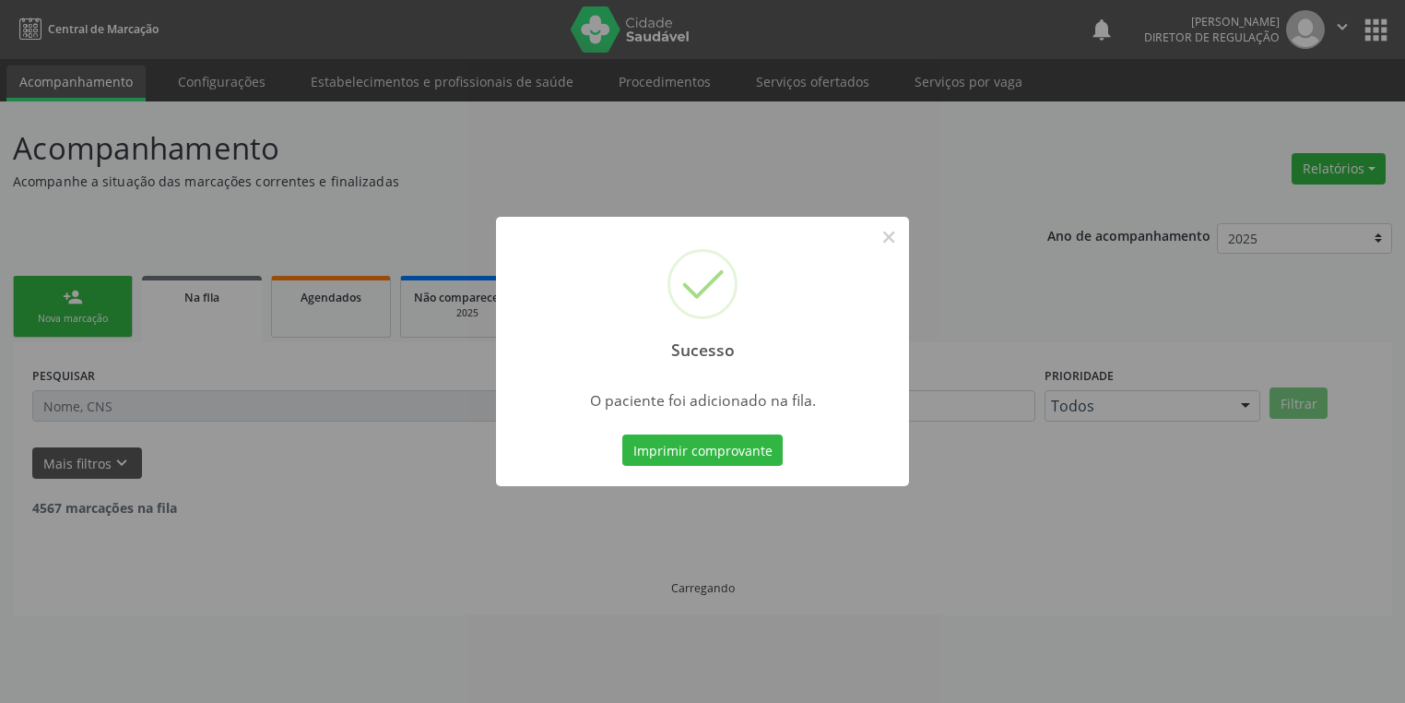
scroll to position [0, 0]
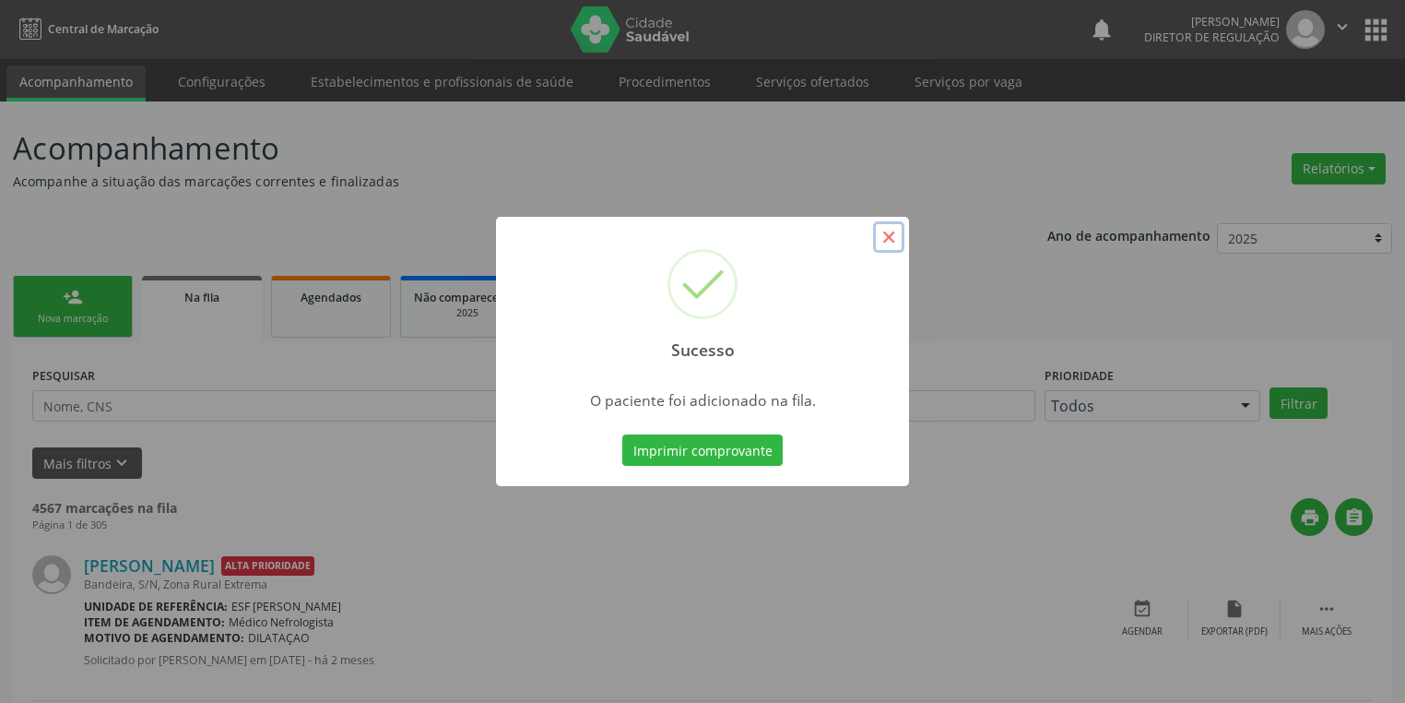
click at [883, 232] on button "×" at bounding box center [888, 236] width 31 height 31
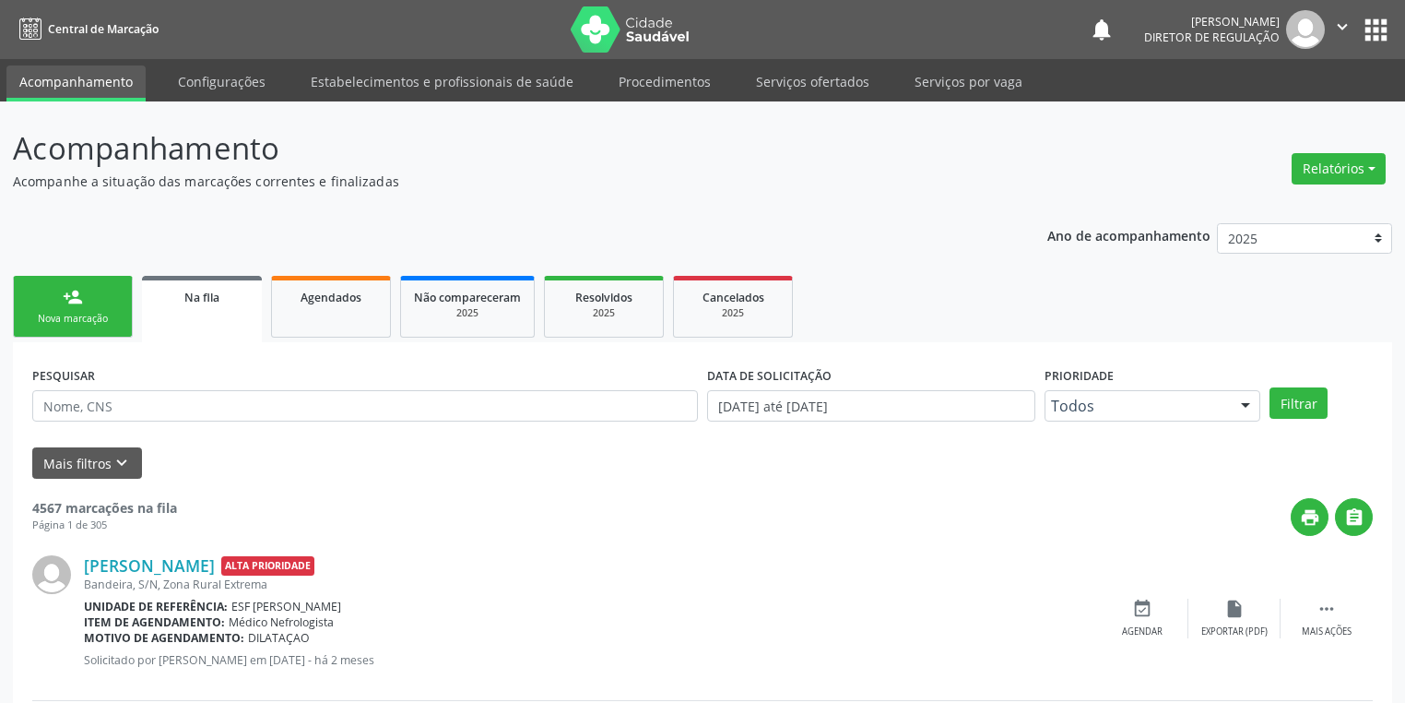
click at [62, 281] on link "person_add Nova marcação" at bounding box center [73, 307] width 120 height 62
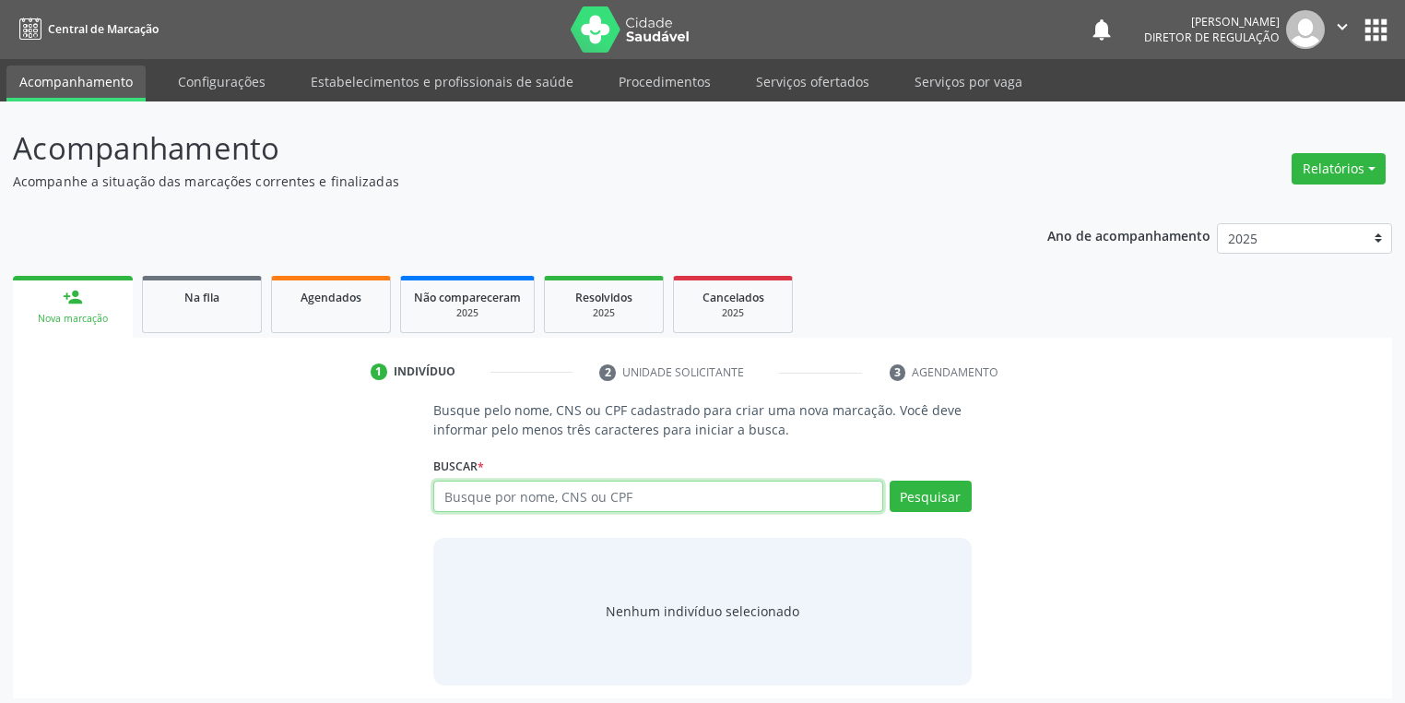
click at [553, 502] on input "text" at bounding box center [658, 495] width 450 height 31
type input "705402450970497"
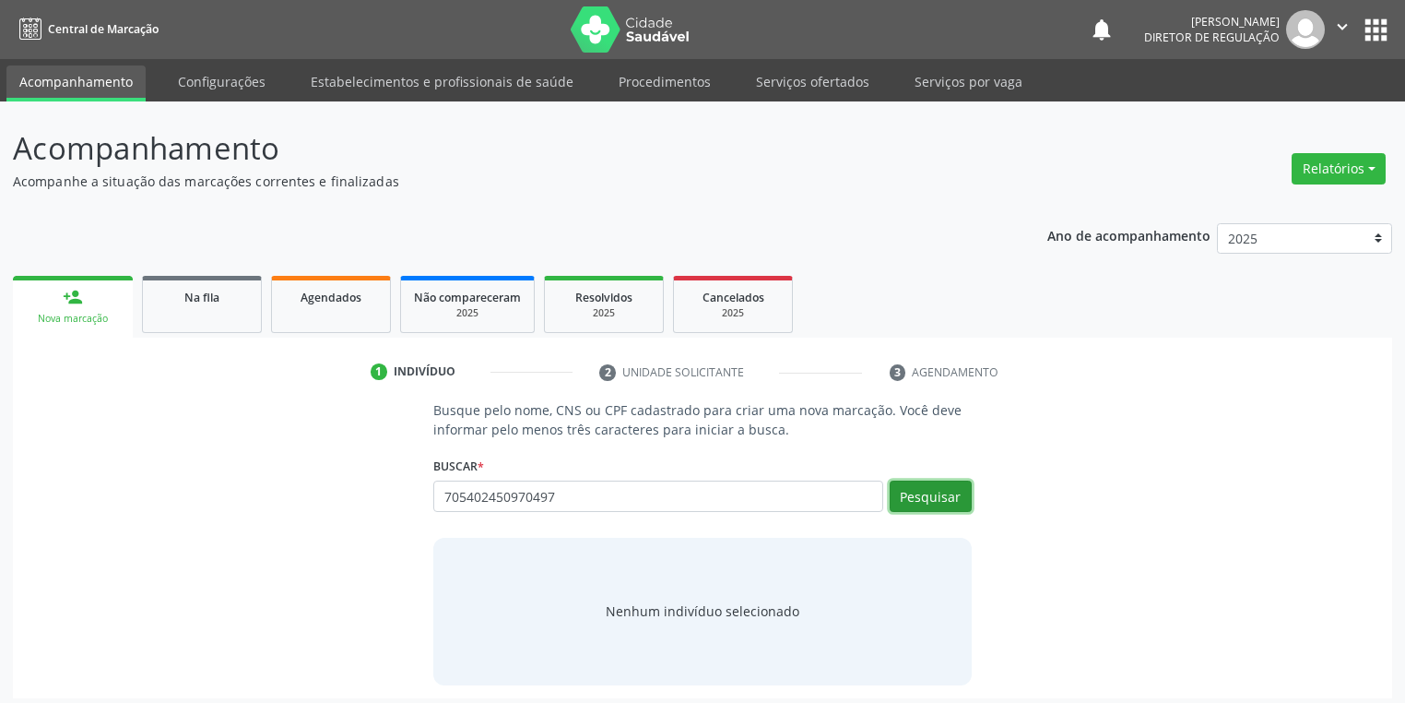
click at [904, 494] on button "Pesquisar" at bounding box center [931, 495] width 82 height 31
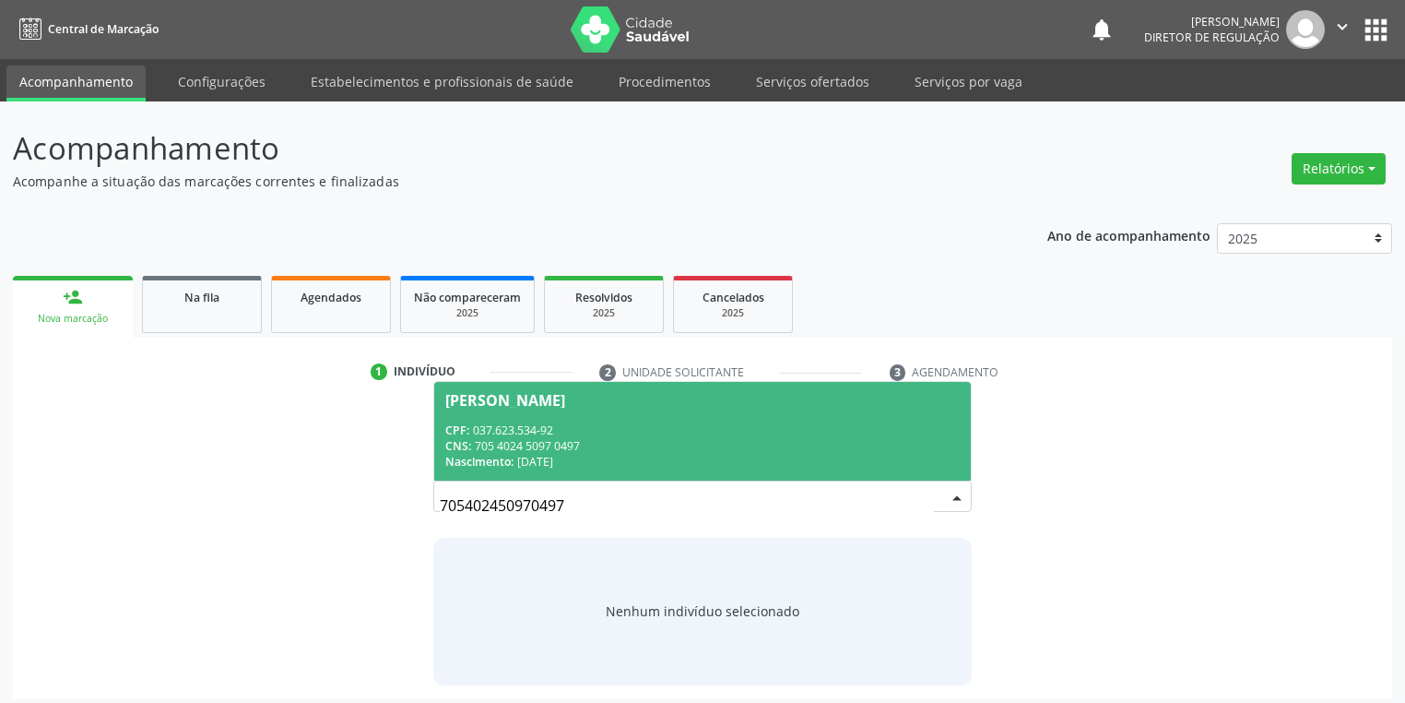
click at [675, 439] on div "CNS: 705 4024 5097 0497" at bounding box center [702, 446] width 515 height 16
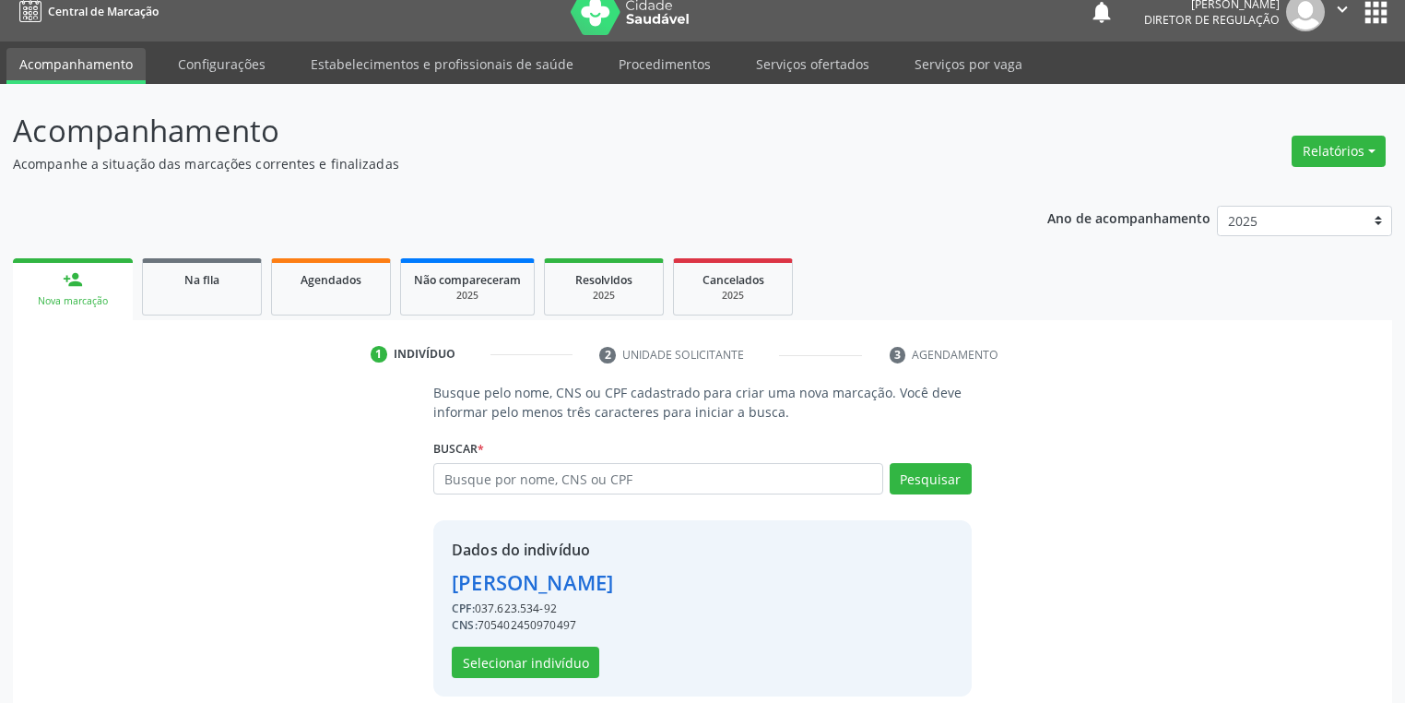
scroll to position [35, 0]
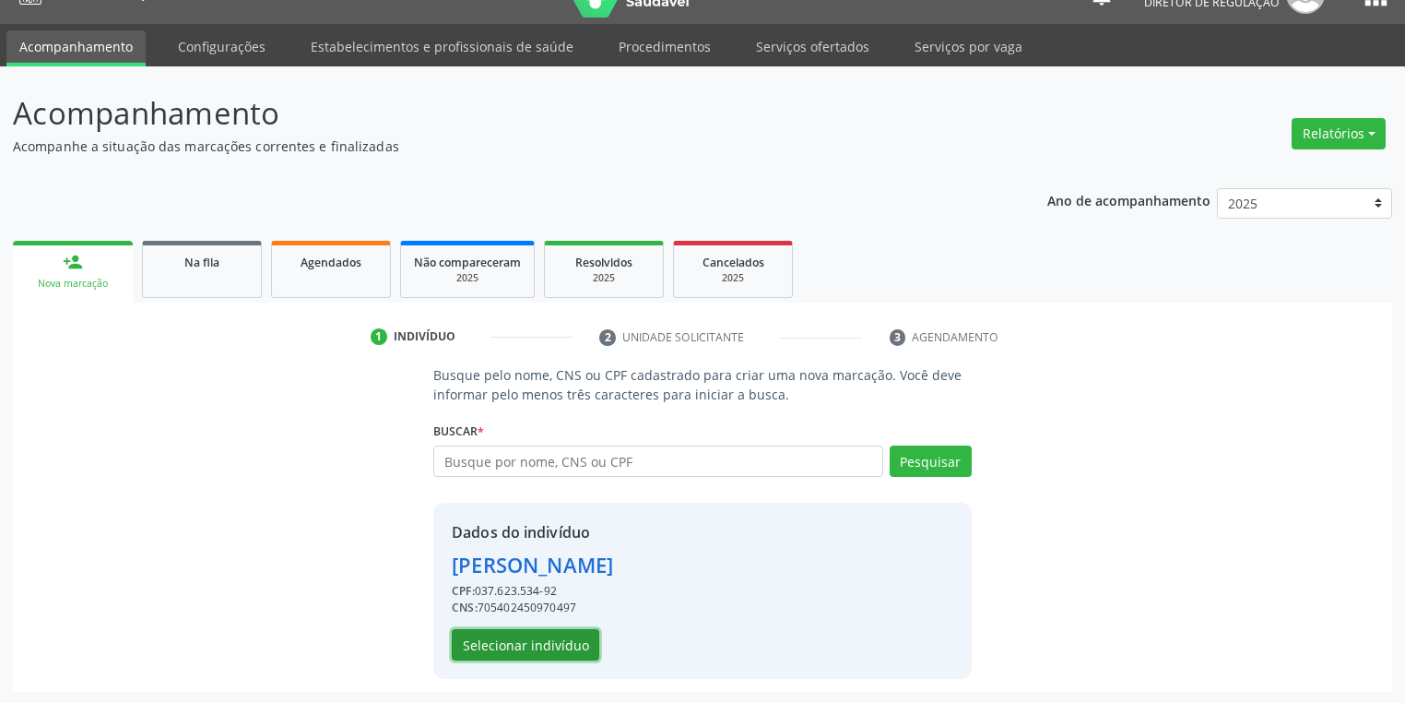
click at [531, 641] on button "Selecionar indivíduo" at bounding box center [526, 644] width 148 height 31
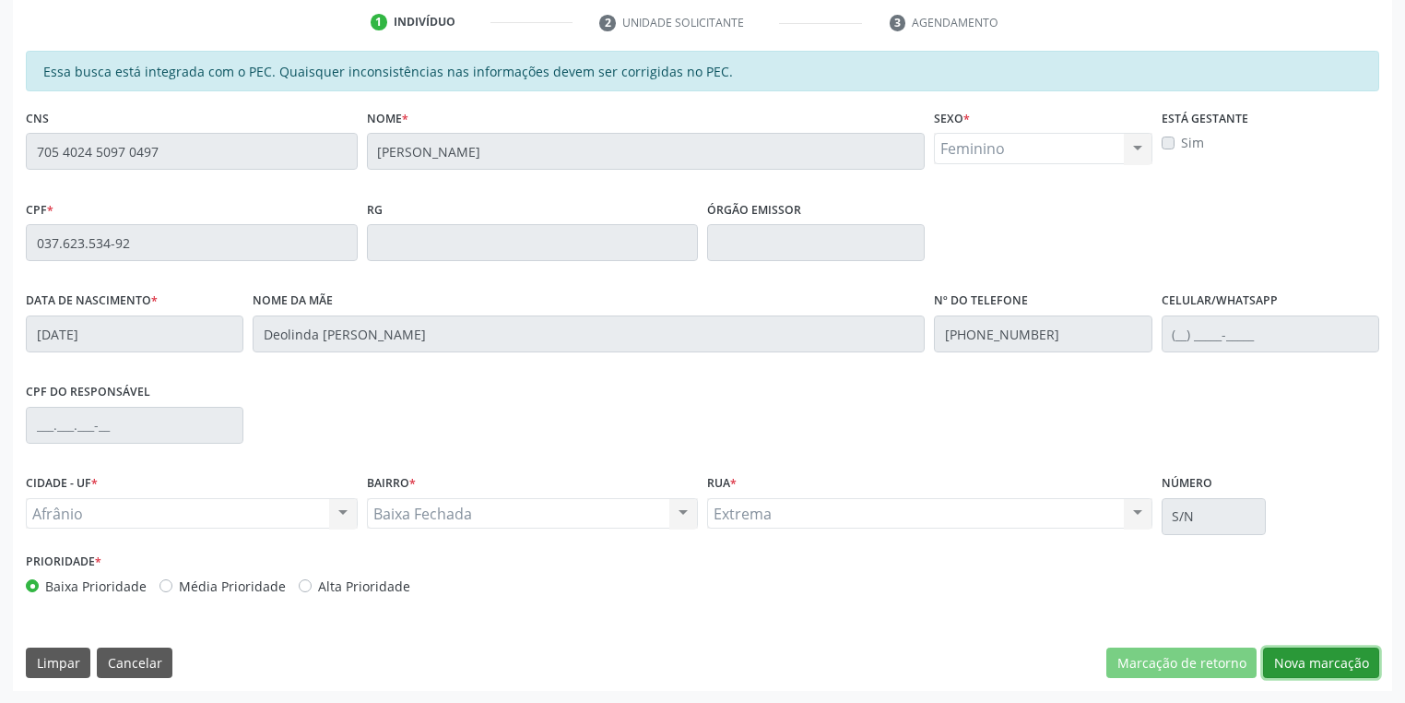
click at [1302, 670] on button "Nova marcação" at bounding box center [1321, 662] width 116 height 31
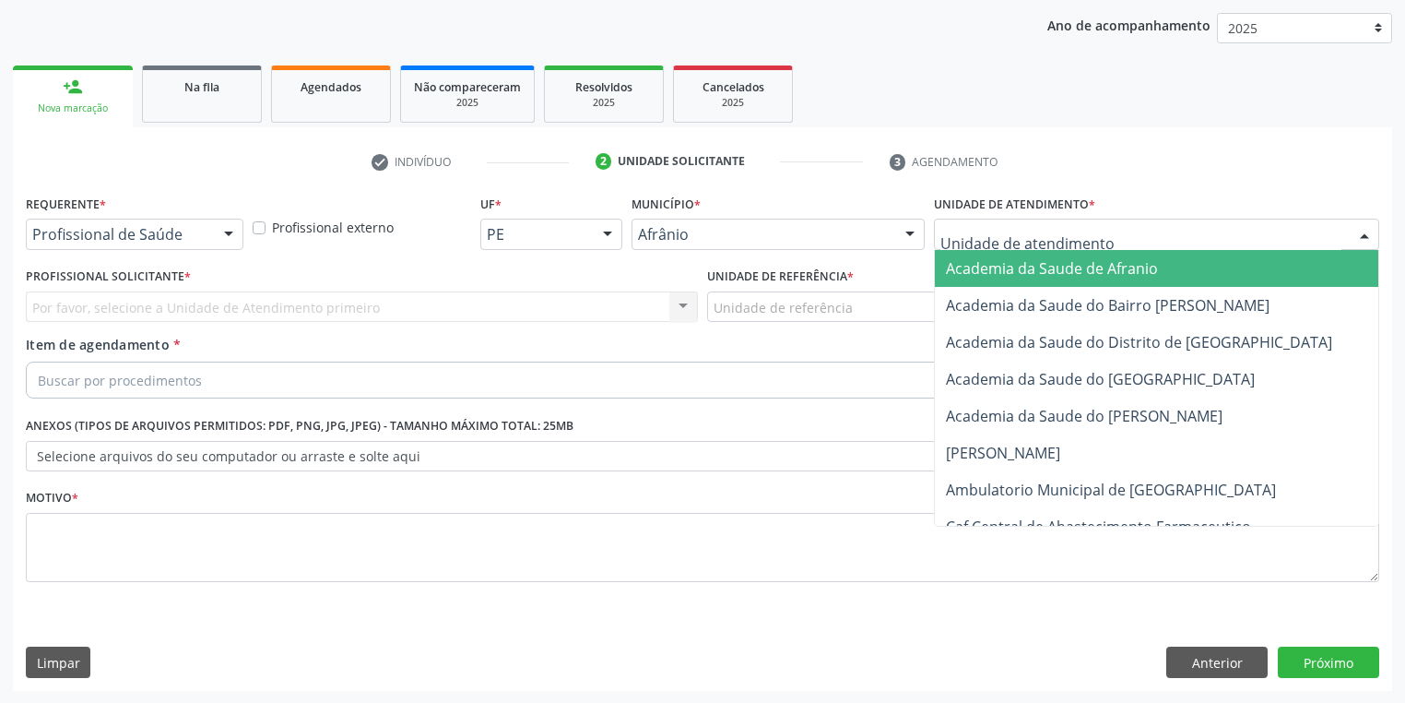
drag, startPoint x: 968, startPoint y: 233, endPoint x: 964, endPoint y: 332, distance: 98.8
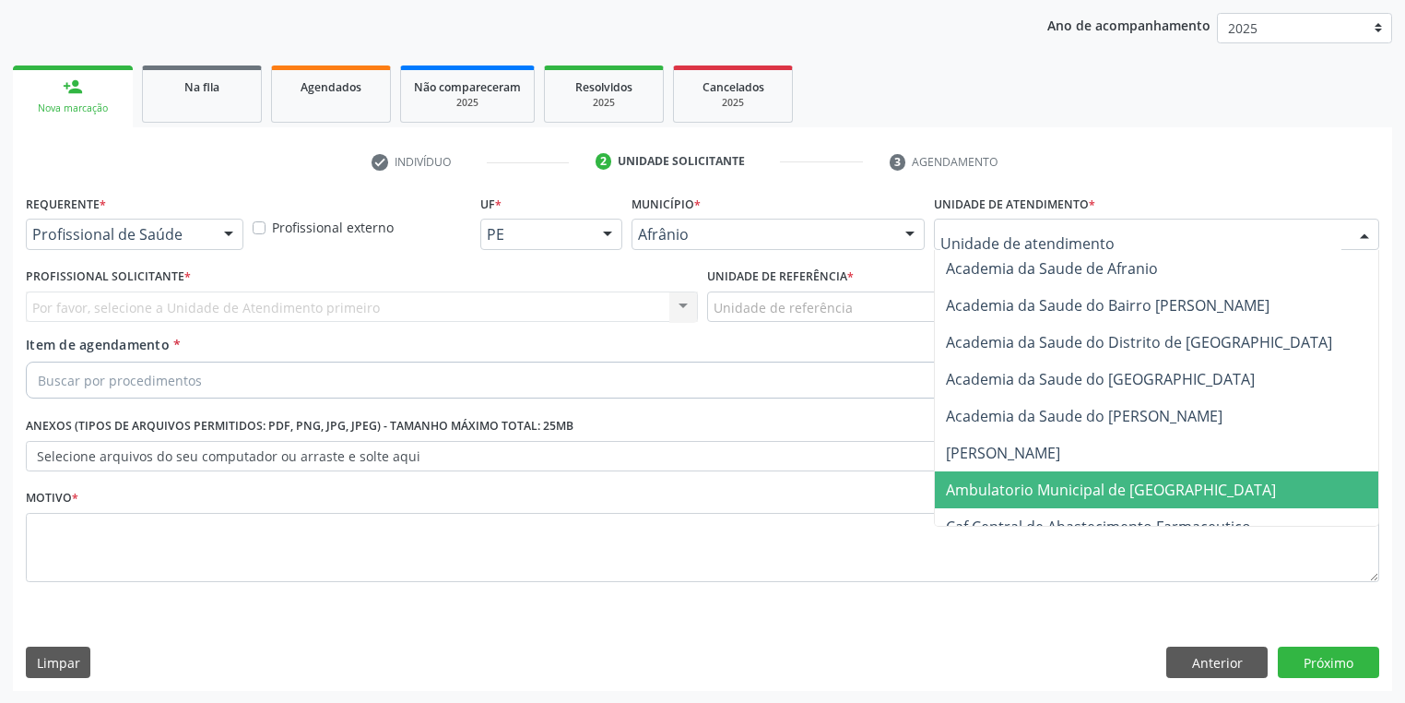
drag, startPoint x: 987, startPoint y: 492, endPoint x: 957, endPoint y: 463, distance: 41.7
click at [987, 489] on span "Ambulatorio Municipal de [GEOGRAPHIC_DATA]" at bounding box center [1111, 490] width 330 height 20
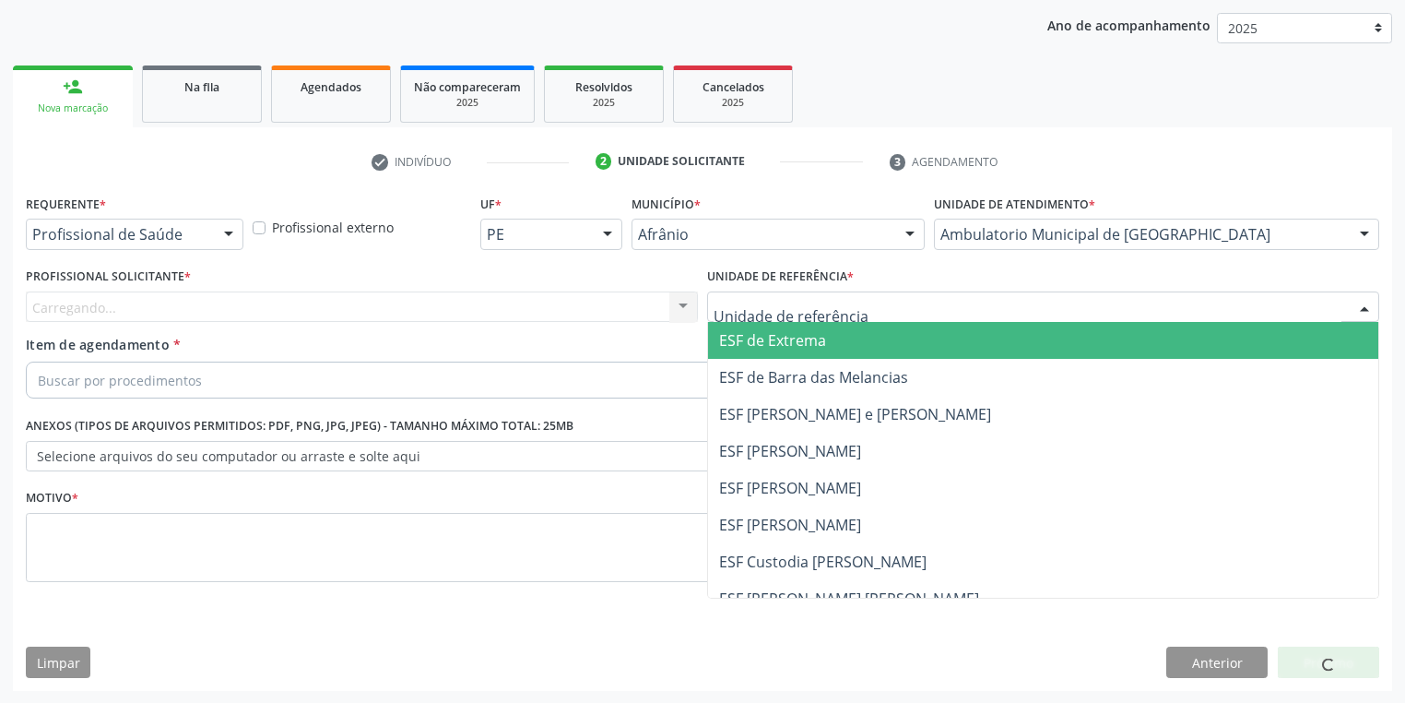
click at [806, 318] on div at bounding box center [1043, 306] width 672 height 31
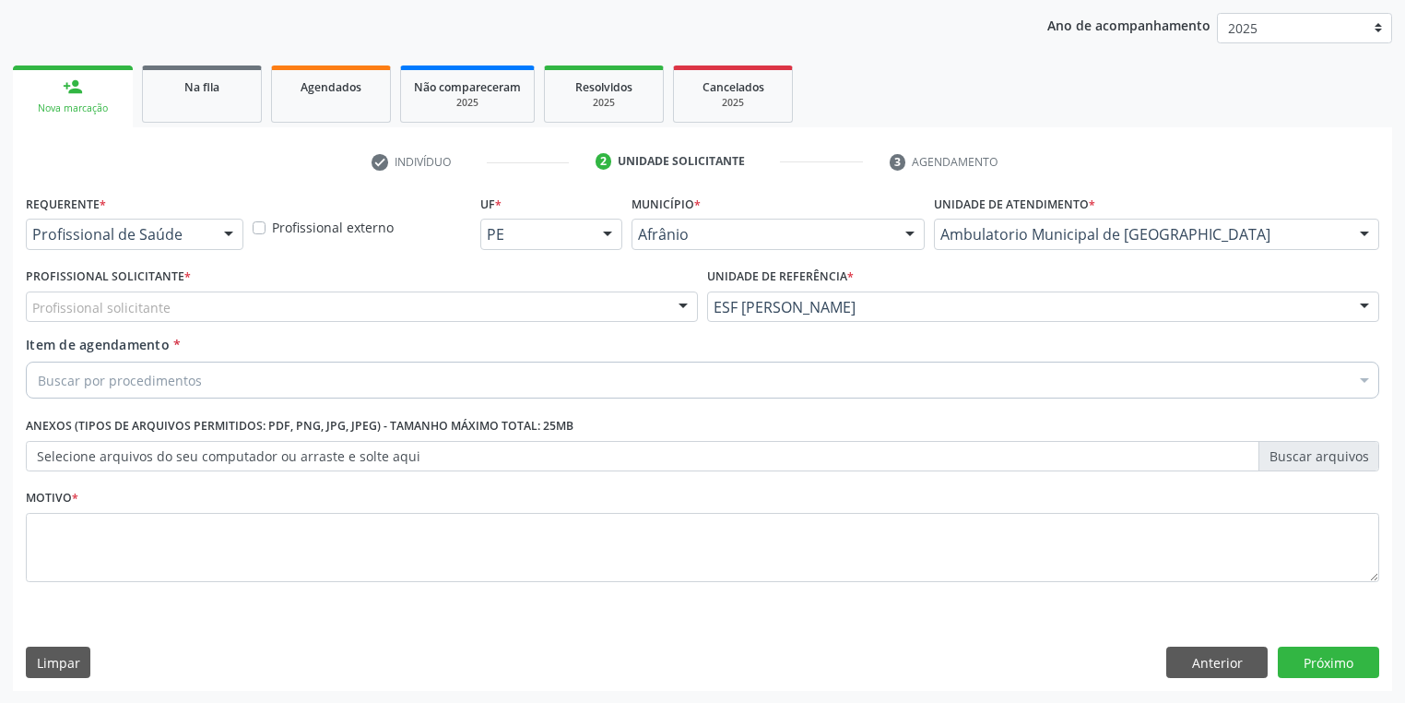
scroll to position [210, 0]
click at [177, 314] on div "Profissional solicitante" at bounding box center [362, 306] width 672 height 31
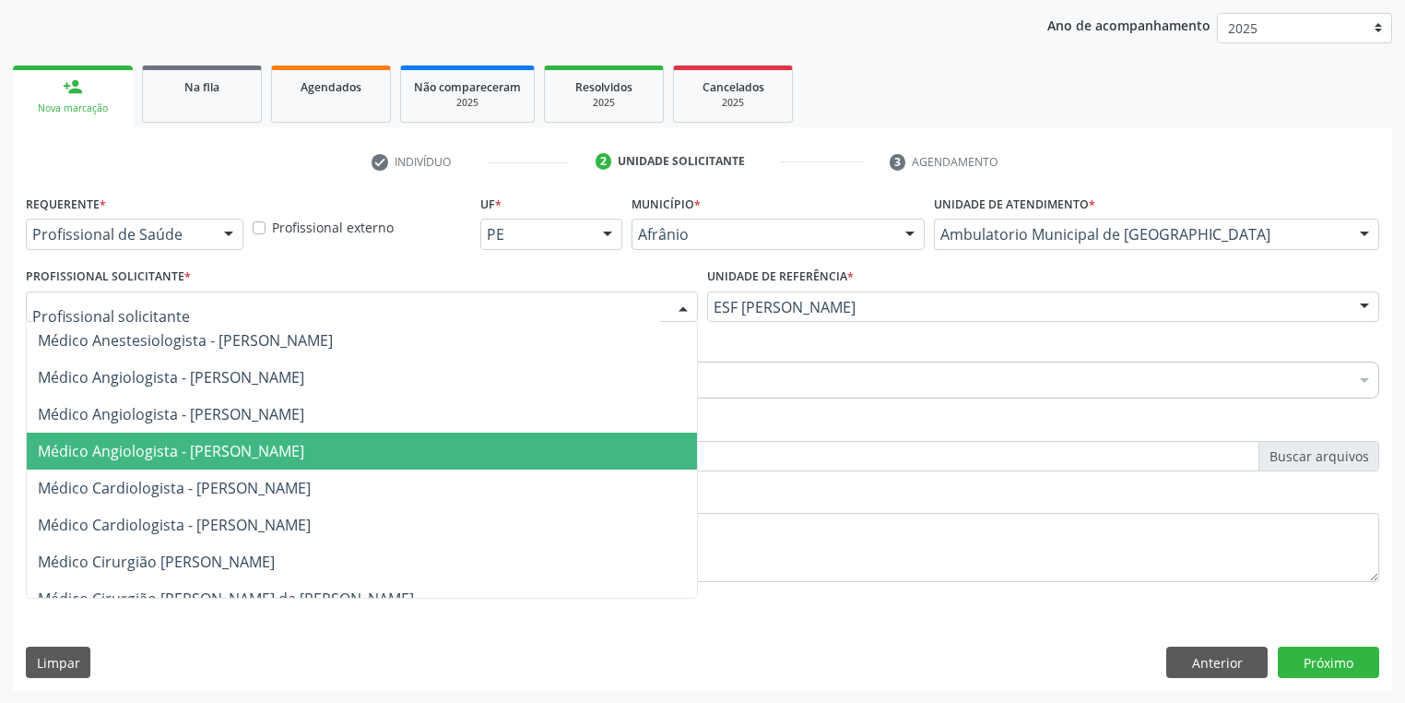
click at [196, 453] on span "Médico Angiologista - [PERSON_NAME]" at bounding box center [171, 451] width 266 height 20
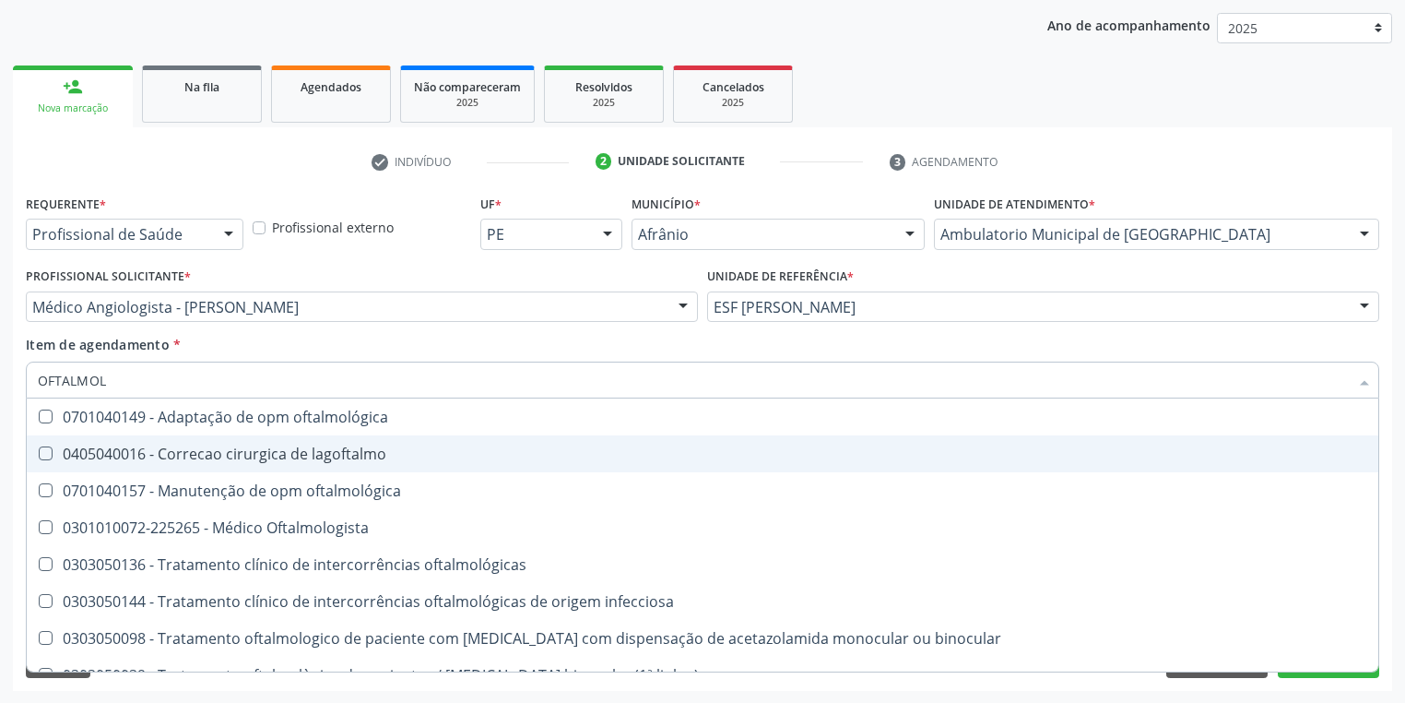
type input "OFTALMOLO"
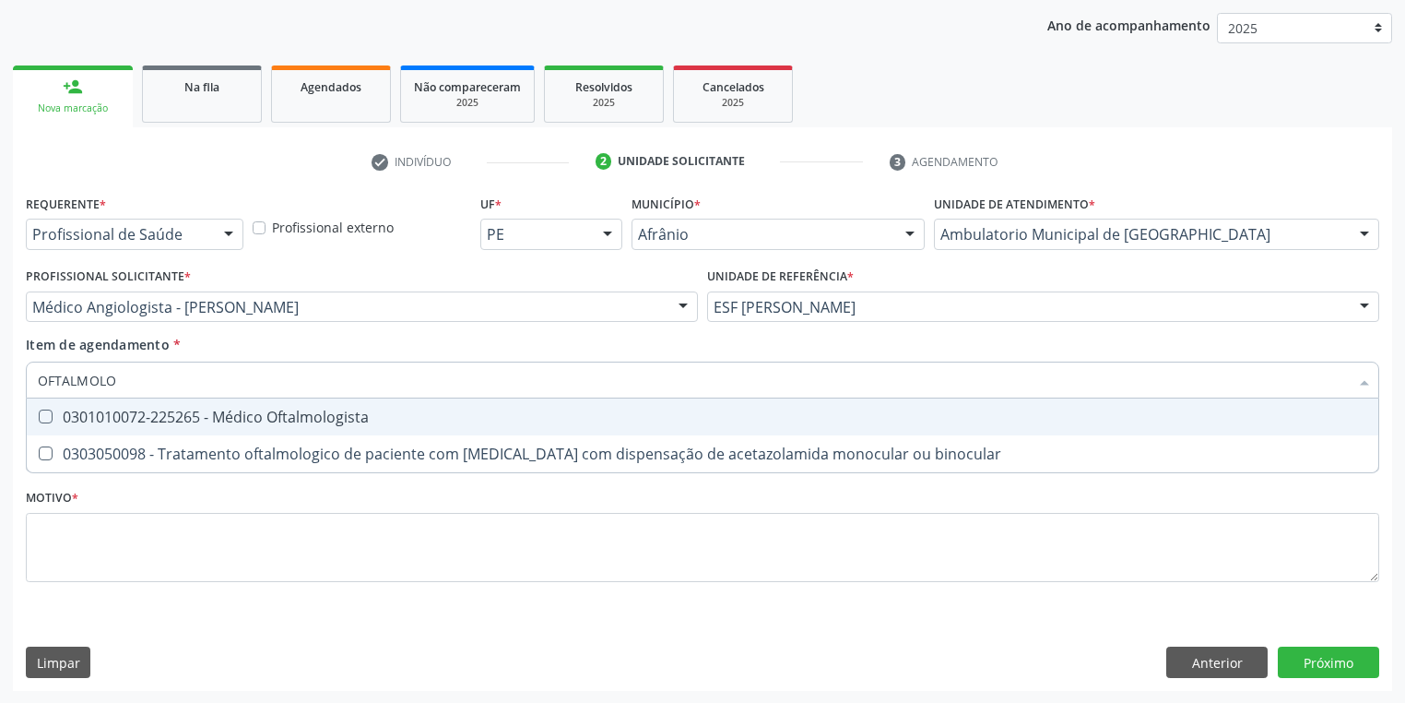
click at [195, 417] on div "0301010072-225265 - Médico Oftalmologista" at bounding box center [703, 416] width 1330 height 15
checkbox Oftalmologista "true"
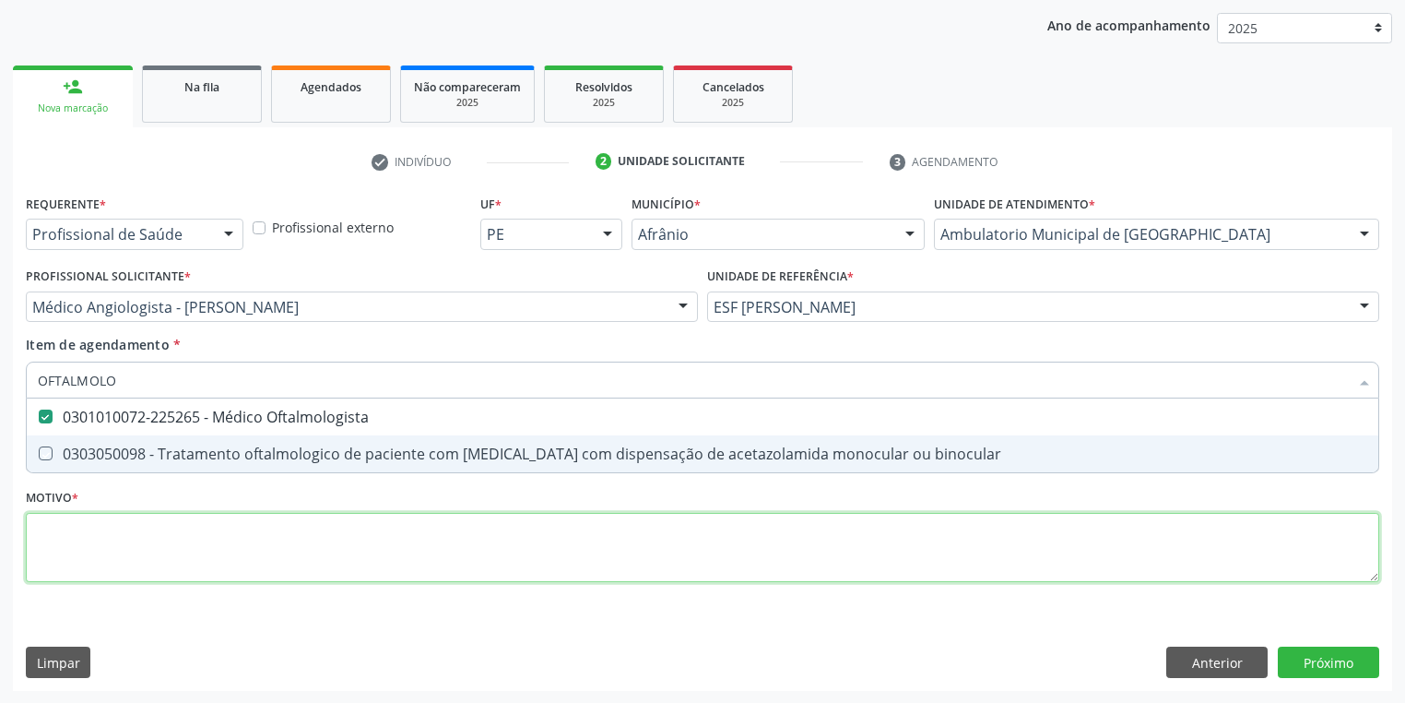
click at [127, 551] on div "Requerente * Profissional de Saúde Profissional de Saúde Paciente Nenhum result…" at bounding box center [703, 399] width 1354 height 418
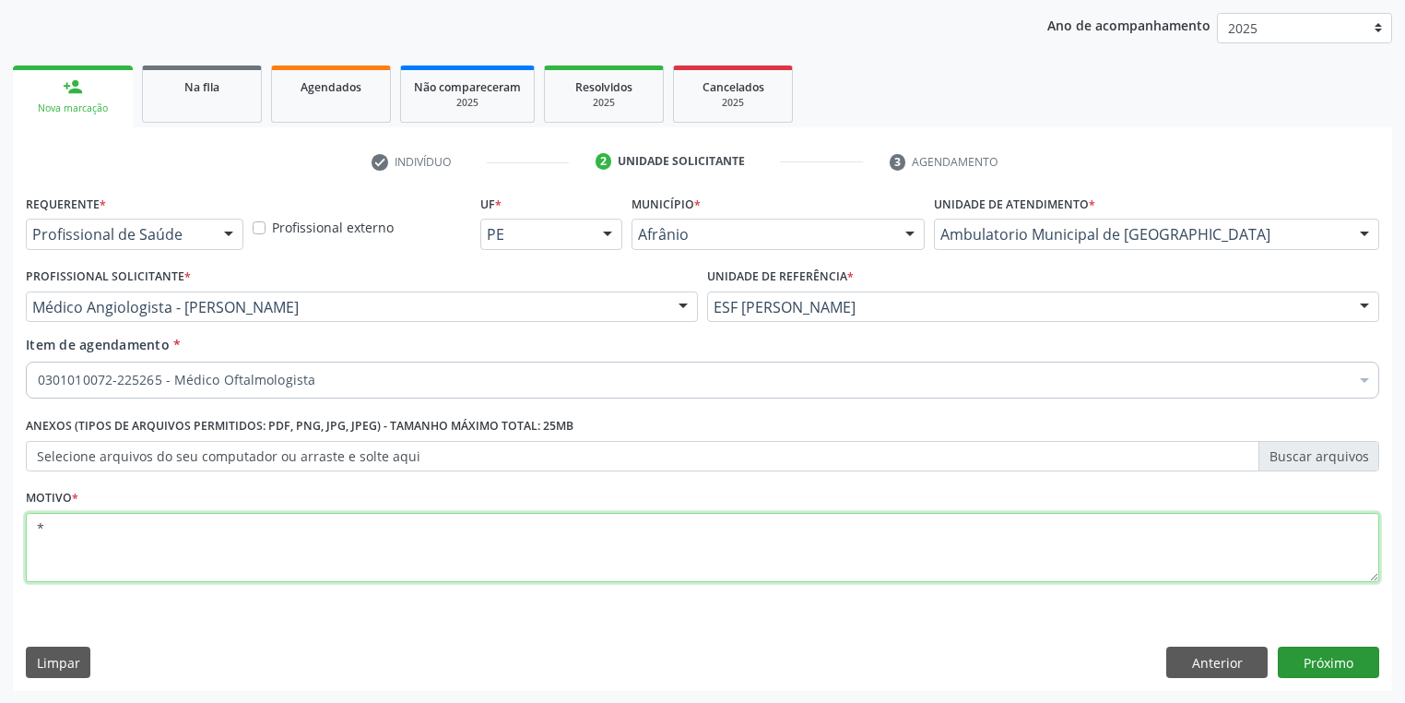
type textarea "*"
click at [1327, 662] on button "Próximo" at bounding box center [1328, 661] width 101 height 31
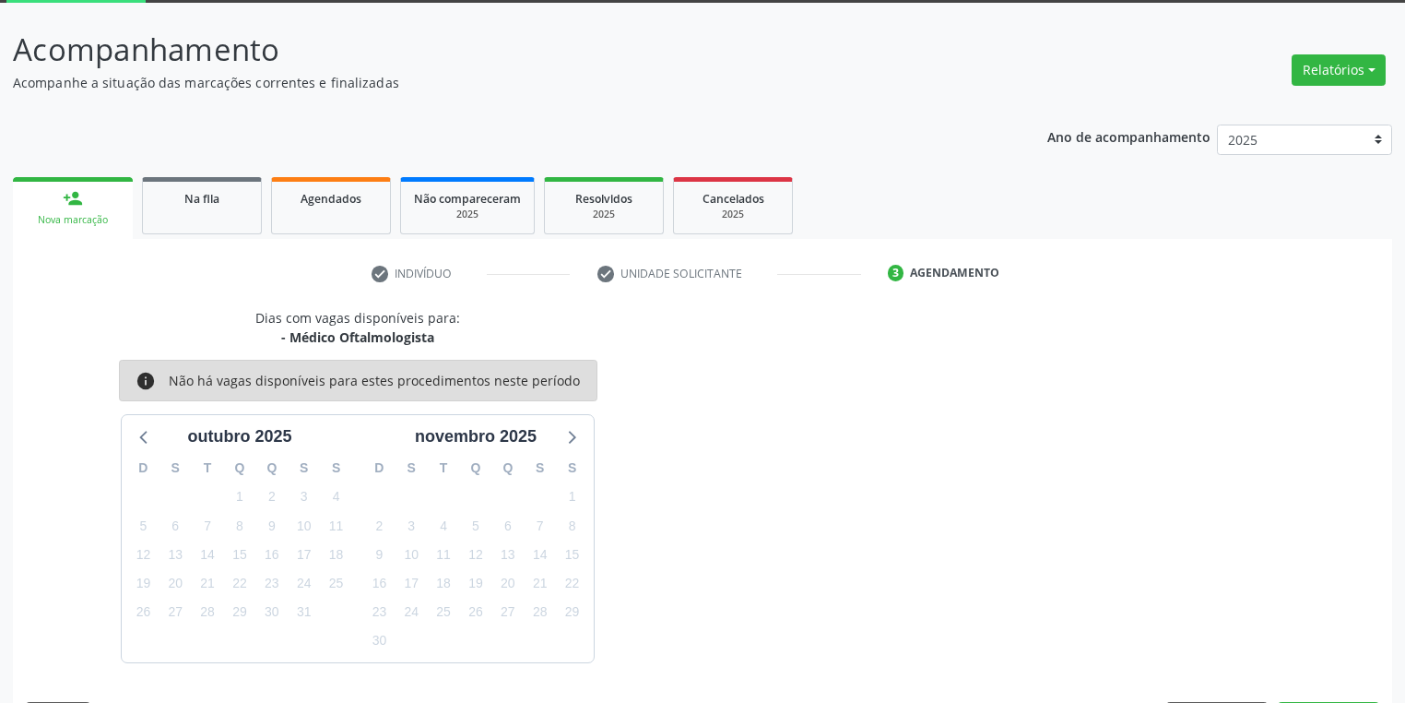
scroll to position [152, 0]
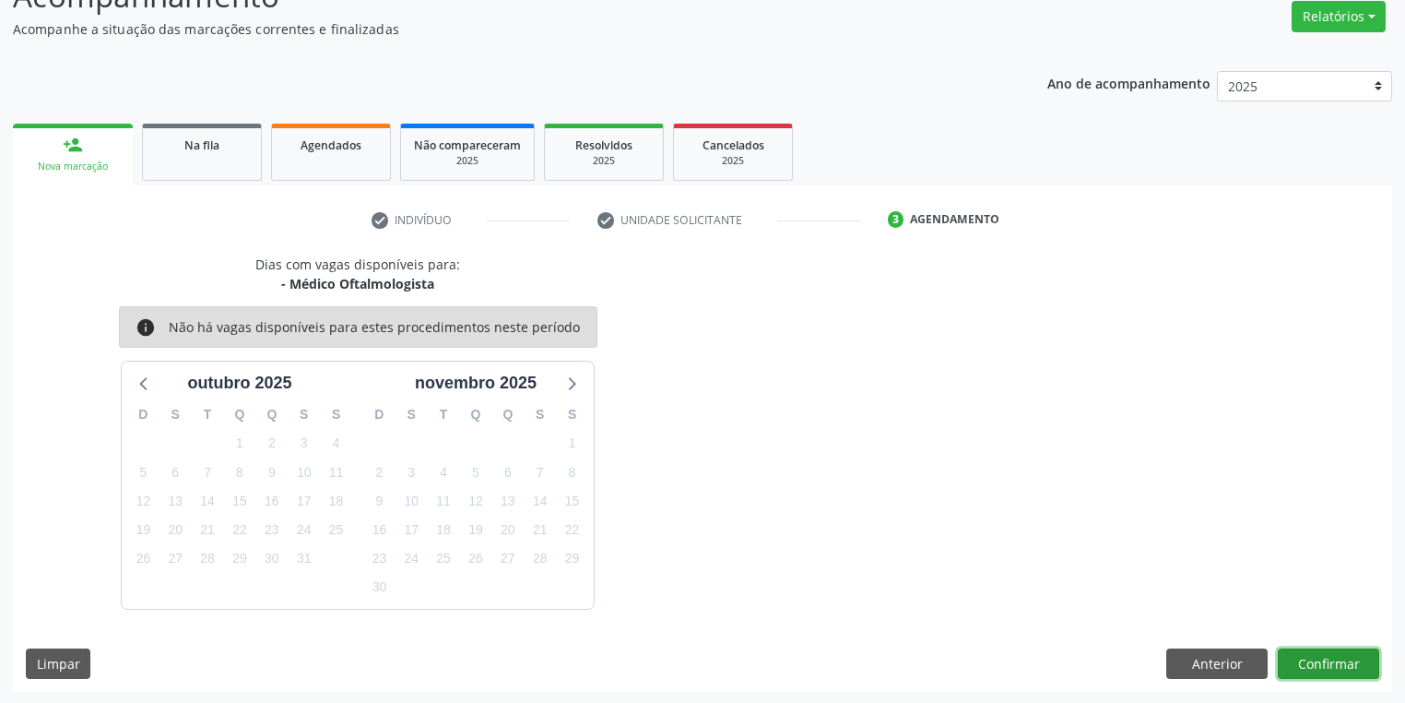
click at [1307, 653] on button "Confirmar" at bounding box center [1328, 663] width 101 height 31
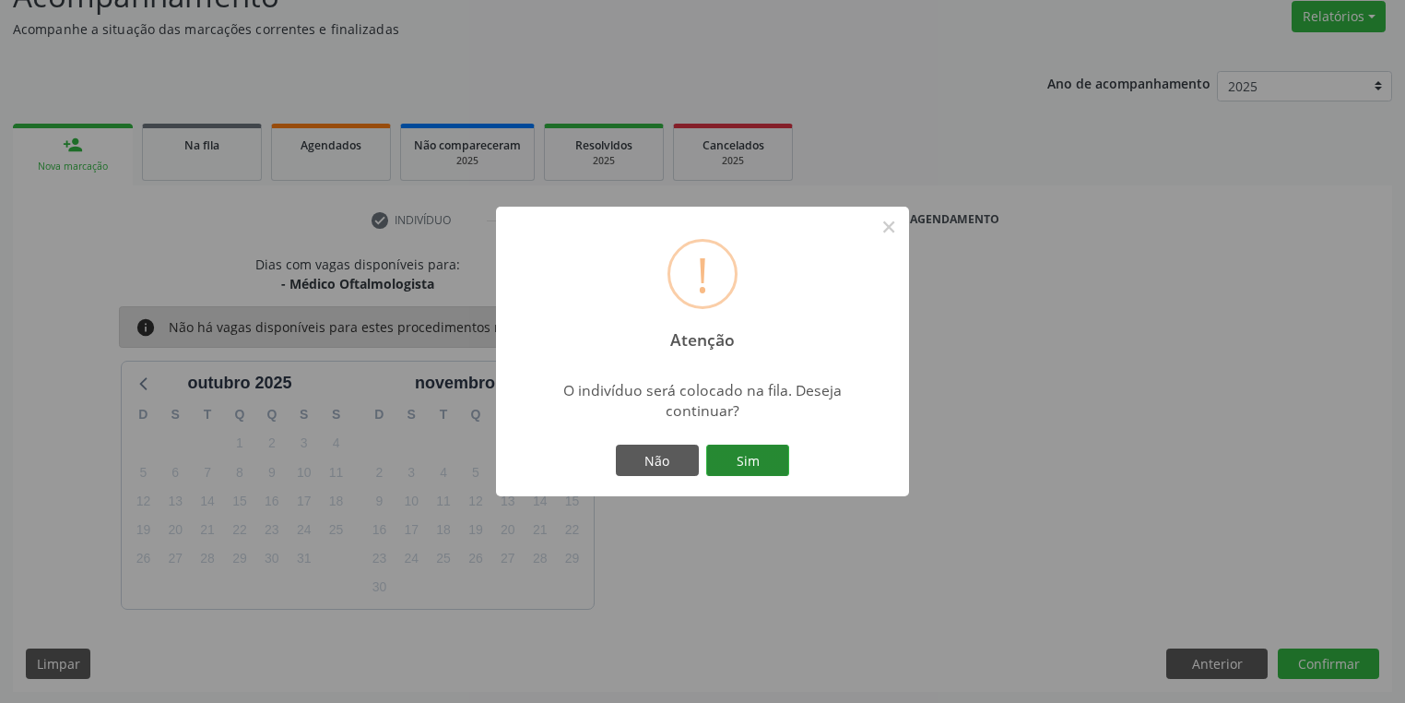
click at [767, 454] on button "Sim" at bounding box center [747, 459] width 83 height 31
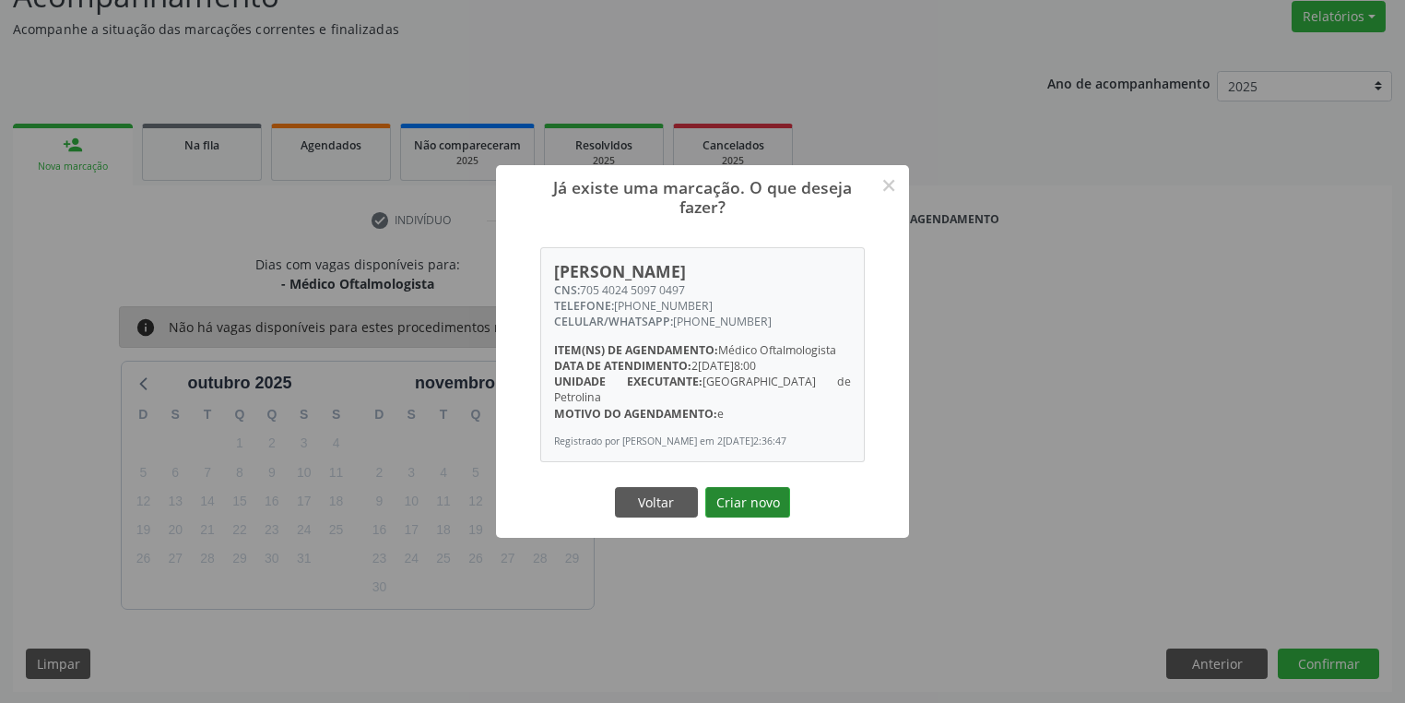
click at [741, 494] on button "Criar novo" at bounding box center [747, 502] width 85 height 31
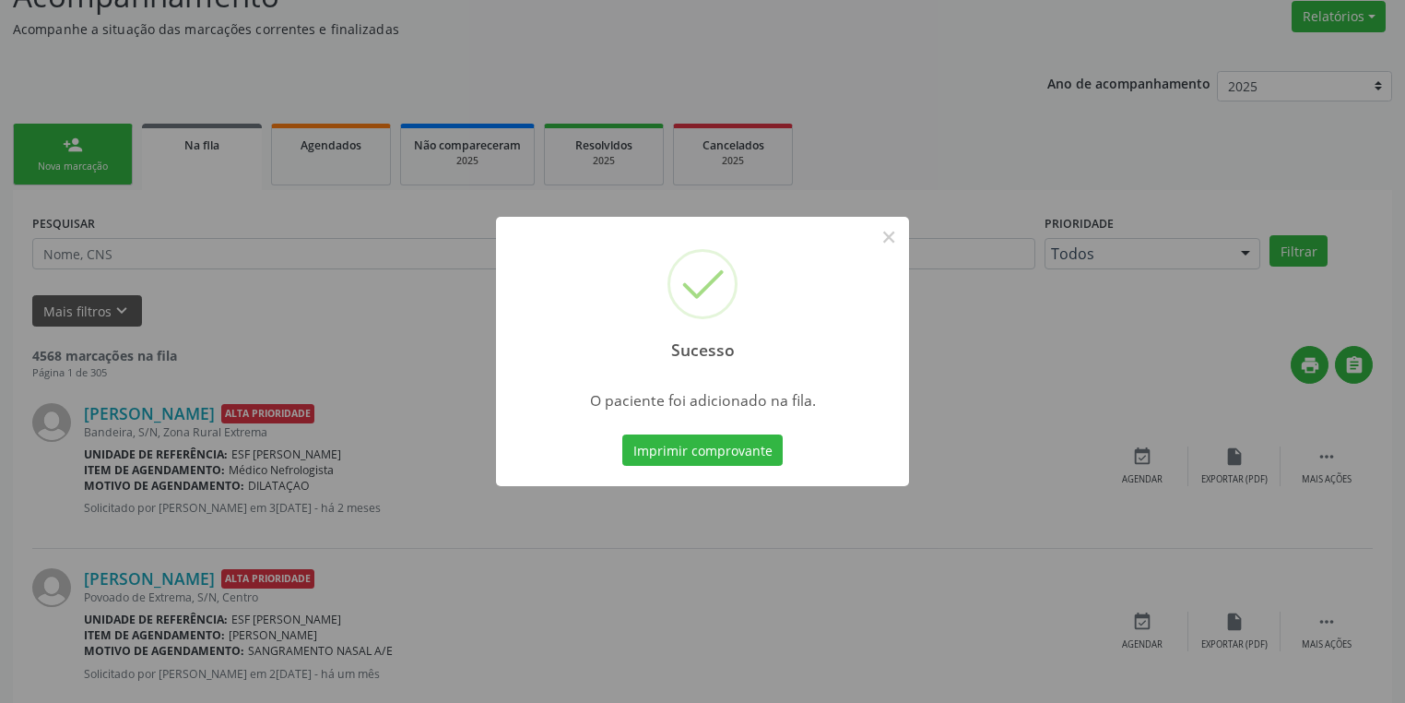
scroll to position [0, 0]
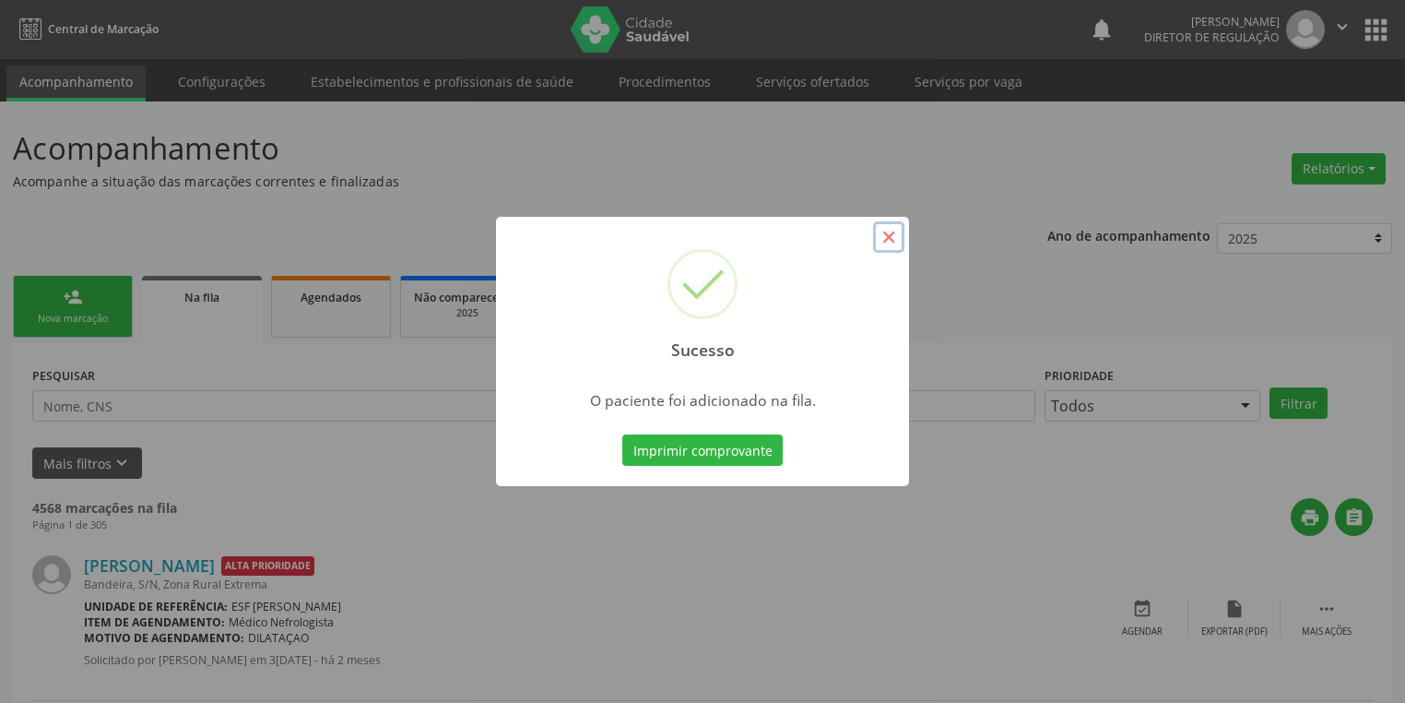
click at [890, 241] on button "×" at bounding box center [888, 236] width 31 height 31
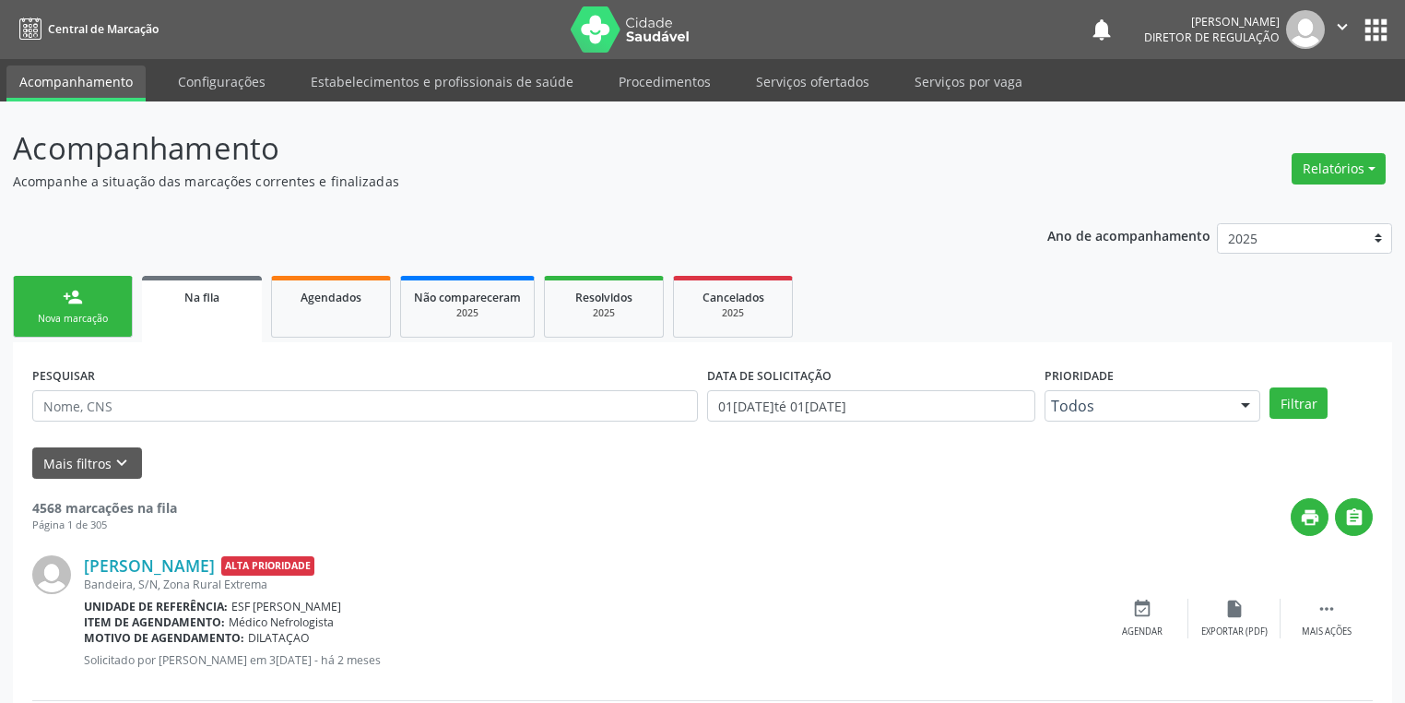
click at [120, 324] on link "person_add Nova marcação" at bounding box center [73, 307] width 120 height 62
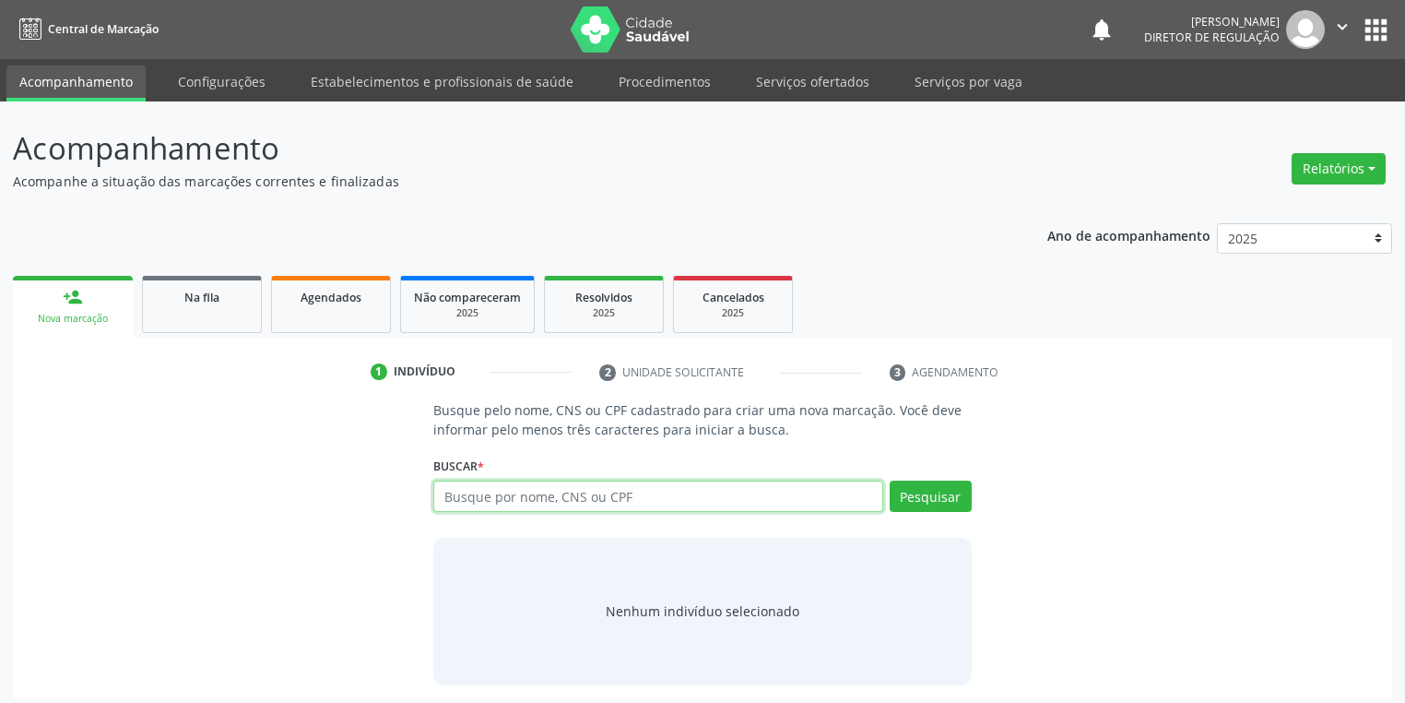
click at [513, 490] on input "text" at bounding box center [658, 495] width 450 height 31
click at [915, 495] on button "Pesquisar" at bounding box center [931, 495] width 82 height 31
click at [568, 498] on input "700209935799128" at bounding box center [658, 495] width 450 height 31
type input "700209935799"
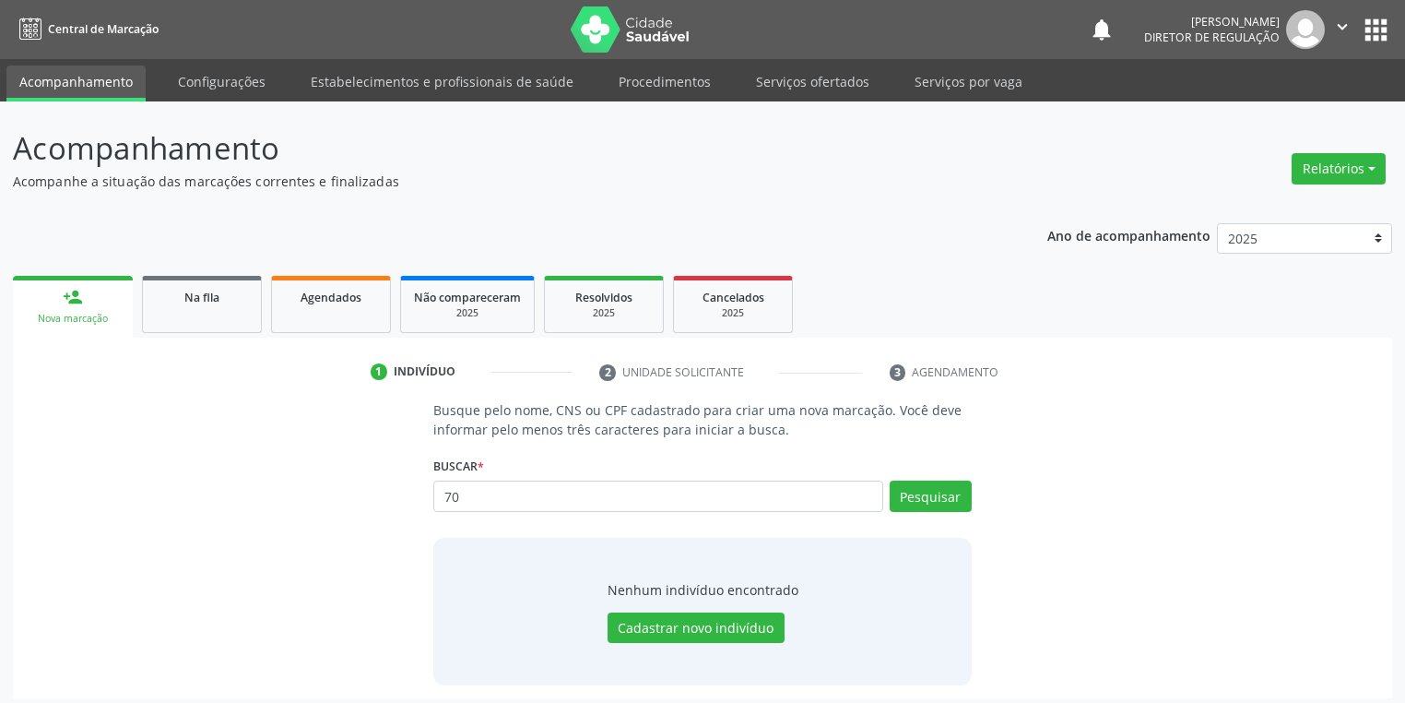
type input "7"
type input "700209935799428"
click at [904, 501] on button "Pesquisar" at bounding box center [931, 495] width 82 height 31
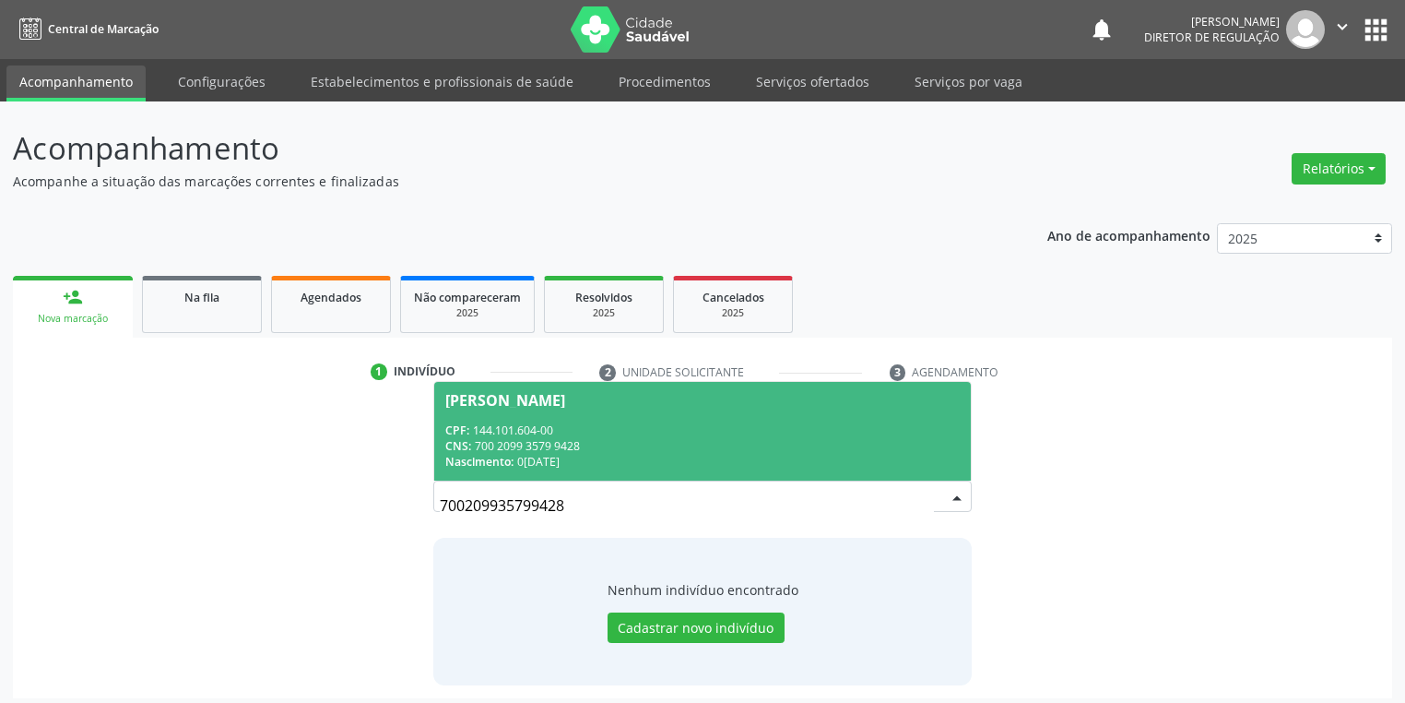
click at [596, 420] on span "[PERSON_NAME] CPF: 144.101.604-00 CNS: 700 2099 3579 9428 Nascimento: 0[DATE]" at bounding box center [702, 431] width 537 height 99
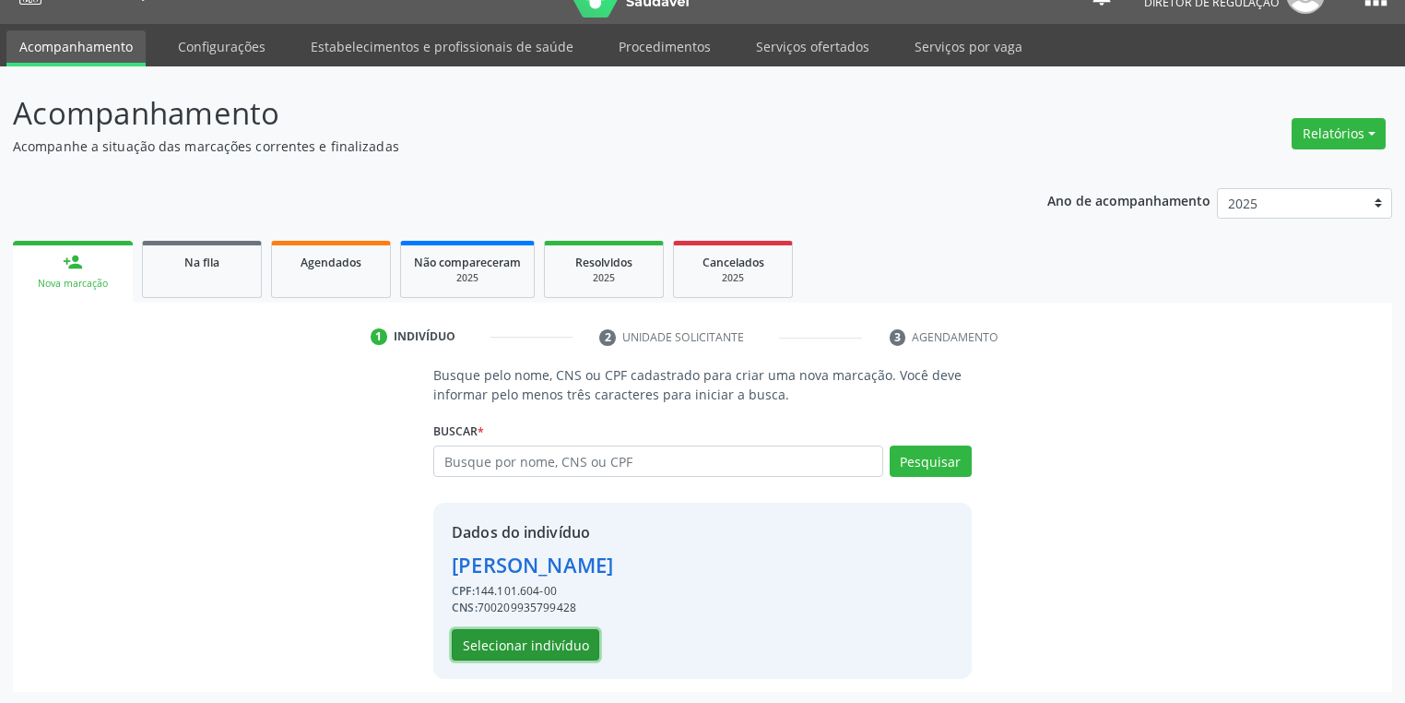
click at [516, 642] on button "Selecionar indivíduo" at bounding box center [526, 644] width 148 height 31
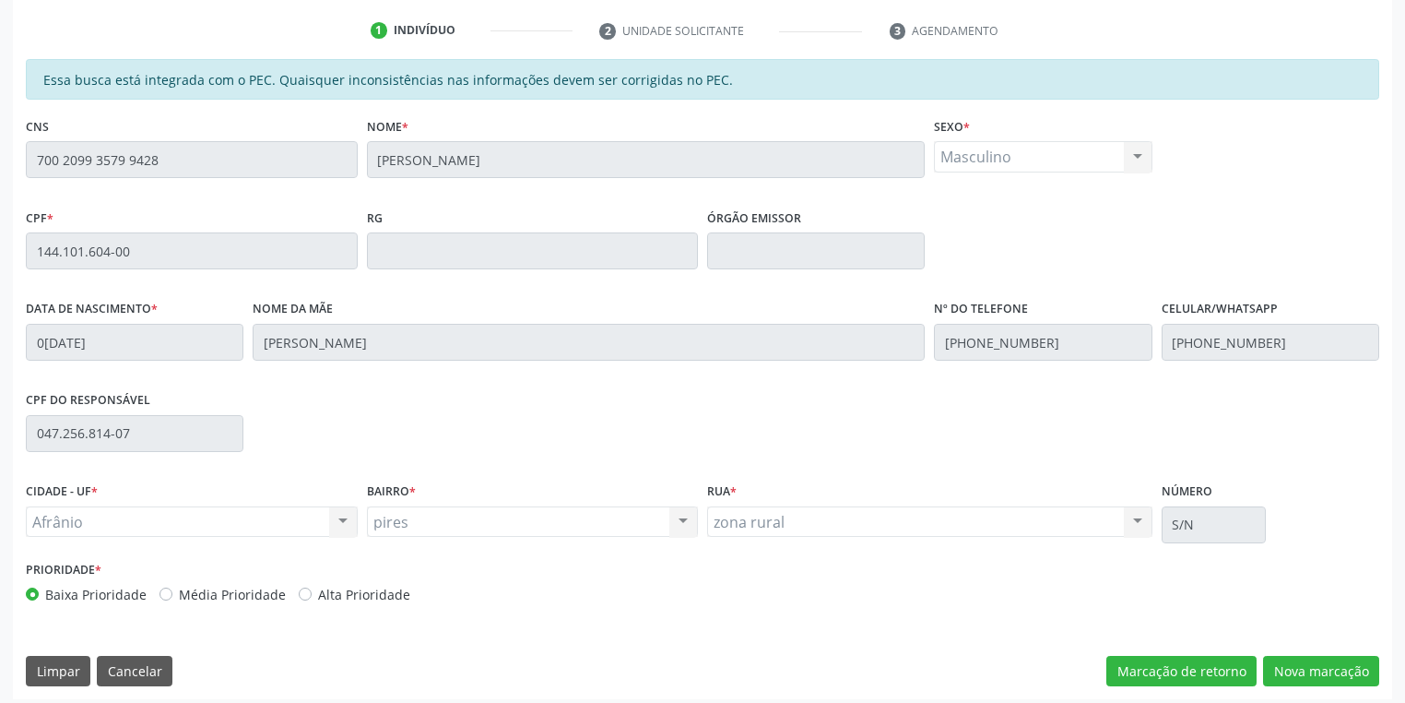
scroll to position [349, 0]
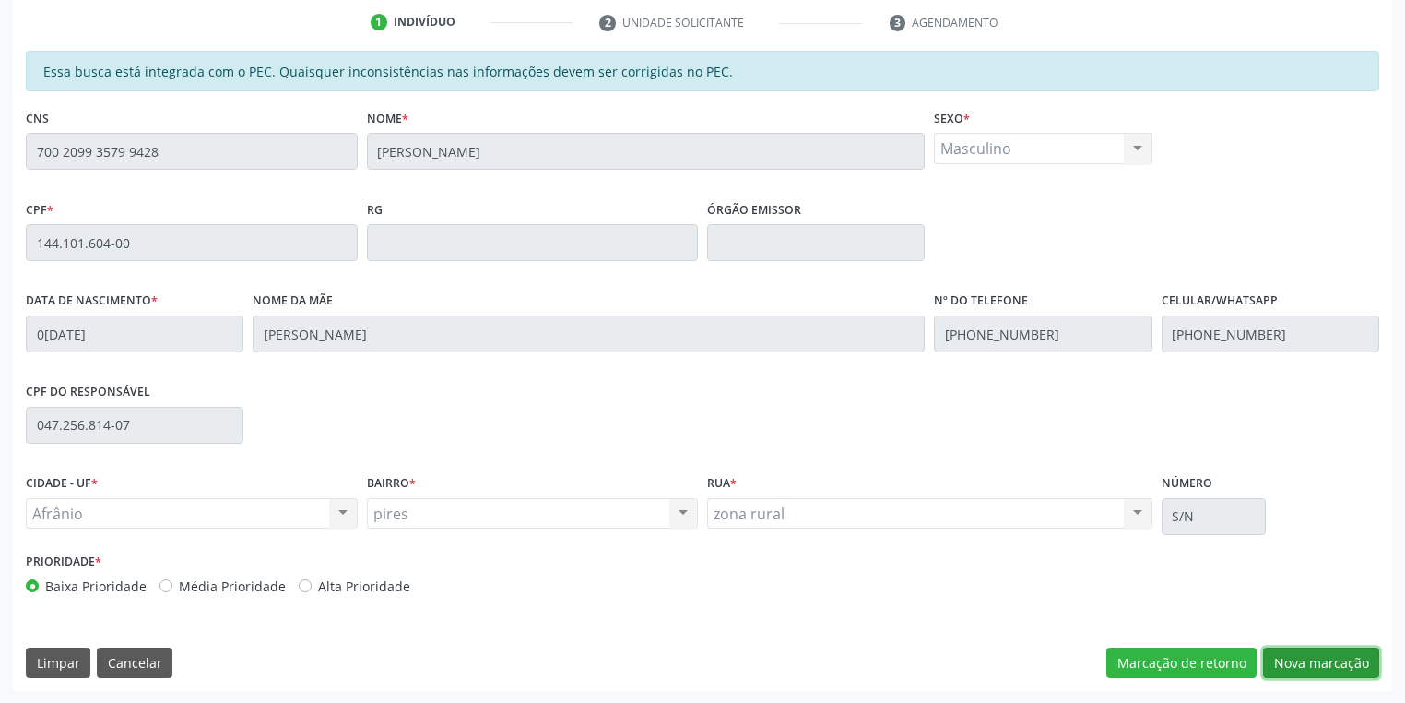
click at [1290, 669] on button "Nova marcação" at bounding box center [1321, 662] width 116 height 31
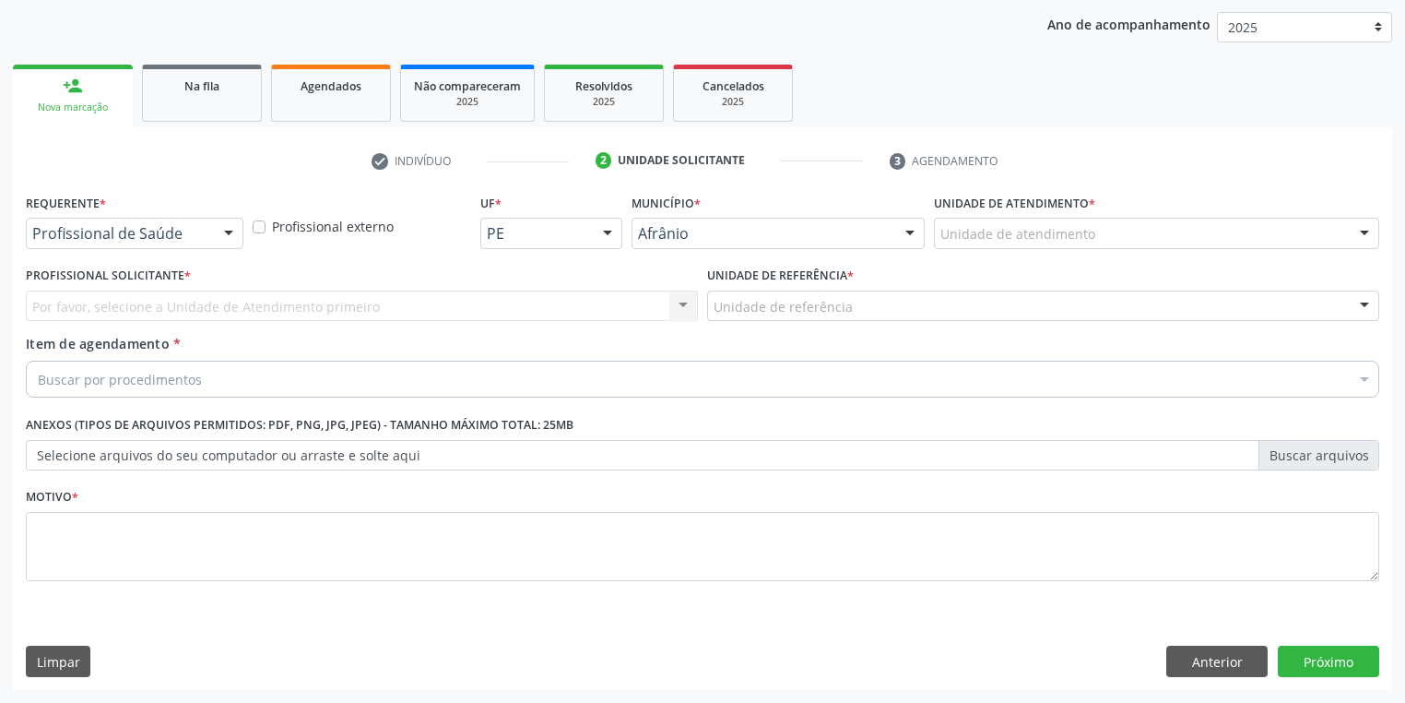
scroll to position [210, 0]
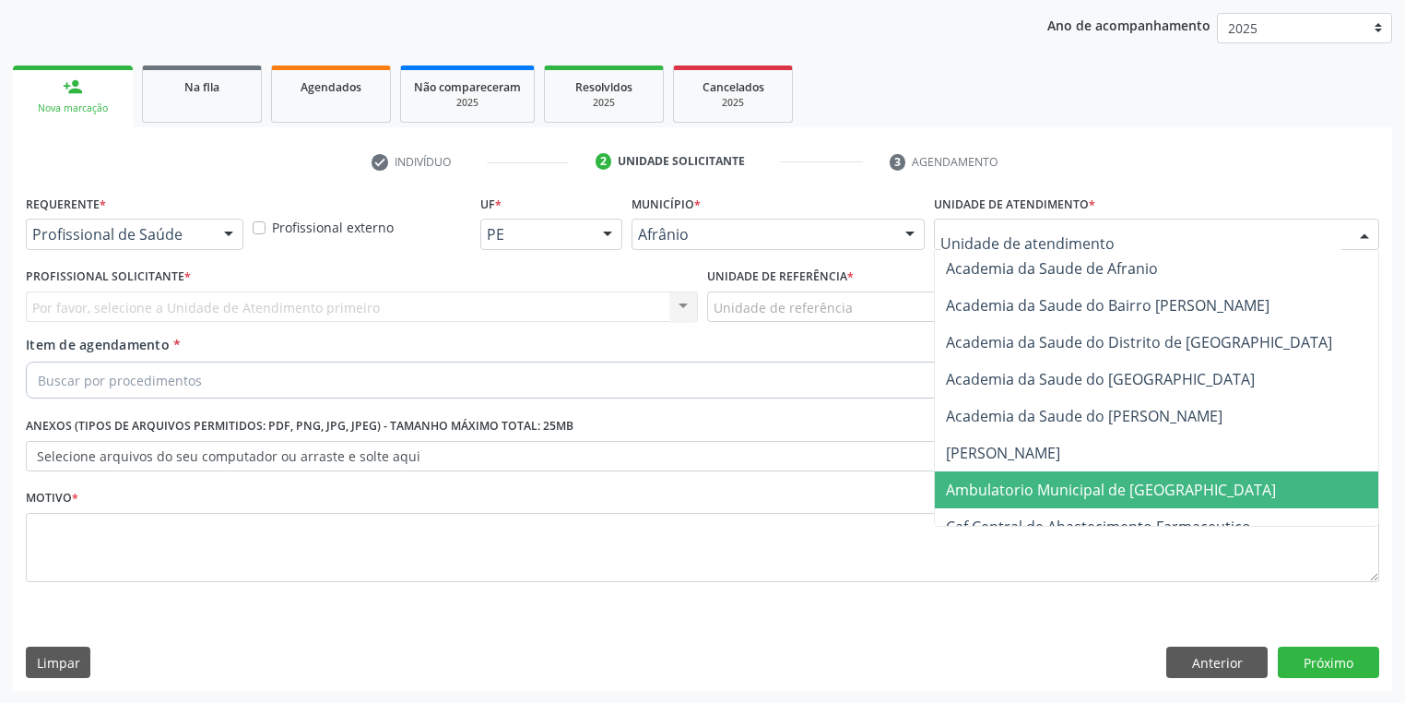
click at [960, 484] on span "Ambulatorio Municipal de [GEOGRAPHIC_DATA]" at bounding box center [1111, 490] width 330 height 20
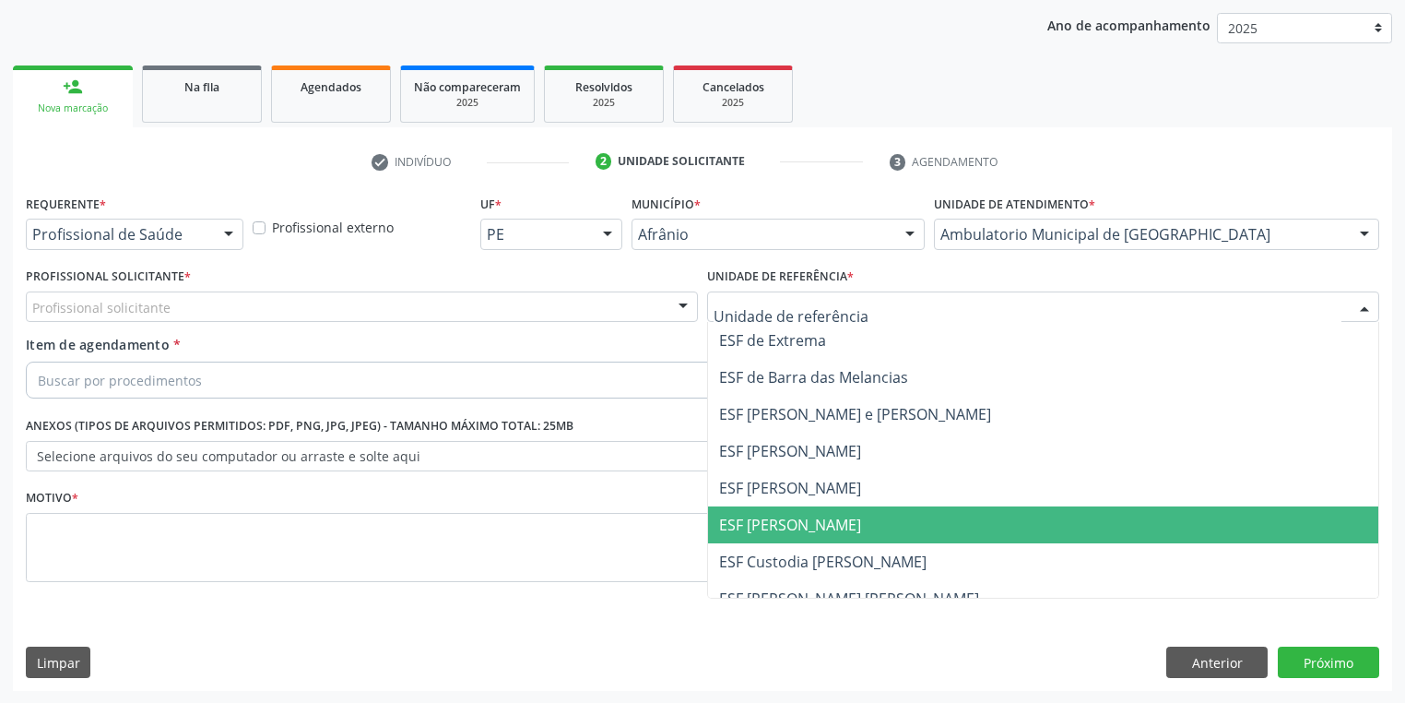
click at [768, 519] on span "ESF [PERSON_NAME]" at bounding box center [790, 525] width 142 height 20
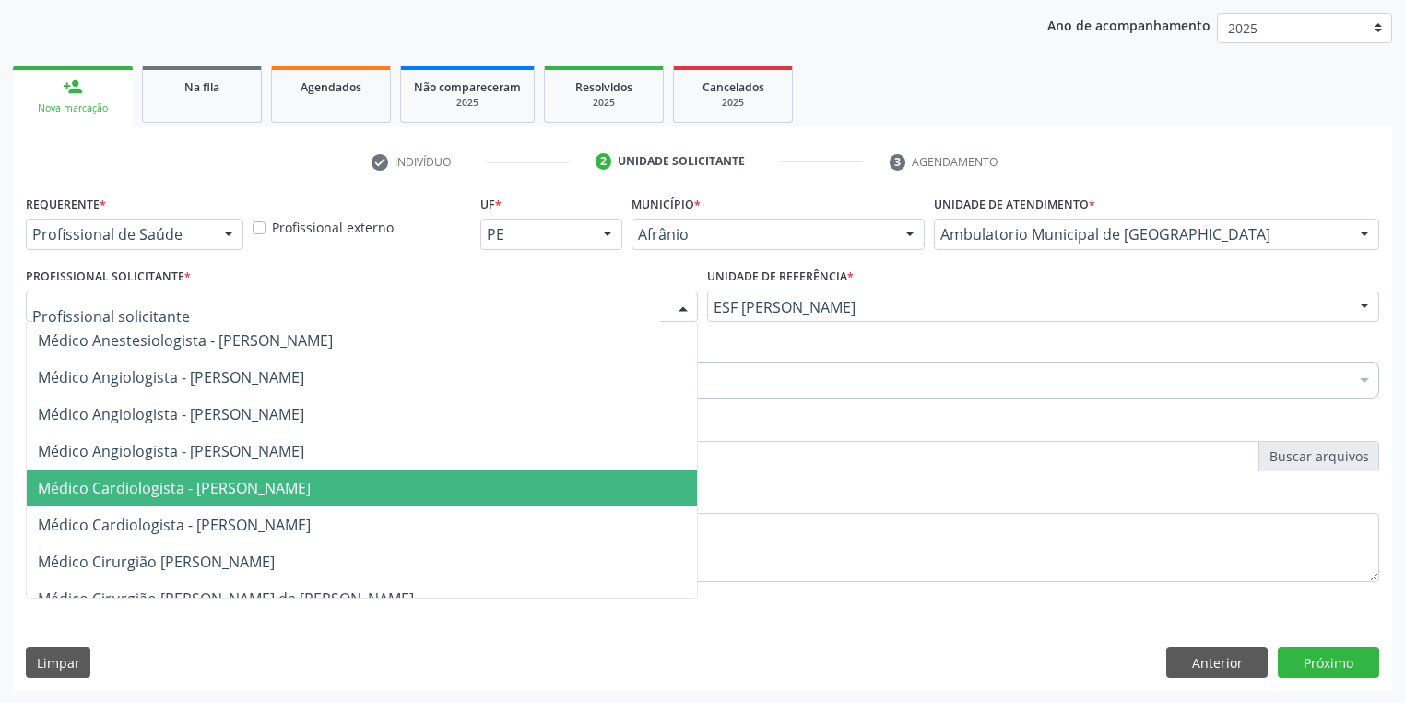
click at [172, 486] on span "Médico Cardiologista - [PERSON_NAME]" at bounding box center [174, 488] width 273 height 20
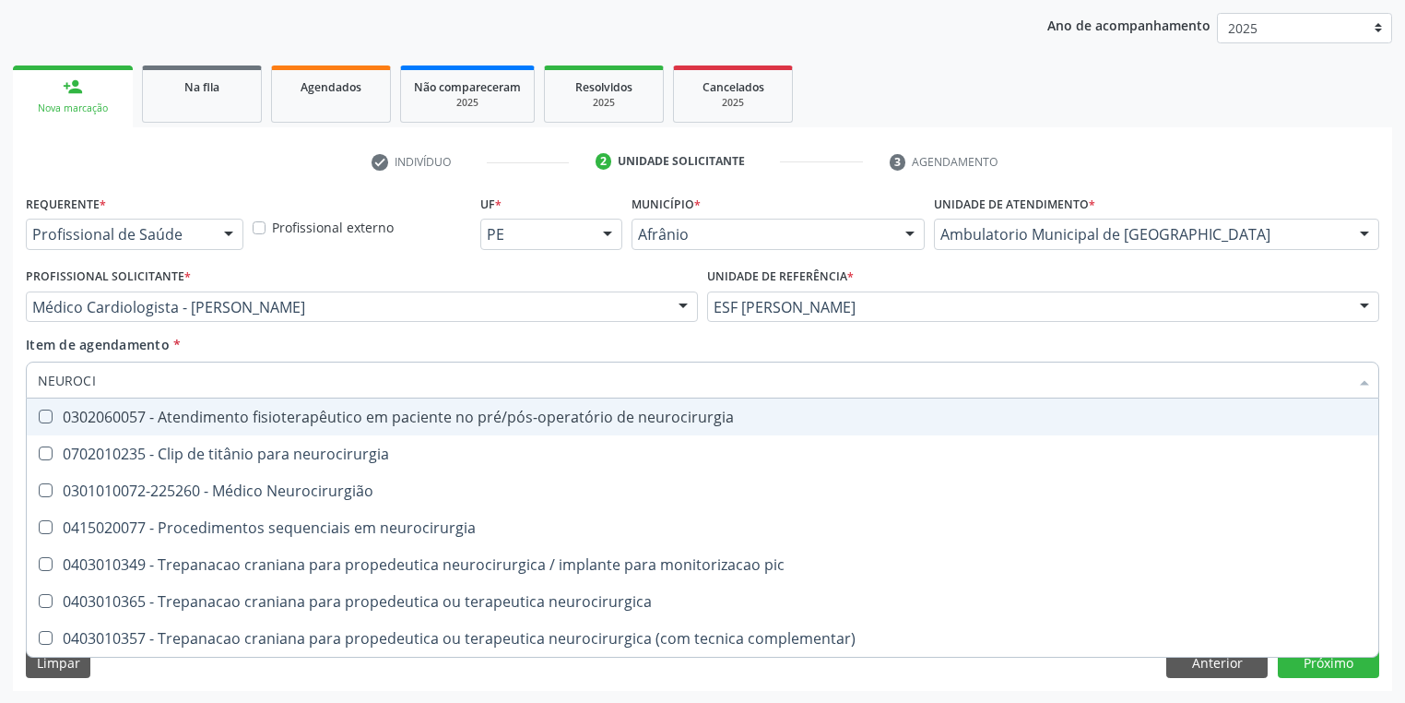
type input "NEUROCIR"
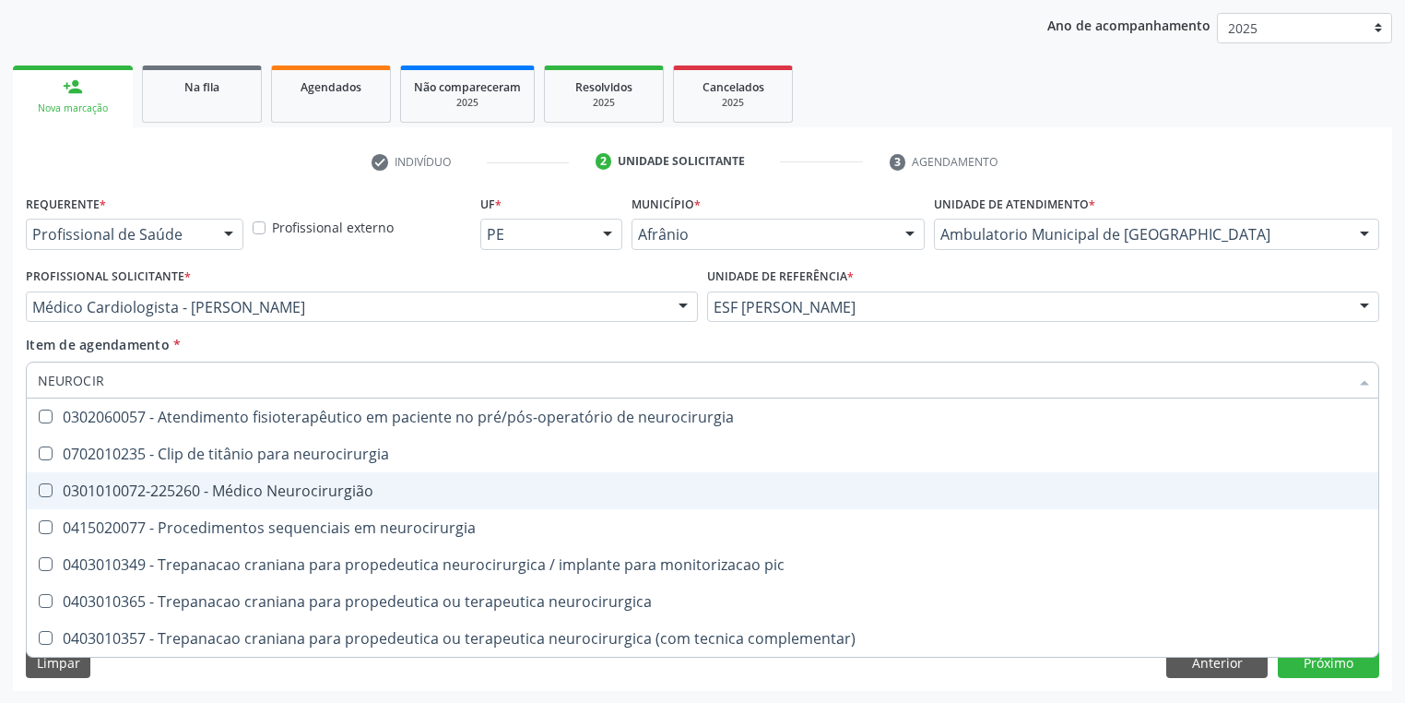
click at [149, 490] on div "0301010072-225260 - Médico Neurocirurgião" at bounding box center [703, 490] width 1330 height 15
checkbox Neurocirurgião "true"
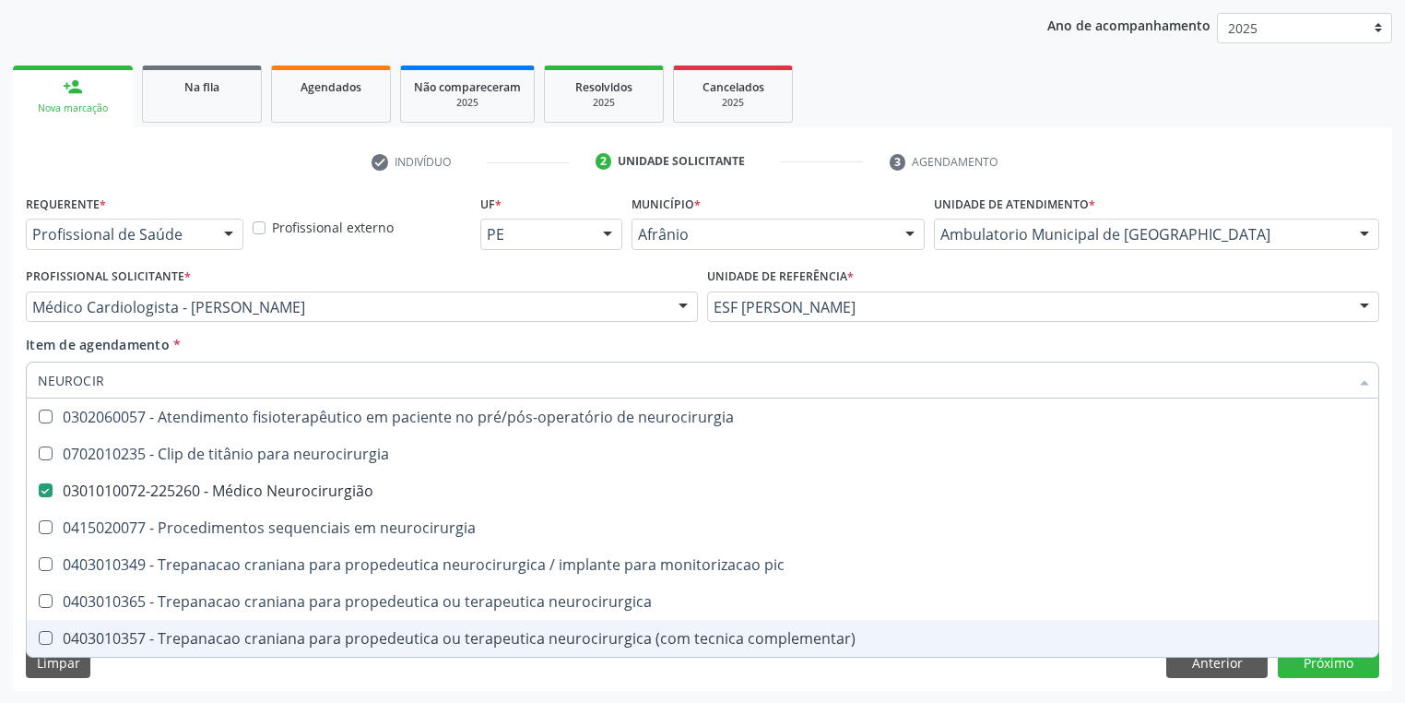
click at [140, 661] on div "Requerente * Profissional de Saúde Profissional de Saúde Paciente Nenhum result…" at bounding box center [703, 440] width 1380 height 501
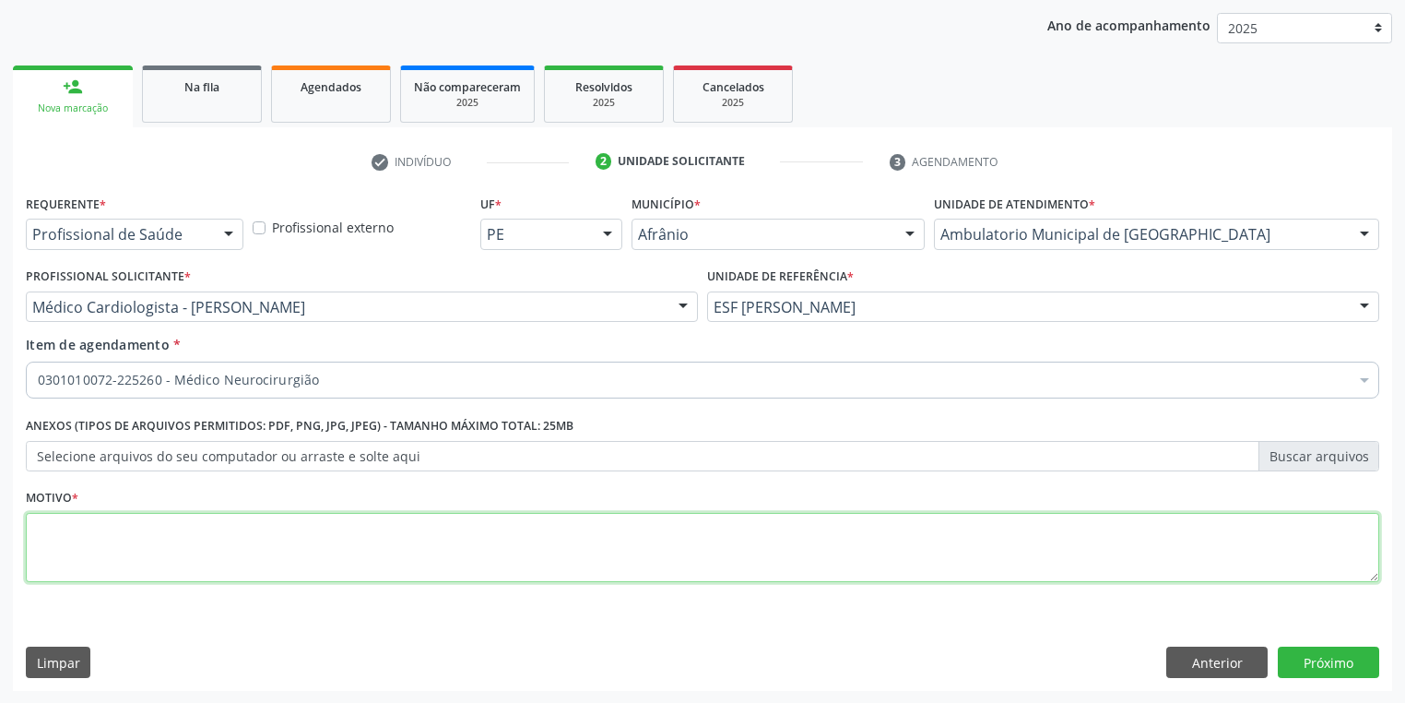
click at [158, 564] on textarea at bounding box center [703, 548] width 1354 height 70
type textarea "*"
click at [1276, 662] on div "Anterior Próximo" at bounding box center [1273, 661] width 213 height 31
click at [1332, 668] on button "Próximo" at bounding box center [1328, 661] width 101 height 31
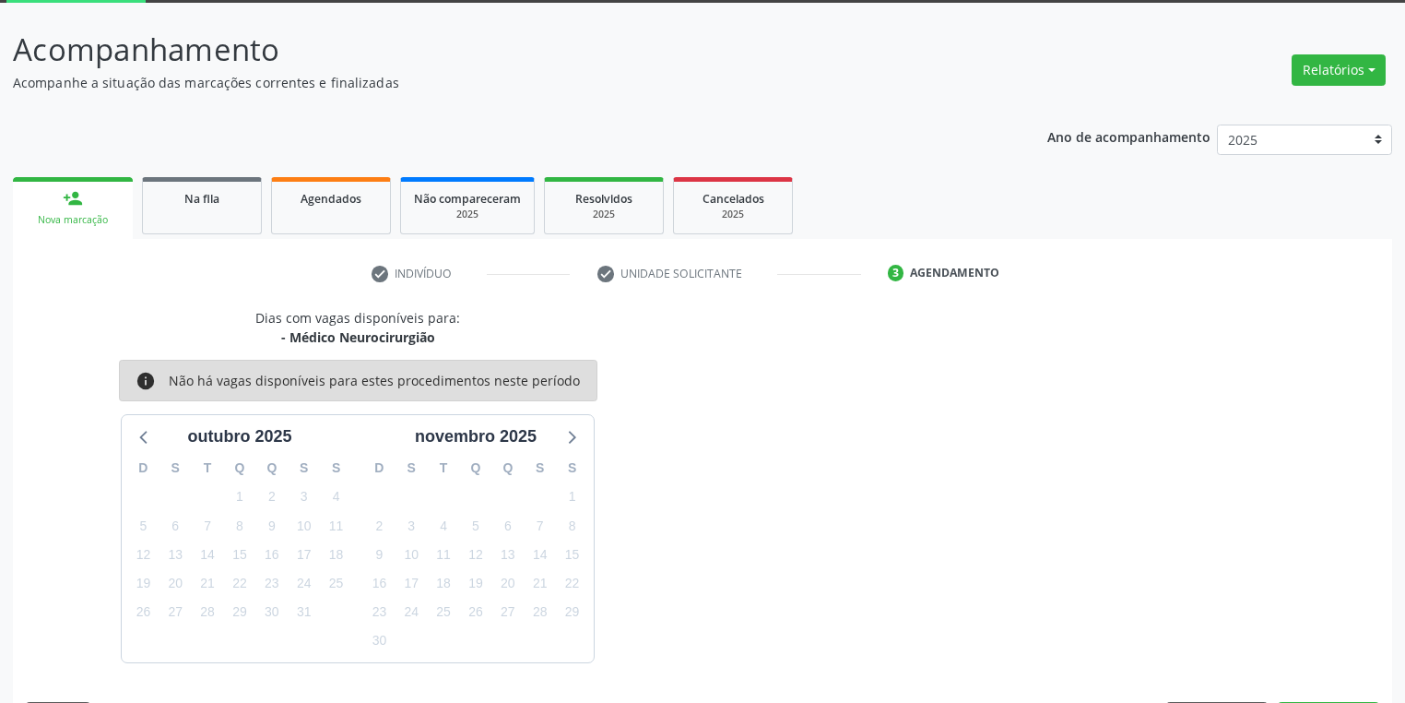
scroll to position [152, 0]
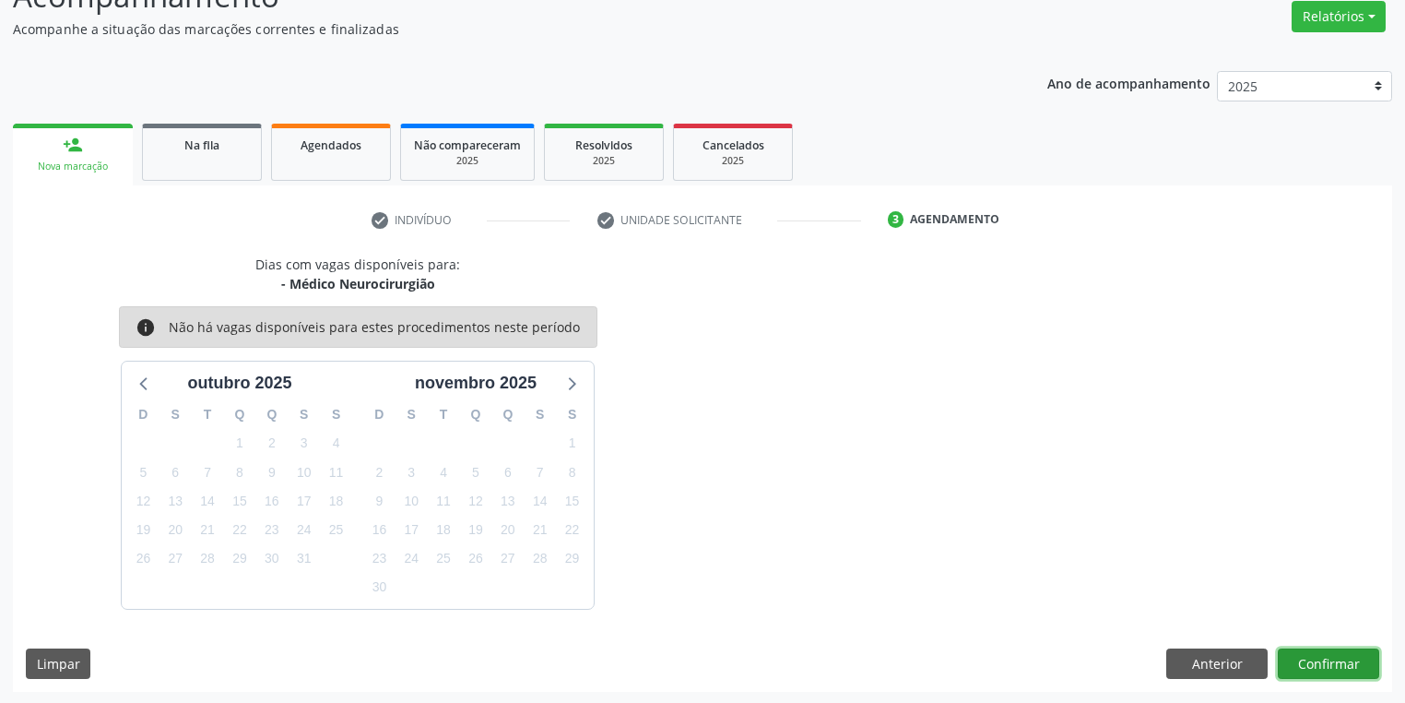
click at [1301, 664] on button "Confirmar" at bounding box center [1328, 663] width 101 height 31
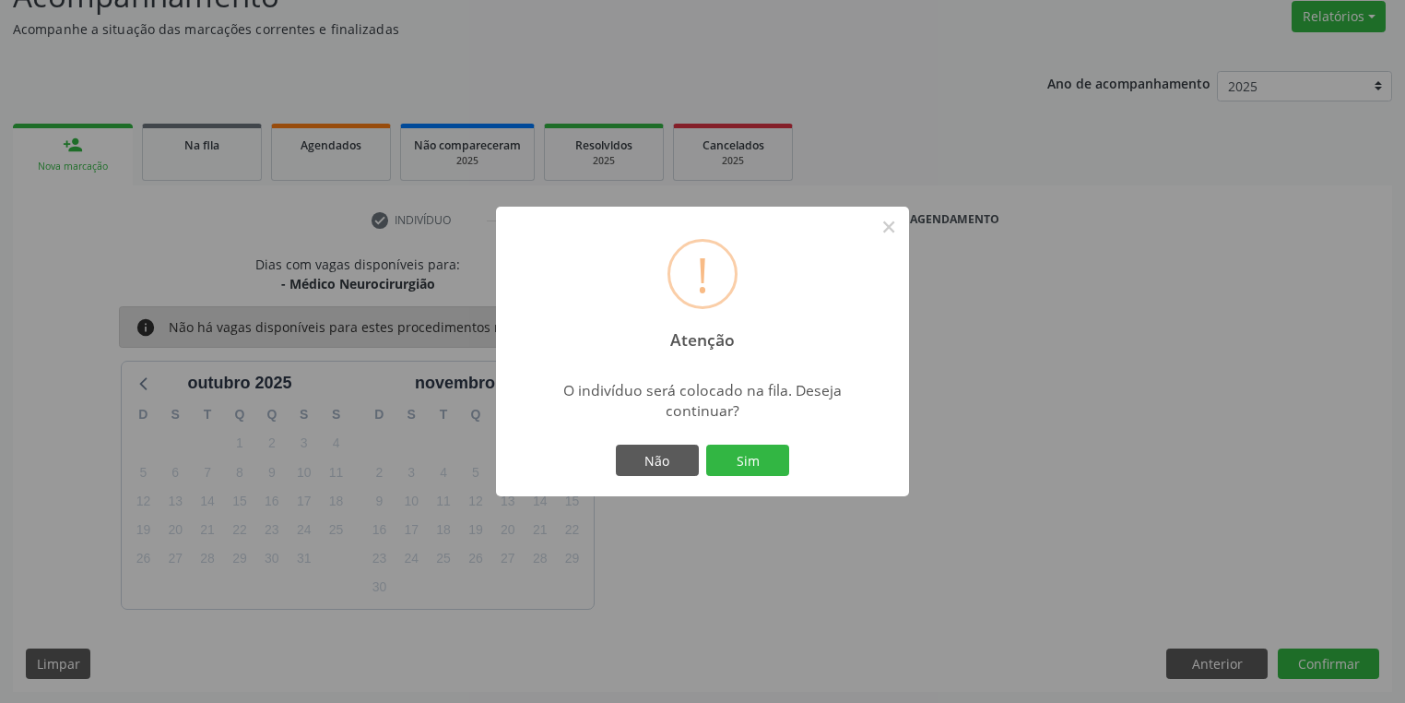
drag, startPoint x: 733, startPoint y: 453, endPoint x: 744, endPoint y: 446, distance: 12.8
click at [735, 453] on button "Sim" at bounding box center [747, 459] width 83 height 31
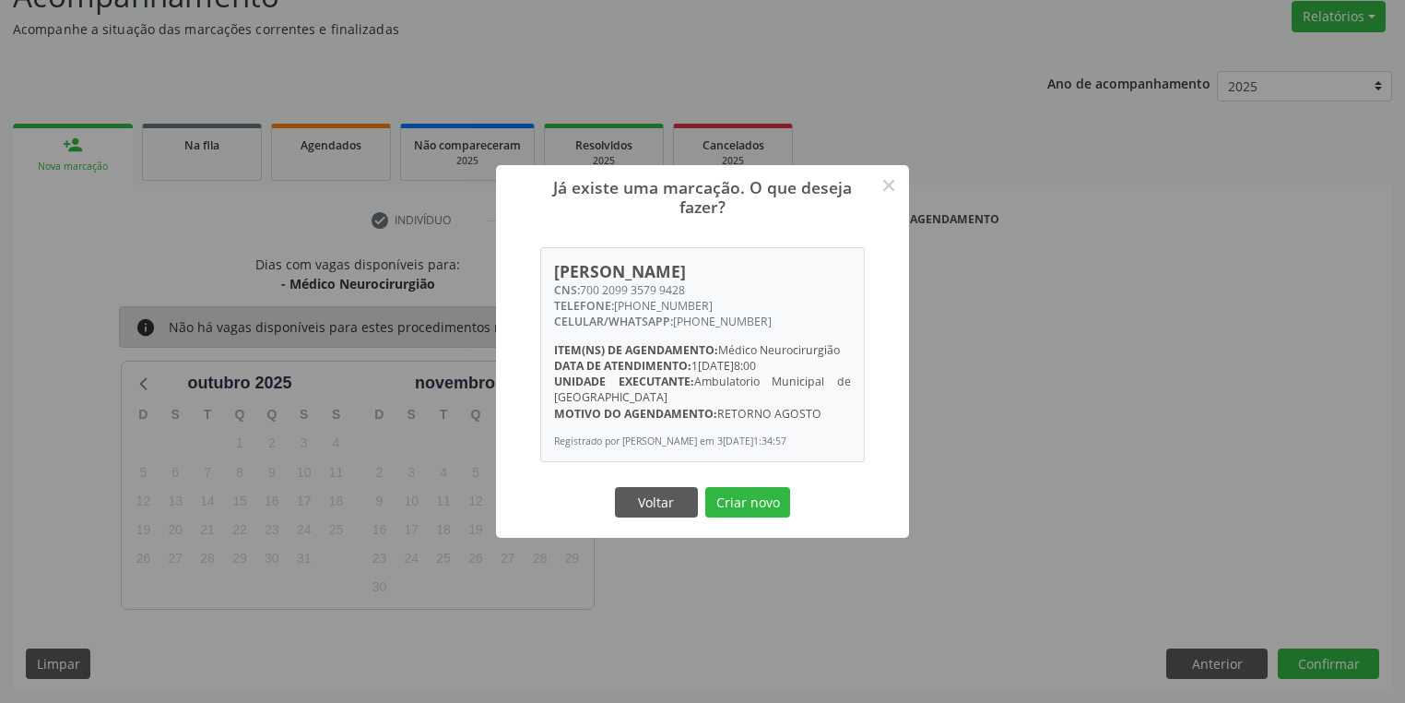
click at [734, 495] on button "Criar novo" at bounding box center [747, 502] width 85 height 31
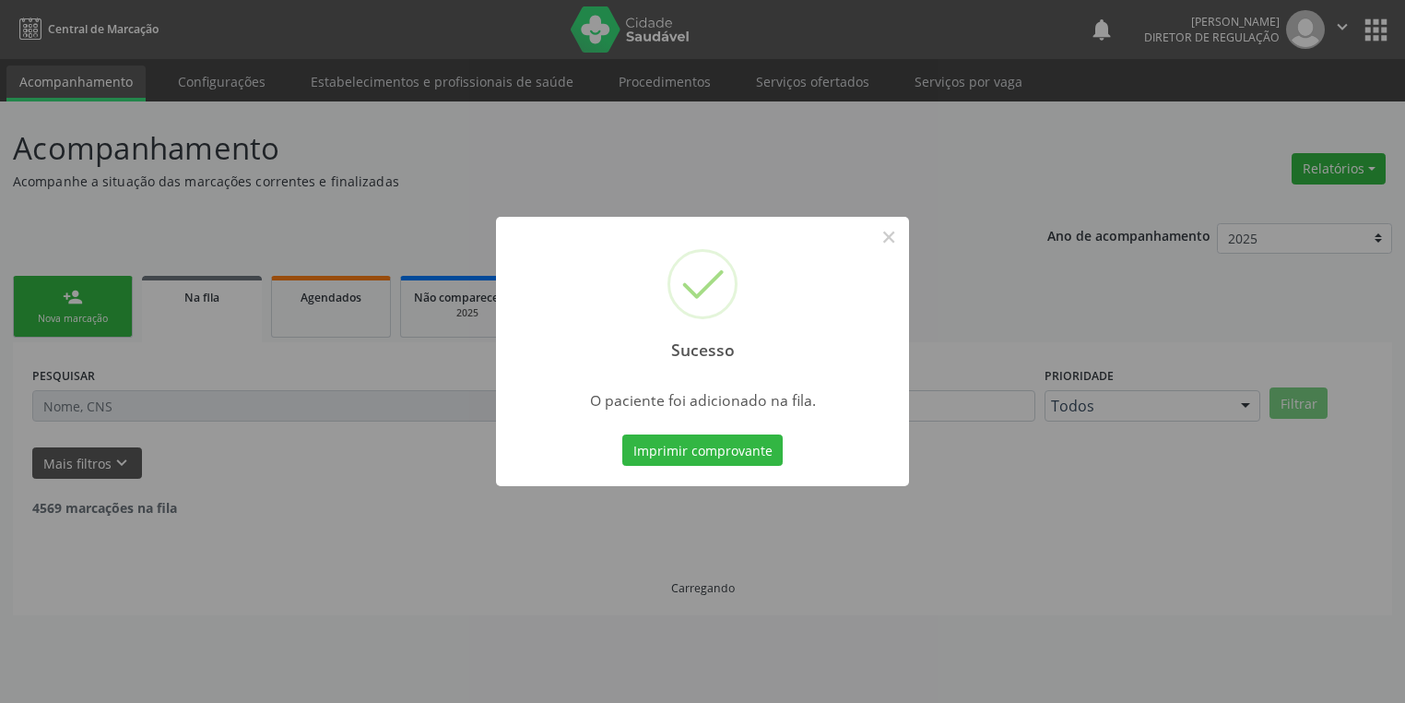
scroll to position [0, 0]
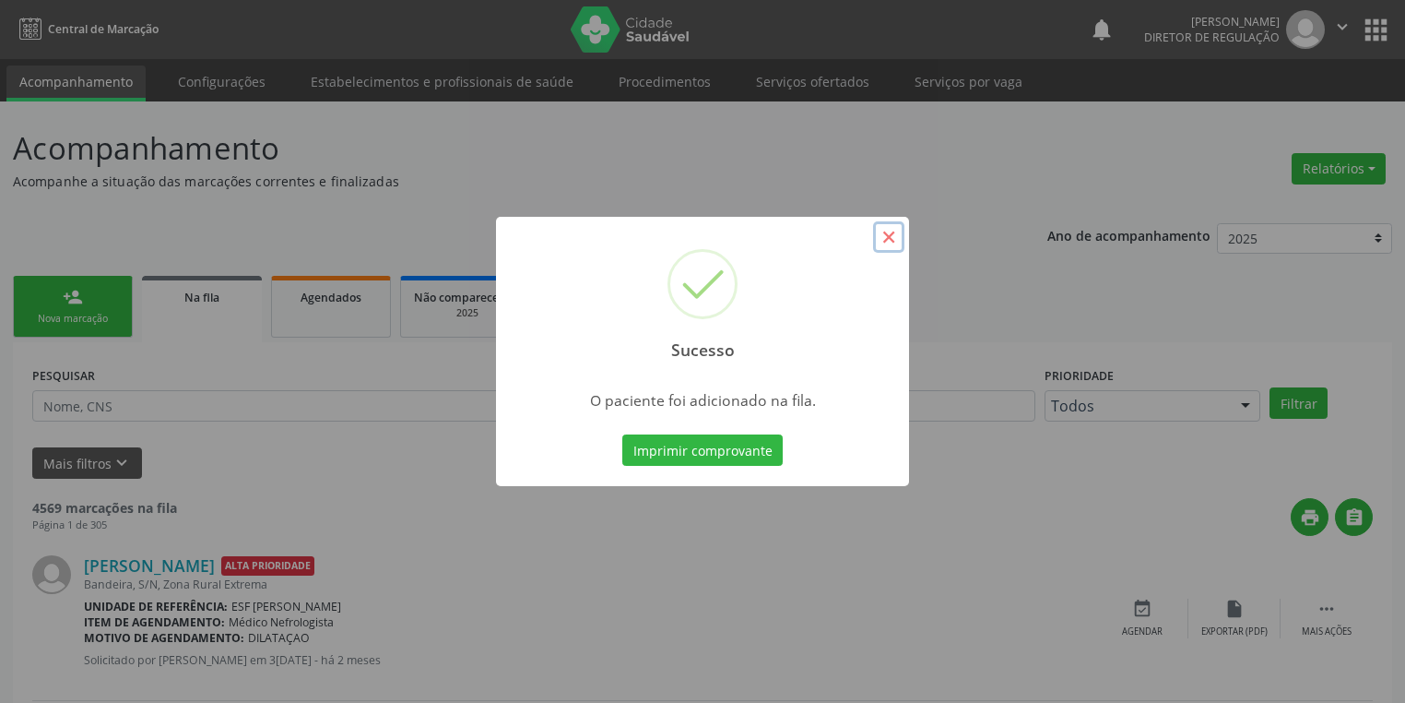
click at [891, 238] on button "×" at bounding box center [888, 236] width 31 height 31
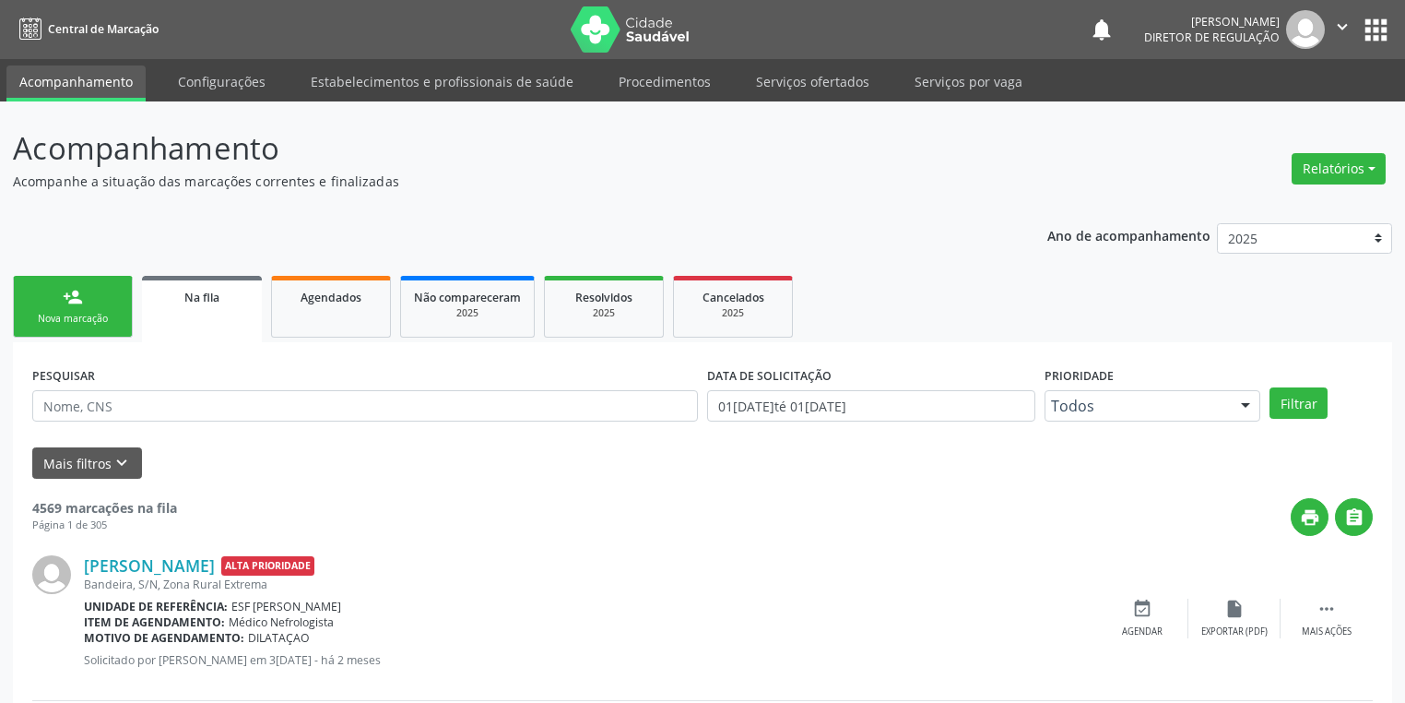
click at [96, 313] on div "Nova marcação" at bounding box center [73, 319] width 92 height 14
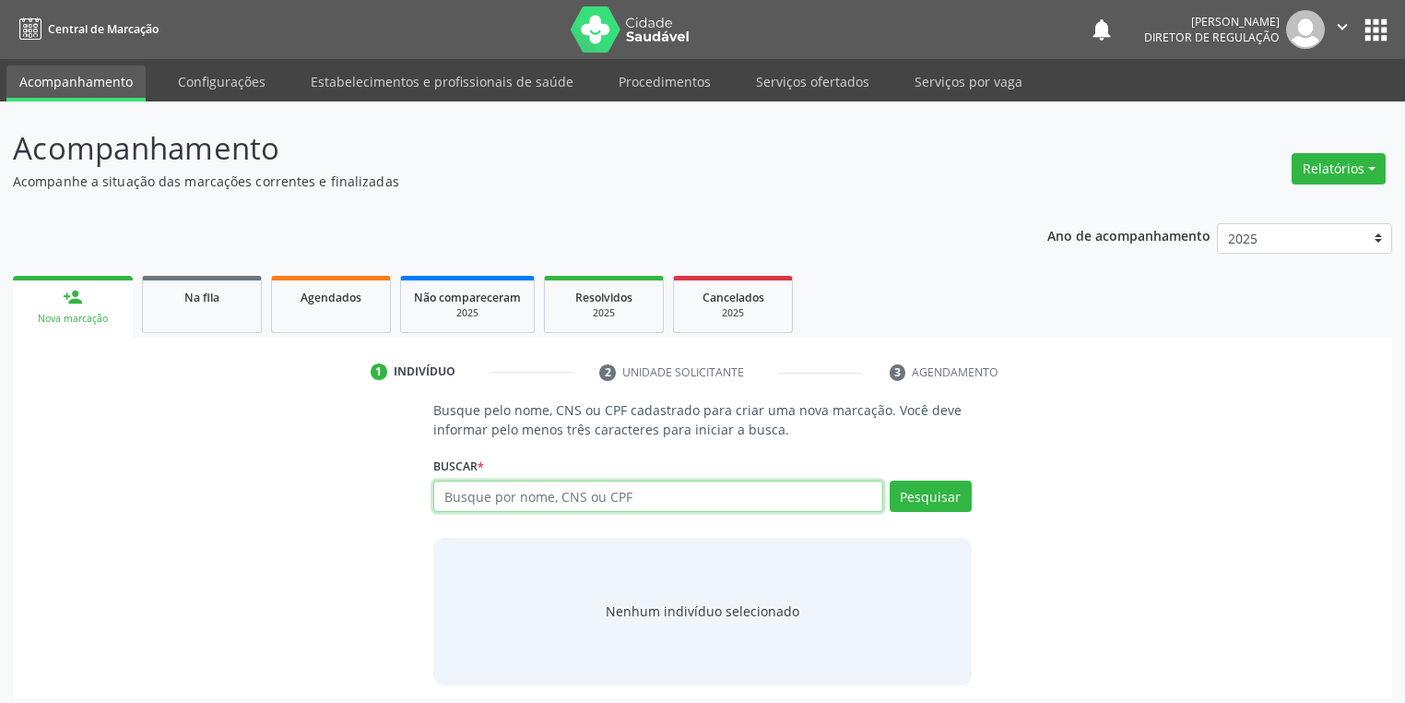
click at [469, 497] on input "text" at bounding box center [658, 495] width 450 height 31
type input "706009873720646"
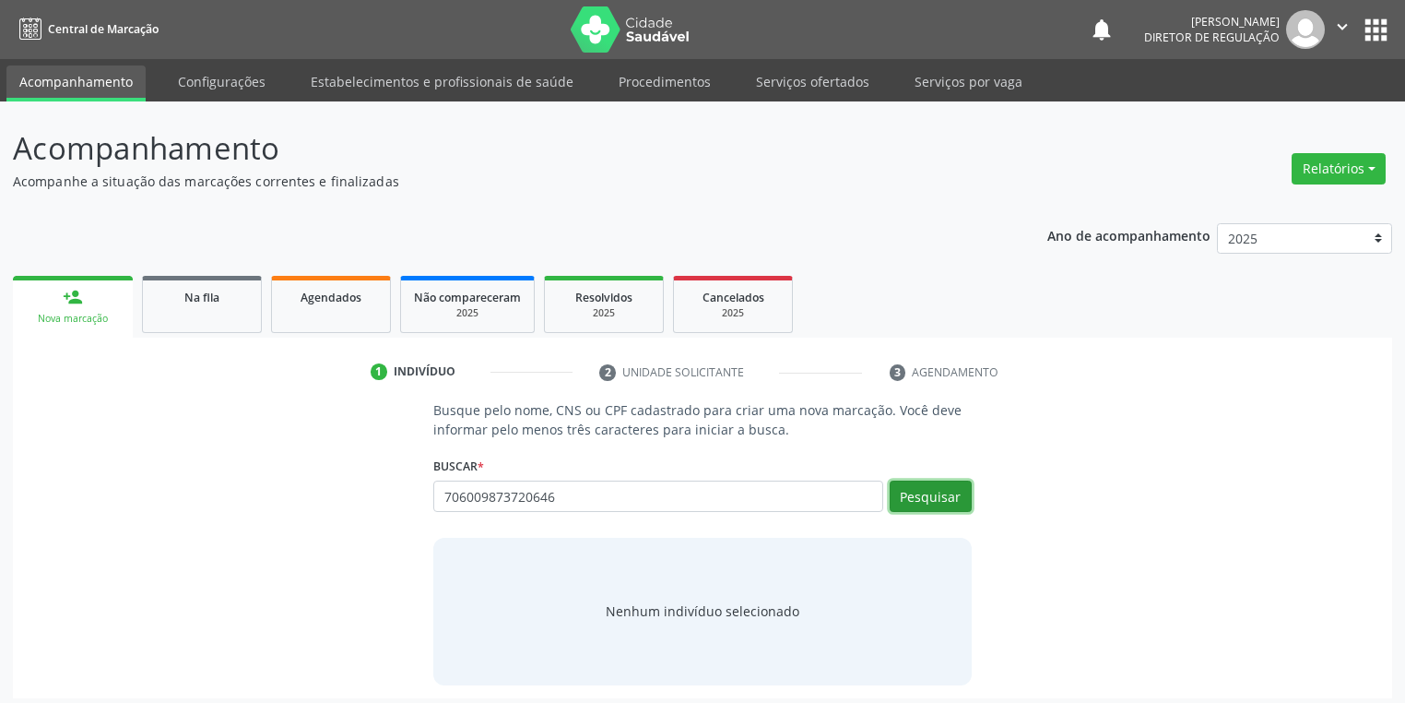
click at [935, 498] on button "Pesquisar" at bounding box center [931, 495] width 82 height 31
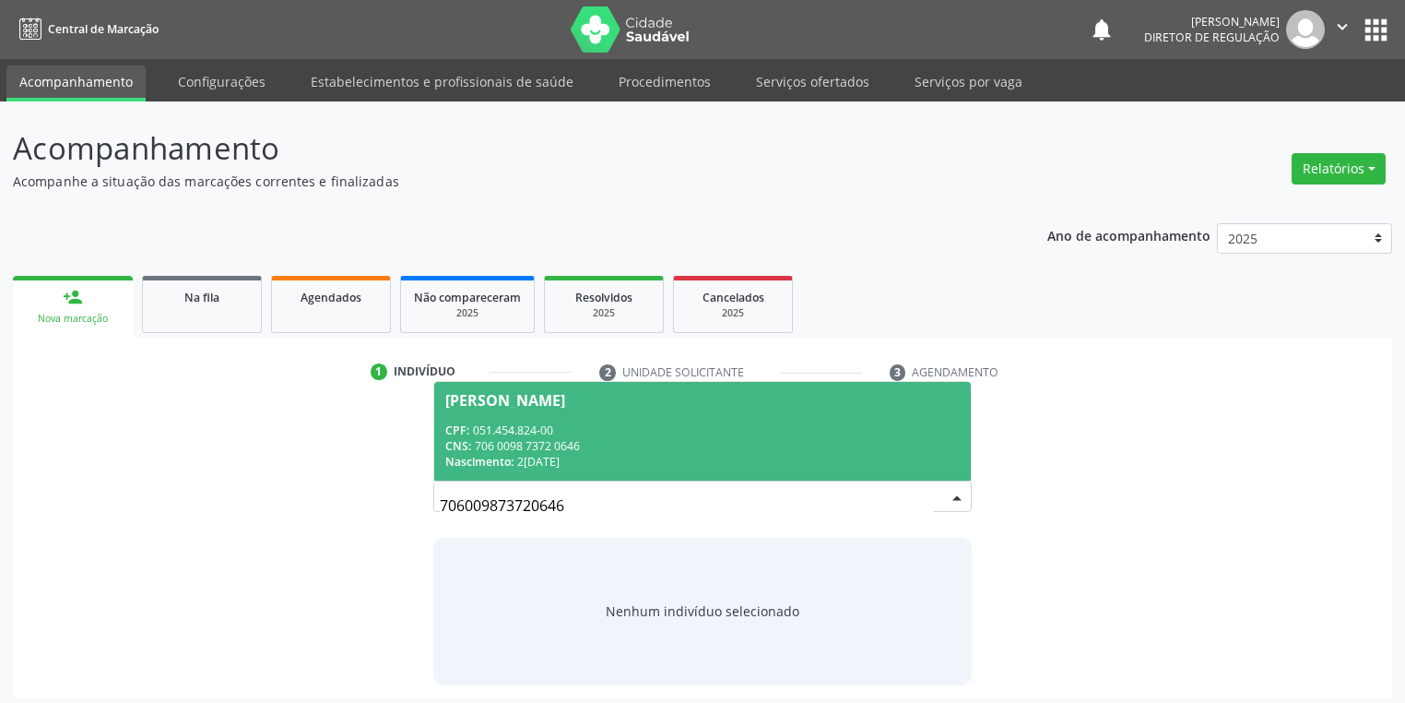
drag, startPoint x: 621, startPoint y: 450, endPoint x: 641, endPoint y: 450, distance: 20.3
click at [621, 449] on div "CNS: 706 0098 7372 0646" at bounding box center [702, 446] width 515 height 16
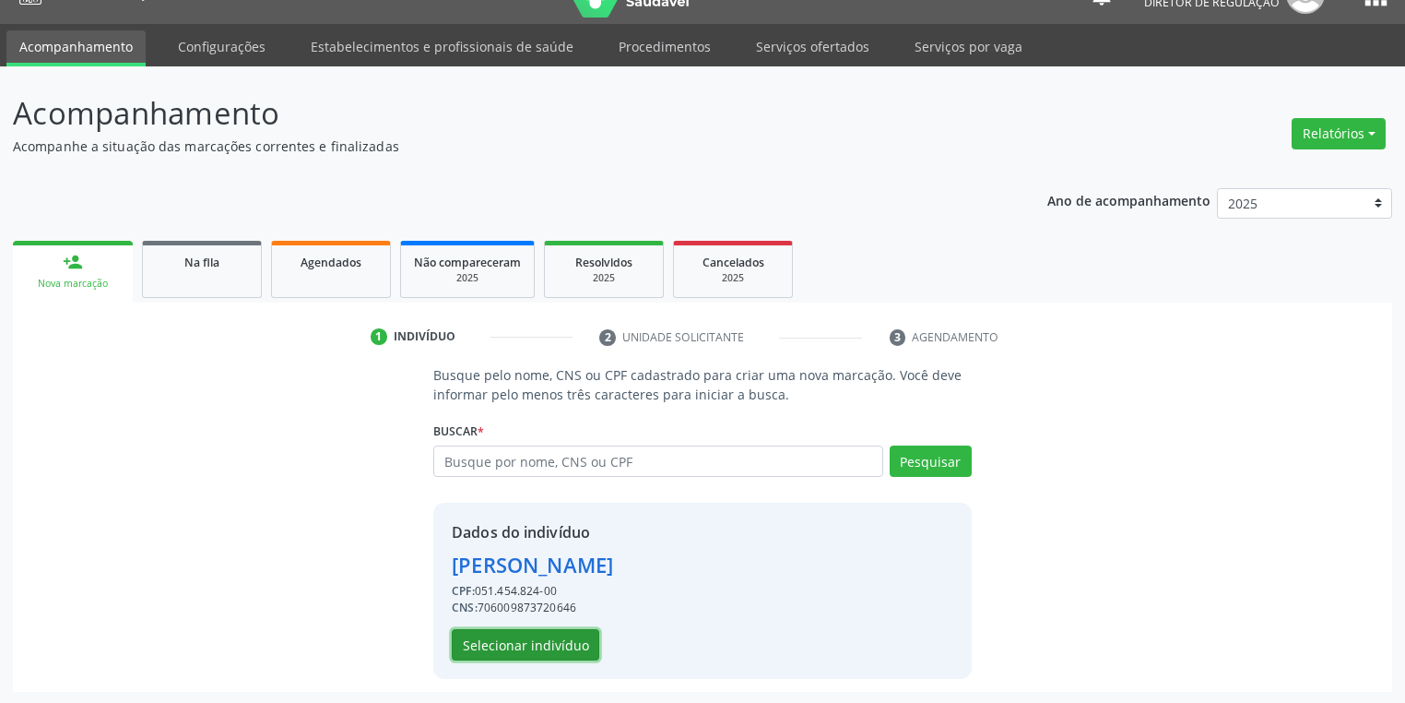
click at [539, 649] on button "Selecionar indivíduo" at bounding box center [526, 644] width 148 height 31
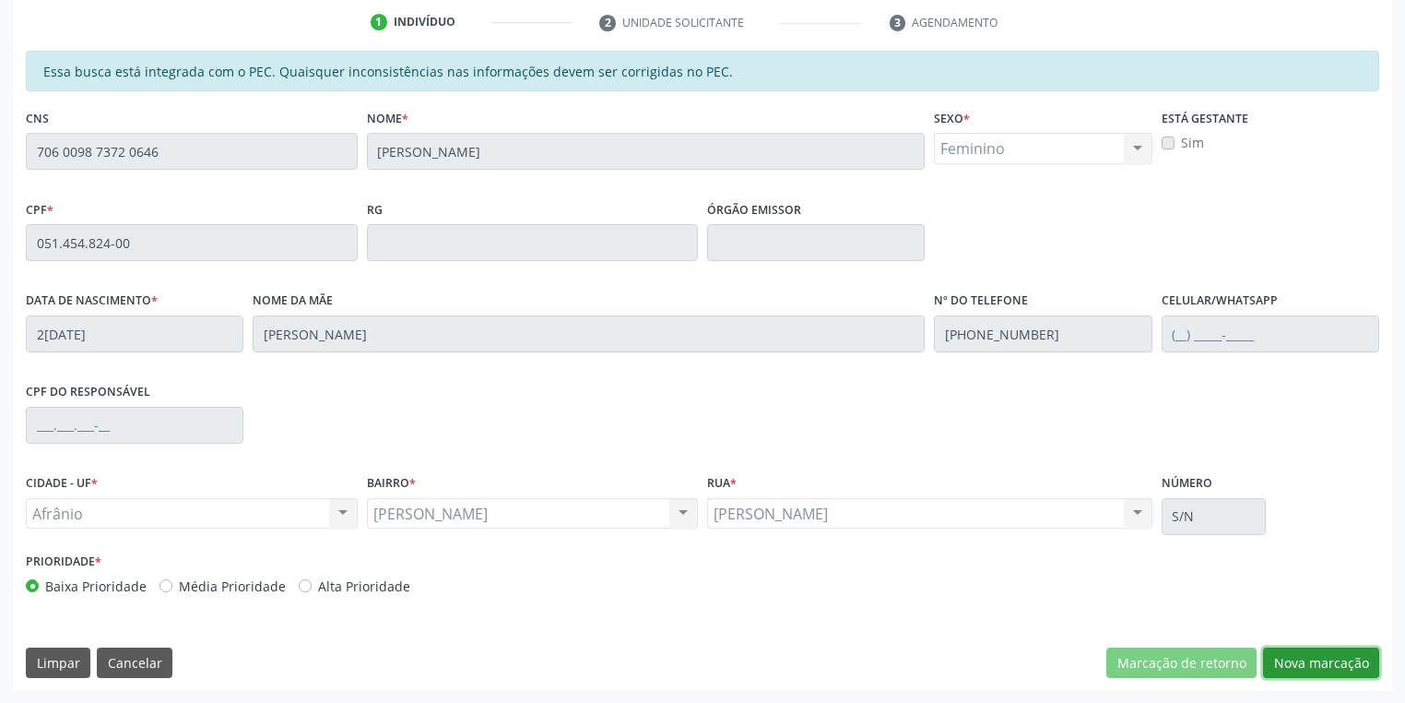
click at [1305, 664] on button "Nova marcação" at bounding box center [1321, 662] width 116 height 31
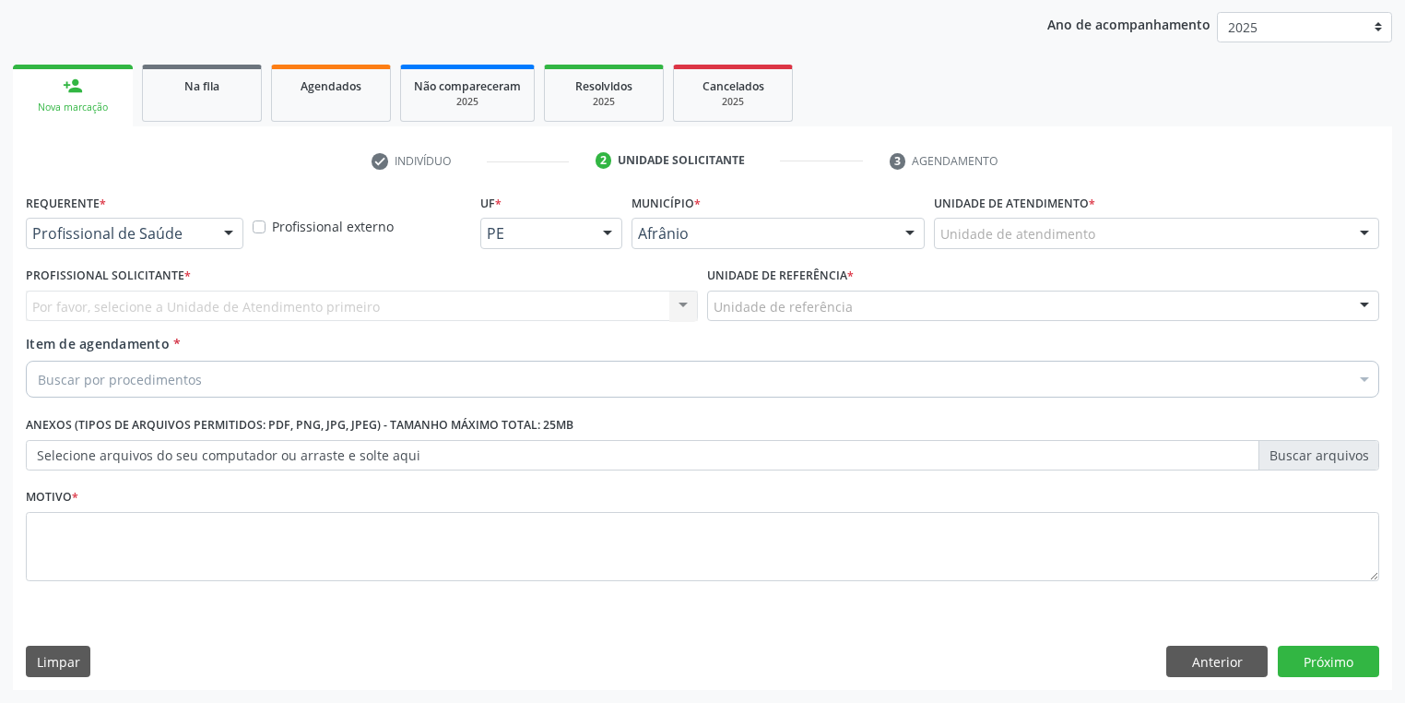
scroll to position [210, 0]
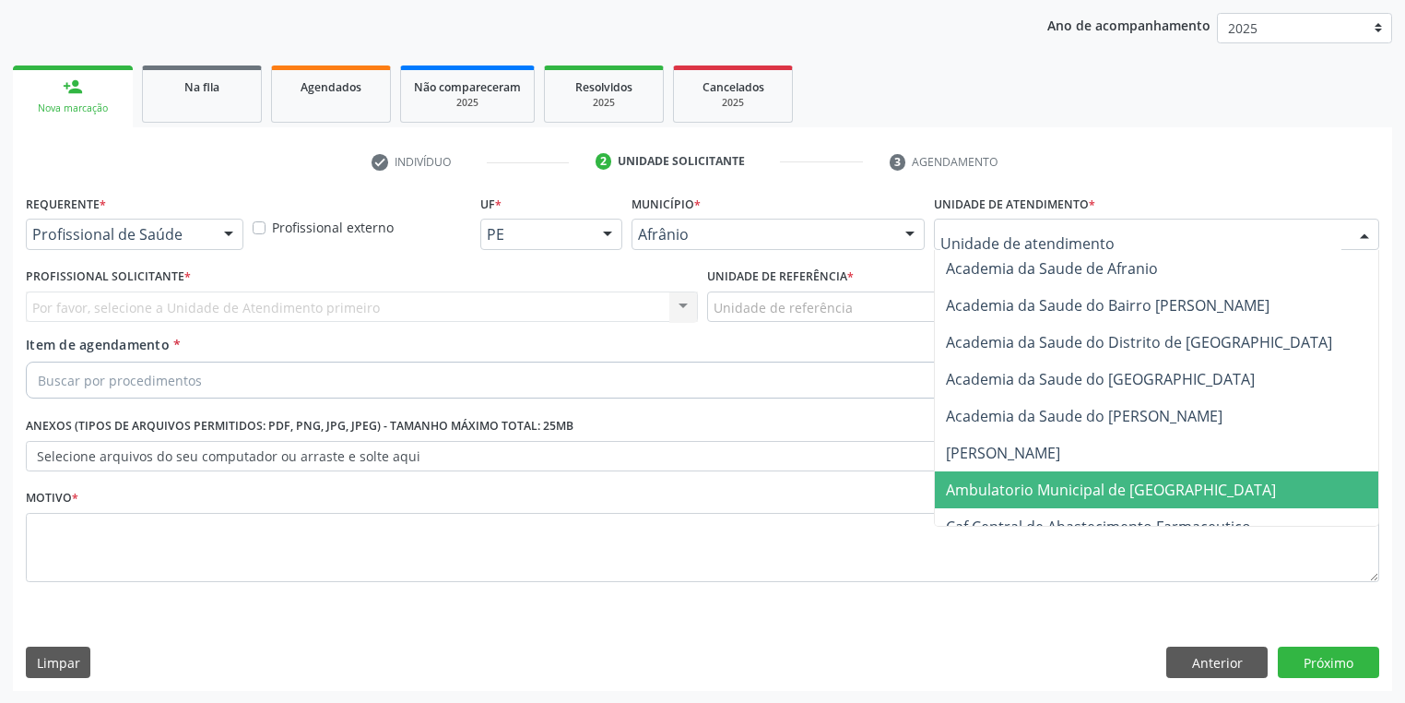
drag, startPoint x: 985, startPoint y: 481, endPoint x: 886, endPoint y: 400, distance: 127.8
click at [984, 480] on span "Ambulatorio Municipal de [GEOGRAPHIC_DATA]" at bounding box center [1111, 490] width 330 height 20
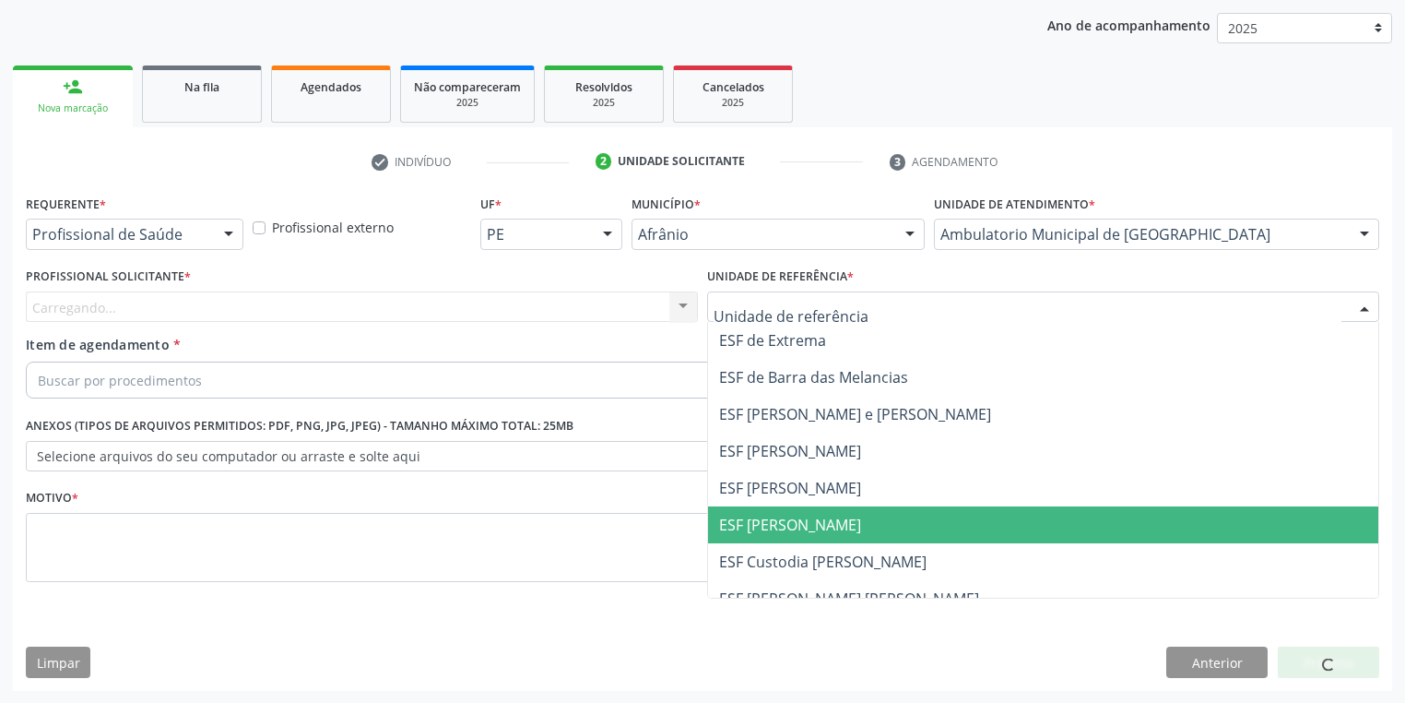
click at [818, 539] on span "ESF [PERSON_NAME]" at bounding box center [1043, 524] width 670 height 37
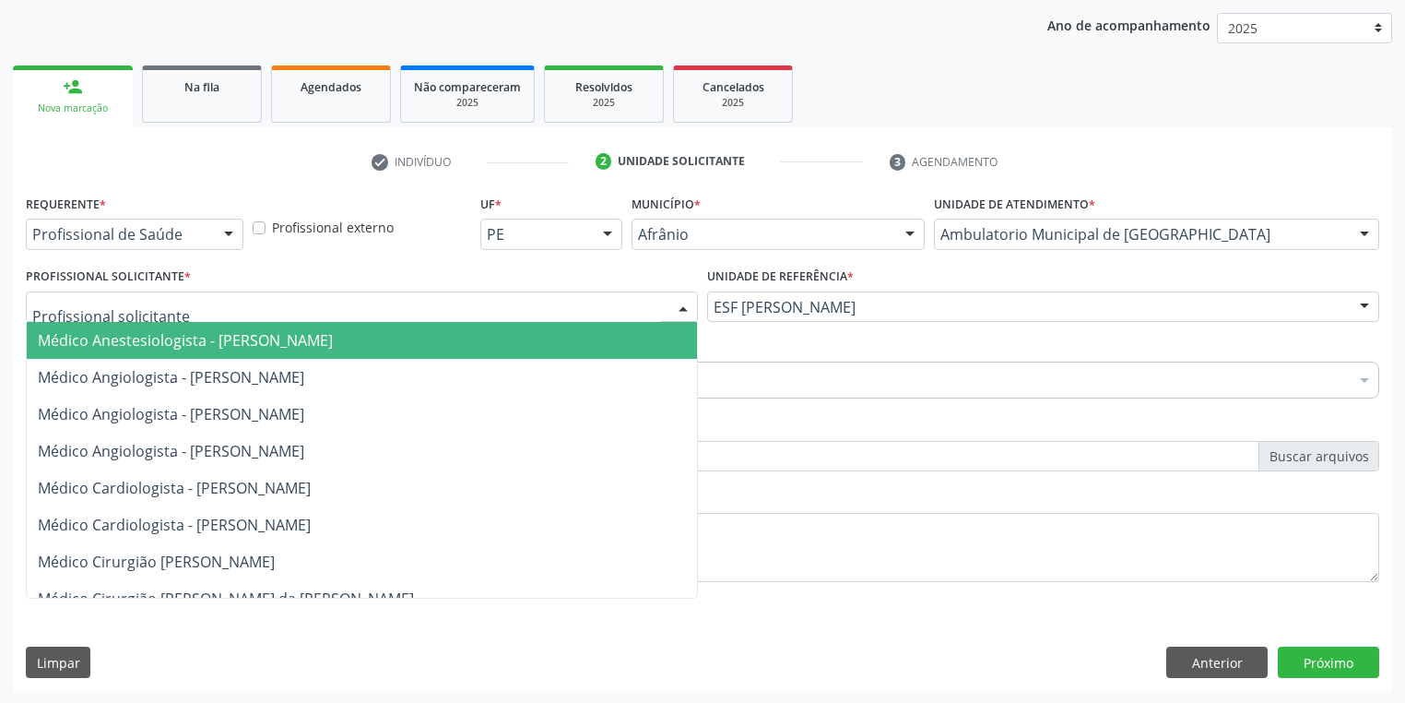
drag, startPoint x: 172, startPoint y: 302, endPoint x: 200, endPoint y: 385, distance: 88.7
click at [171, 302] on div at bounding box center [362, 306] width 672 height 31
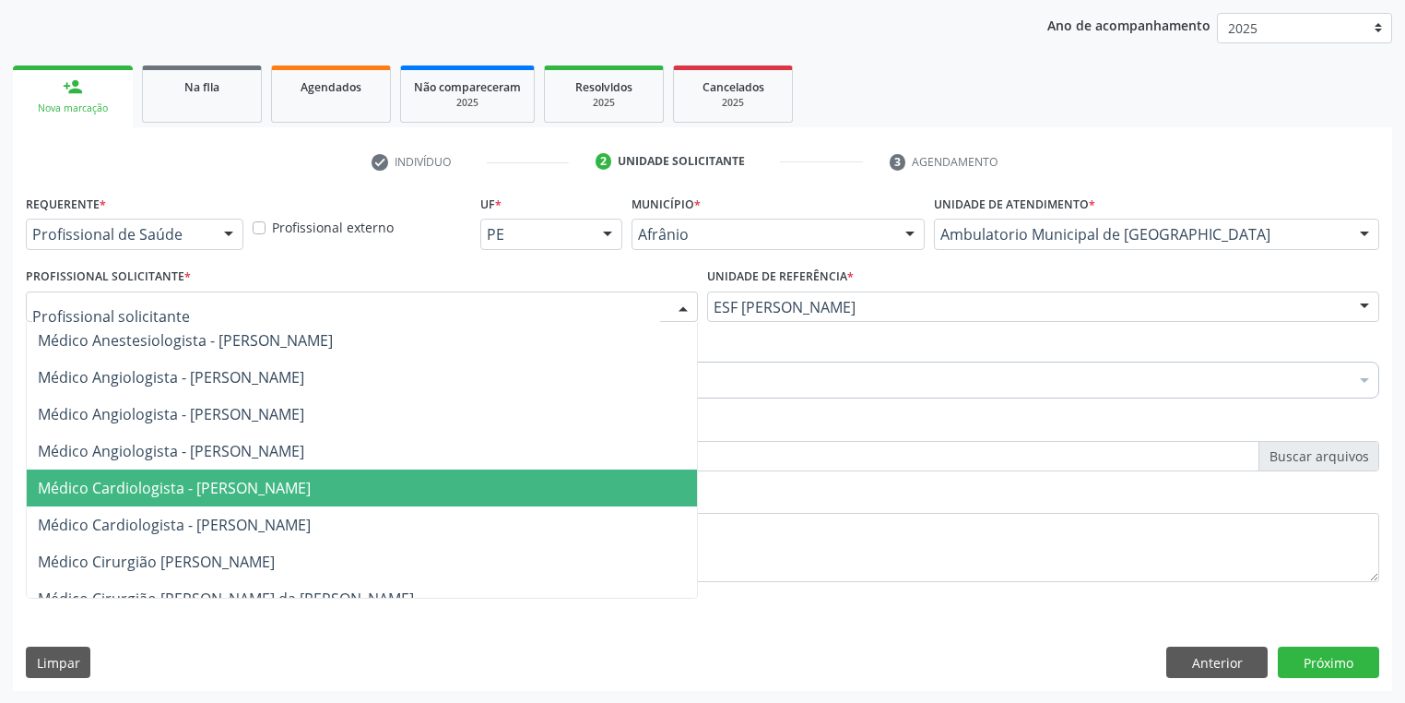
drag, startPoint x: 209, startPoint y: 485, endPoint x: 184, endPoint y: 456, distance: 37.9
click at [208, 485] on span "Médico Cardiologista - [PERSON_NAME]" at bounding box center [174, 488] width 273 height 20
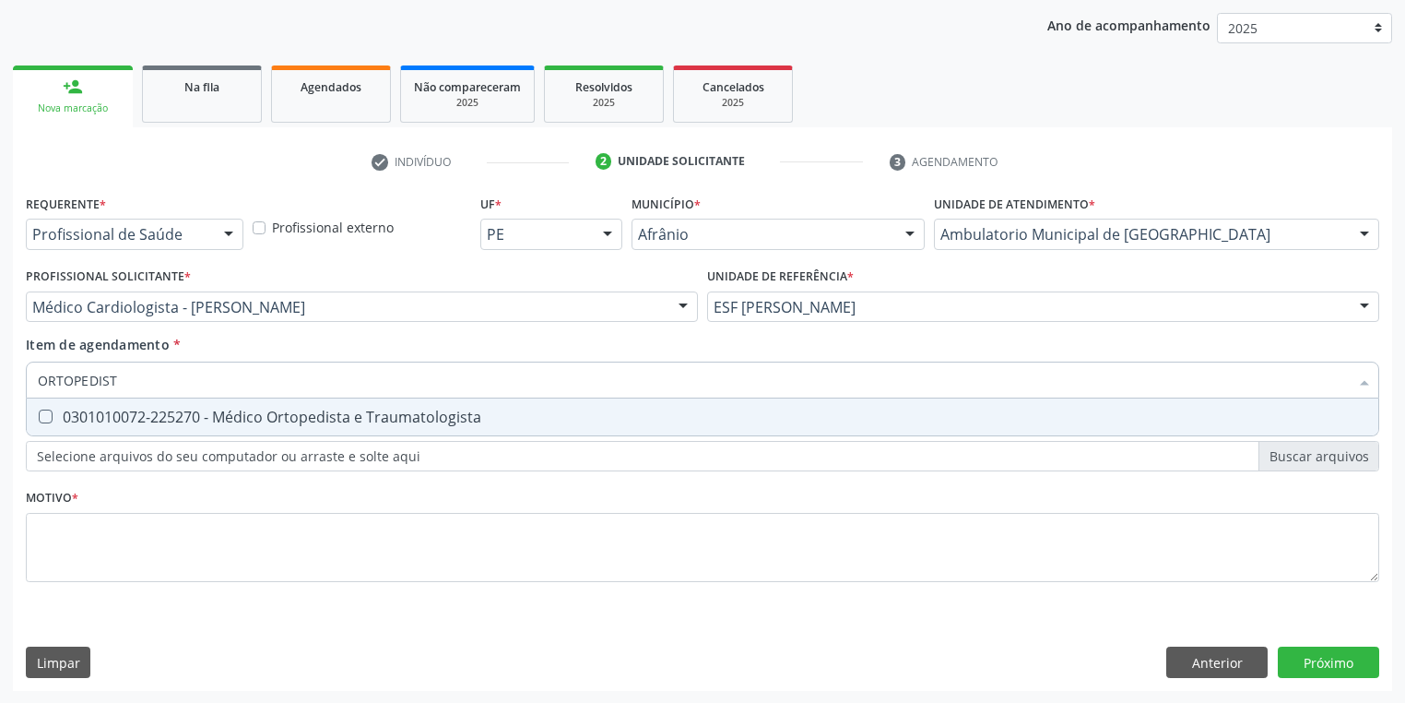
type input "ORTOPEDISTA"
click at [112, 424] on div "0301010072-225270 - Médico Ortopedista e Traumatologista" at bounding box center [703, 416] width 1330 height 15
checkbox Traumatologista "true"
click at [76, 561] on div "Requerente * Profissional de Saúde Profissional de Saúde Paciente Nenhum result…" at bounding box center [703, 399] width 1354 height 418
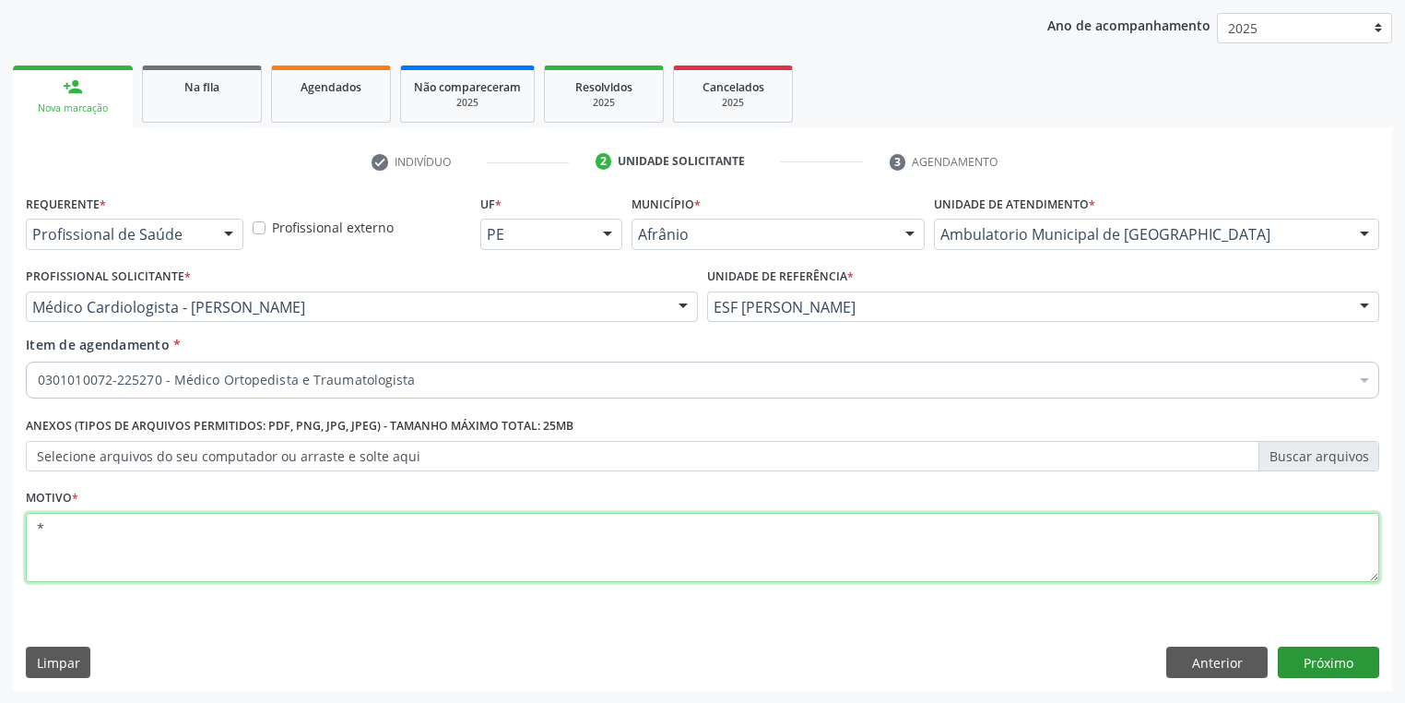
type textarea "*"
click at [1324, 660] on button "Próximo" at bounding box center [1328, 661] width 101 height 31
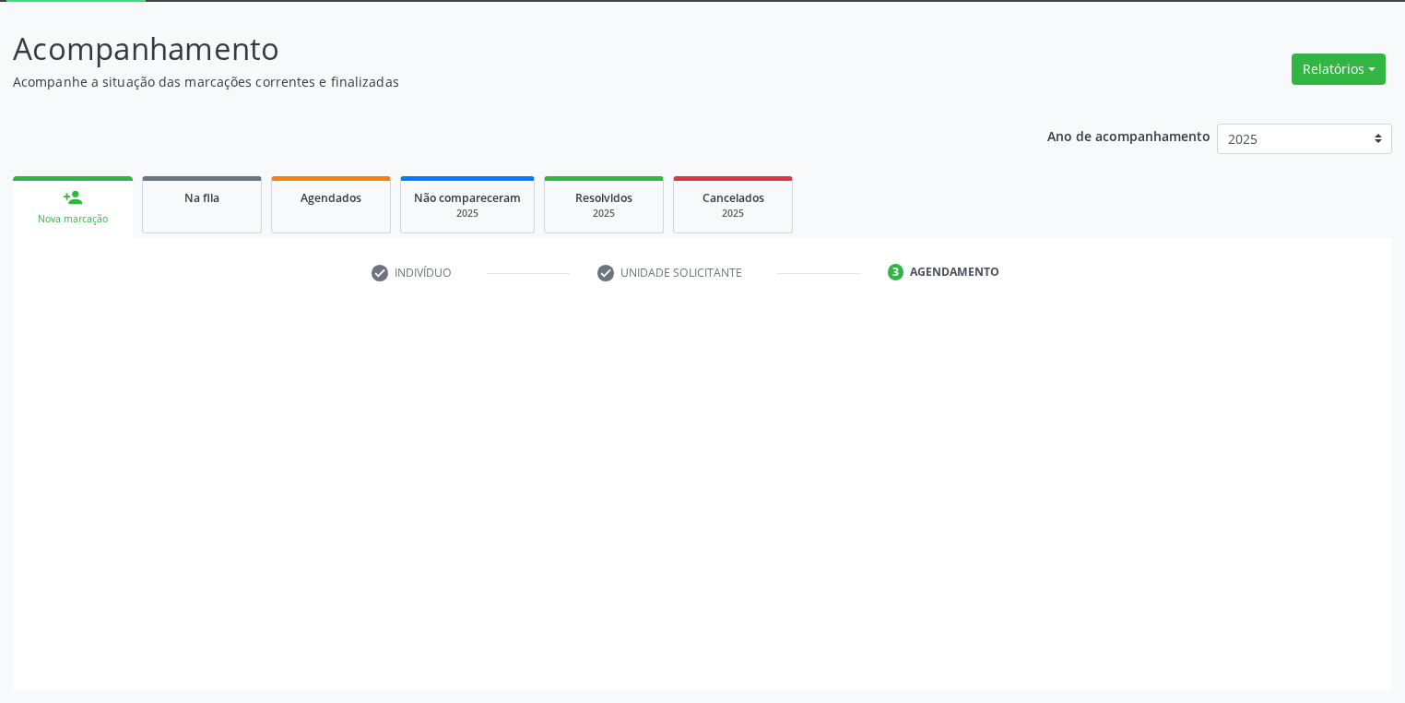
scroll to position [99, 0]
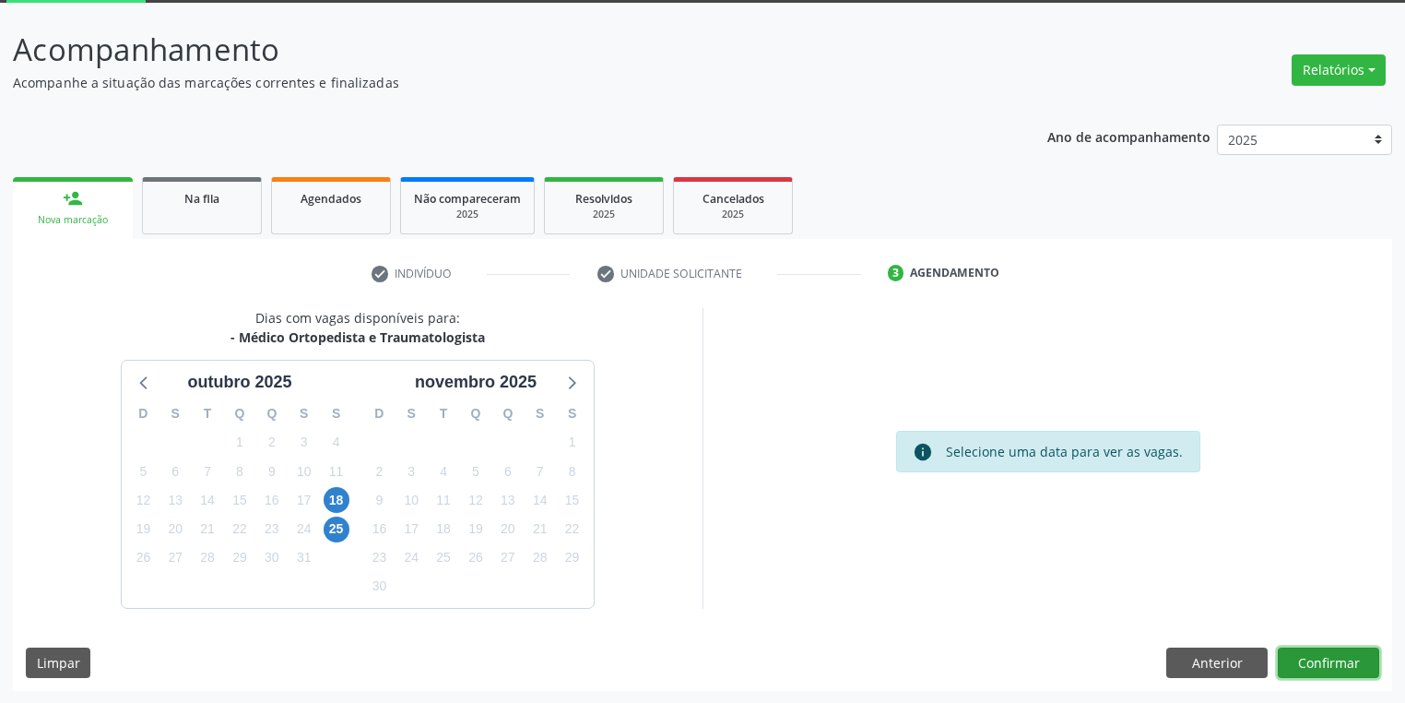
click at [1319, 660] on button "Confirmar" at bounding box center [1328, 662] width 101 height 31
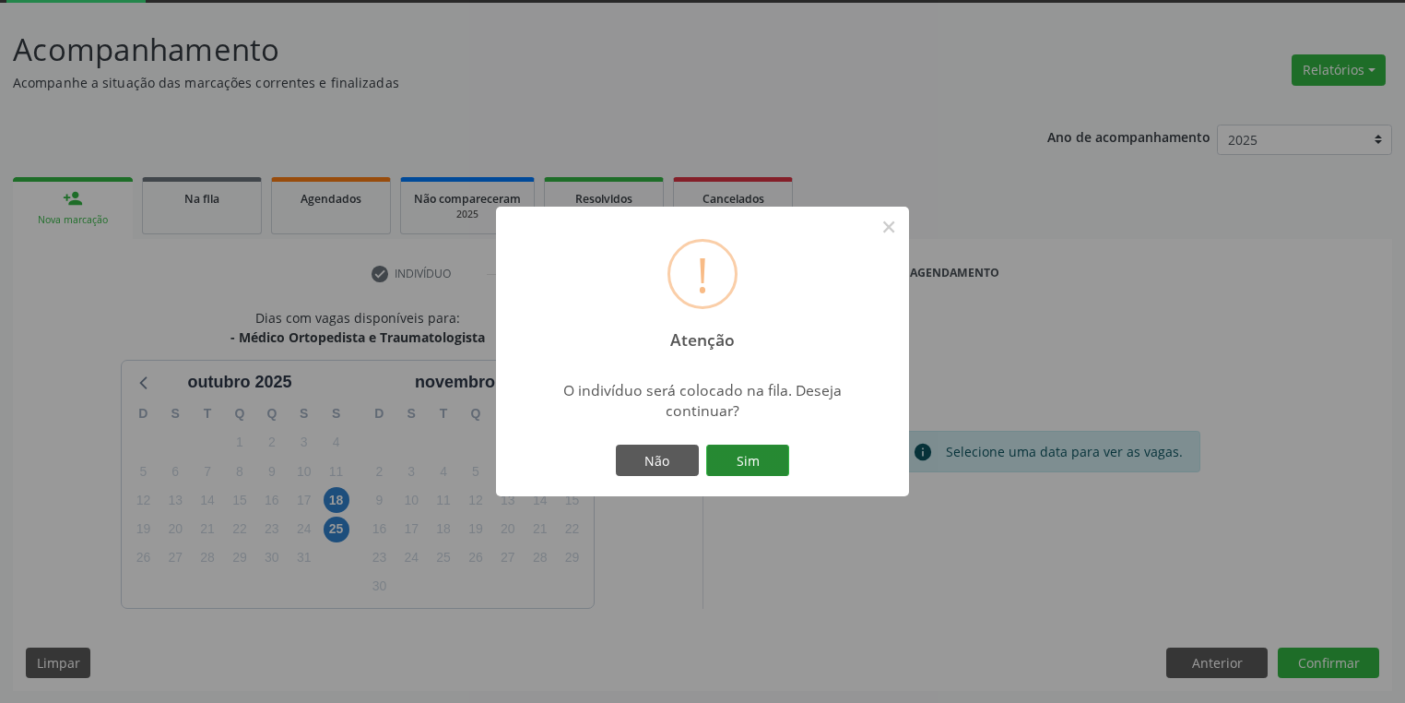
click at [751, 464] on button "Sim" at bounding box center [747, 459] width 83 height 31
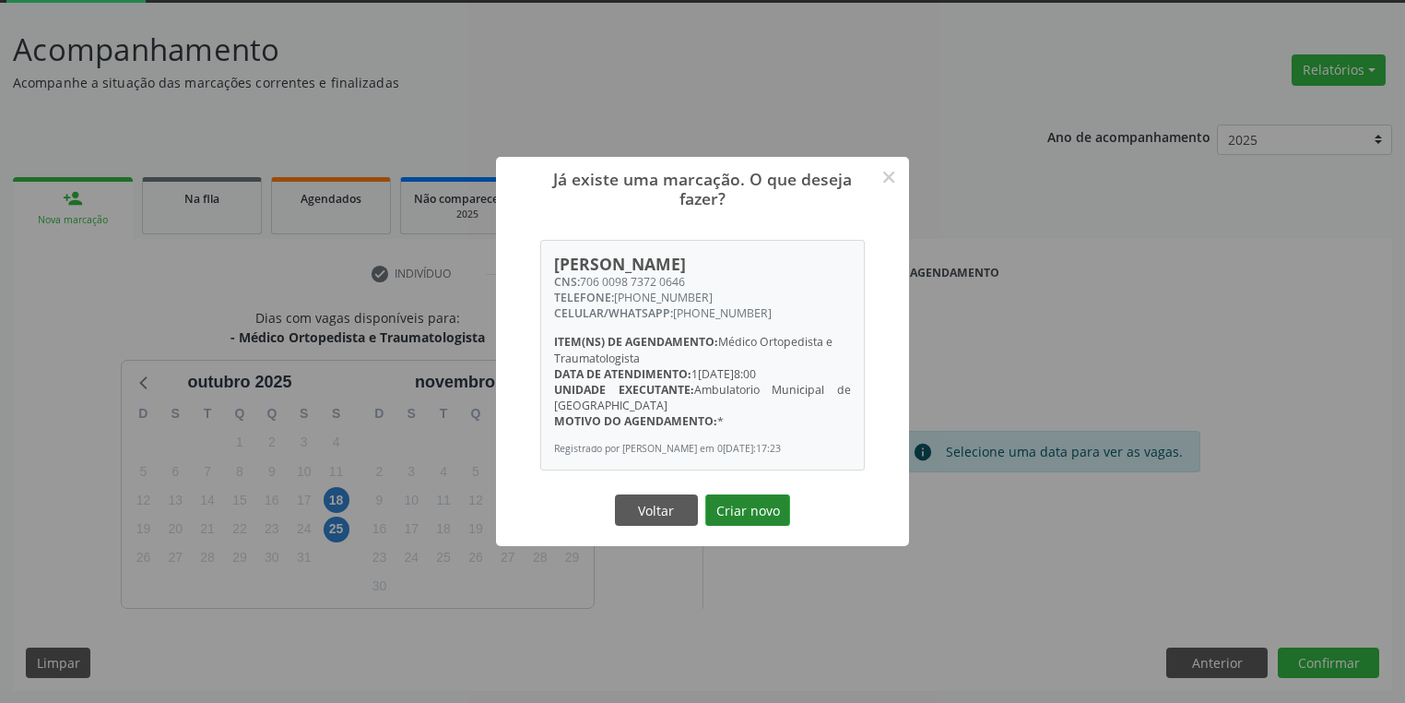
click at [754, 513] on button "Criar novo" at bounding box center [747, 509] width 85 height 31
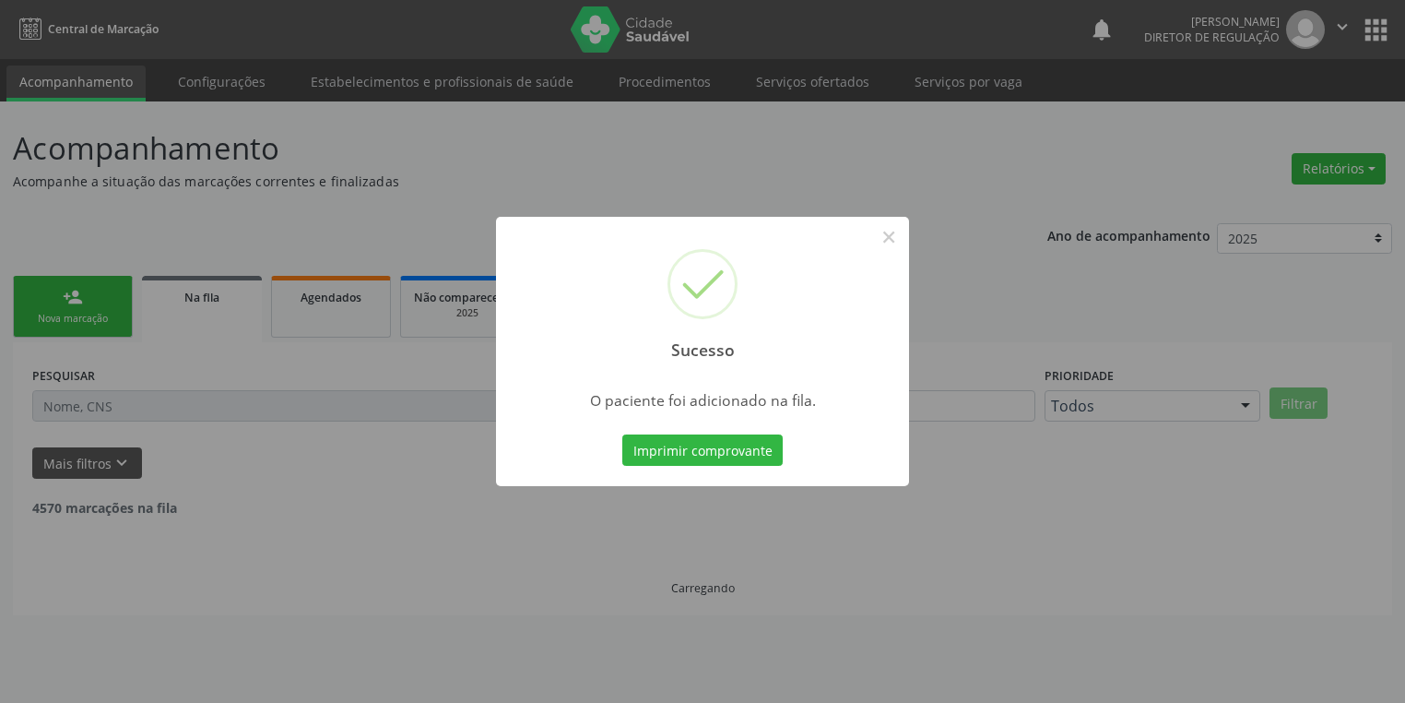
scroll to position [0, 0]
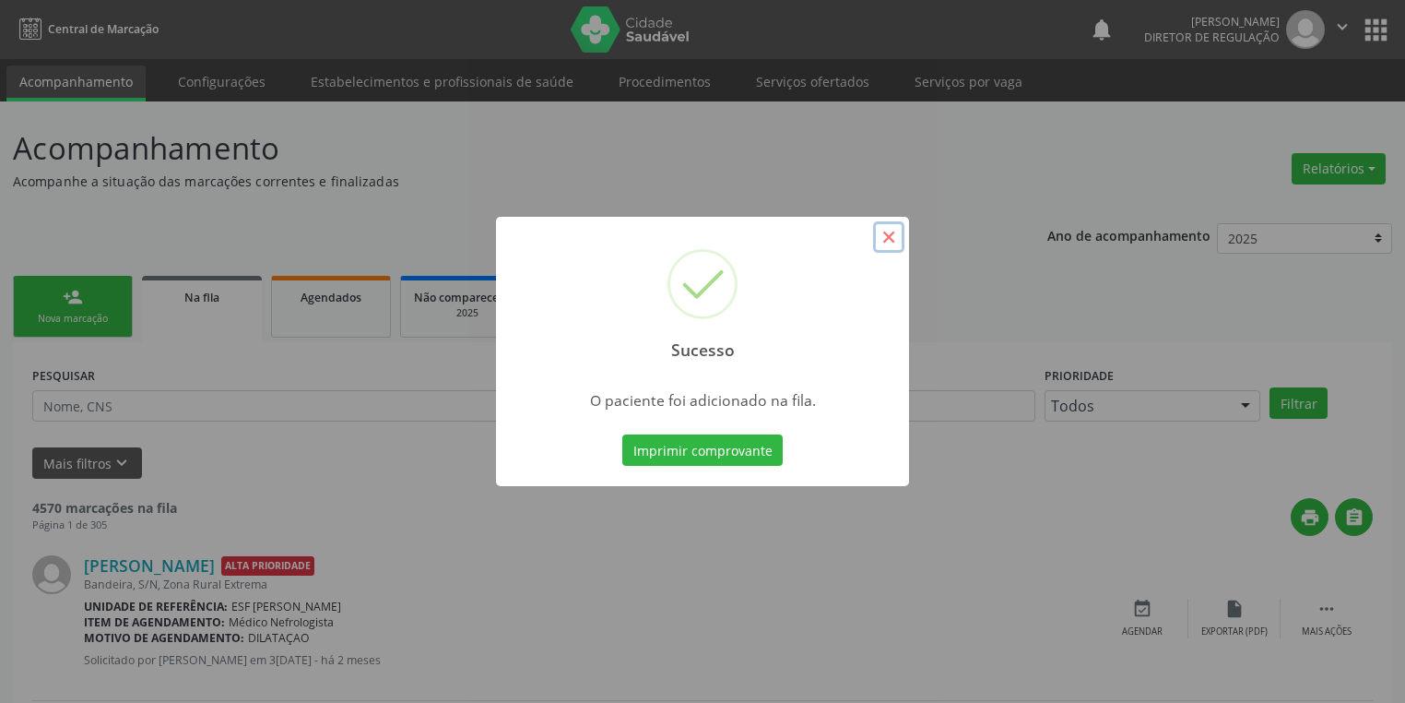
click at [889, 237] on button "×" at bounding box center [888, 236] width 31 height 31
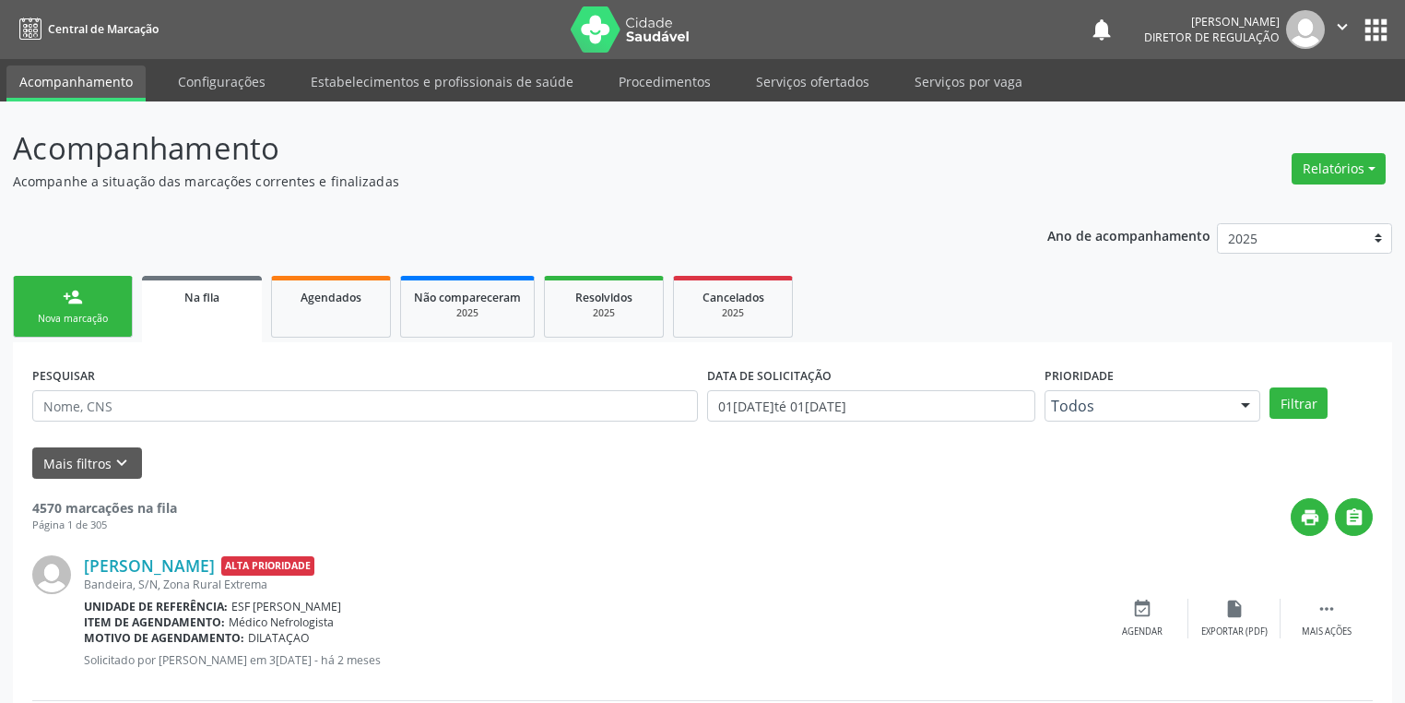
click at [88, 316] on div "Nova marcação" at bounding box center [73, 319] width 92 height 14
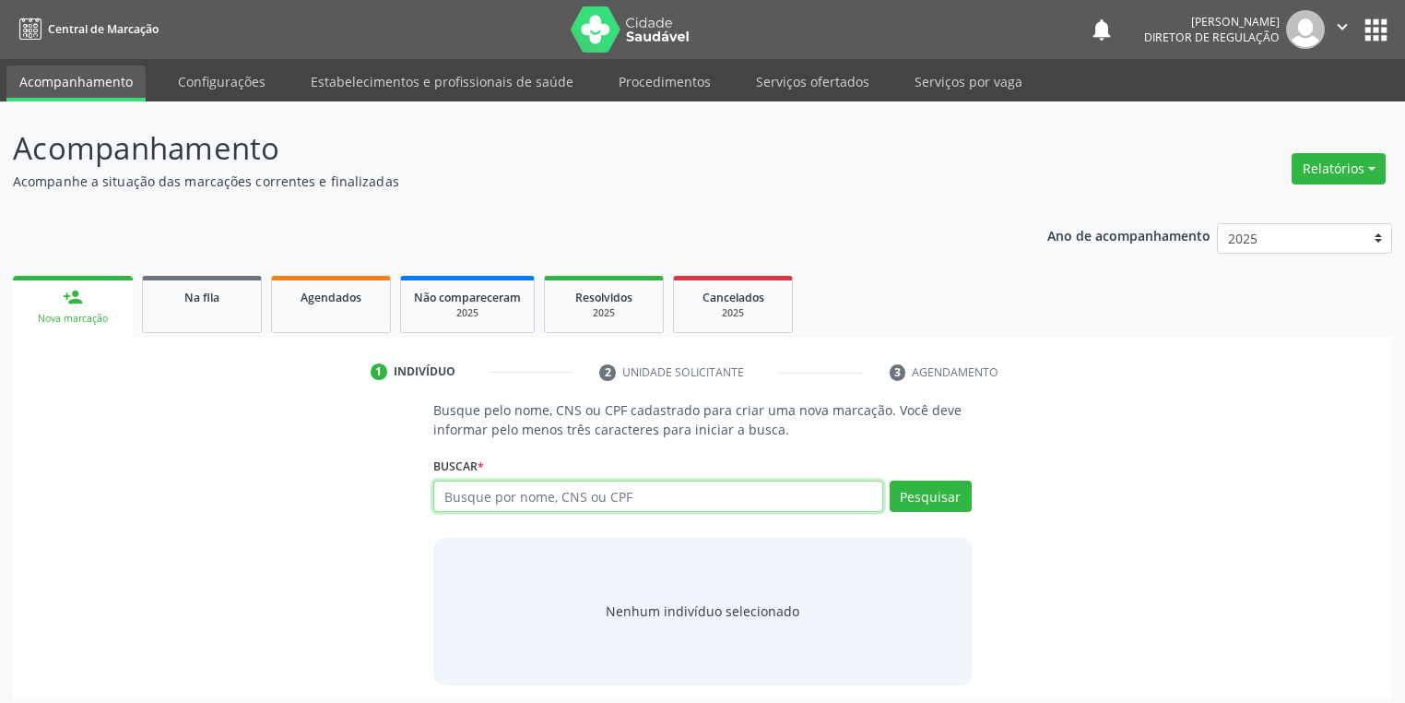
click at [634, 497] on input "text" at bounding box center [658, 495] width 450 height 31
type input "09573112493"
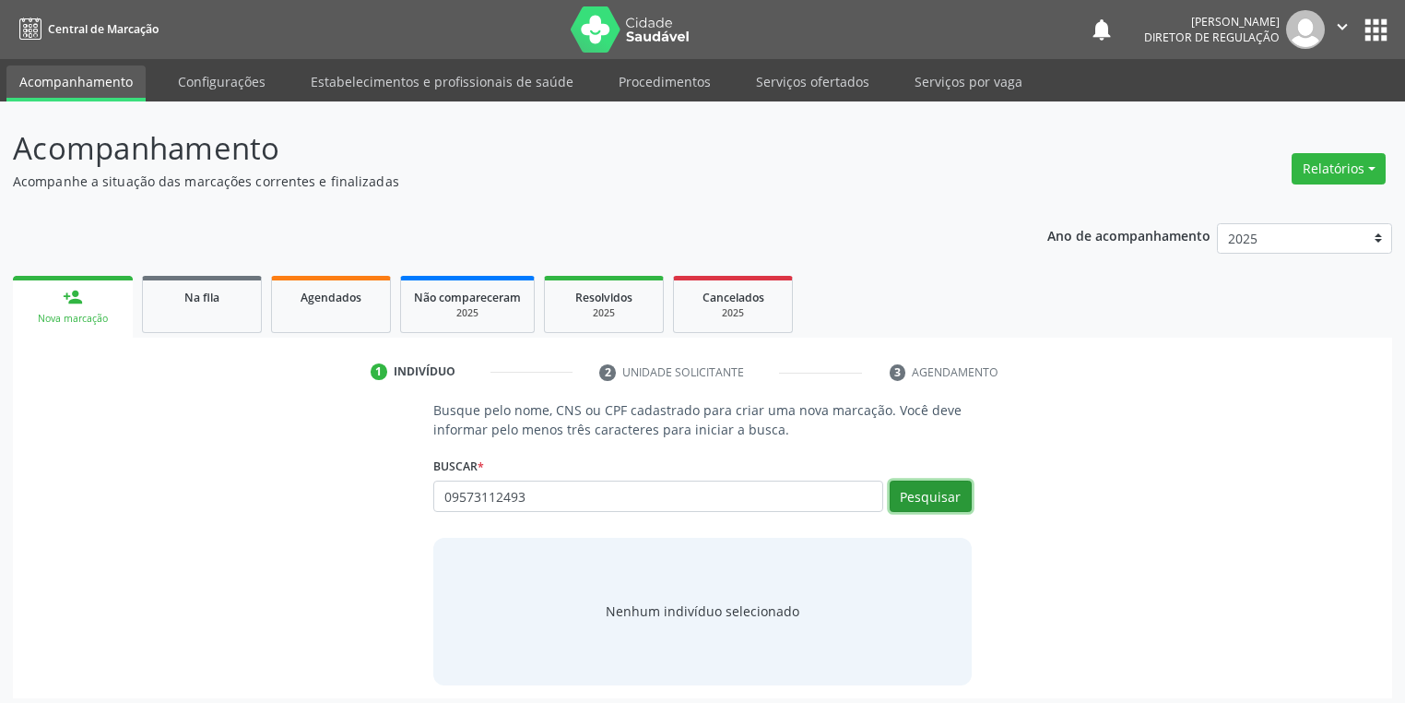
click at [927, 503] on button "Pesquisar" at bounding box center [931, 495] width 82 height 31
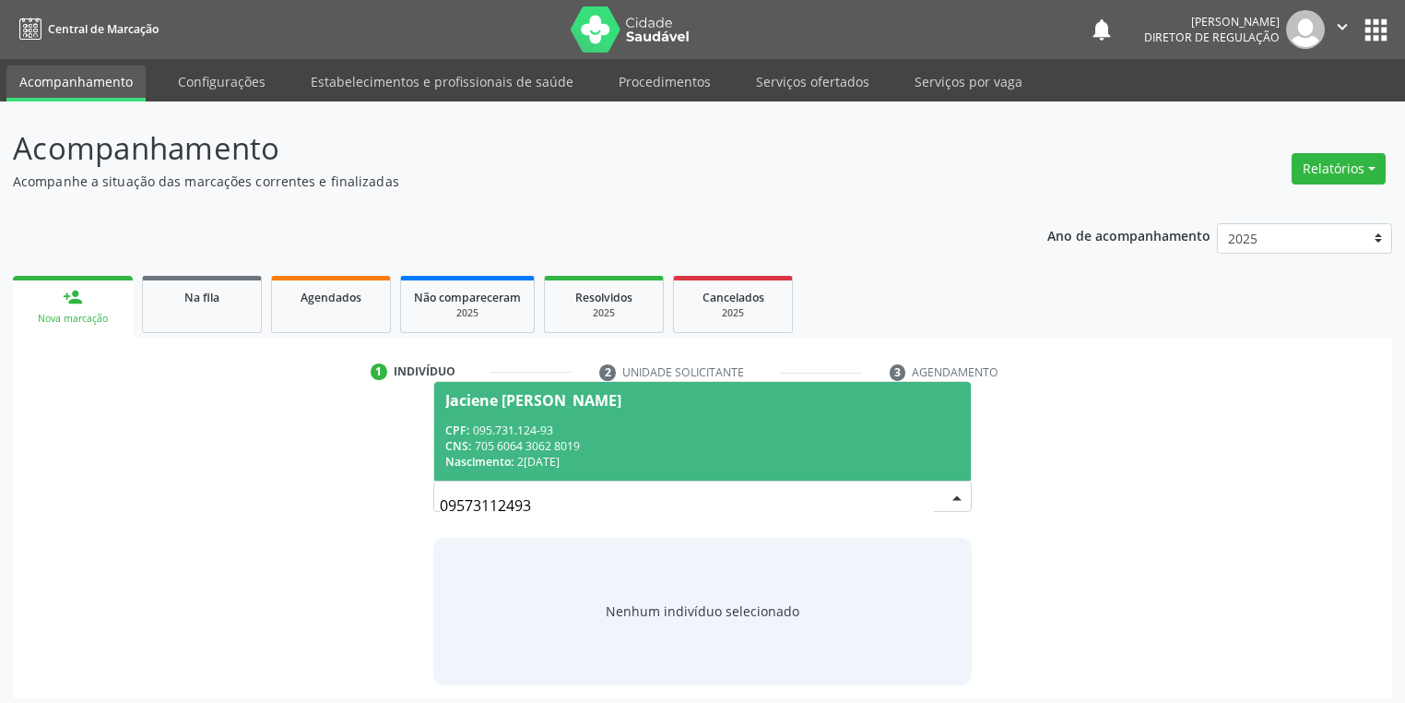
click at [586, 456] on div "Nascimento: 2[DATE]" at bounding box center [702, 462] width 515 height 16
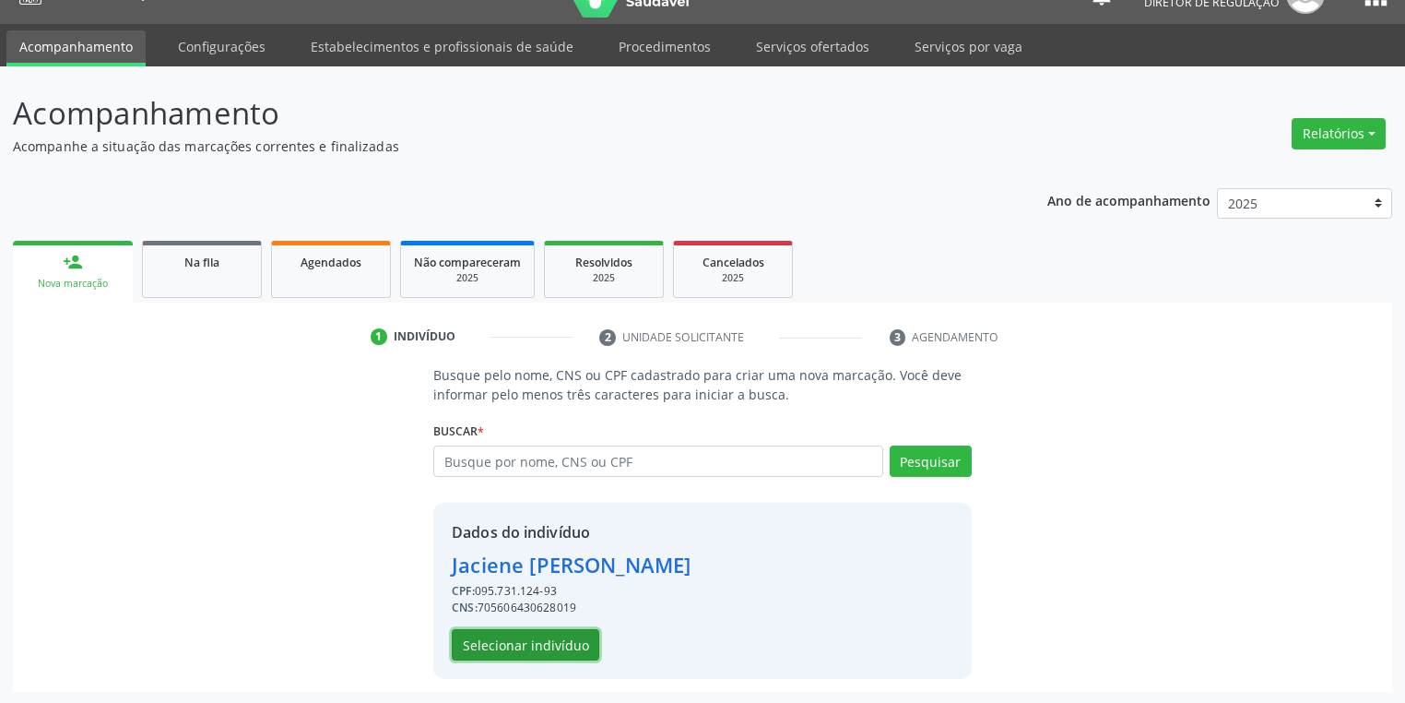
click at [537, 650] on button "Selecionar indivíduo" at bounding box center [526, 644] width 148 height 31
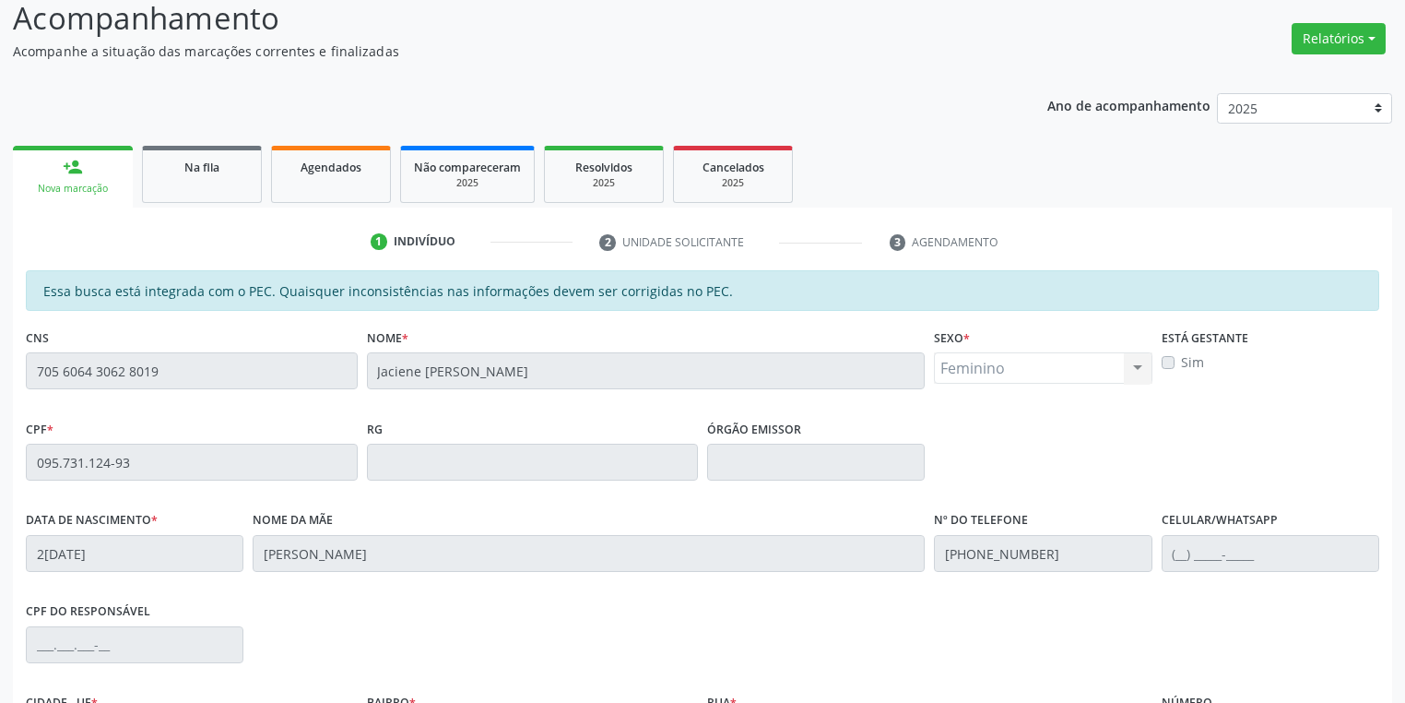
scroll to position [349, 0]
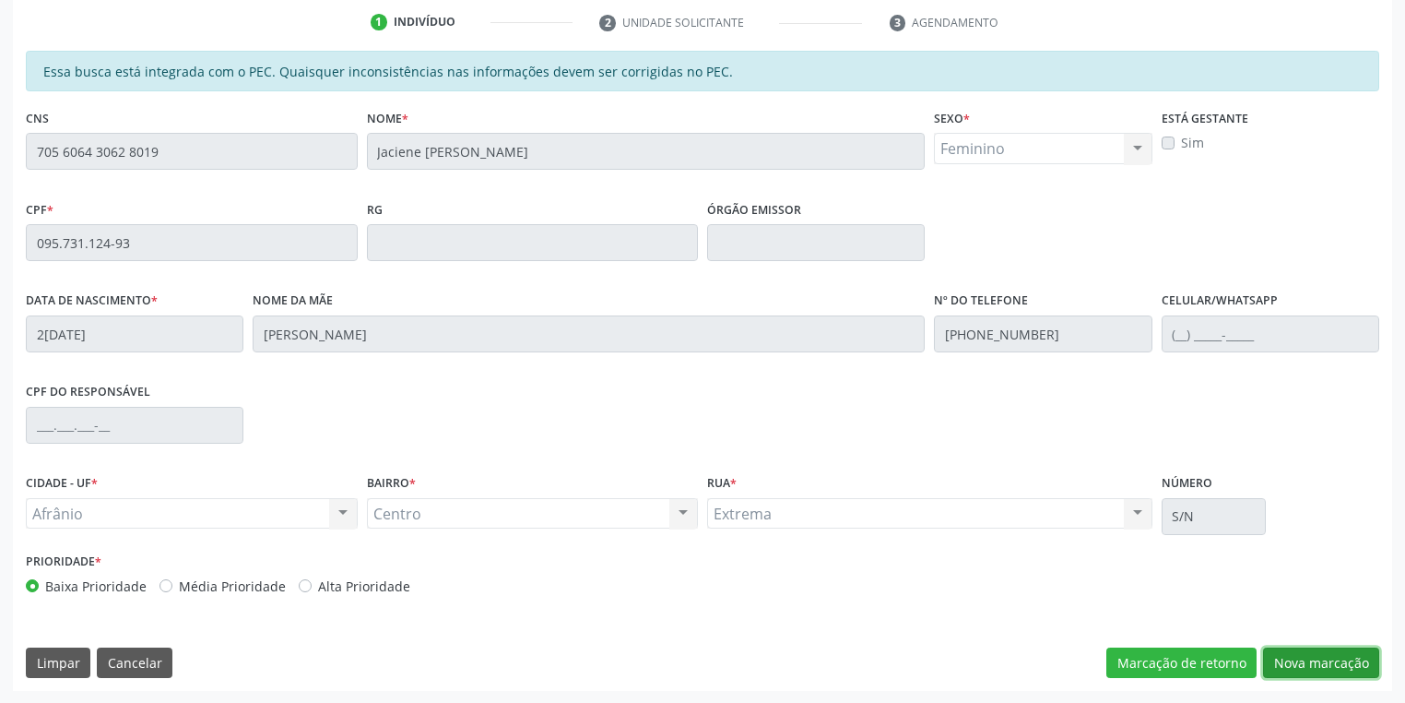
click at [1284, 664] on button "Nova marcação" at bounding box center [1321, 662] width 116 height 31
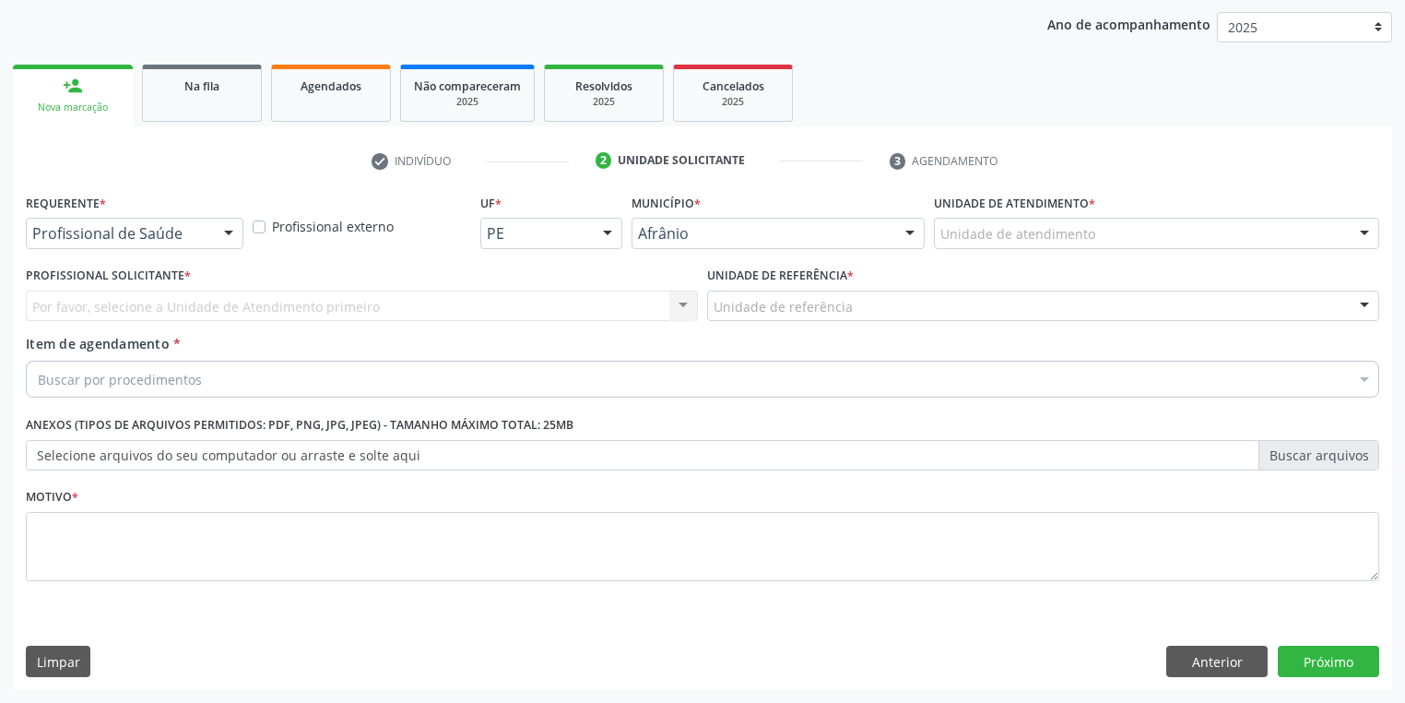
scroll to position [210, 0]
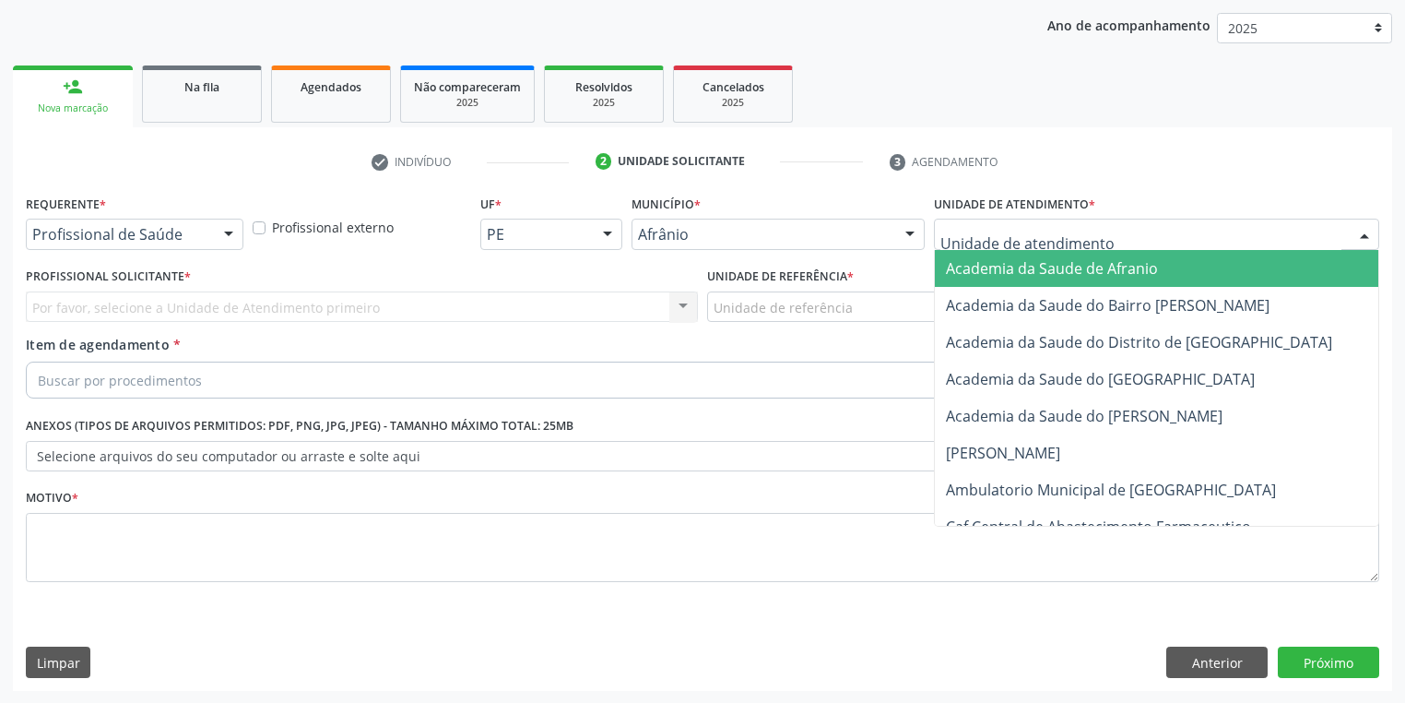
drag, startPoint x: 963, startPoint y: 243, endPoint x: 974, endPoint y: 343, distance: 100.2
click at [963, 247] on div at bounding box center [1156, 234] width 445 height 31
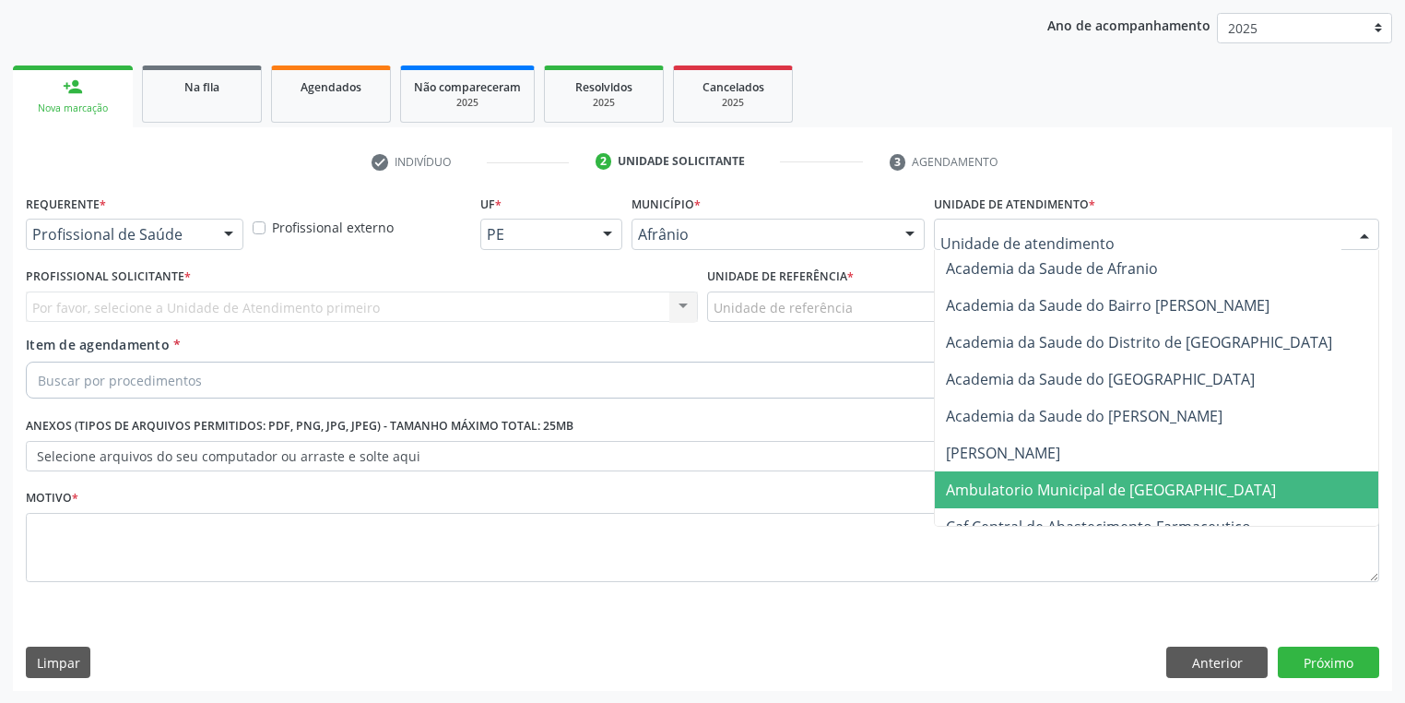
drag, startPoint x: 1001, startPoint y: 487, endPoint x: 929, endPoint y: 437, distance: 87.5
click at [998, 481] on span "Ambulatorio Municipal de [GEOGRAPHIC_DATA]" at bounding box center [1111, 490] width 330 height 20
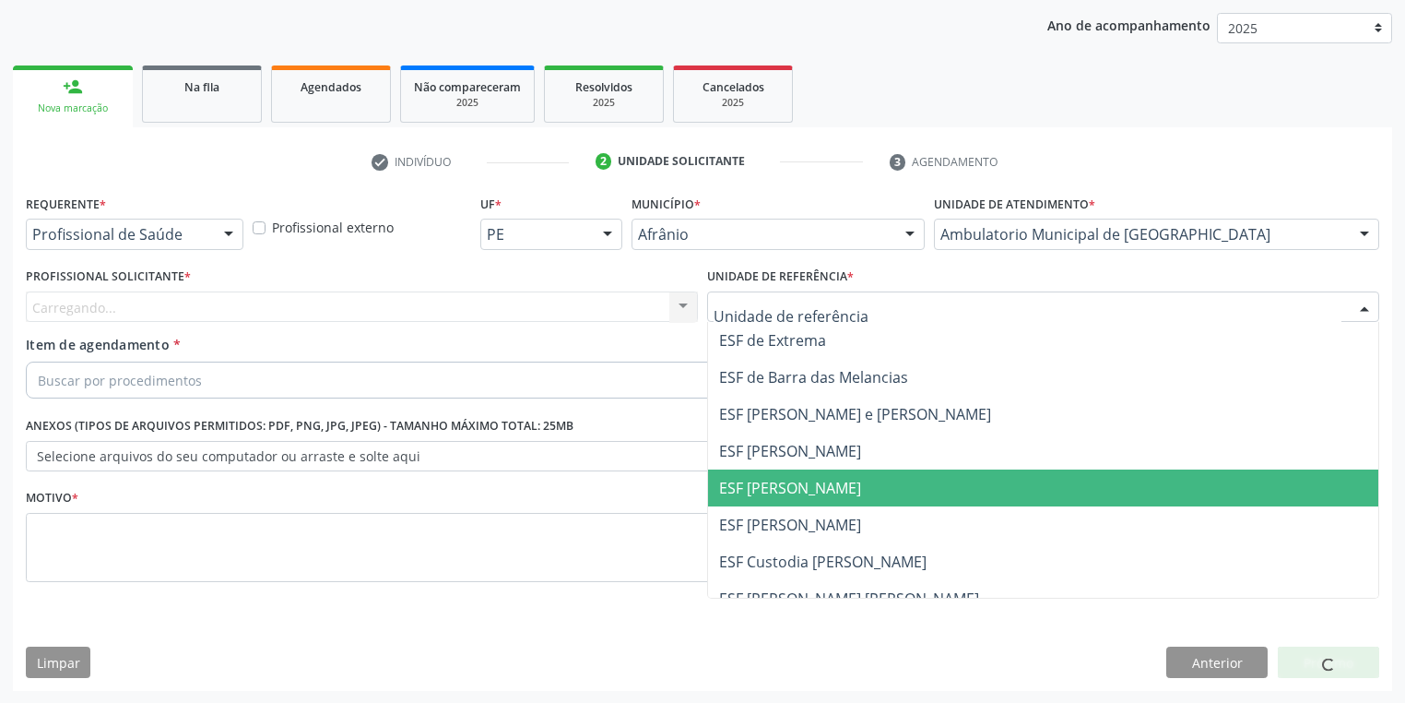
click at [786, 498] on span "ESF [PERSON_NAME]" at bounding box center [1043, 487] width 670 height 37
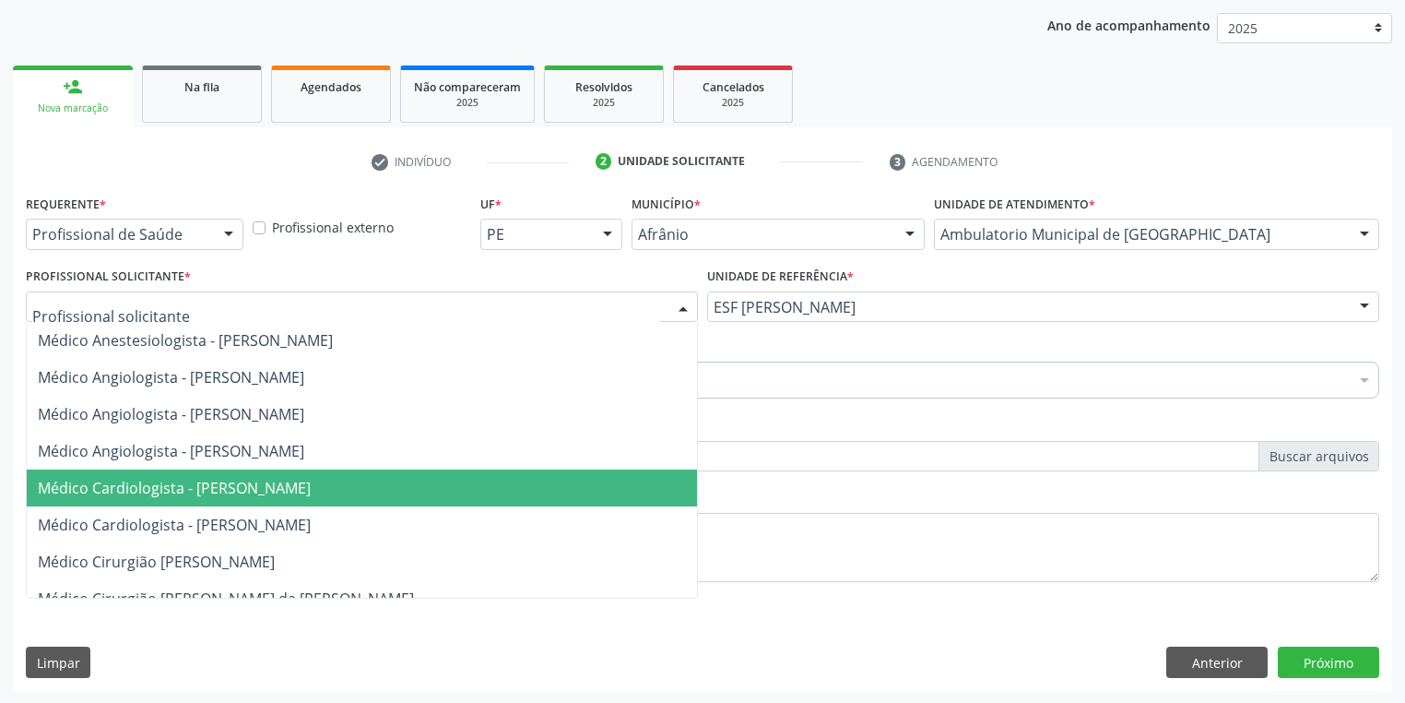
click at [207, 478] on span "Médico Cardiologista - [PERSON_NAME]" at bounding box center [174, 488] width 273 height 20
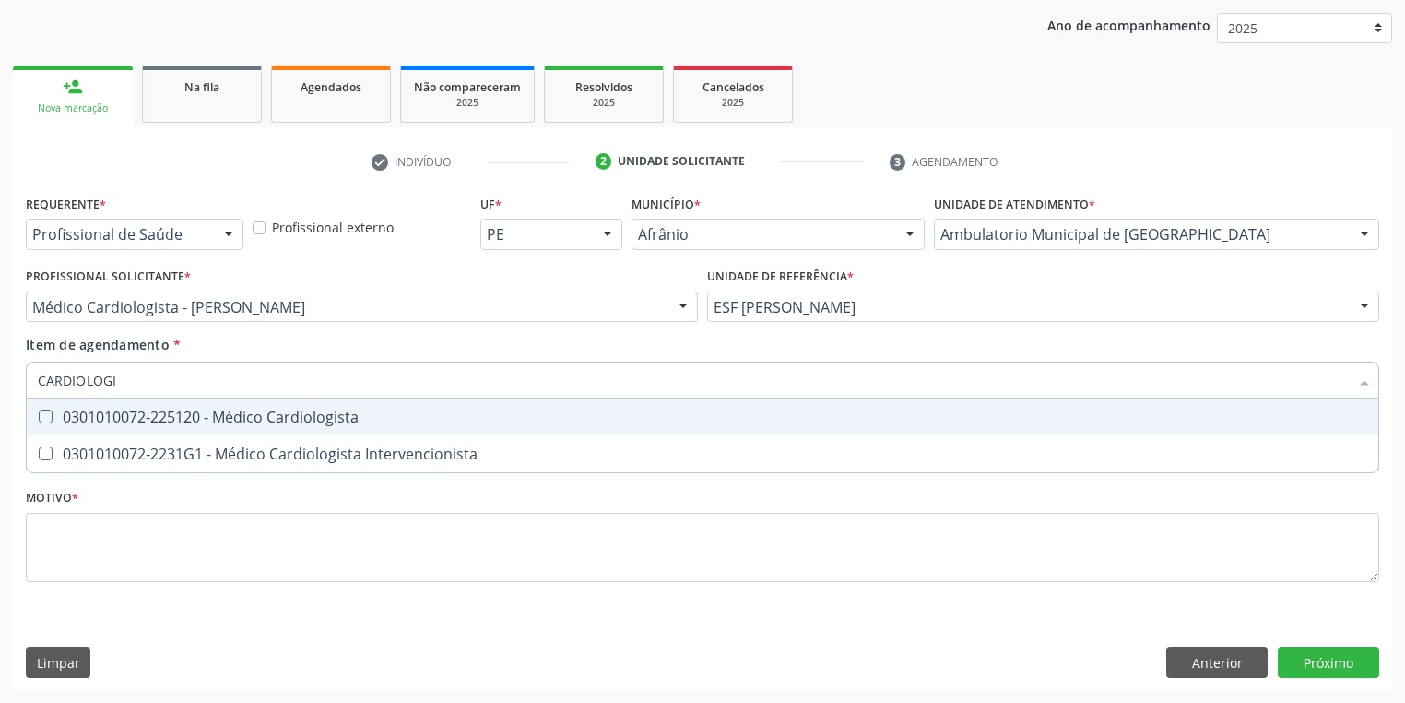
type input "CARDIOLOGIS"
click at [98, 417] on div "0301010072-225120 - Médico Cardiologista" at bounding box center [703, 416] width 1330 height 15
checkbox Cardiologista "true"
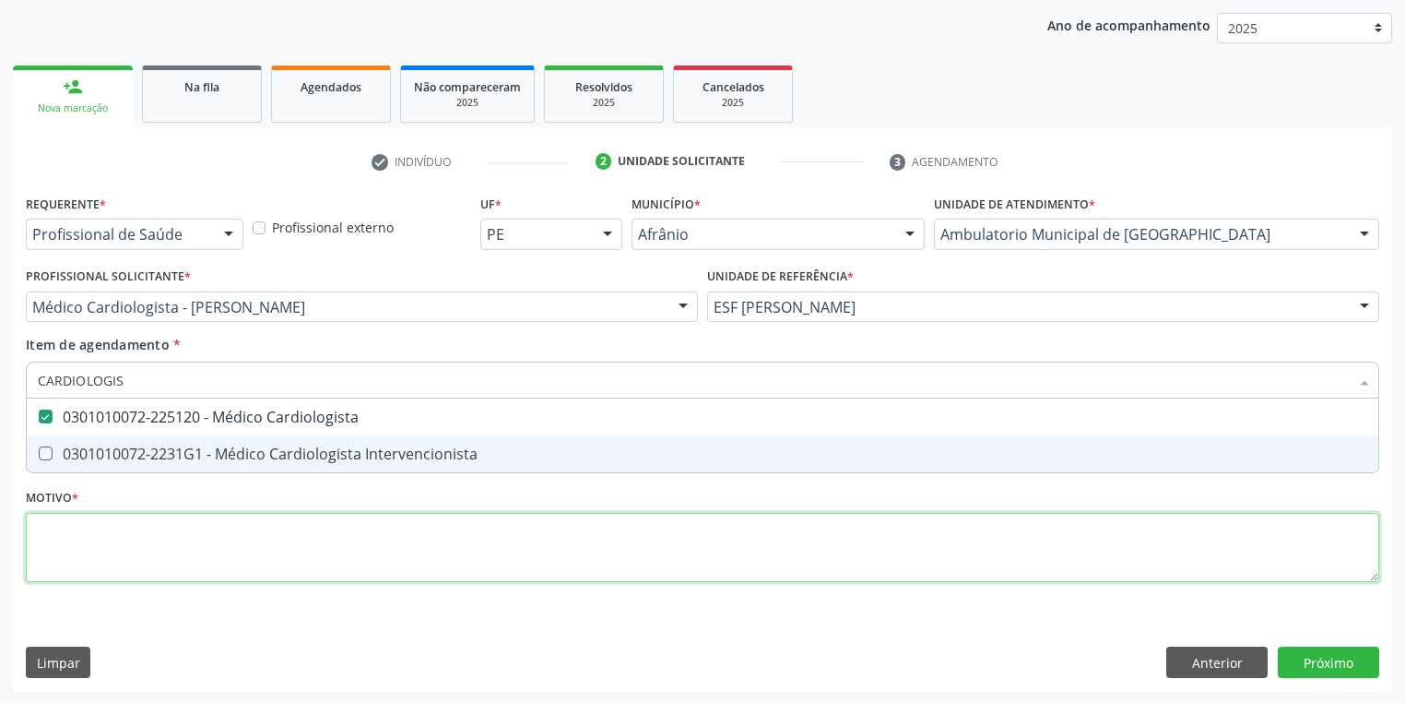
click at [95, 526] on div "Requerente * Profissional de Saúde Profissional de Saúde Paciente Nenhum result…" at bounding box center [703, 399] width 1354 height 418
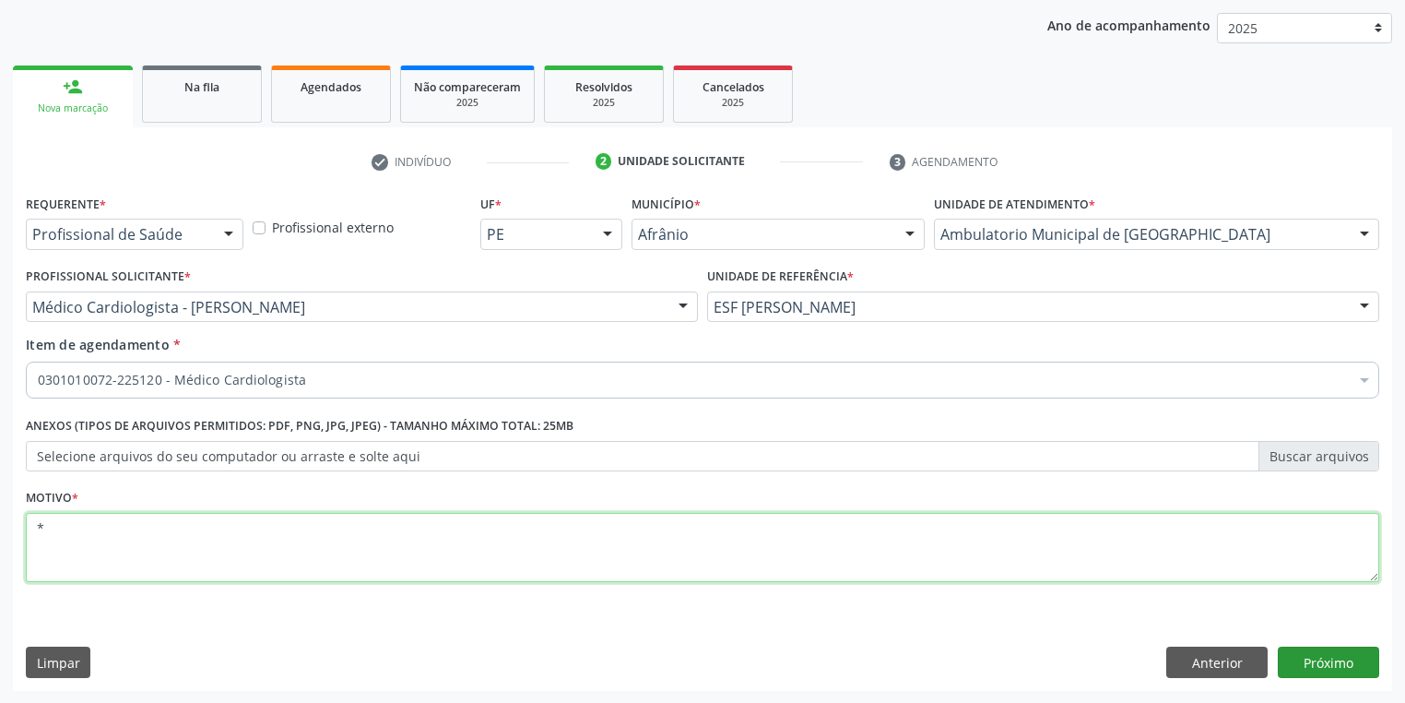
type textarea "*"
click at [1284, 654] on button "Próximo" at bounding box center [1328, 661] width 101 height 31
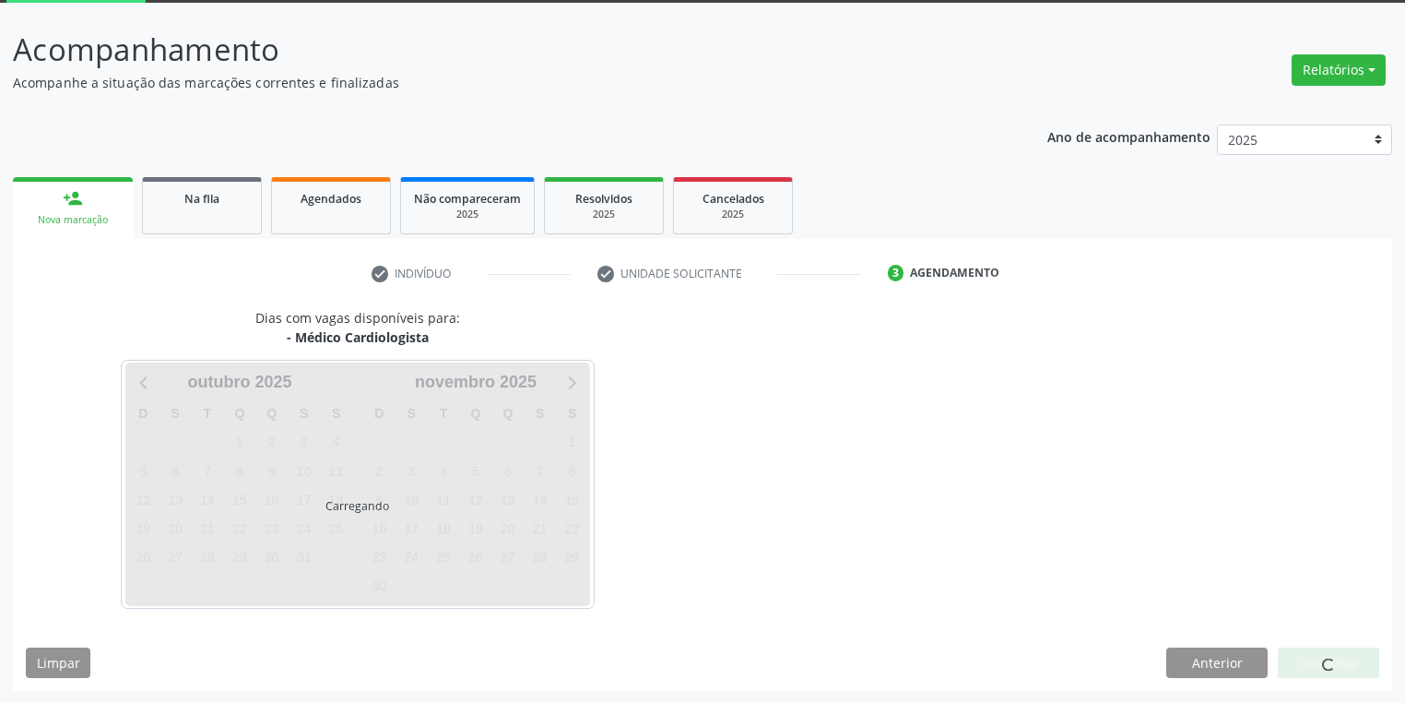
scroll to position [99, 0]
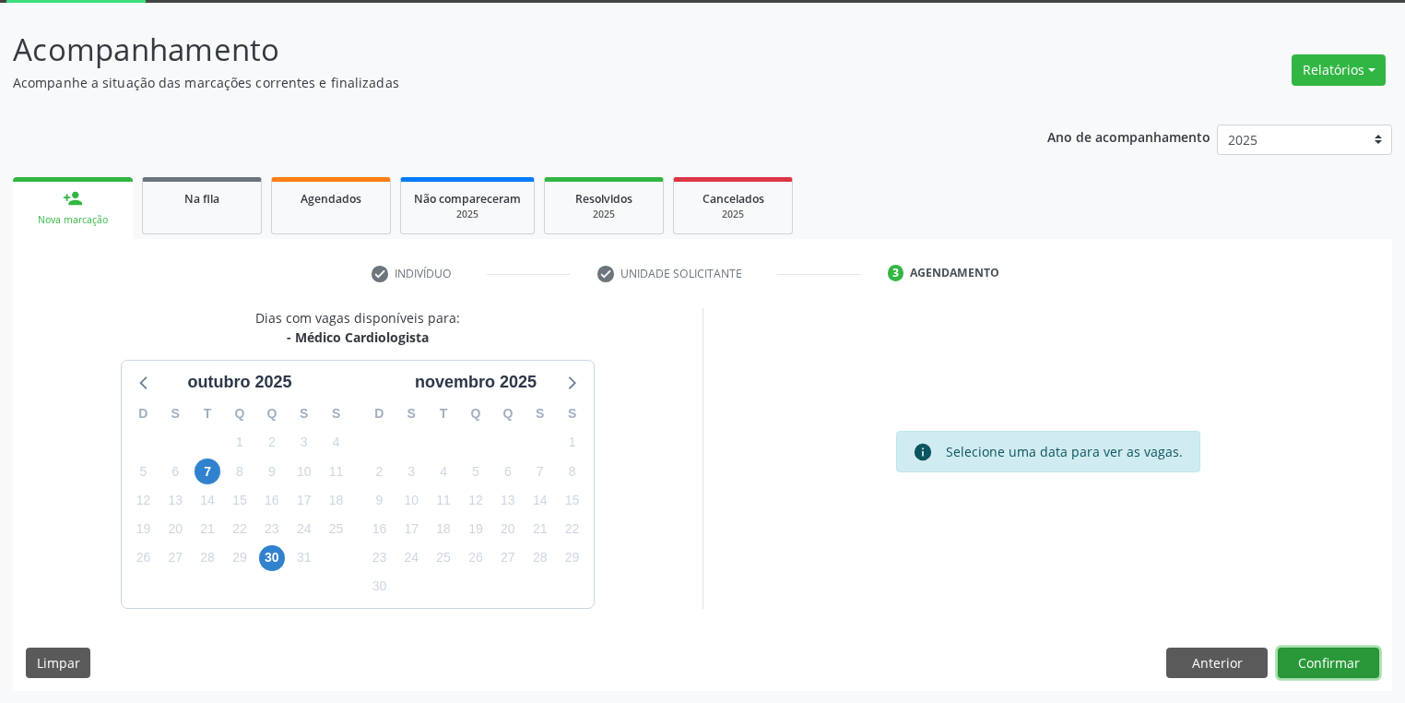
click at [1318, 661] on button "Confirmar" at bounding box center [1328, 662] width 101 height 31
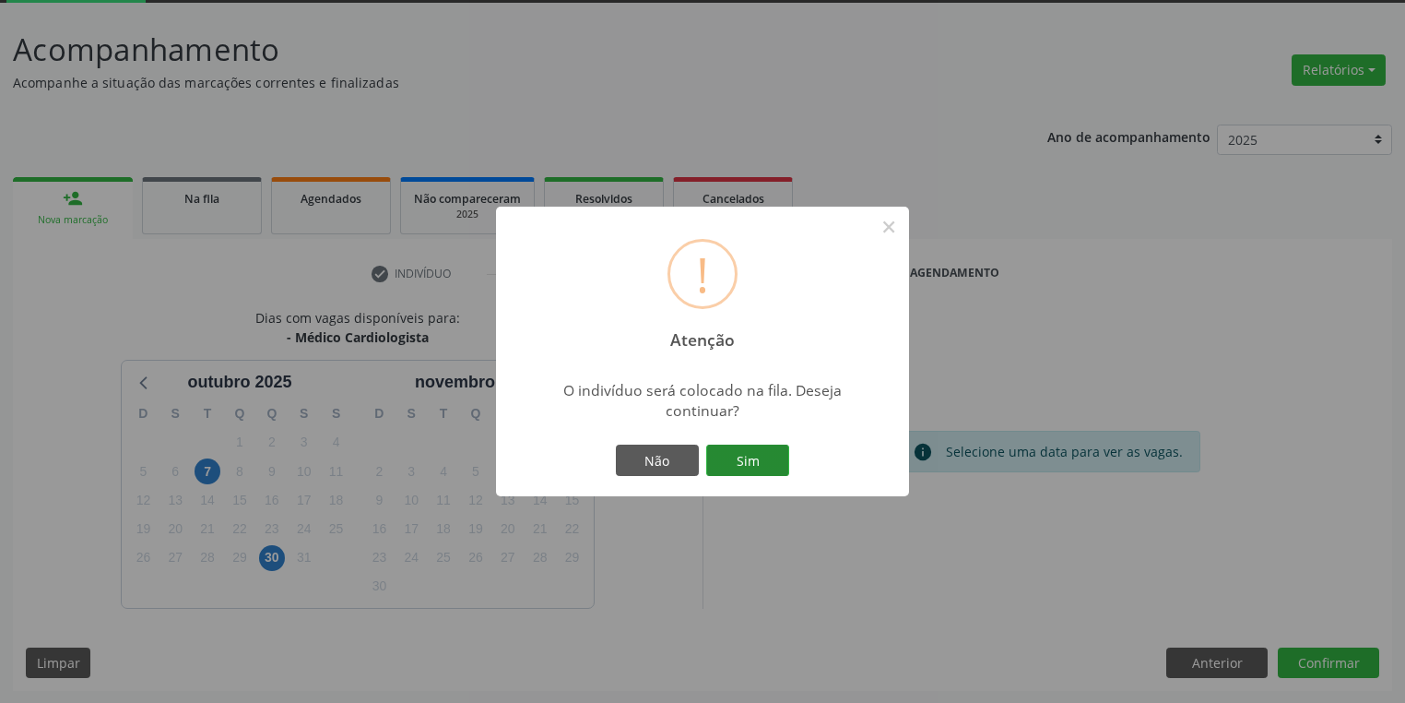
click at [732, 458] on button "Sim" at bounding box center [747, 459] width 83 height 31
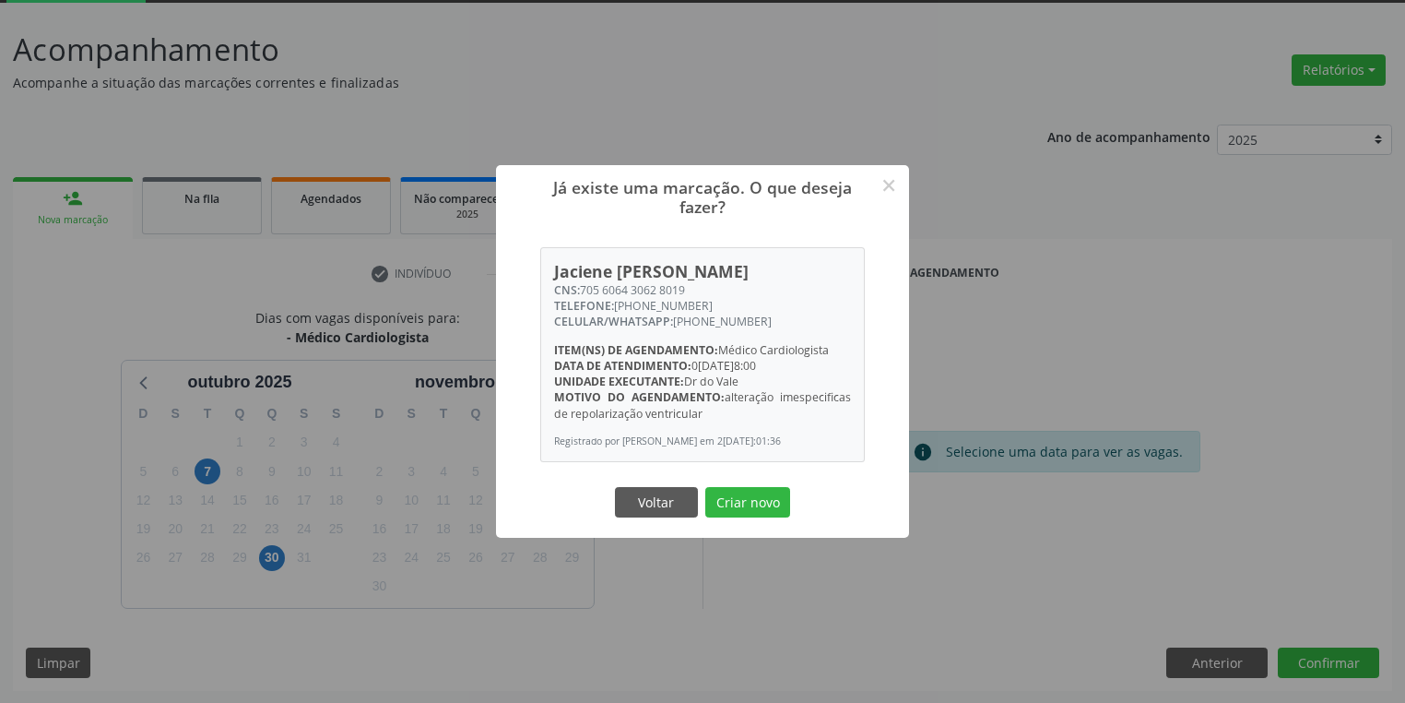
click at [752, 498] on button "Criar novo" at bounding box center [747, 502] width 85 height 31
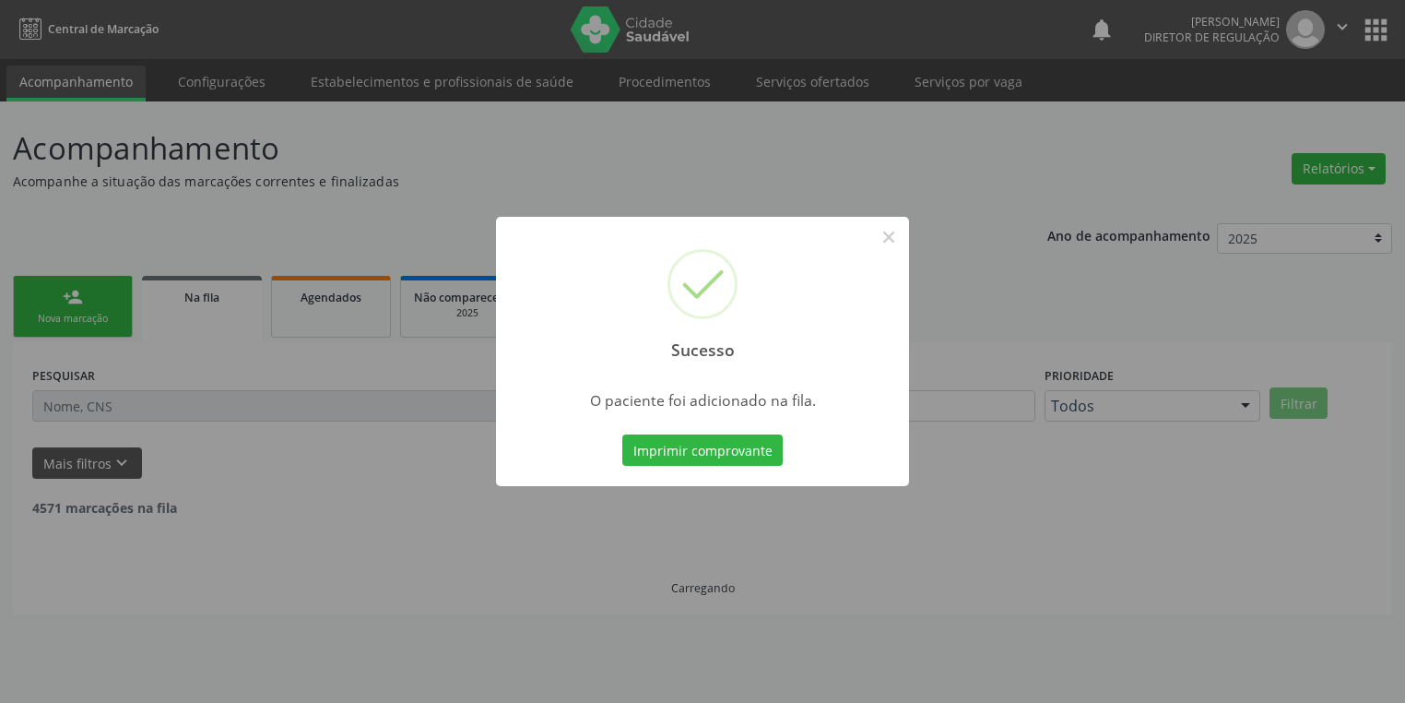
scroll to position [0, 0]
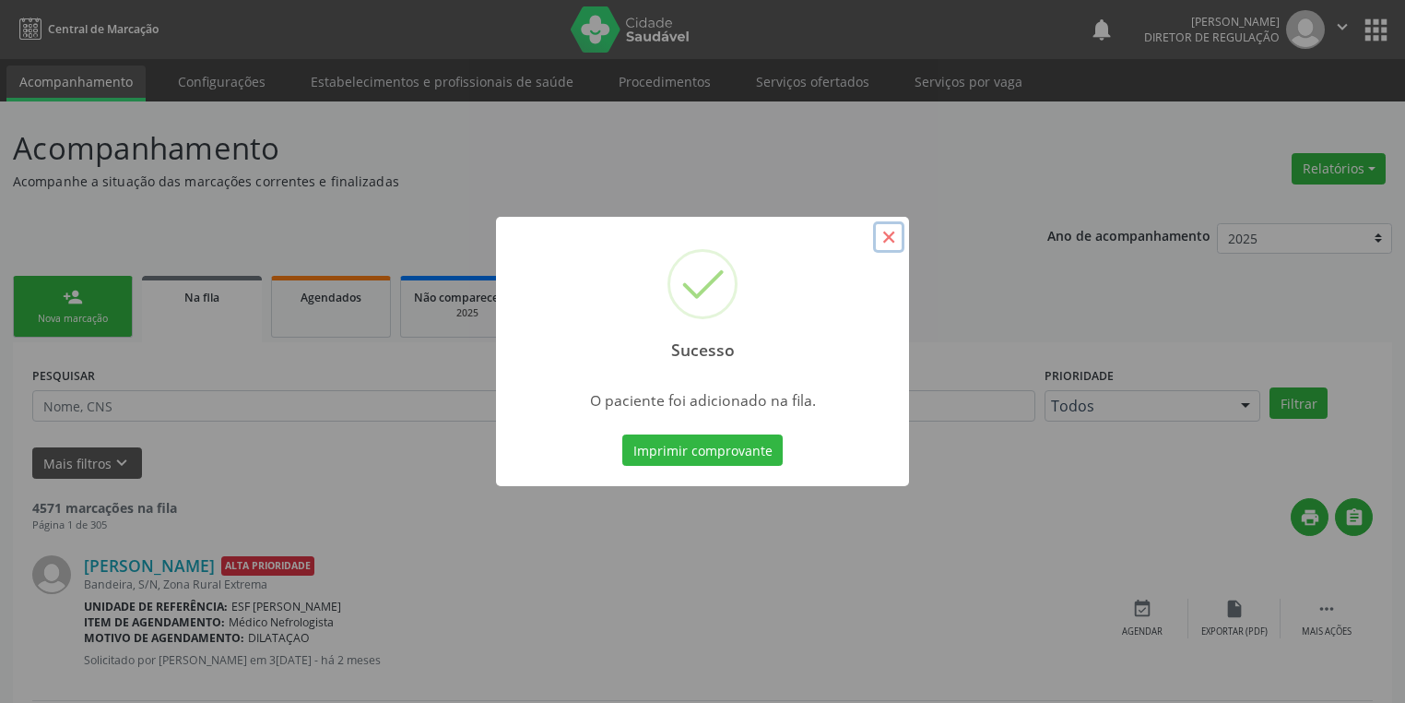
click at [895, 228] on button "×" at bounding box center [888, 236] width 31 height 31
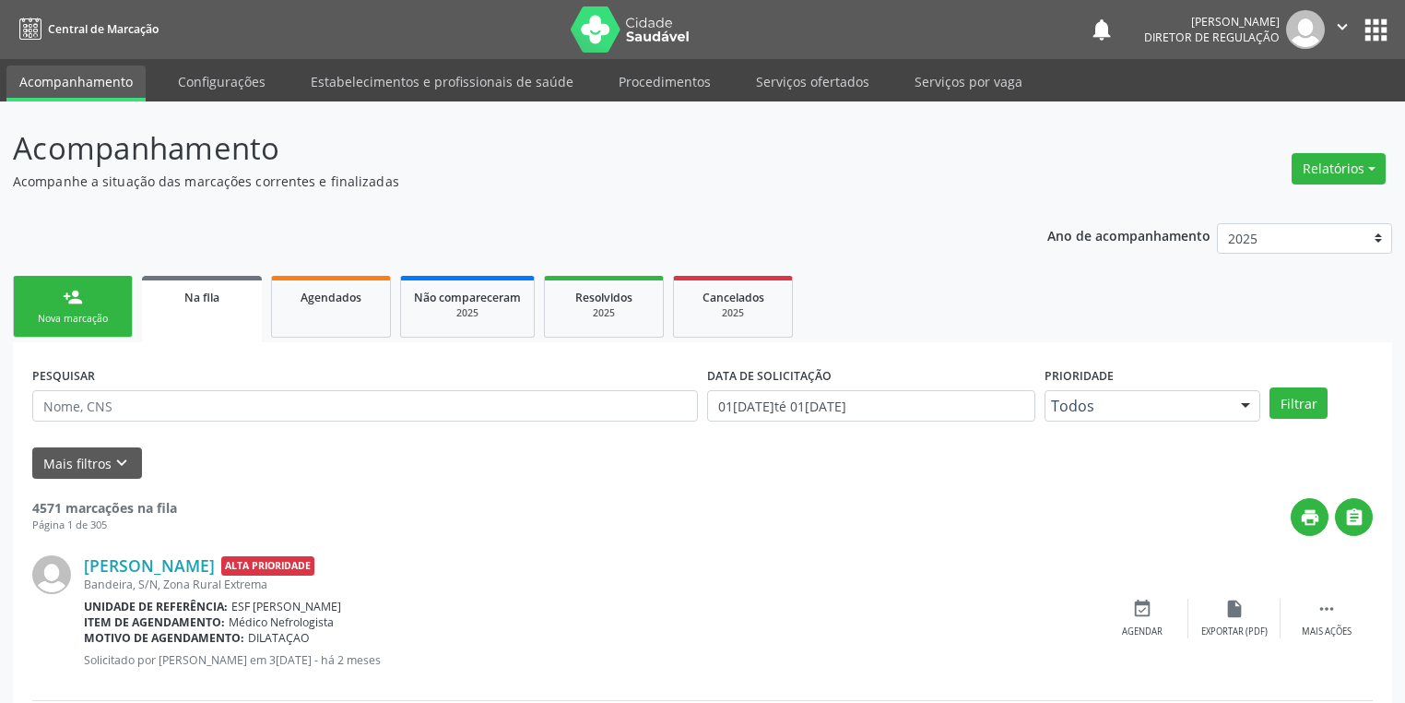
click at [84, 317] on div "Nova marcação" at bounding box center [73, 319] width 92 height 14
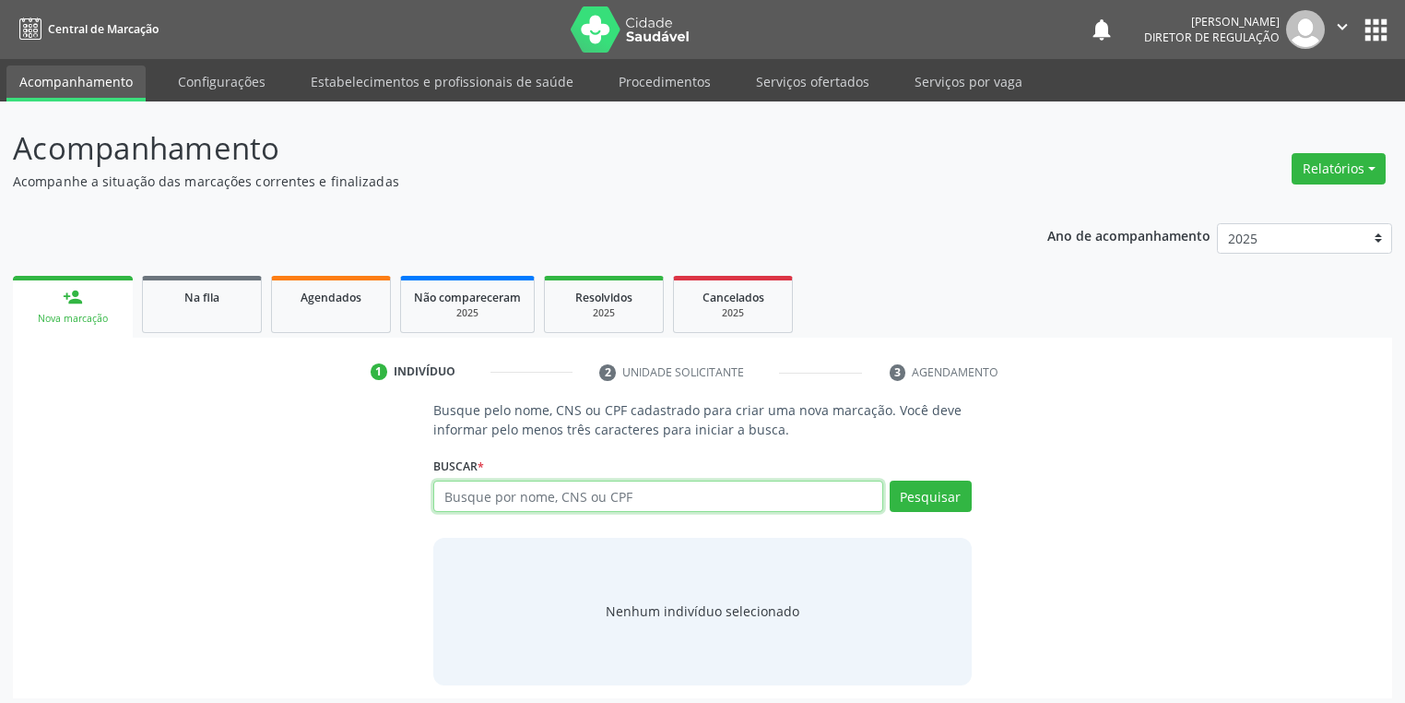
click at [470, 486] on input "text" at bounding box center [658, 495] width 450 height 31
type input "02217535404"
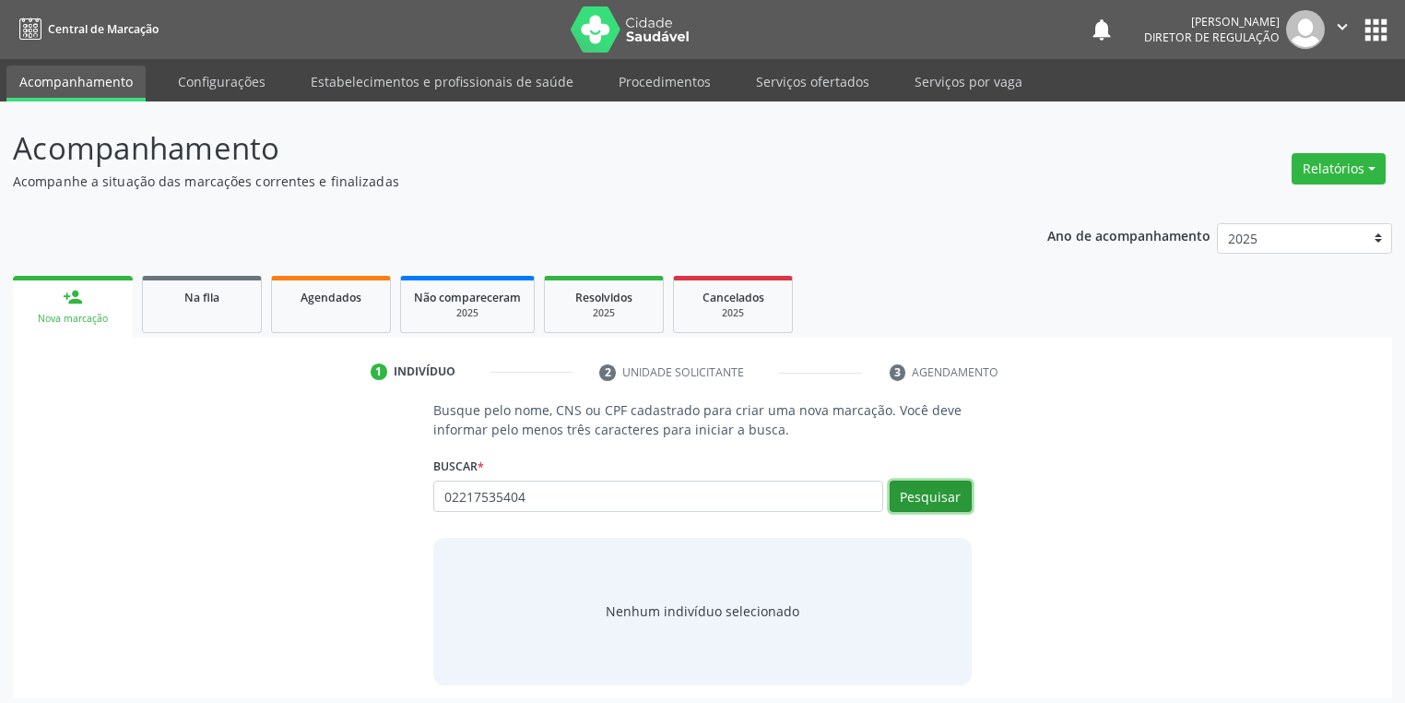
click at [906, 498] on button "Pesquisar" at bounding box center [931, 495] width 82 height 31
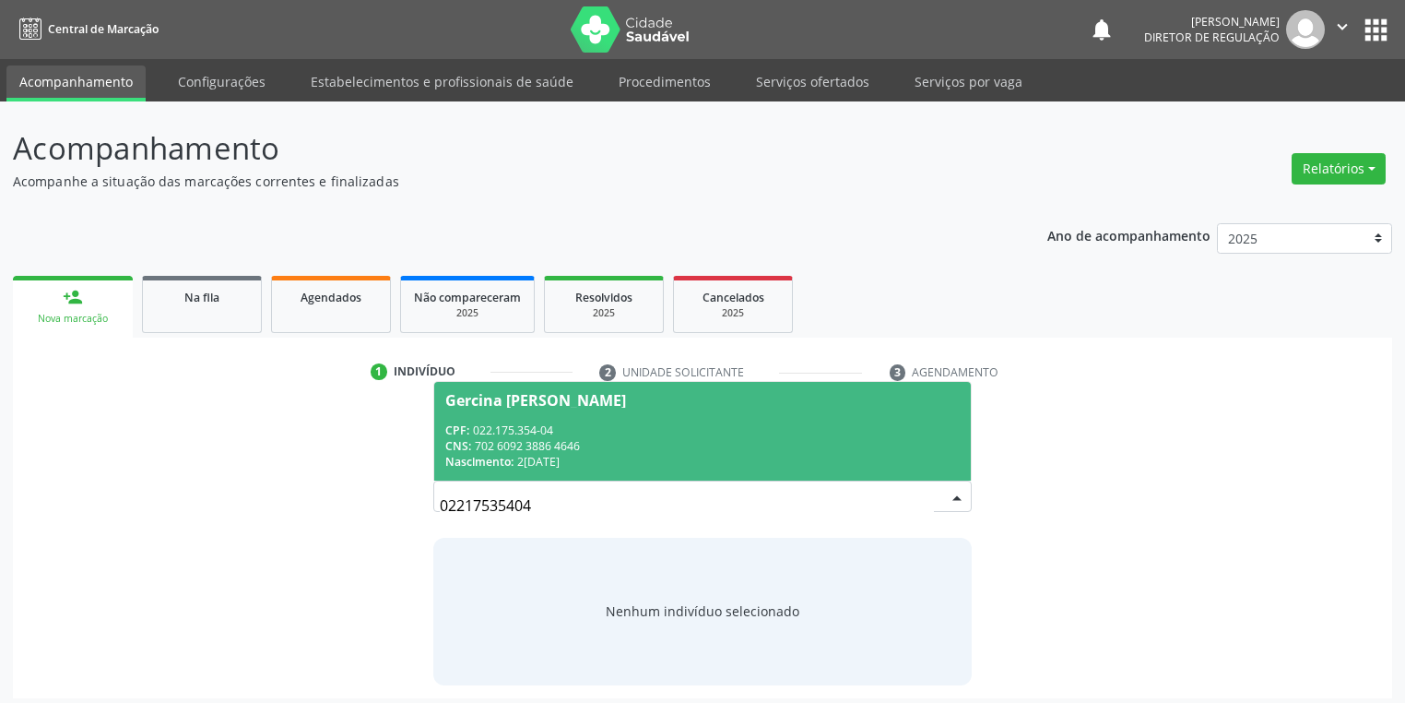
click at [644, 434] on div "CPF: 022.175.354-04" at bounding box center [702, 430] width 515 height 16
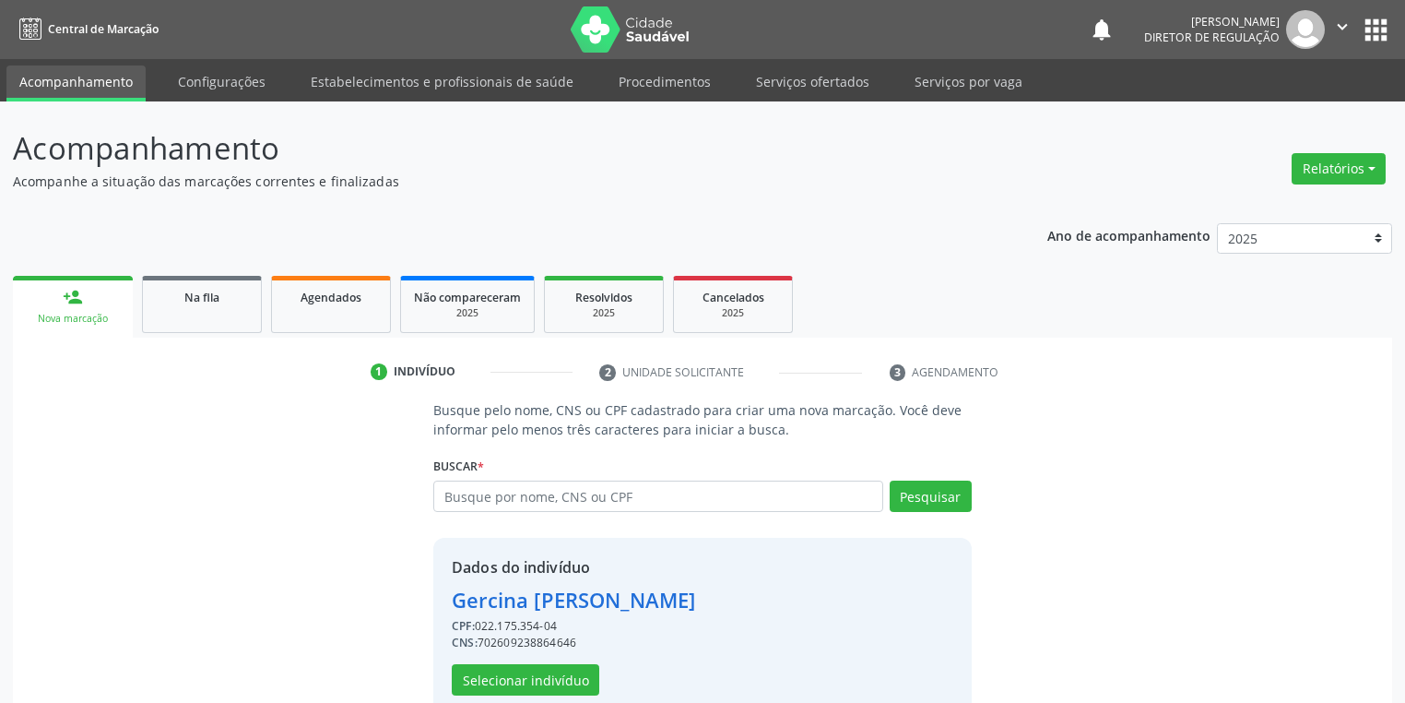
scroll to position [7, 0]
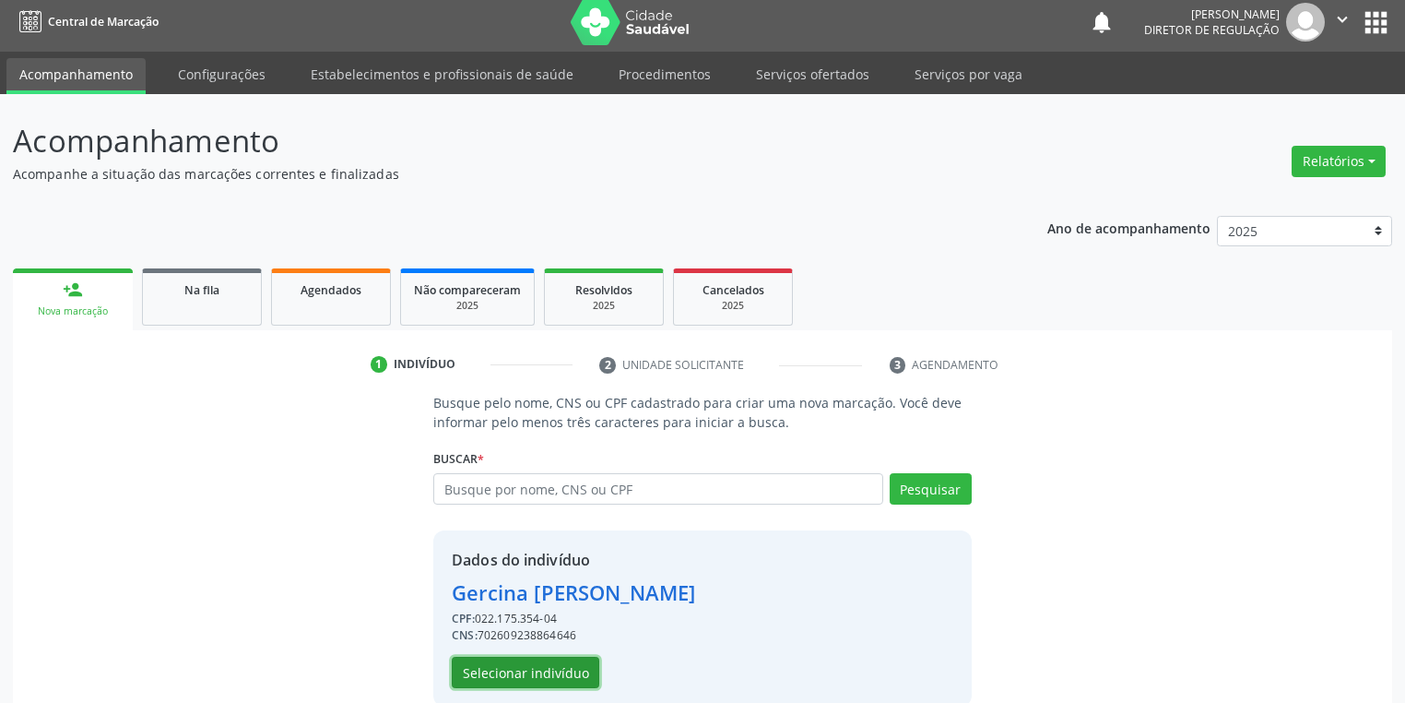
click at [511, 676] on button "Selecionar indivíduo" at bounding box center [526, 672] width 148 height 31
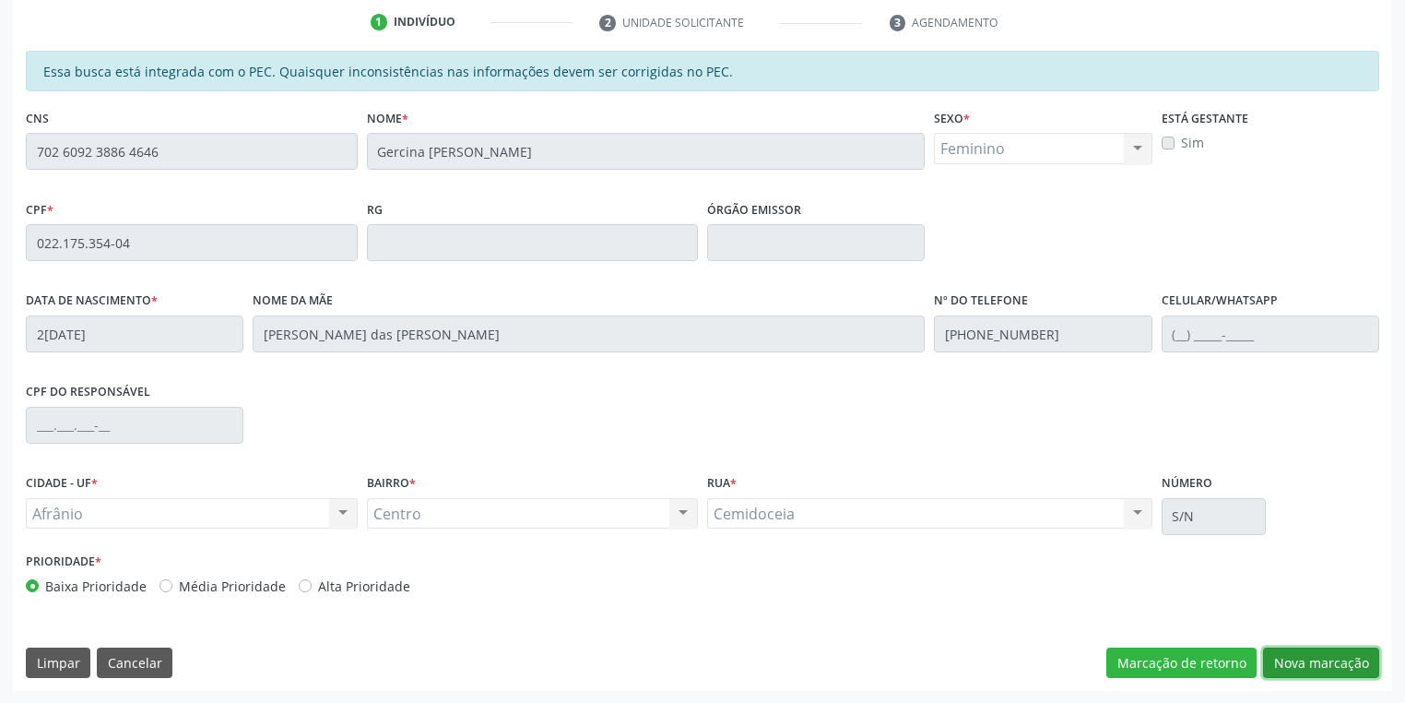
click at [1286, 661] on button "Nova marcação" at bounding box center [1321, 662] width 116 height 31
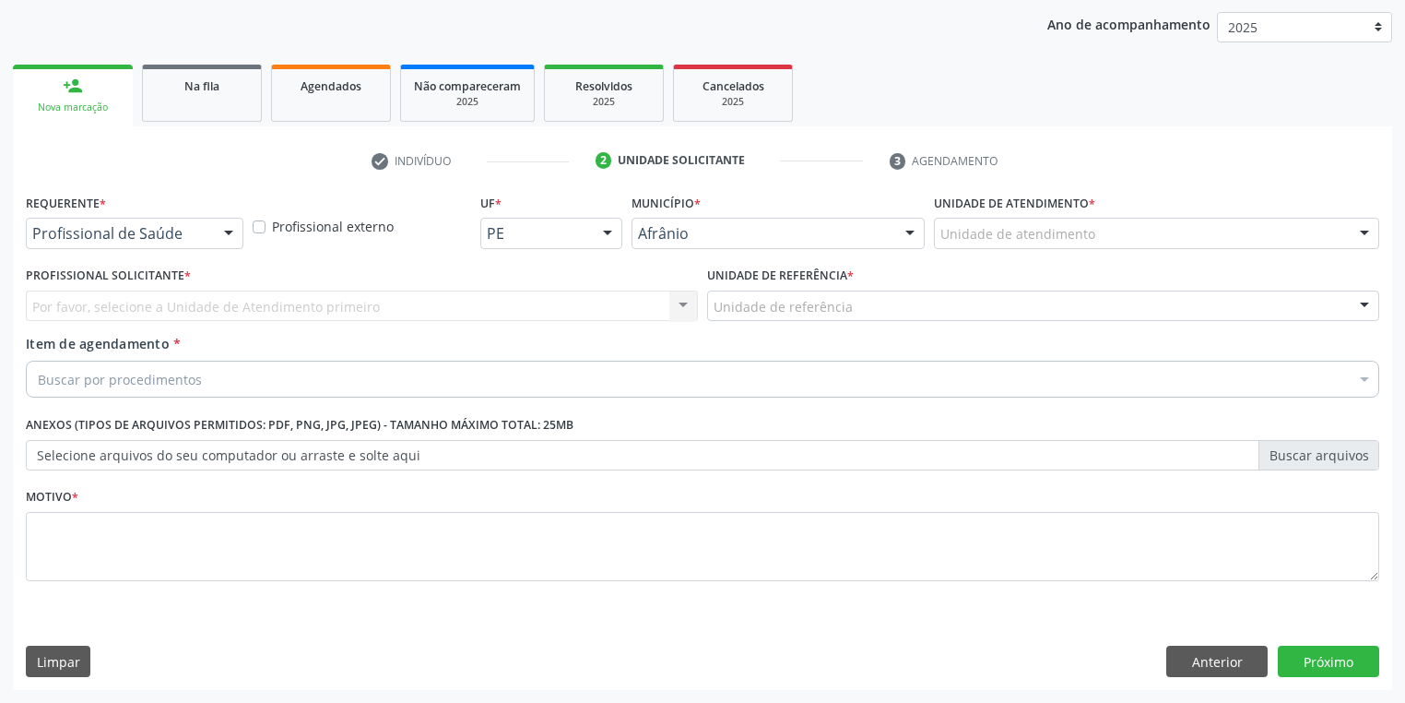
scroll to position [210, 0]
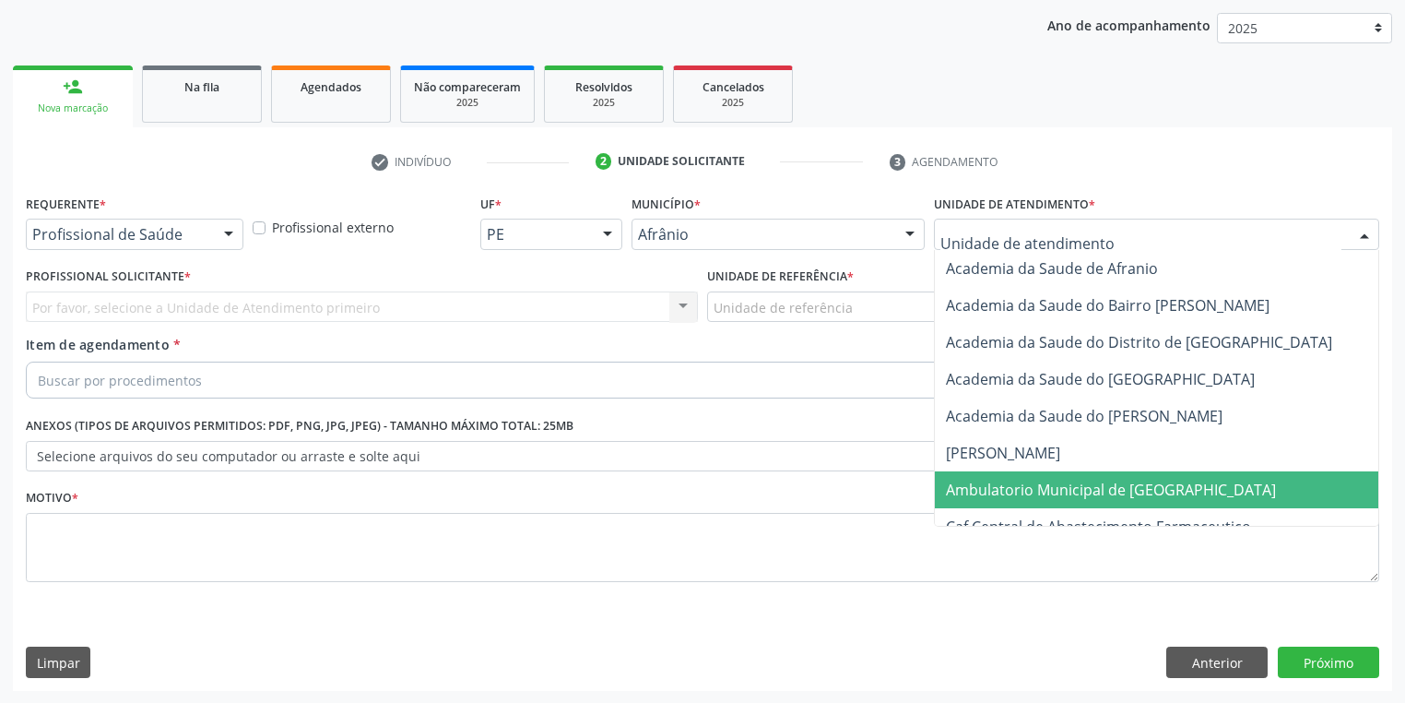
drag, startPoint x: 974, startPoint y: 478, endPoint x: 887, endPoint y: 426, distance: 100.9
click at [973, 477] on span "Ambulatorio Municipal de [GEOGRAPHIC_DATA]" at bounding box center [1160, 489] width 450 height 37
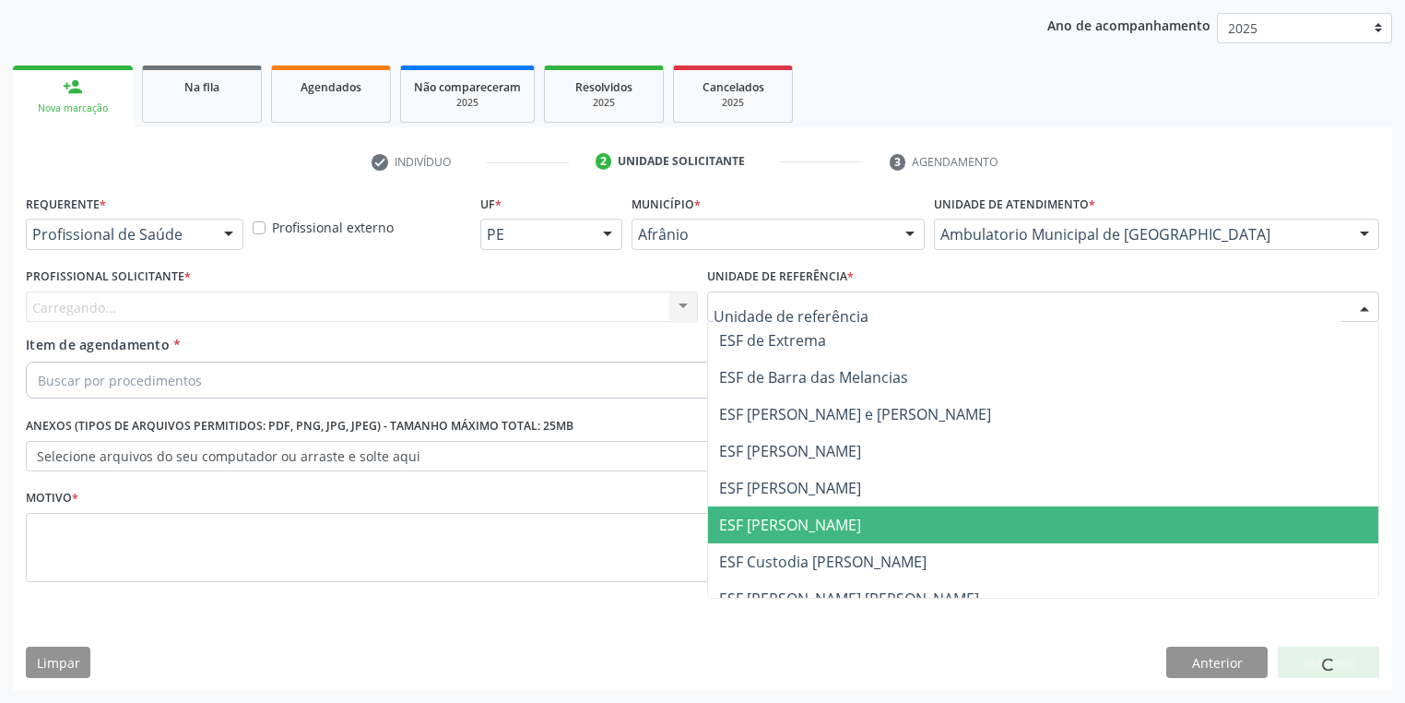
click at [784, 518] on span "ESF [PERSON_NAME]" at bounding box center [790, 525] width 142 height 20
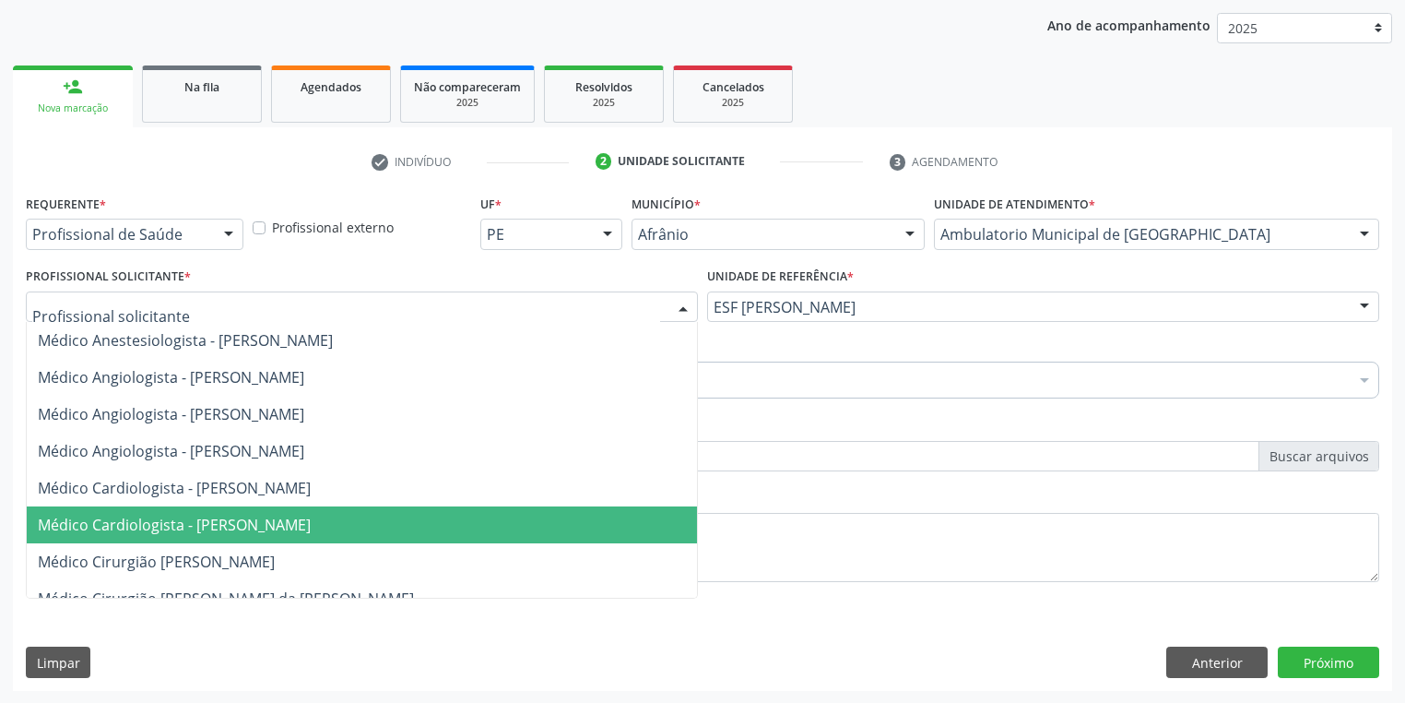
click at [216, 515] on span "Médico Cardiologista - [PERSON_NAME]" at bounding box center [174, 525] width 273 height 20
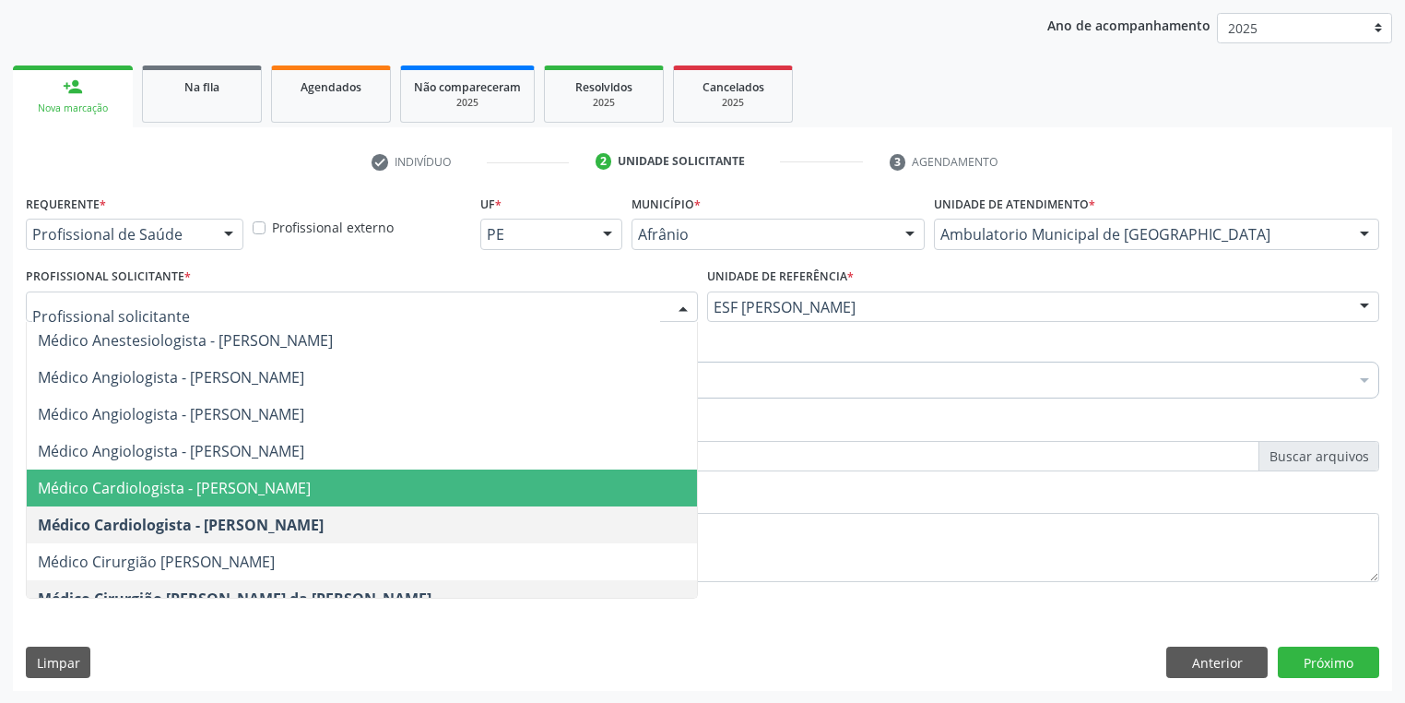
click at [247, 489] on span "Médico Cardiologista - [PERSON_NAME]" at bounding box center [174, 488] width 273 height 20
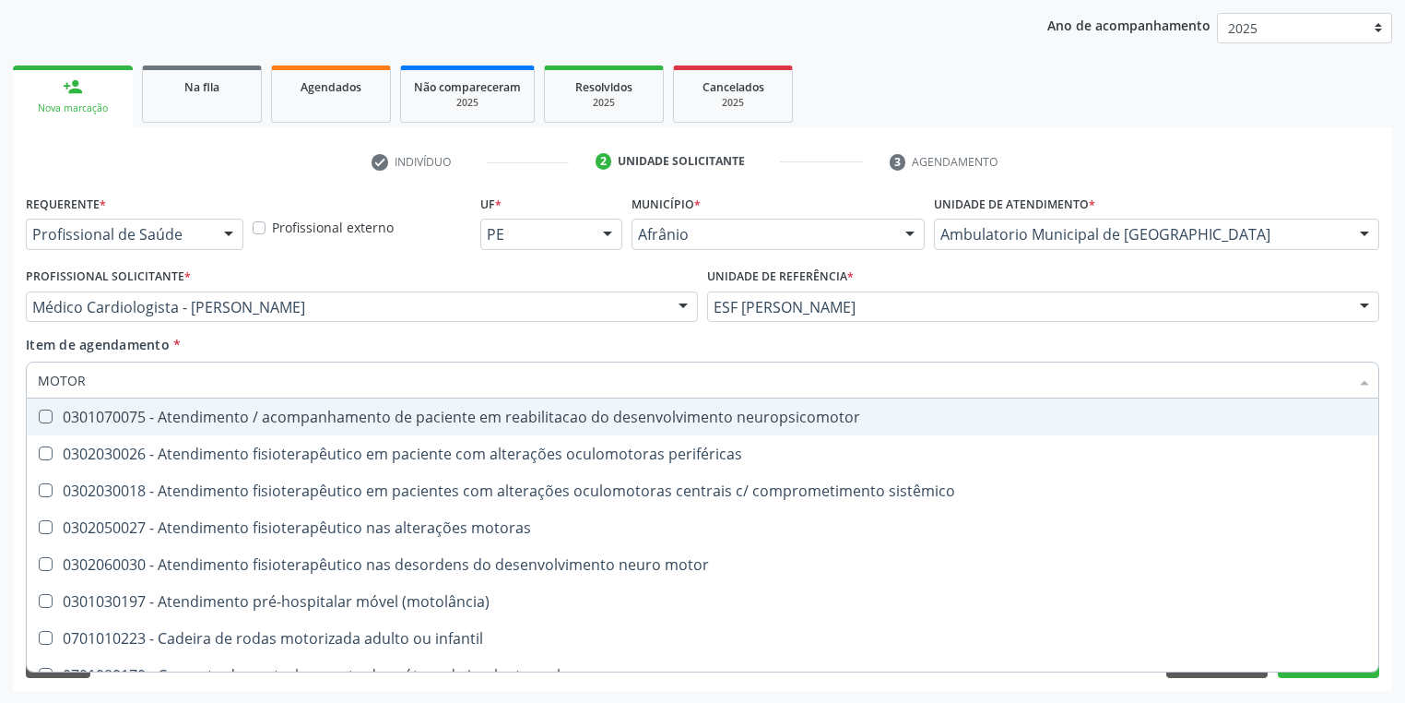
type input "MOTORA"
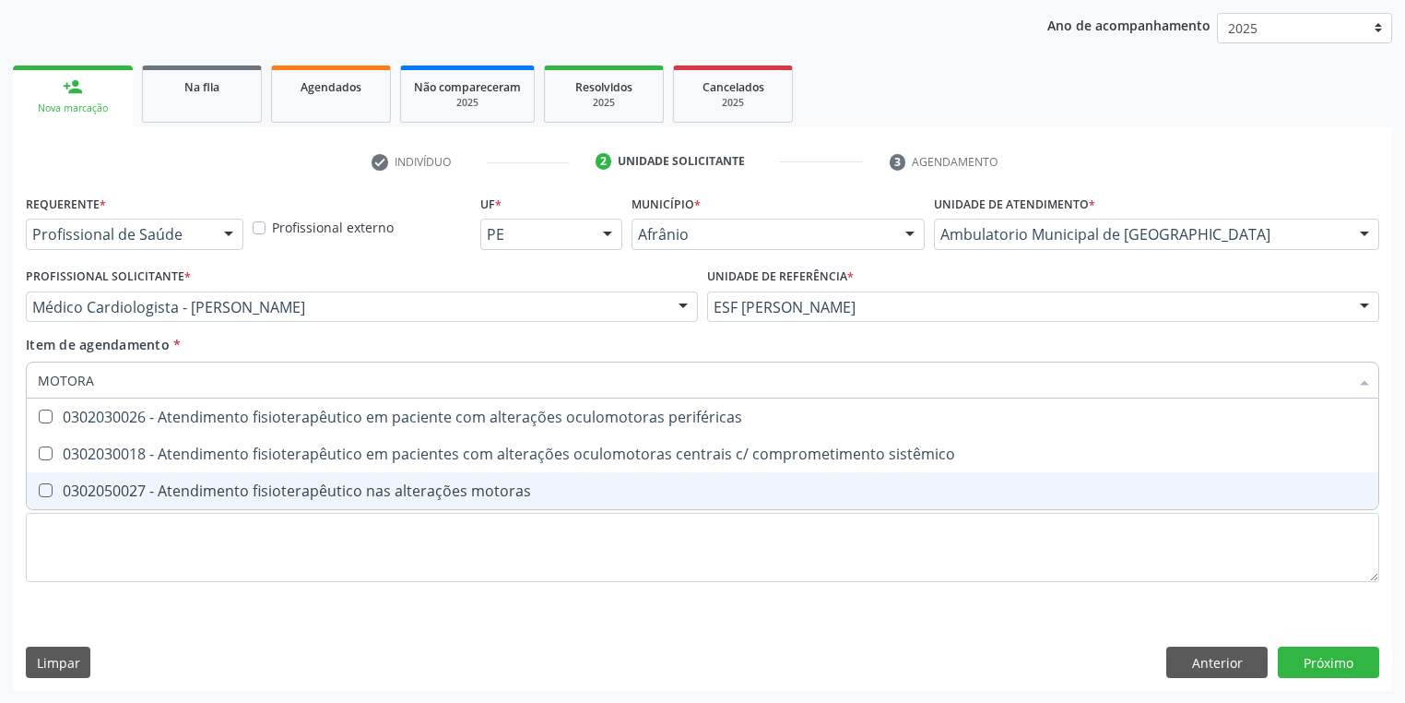
click at [113, 484] on div "0302050027 - Atendimento fisioterapêutico nas alterações motoras" at bounding box center [703, 490] width 1330 height 15
checkbox motoras "true"
click at [141, 558] on div "Requerente * Profissional de Saúde Profissional de Saúde Paciente Nenhum result…" at bounding box center [703, 399] width 1354 height 418
checkbox sistêmico "true"
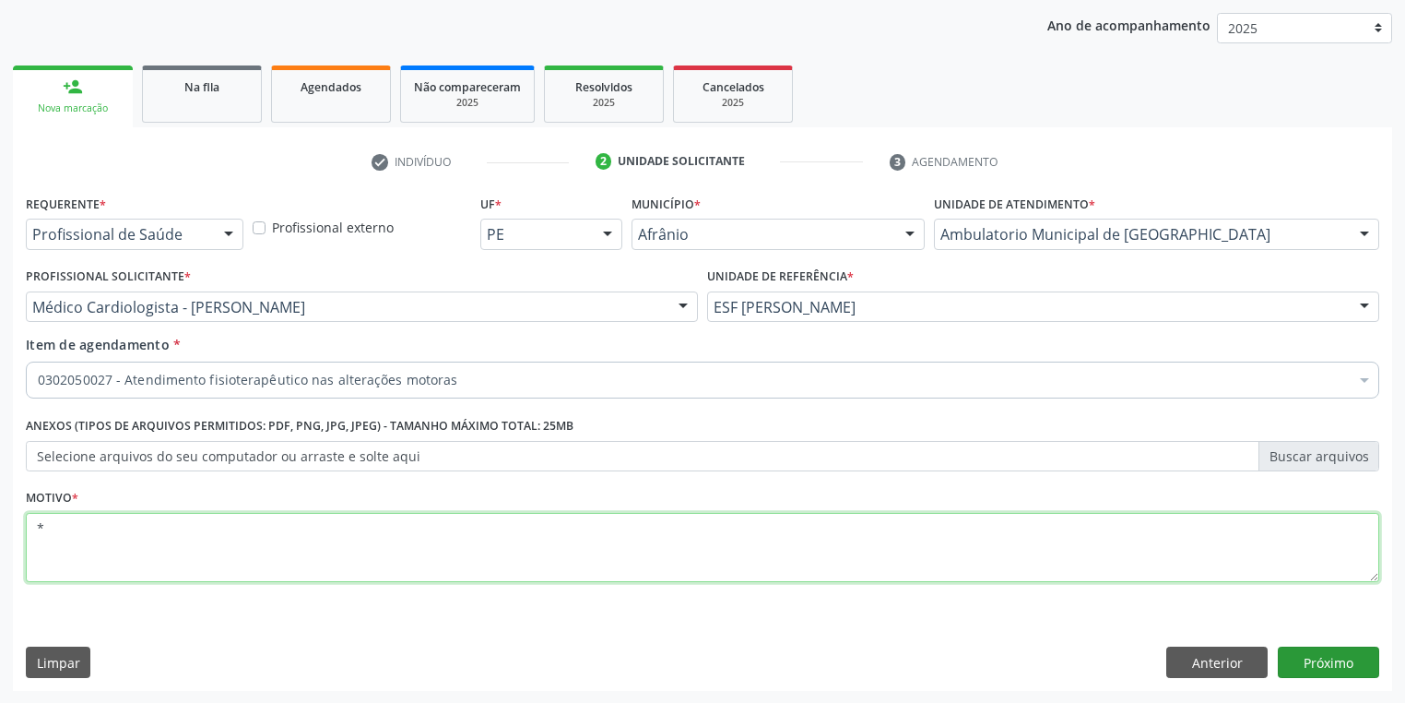
type textarea "*"
click at [1318, 664] on button "Próximo" at bounding box center [1328, 661] width 101 height 31
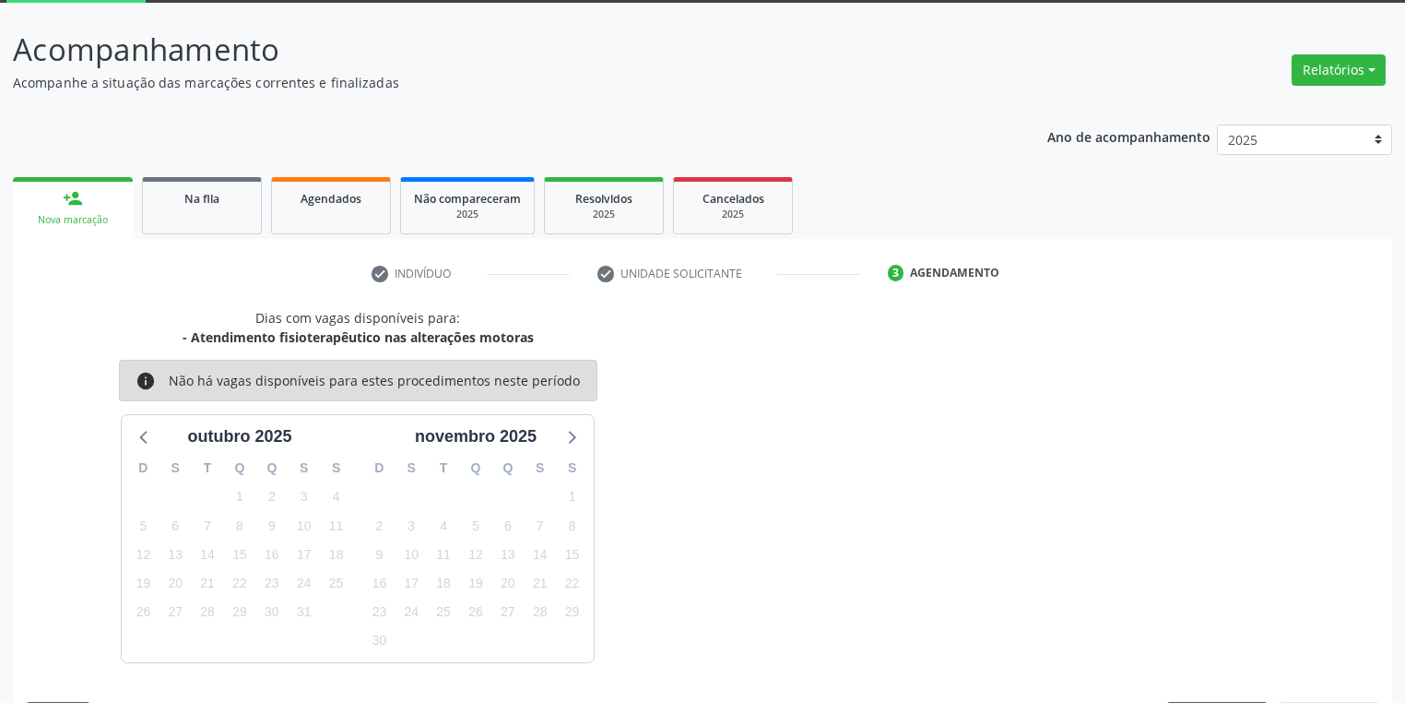
scroll to position [152, 0]
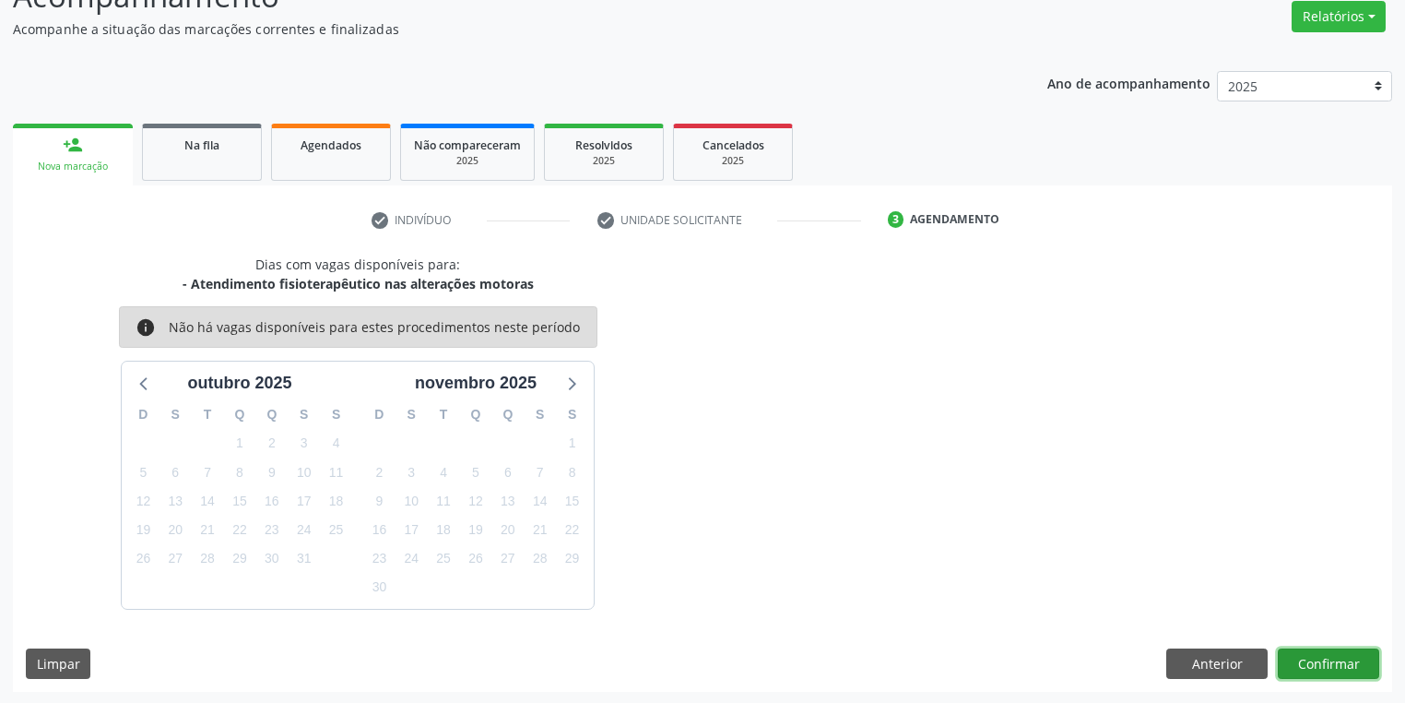
click at [1306, 657] on button "Confirmar" at bounding box center [1328, 663] width 101 height 31
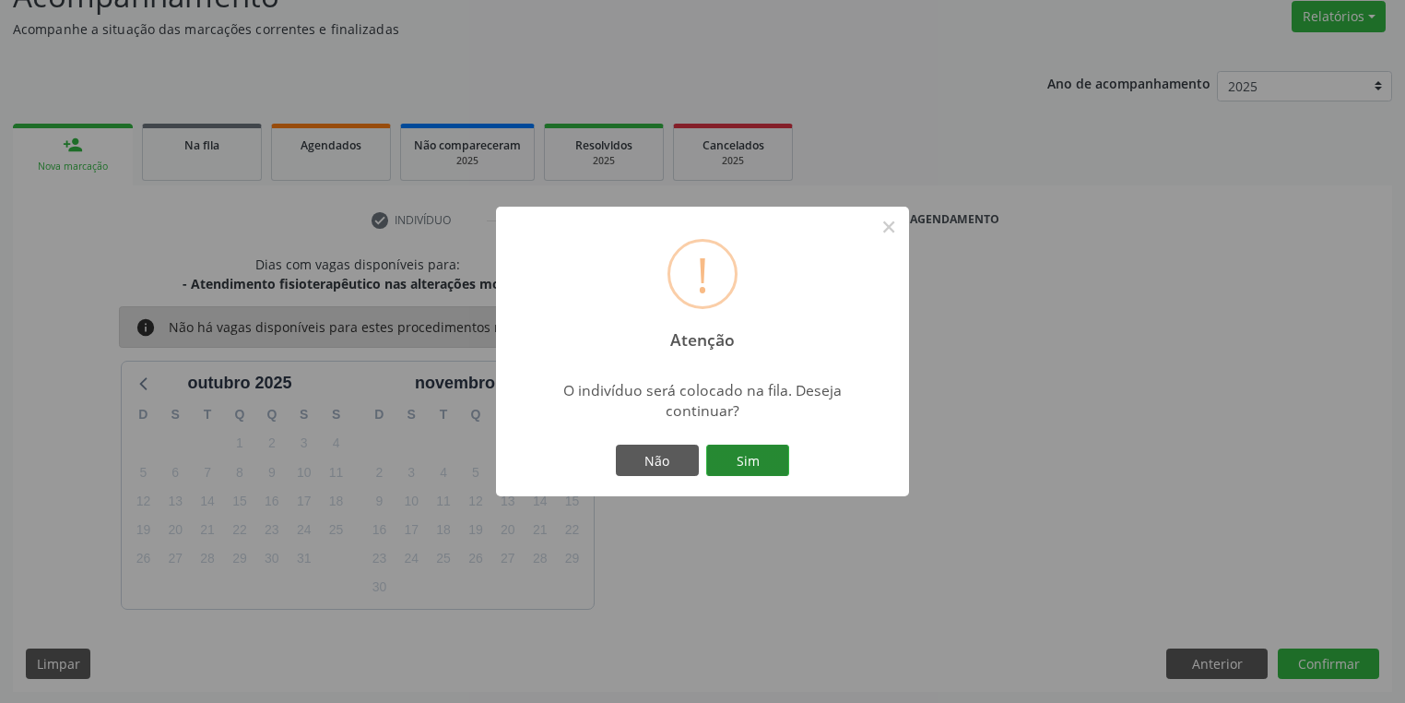
click at [764, 450] on button "Sim" at bounding box center [747, 459] width 83 height 31
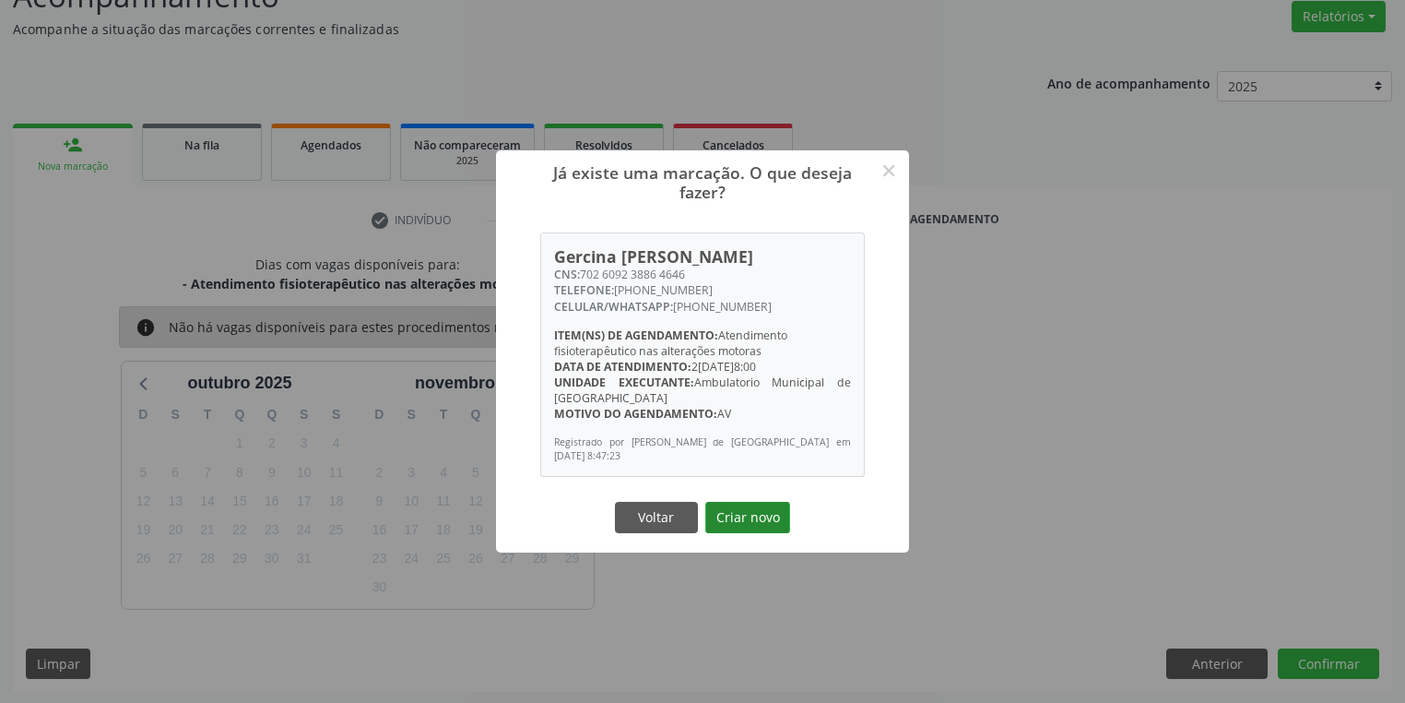
click at [758, 518] on button "Criar novo" at bounding box center [747, 517] width 85 height 31
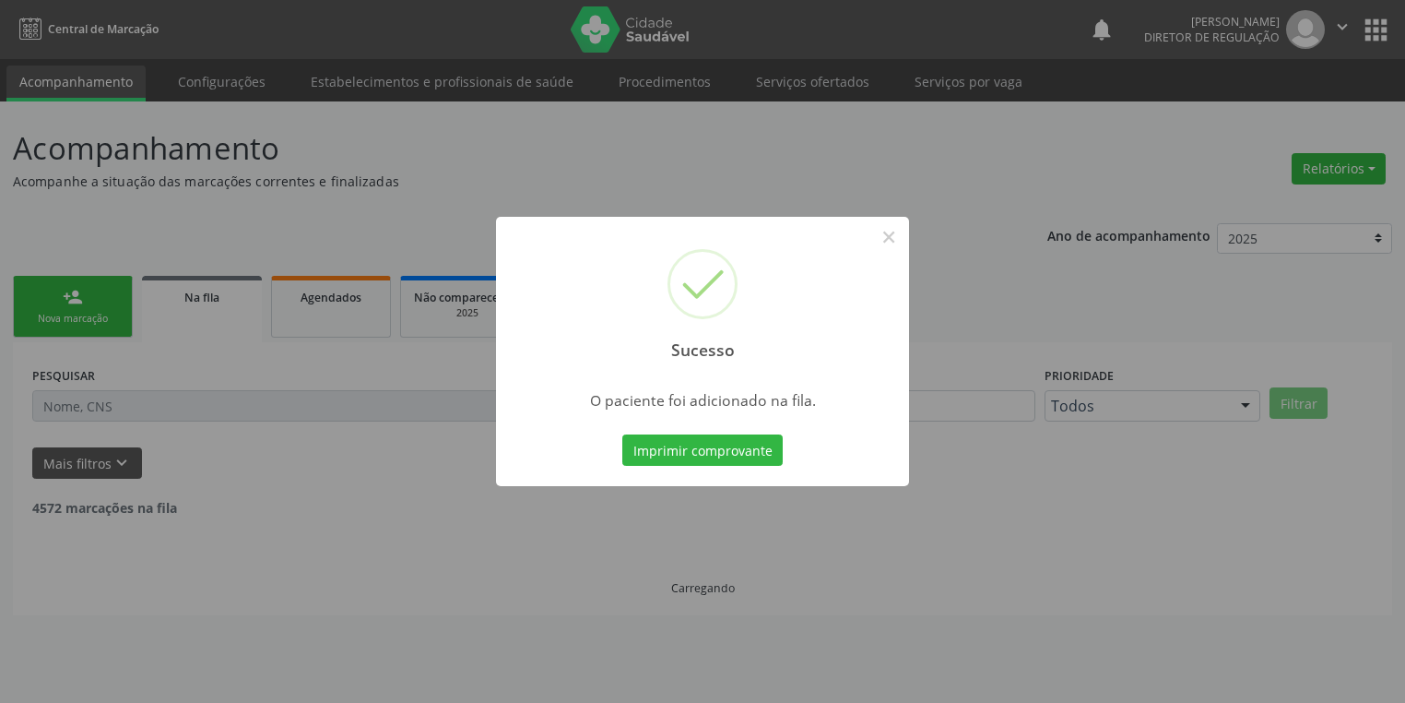
scroll to position [0, 0]
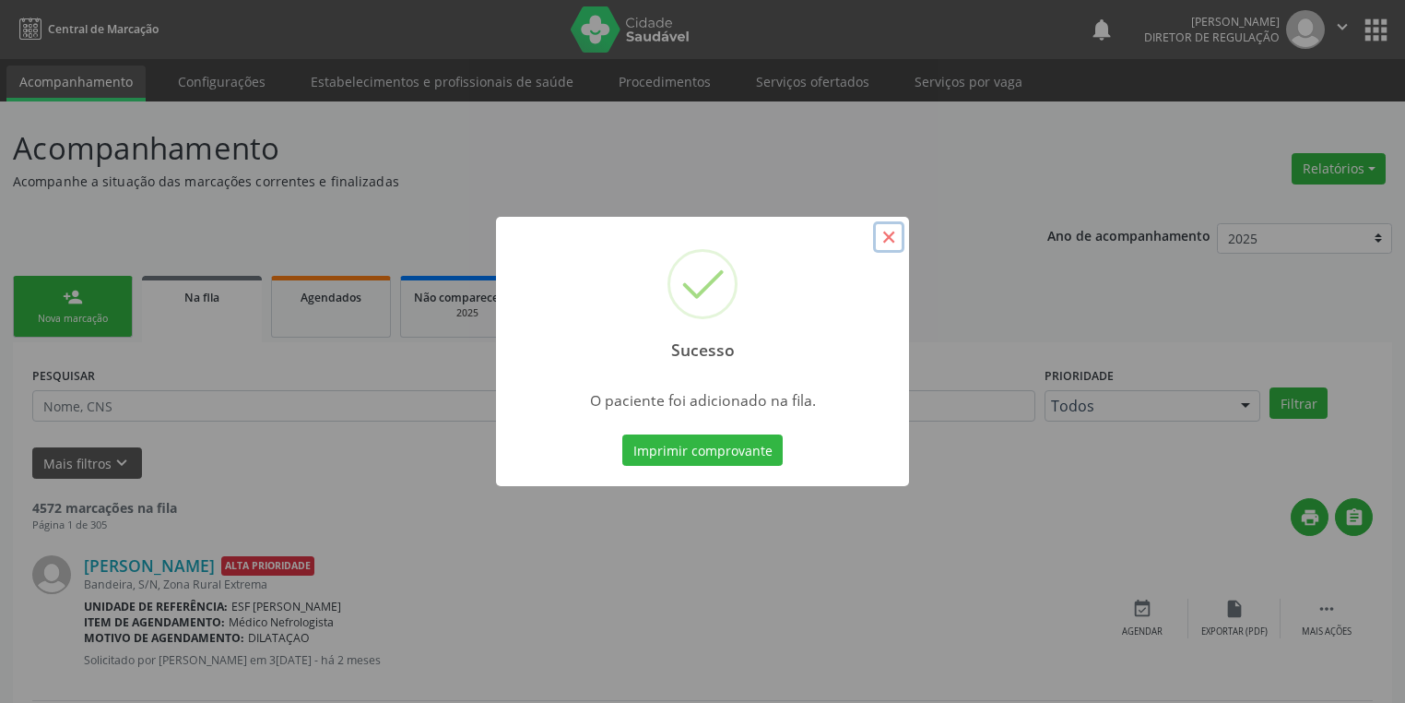
click at [886, 238] on button "×" at bounding box center [888, 236] width 31 height 31
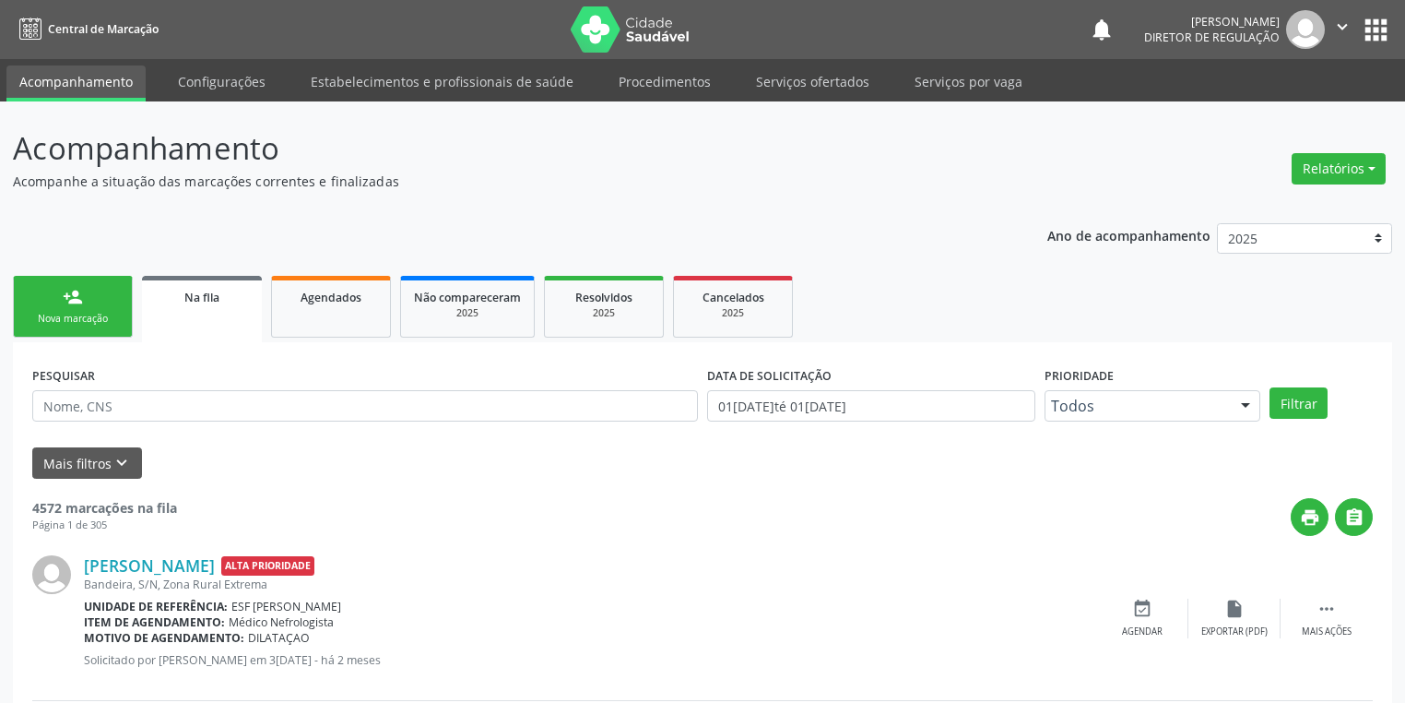
click at [103, 321] on div "Nova marcação" at bounding box center [73, 319] width 92 height 14
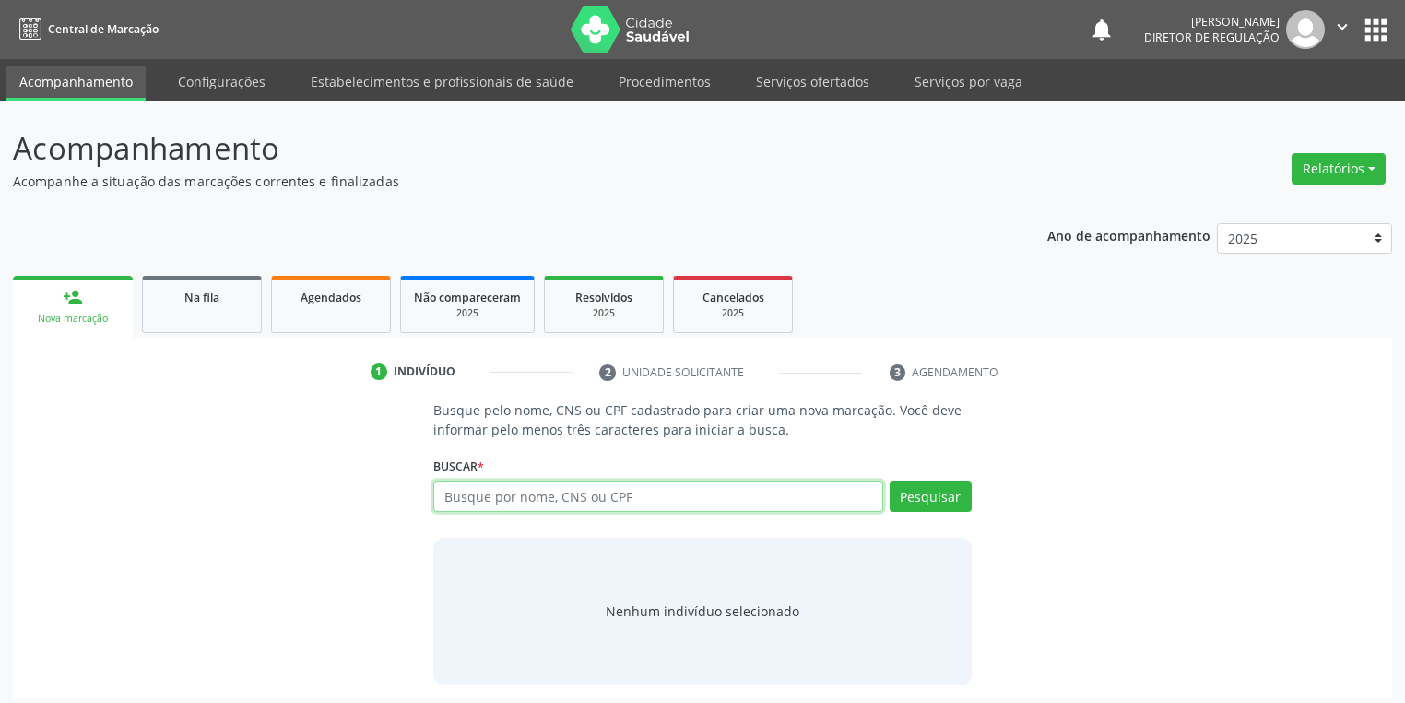
click at [485, 485] on input "text" at bounding box center [658, 495] width 450 height 31
type input "706002822995749"
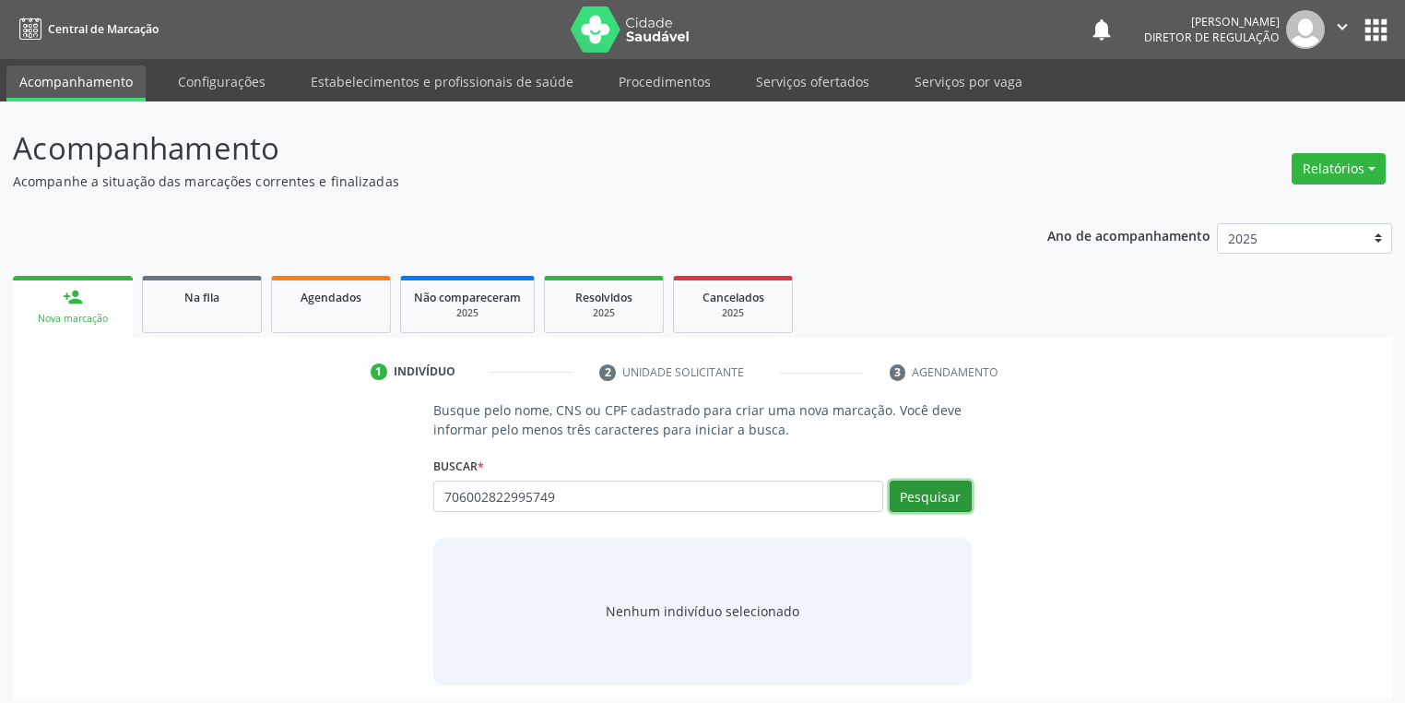
click at [930, 494] on button "Pesquisar" at bounding box center [931, 495] width 82 height 31
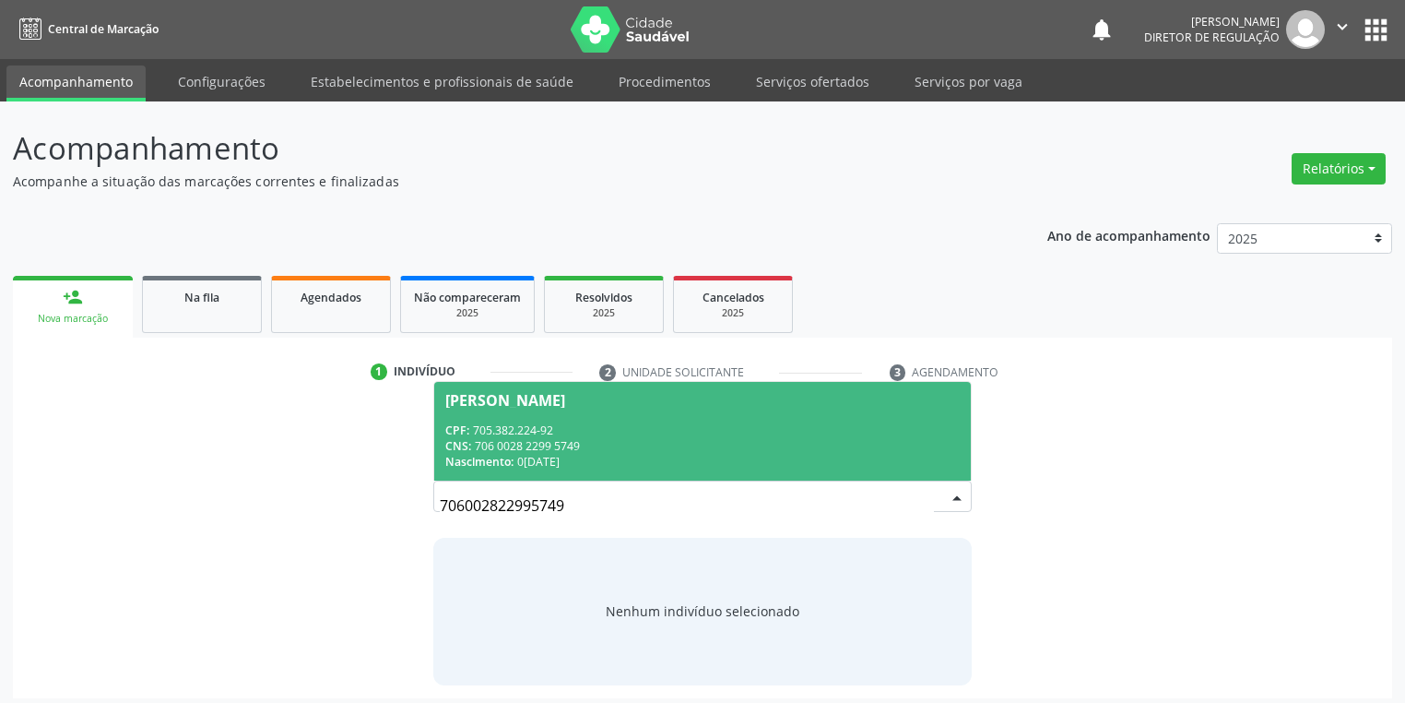
click at [548, 461] on div "Nascimento: 0[DATE]" at bounding box center [702, 462] width 515 height 16
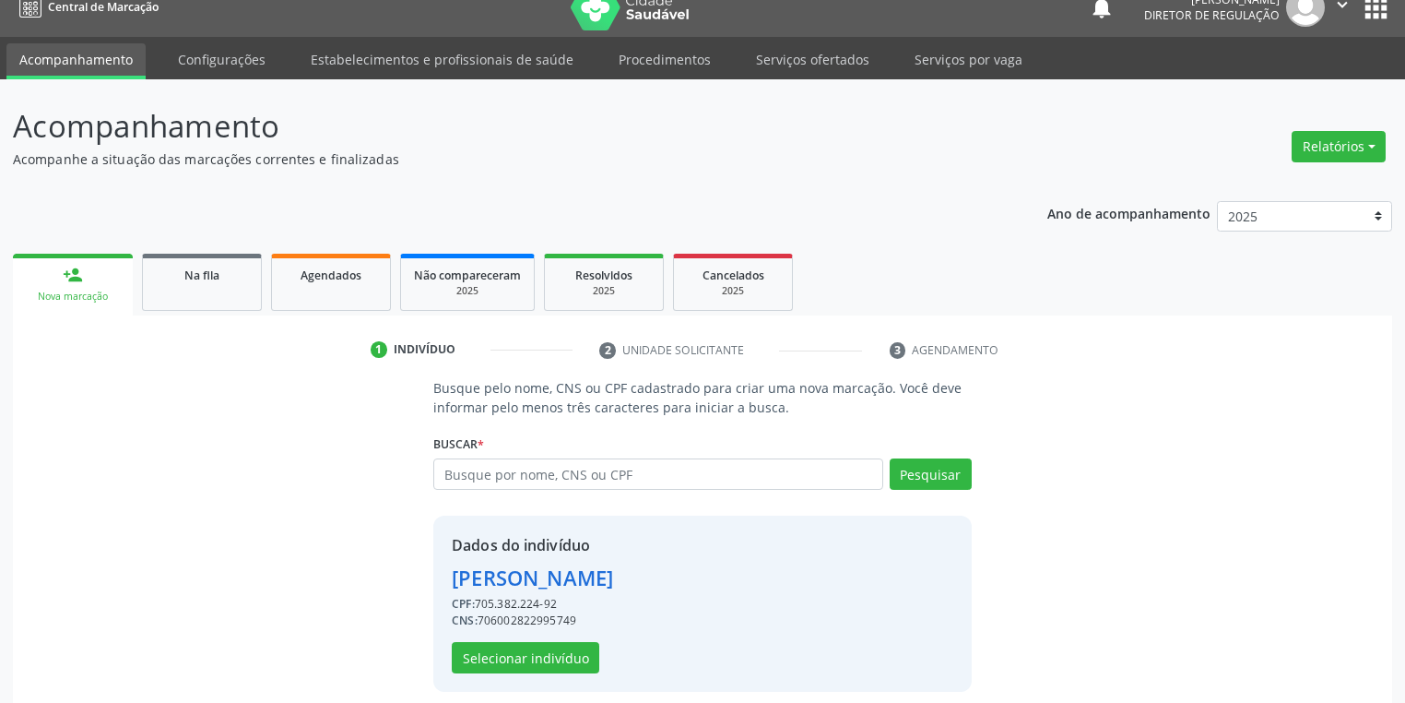
scroll to position [35, 0]
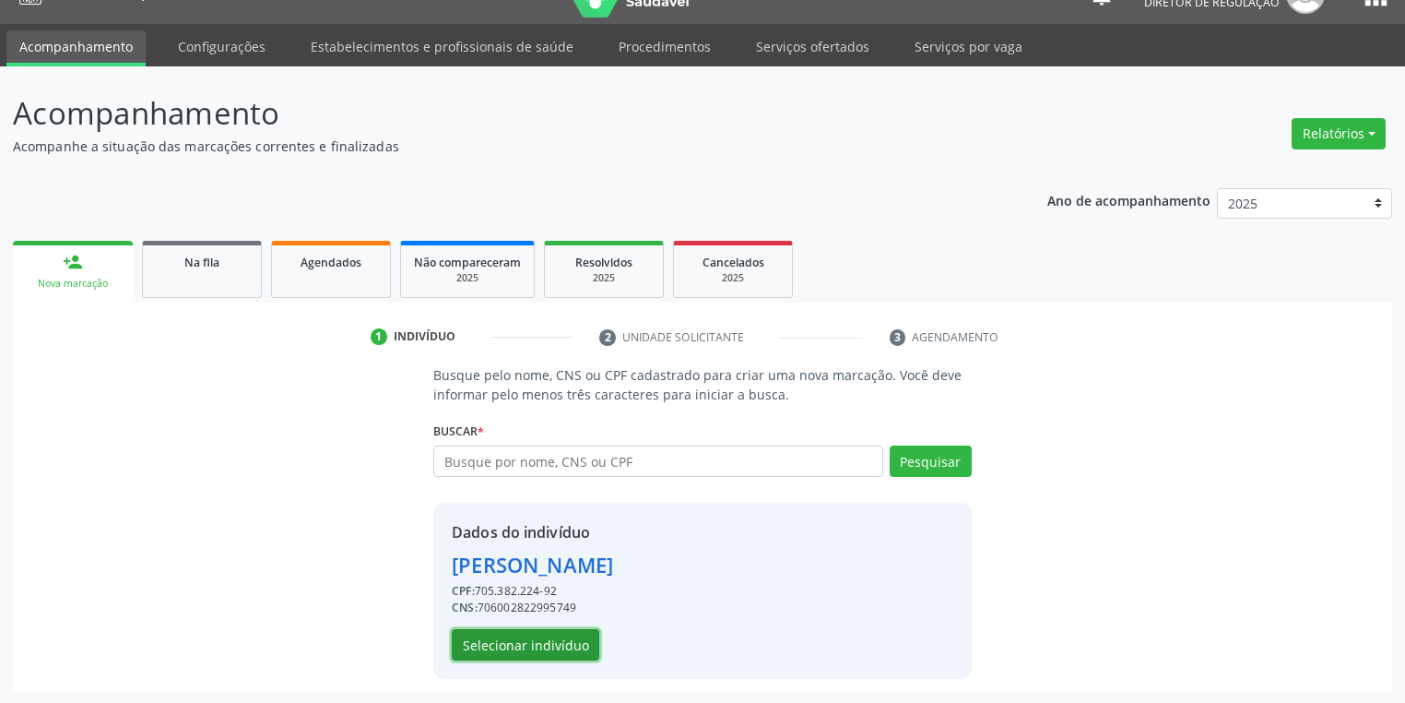
click at [504, 648] on button "Selecionar indivíduo" at bounding box center [526, 644] width 148 height 31
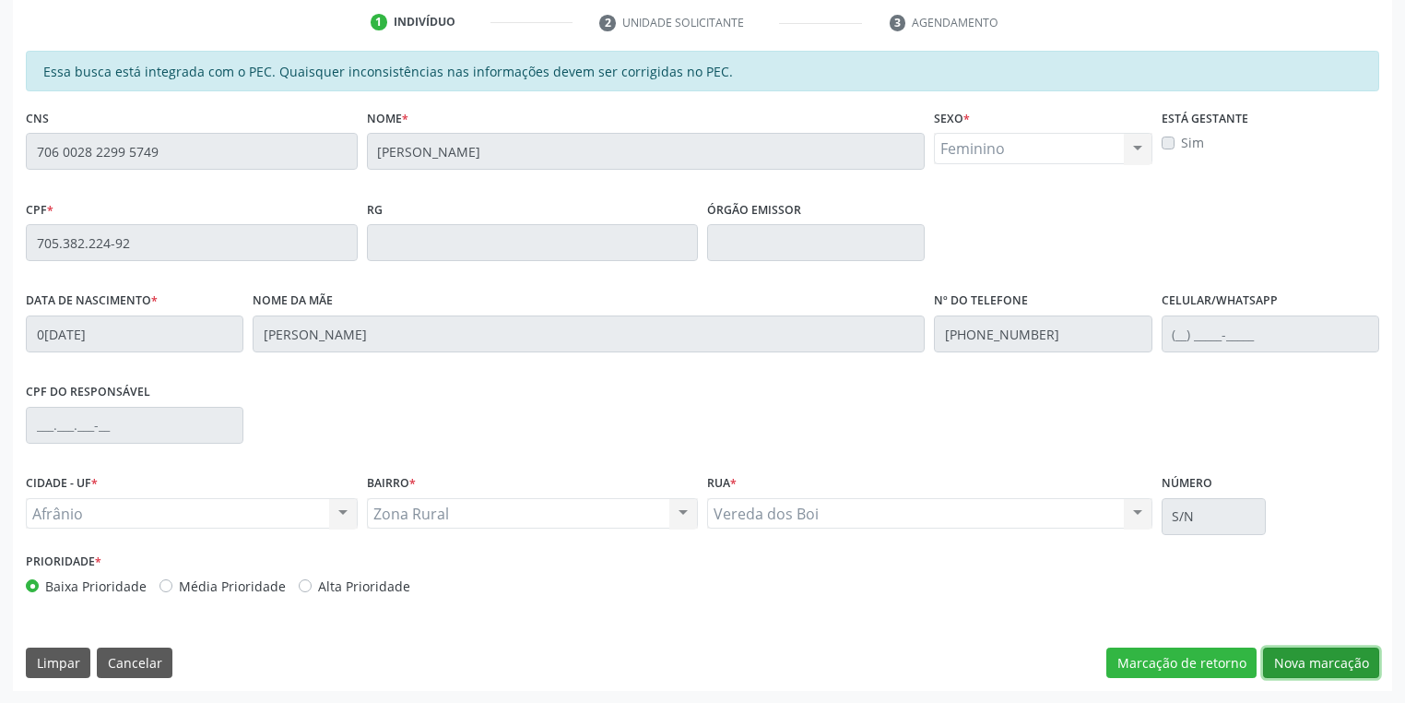
click at [1300, 669] on button "Nova marcação" at bounding box center [1321, 662] width 116 height 31
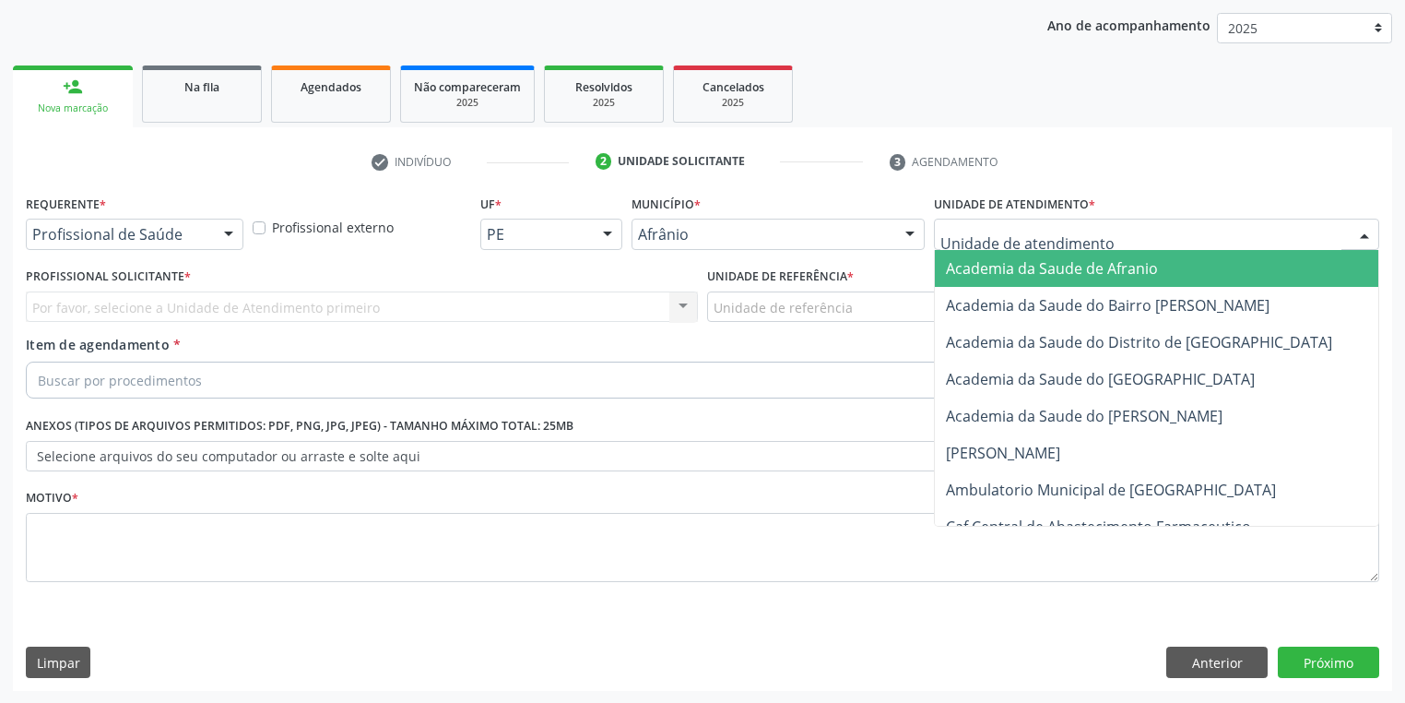
click at [960, 247] on div at bounding box center [1156, 234] width 445 height 31
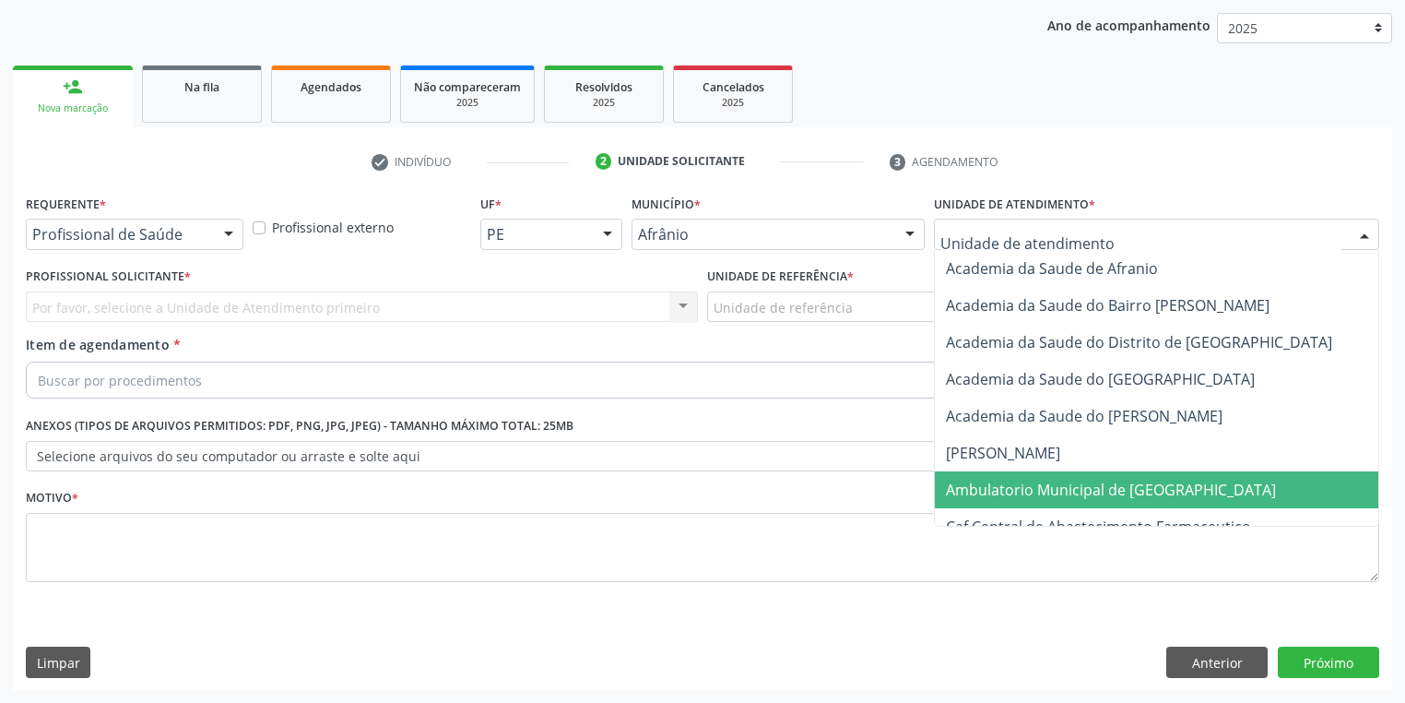
click at [982, 488] on span "Ambulatorio Municipal de [GEOGRAPHIC_DATA]" at bounding box center [1111, 490] width 330 height 20
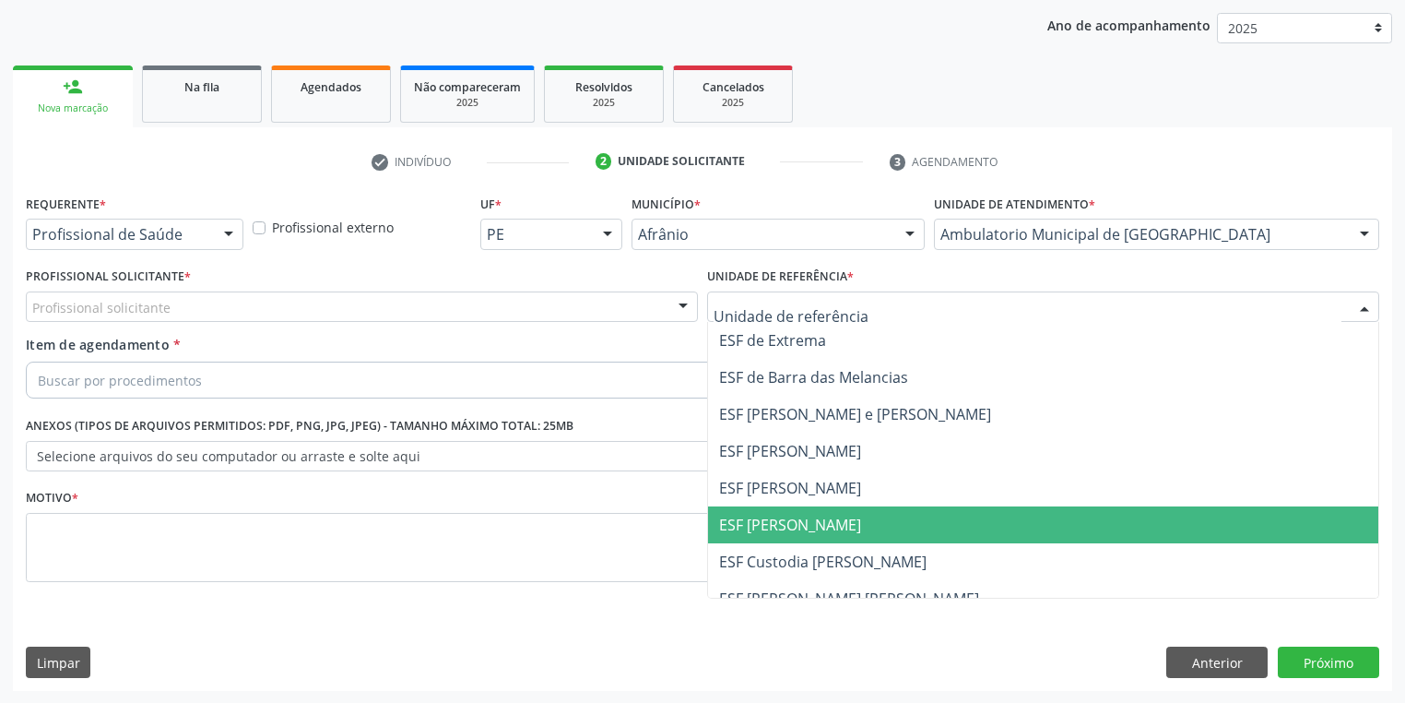
click at [824, 528] on span "ESF [PERSON_NAME]" at bounding box center [790, 525] width 142 height 20
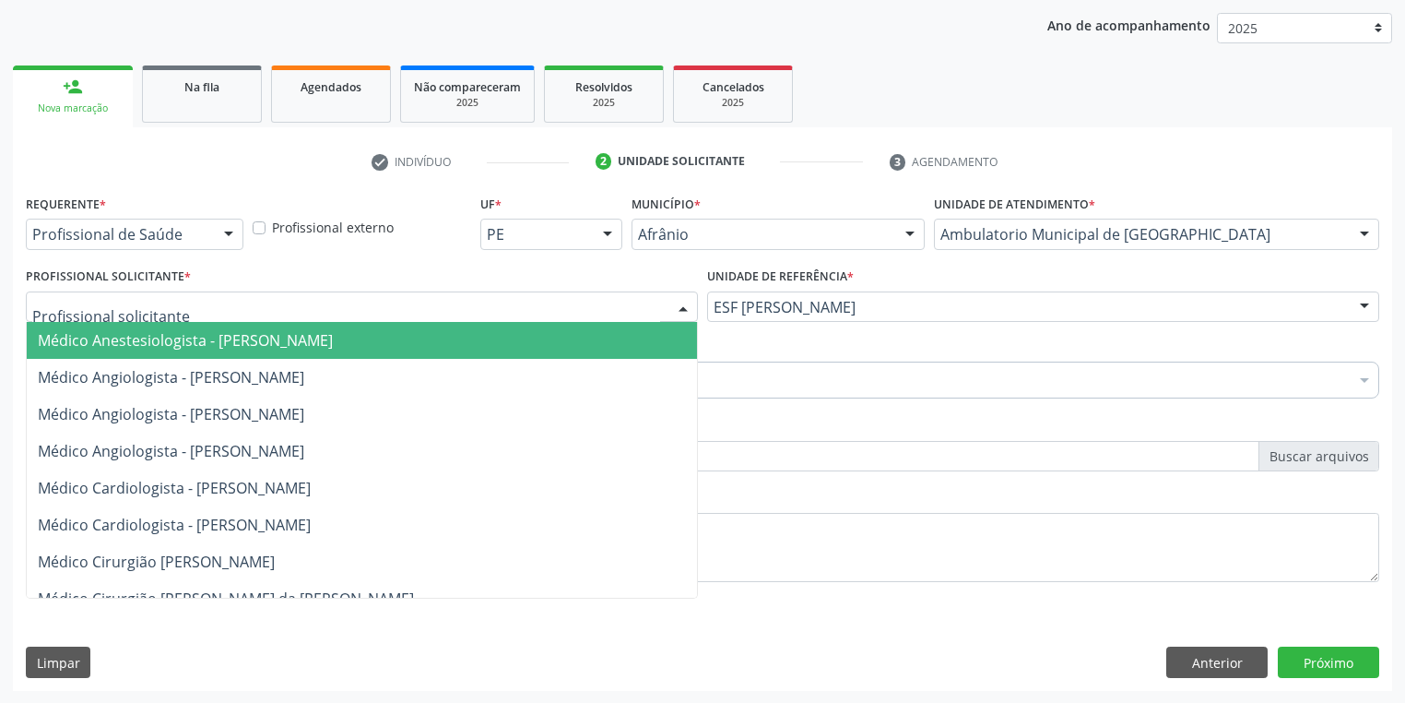
drag, startPoint x: 165, startPoint y: 314, endPoint x: 163, endPoint y: 329, distance: 15.8
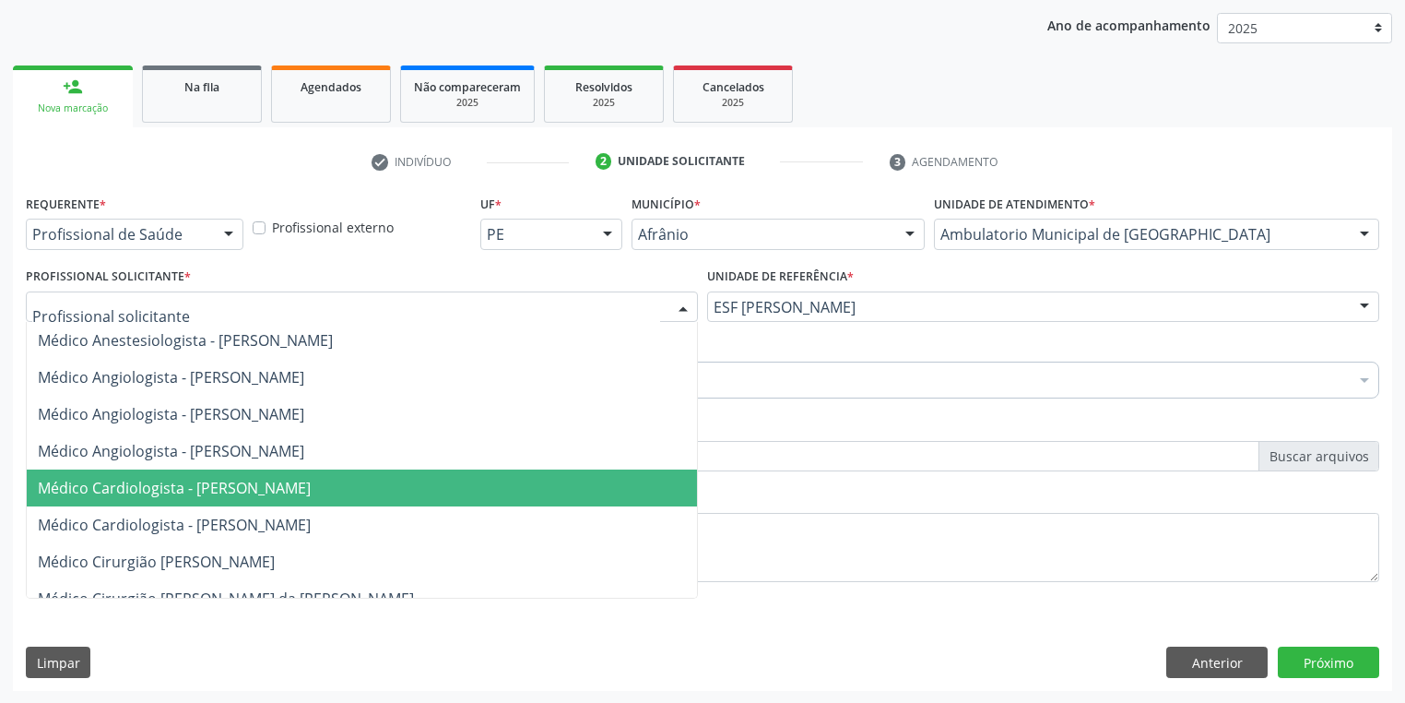
click at [178, 478] on span "Médico Cardiologista - [PERSON_NAME]" at bounding box center [174, 488] width 273 height 20
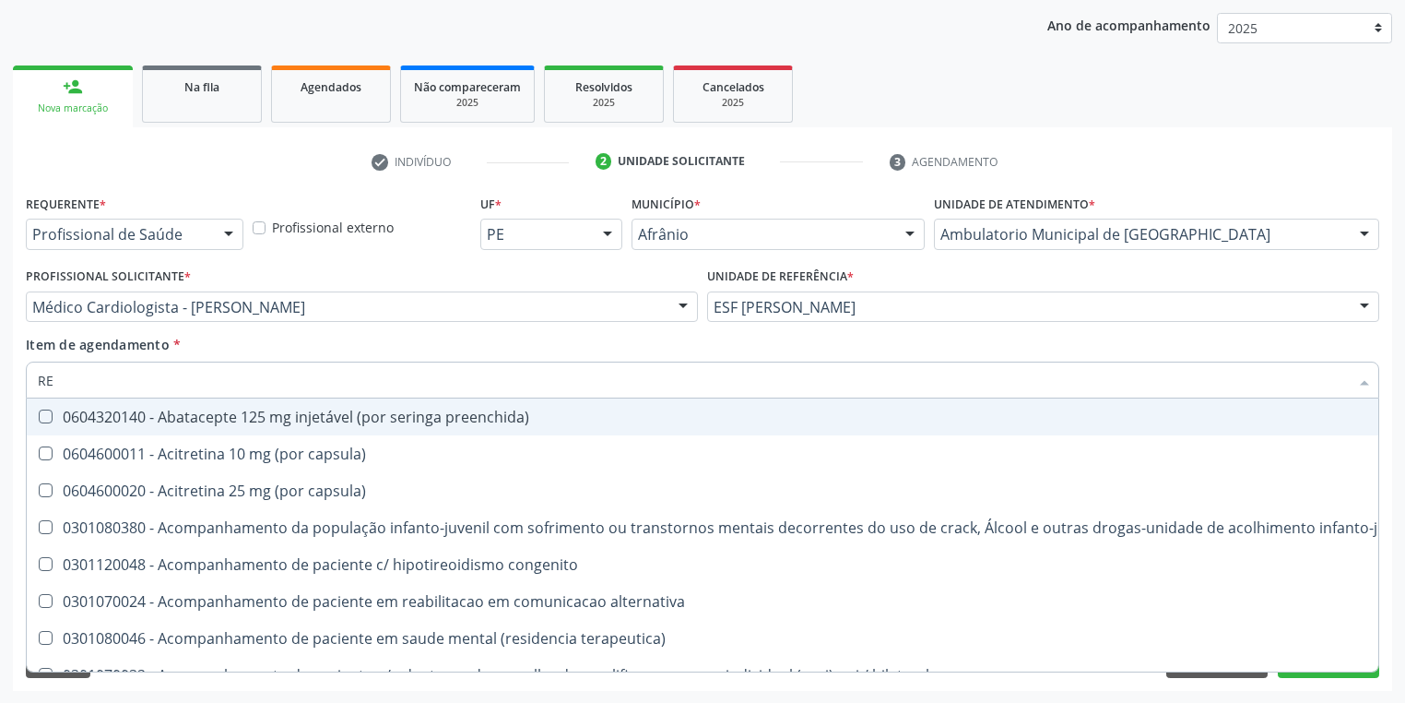
type input "R"
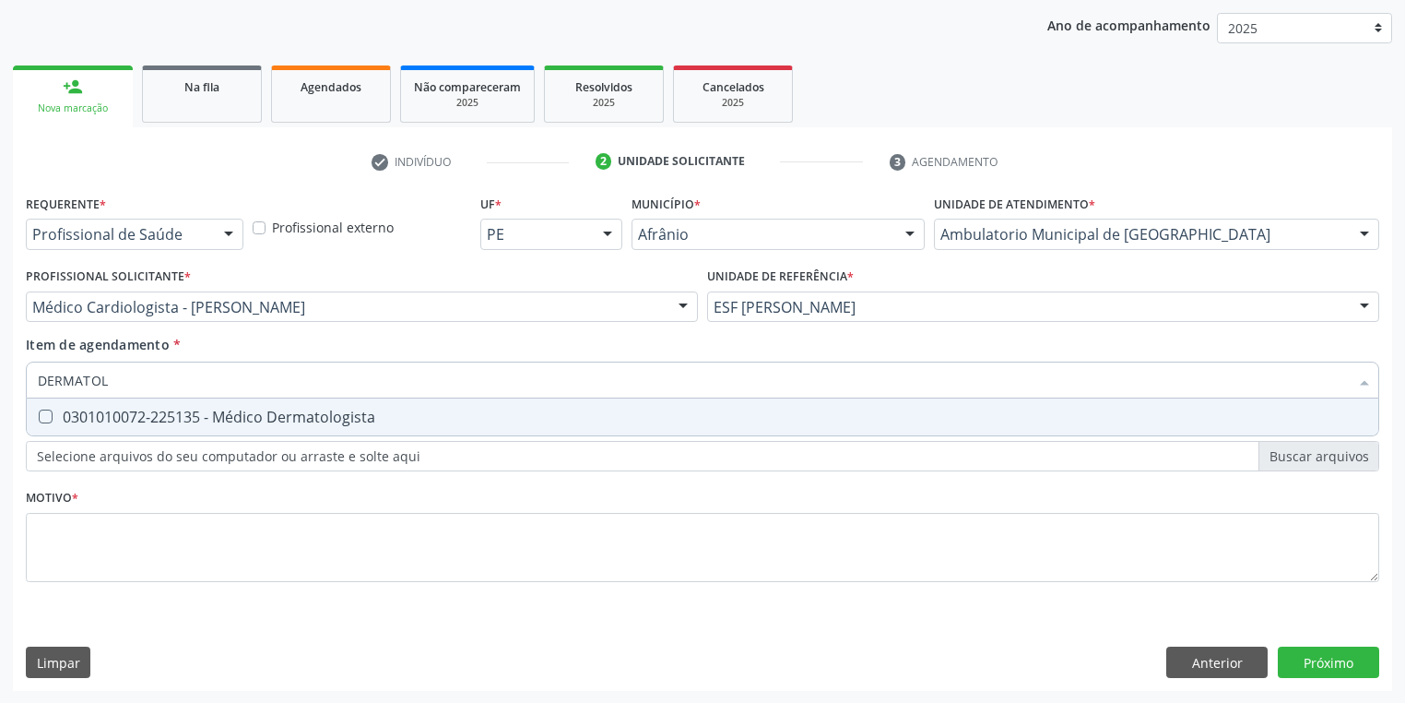
type input "DERMATOLO"
click at [124, 424] on div "0301010072-225135 - Médico Dermatologista" at bounding box center [703, 416] width 1330 height 15
checkbox Dermatologista "true"
click at [69, 532] on div "Requerente * Profissional de Saúde Profissional de Saúde Paciente Nenhum result…" at bounding box center [703, 399] width 1354 height 418
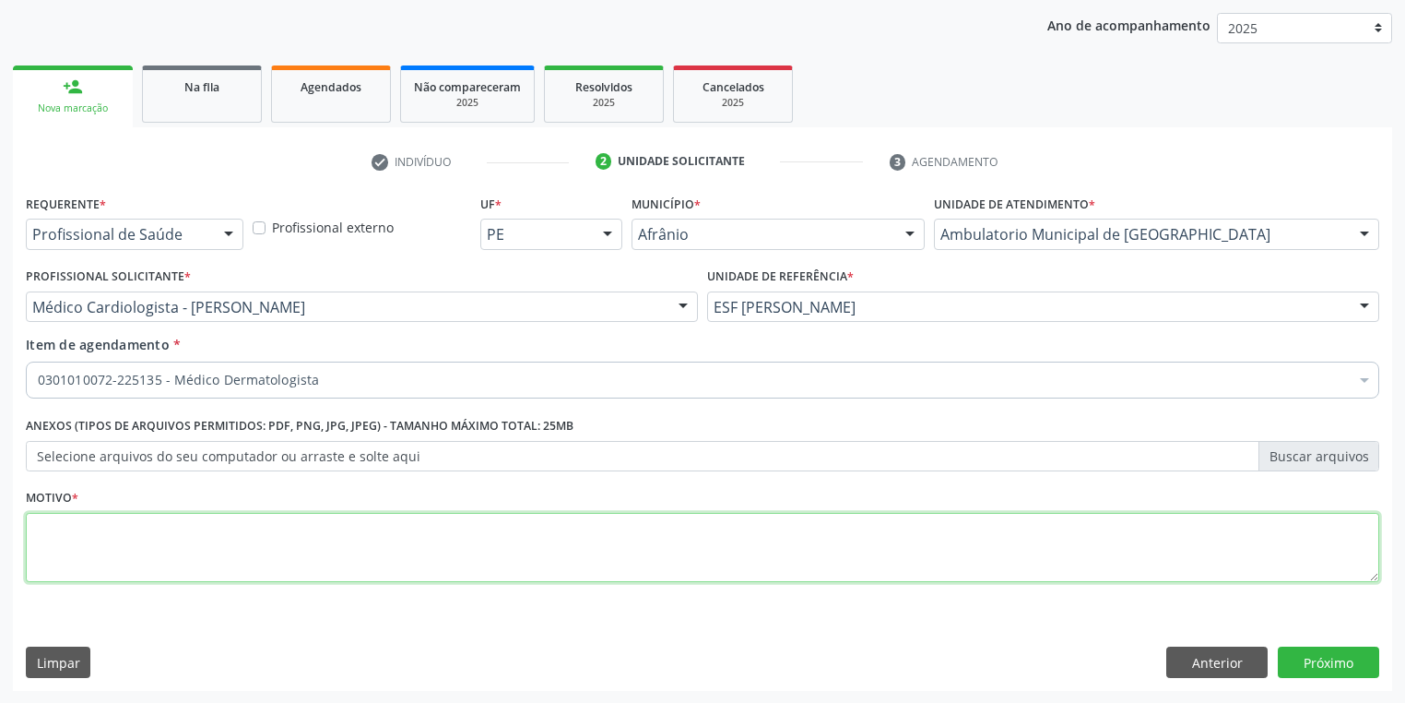
type textarea "*"
click at [1336, 658] on button "Próximo" at bounding box center [1328, 661] width 101 height 31
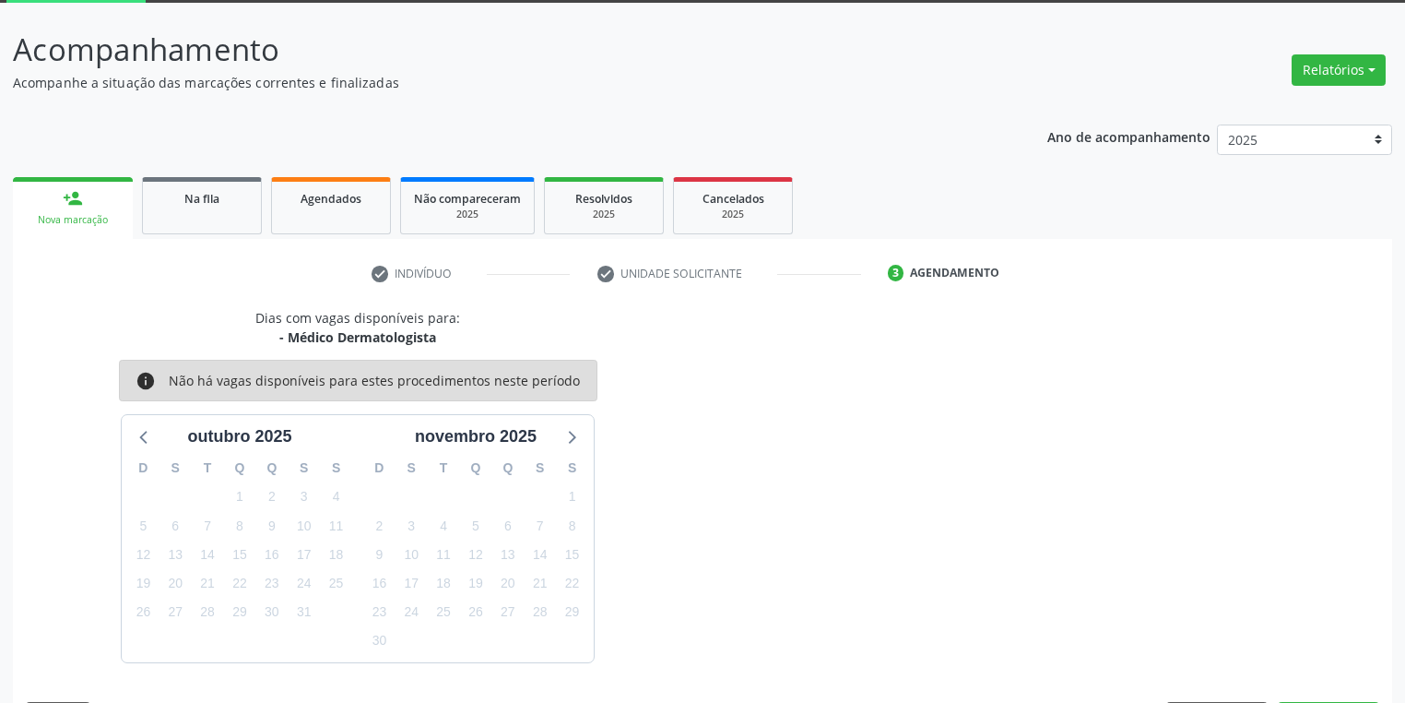
scroll to position [152, 0]
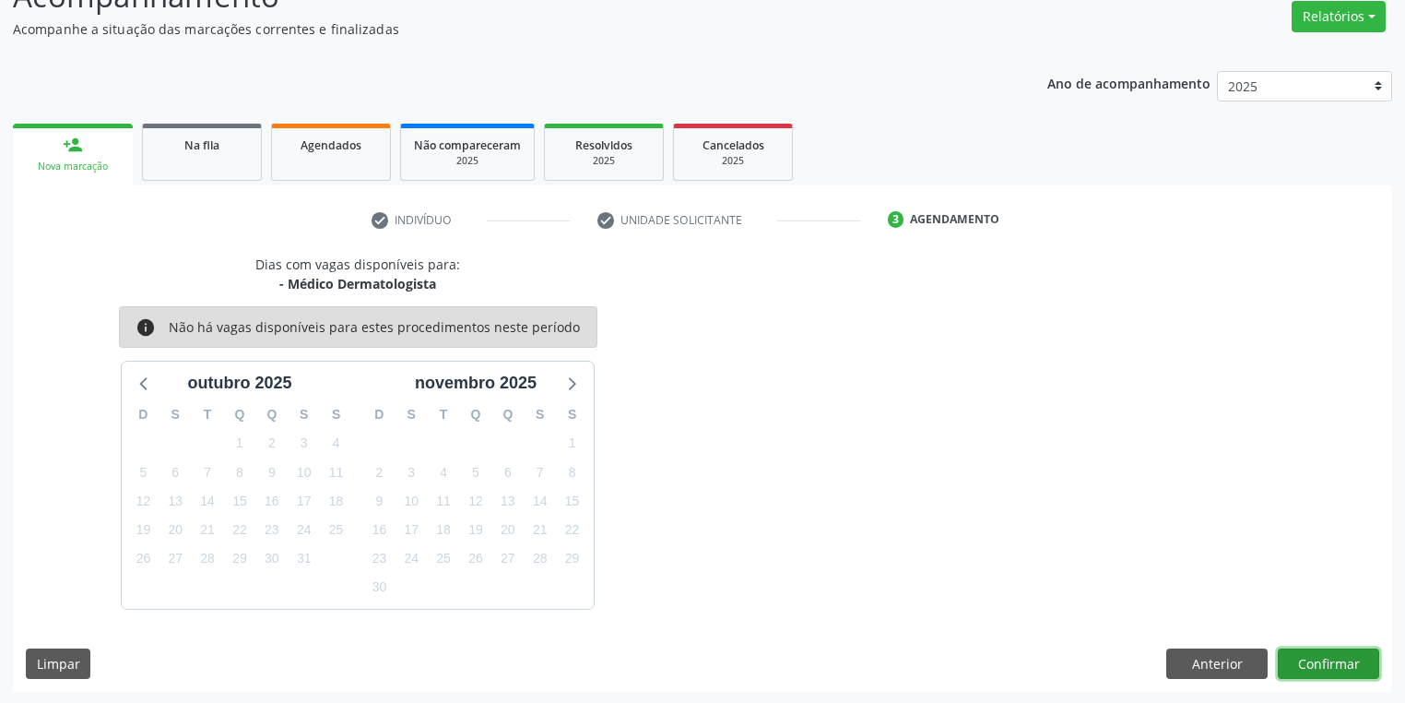
click at [1303, 655] on button "Confirmar" at bounding box center [1328, 663] width 101 height 31
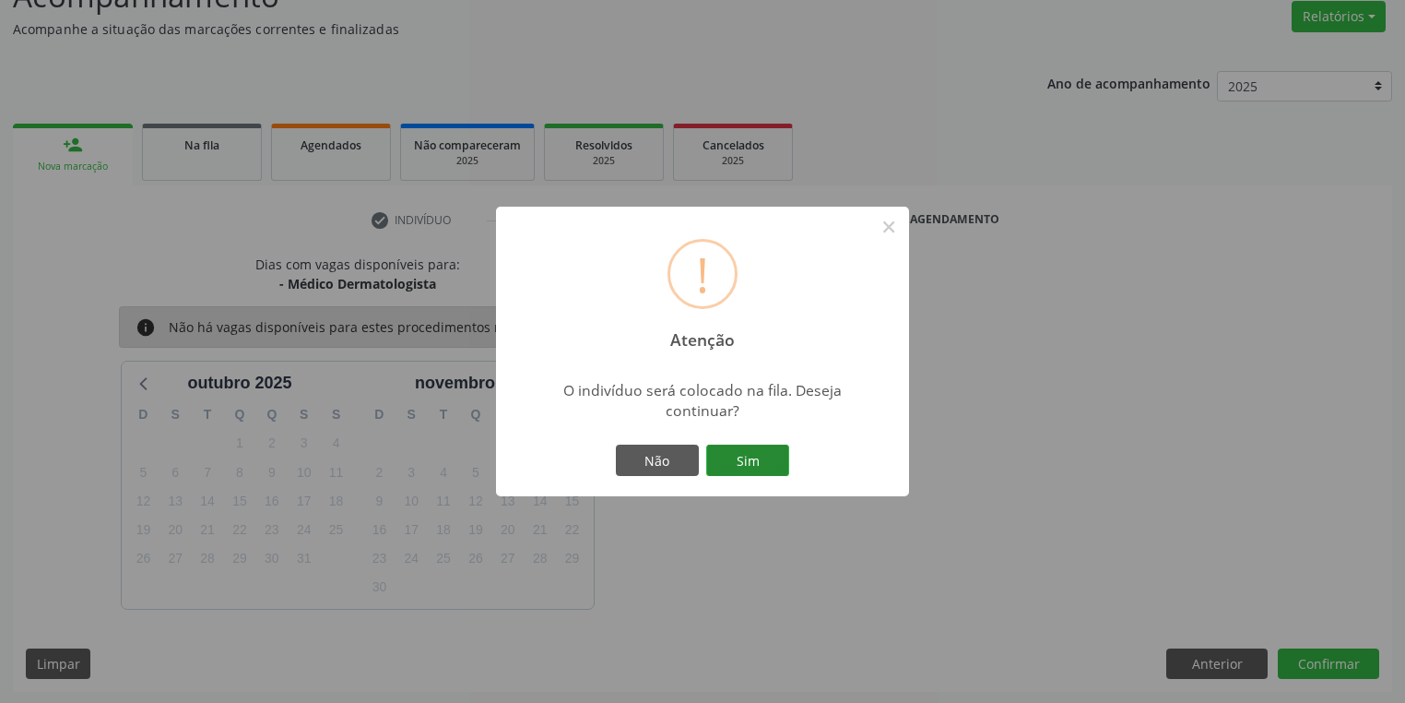
click at [732, 461] on button "Sim" at bounding box center [747, 459] width 83 height 31
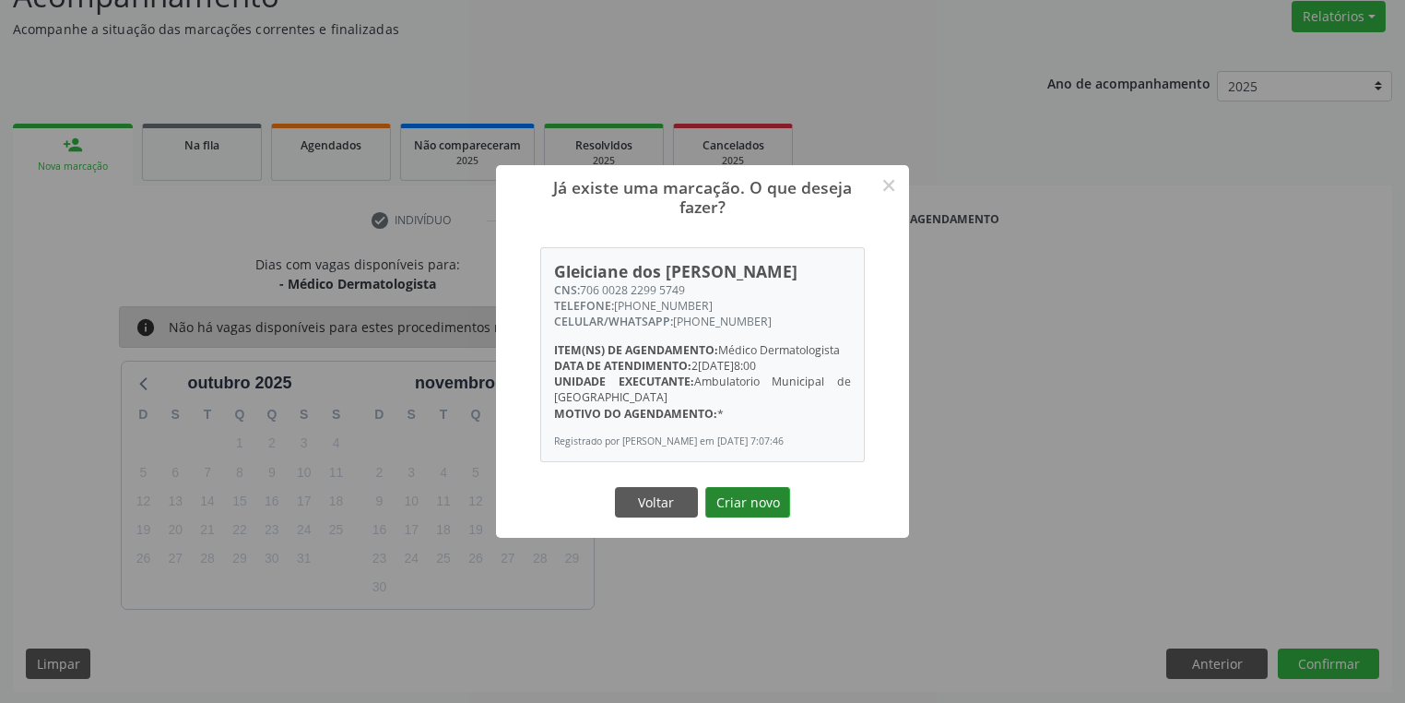
click at [750, 503] on button "Criar novo" at bounding box center [747, 502] width 85 height 31
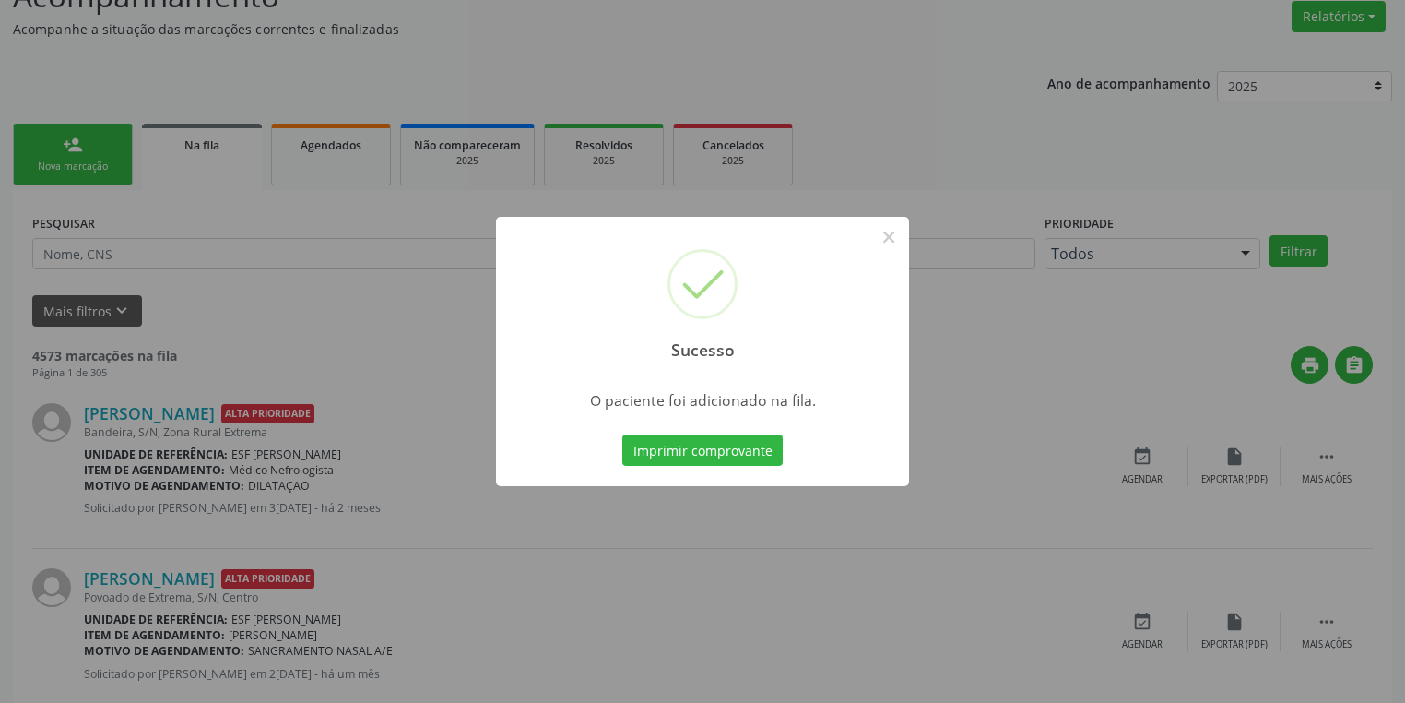
scroll to position [0, 0]
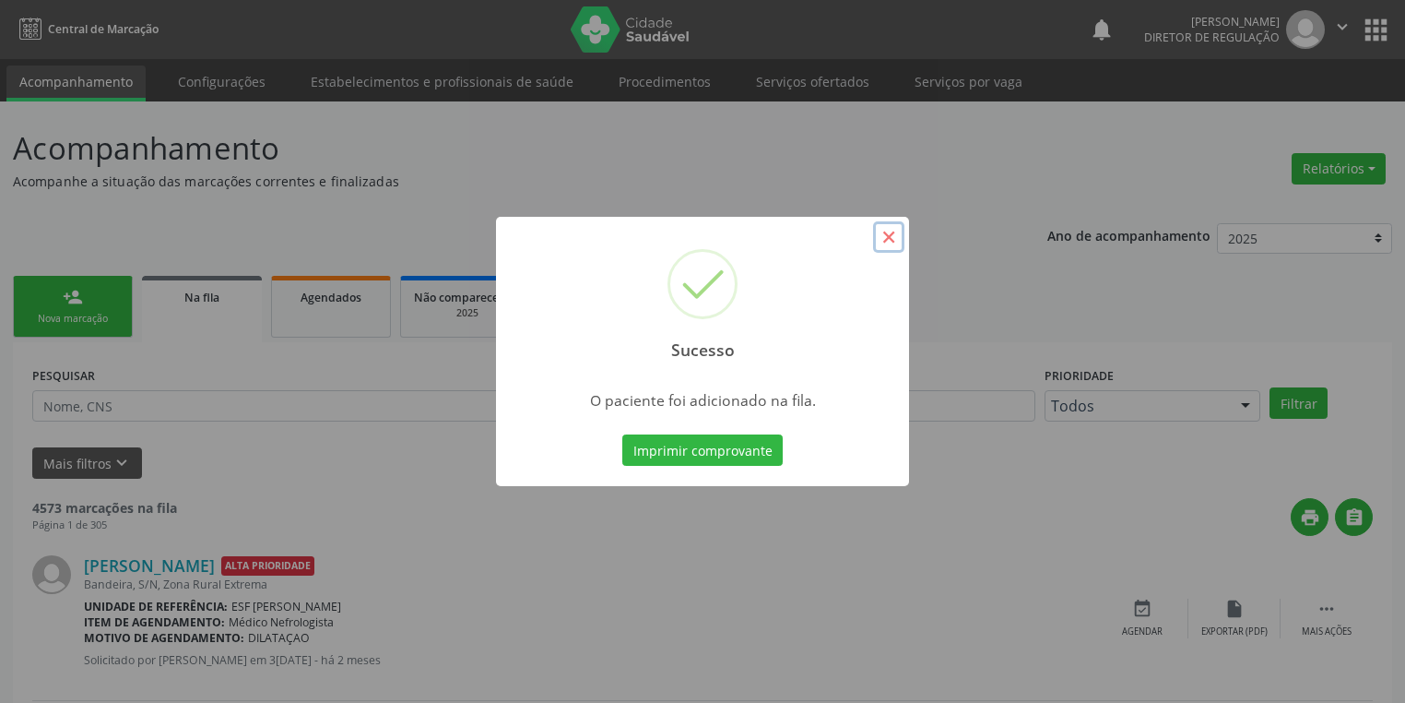
click at [884, 239] on button "×" at bounding box center [888, 236] width 31 height 31
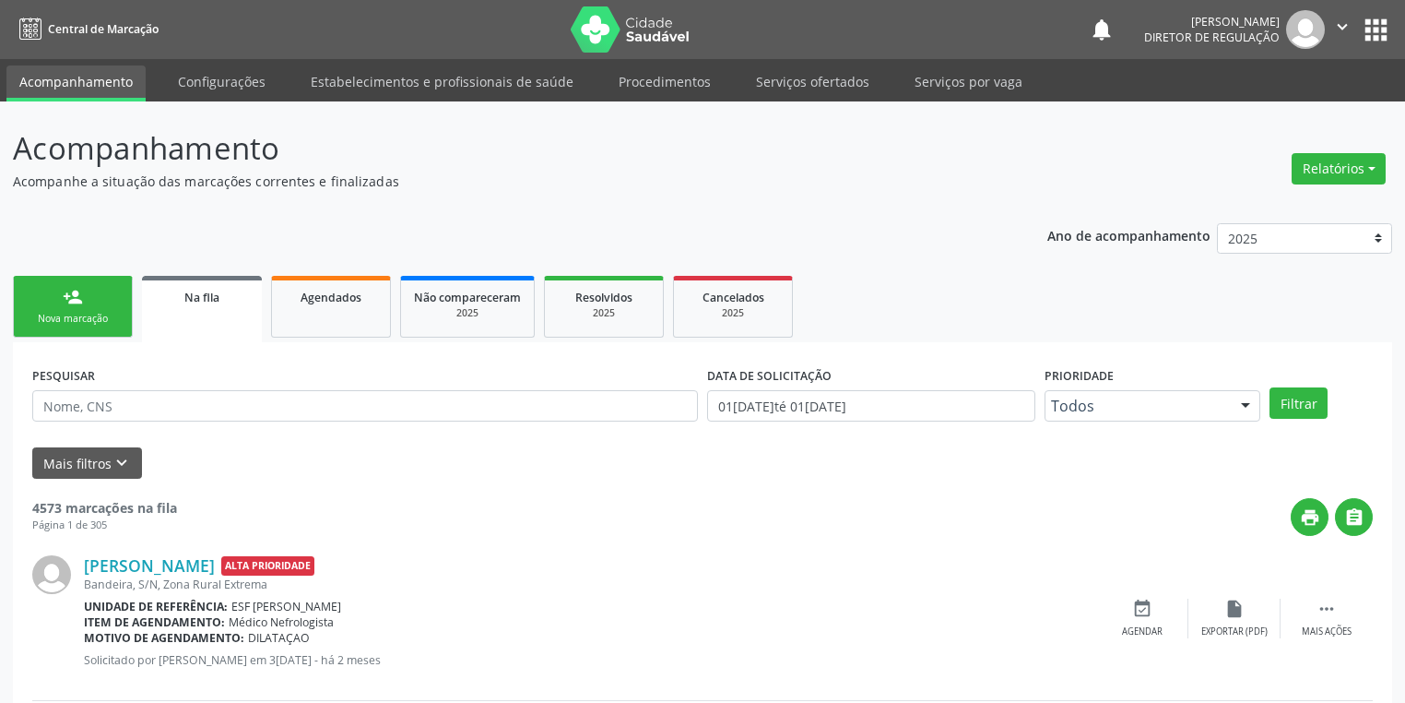
click at [95, 294] on link "person_add Nova marcação" at bounding box center [73, 307] width 120 height 62
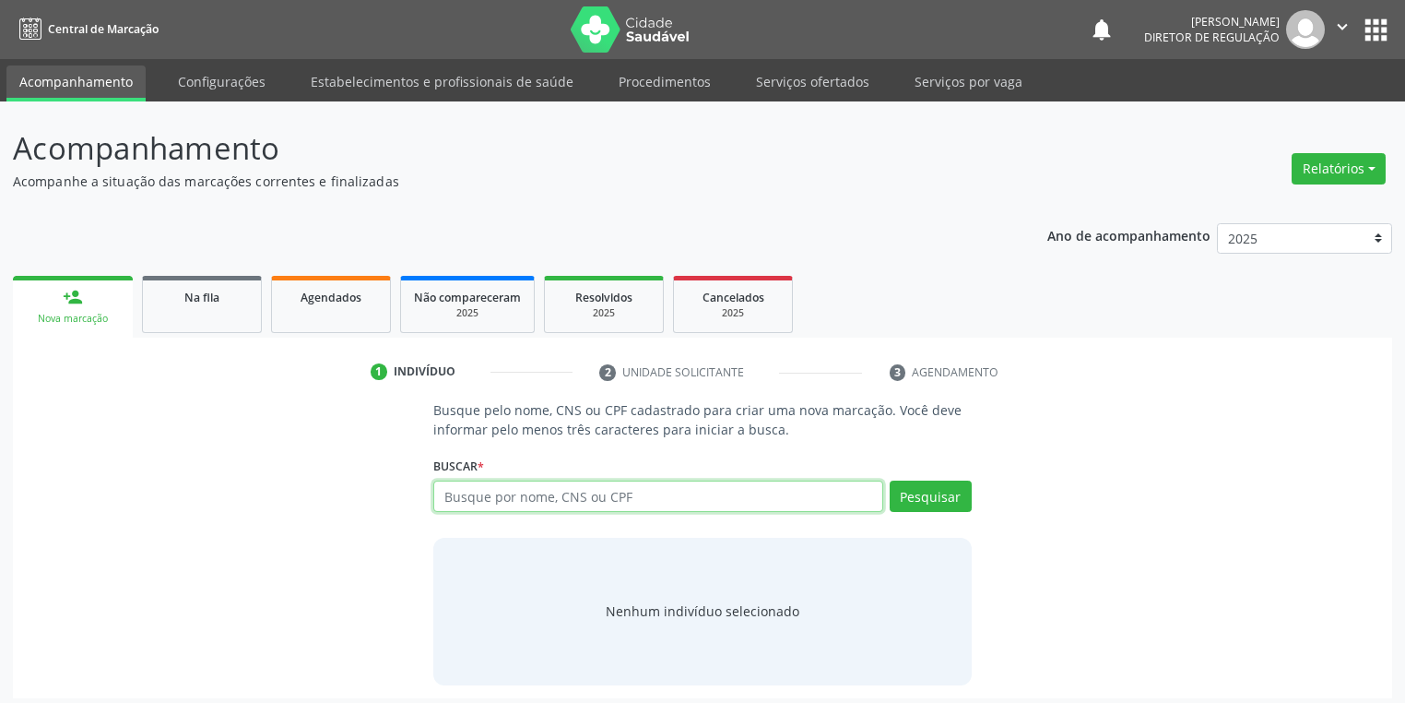
click at [440, 495] on input "text" at bounding box center [658, 495] width 450 height 31
type input "04467445498"
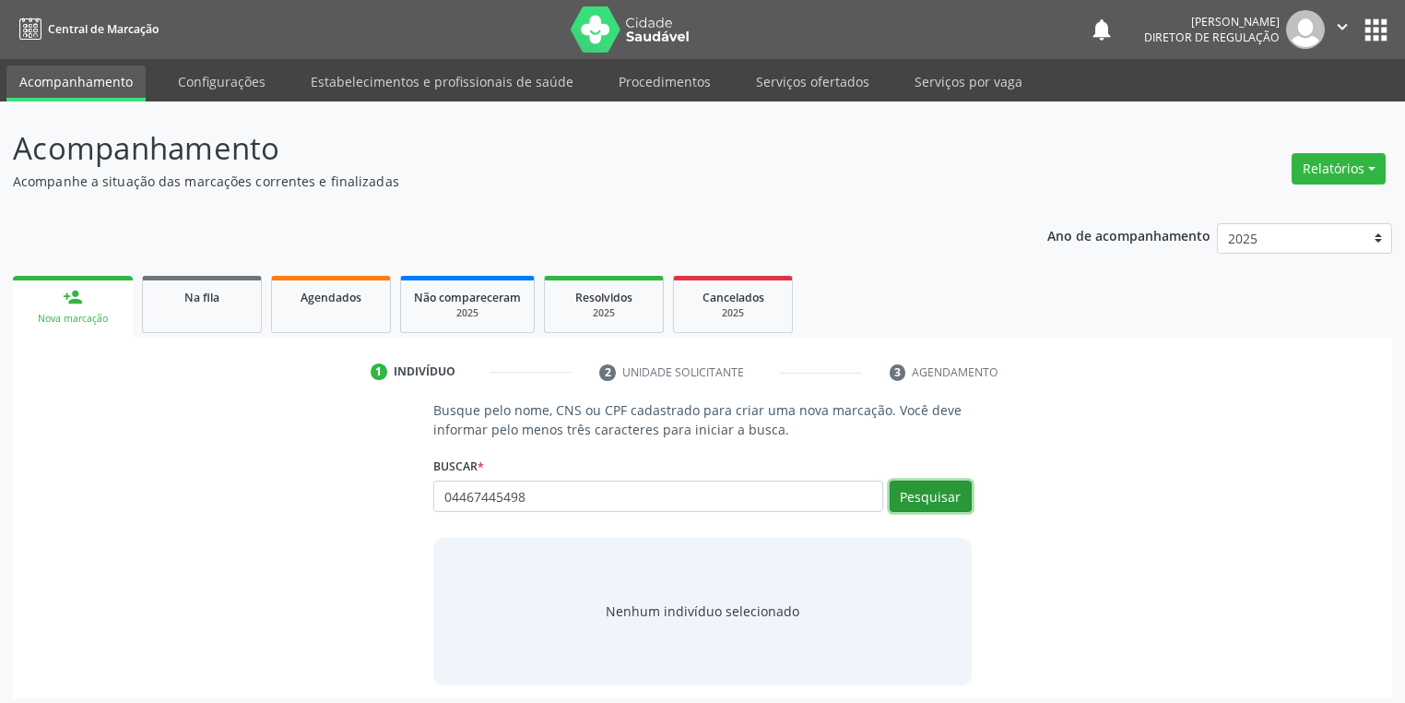
click at [909, 498] on button "Pesquisar" at bounding box center [931, 495] width 82 height 31
type input "04467445498"
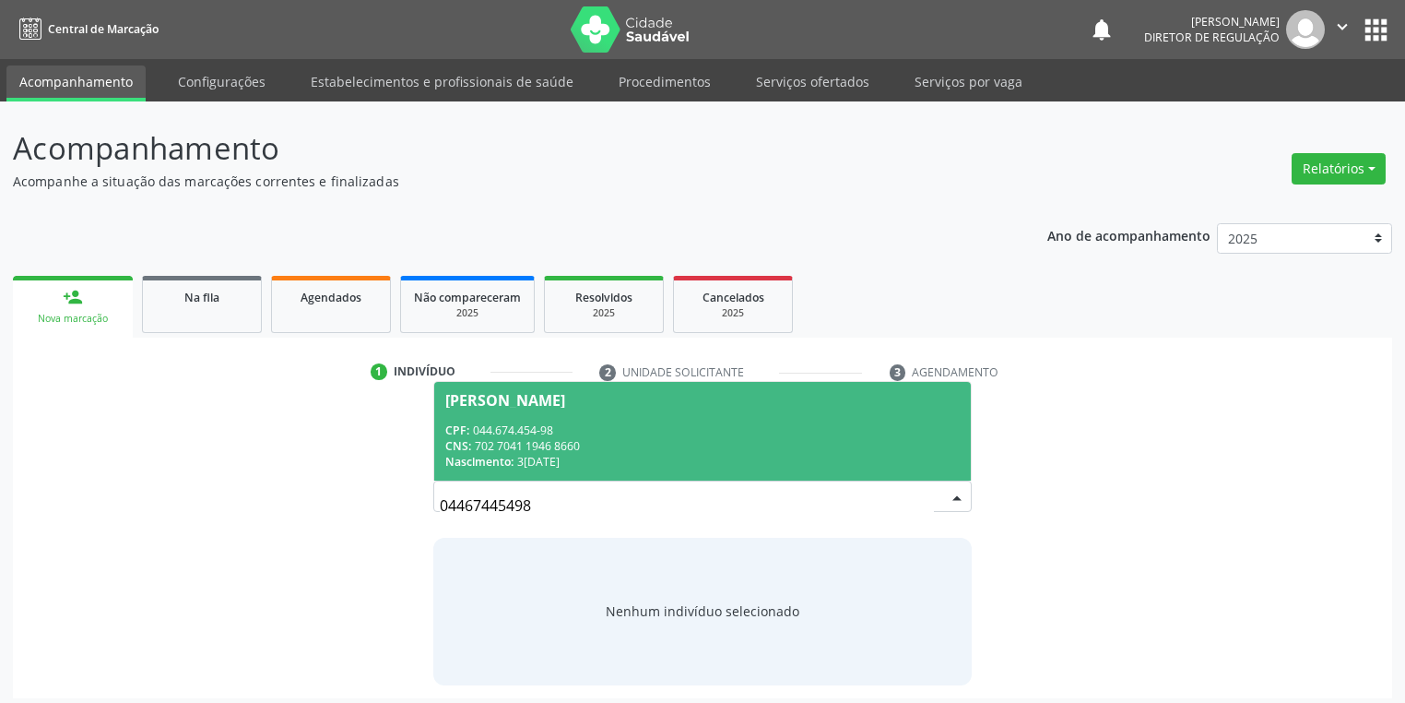
click at [531, 442] on div "CNS: 702 7041 1946 8660" at bounding box center [702, 446] width 515 height 16
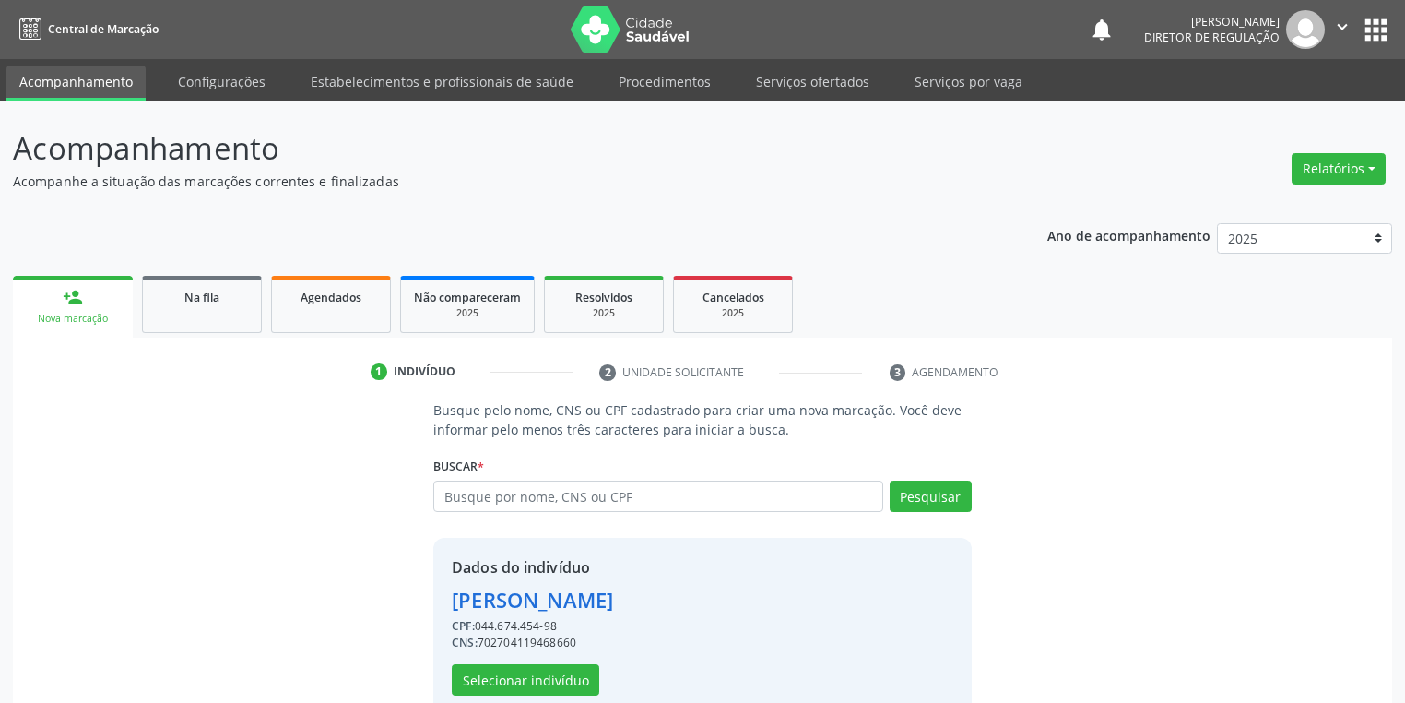
scroll to position [35, 0]
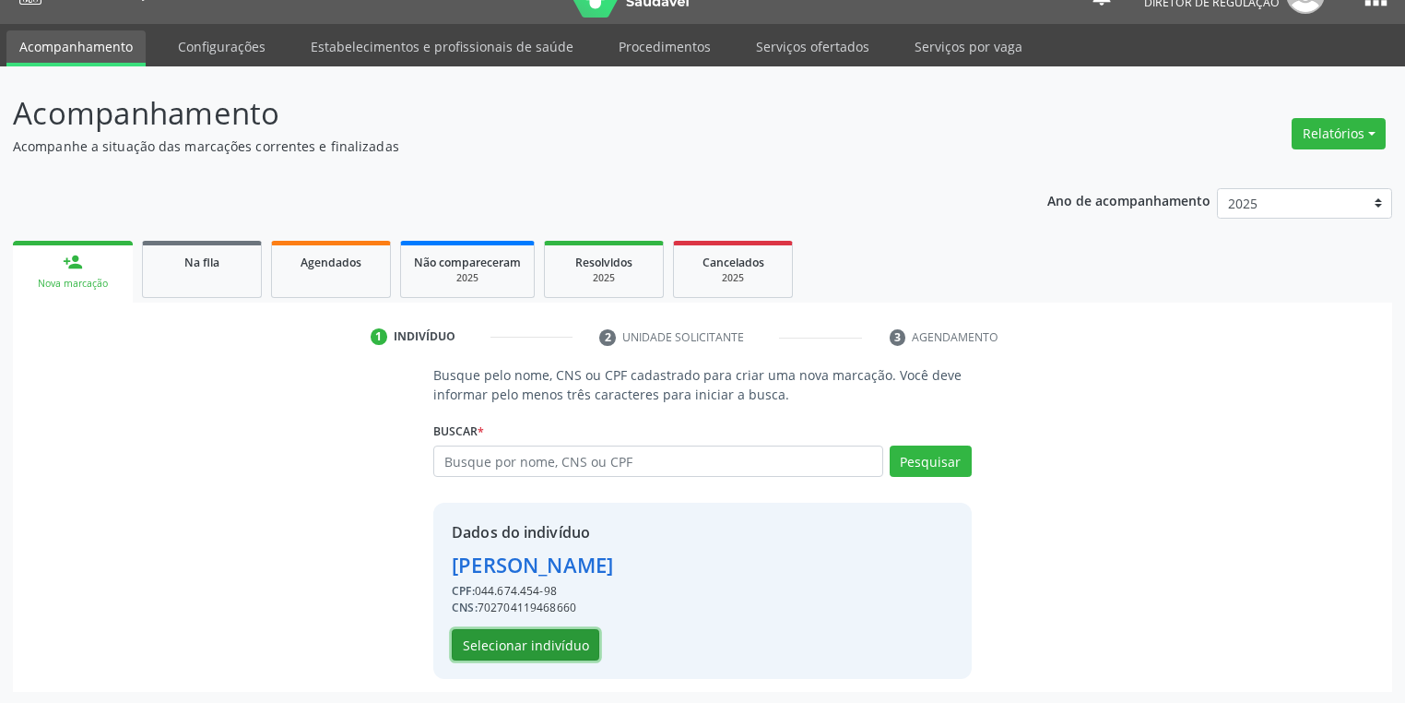
click at [507, 638] on button "Selecionar indivíduo" at bounding box center [526, 644] width 148 height 31
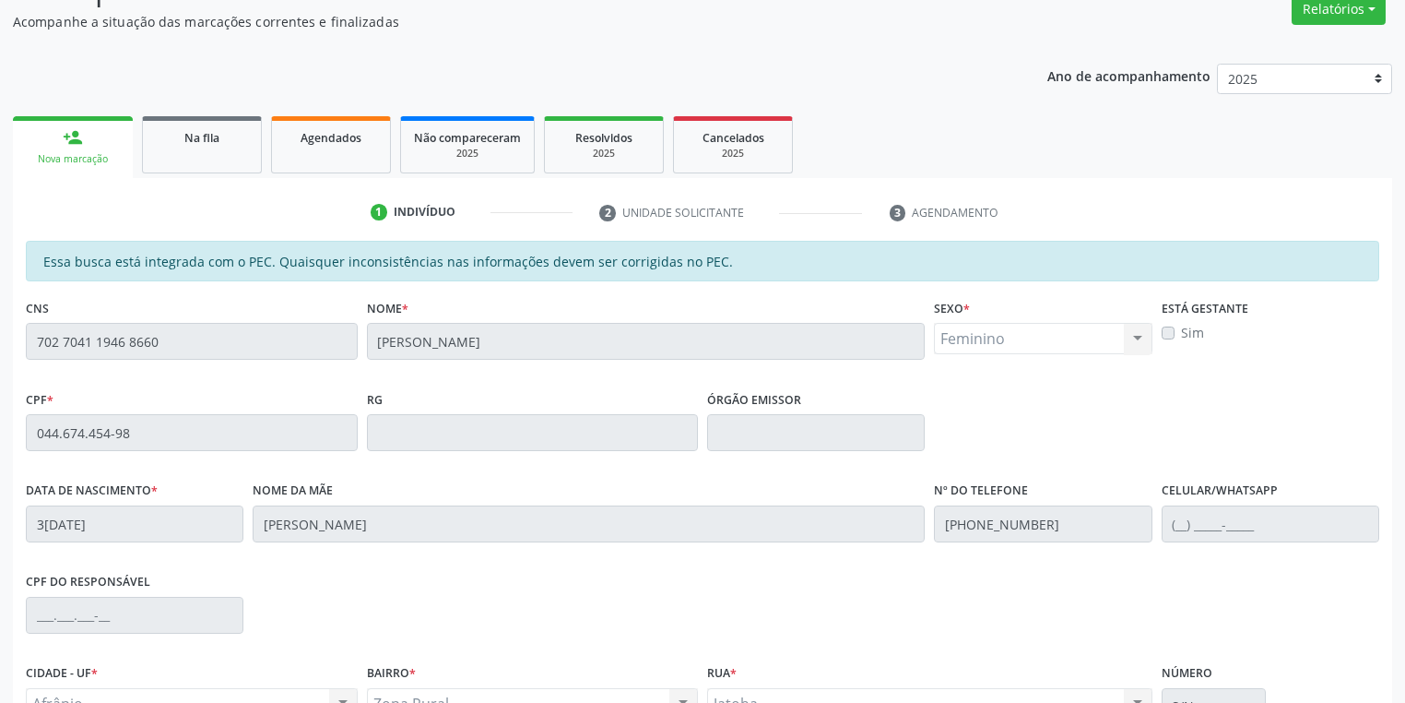
scroll to position [349, 0]
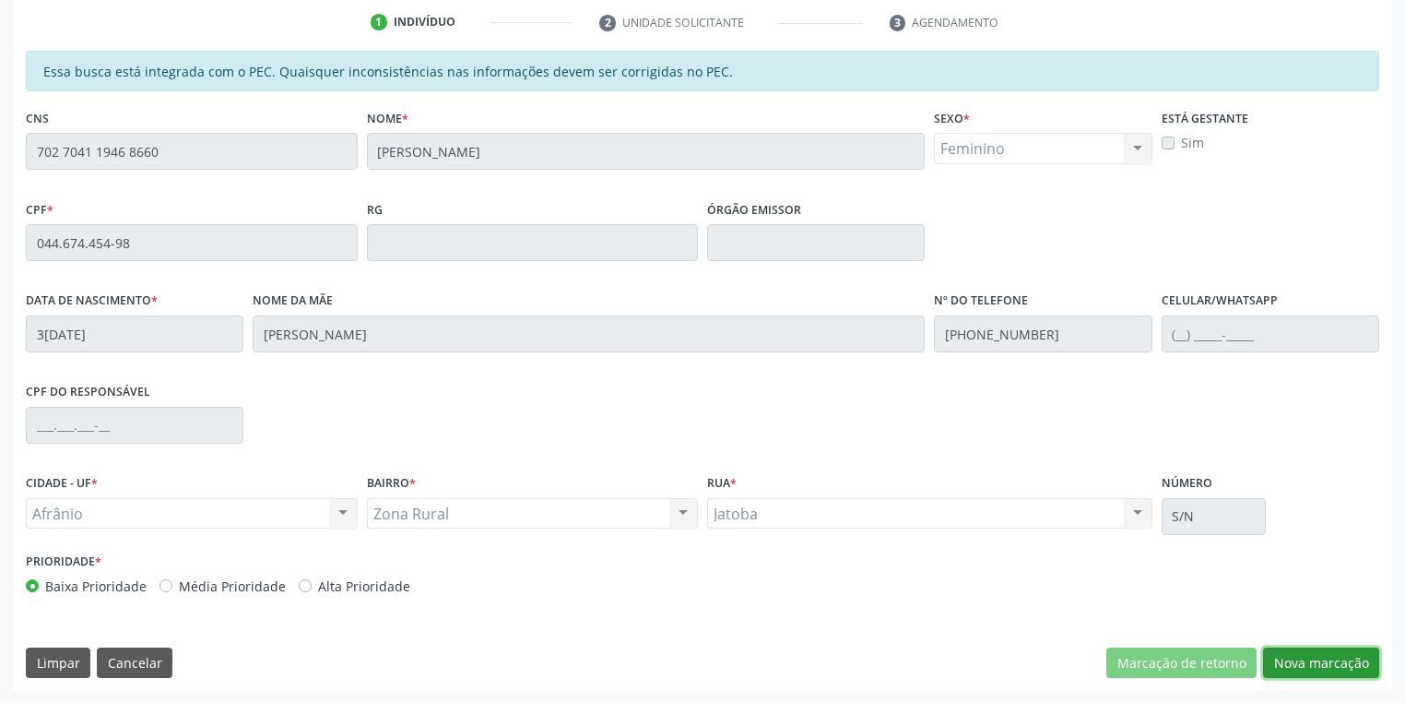
click at [1313, 655] on button "Nova marcação" at bounding box center [1321, 662] width 116 height 31
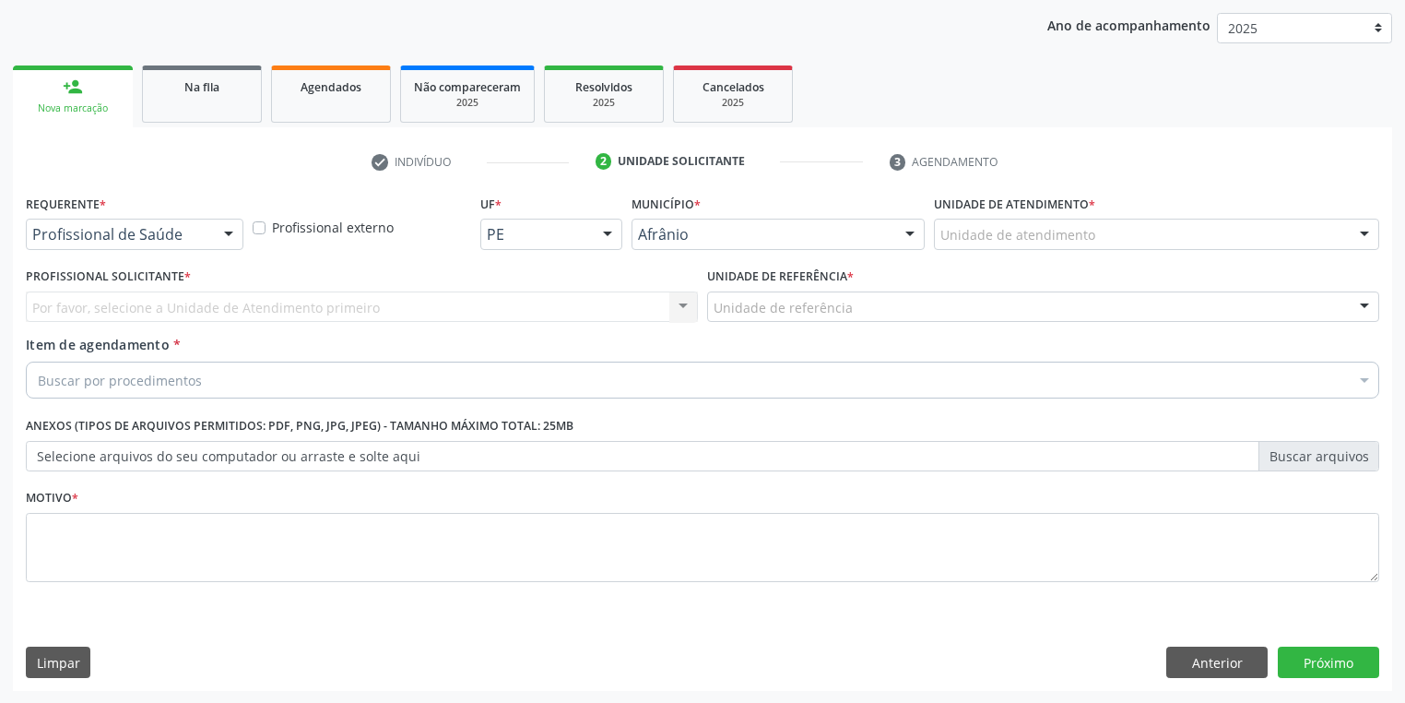
click at [1062, 213] on label "Unidade de atendimento *" at bounding box center [1014, 204] width 161 height 29
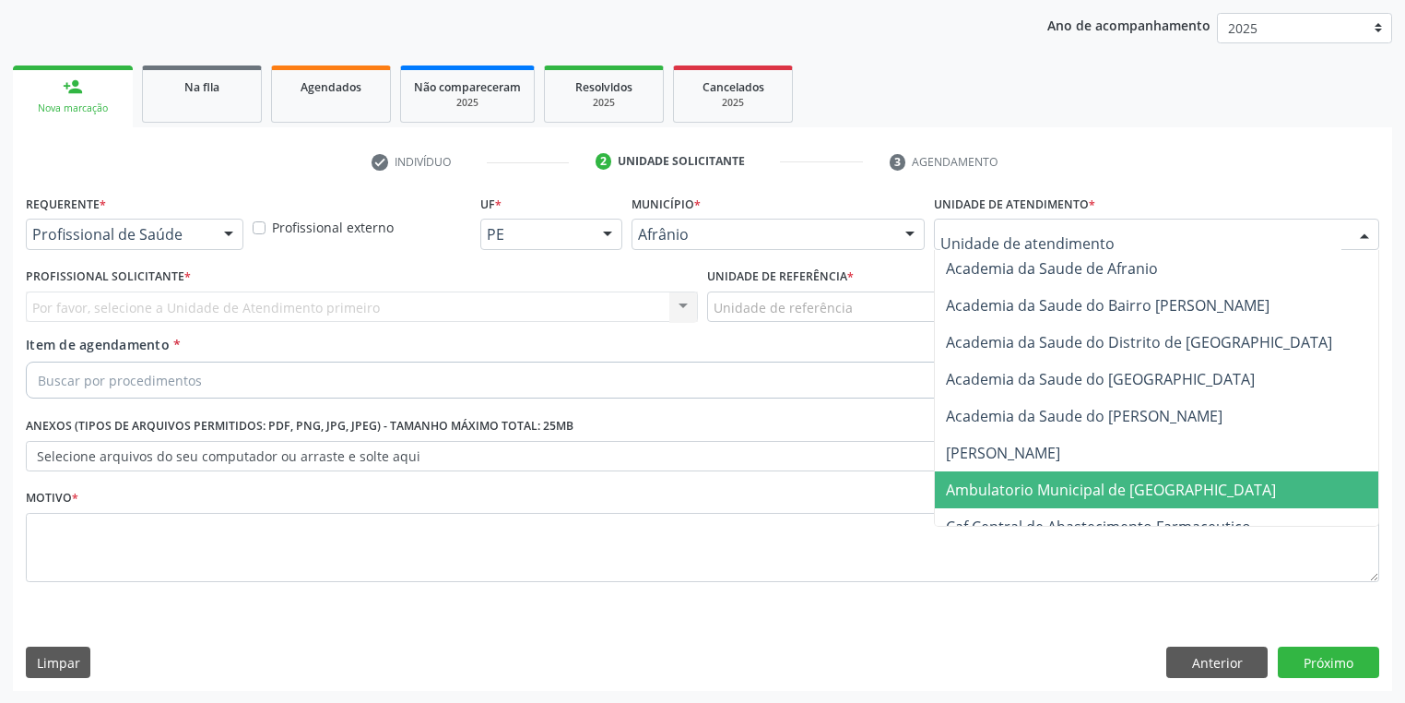
drag, startPoint x: 994, startPoint y: 492, endPoint x: 842, endPoint y: 370, distance: 194.9
click at [992, 490] on span "Ambulatorio Municipal de [GEOGRAPHIC_DATA]" at bounding box center [1111, 490] width 330 height 20
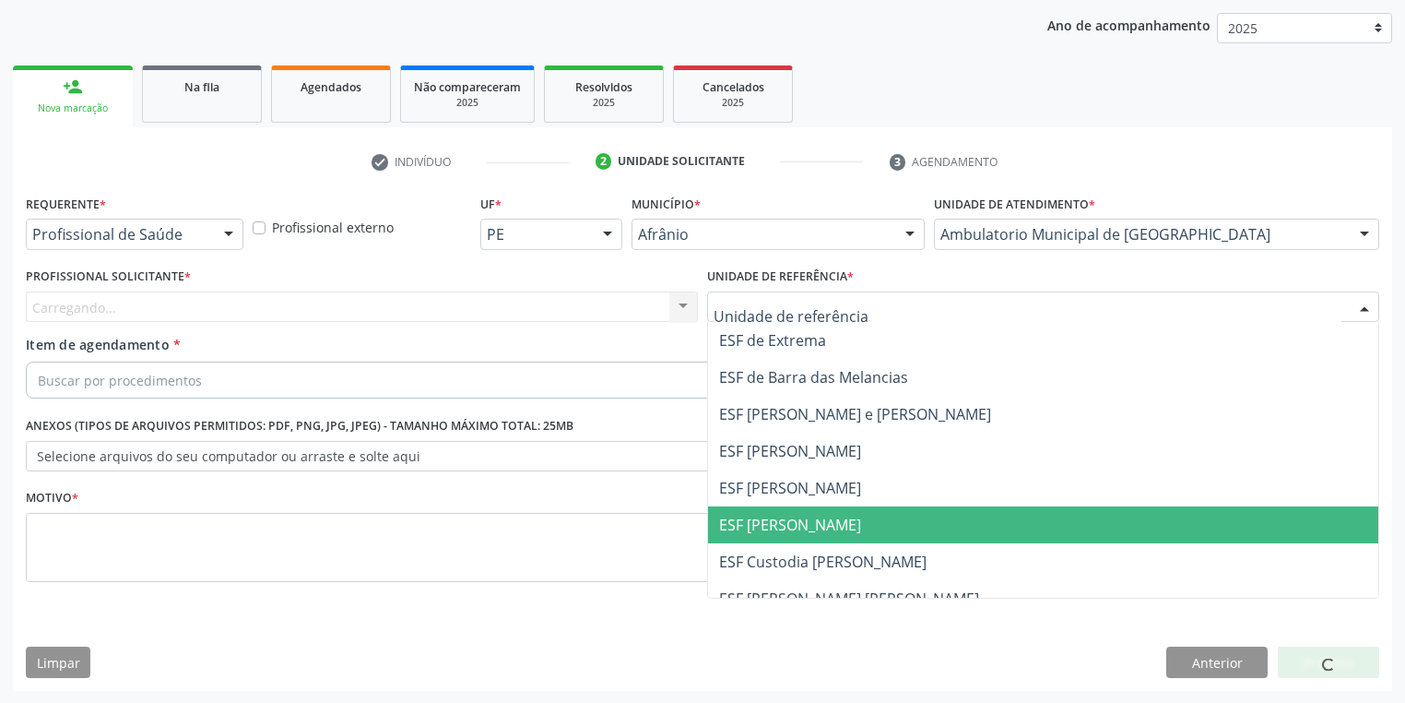
drag, startPoint x: 780, startPoint y: 535, endPoint x: 634, endPoint y: 467, distance: 160.9
click at [778, 535] on span "ESF [PERSON_NAME]" at bounding box center [1043, 524] width 670 height 37
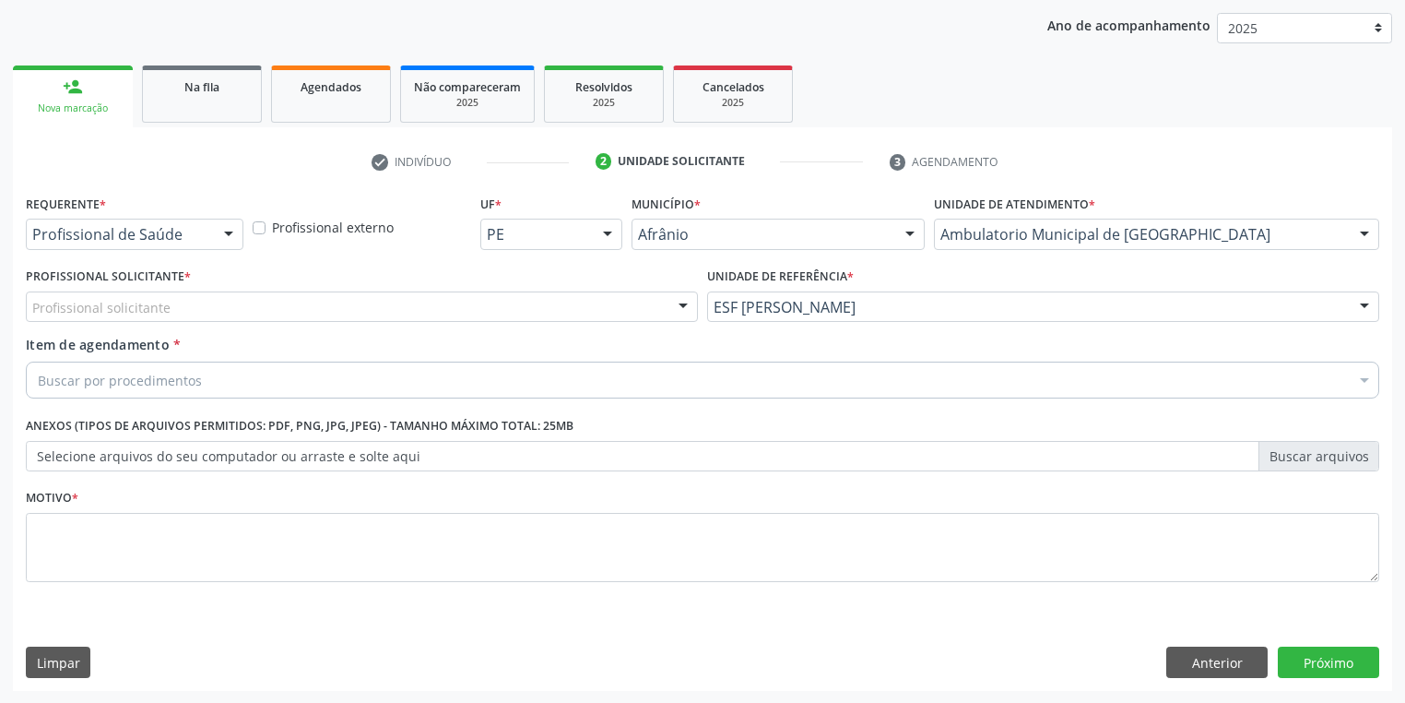
click at [237, 311] on div "Profissional solicitante" at bounding box center [362, 306] width 672 height 31
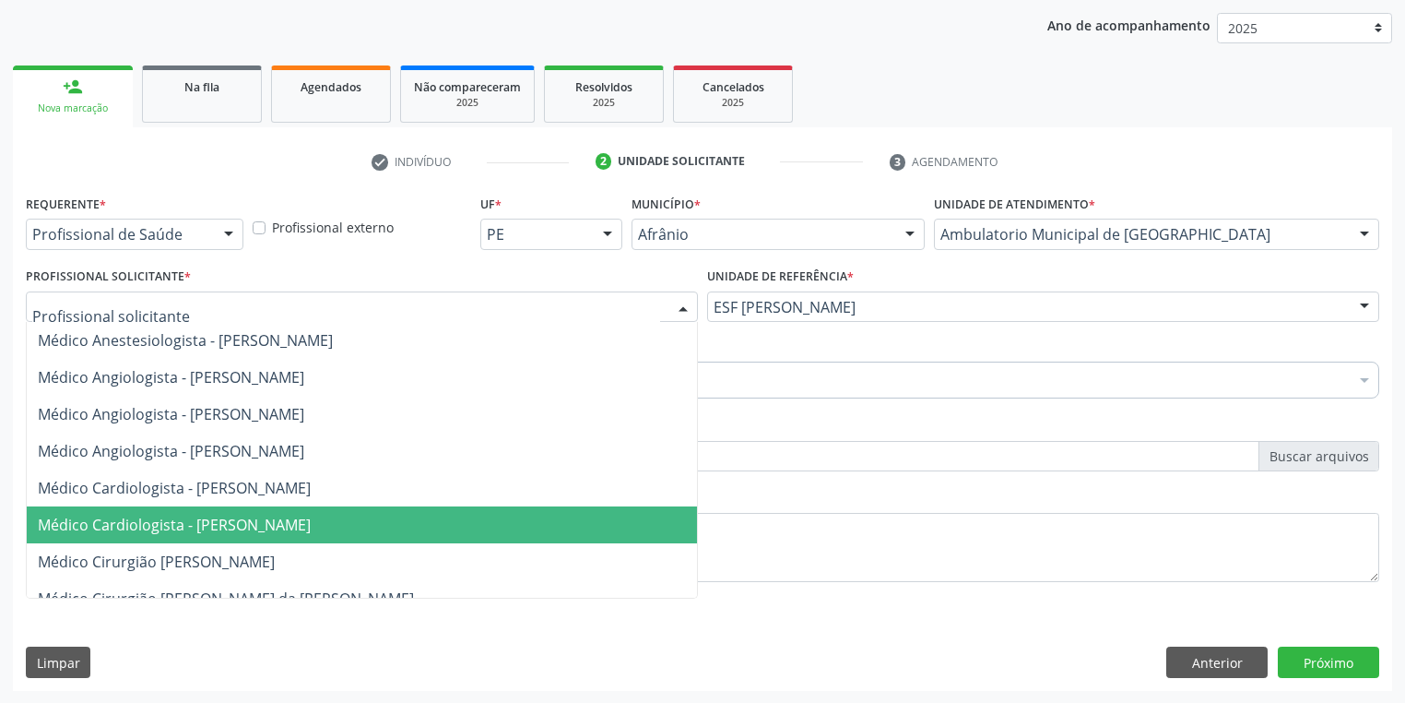
click at [266, 516] on span "Médico Cardiologista - [PERSON_NAME]" at bounding box center [174, 525] width 273 height 20
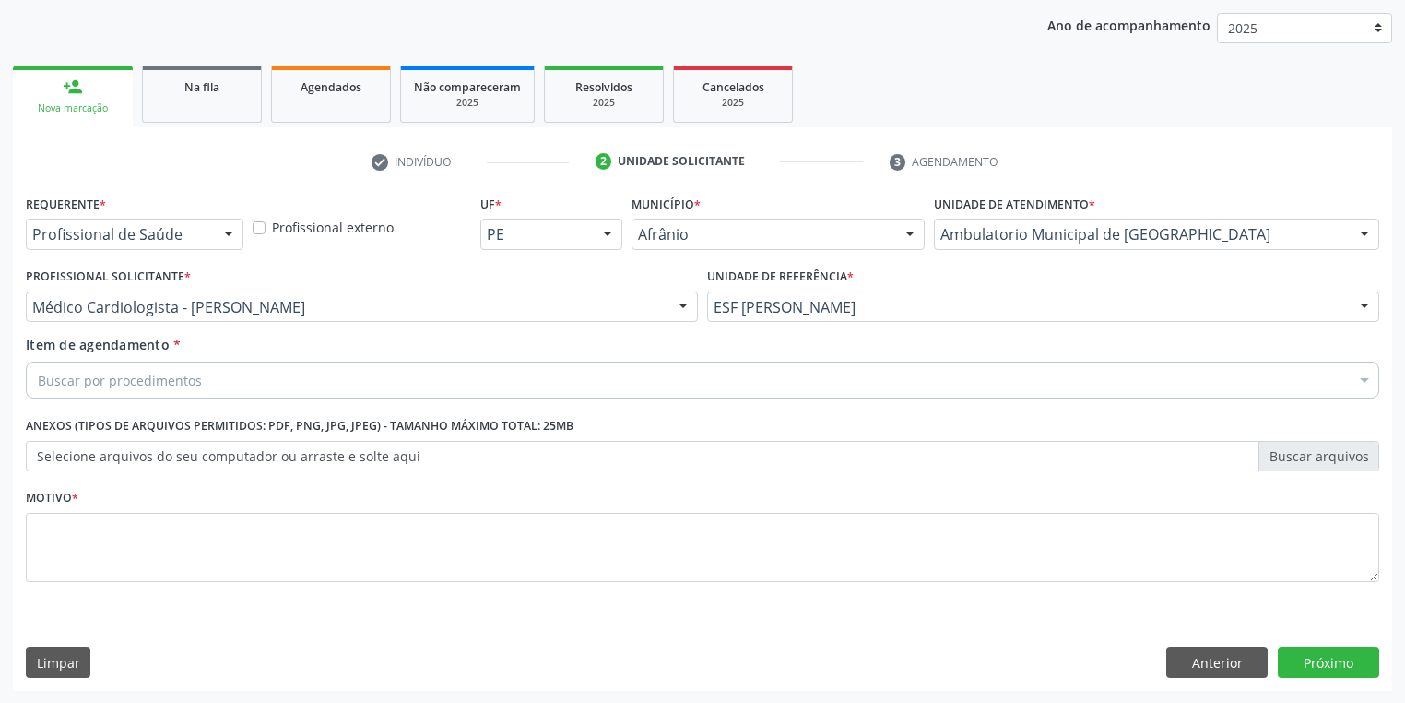
drag, startPoint x: 280, startPoint y: 295, endPoint x: 262, endPoint y: 323, distance: 33.2
click at [279, 296] on div "Médico Cardiologista - [PERSON_NAME]" at bounding box center [362, 306] width 672 height 31
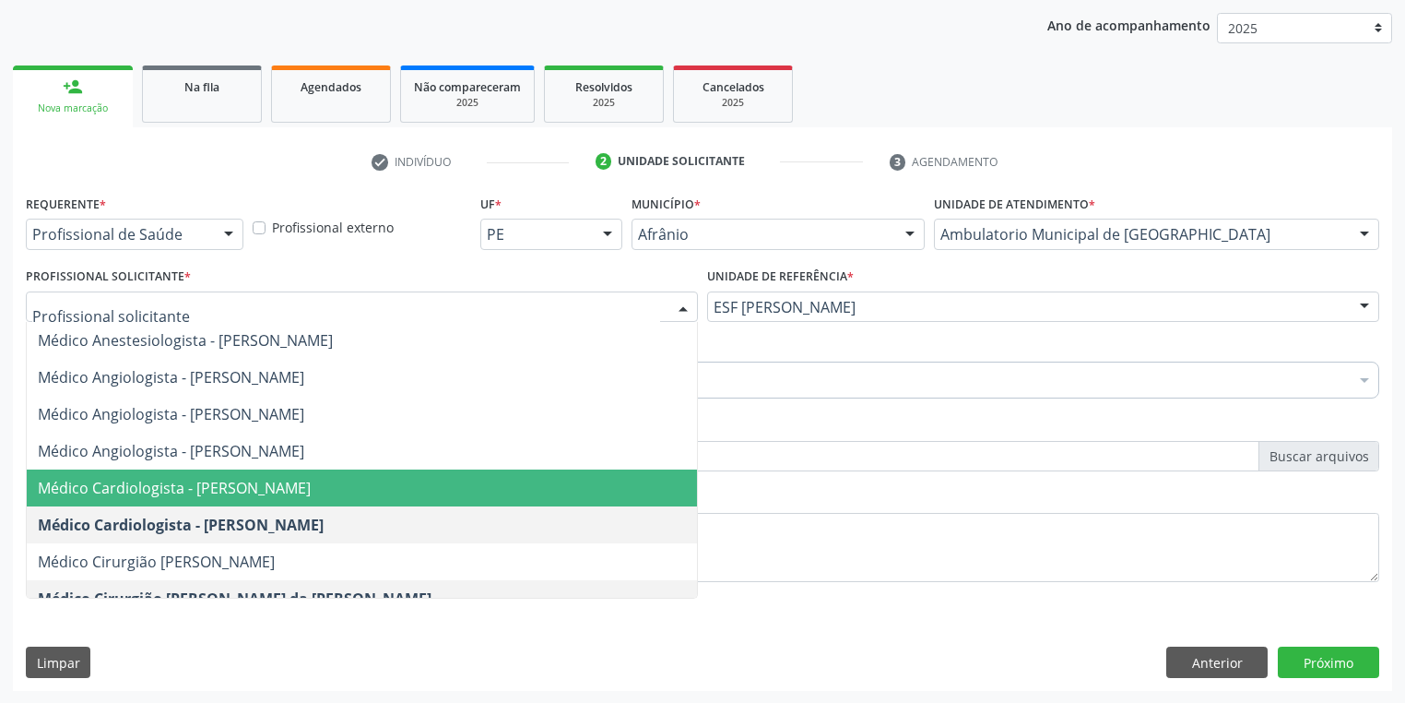
drag, startPoint x: 260, startPoint y: 483, endPoint x: 270, endPoint y: 371, distance: 113.0
click at [262, 483] on span "Médico Cardiologista - [PERSON_NAME]" at bounding box center [174, 488] width 273 height 20
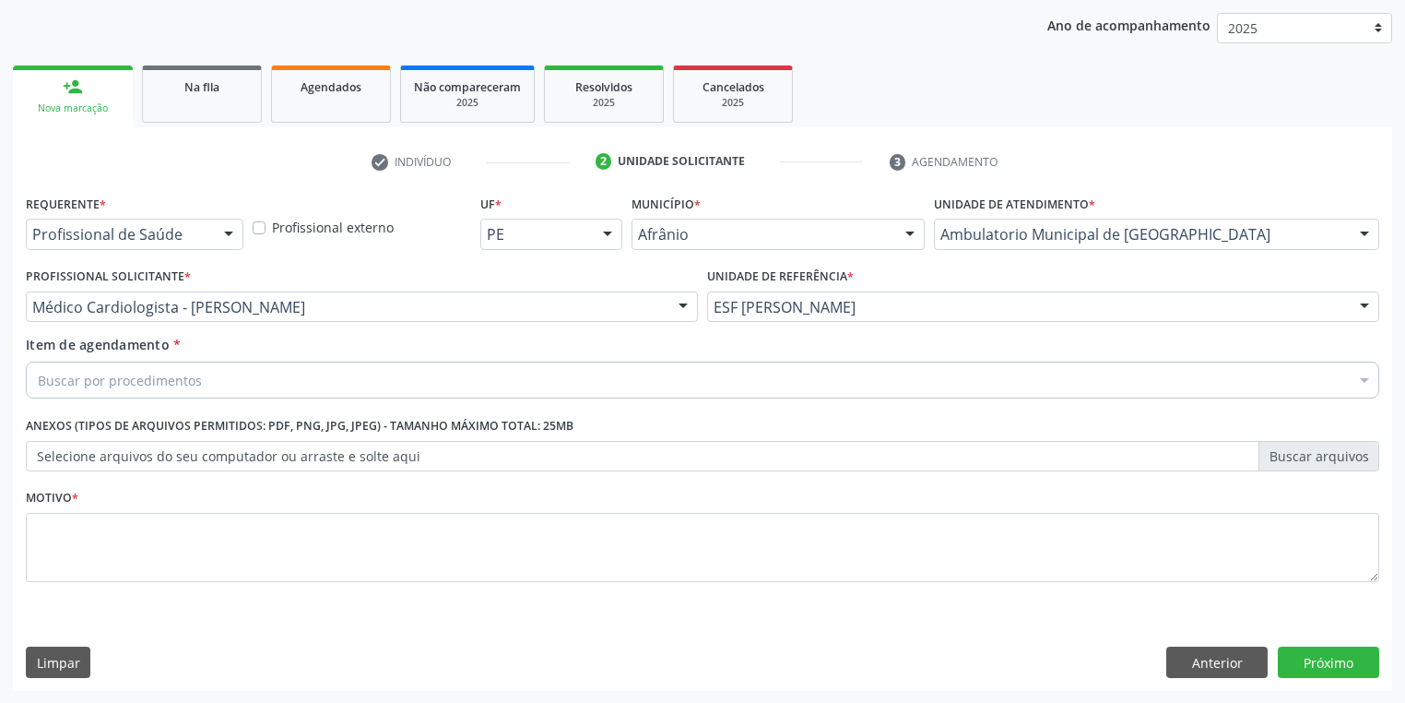
drag, startPoint x: 265, startPoint y: 358, endPoint x: 260, endPoint y: 367, distance: 10.3
click at [264, 359] on div "Item de agendamento * Buscar por procedimentos Selecionar todos 0604320140 - Ab…" at bounding box center [703, 364] width 1354 height 58
click at [258, 376] on div "Buscar por procedimentos" at bounding box center [703, 379] width 1354 height 37
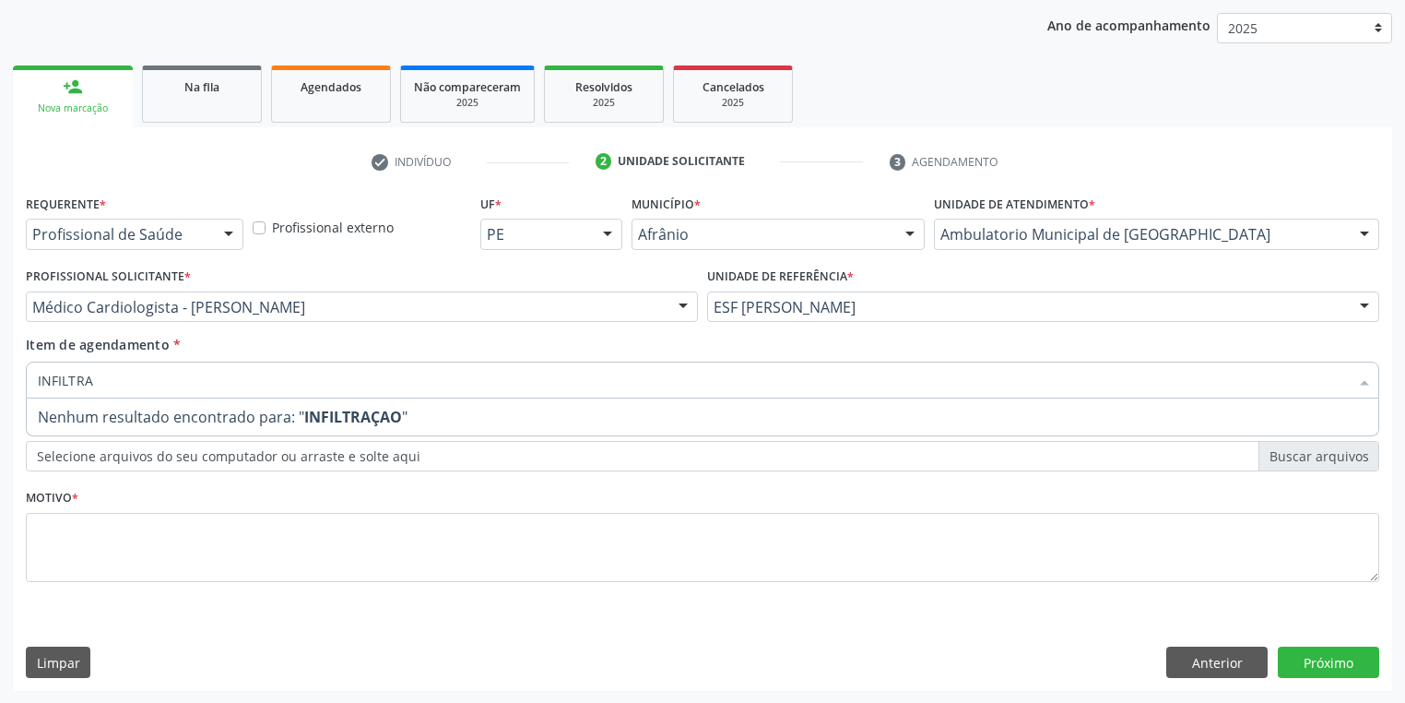
type input "INFILTR"
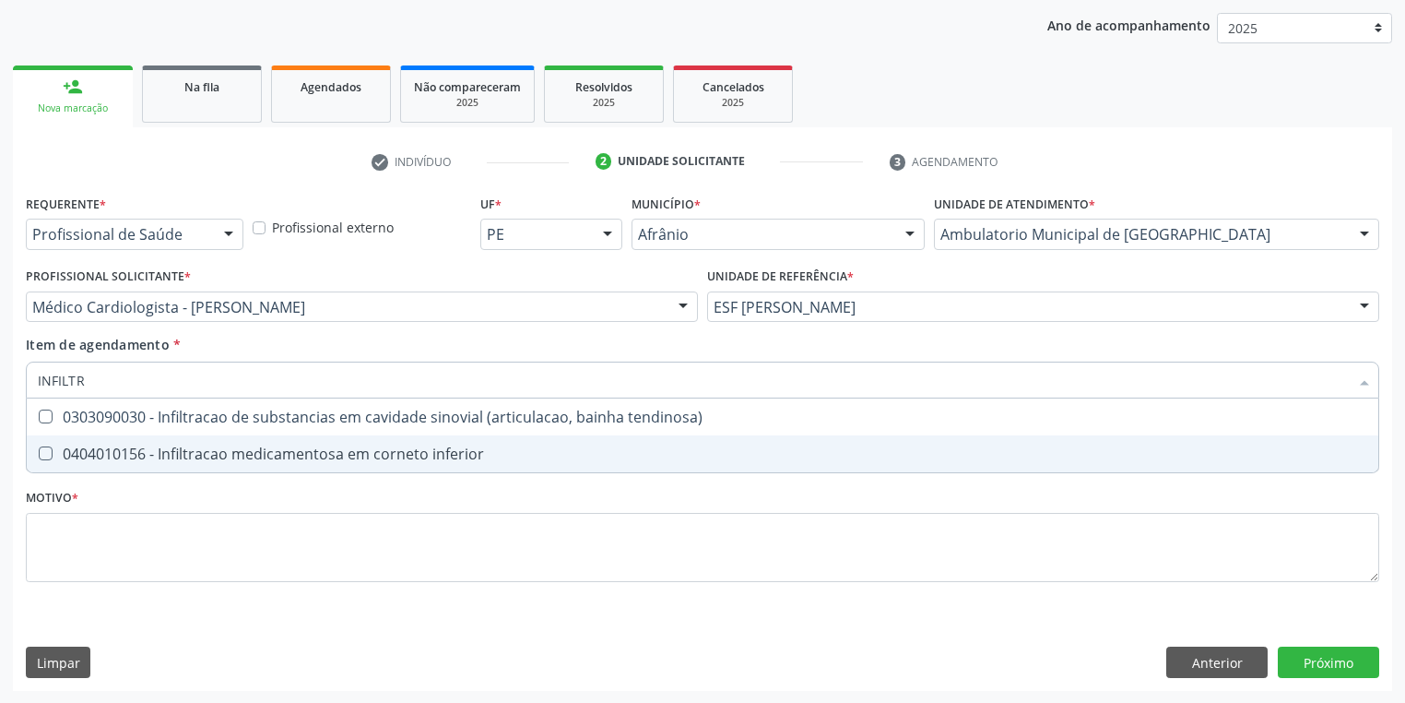
drag, startPoint x: 262, startPoint y: 450, endPoint x: 266, endPoint y: 462, distance: 12.5
click at [259, 447] on div "0404010156 - Infiltracao medicamentosa em corneto inferior" at bounding box center [703, 453] width 1330 height 15
checkbox inferior "true"
click at [266, 557] on div "Requerente * Profissional de Saúde Profissional de Saúde Paciente Nenhum result…" at bounding box center [703, 399] width 1354 height 418
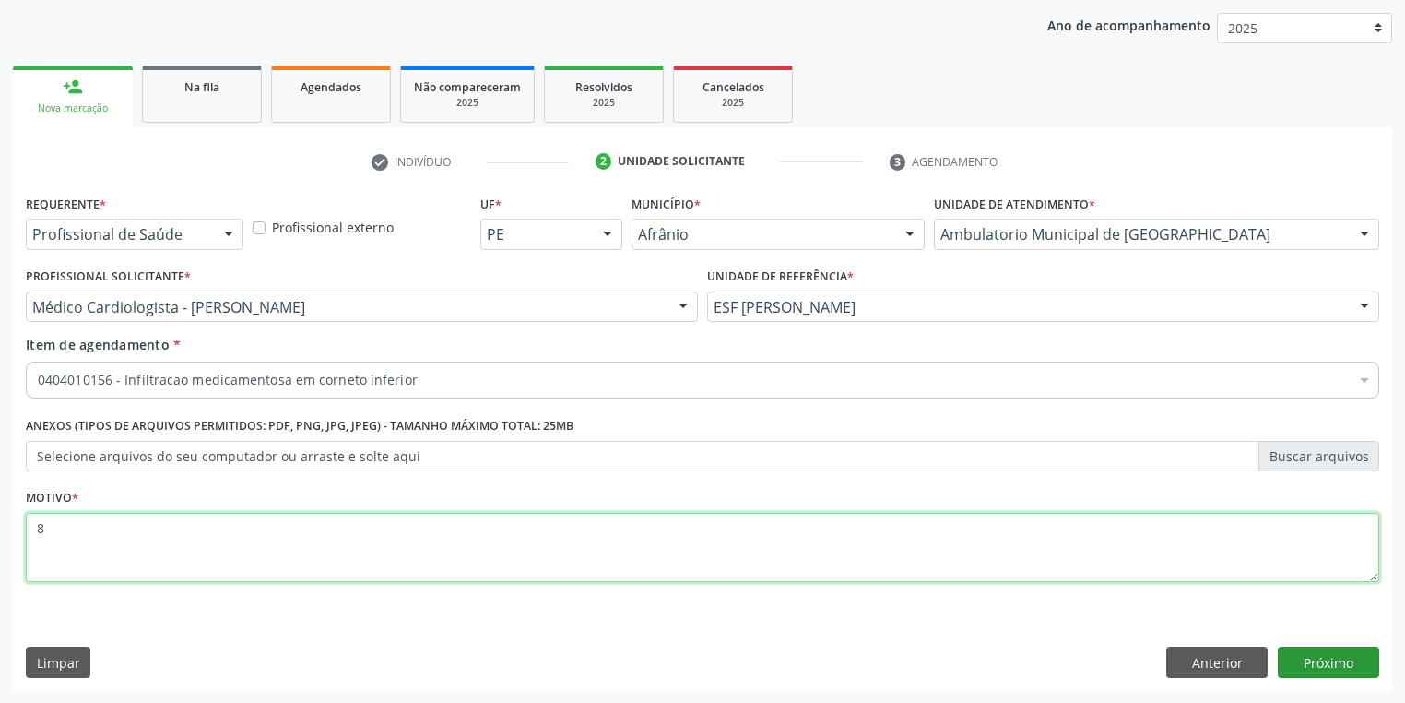
type textarea "8"
click at [1295, 662] on button "Próximo" at bounding box center [1328, 661] width 101 height 31
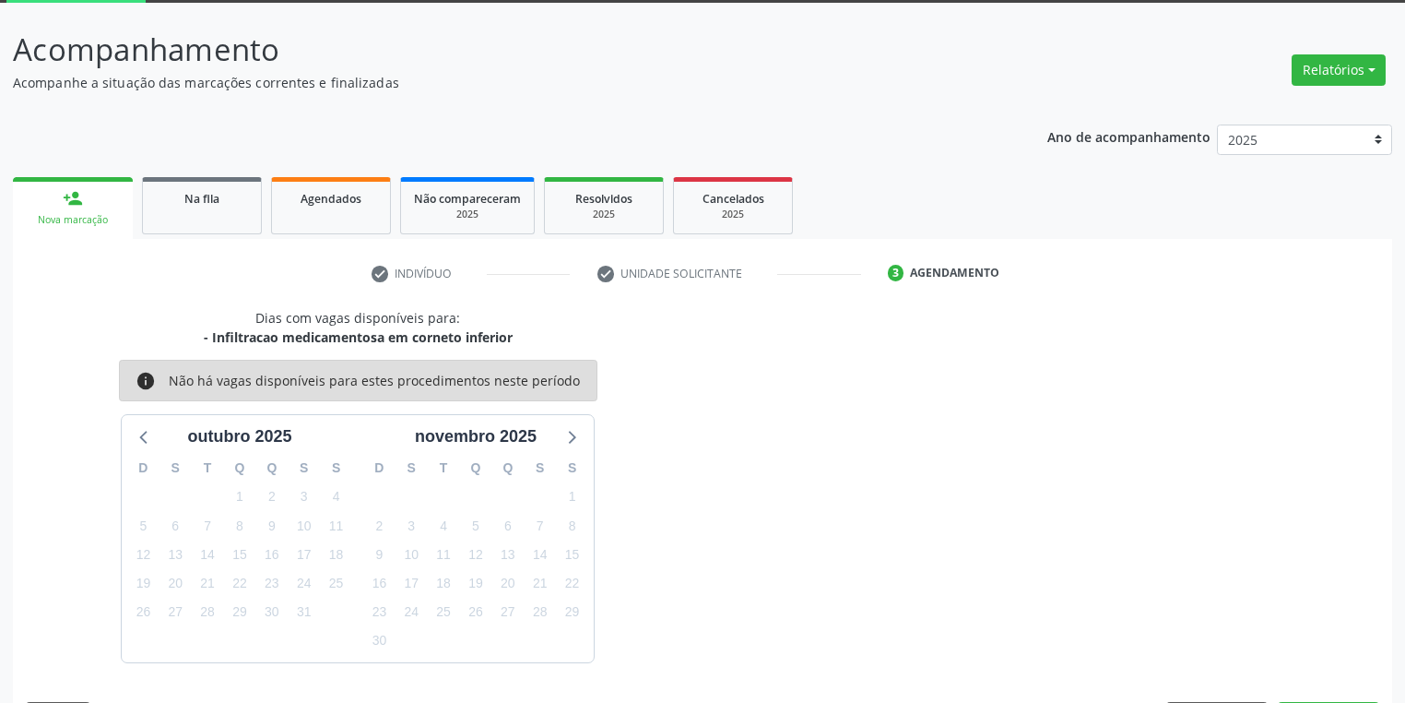
scroll to position [152, 0]
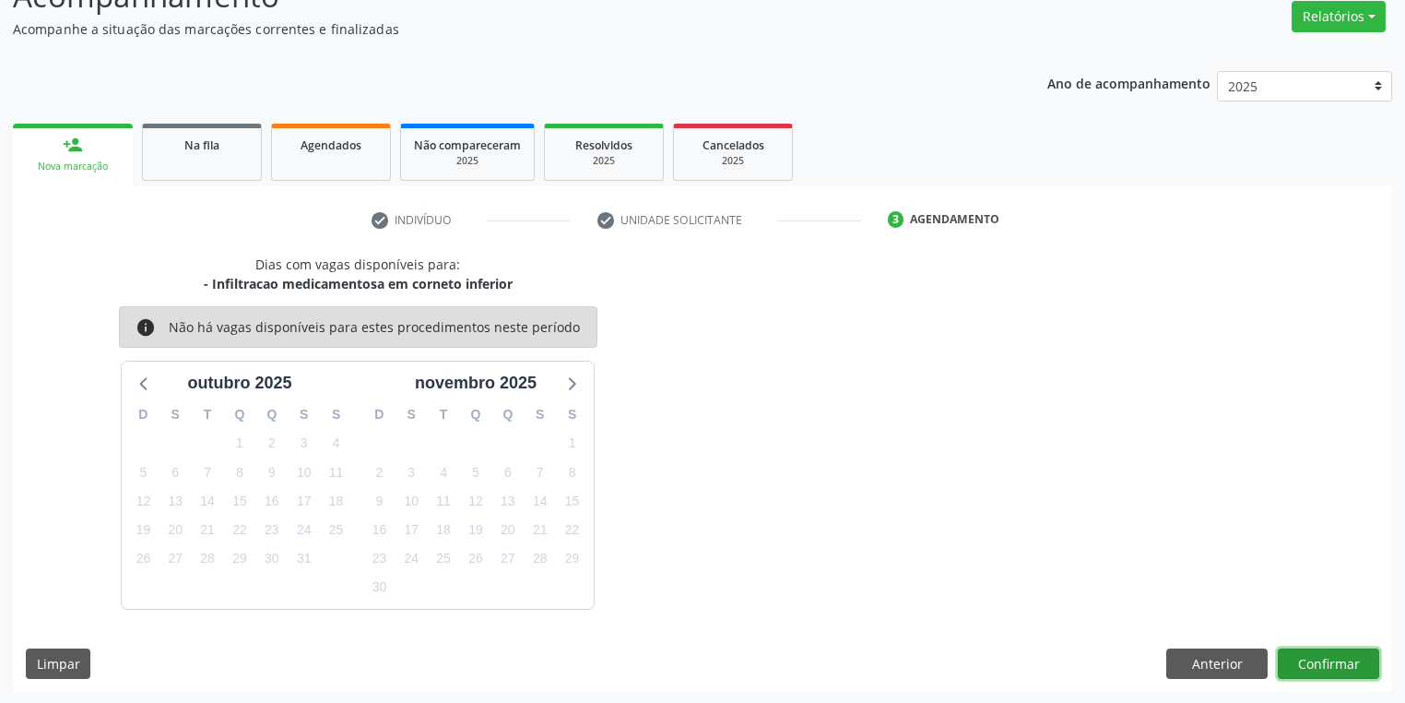
click at [1336, 663] on button "Confirmar" at bounding box center [1328, 663] width 101 height 31
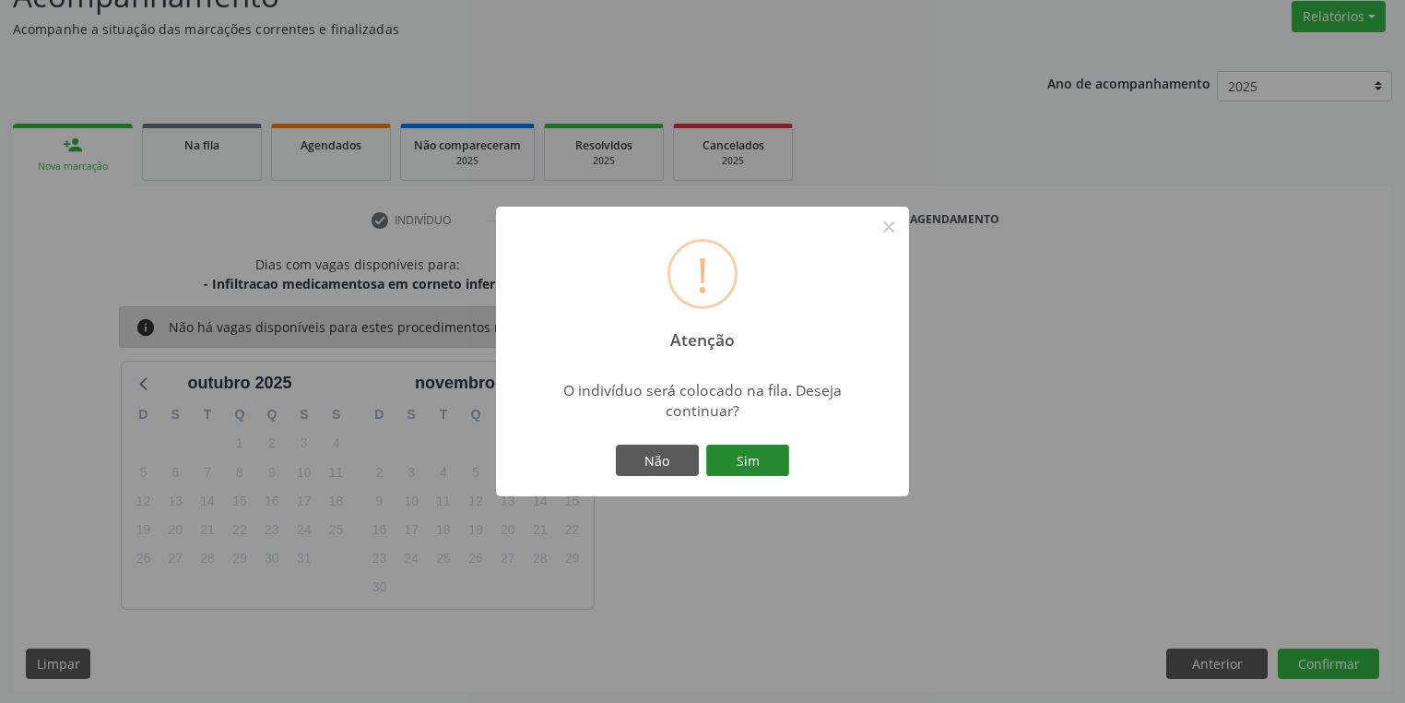
click at [758, 457] on button "Sim" at bounding box center [747, 459] width 83 height 31
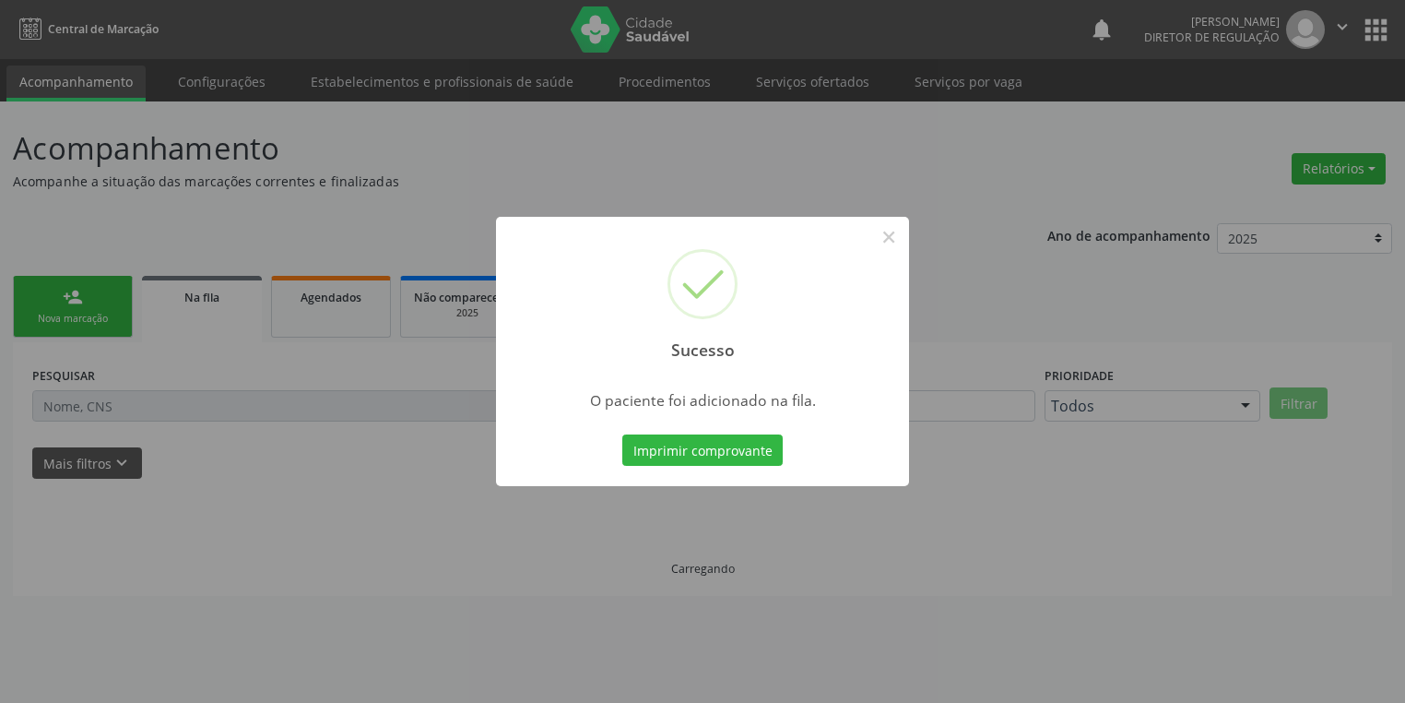
scroll to position [0, 0]
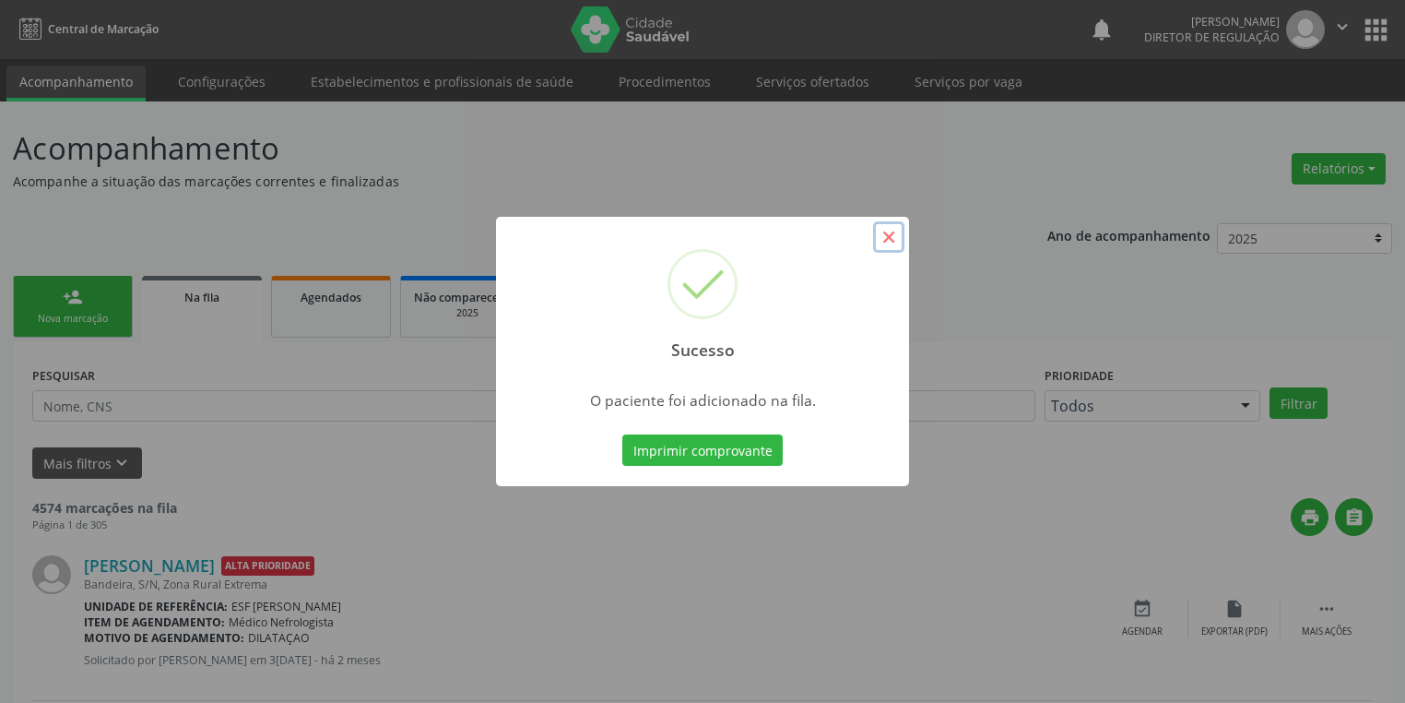
click at [881, 239] on button "×" at bounding box center [888, 236] width 31 height 31
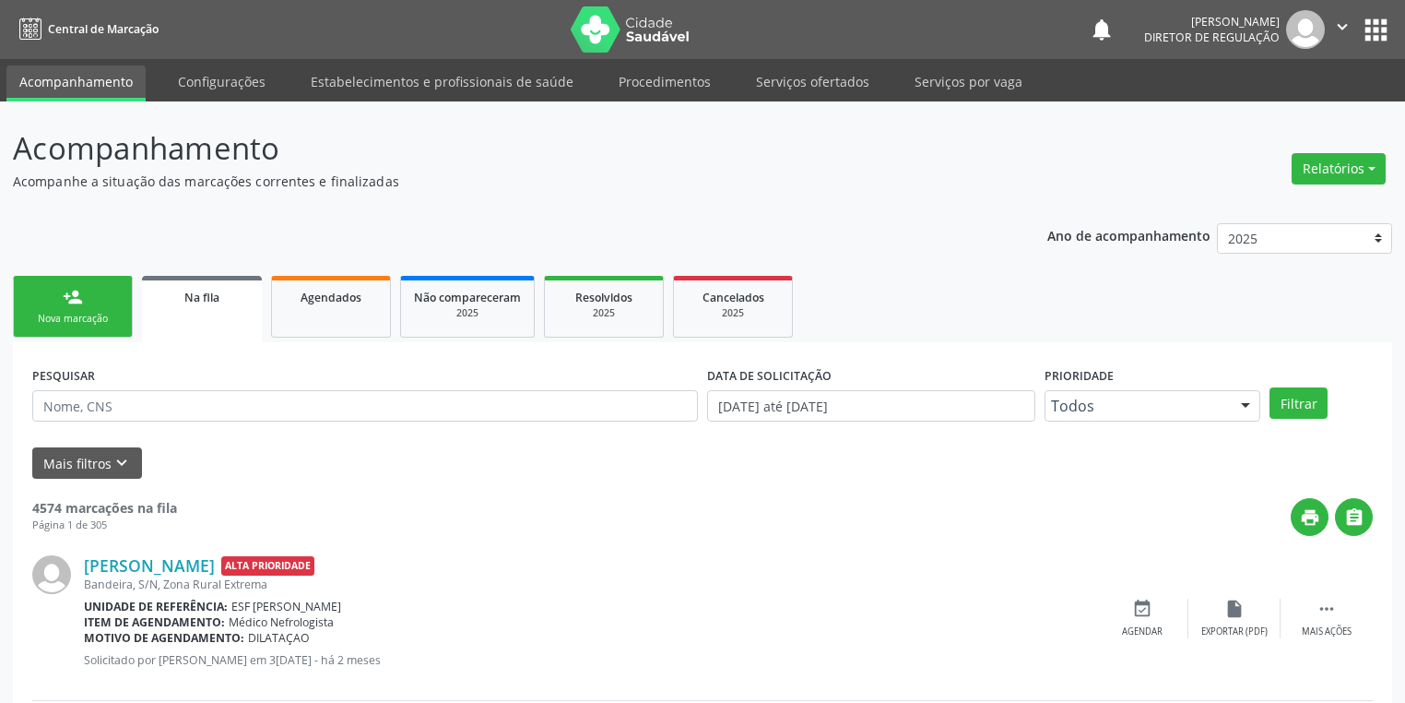
click at [92, 287] on link "person_add Nova marcação" at bounding box center [73, 307] width 120 height 62
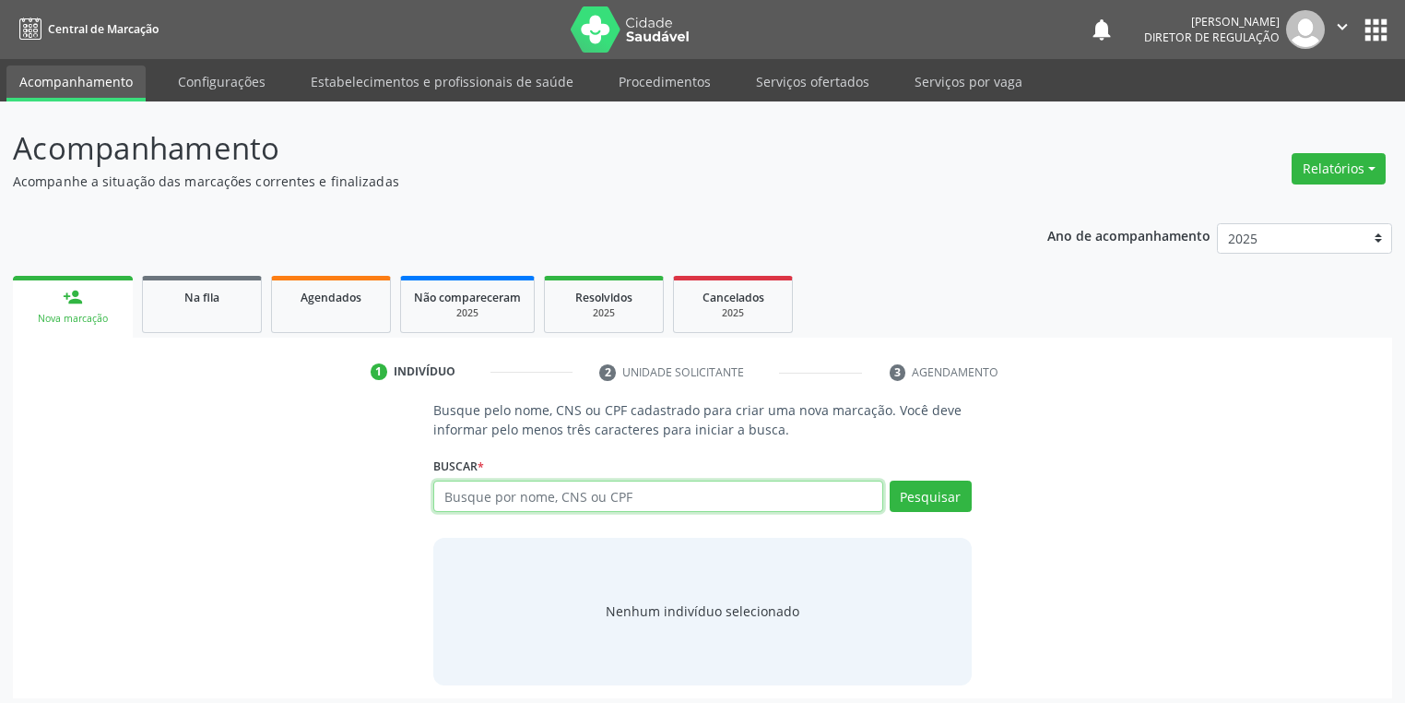
click at [683, 485] on input "text" at bounding box center [658, 495] width 450 height 31
type input "02815956403"
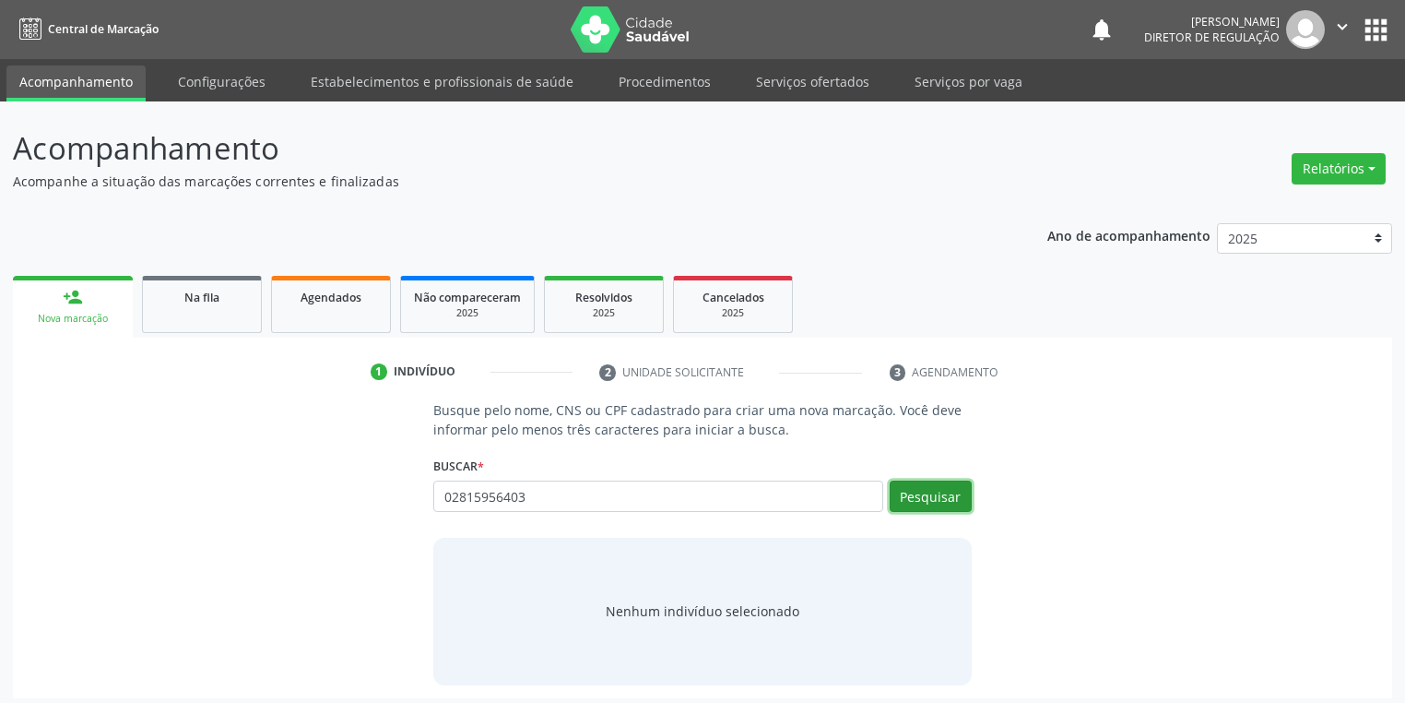
click at [952, 492] on button "Pesquisar" at bounding box center [931, 495] width 82 height 31
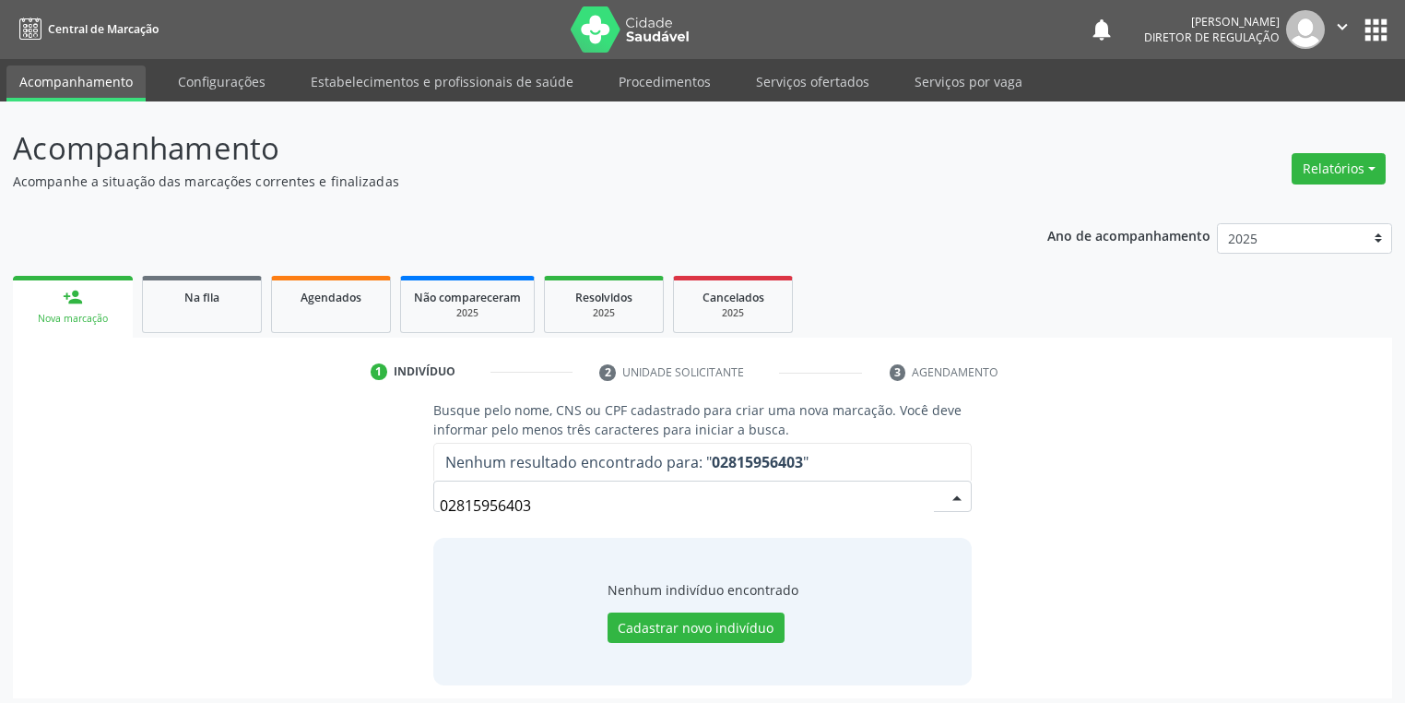
click at [547, 503] on input "02815956403" at bounding box center [687, 505] width 494 height 37
type input "0"
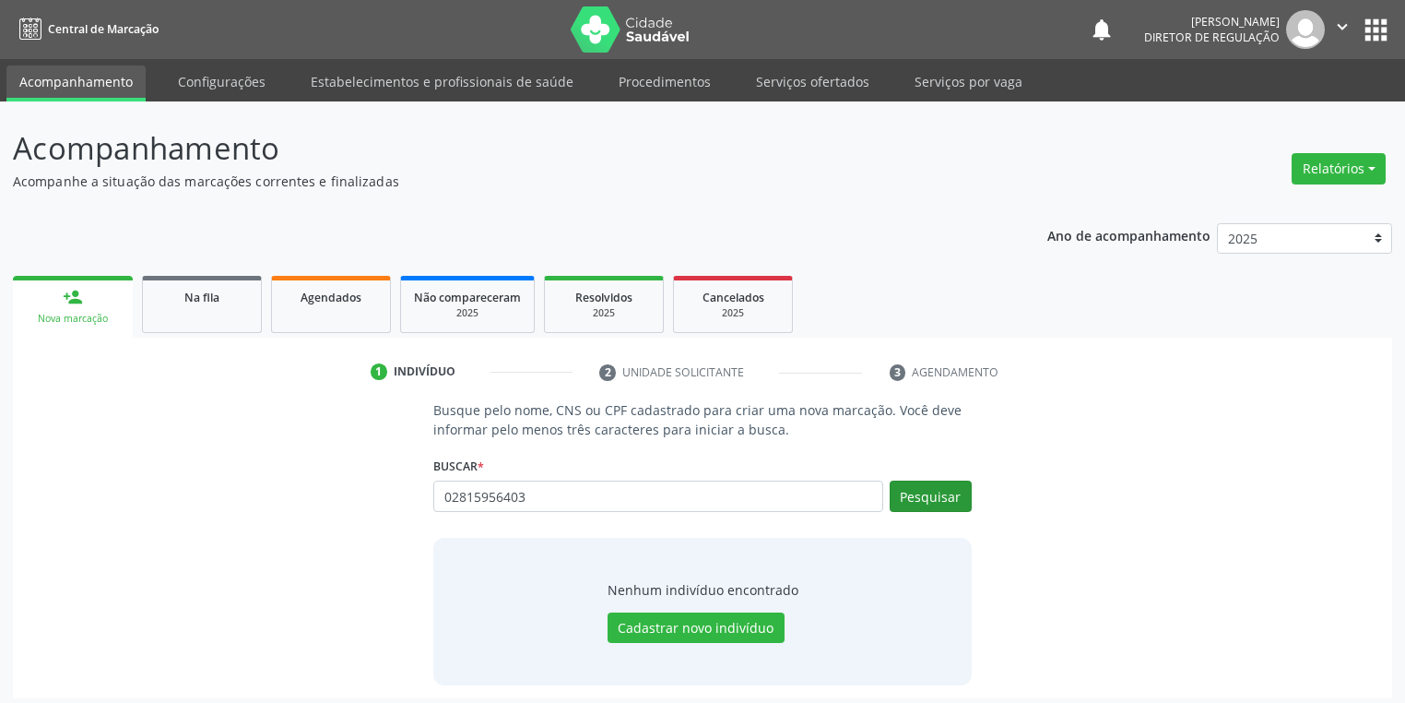
type input "02815956403"
click at [930, 499] on button "Pesquisar" at bounding box center [931, 495] width 82 height 31
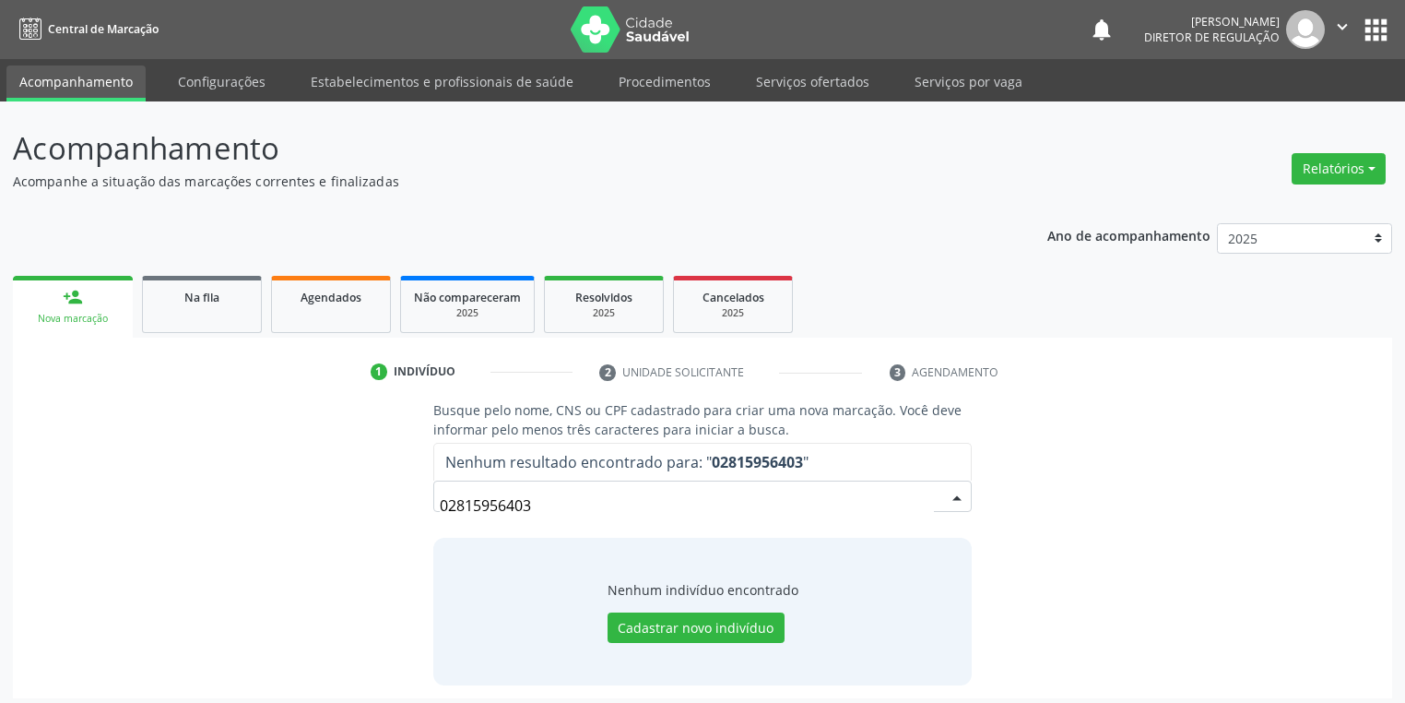
click at [568, 505] on input "02815956403" at bounding box center [687, 505] width 494 height 37
type input "0"
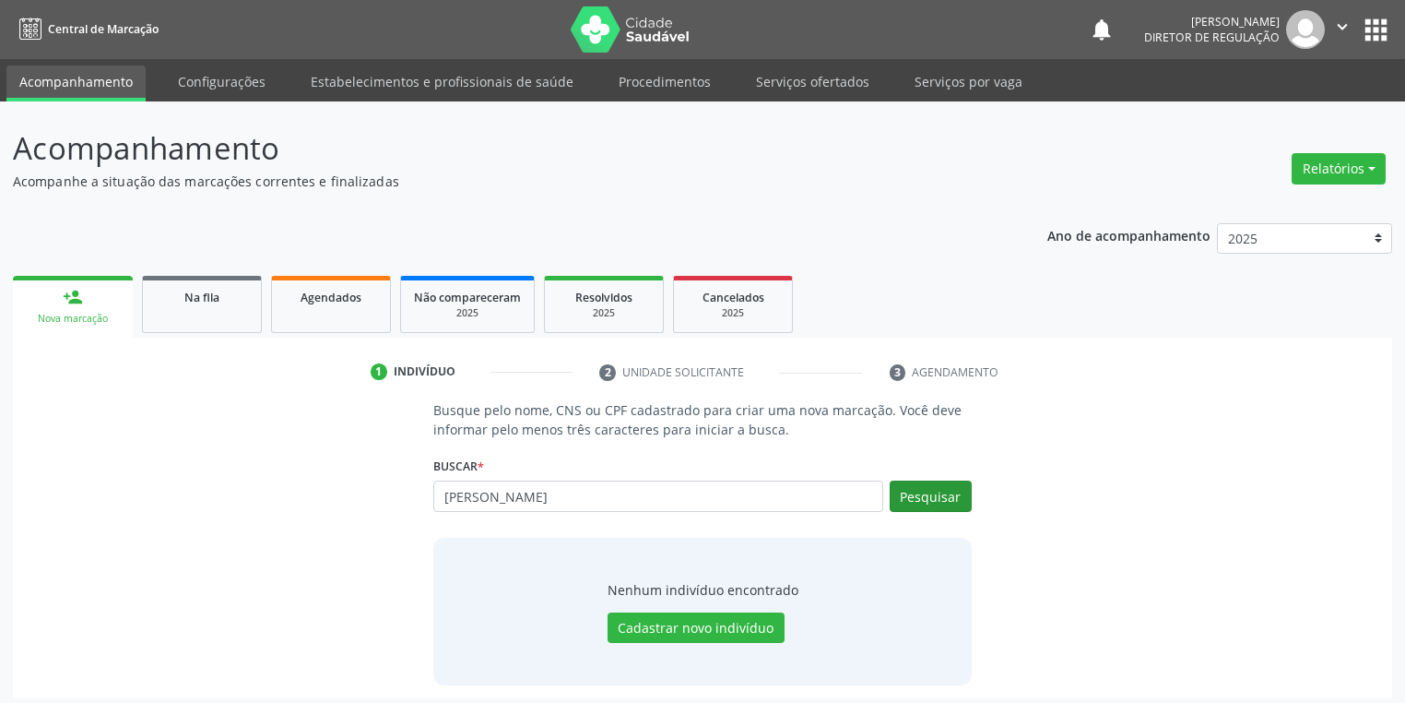
type input "JOAO BARBOSA DA SILVA"
click at [914, 491] on button "Pesquisar" at bounding box center [931, 495] width 82 height 31
type input "J"
type input "03641304407"
click at [917, 496] on button "Pesquisar" at bounding box center [931, 495] width 82 height 31
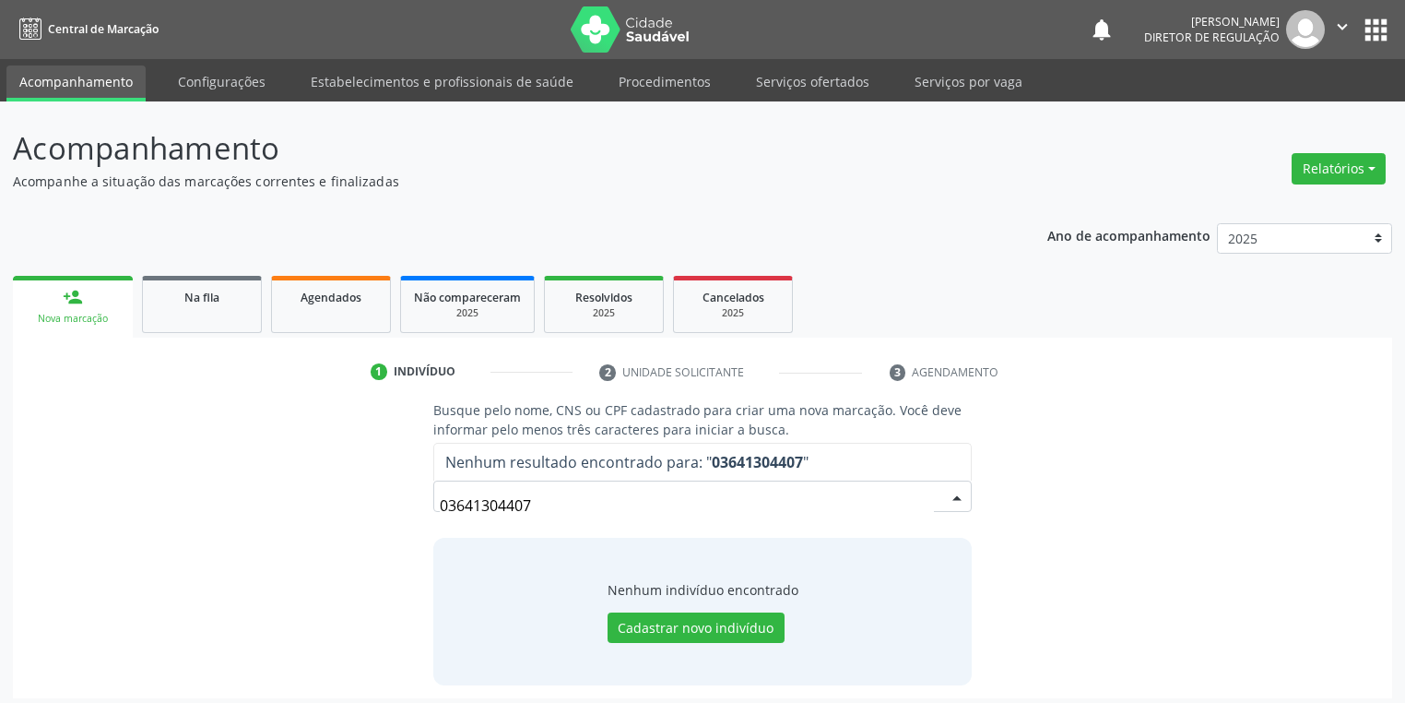
click at [571, 512] on input "03641304407" at bounding box center [687, 505] width 494 height 37
click at [565, 516] on input "03641304407" at bounding box center [687, 505] width 494 height 37
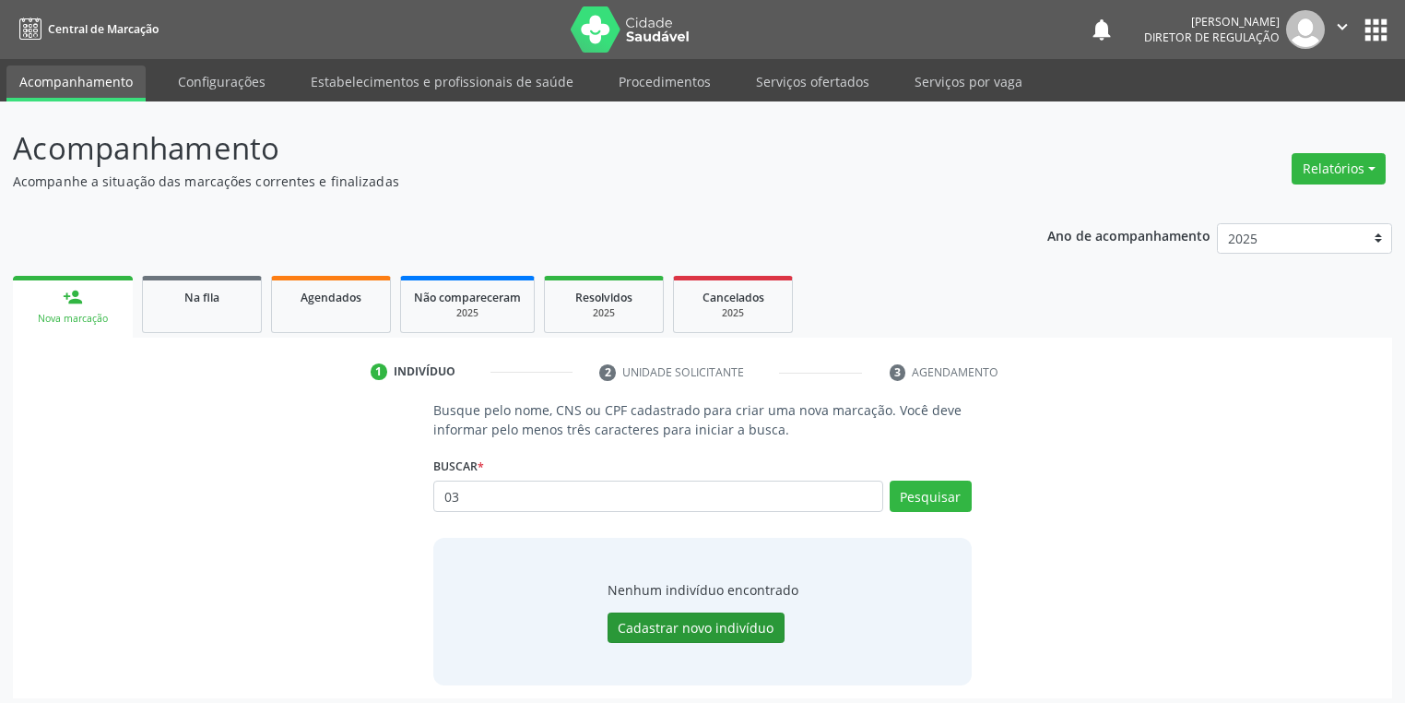
type input "0"
type input "708706131617590"
click at [941, 502] on button "Pesquisar" at bounding box center [931, 495] width 82 height 31
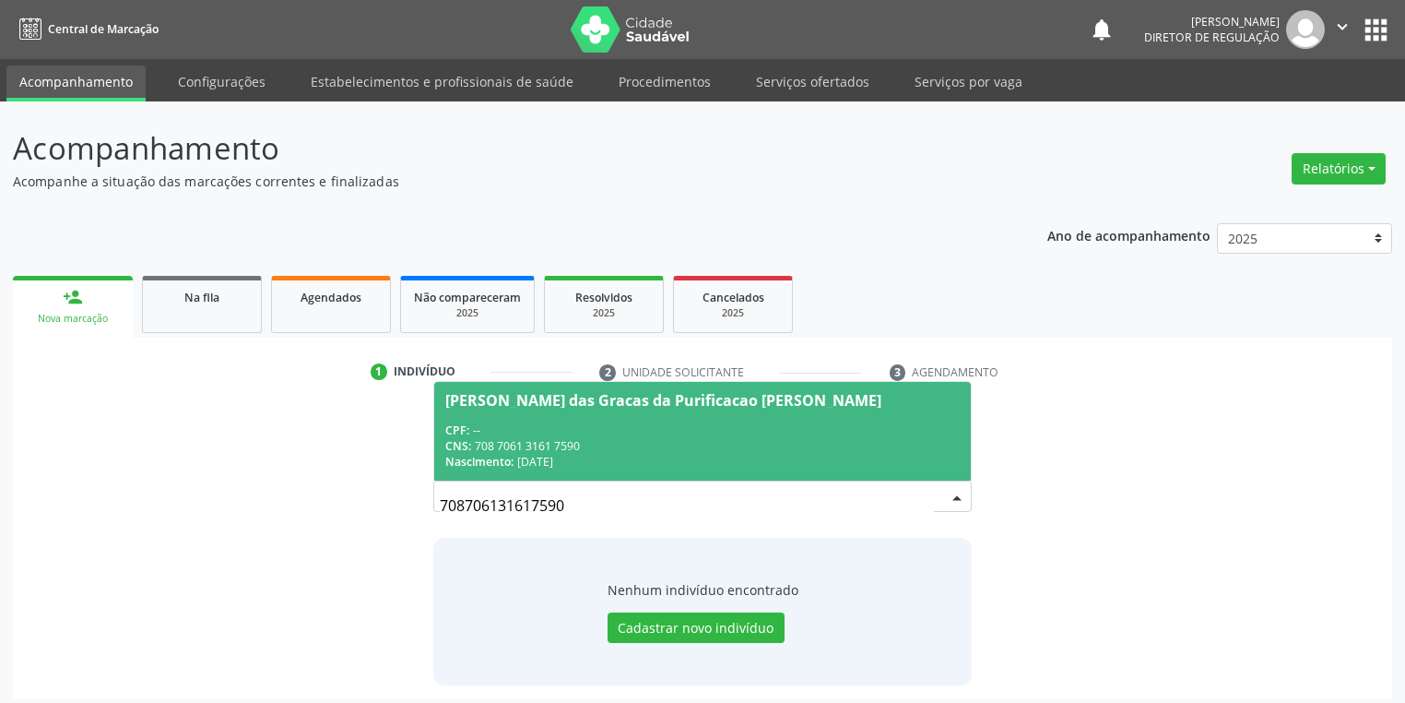
click at [549, 445] on div "CNS: 708 7061 3161 7590" at bounding box center [702, 446] width 515 height 16
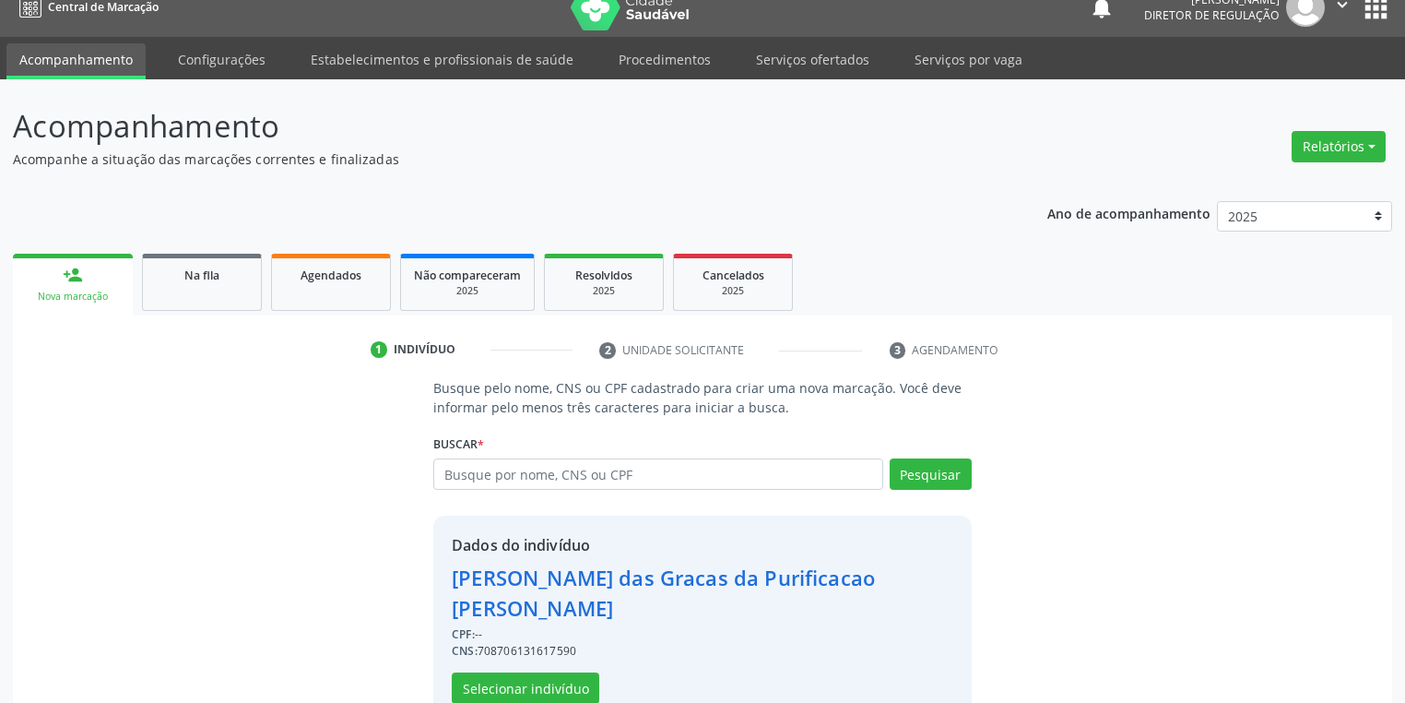
scroll to position [35, 0]
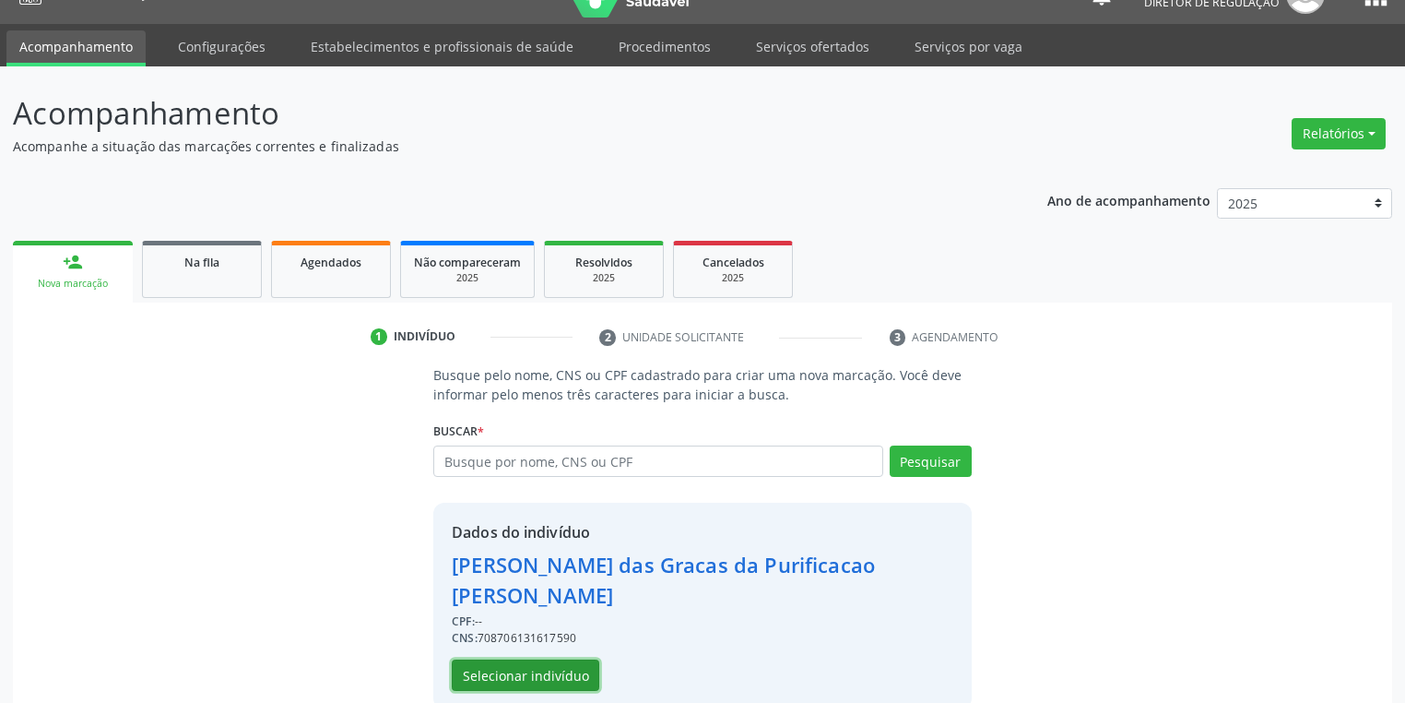
click at [508, 659] on button "Selecionar indivíduo" at bounding box center [526, 674] width 148 height 31
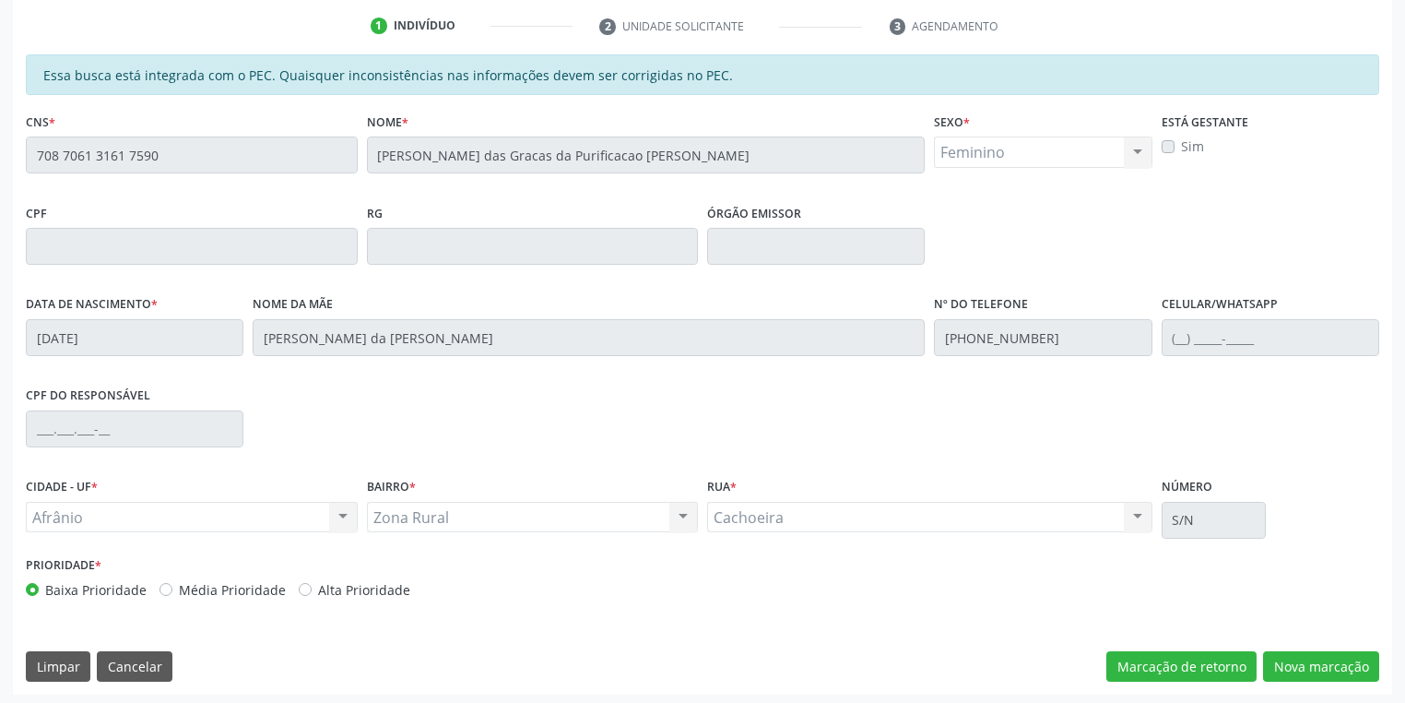
scroll to position [349, 0]
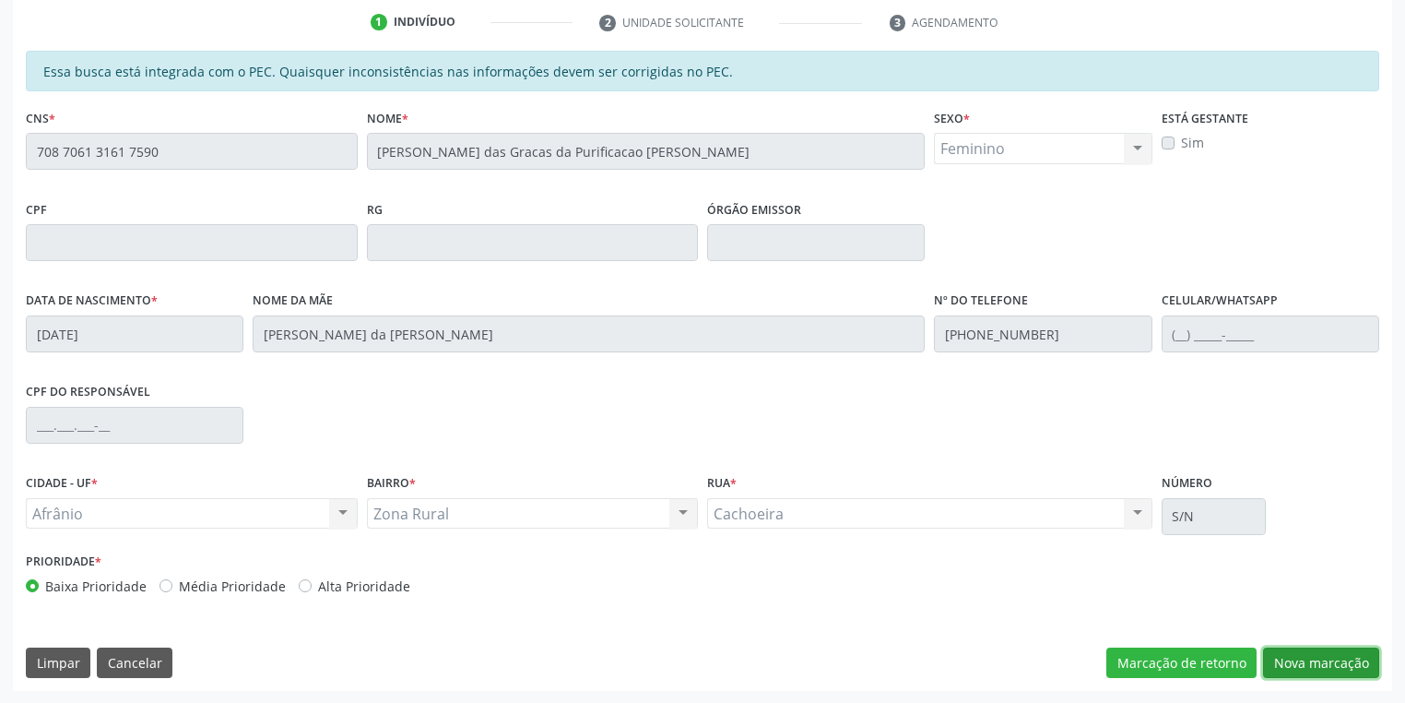
click at [1293, 659] on button "Nova marcação" at bounding box center [1321, 662] width 116 height 31
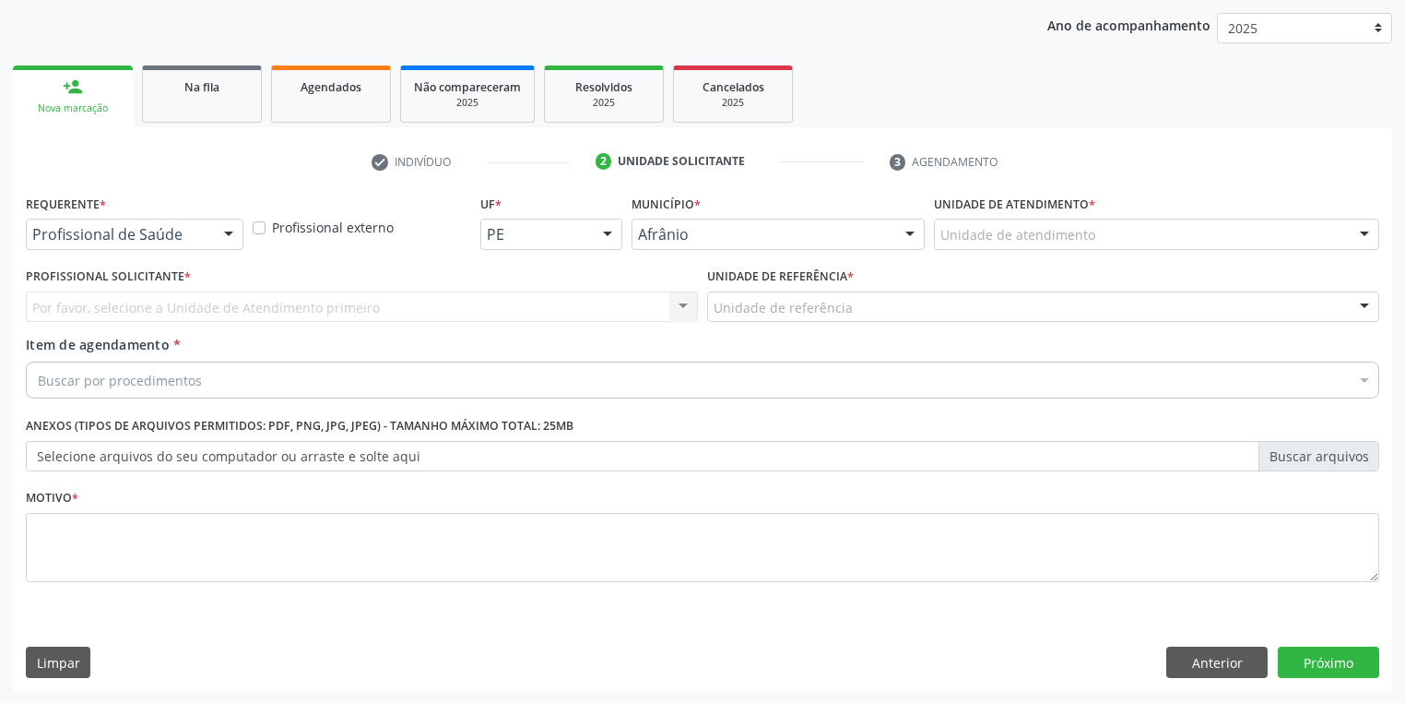
click at [957, 251] on div "Unidade de atendimento * Unidade de atendimento Academia da Saude de Afranio Ac…" at bounding box center [1157, 226] width 455 height 72
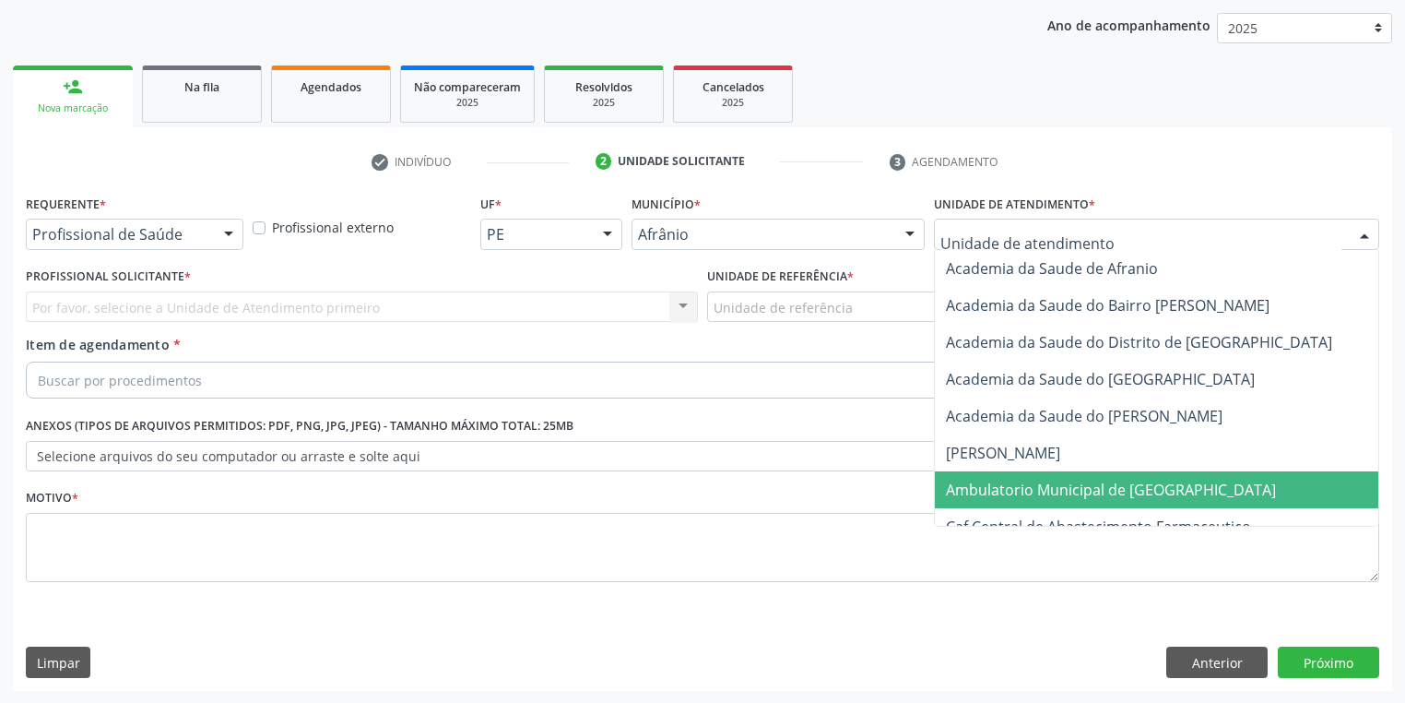
drag, startPoint x: 989, startPoint y: 488, endPoint x: 844, endPoint y: 369, distance: 187.4
click at [986, 487] on span "Ambulatorio Municipal de [GEOGRAPHIC_DATA]" at bounding box center [1111, 490] width 330 height 20
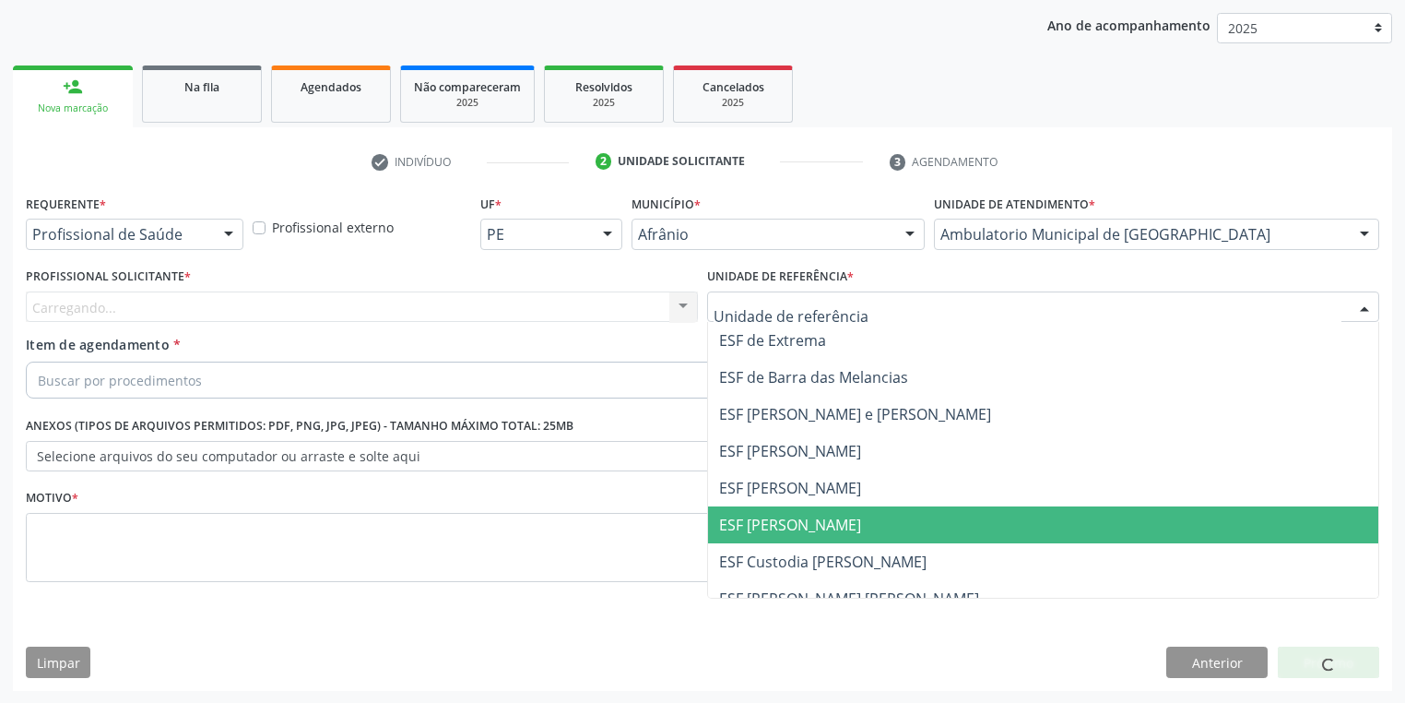
click at [766, 518] on span "ESF [PERSON_NAME]" at bounding box center [790, 525] width 142 height 20
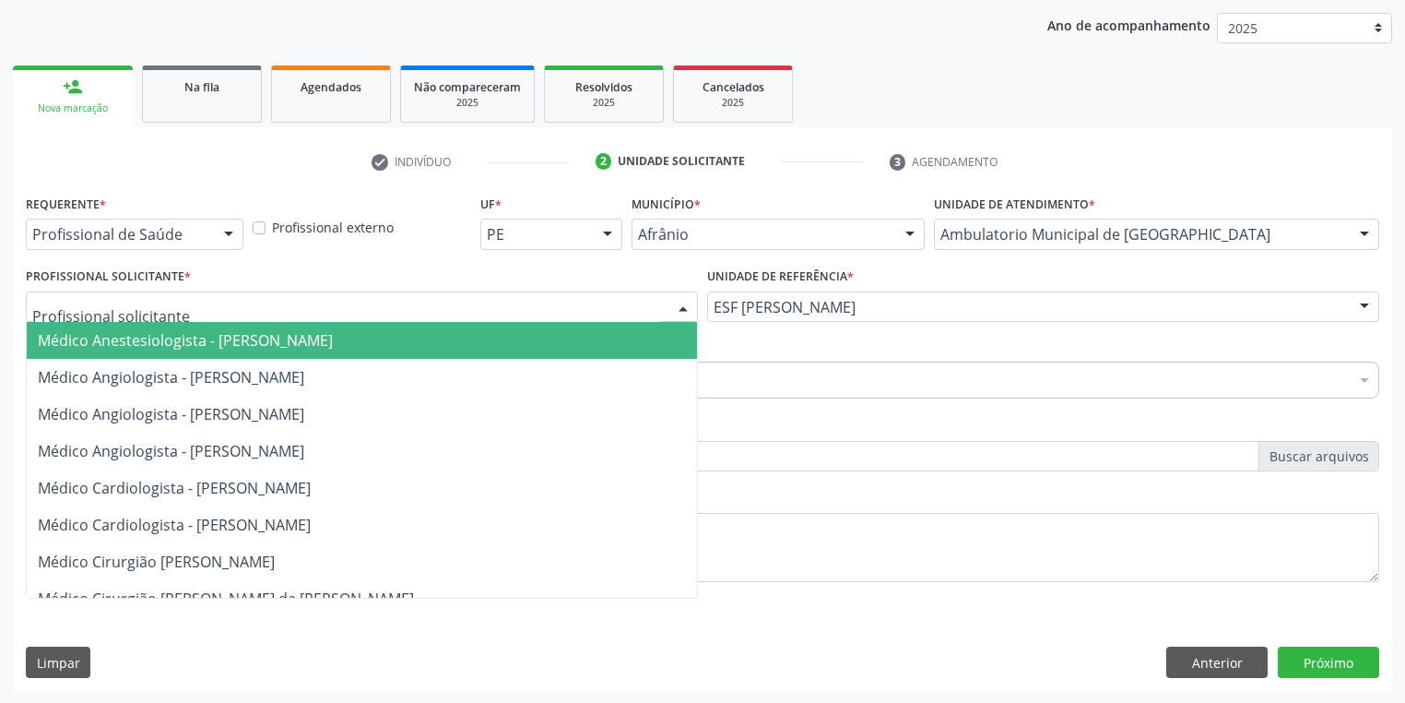
click at [74, 318] on div at bounding box center [362, 306] width 672 height 31
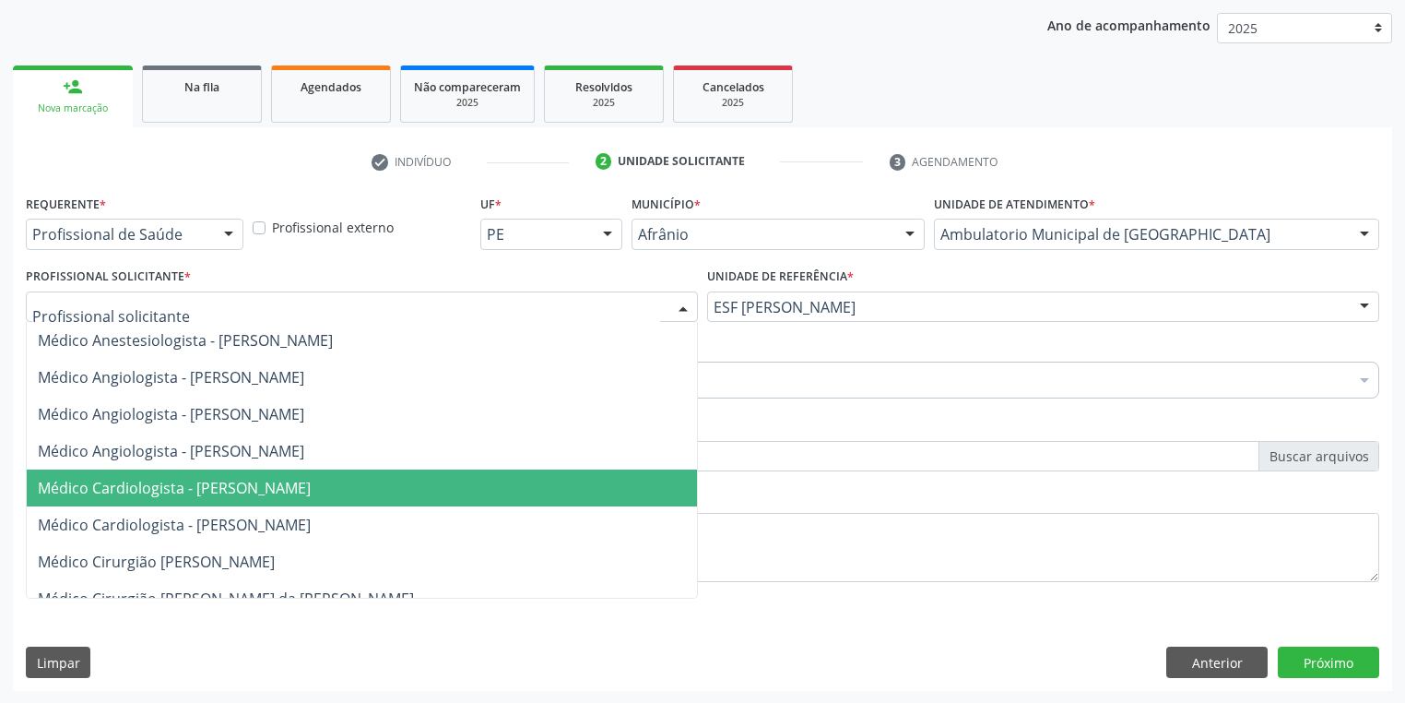
click at [129, 481] on span "Médico Cardiologista - [PERSON_NAME]" at bounding box center [174, 488] width 273 height 20
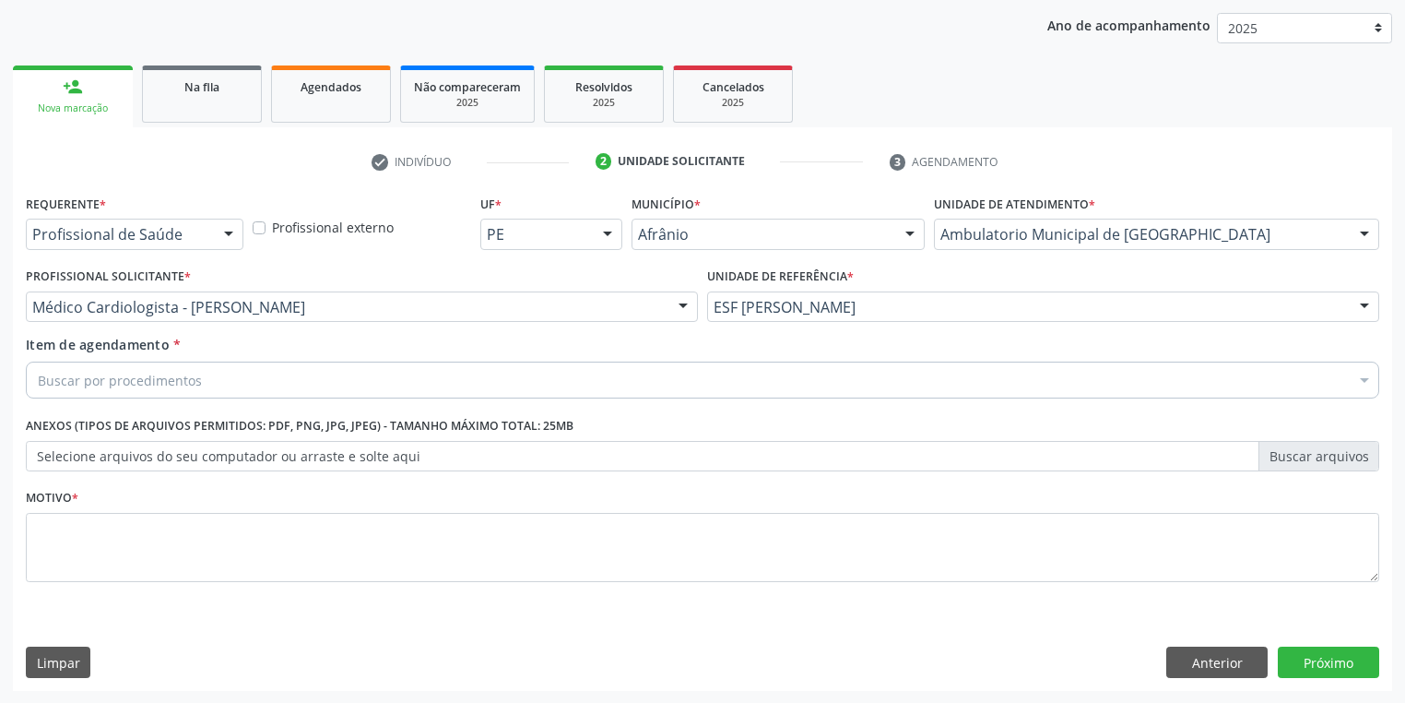
click at [128, 399] on div "Item de agendamento * Buscar por procedimentos Selecionar todos 0604320140 - Ab…" at bounding box center [702, 370] width 1363 height 71
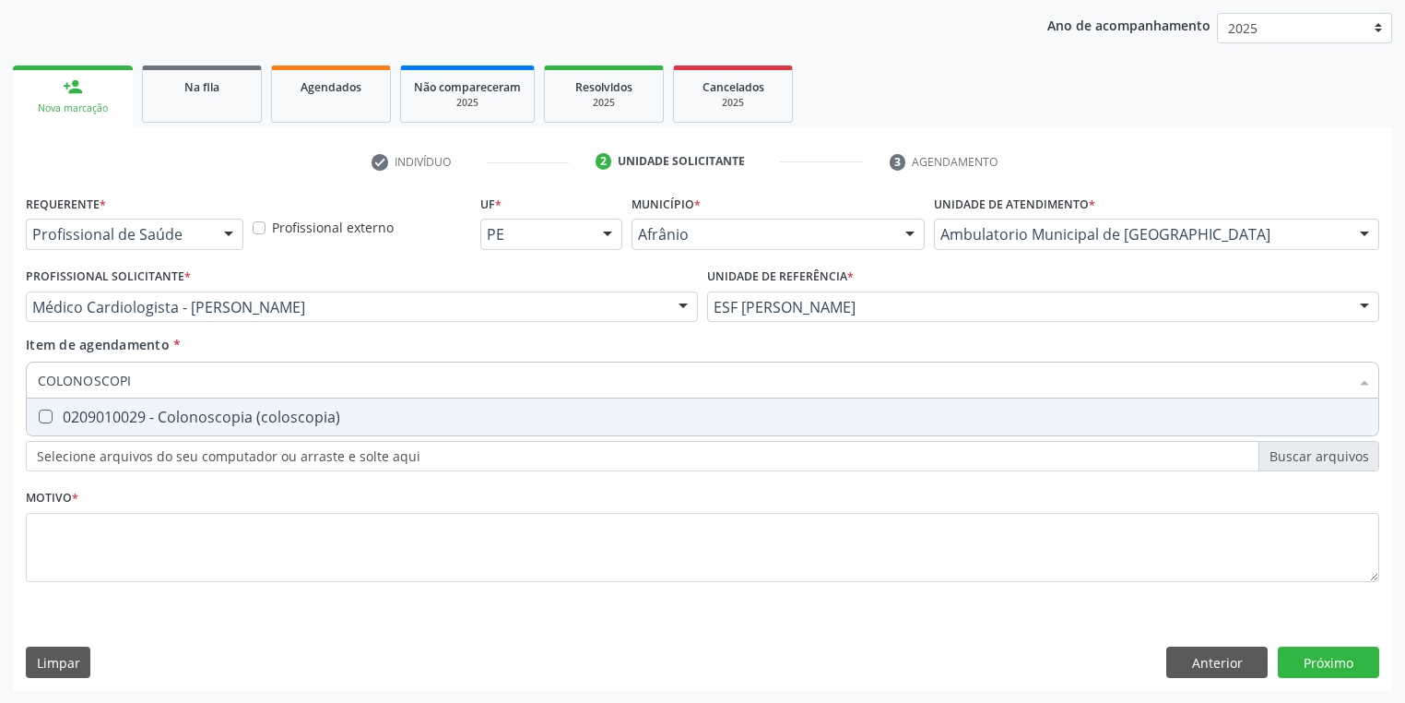
type input "COLONOSCOPIA"
click at [111, 410] on div "0209010029 - Colonoscopia (coloscopia)" at bounding box center [703, 416] width 1330 height 15
checkbox \(coloscopia\) "true"
click at [57, 519] on div "Requerente * Profissional de Saúde Profissional de Saúde Paciente Nenhum result…" at bounding box center [703, 399] width 1354 height 418
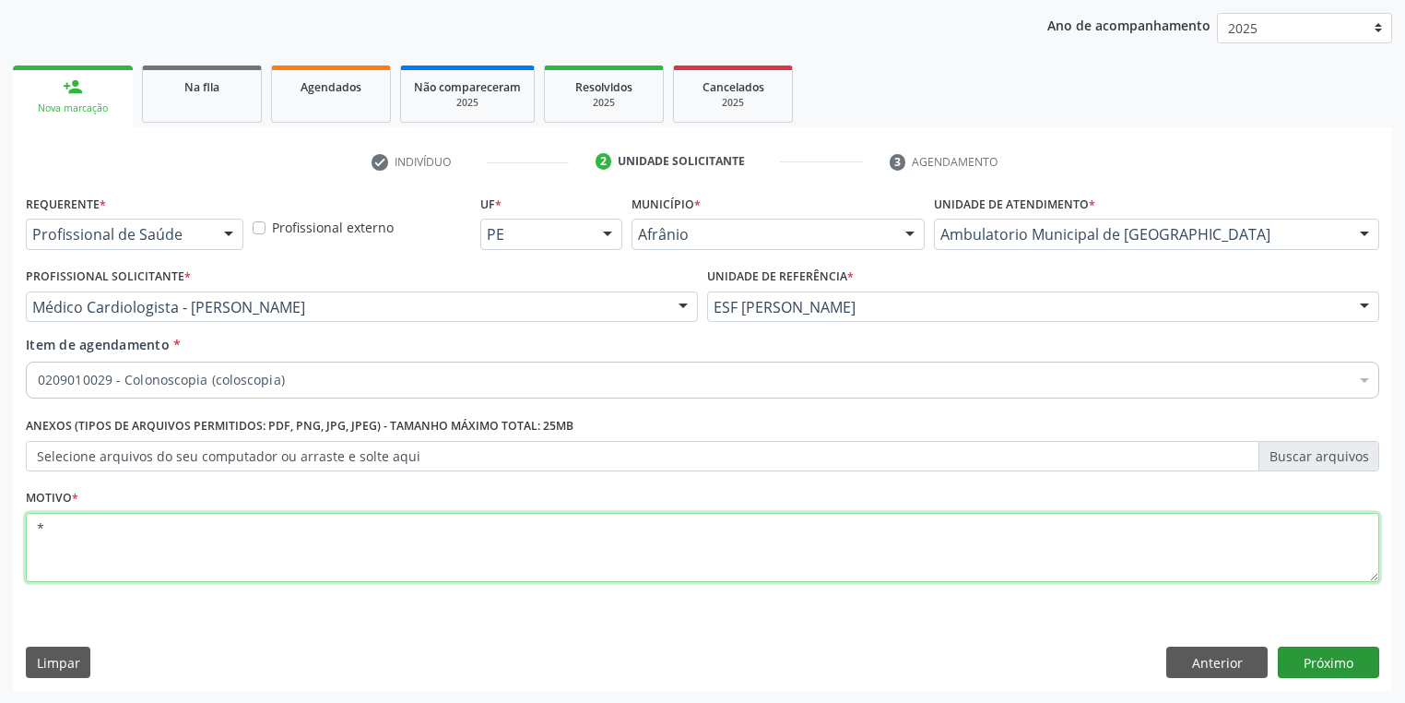
type textarea "*"
click at [1304, 657] on button "Próximo" at bounding box center [1328, 661] width 101 height 31
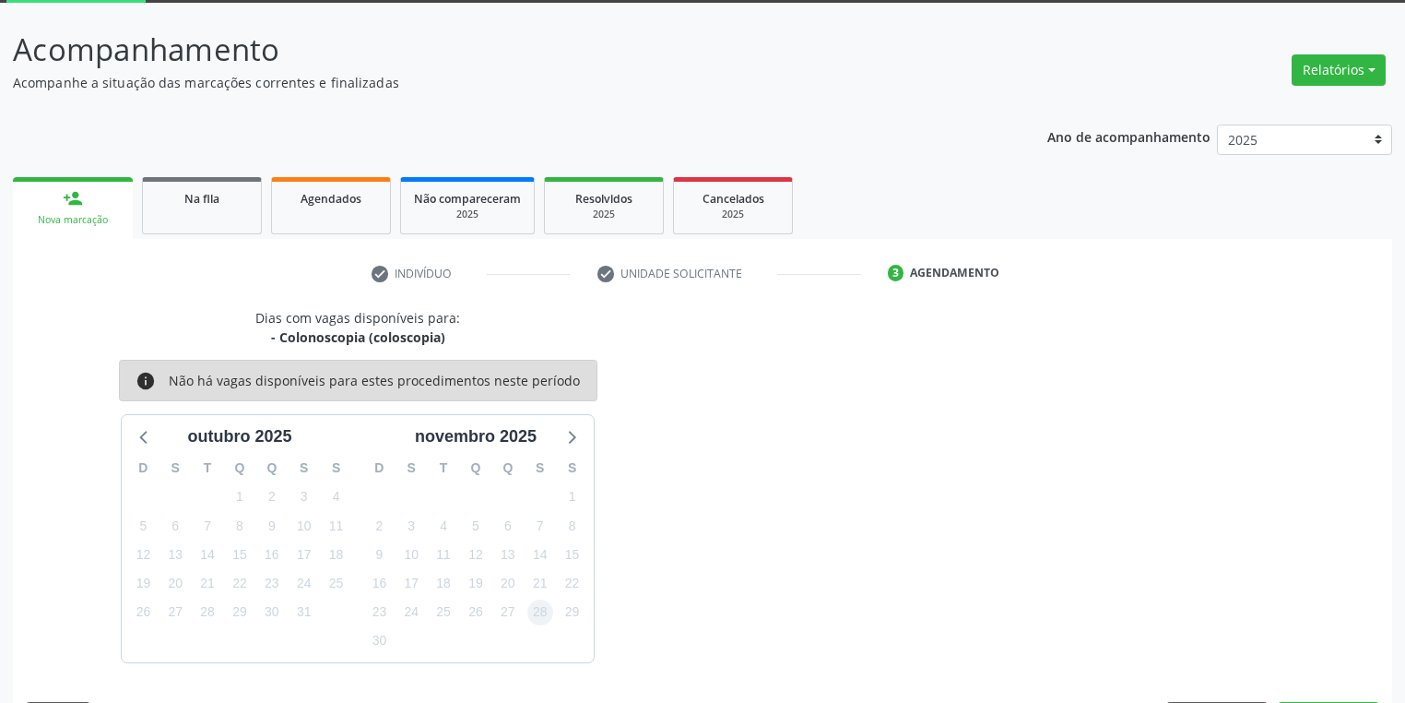
scroll to position [152, 0]
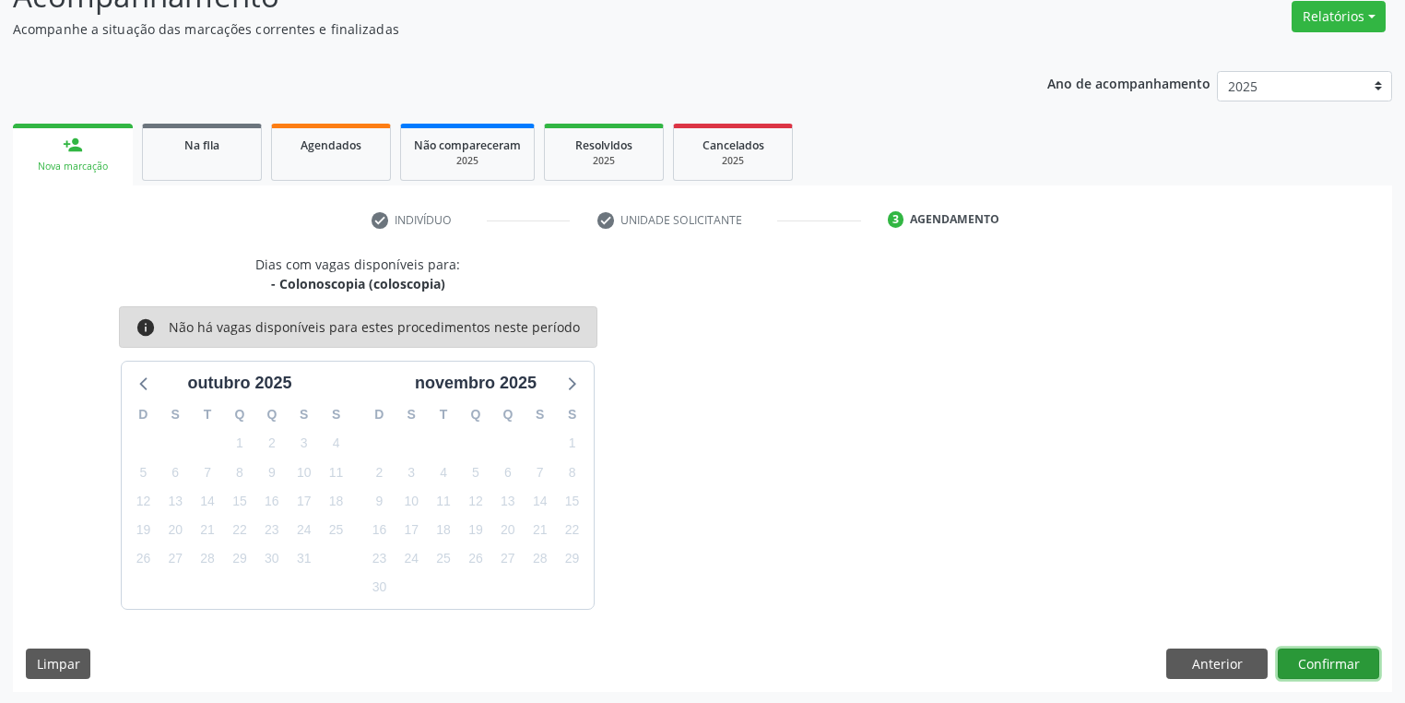
click at [1312, 662] on button "Confirmar" at bounding box center [1328, 663] width 101 height 31
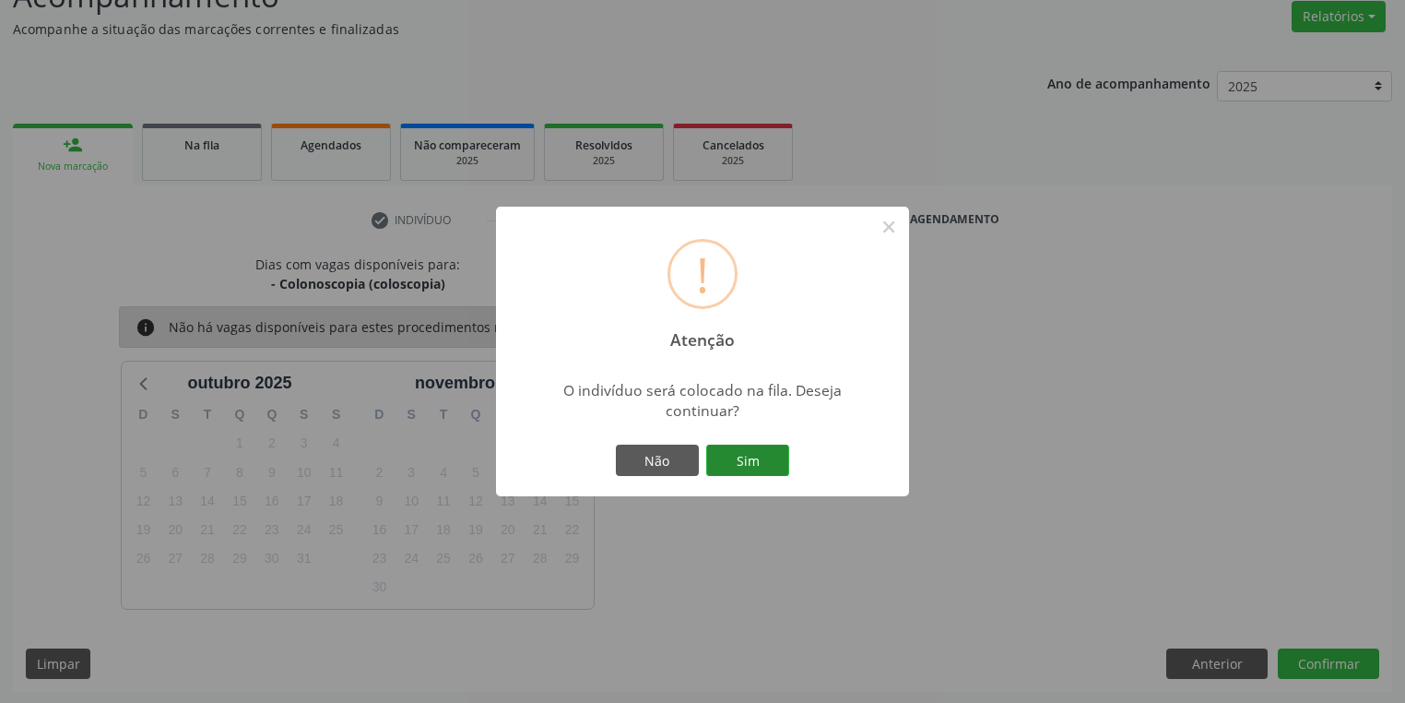
click at [757, 459] on button "Sim" at bounding box center [747, 459] width 83 height 31
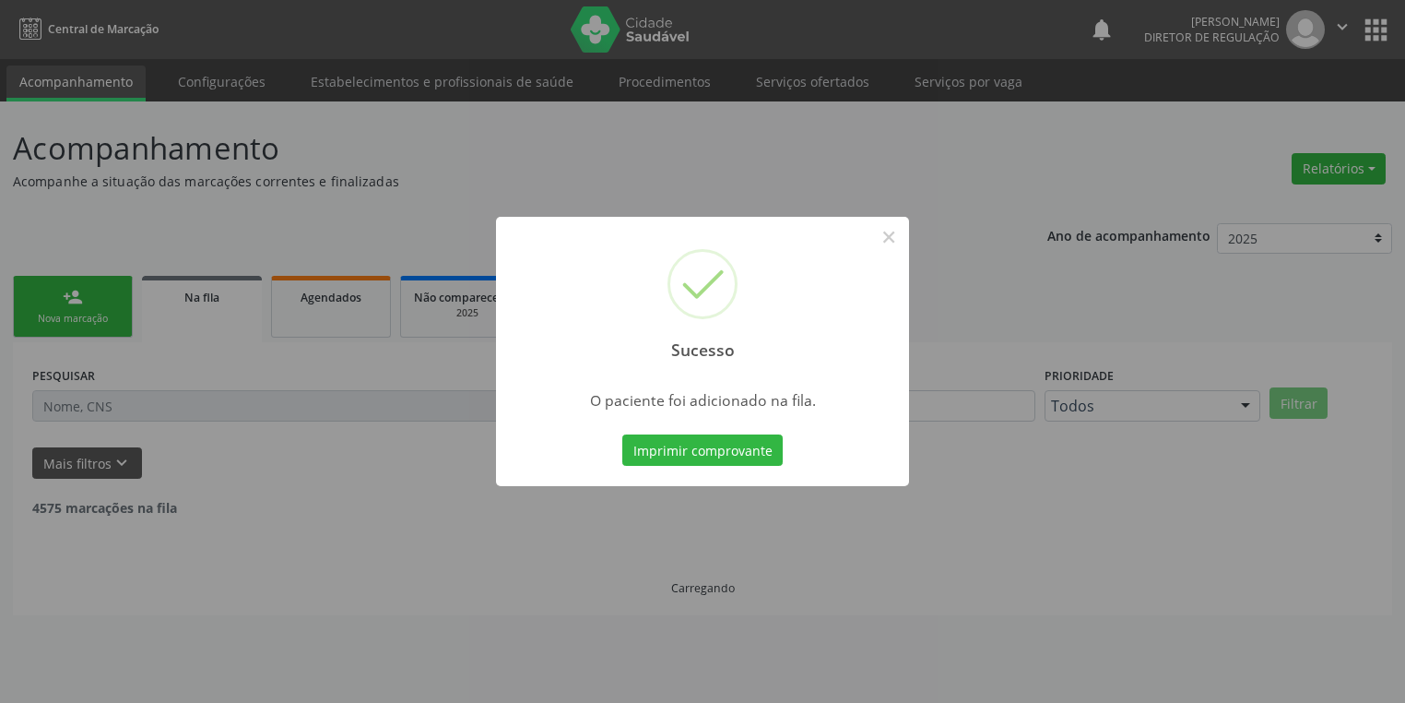
scroll to position [0, 0]
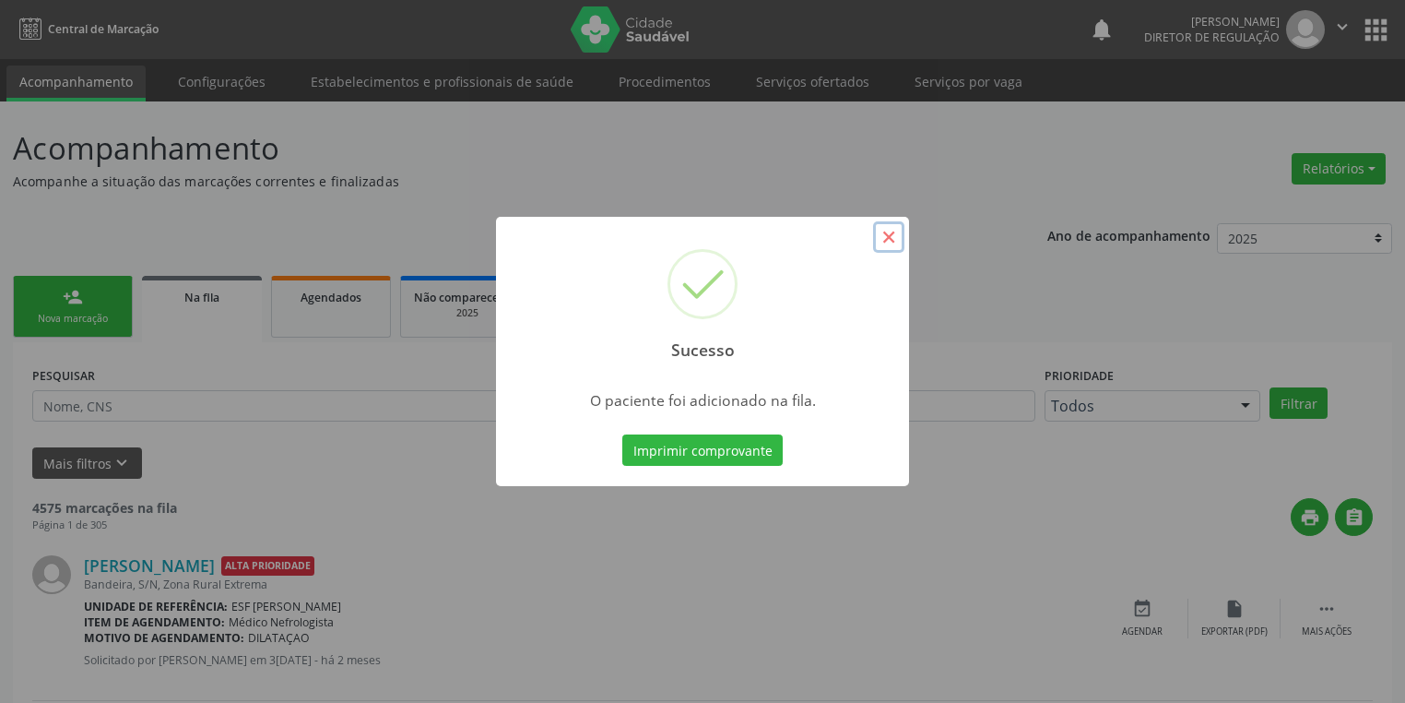
click at [888, 238] on button "×" at bounding box center [888, 236] width 31 height 31
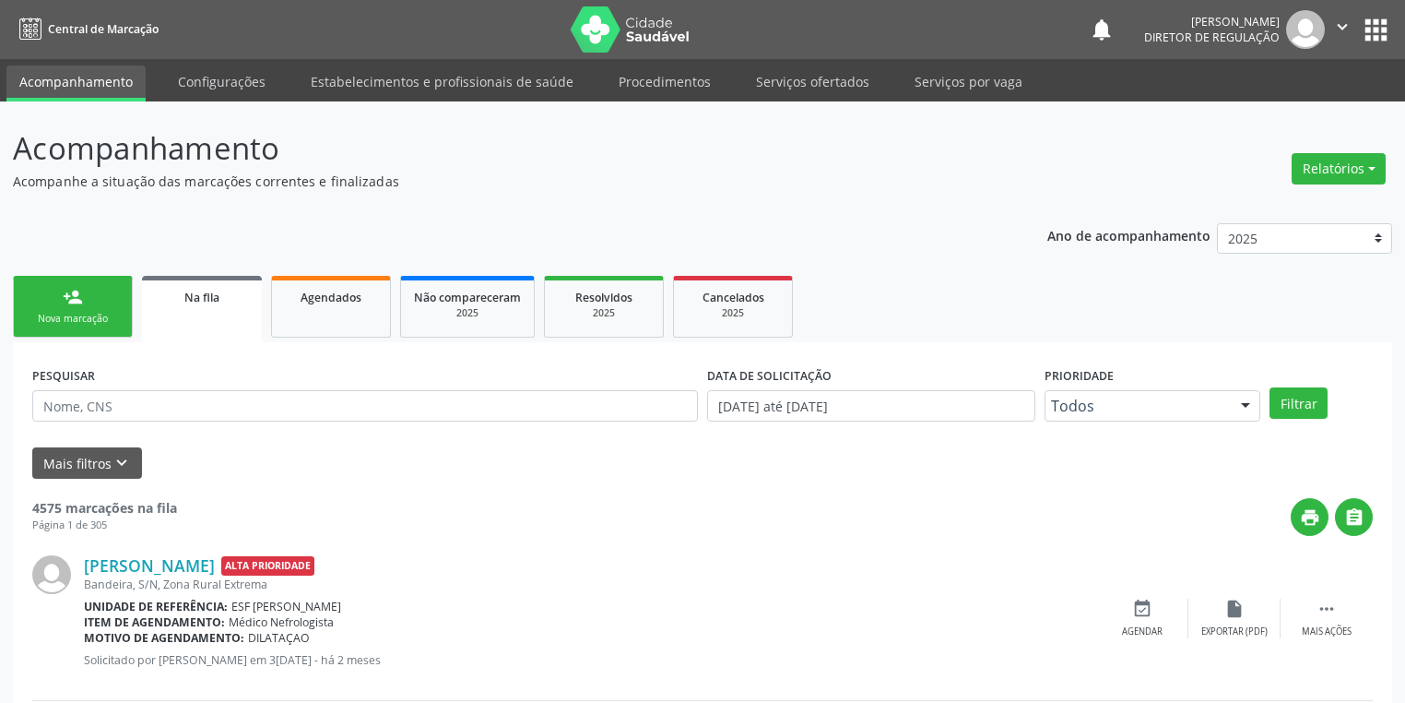
click at [89, 302] on link "person_add Nova marcação" at bounding box center [73, 307] width 120 height 62
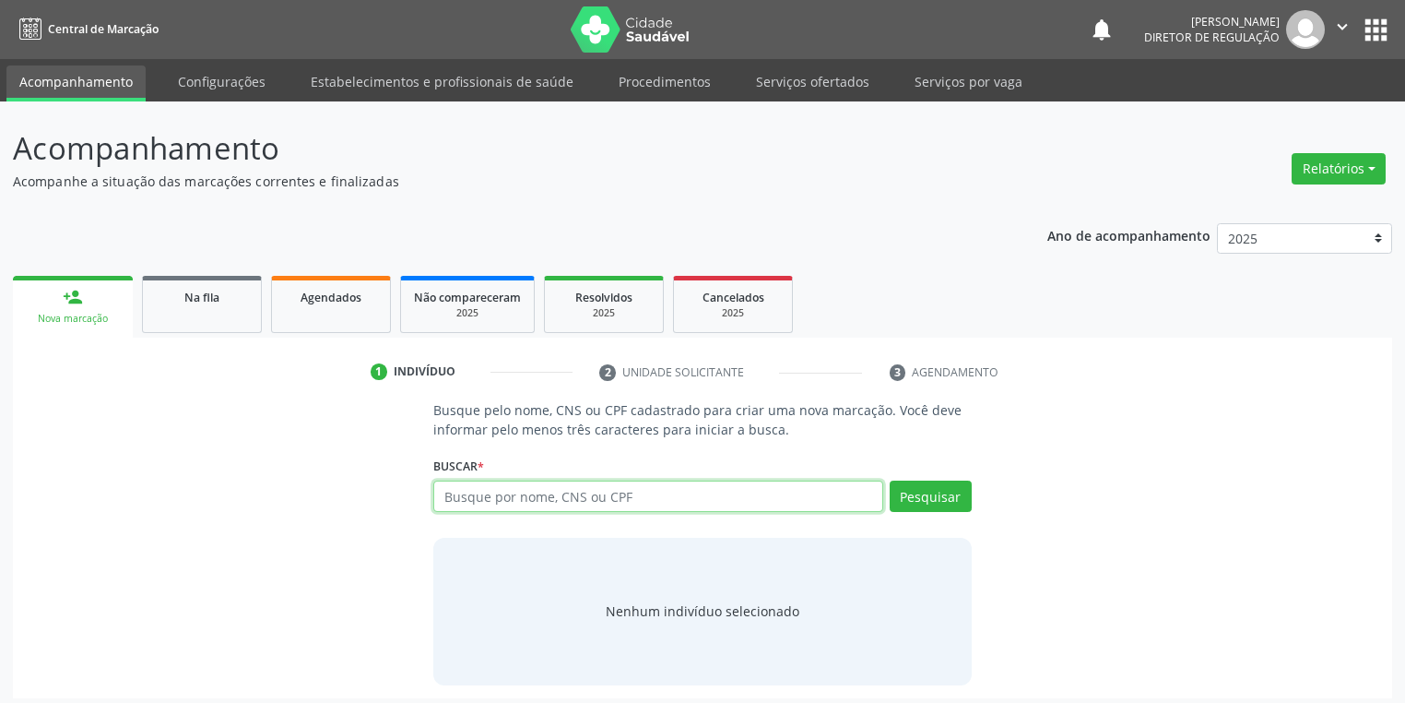
click at [467, 503] on input "text" at bounding box center [658, 495] width 450 height 31
type input "708706131617590"
click at [915, 500] on button "Pesquisar" at bounding box center [931, 495] width 82 height 31
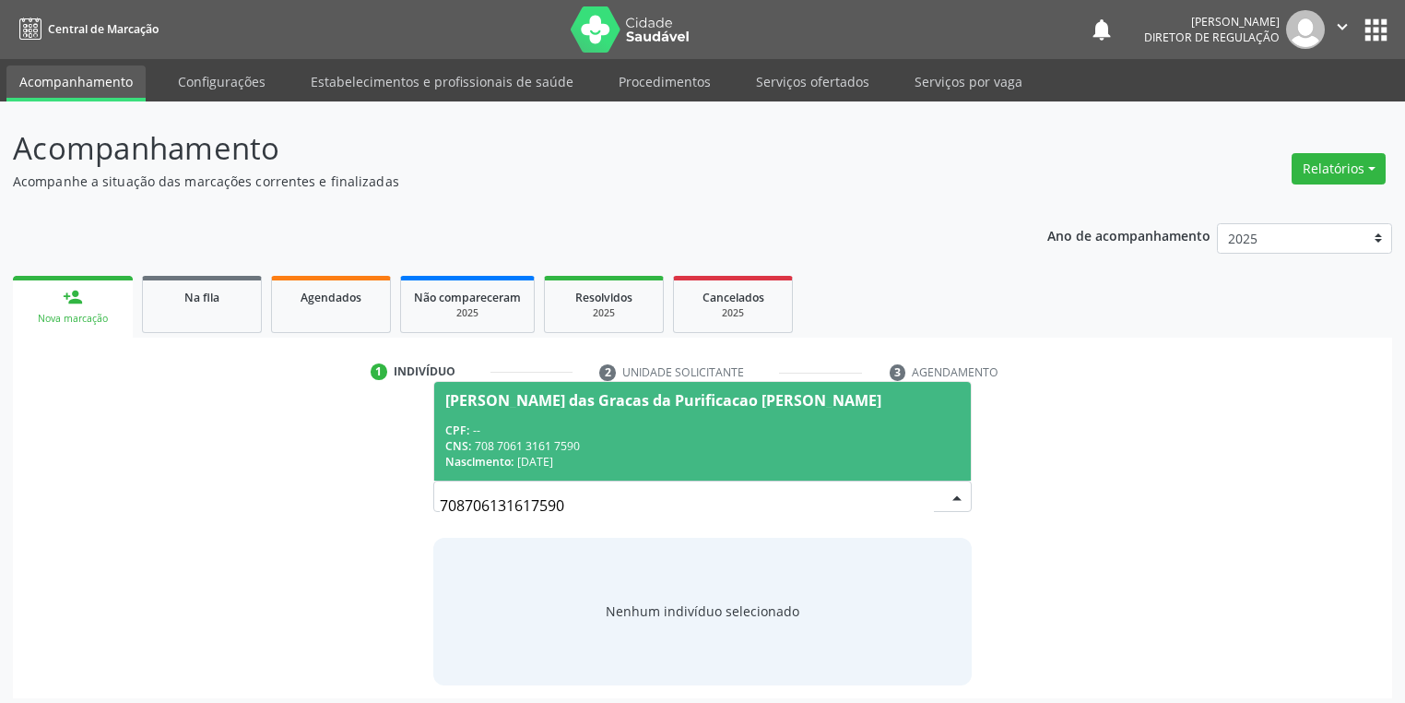
click at [613, 459] on div "Nascimento: 01/12/1971" at bounding box center [702, 462] width 515 height 16
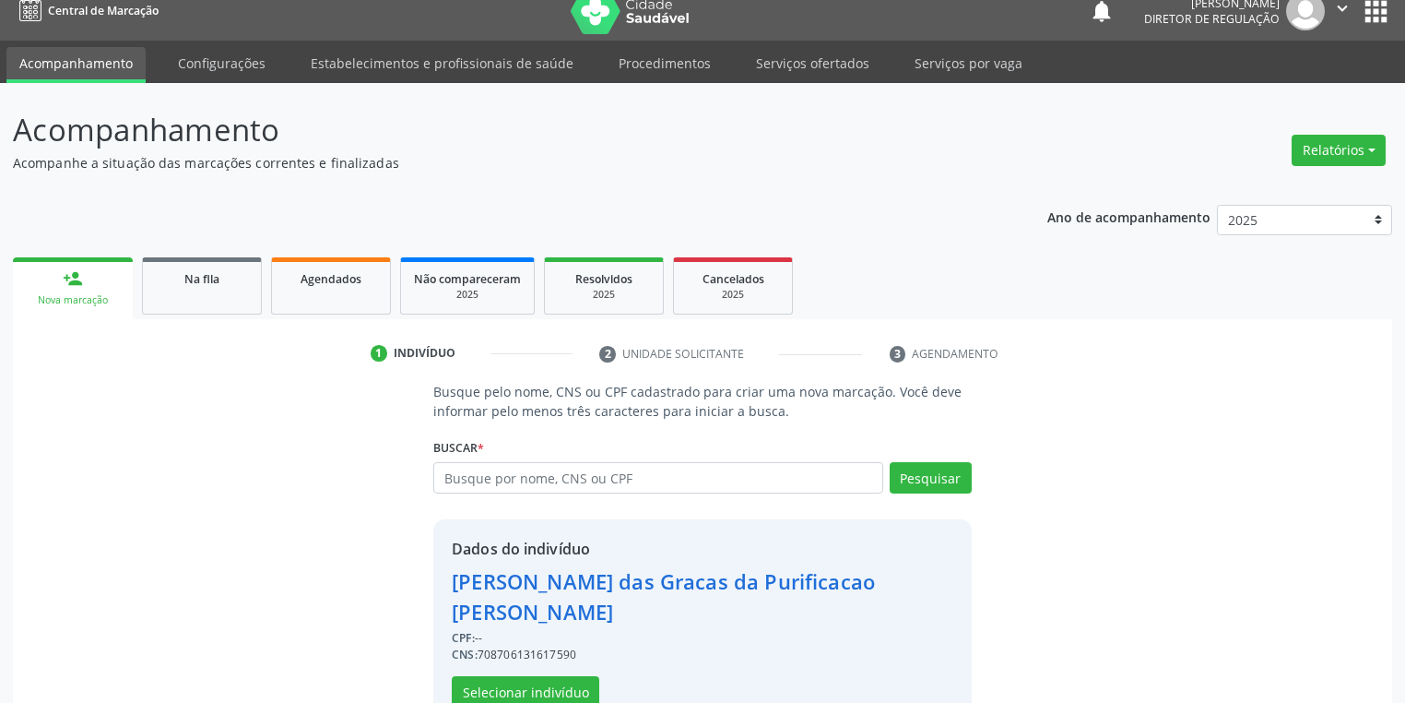
scroll to position [35, 0]
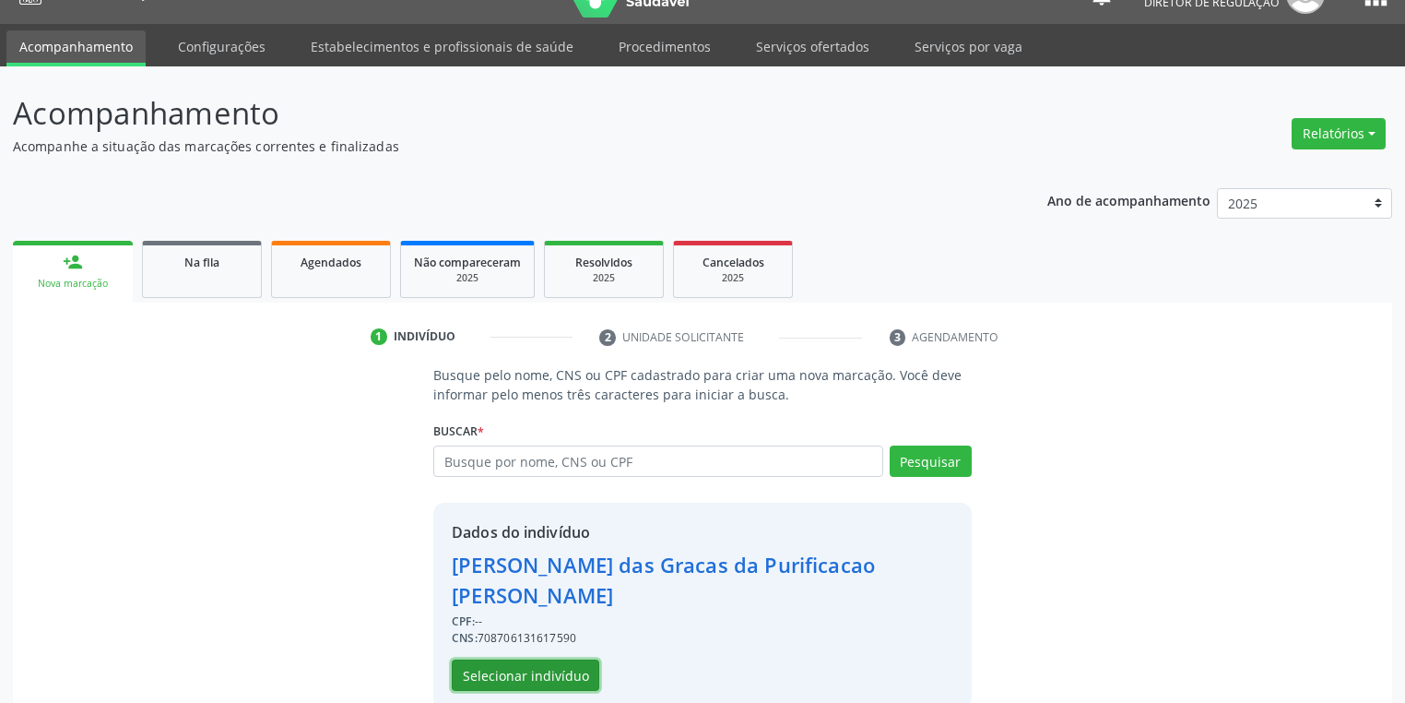
click at [492, 659] on button "Selecionar indivíduo" at bounding box center [526, 674] width 148 height 31
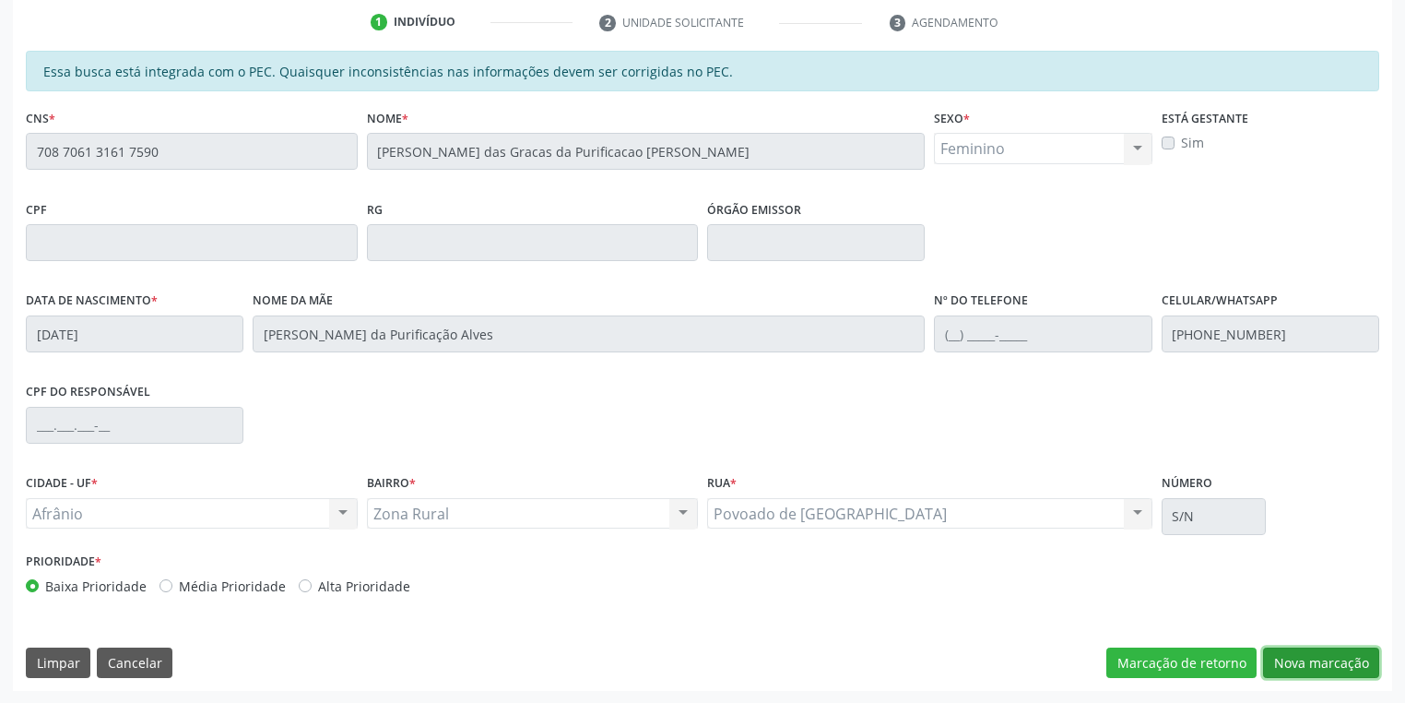
click at [1306, 667] on button "Nova marcação" at bounding box center [1321, 662] width 116 height 31
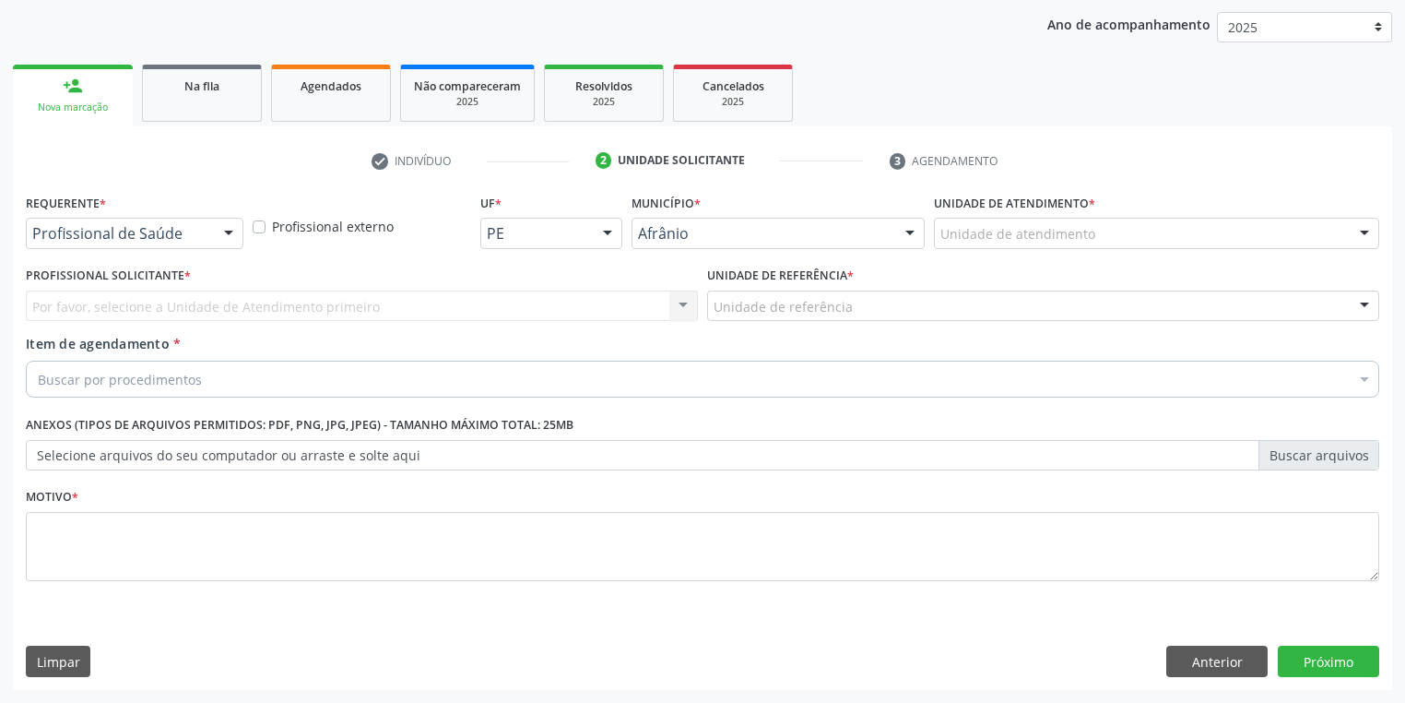
scroll to position [210, 0]
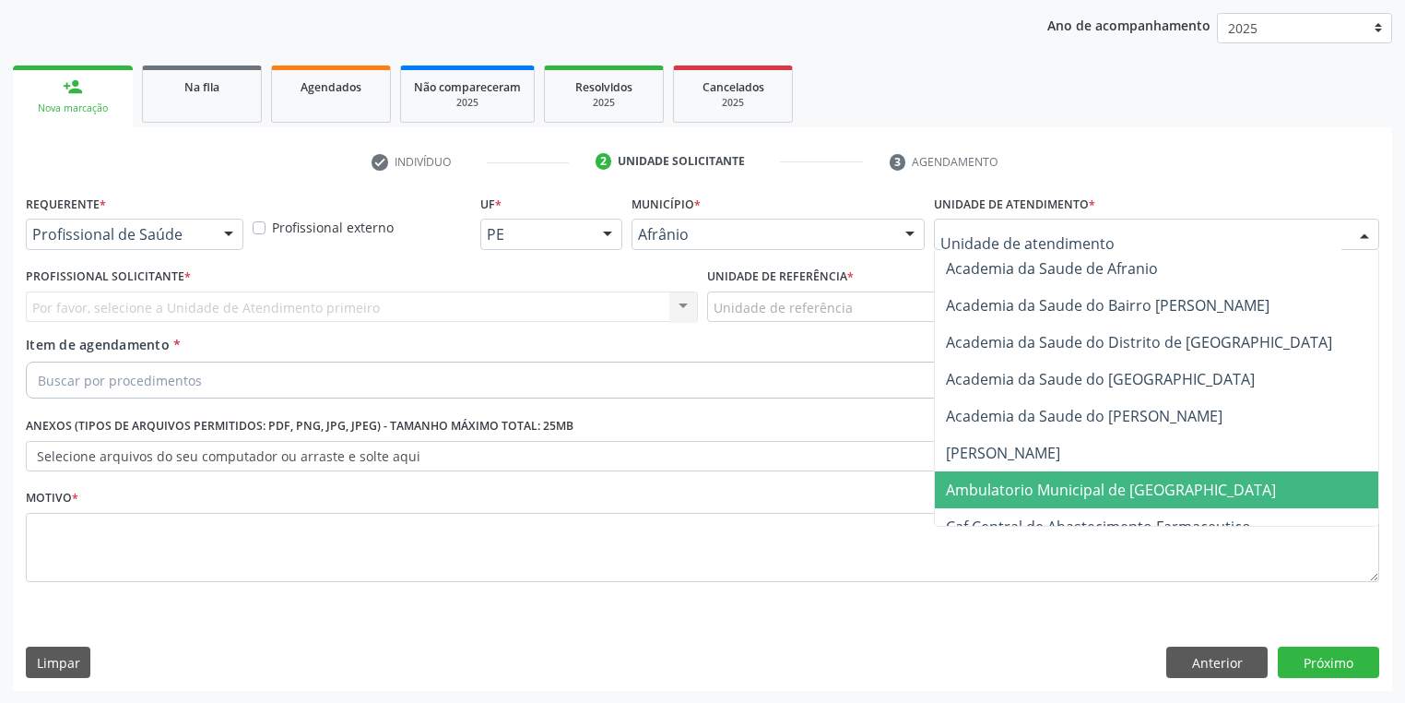
click at [1014, 493] on span "Ambulatorio Municipal de [GEOGRAPHIC_DATA]" at bounding box center [1111, 490] width 330 height 20
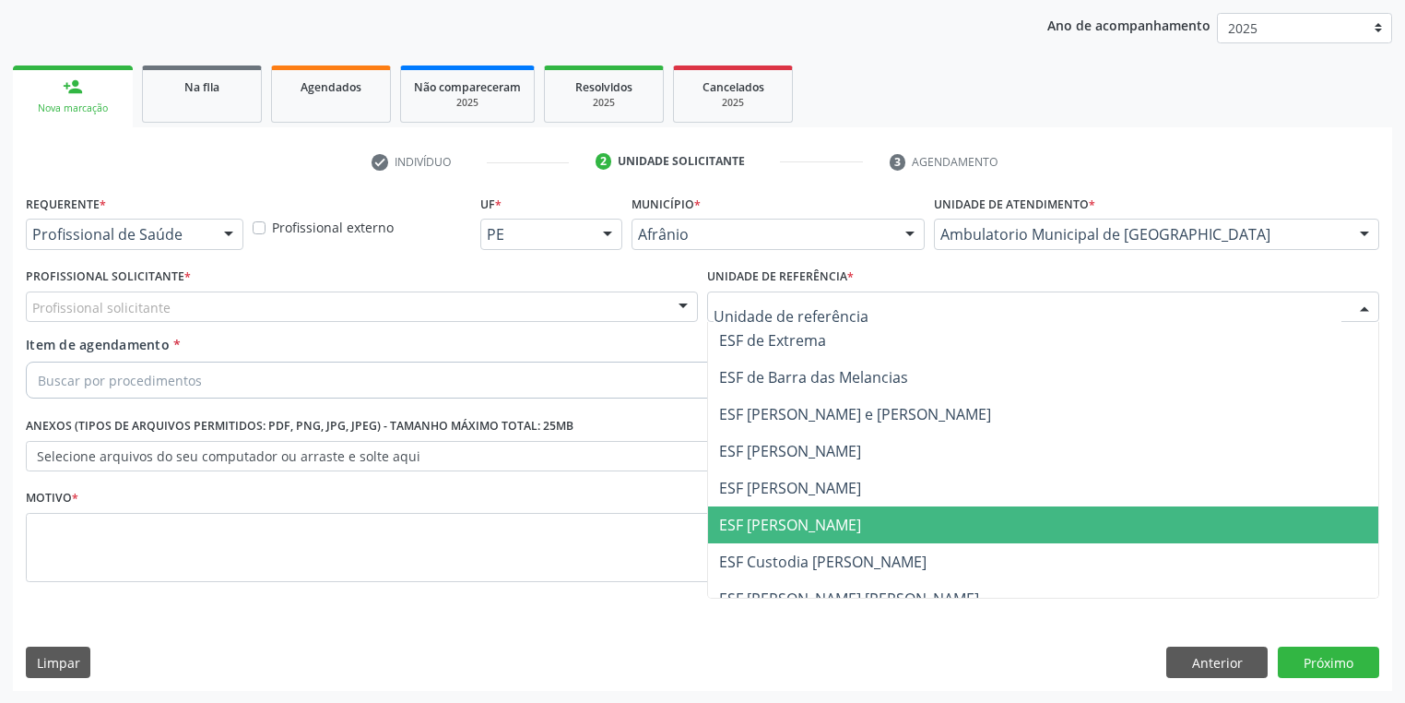
click at [771, 518] on span "ESF [PERSON_NAME]" at bounding box center [790, 525] width 142 height 20
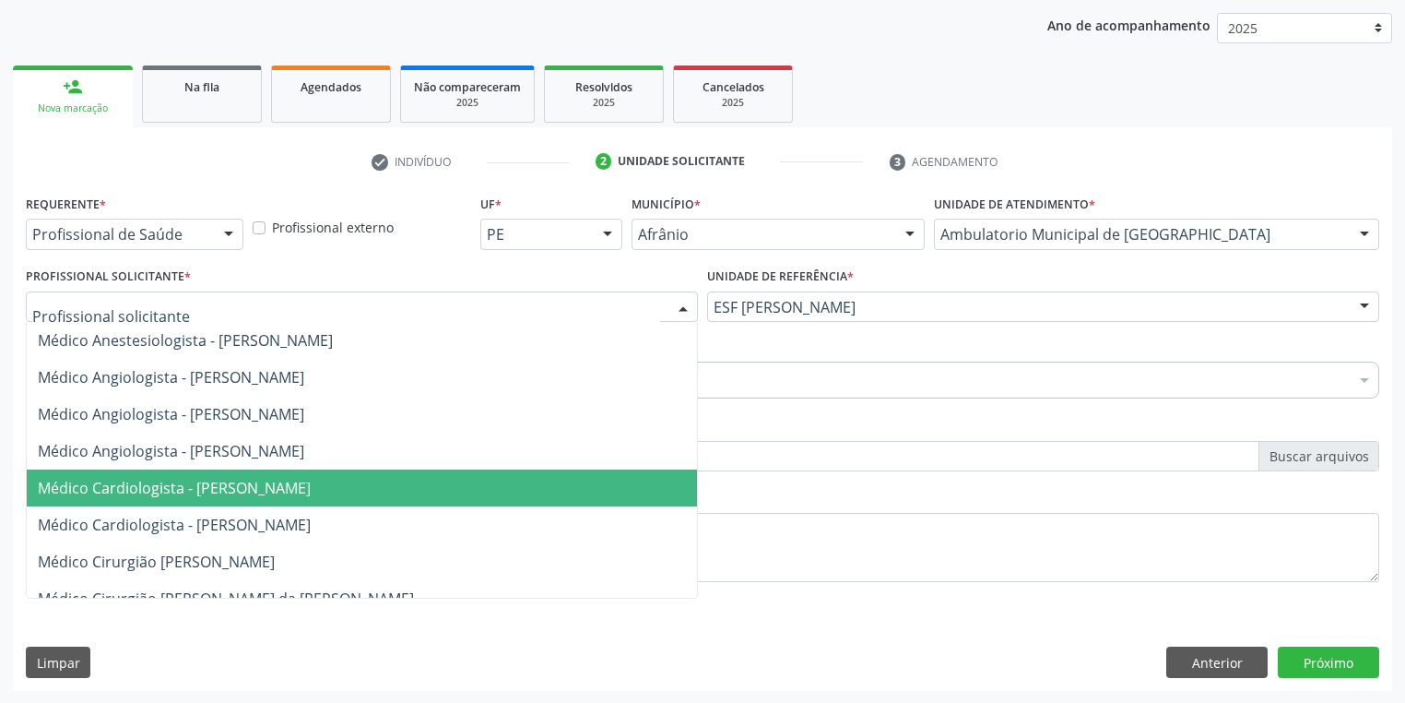
click at [166, 474] on span "Médico Cardiologista - [PERSON_NAME]" at bounding box center [362, 487] width 670 height 37
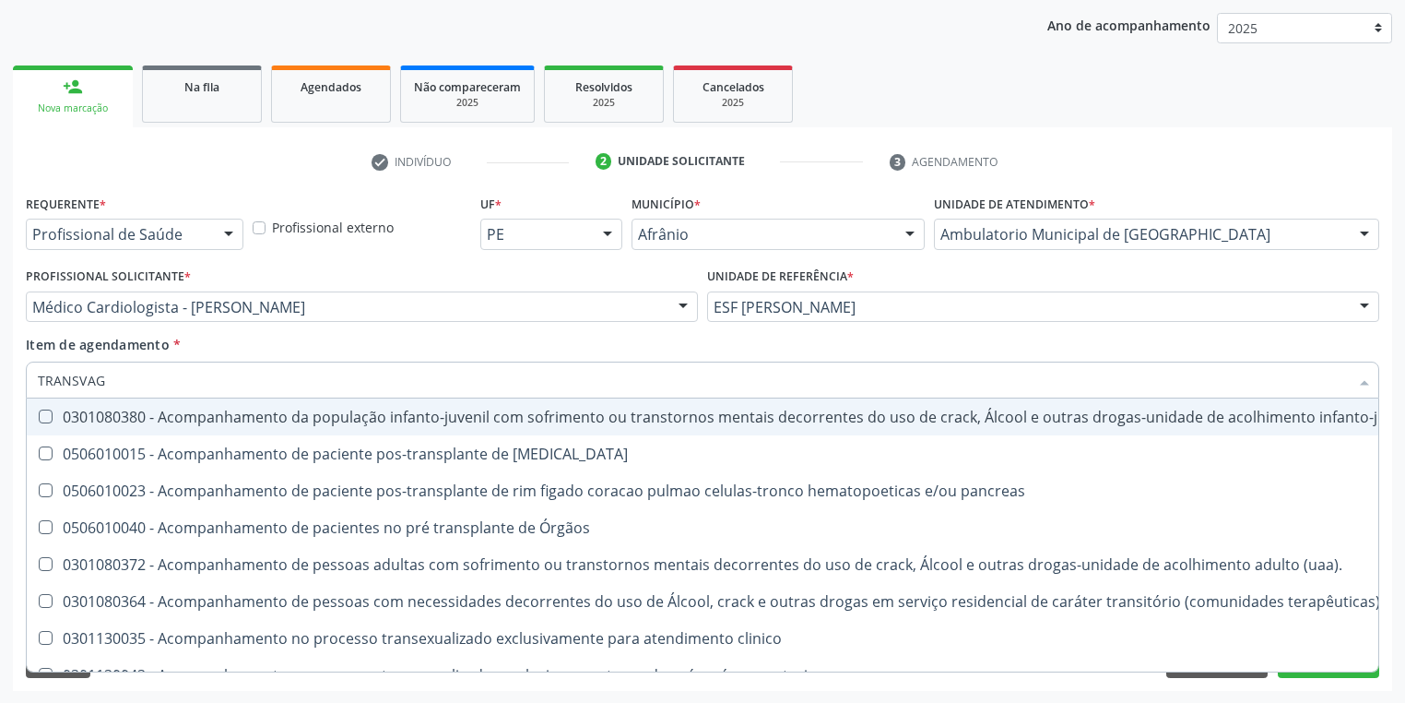
type input "TRANSVAGI"
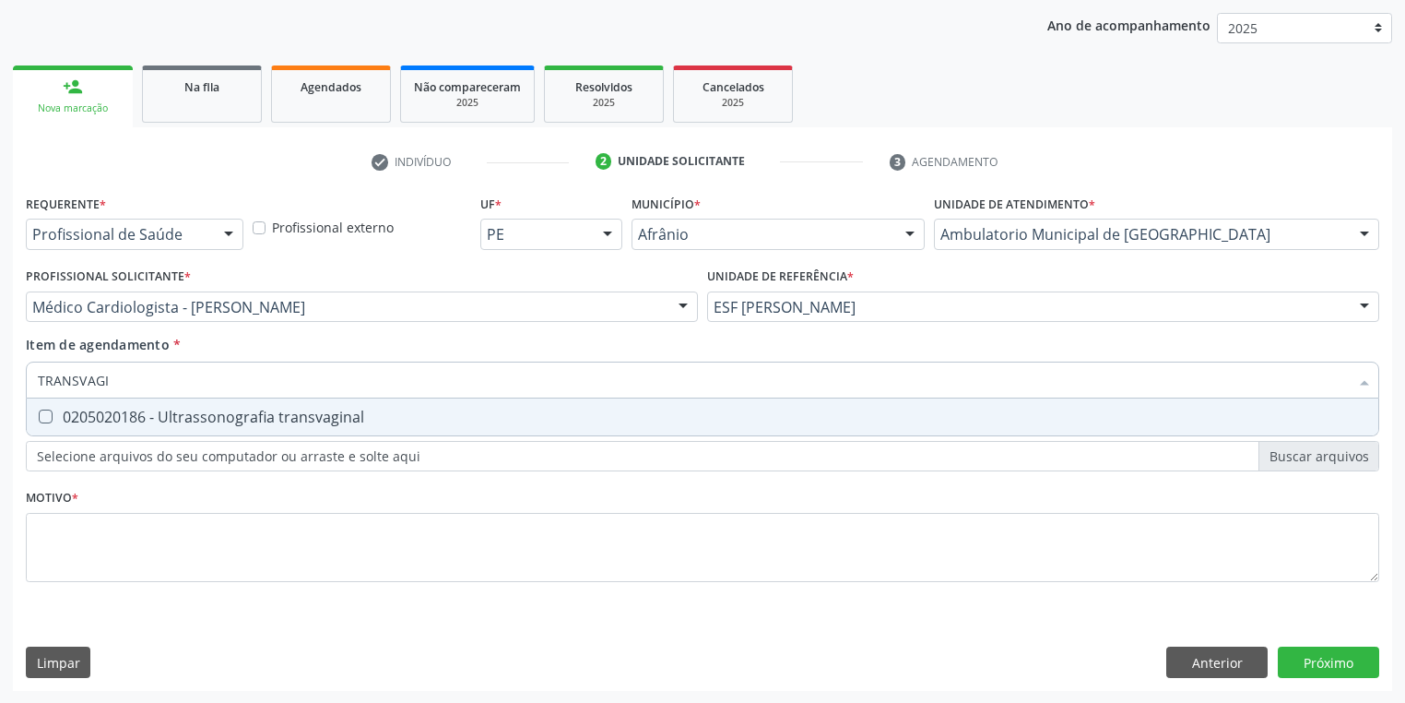
click at [113, 413] on div "0205020186 - Ultrassonografia transvaginal" at bounding box center [703, 416] width 1330 height 15
checkbox transvaginal "true"
click at [104, 539] on div "Requerente * Profissional de Saúde Profissional de Saúde Paciente Nenhum result…" at bounding box center [703, 399] width 1354 height 418
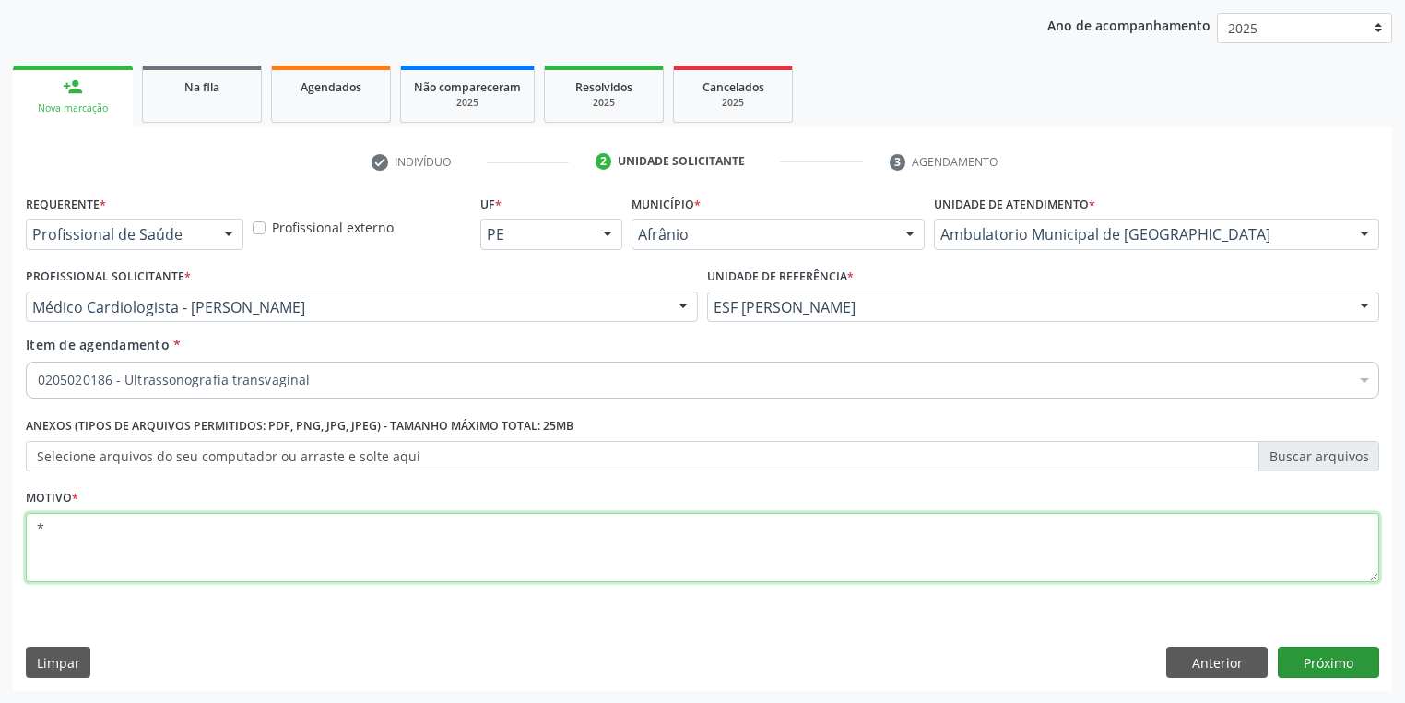
type textarea "*"
click at [1304, 668] on button "Próximo" at bounding box center [1328, 661] width 101 height 31
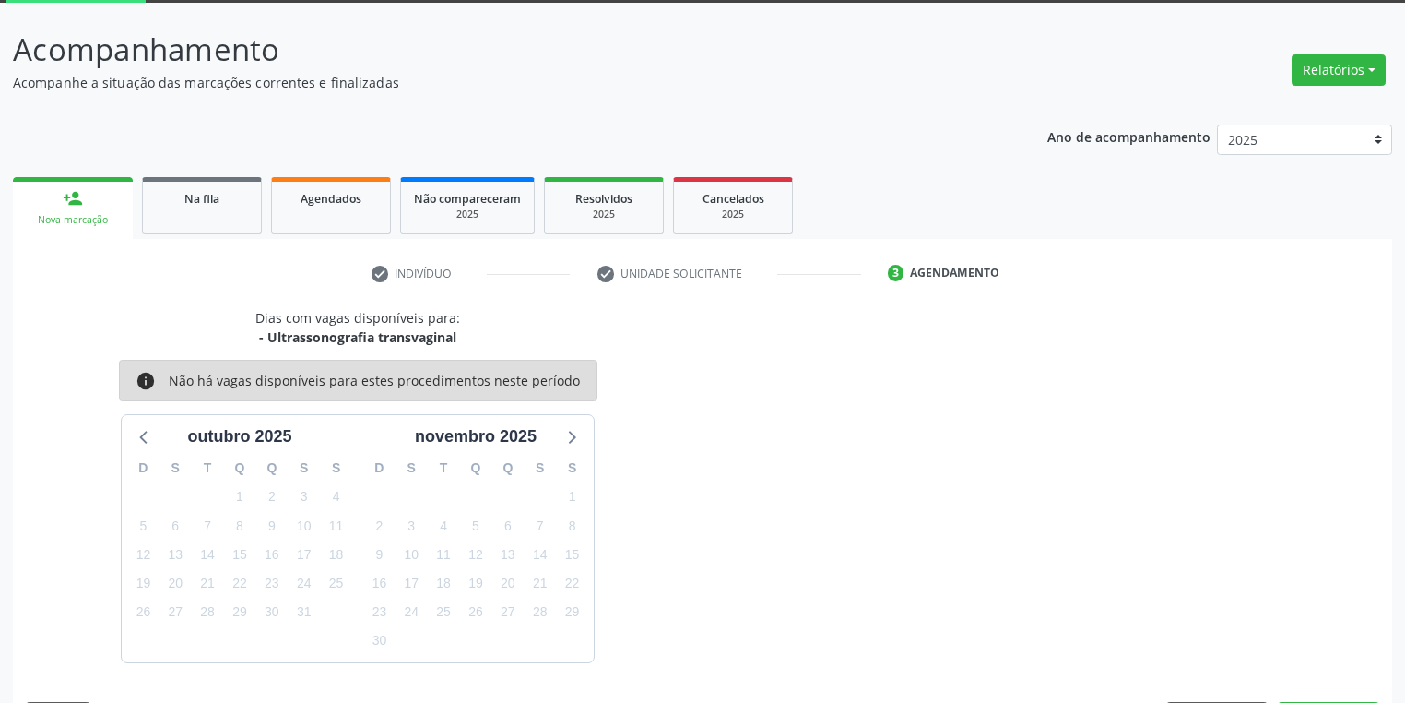
scroll to position [152, 0]
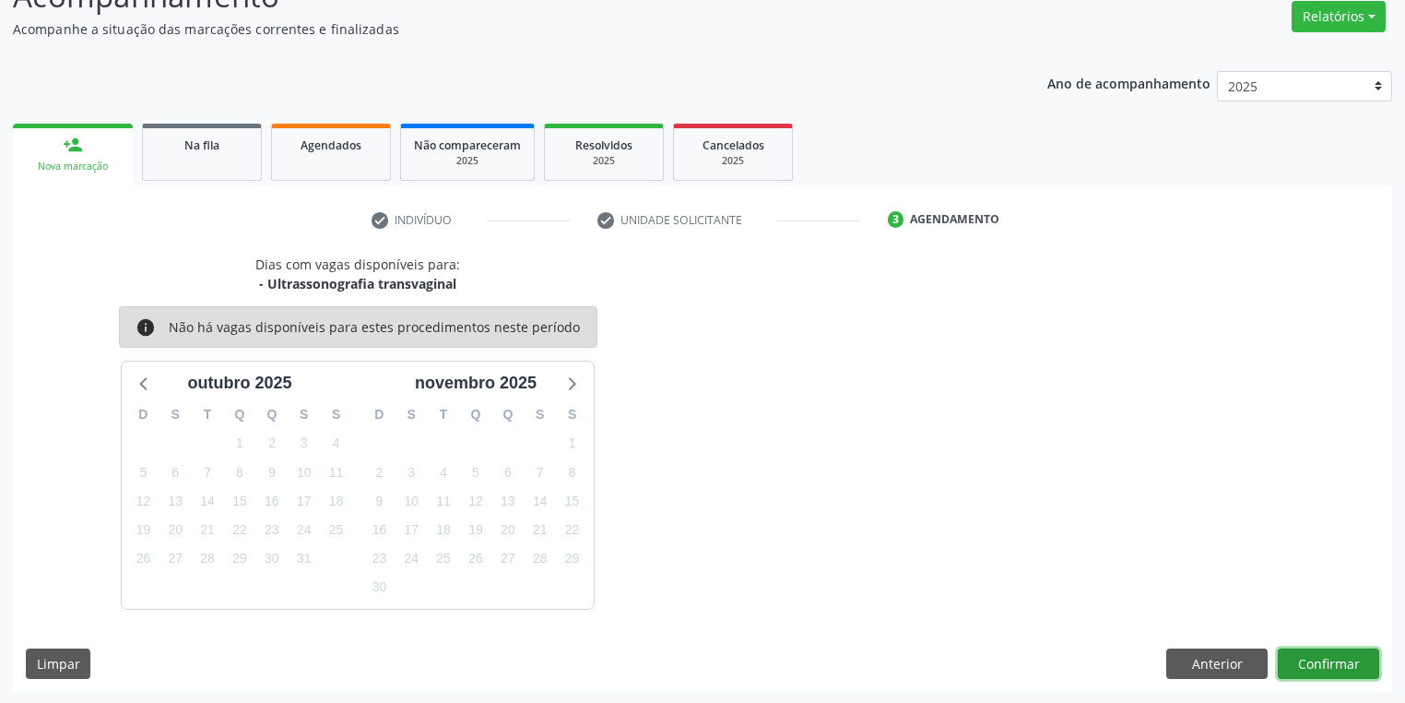
click at [1332, 652] on button "Confirmar" at bounding box center [1328, 663] width 101 height 31
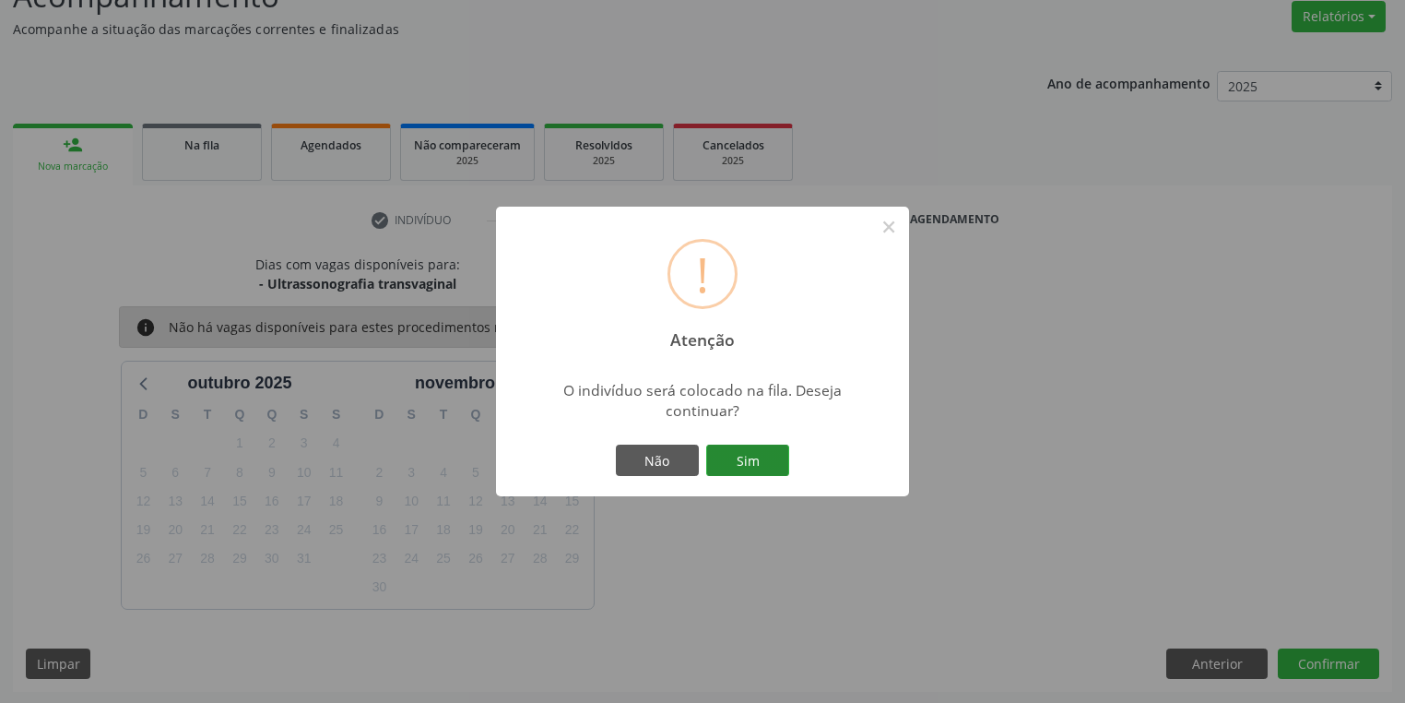
click at [767, 457] on button "Sim" at bounding box center [747, 459] width 83 height 31
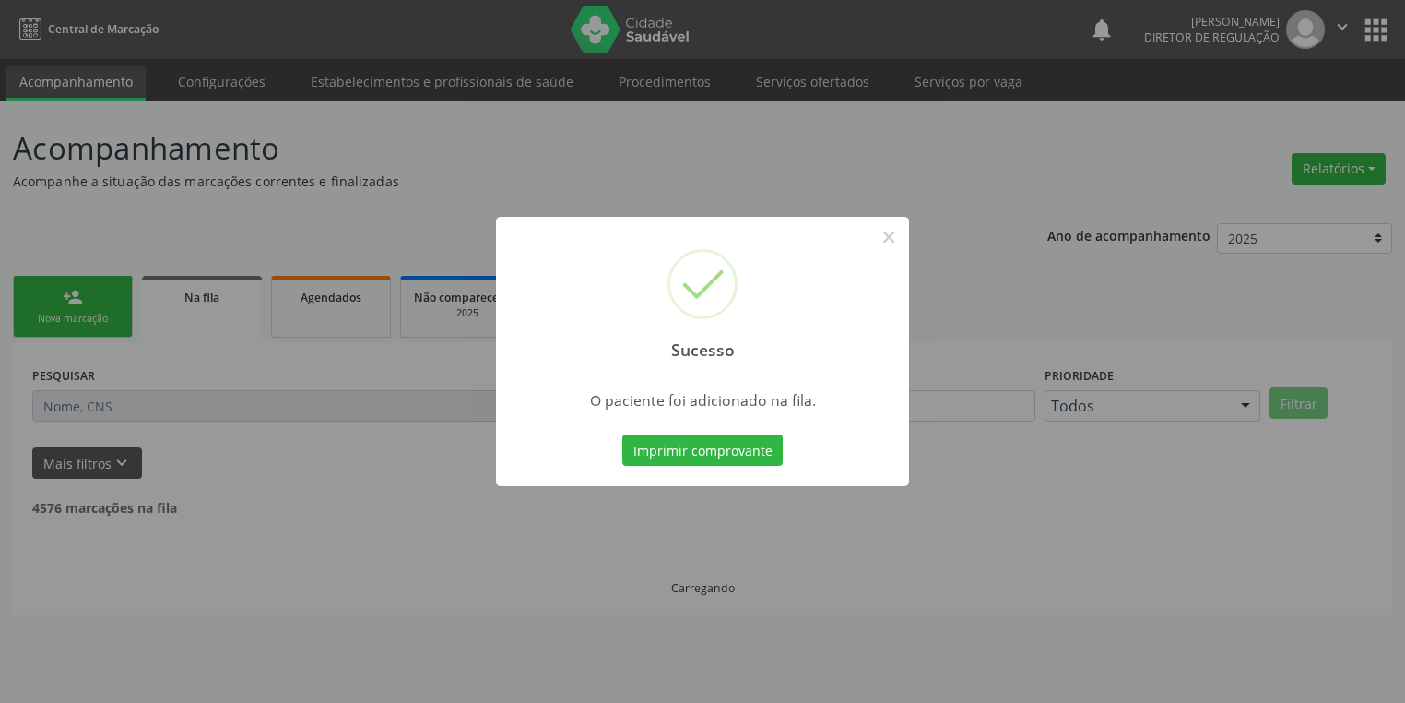
scroll to position [0, 0]
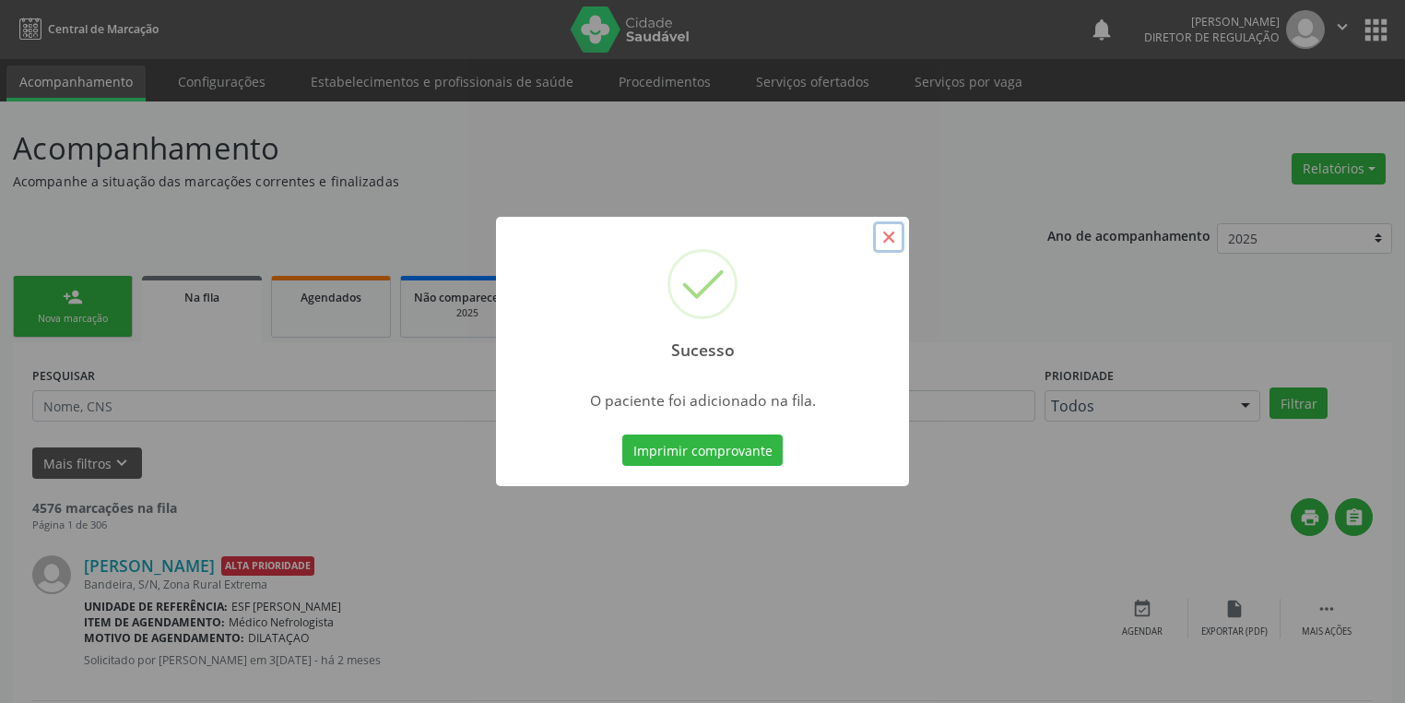
click at [895, 240] on button "×" at bounding box center [888, 236] width 31 height 31
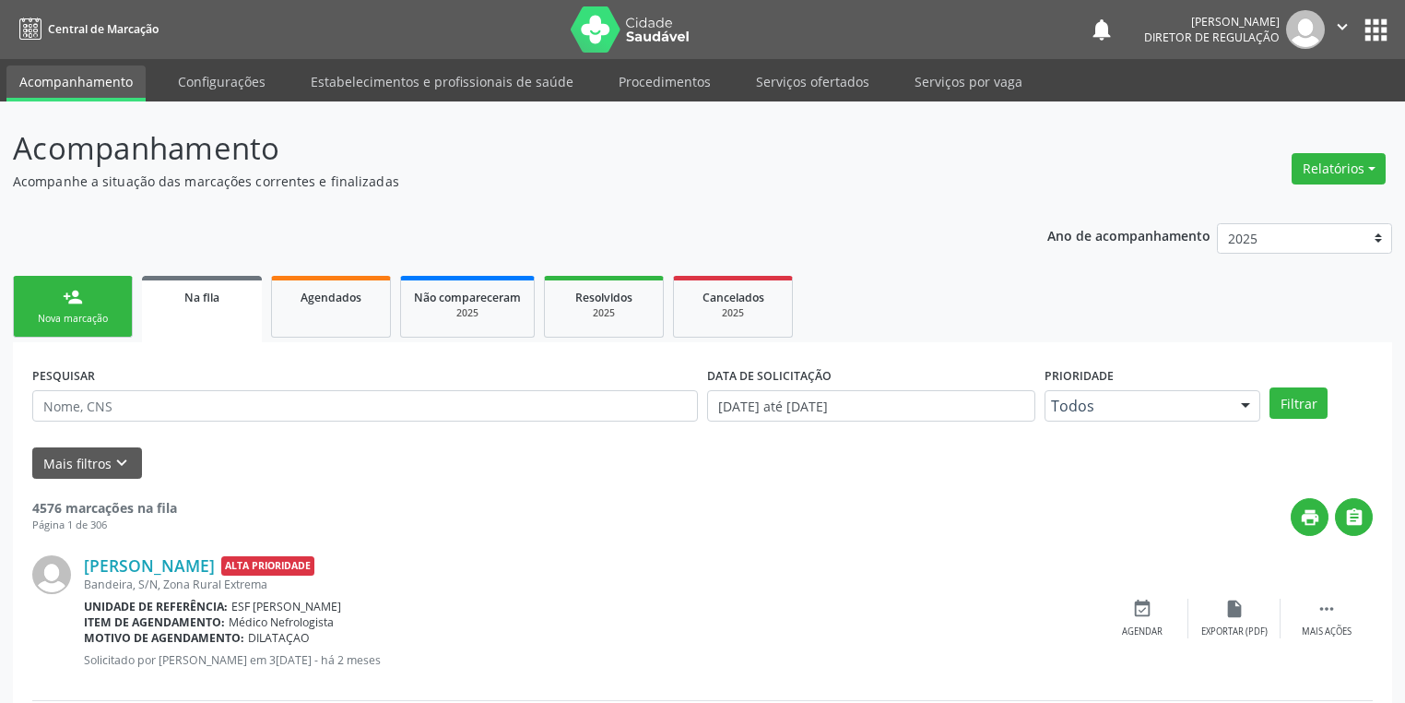
click at [85, 314] on div "Nova marcação" at bounding box center [73, 319] width 92 height 14
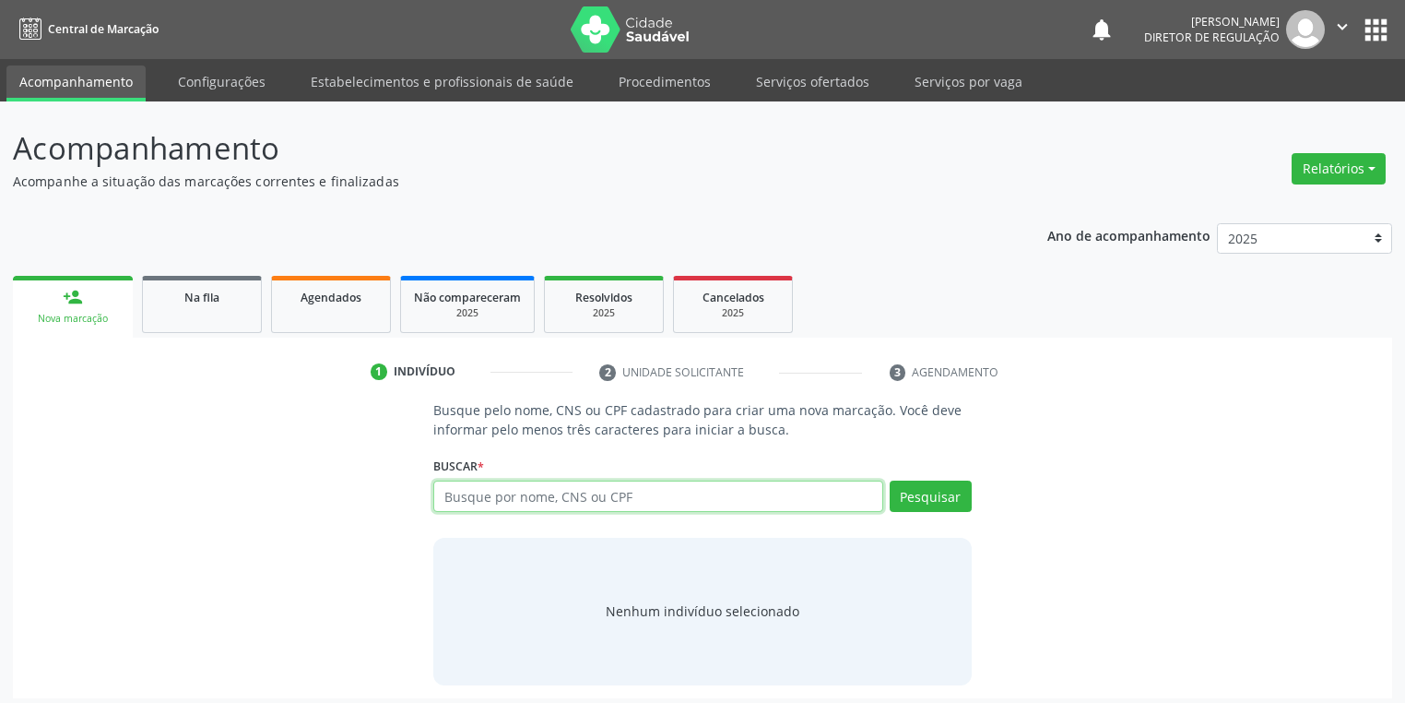
click at [482, 498] on input "text" at bounding box center [658, 495] width 450 height 31
type input "705600450158012"
click at [931, 503] on button "Pesquisar" at bounding box center [931, 495] width 82 height 31
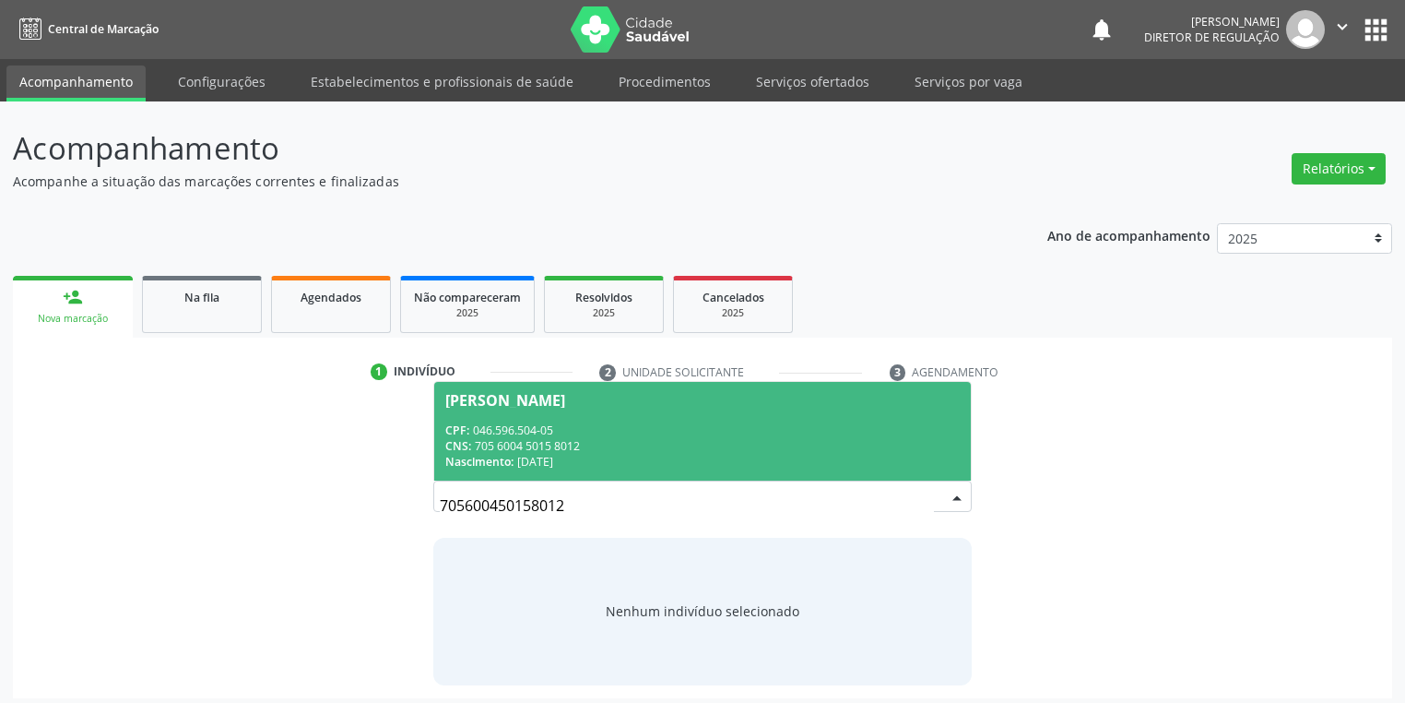
click at [606, 440] on div "CNS: 705 6004 5015 8012" at bounding box center [702, 446] width 515 height 16
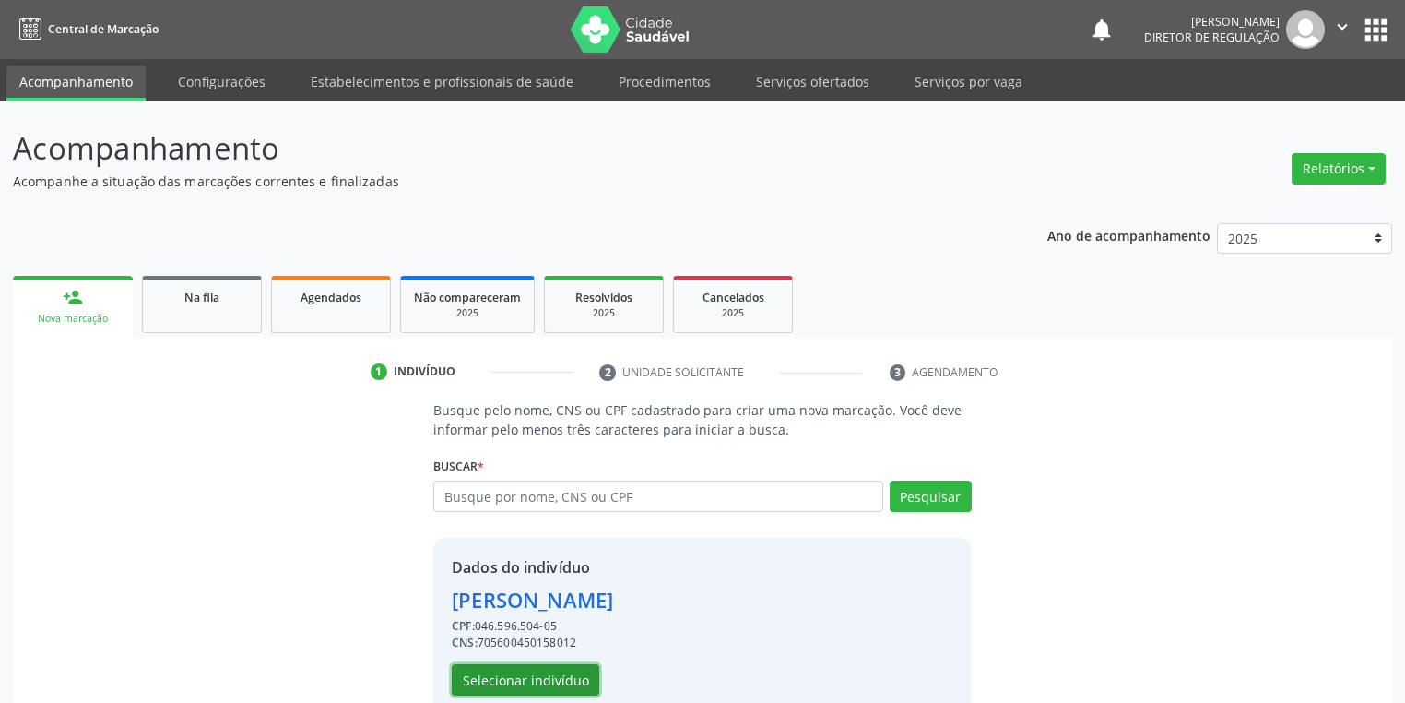
click at [532, 679] on button "Selecionar indivíduo" at bounding box center [526, 679] width 148 height 31
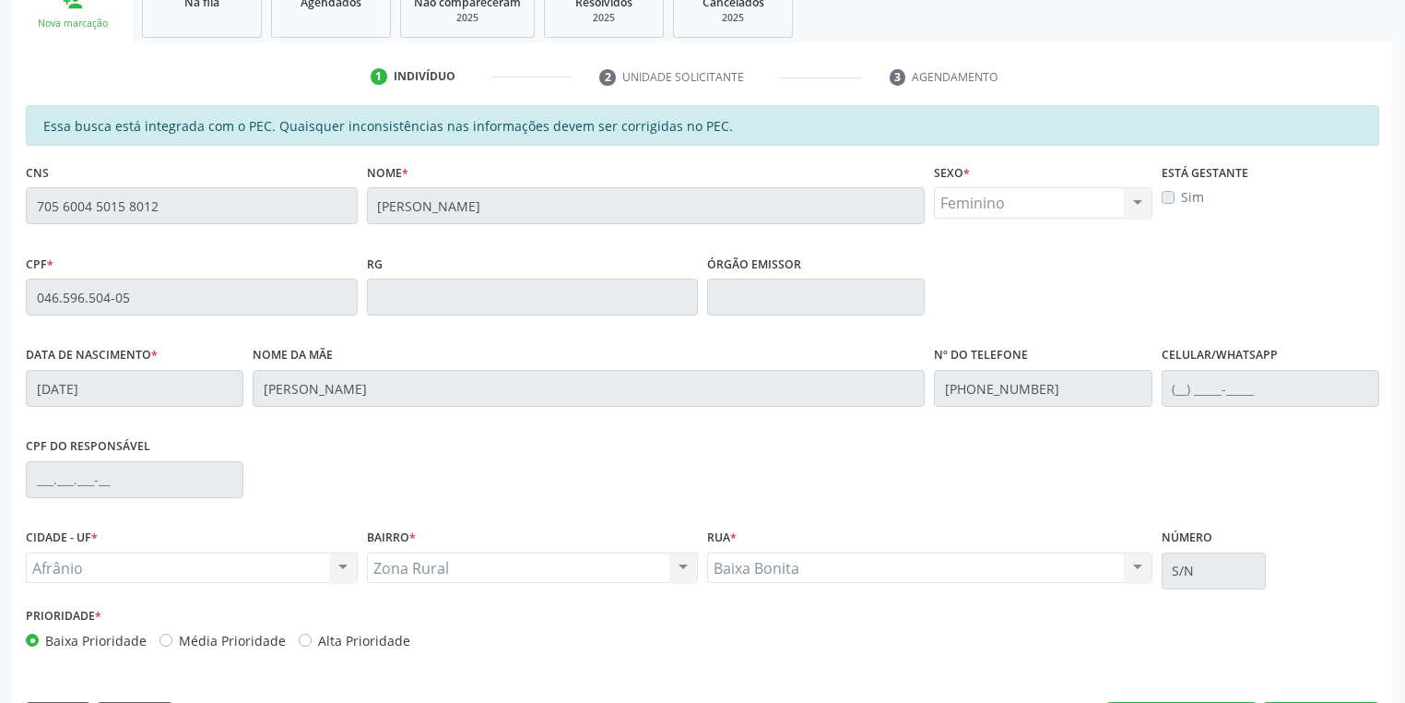
scroll to position [349, 0]
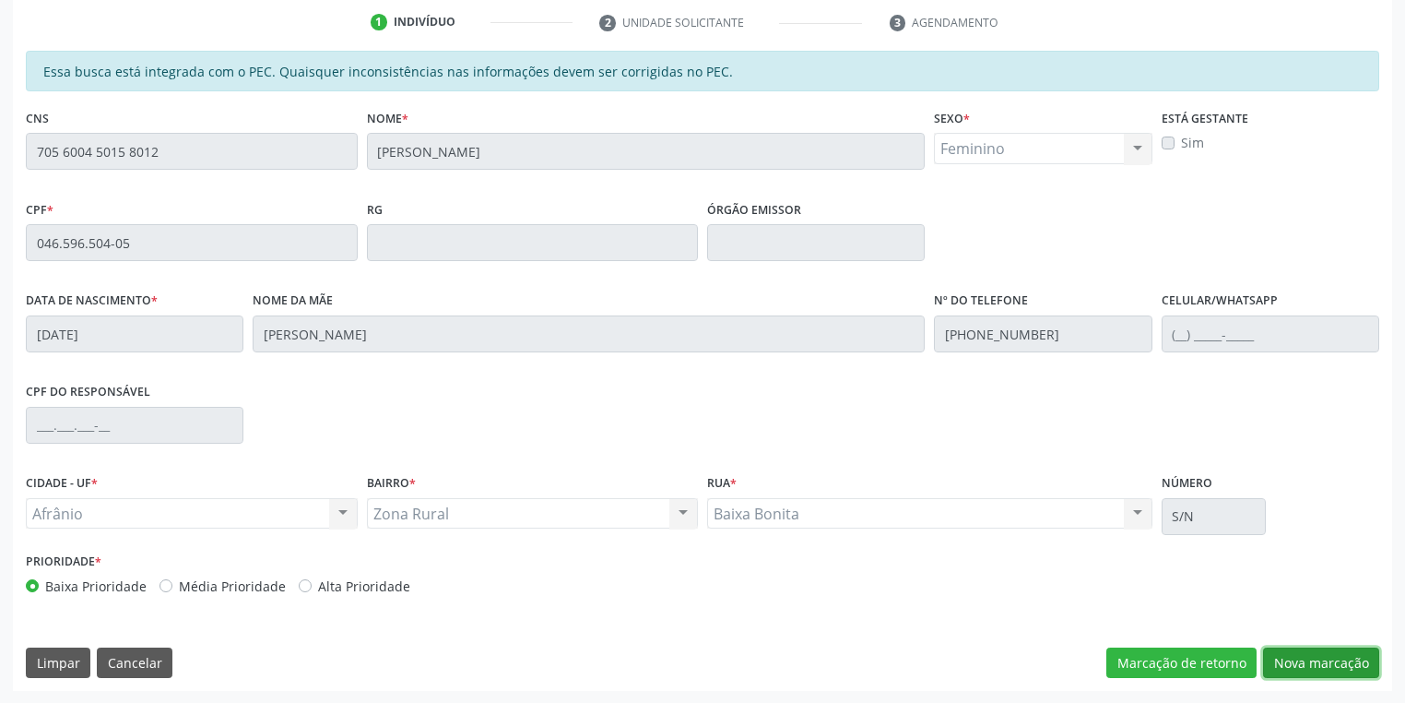
click at [1280, 662] on button "Nova marcação" at bounding box center [1321, 662] width 116 height 31
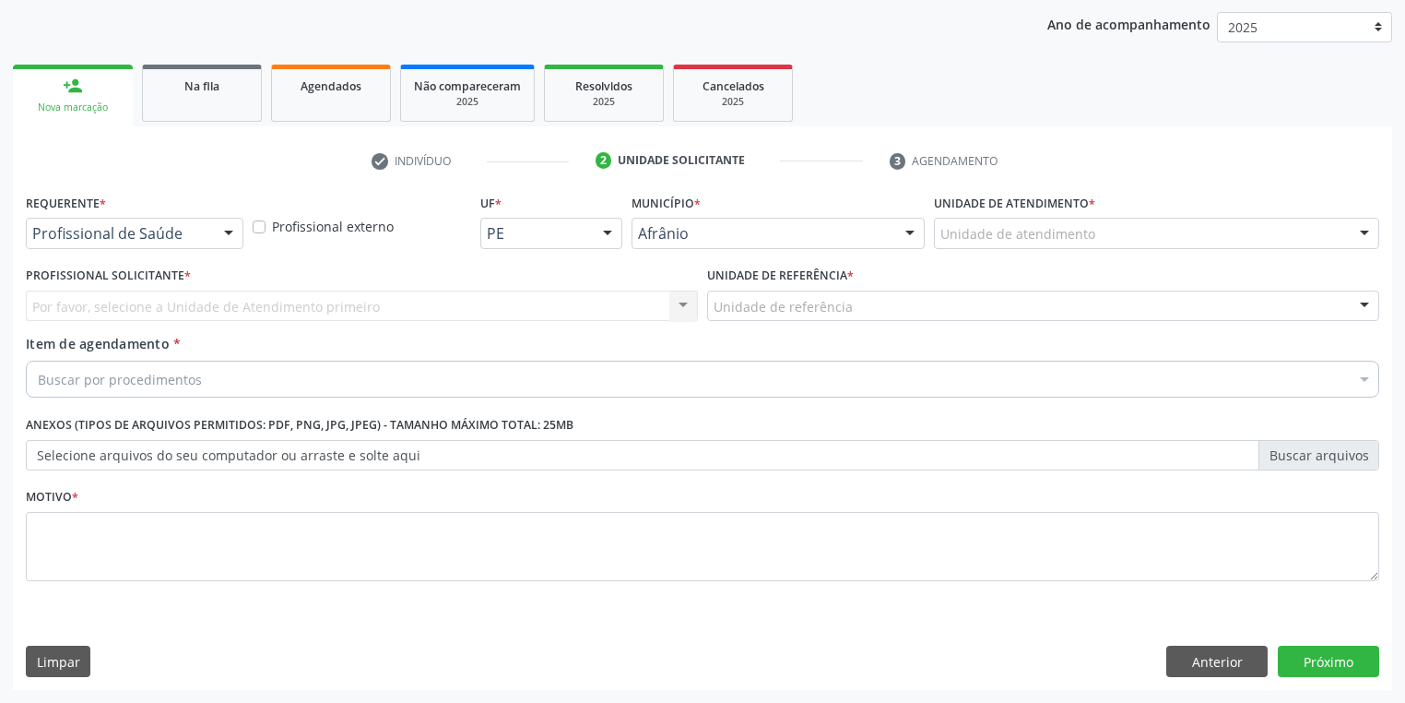
scroll to position [210, 0]
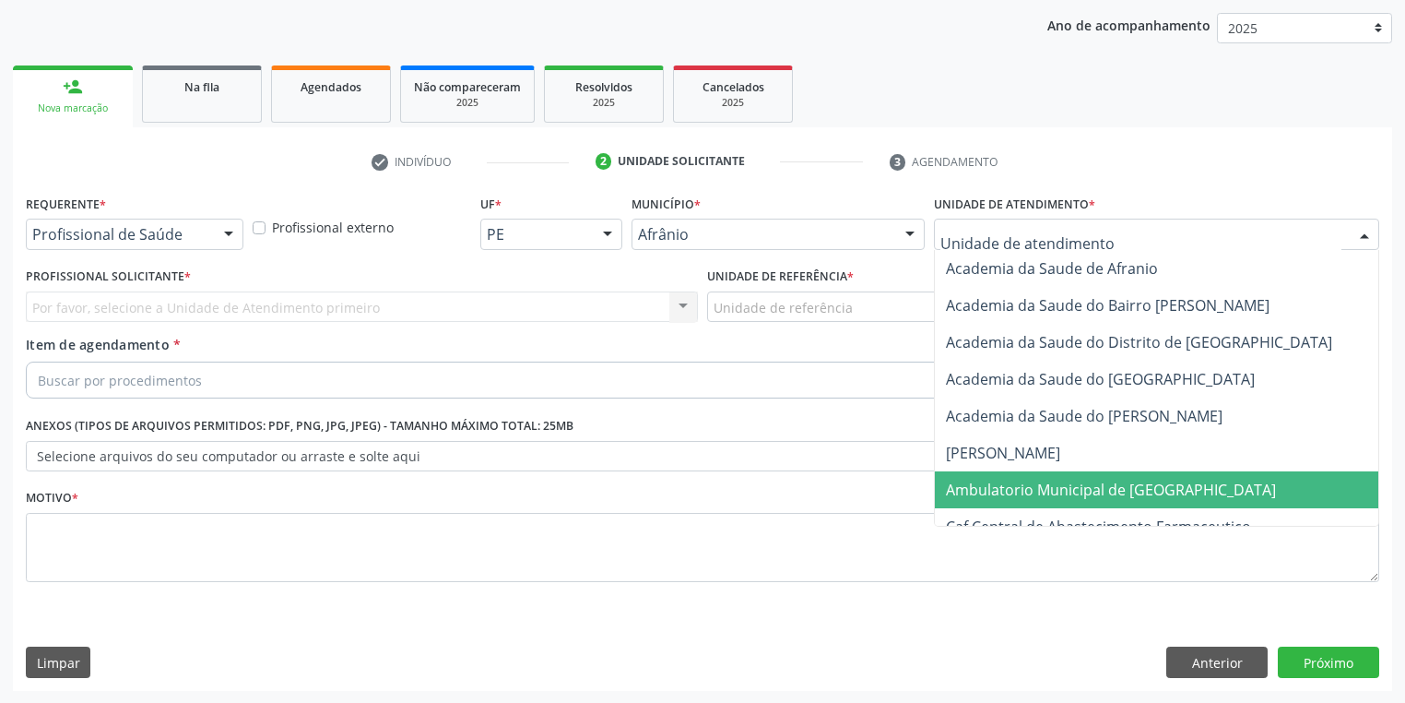
drag, startPoint x: 1102, startPoint y: 486, endPoint x: 868, endPoint y: 424, distance: 242.2
click at [1102, 485] on span "Ambulatorio Municipal de [GEOGRAPHIC_DATA]" at bounding box center [1111, 490] width 330 height 20
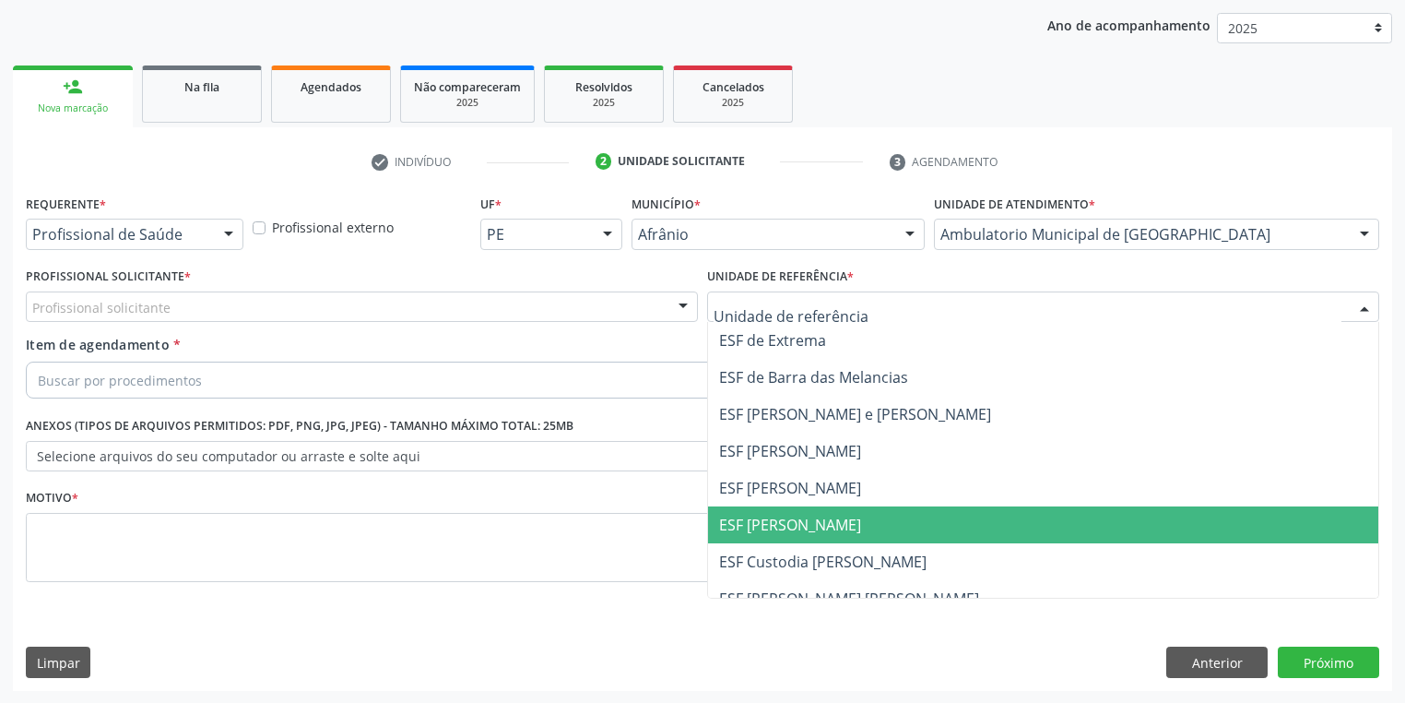
click at [784, 531] on span "ESF [PERSON_NAME]" at bounding box center [790, 525] width 142 height 20
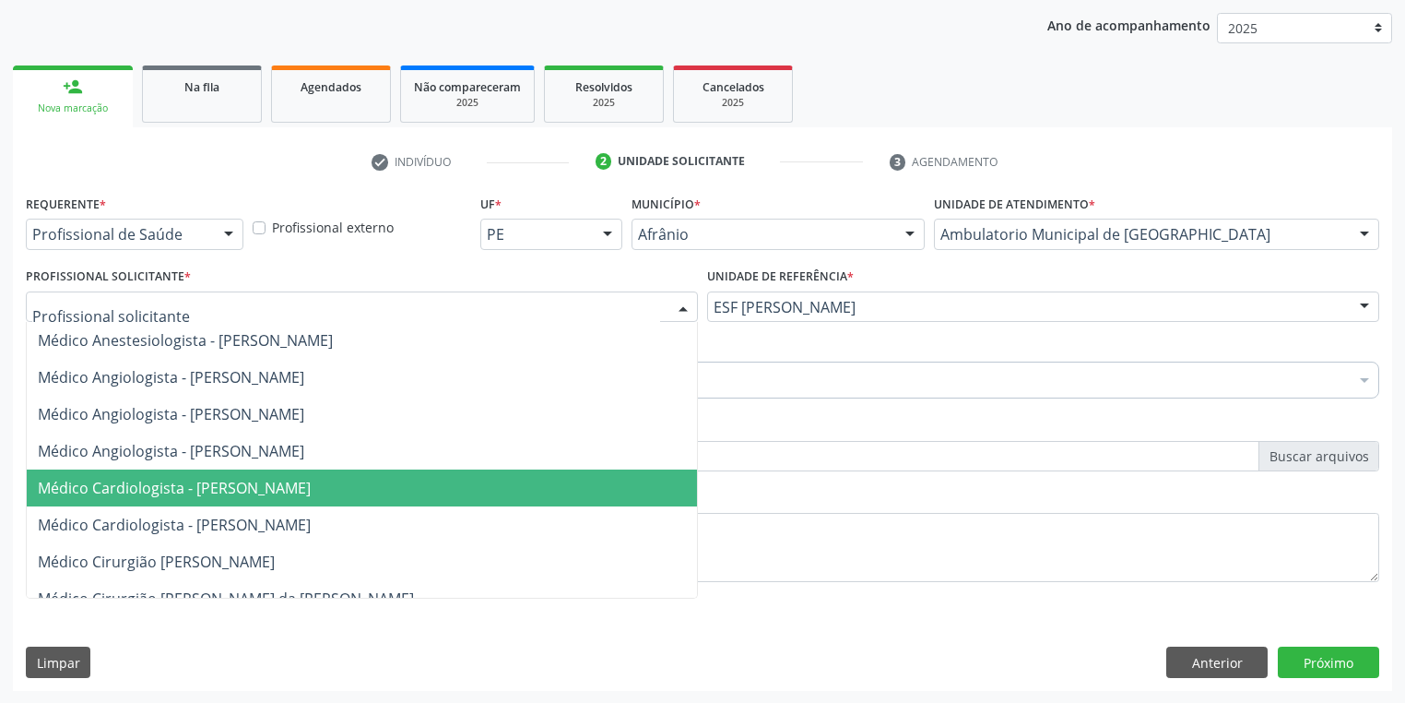
drag, startPoint x: 227, startPoint y: 491, endPoint x: 187, endPoint y: 475, distance: 42.6
click at [226, 490] on span "Médico Cardiologista - [PERSON_NAME]" at bounding box center [174, 488] width 273 height 20
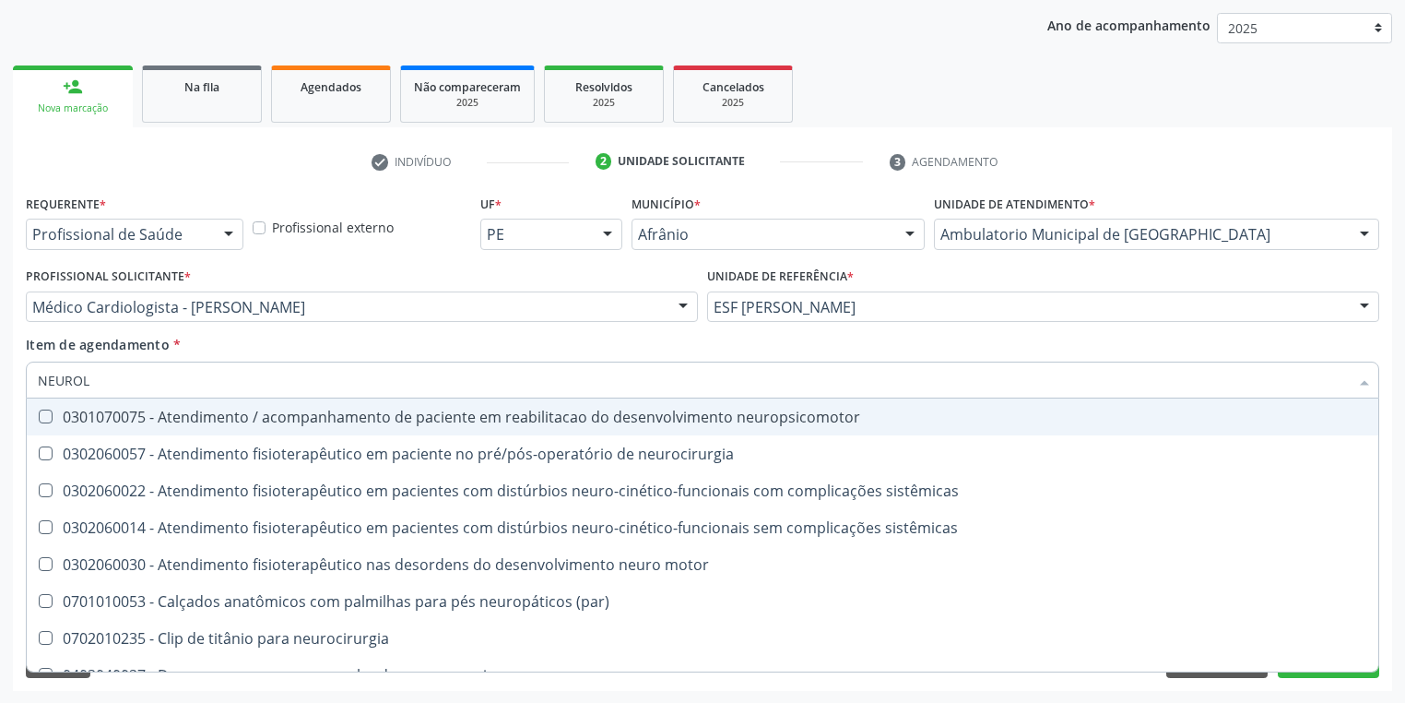
scroll to position [0, 0]
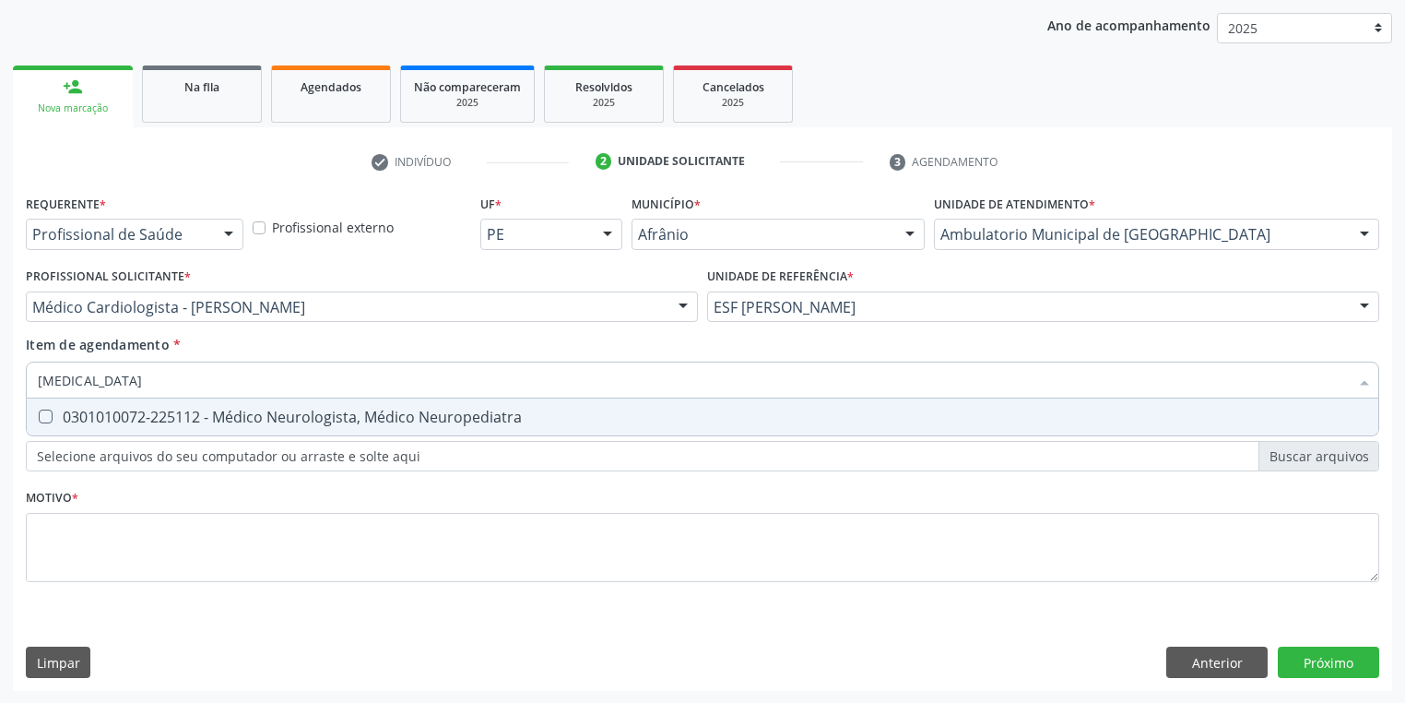
type input "NEUROLOGISTA"
click at [69, 432] on span "0301010072-225112 - Médico Neurologista, Médico Neuropediatra" at bounding box center [703, 416] width 1352 height 37
checkbox Neuropediatra "true"
click at [89, 527] on div "Requerente * Profissional de Saúde Profissional de Saúde Paciente Nenhum result…" at bounding box center [703, 399] width 1354 height 418
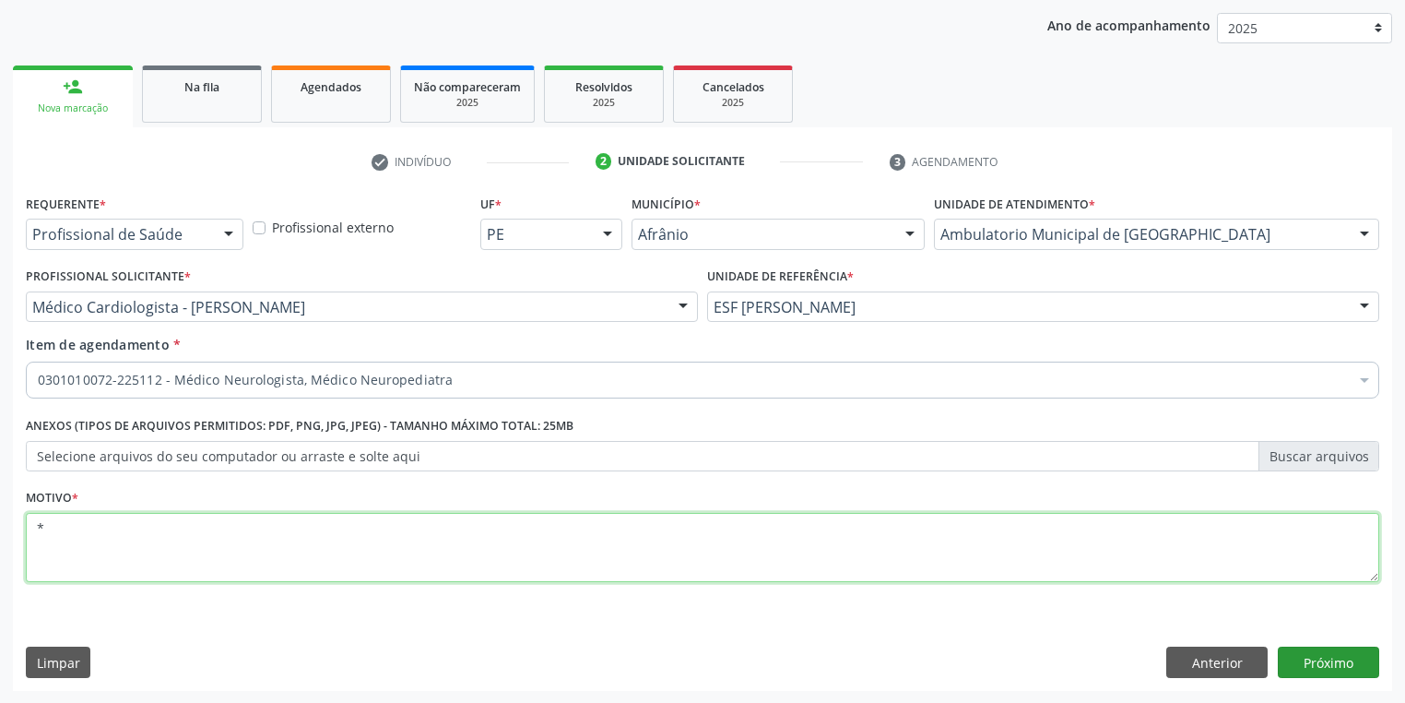
type textarea "*"
click at [1335, 662] on button "Próximo" at bounding box center [1328, 661] width 101 height 31
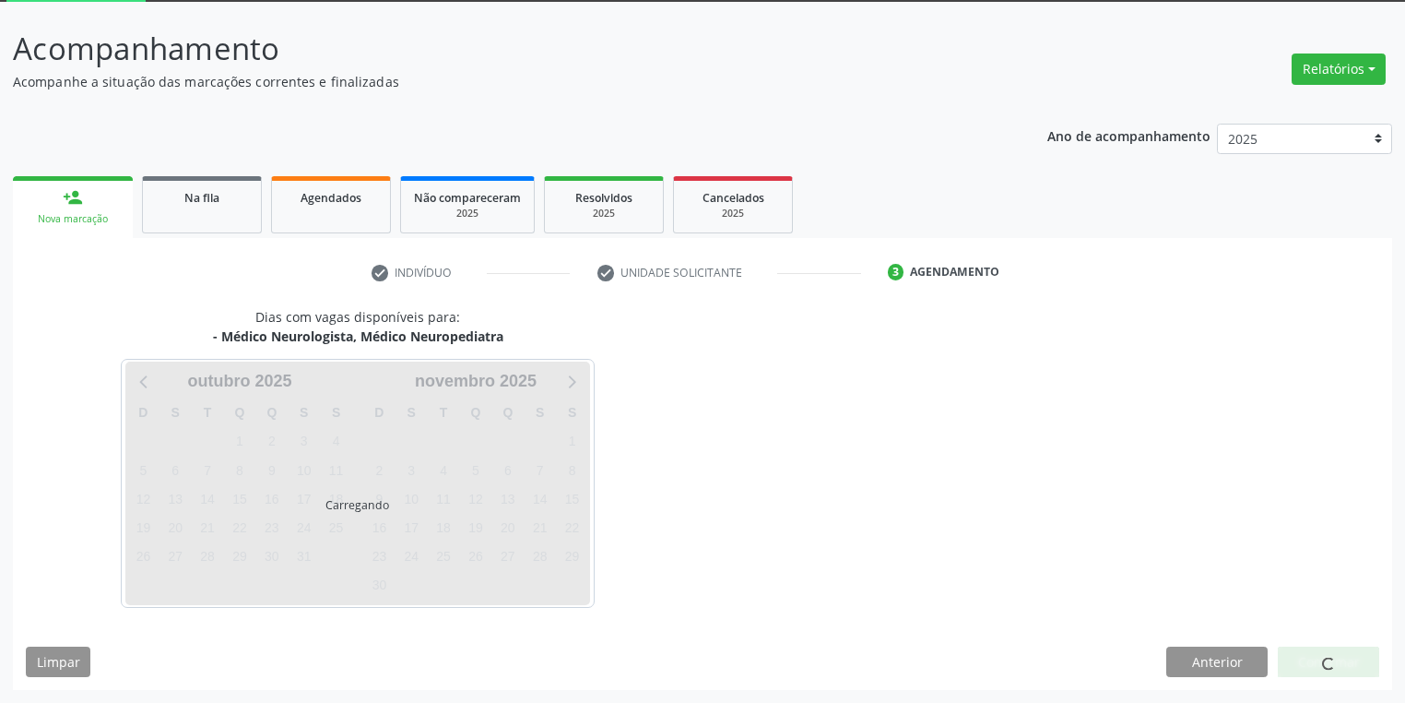
scroll to position [99, 0]
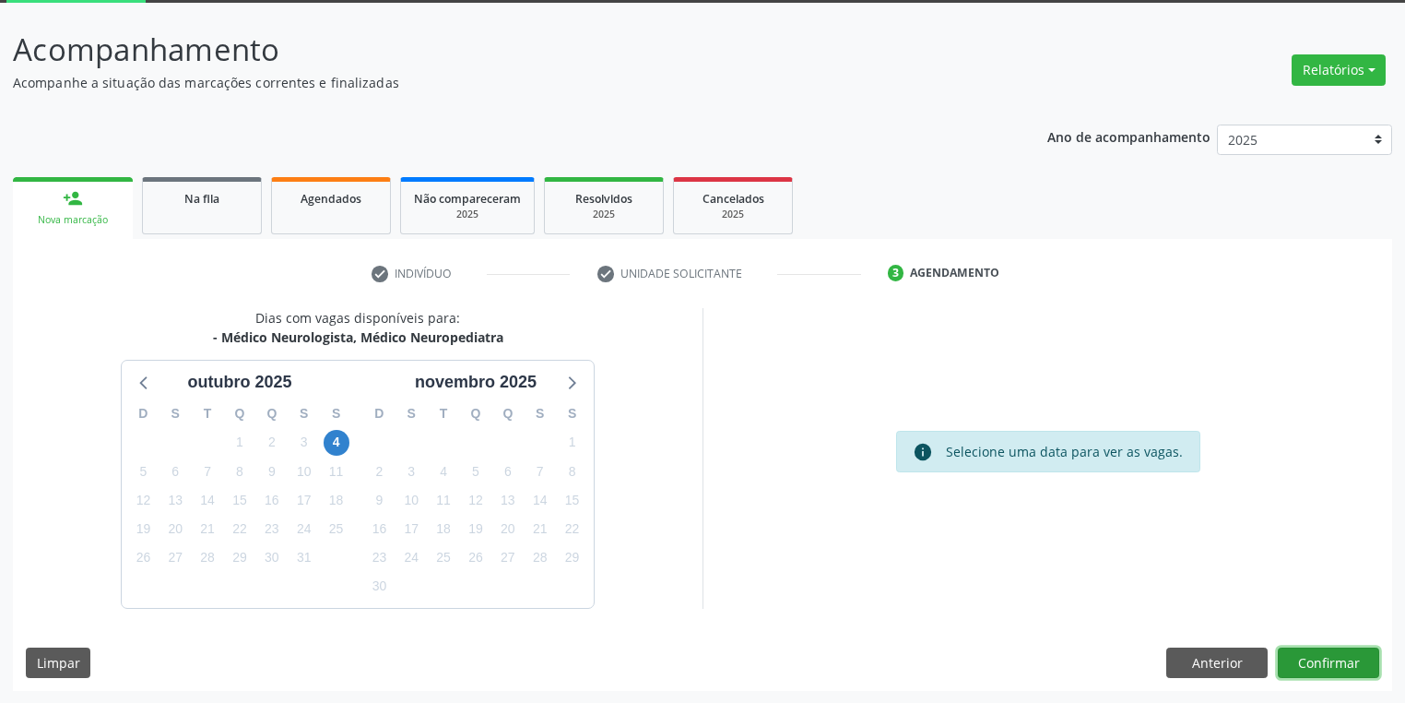
click at [1313, 662] on button "Confirmar" at bounding box center [1328, 662] width 101 height 31
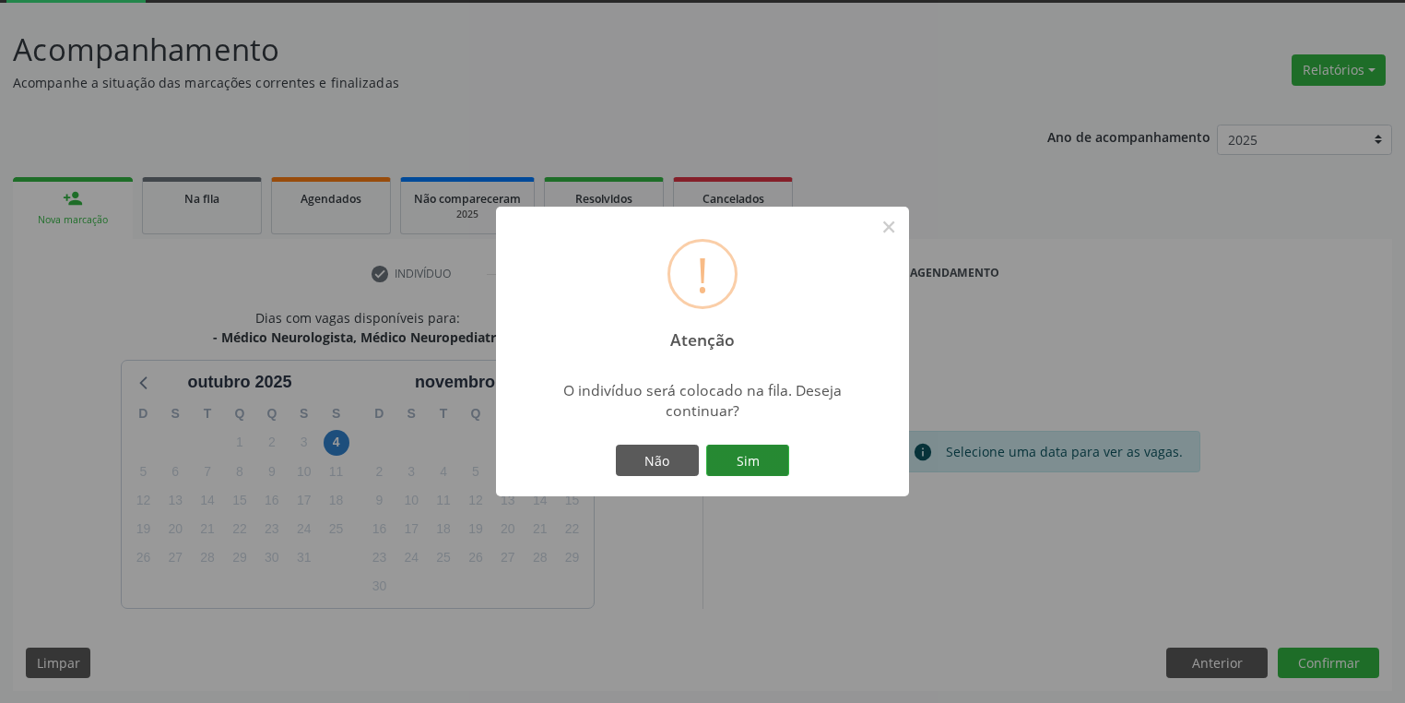
click at [760, 464] on button "Sim" at bounding box center [747, 459] width 83 height 31
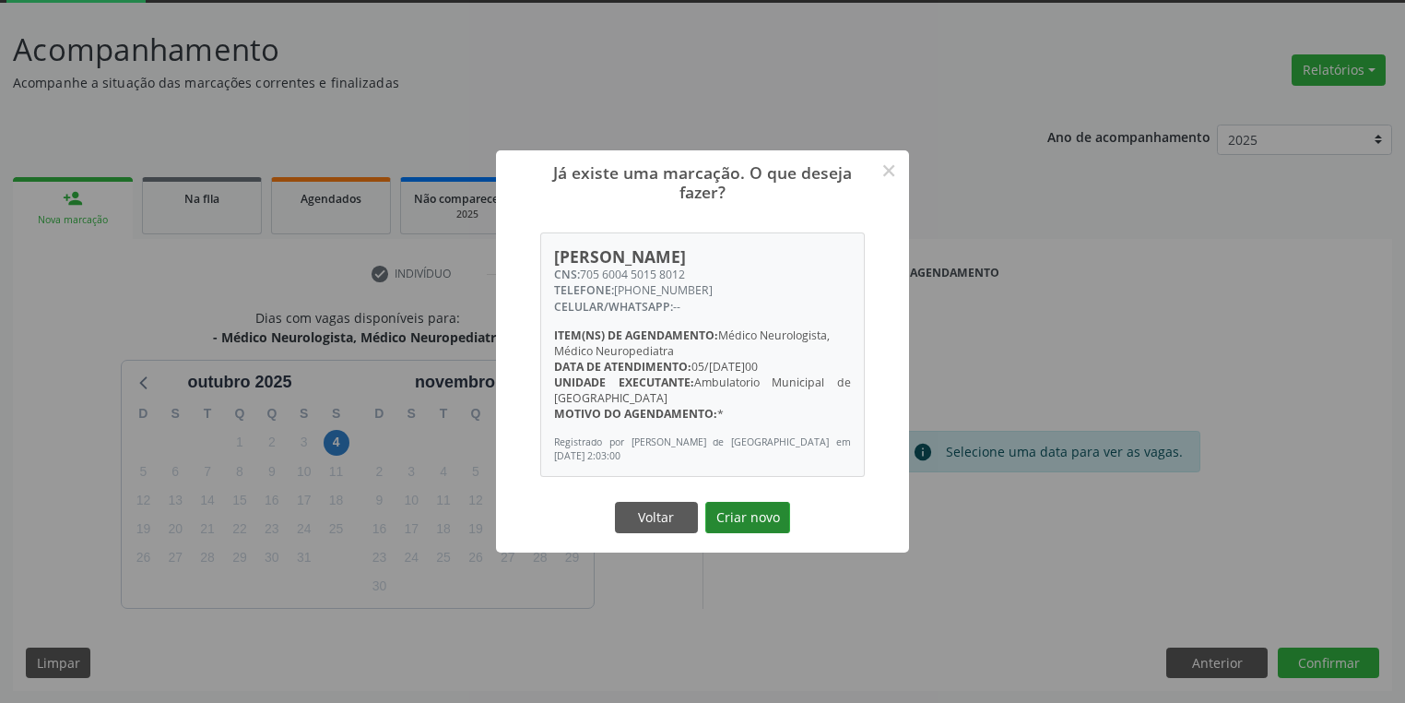
click at [733, 516] on button "Criar novo" at bounding box center [747, 517] width 85 height 31
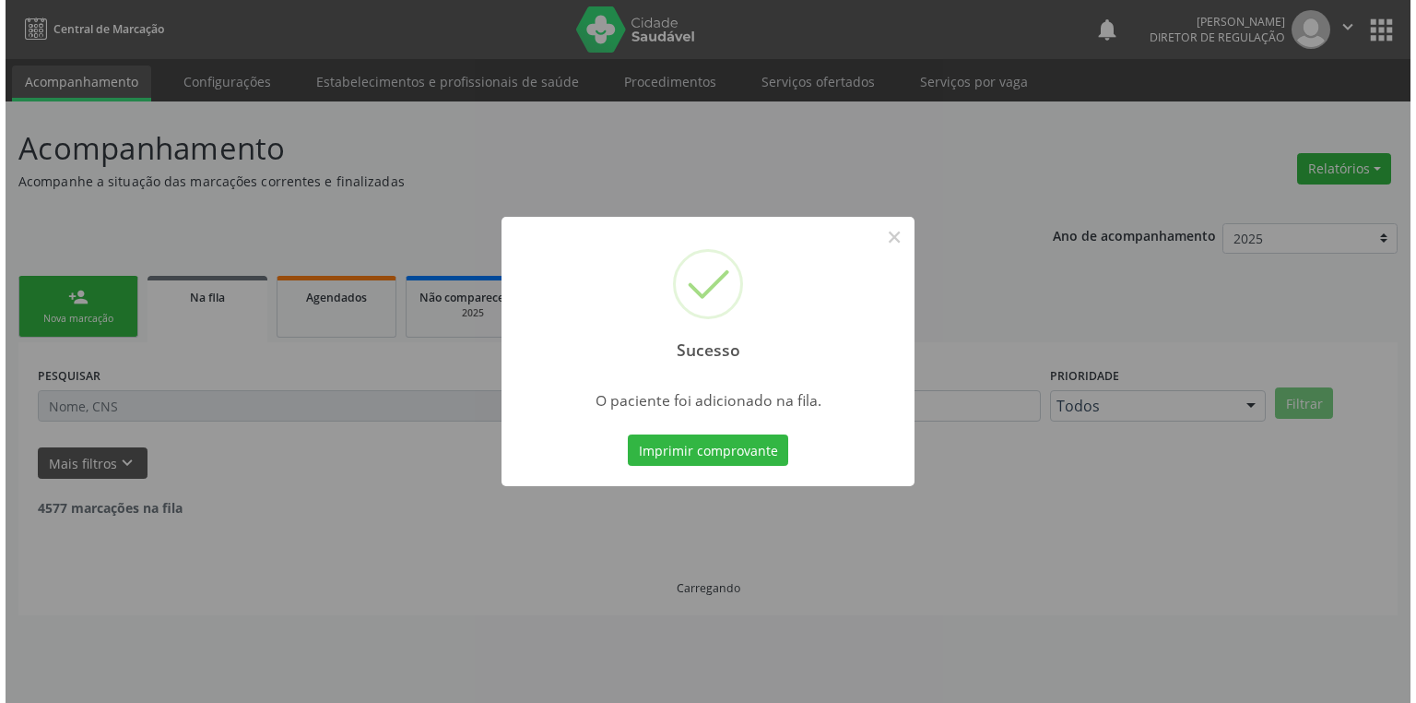
scroll to position [0, 0]
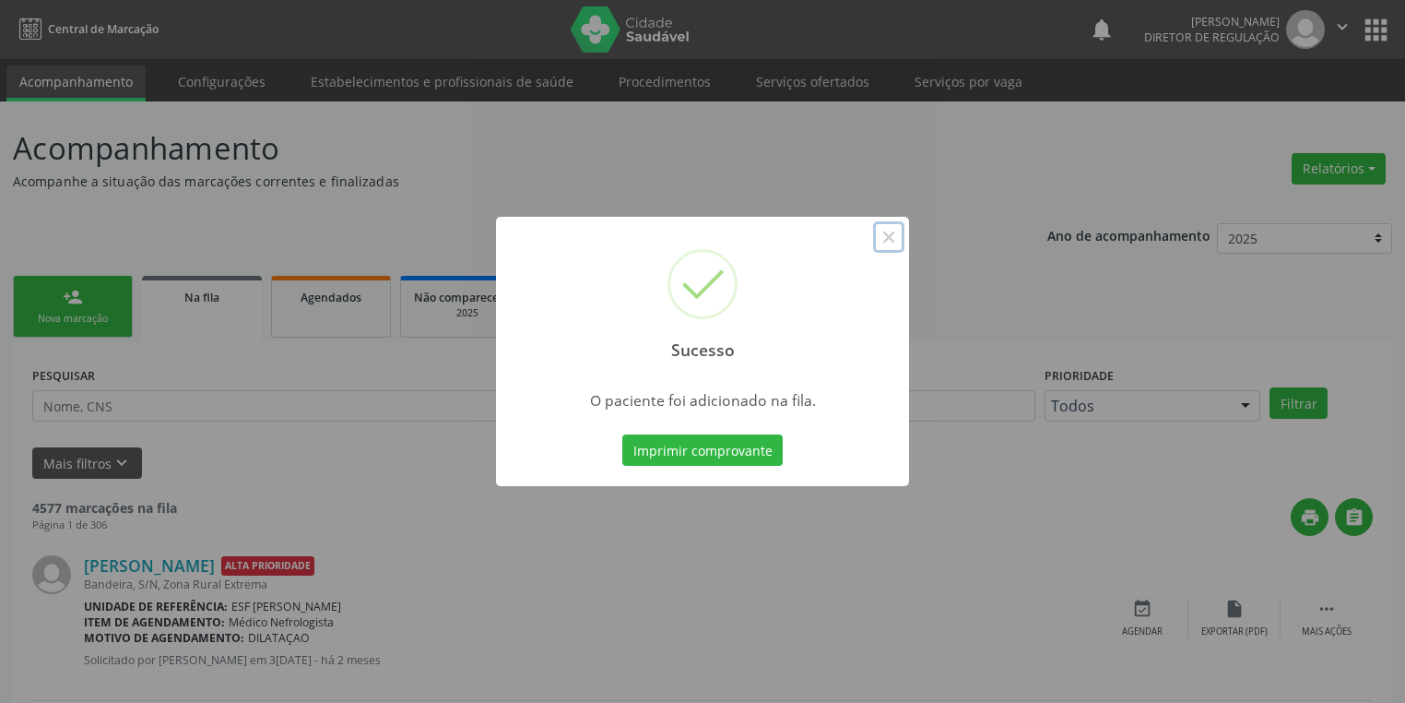
click at [898, 236] on button "×" at bounding box center [888, 236] width 31 height 31
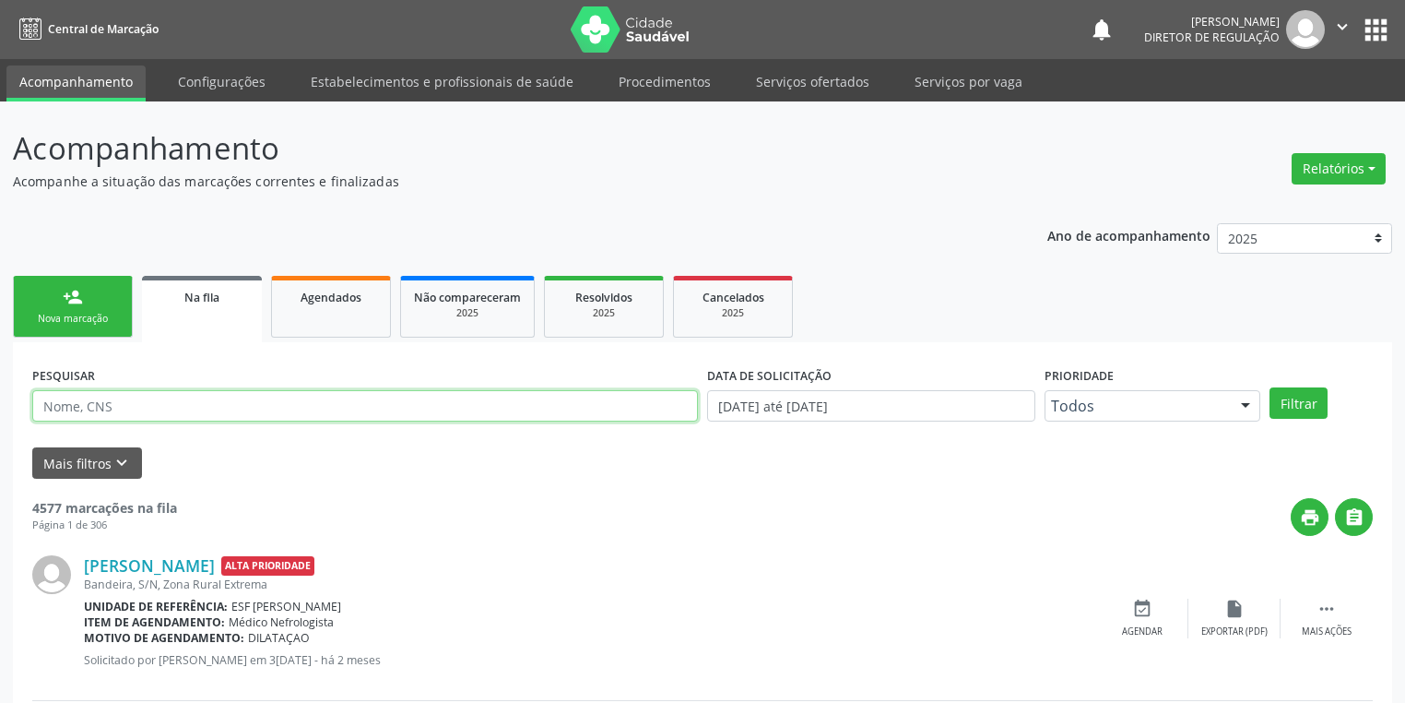
click at [115, 405] on input "text" at bounding box center [365, 405] width 666 height 31
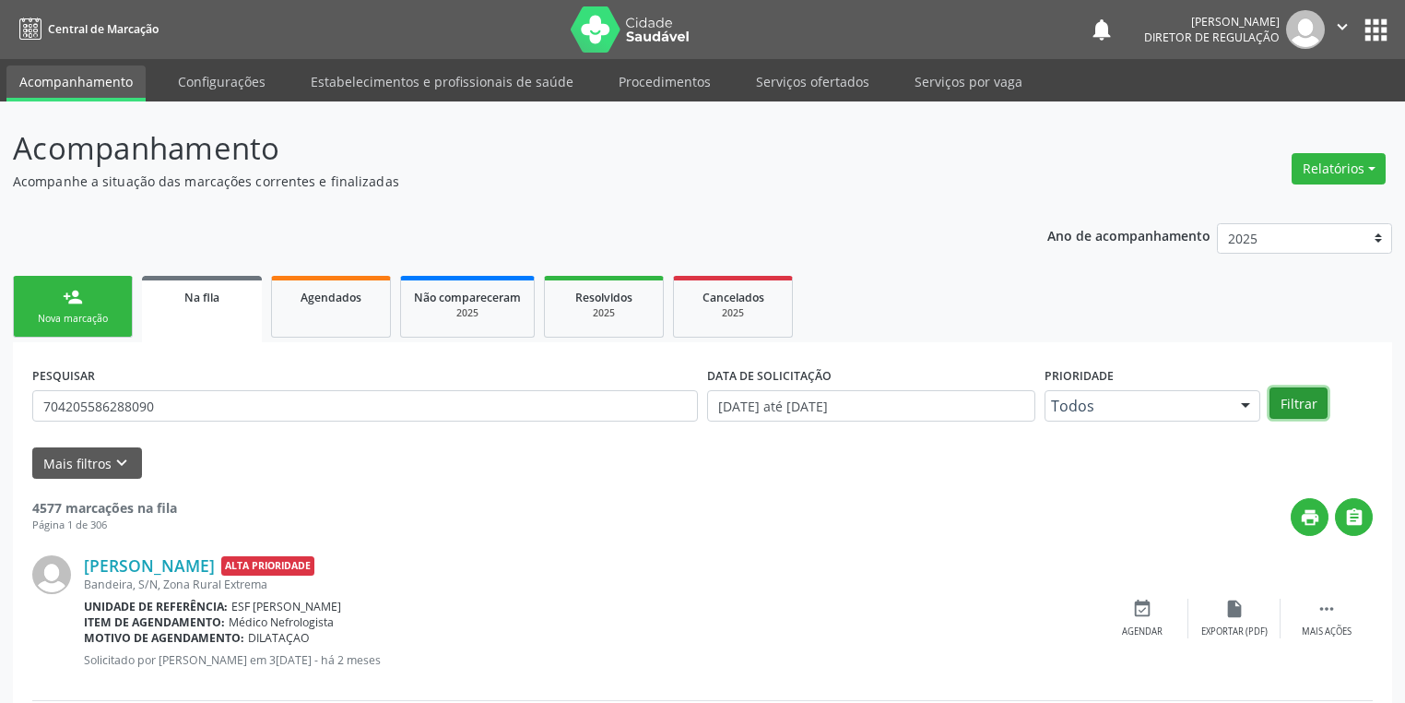
click at [1295, 408] on button "Filtrar" at bounding box center [1299, 402] width 58 height 31
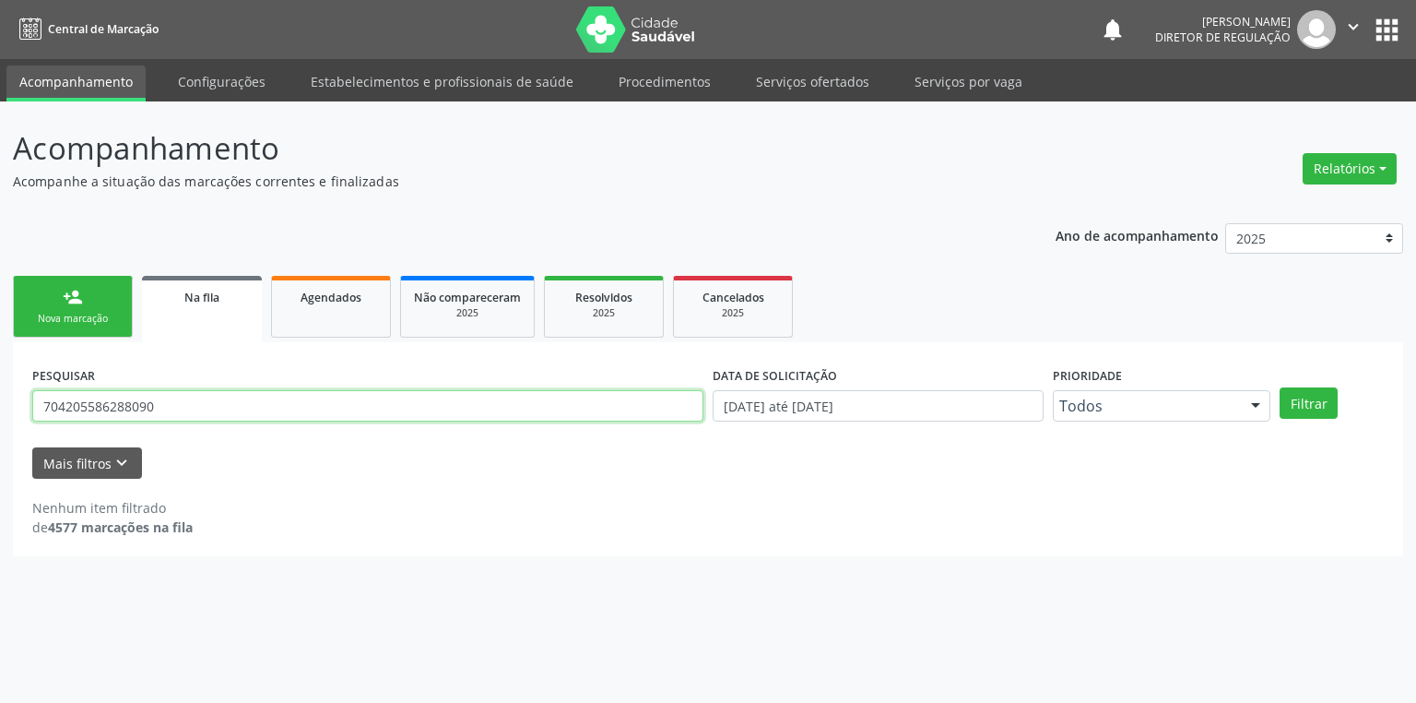
click at [172, 406] on input "704205586288090" at bounding box center [367, 405] width 671 height 31
type input "7"
type input "704205586288090"
click at [1291, 398] on button "Filtrar" at bounding box center [1309, 402] width 58 height 31
